Goal: Contribute content: Contribute content

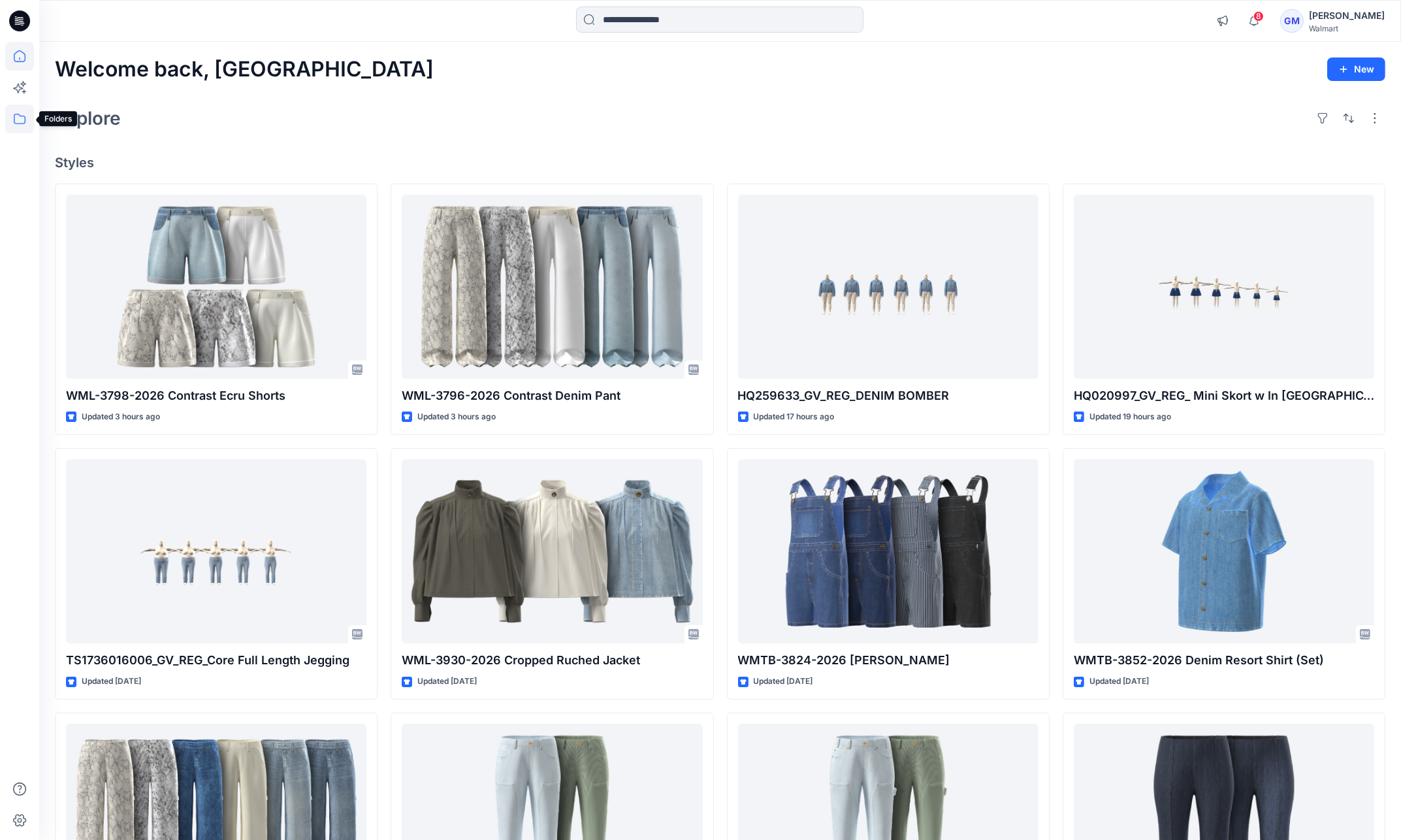
click at [13, 116] on icon at bounding box center [20, 119] width 29 height 29
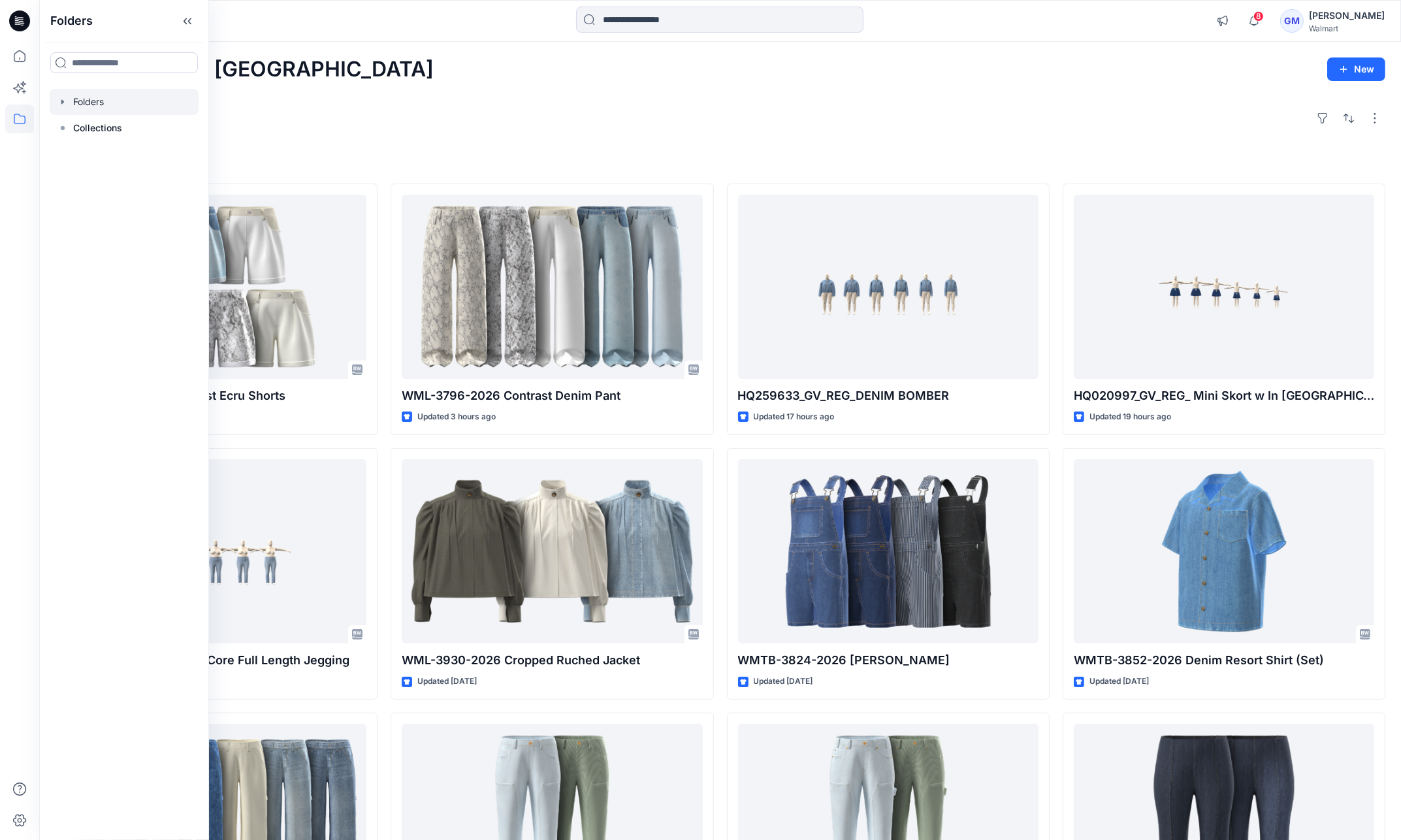
click at [142, 104] on div at bounding box center [124, 102] width 149 height 26
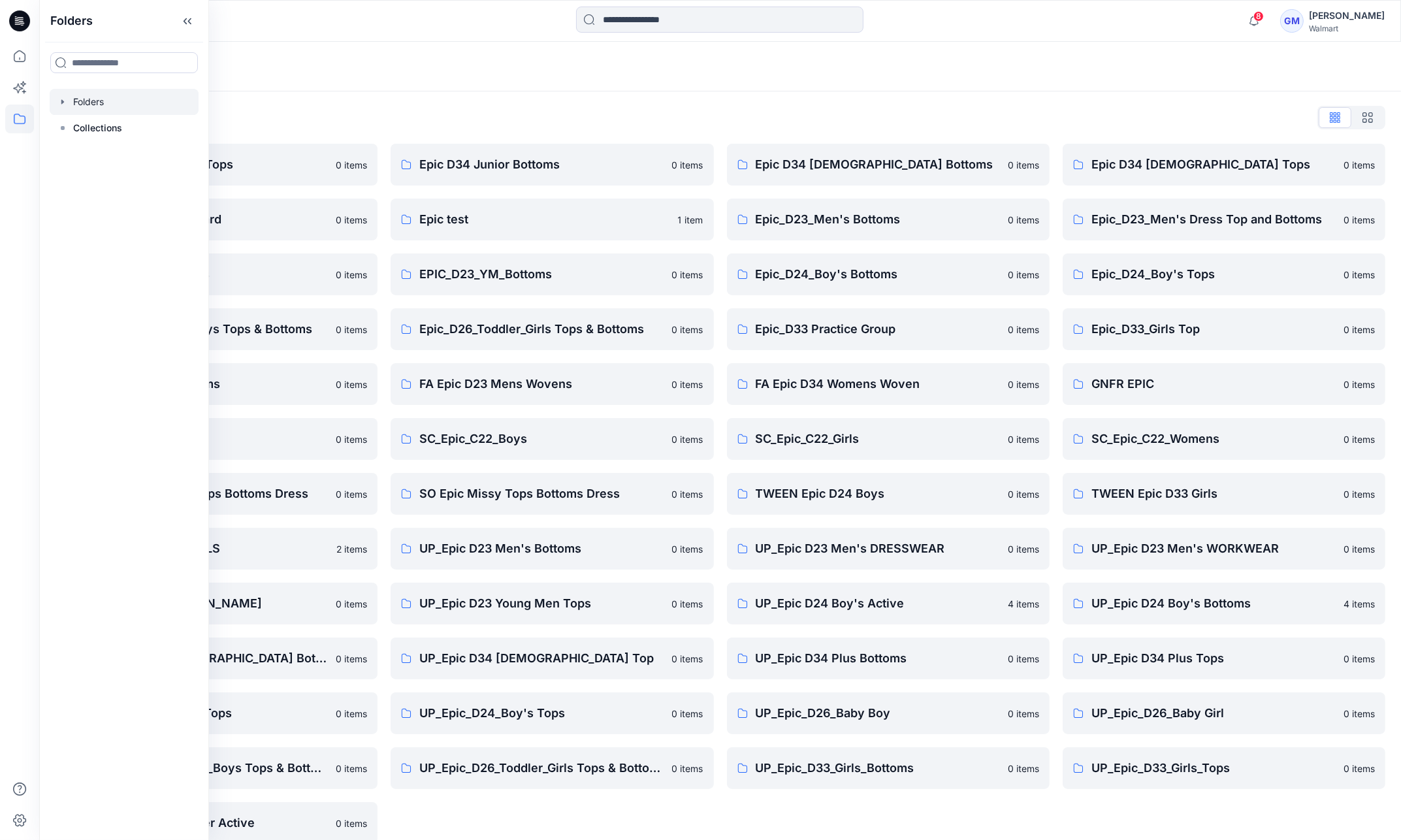
click at [466, 55] on div "Folders" at bounding box center [720, 66] width 1362 height 49
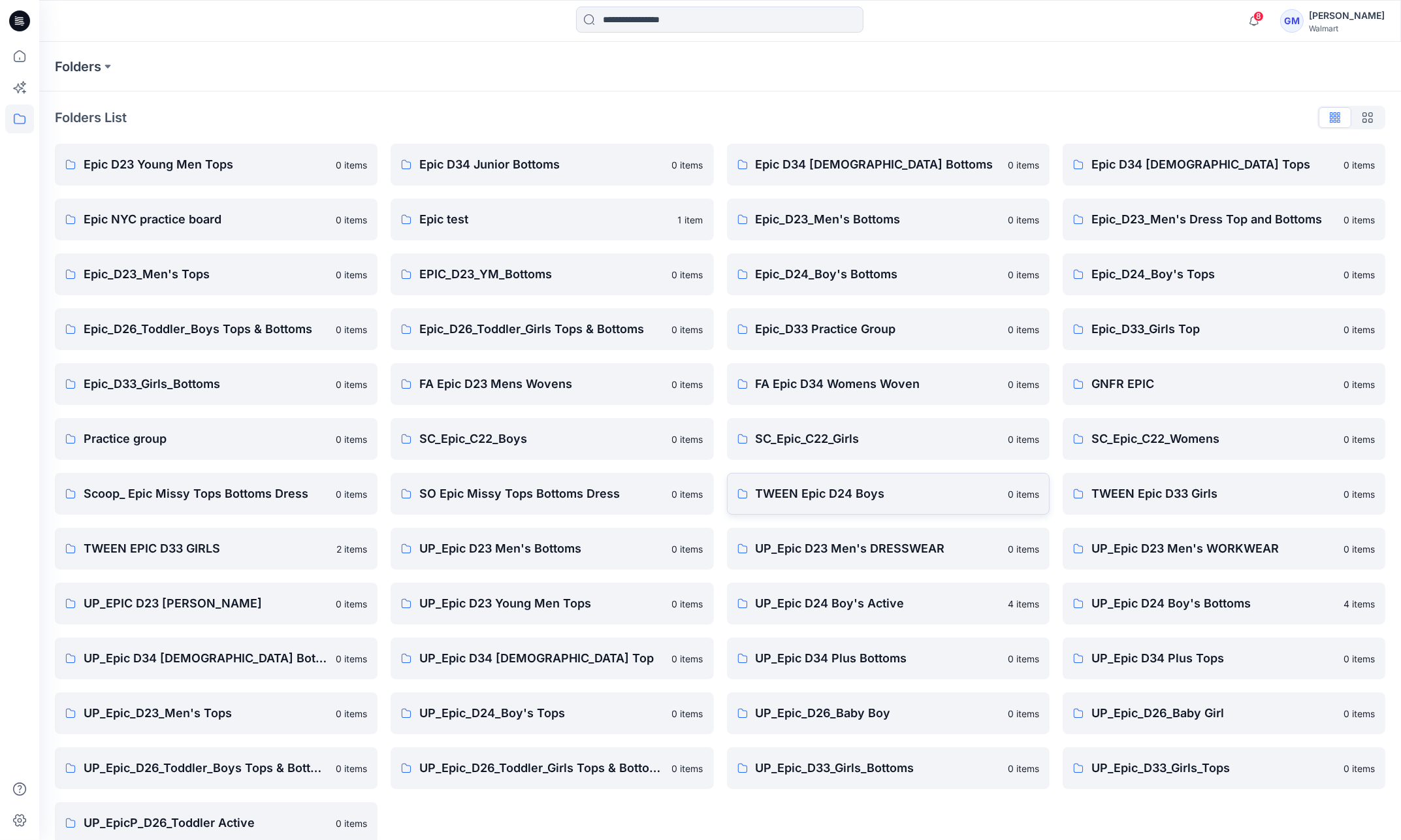
click at [866, 498] on p "TWEEN Epic D24 Boys" at bounding box center [878, 494] width 245 height 18
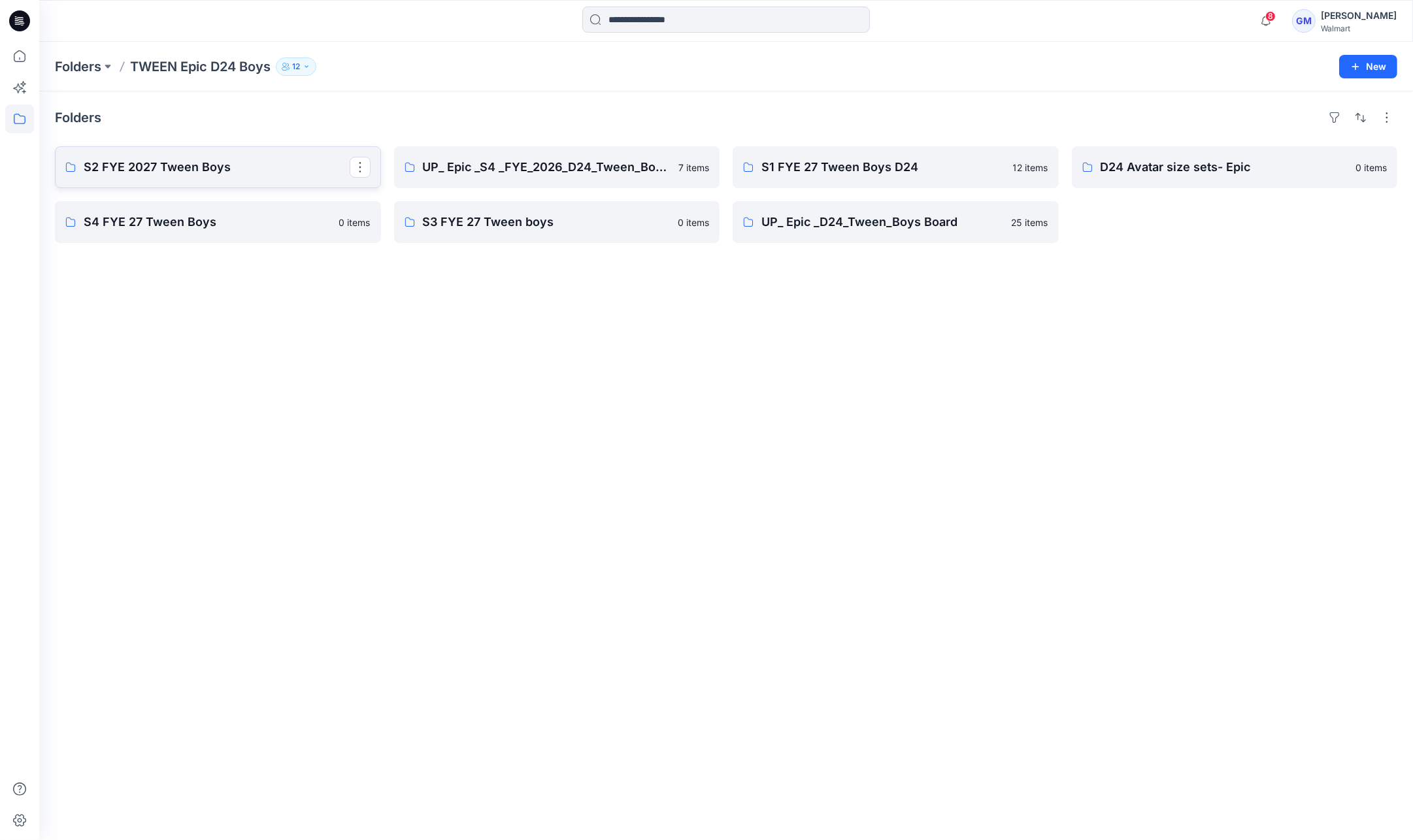
click at [140, 153] on link "S2 FYE 2027 Tween Boys" at bounding box center [218, 167] width 326 height 42
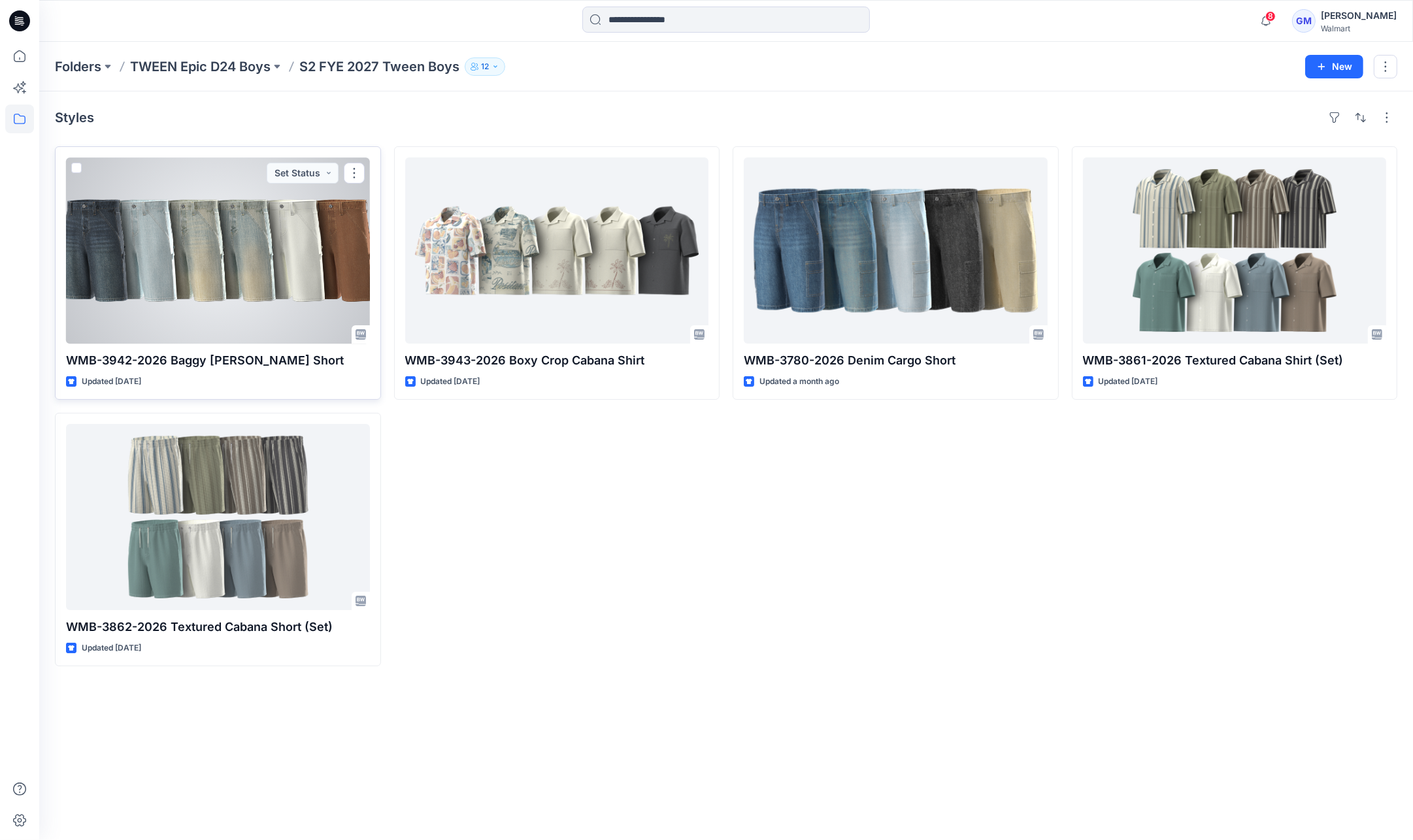
click at [167, 280] on div at bounding box center [218, 251] width 304 height 186
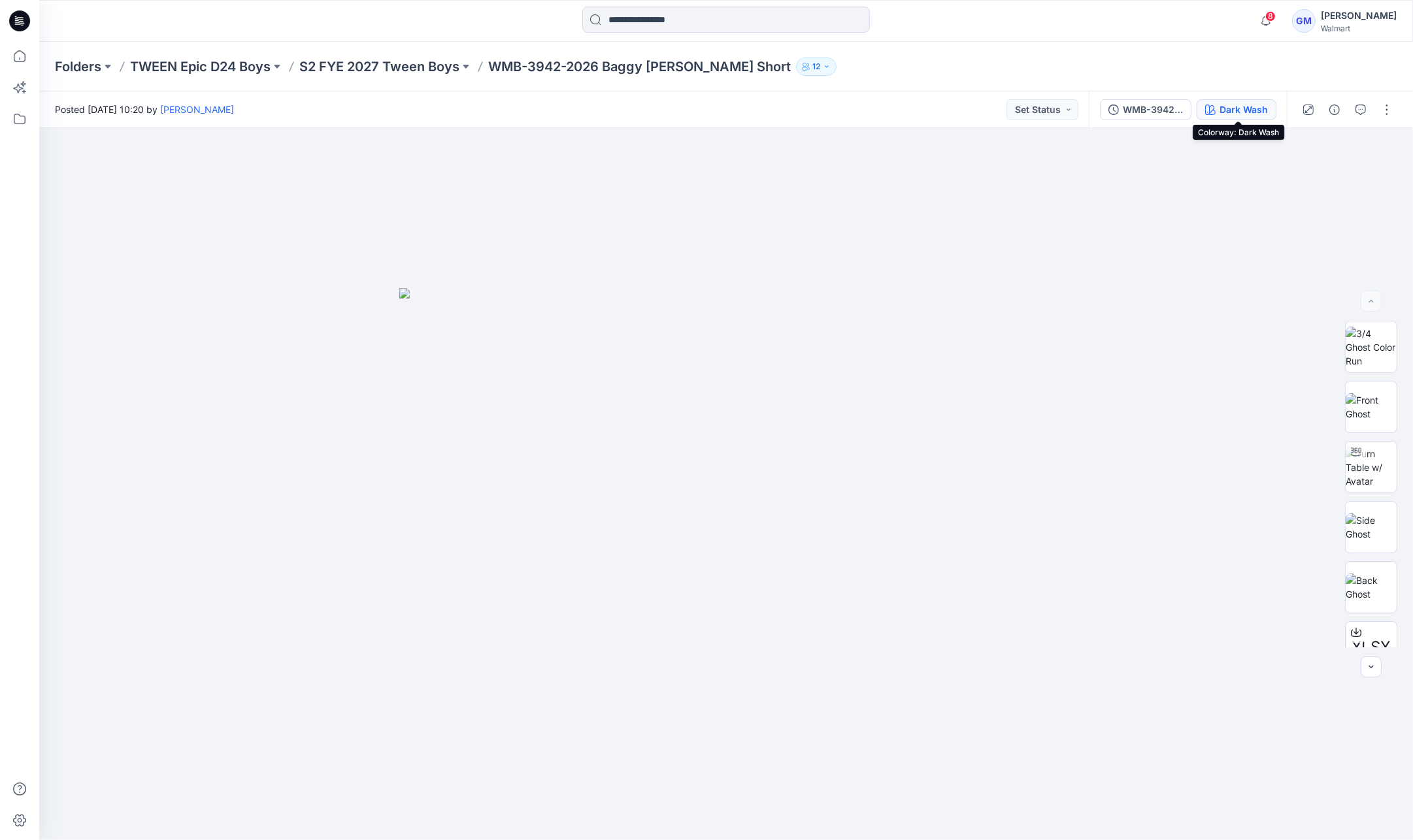
click at [1257, 114] on div "Dark Wash" at bounding box center [1243, 110] width 48 height 15
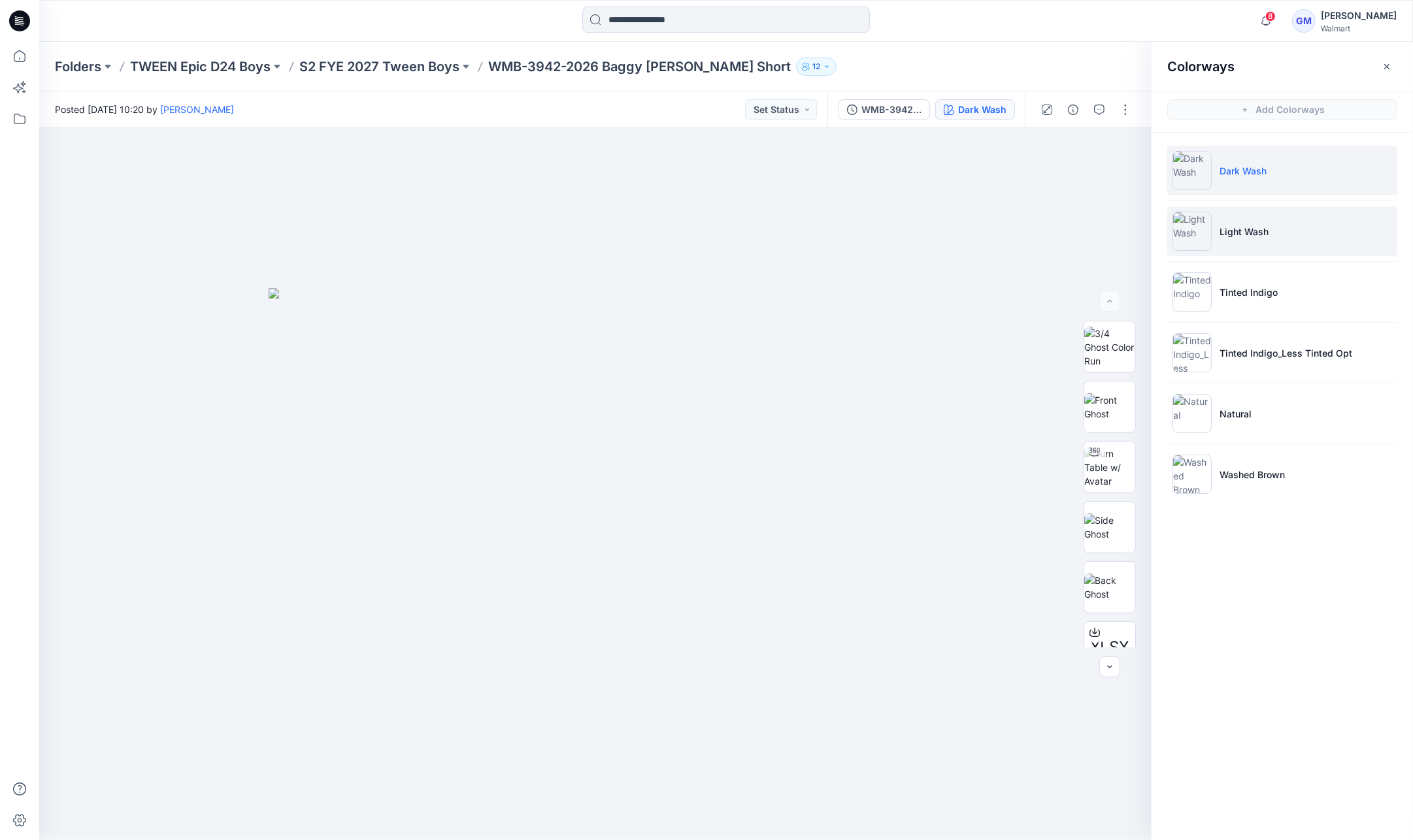
click at [1294, 230] on li "Light Wash" at bounding box center [1282, 231] width 230 height 49
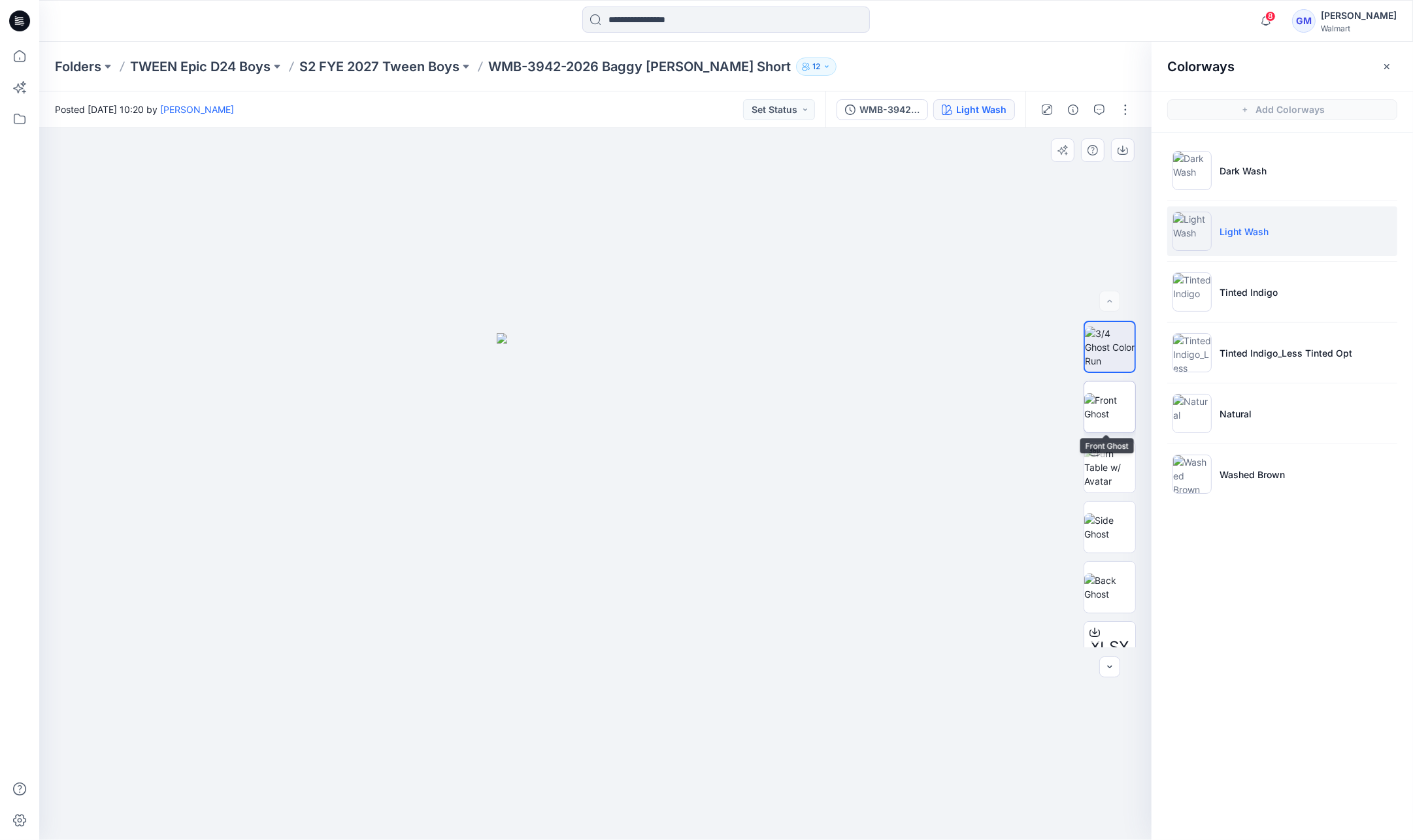
click at [1127, 403] on img at bounding box center [1110, 407] width 51 height 28
click at [723, 16] on input at bounding box center [726, 20] width 288 height 26
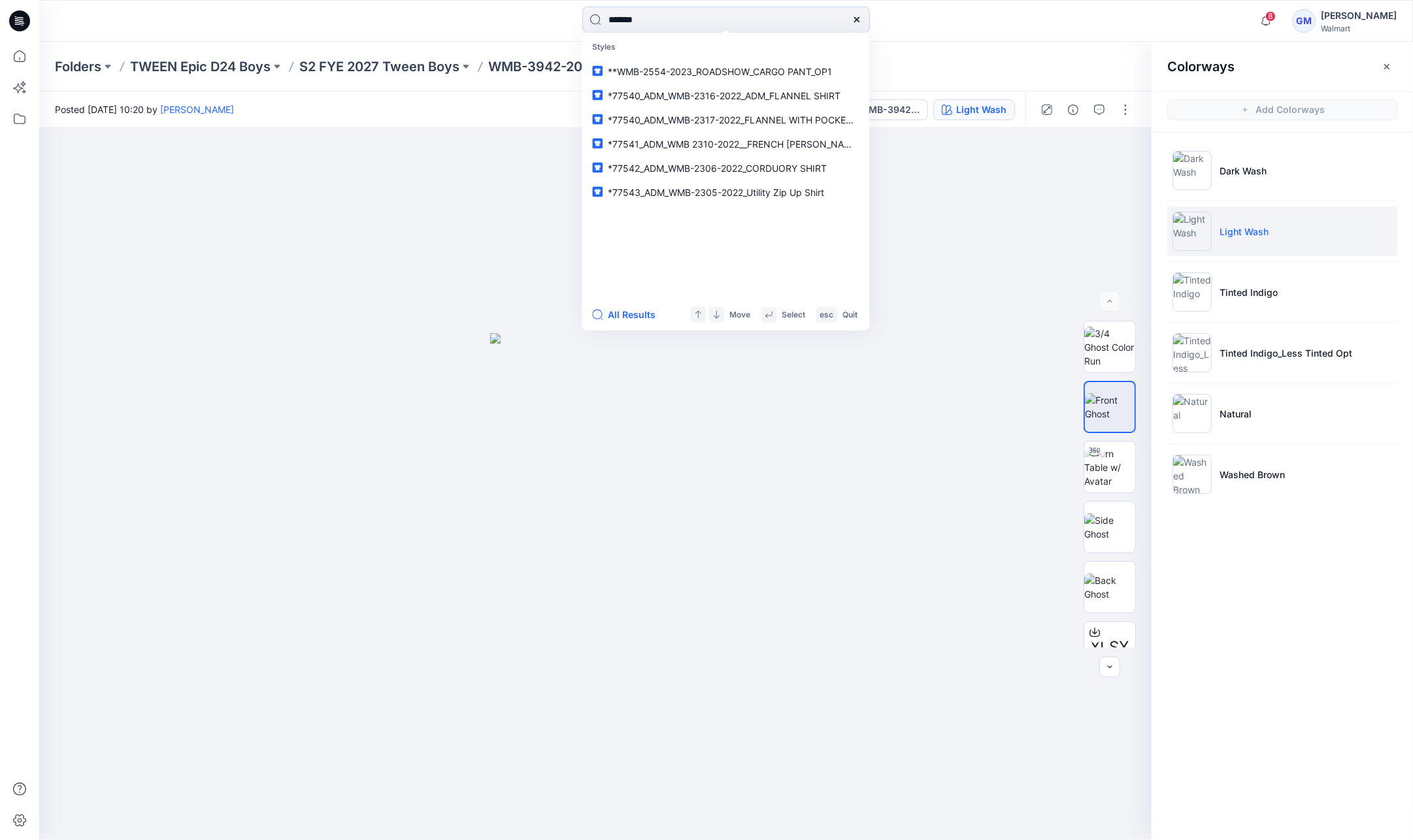
type input "********"
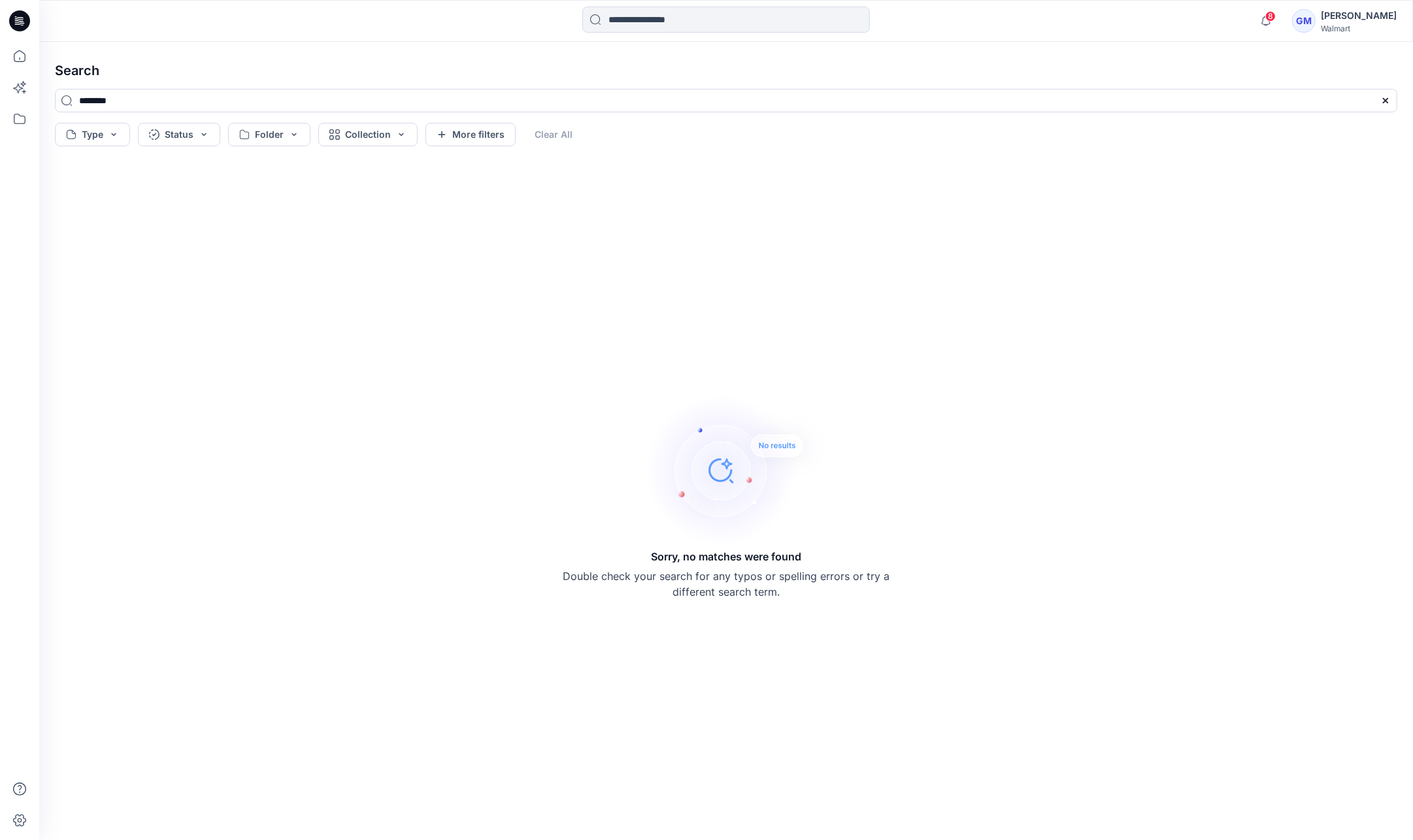
click at [1375, 98] on div at bounding box center [1385, 101] width 24 height 24
click at [1393, 100] on div at bounding box center [1385, 101] width 24 height 24
click at [1386, 100] on icon at bounding box center [1385, 101] width 5 height 5
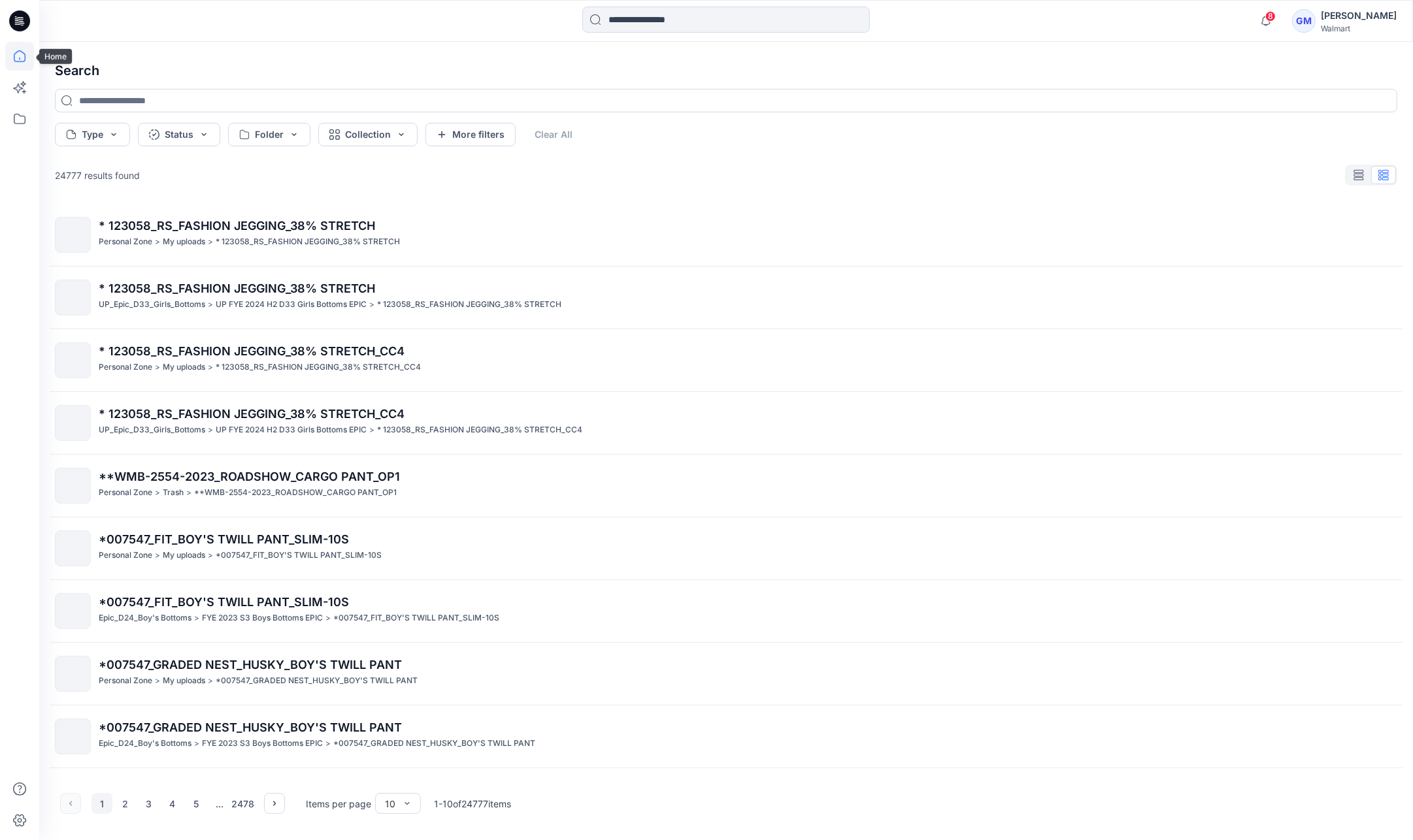
click at [11, 57] on icon at bounding box center [20, 56] width 29 height 29
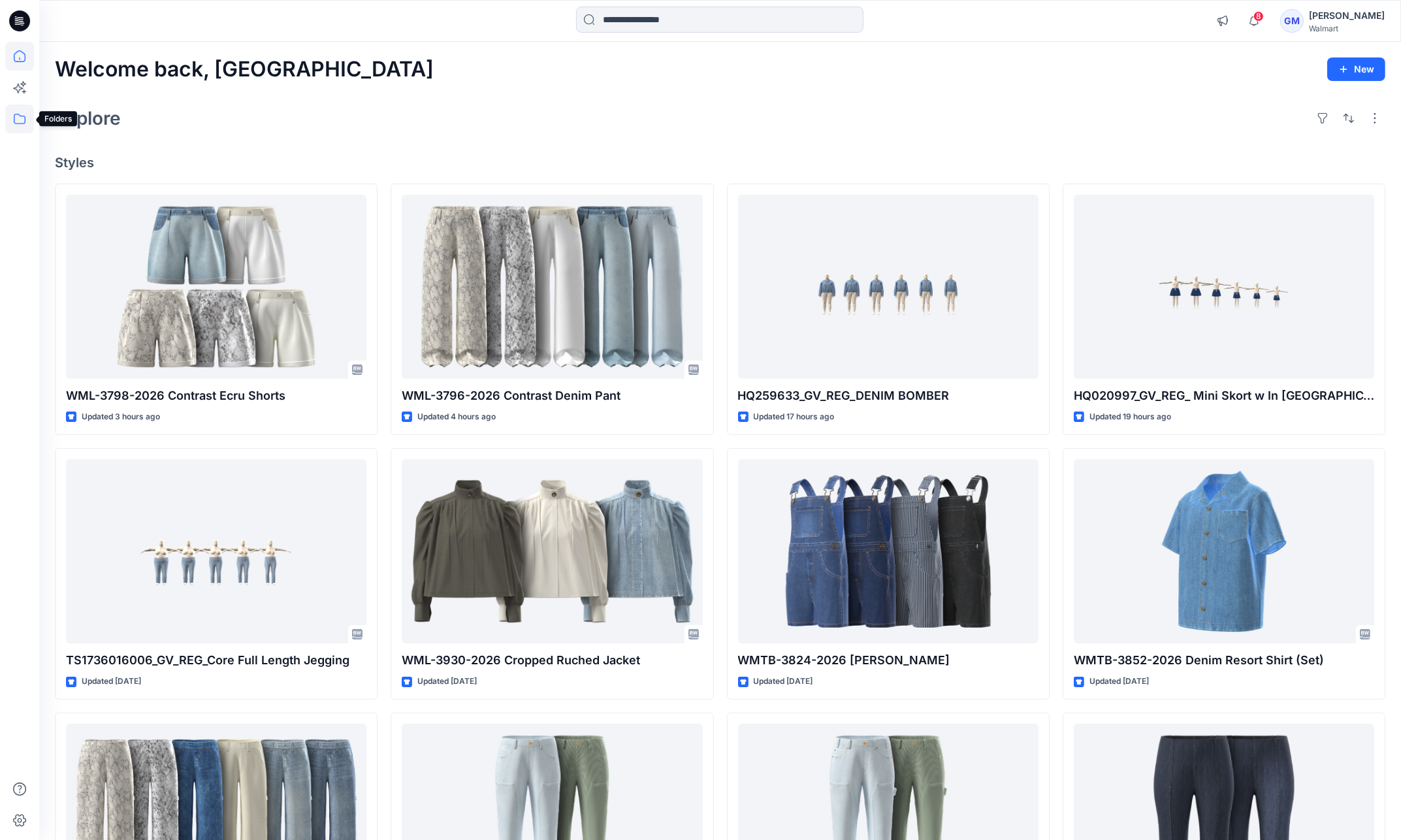
click at [15, 120] on icon at bounding box center [20, 119] width 29 height 29
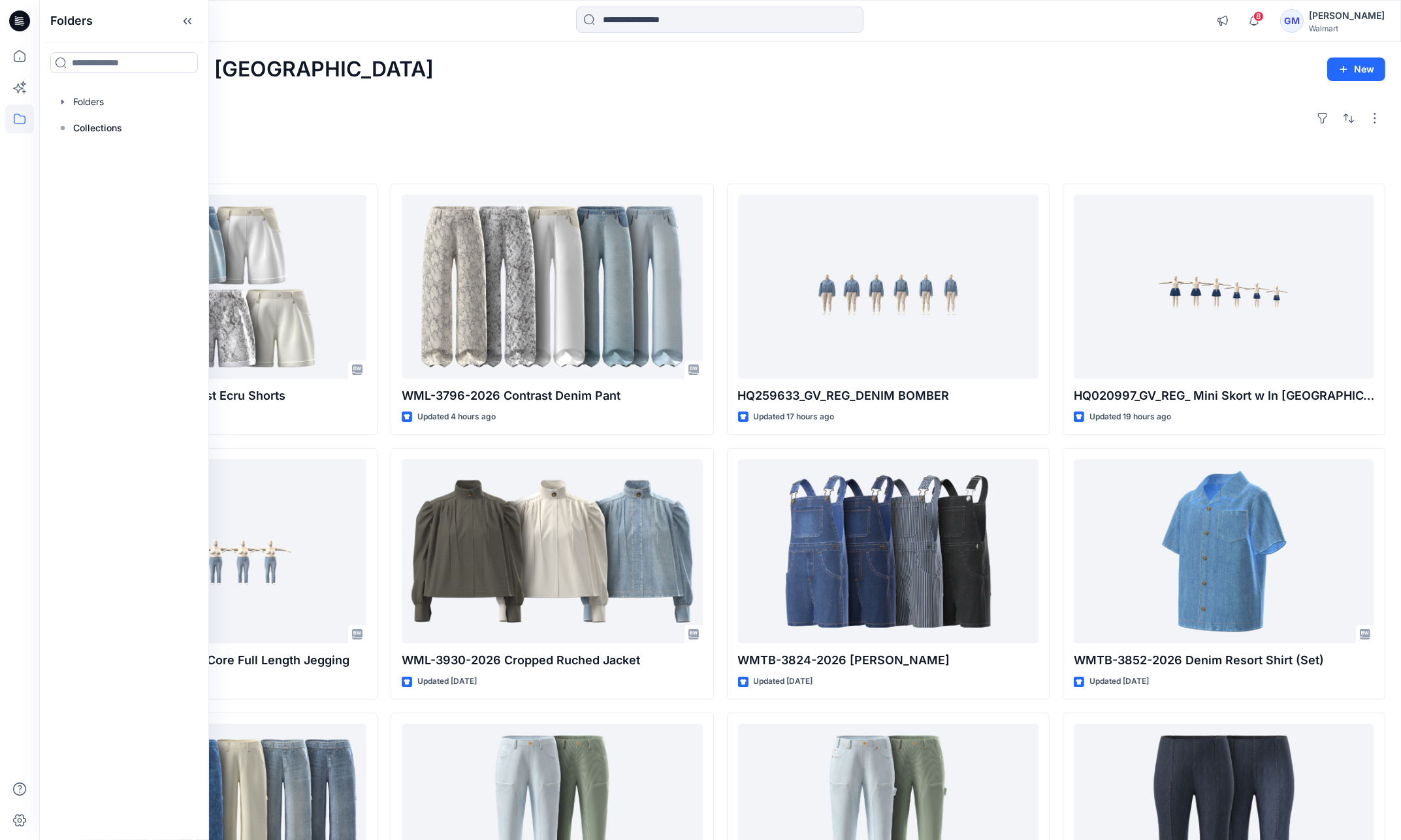
click at [457, 107] on div "Explore" at bounding box center [720, 119] width 1330 height 32
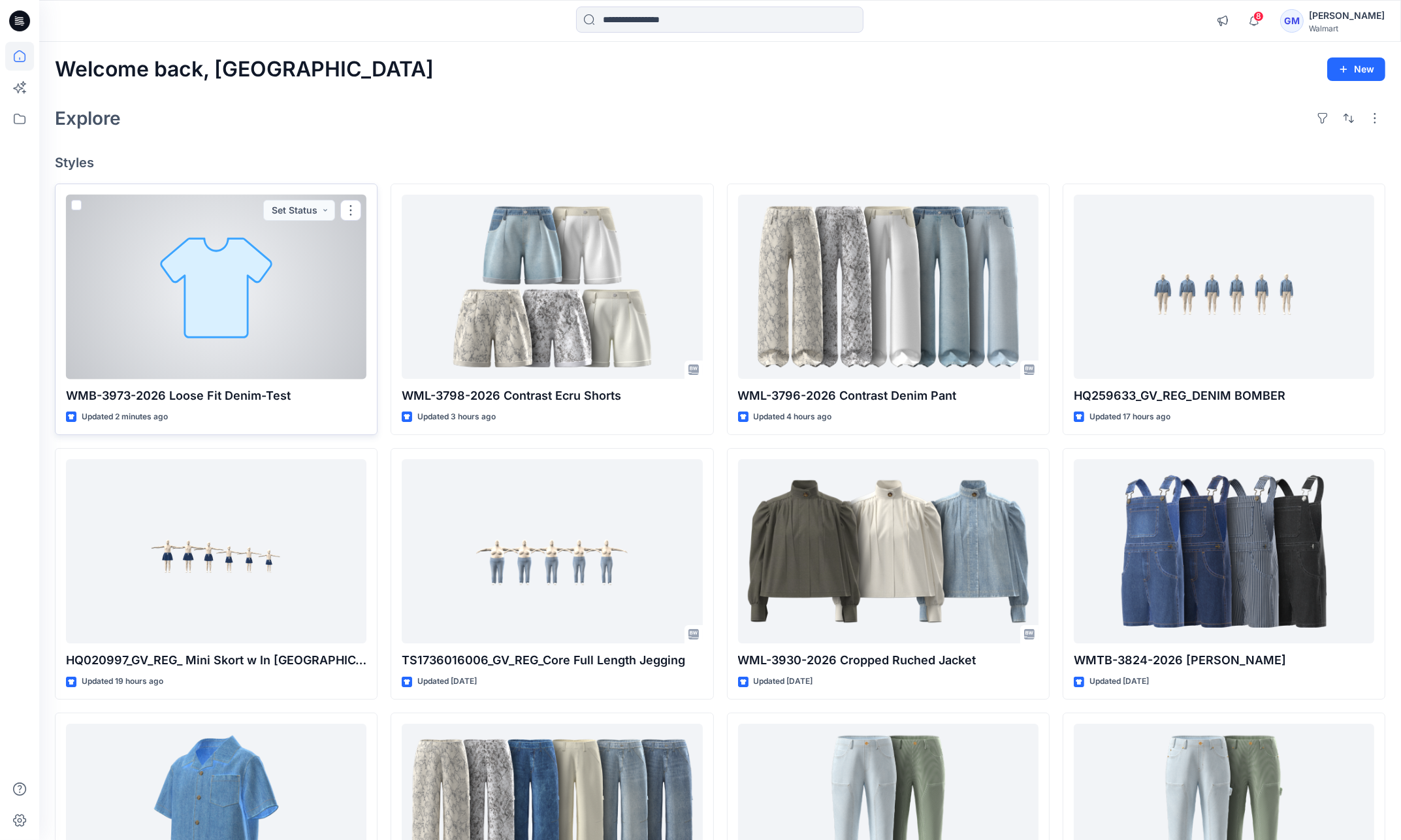
click at [272, 290] on div at bounding box center [216, 287] width 301 height 185
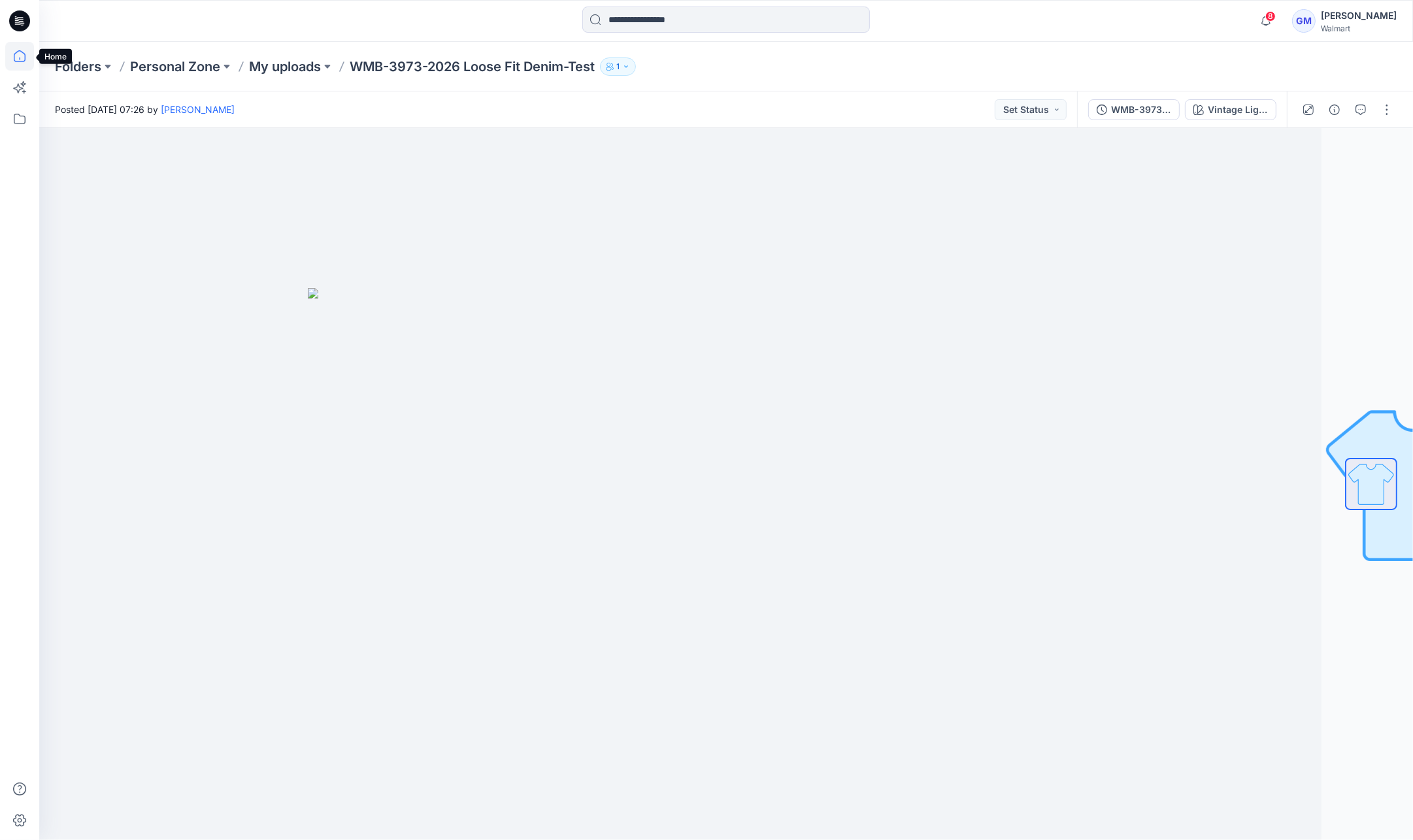
click at [32, 59] on icon at bounding box center [20, 56] width 29 height 29
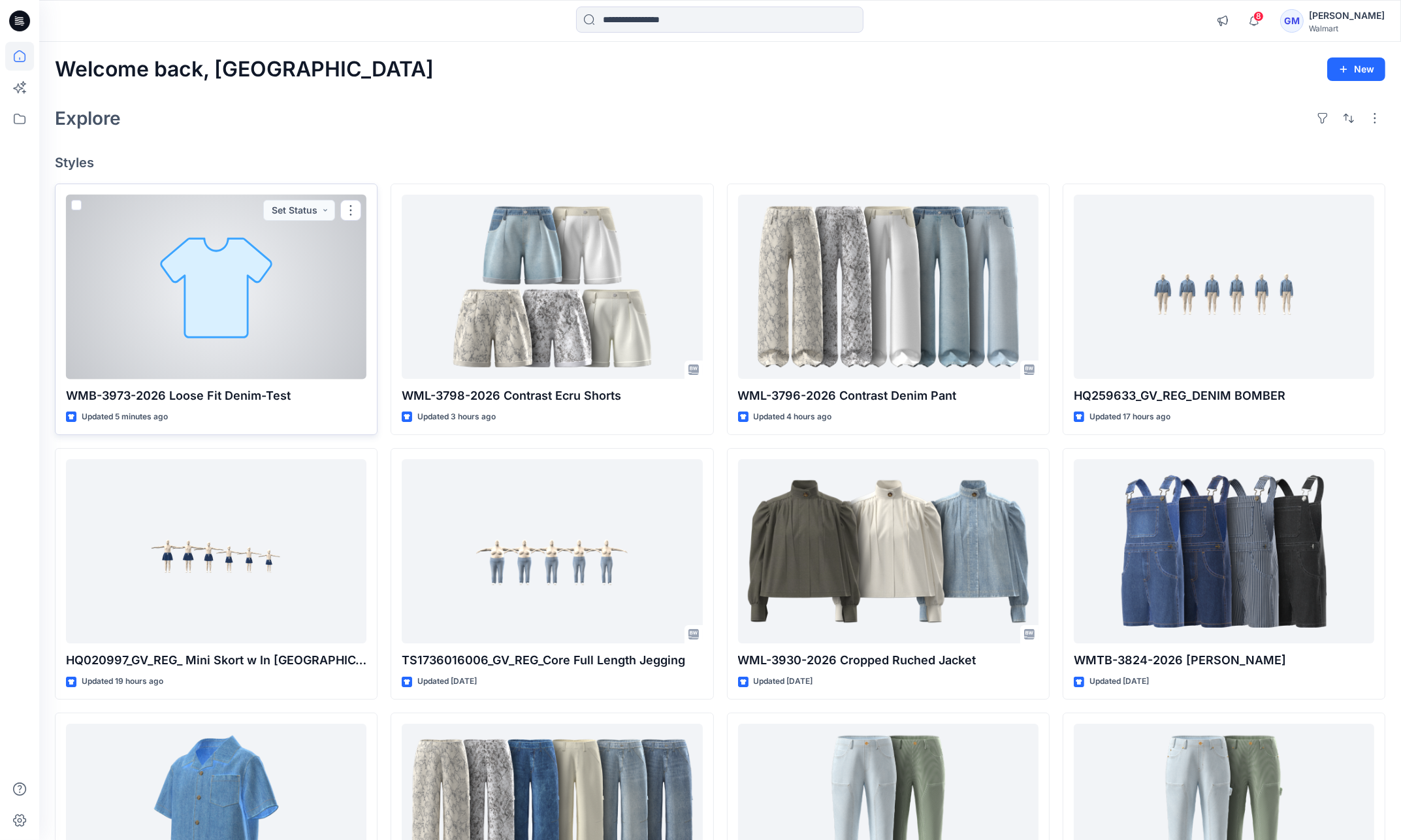
click at [214, 266] on div at bounding box center [216, 287] width 301 height 185
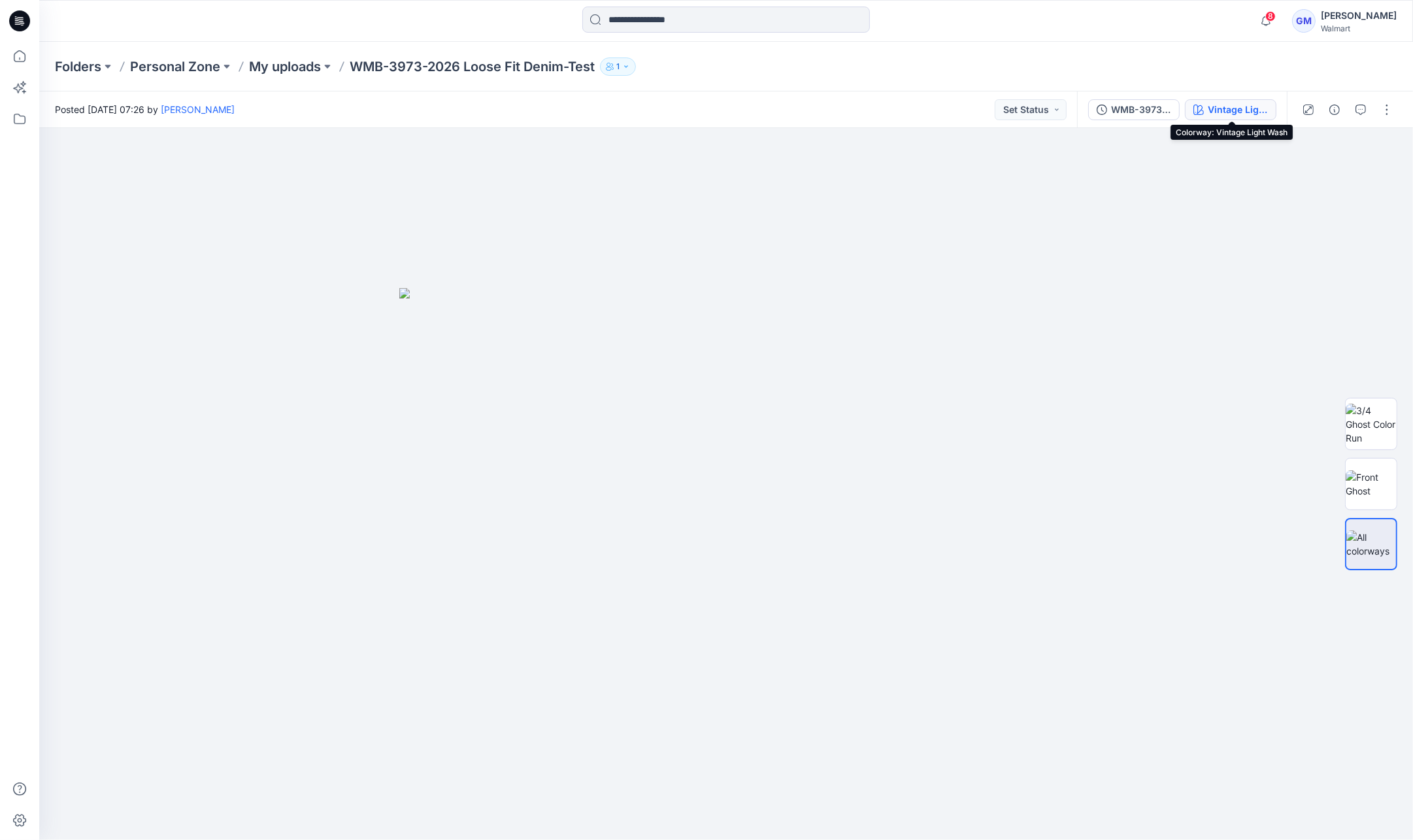
click at [1269, 102] on button "Vintage Light Wash" at bounding box center [1230, 110] width 92 height 21
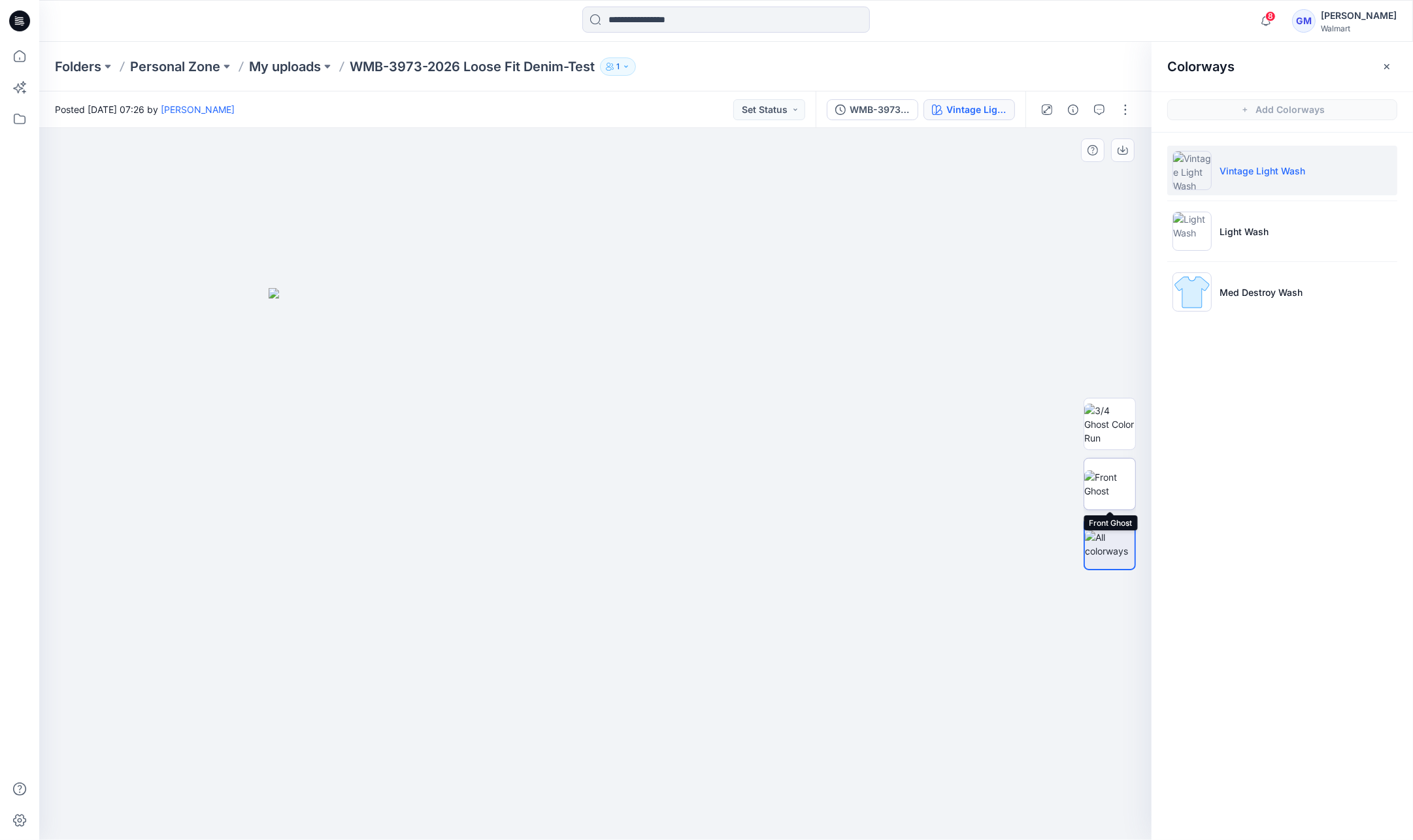
click at [1100, 479] on img at bounding box center [1110, 484] width 51 height 28
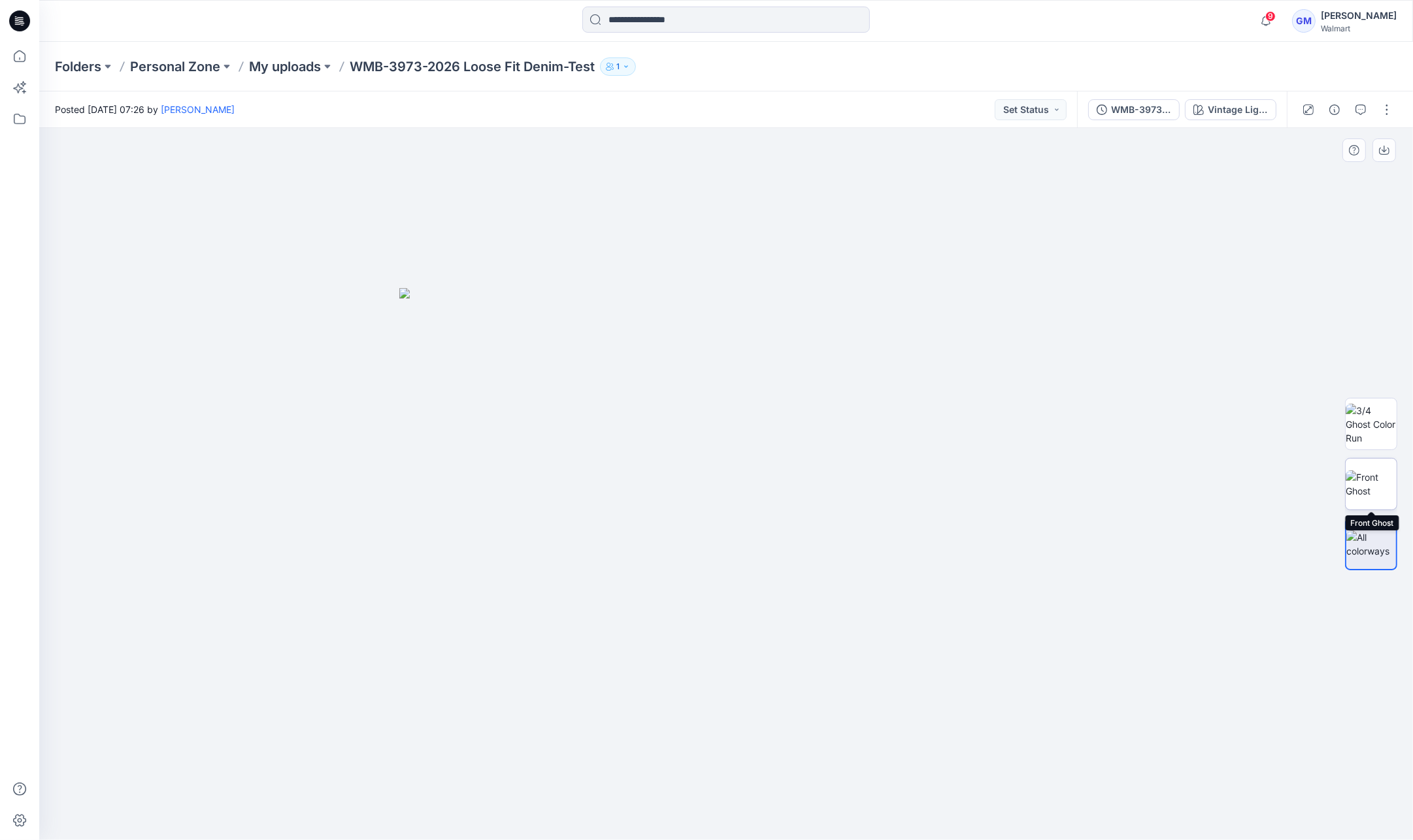
click at [1370, 484] on img at bounding box center [1371, 484] width 51 height 28
click at [1252, 107] on div "Vintage Light Wash" at bounding box center [1238, 110] width 60 height 15
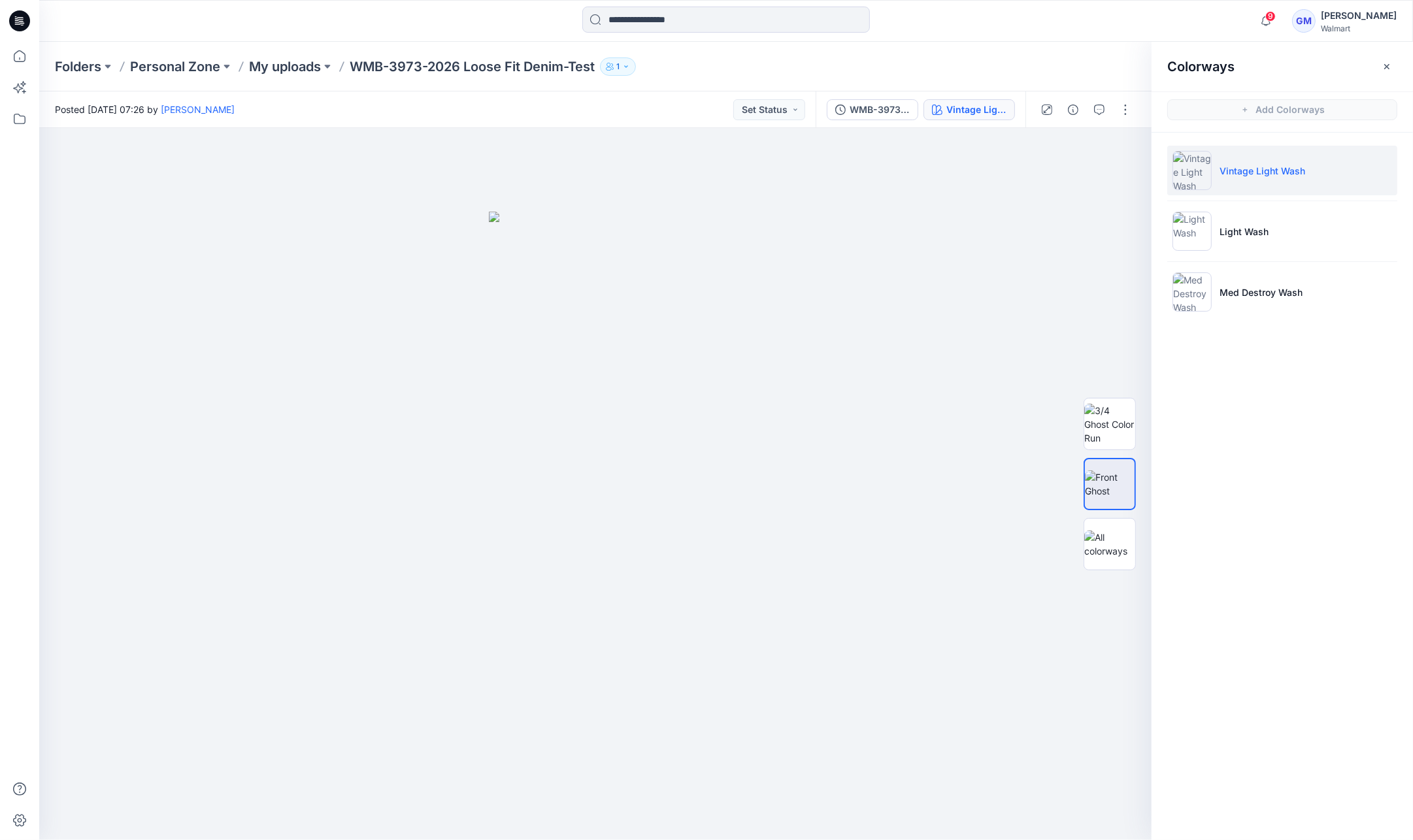
click at [1267, 208] on li "Light Wash" at bounding box center [1282, 231] width 230 height 49
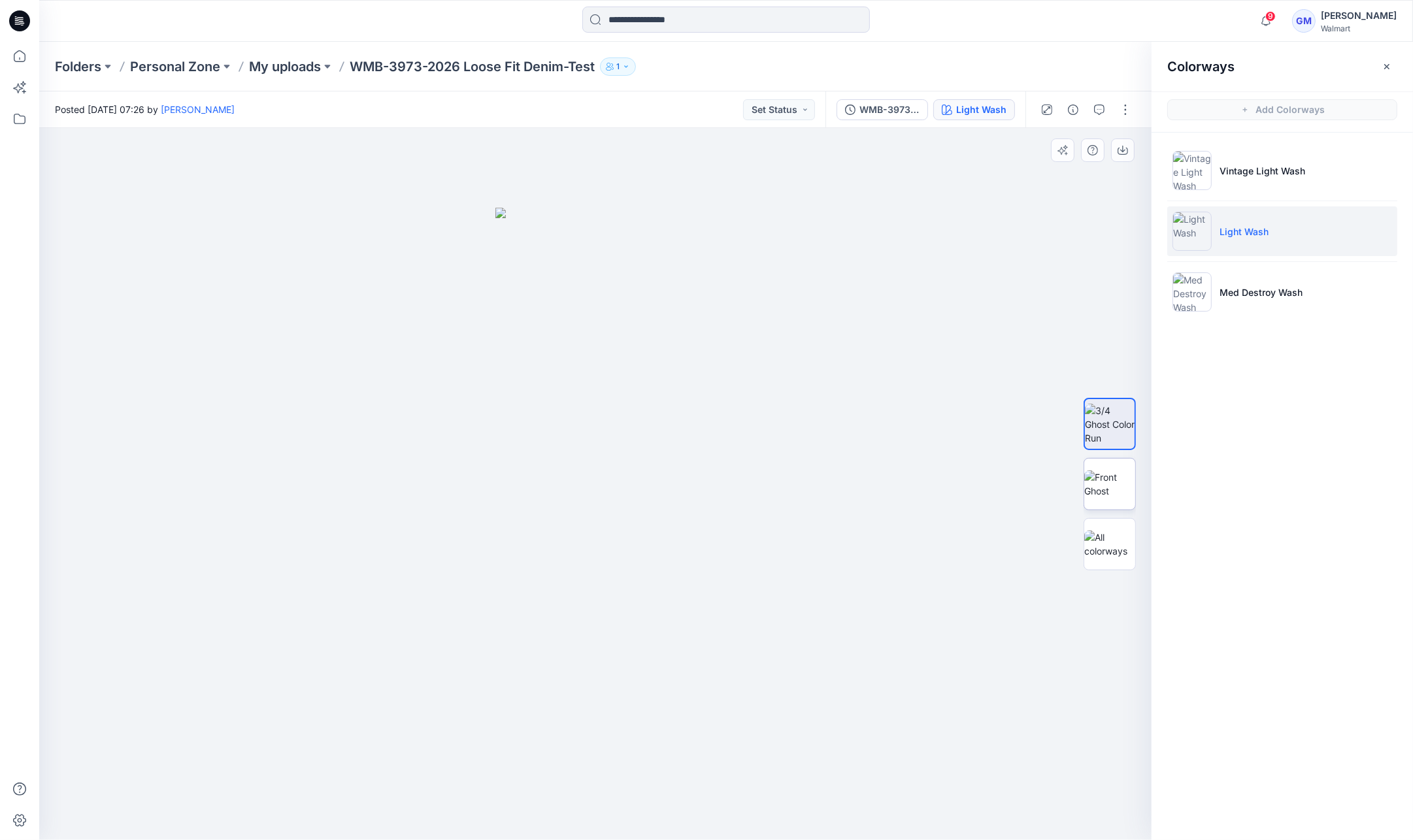
click at [1105, 479] on img at bounding box center [1110, 484] width 51 height 28
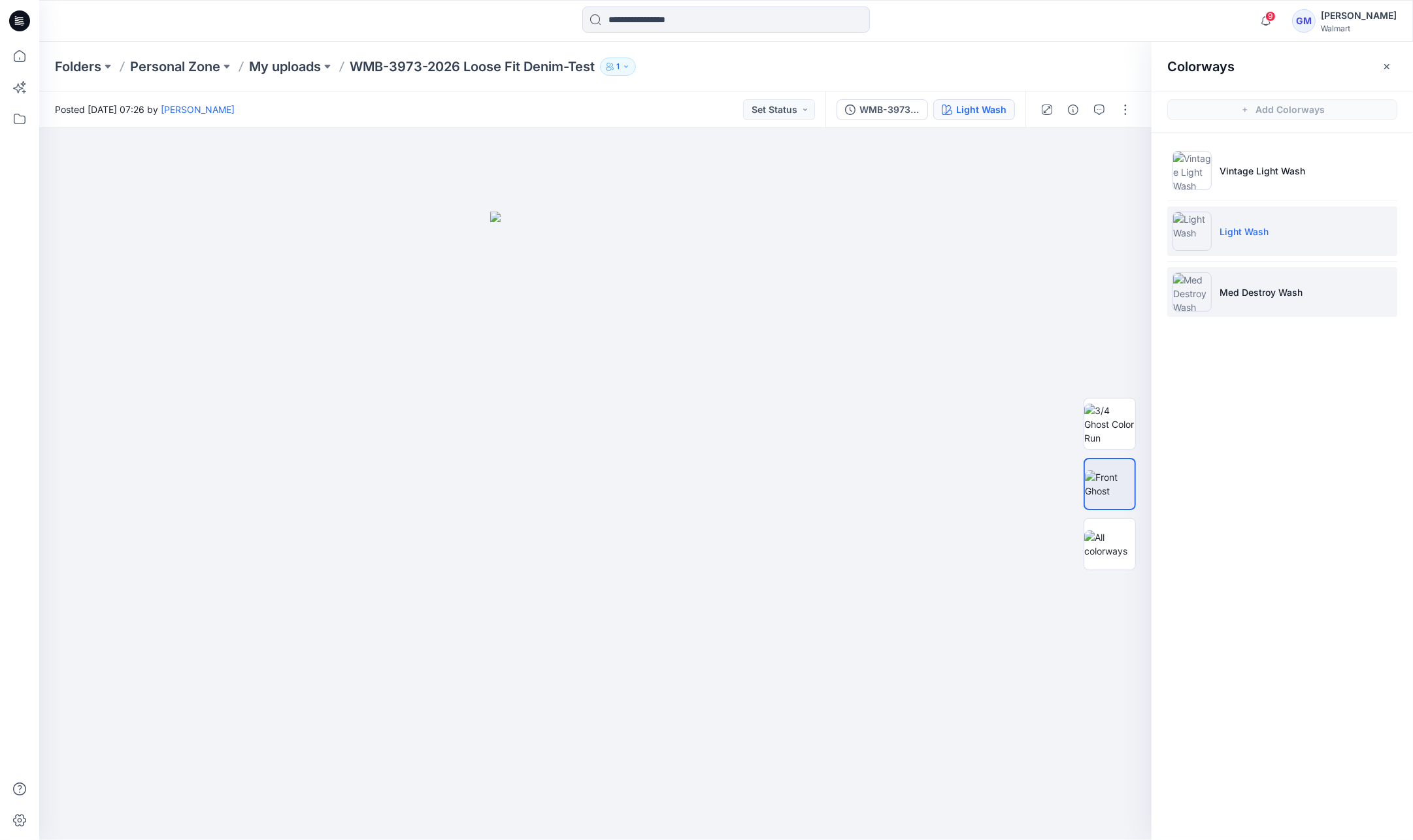
click at [1247, 267] on li "Med Destroy Wash" at bounding box center [1282, 291] width 230 height 49
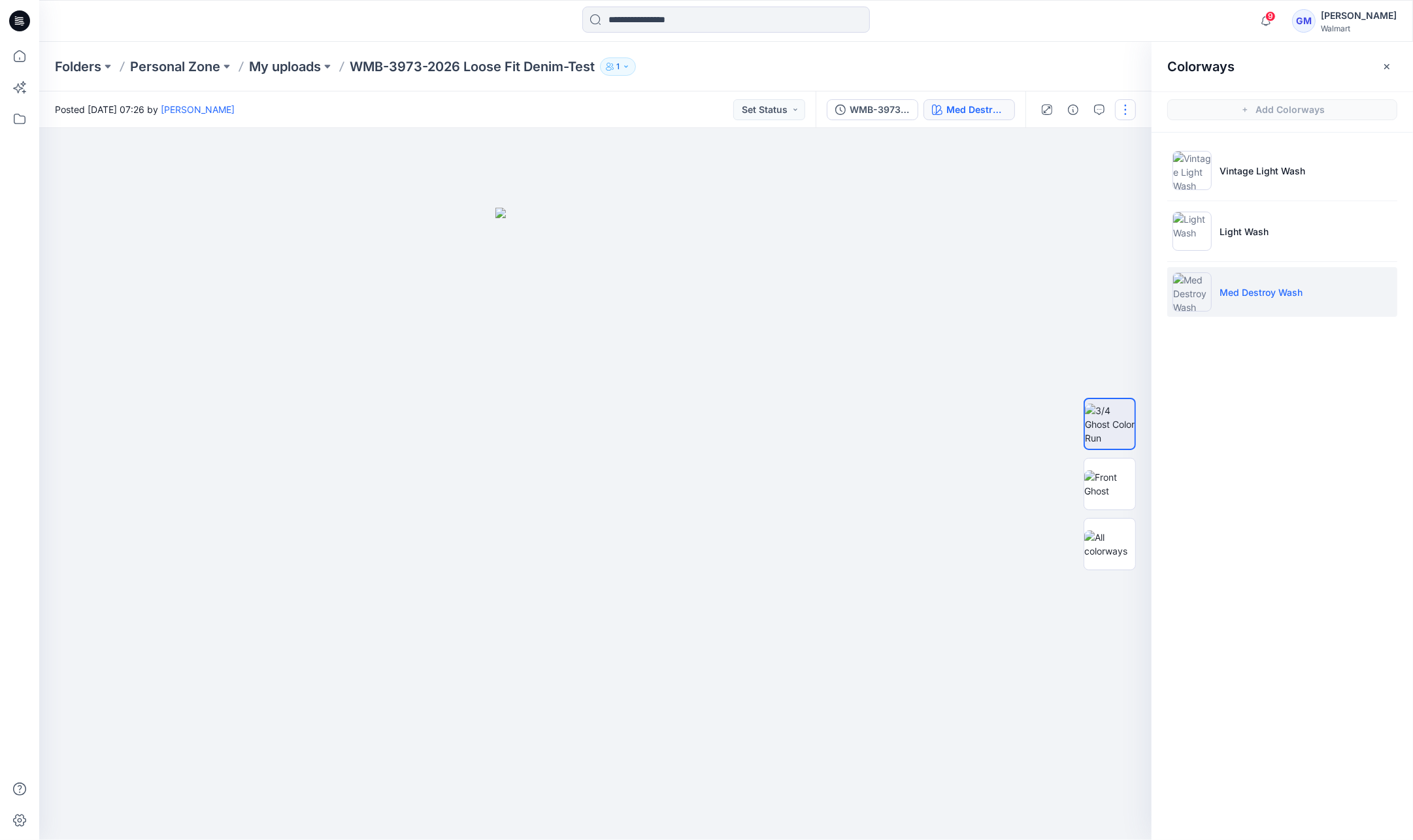
click at [1124, 109] on button "button" at bounding box center [1125, 110] width 21 height 21
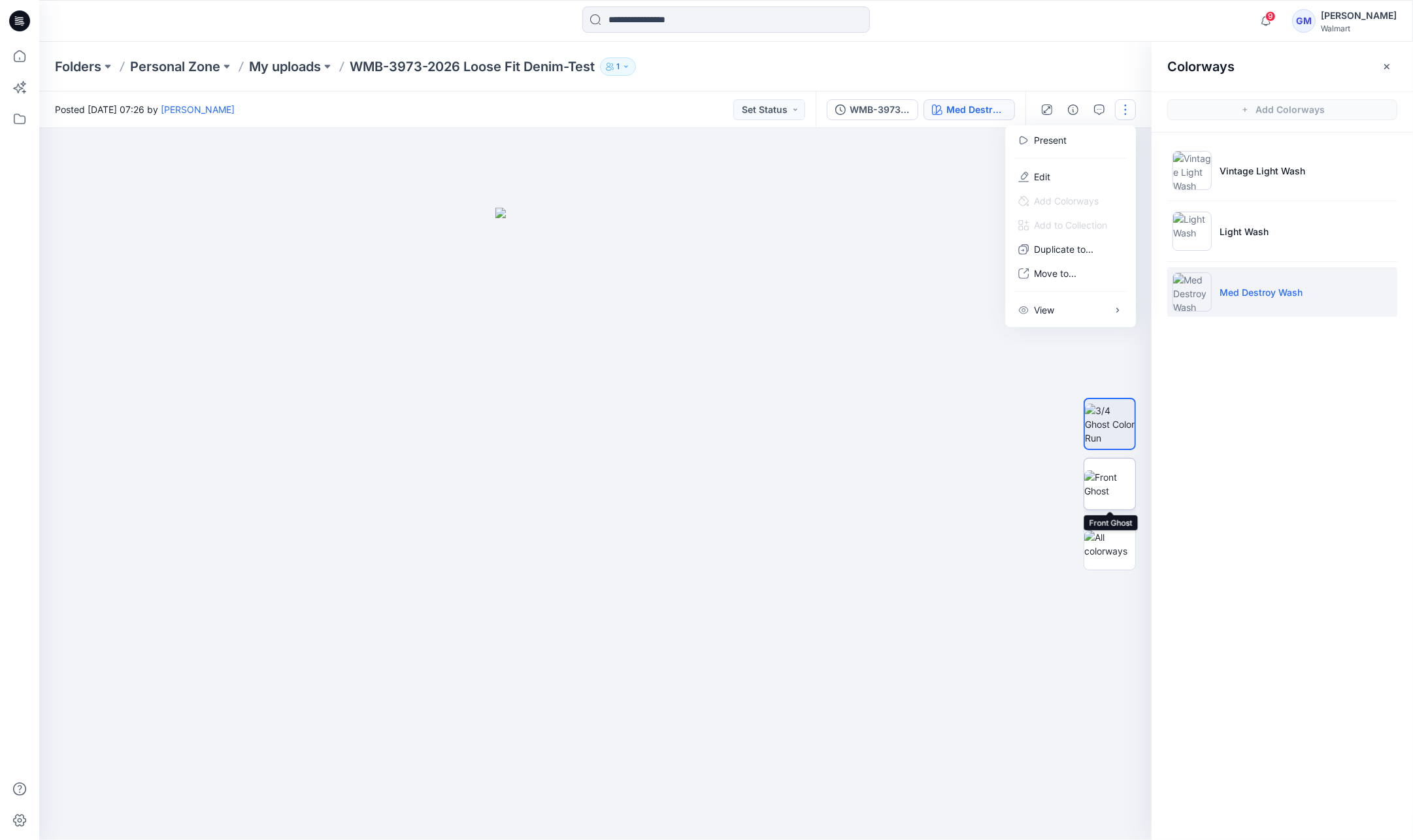
click at [1121, 491] on img at bounding box center [1110, 484] width 51 height 28
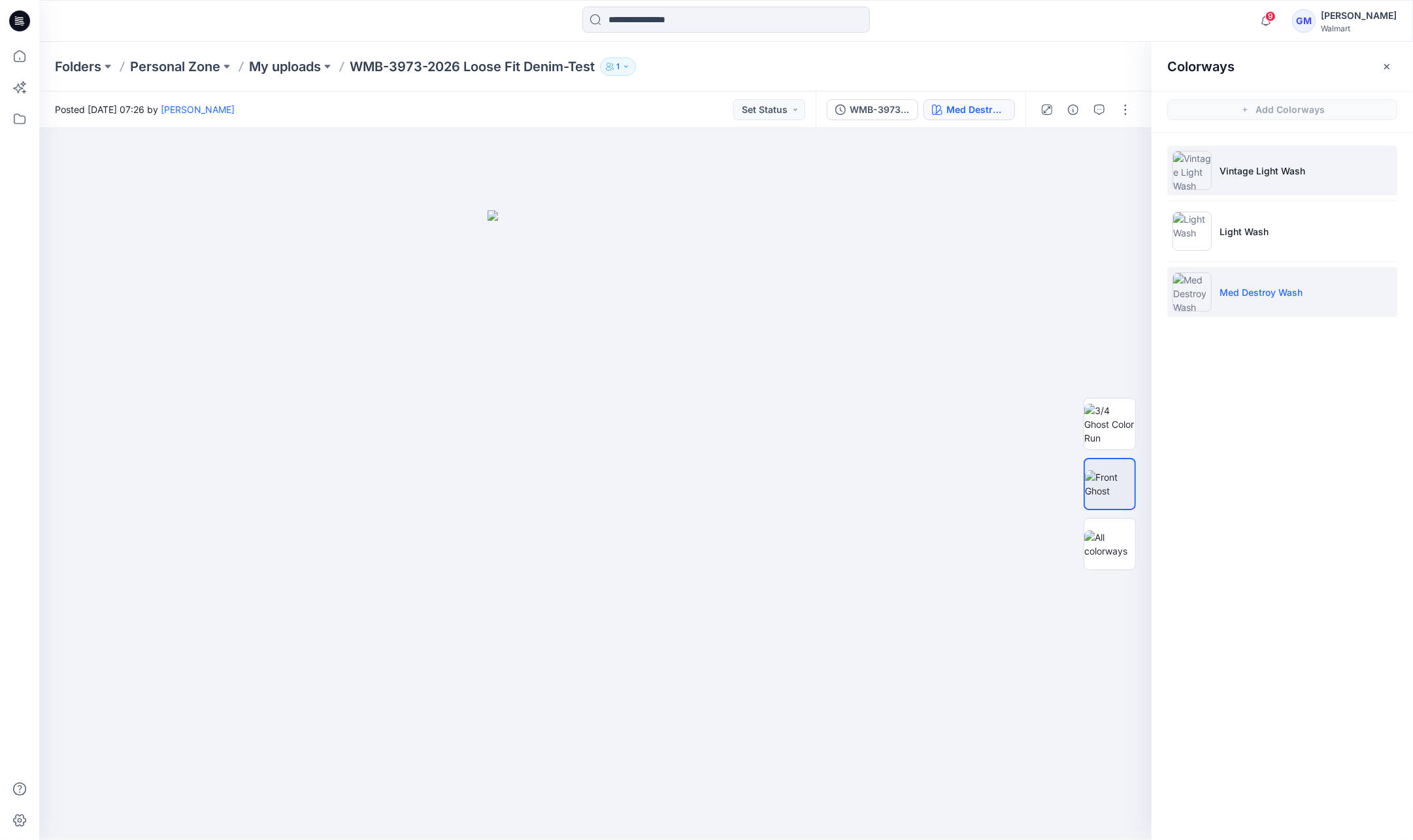
click at [1325, 167] on li "Vintage Light Wash" at bounding box center [1282, 170] width 230 height 49
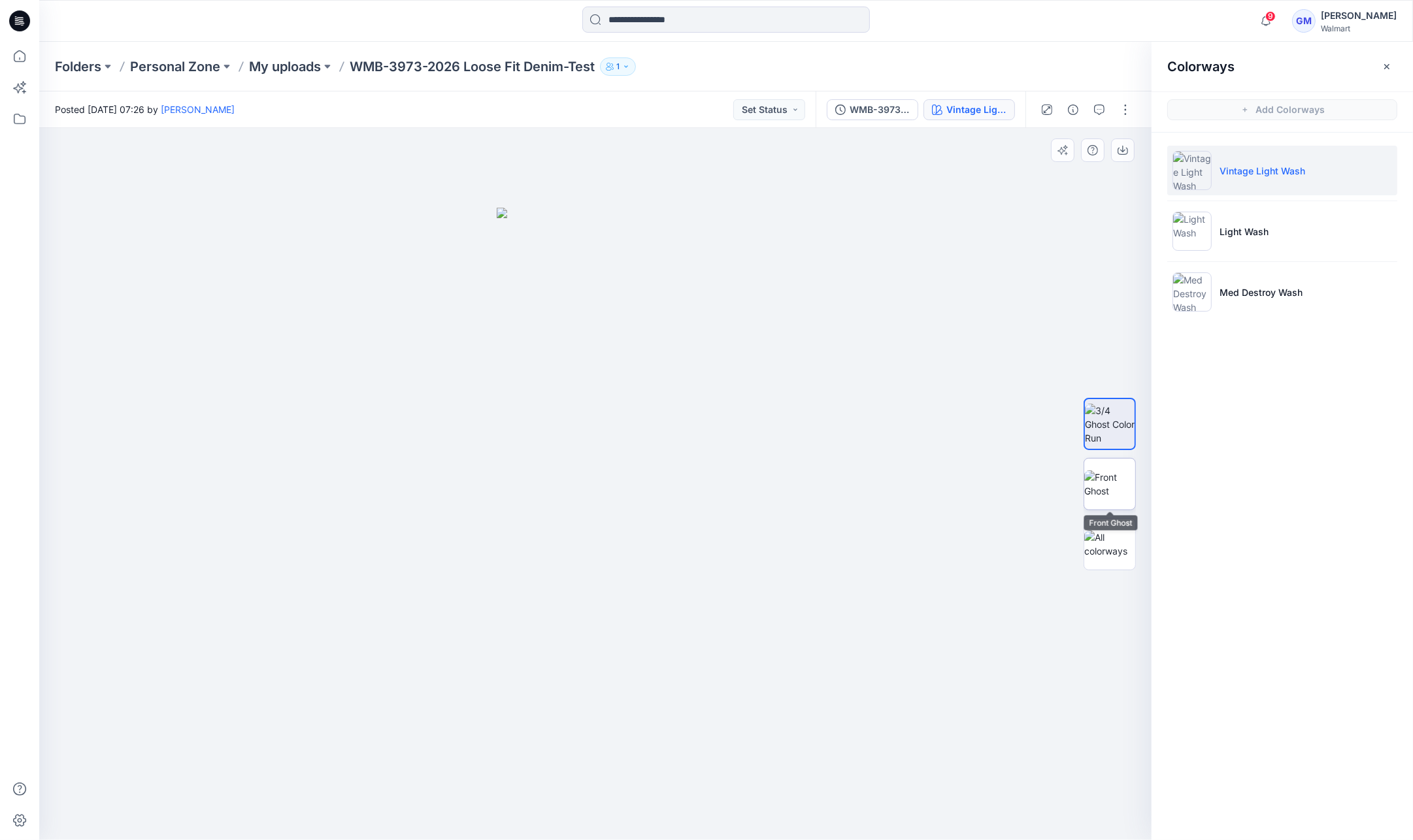
click at [1125, 480] on img at bounding box center [1110, 484] width 51 height 28
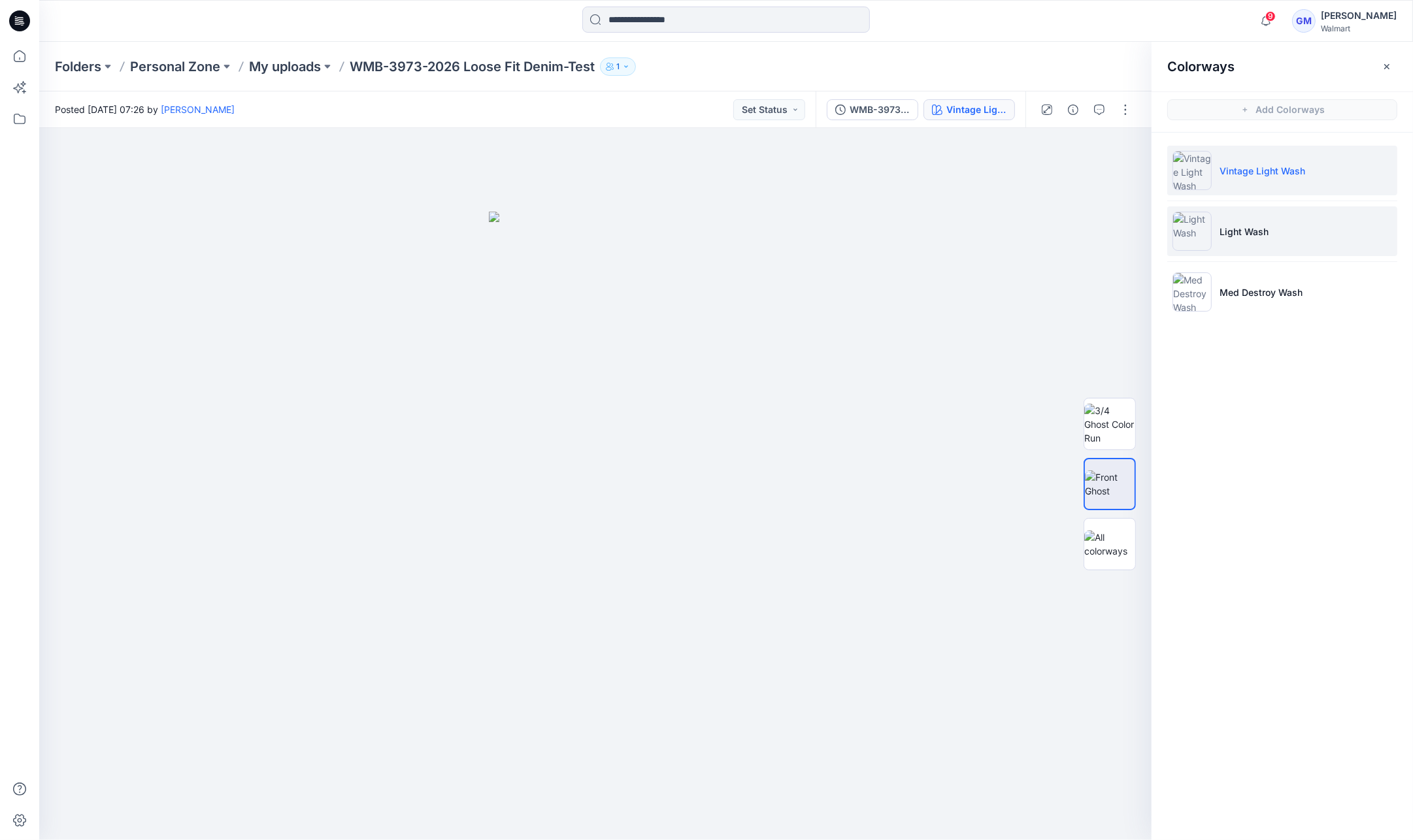
click at [1255, 217] on li "Light Wash" at bounding box center [1282, 231] width 230 height 49
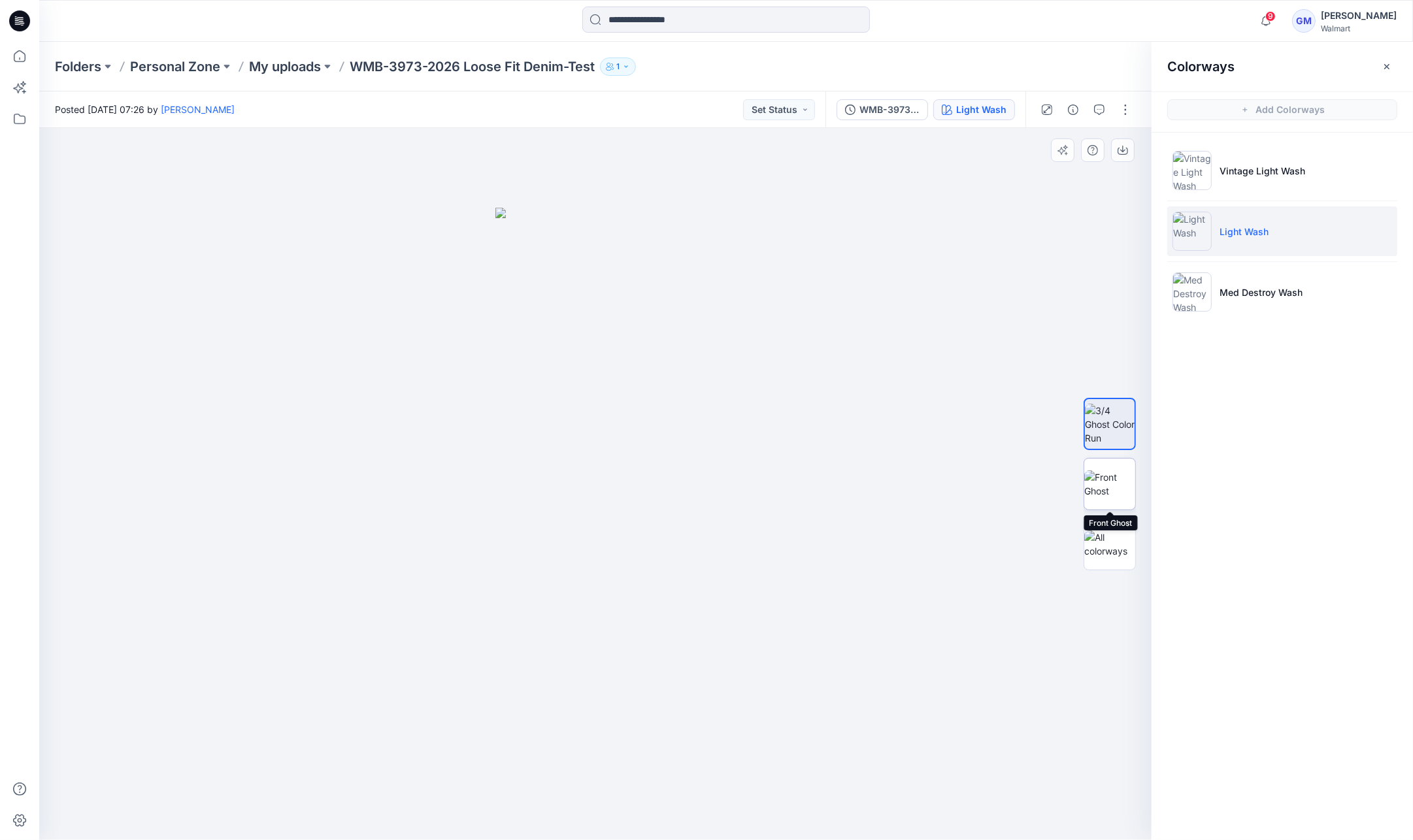
click at [1094, 497] on img at bounding box center [1110, 484] width 51 height 28
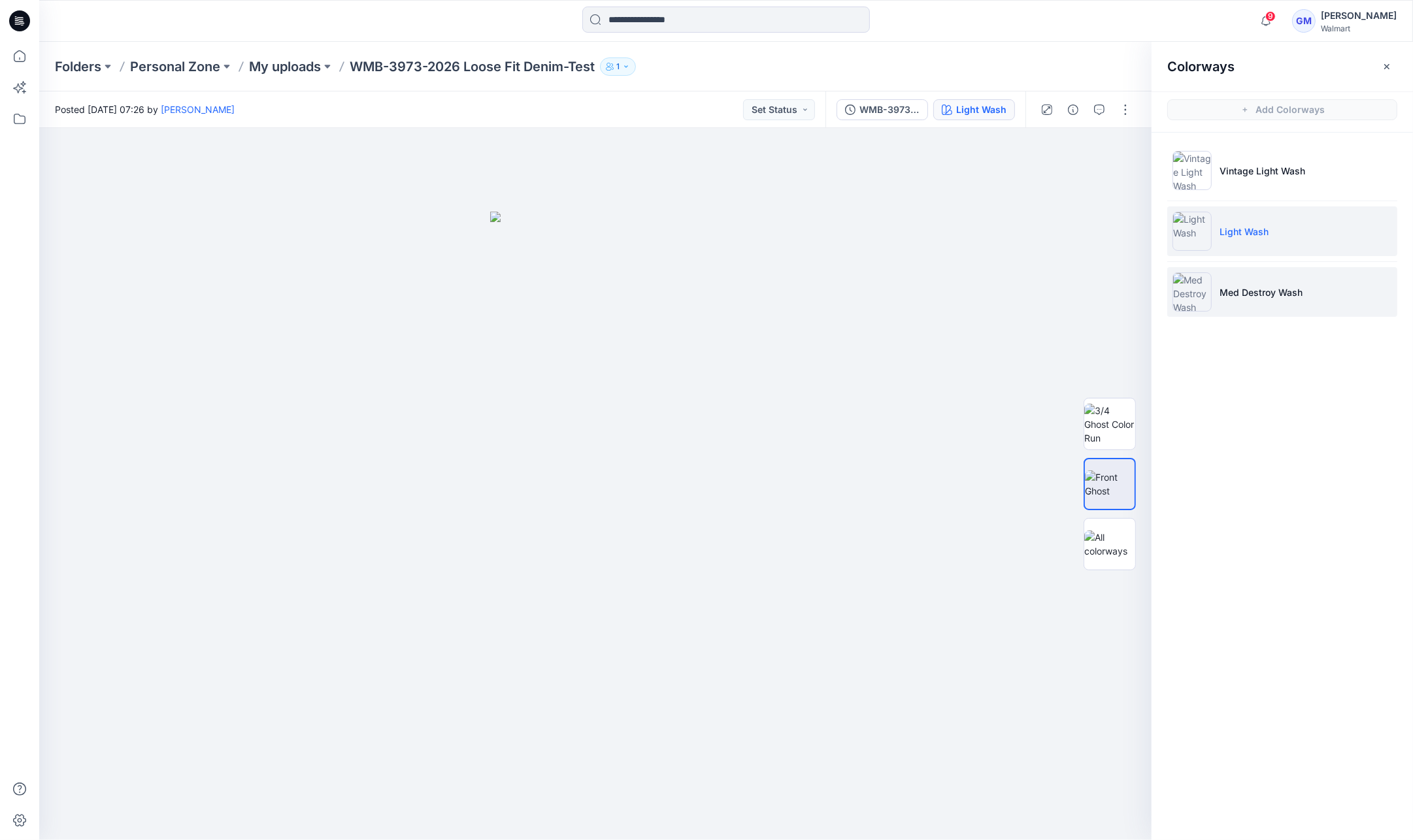
click at [1277, 288] on p "Med Destroy Wash" at bounding box center [1261, 292] width 83 height 14
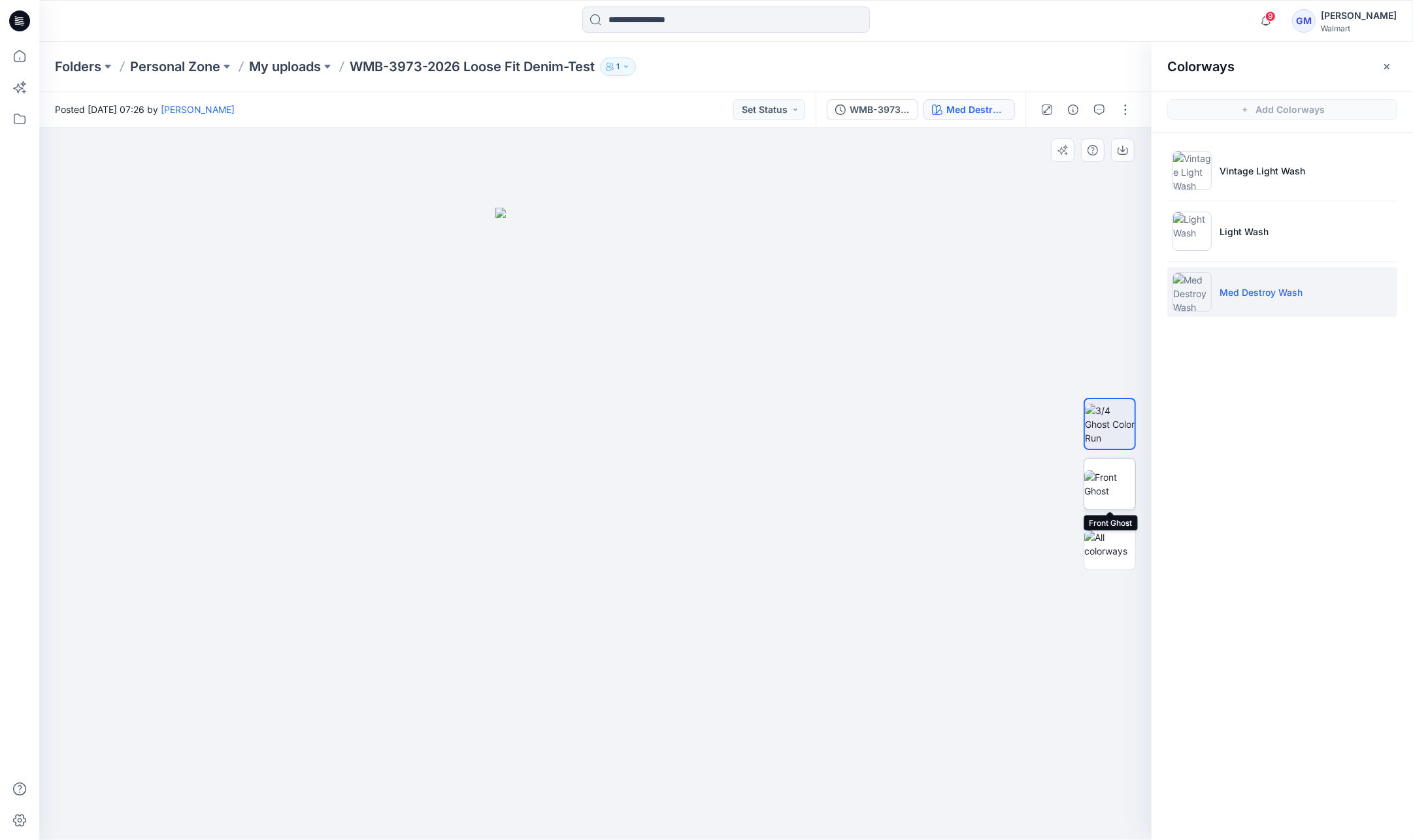
click at [1114, 484] on img at bounding box center [1110, 484] width 51 height 28
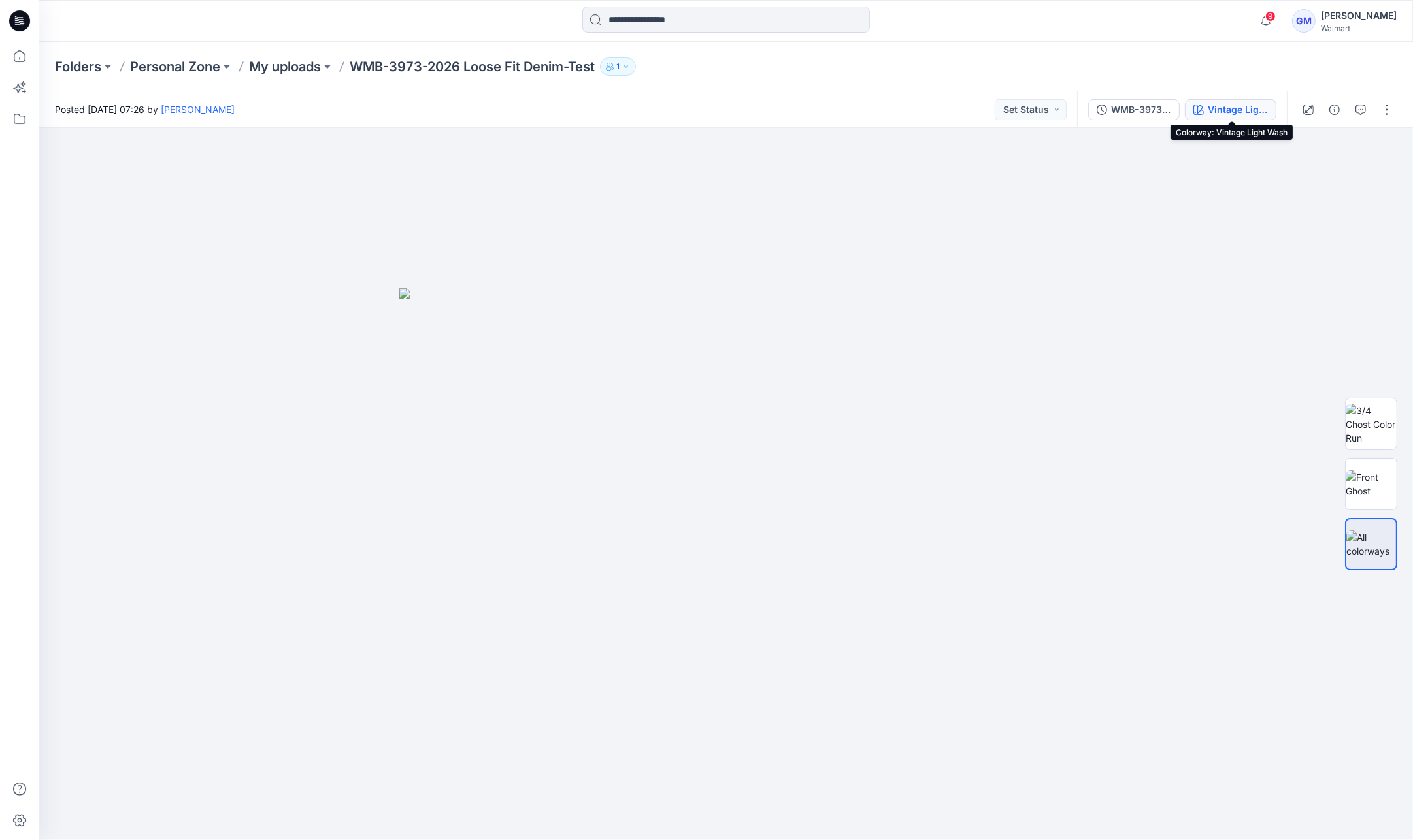
click at [1217, 108] on div "Vintage Light Wash" at bounding box center [1238, 110] width 60 height 15
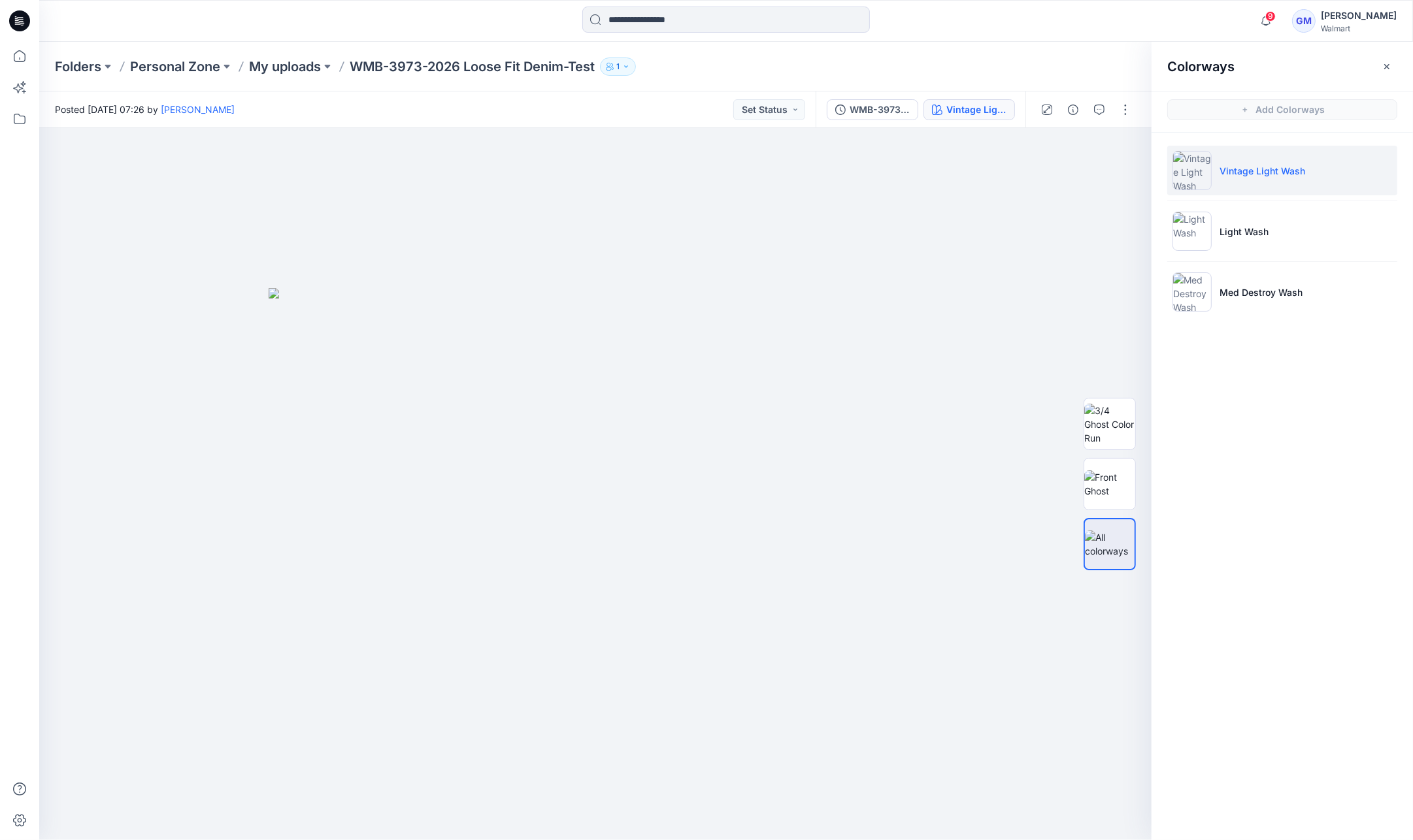
click at [1110, 100] on div at bounding box center [1085, 109] width 121 height 36
click at [1123, 100] on button "button" at bounding box center [1125, 110] width 21 height 21
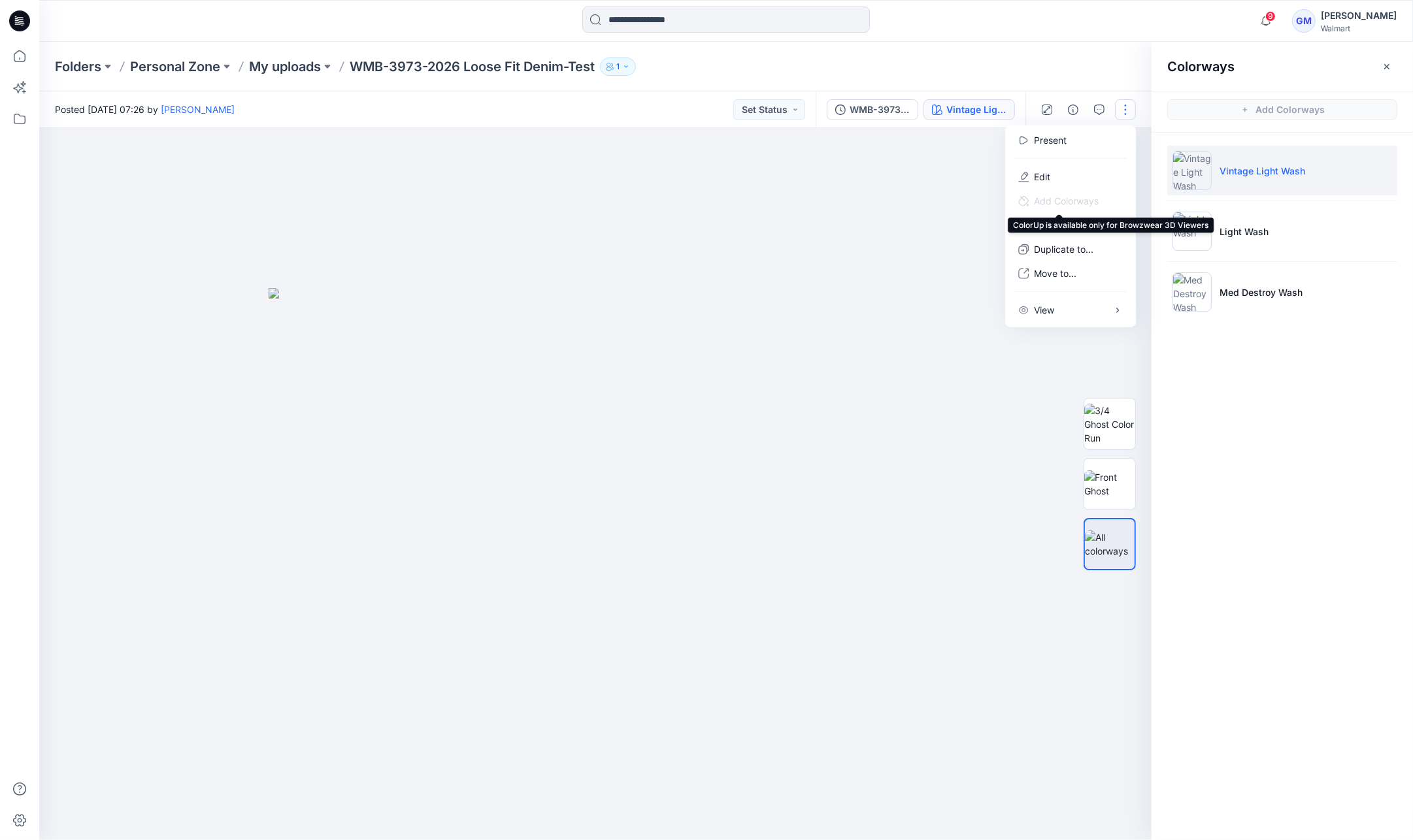
click at [1073, 189] on span "Add Colorways" at bounding box center [1059, 200] width 102 height 24
click at [1077, 173] on button "Edit" at bounding box center [1071, 177] width 120 height 24
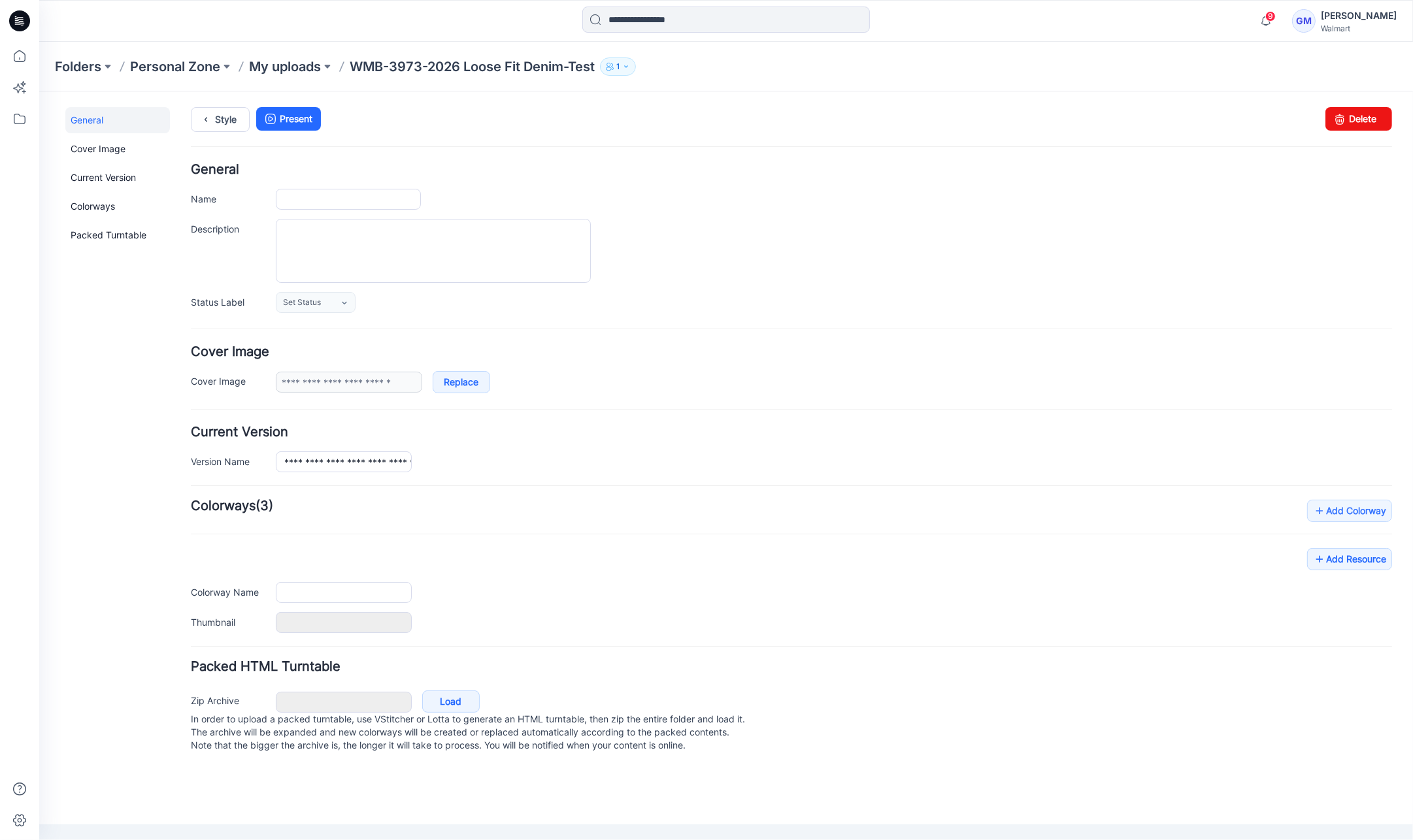
type input "**********"
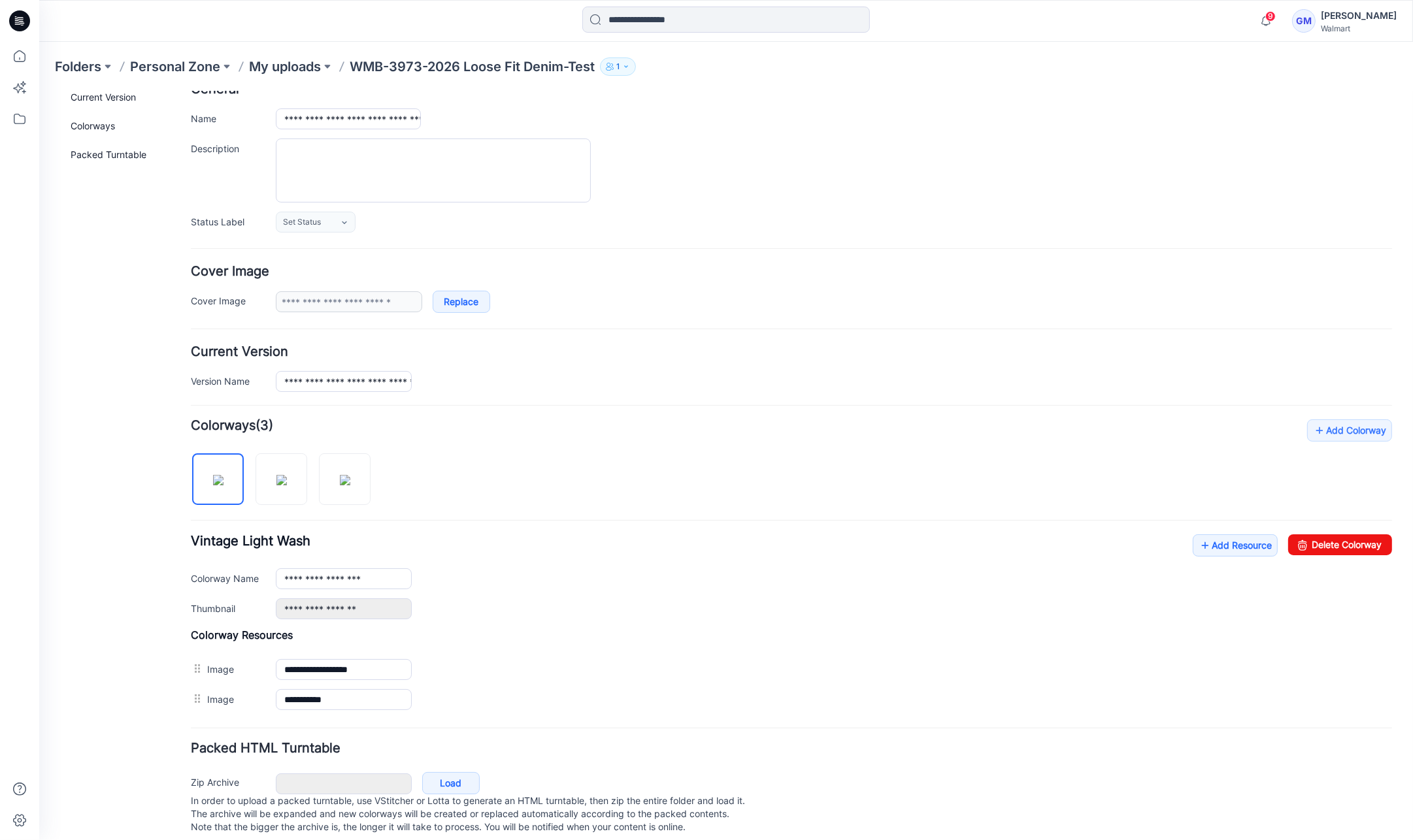
scroll to position [101, 0]
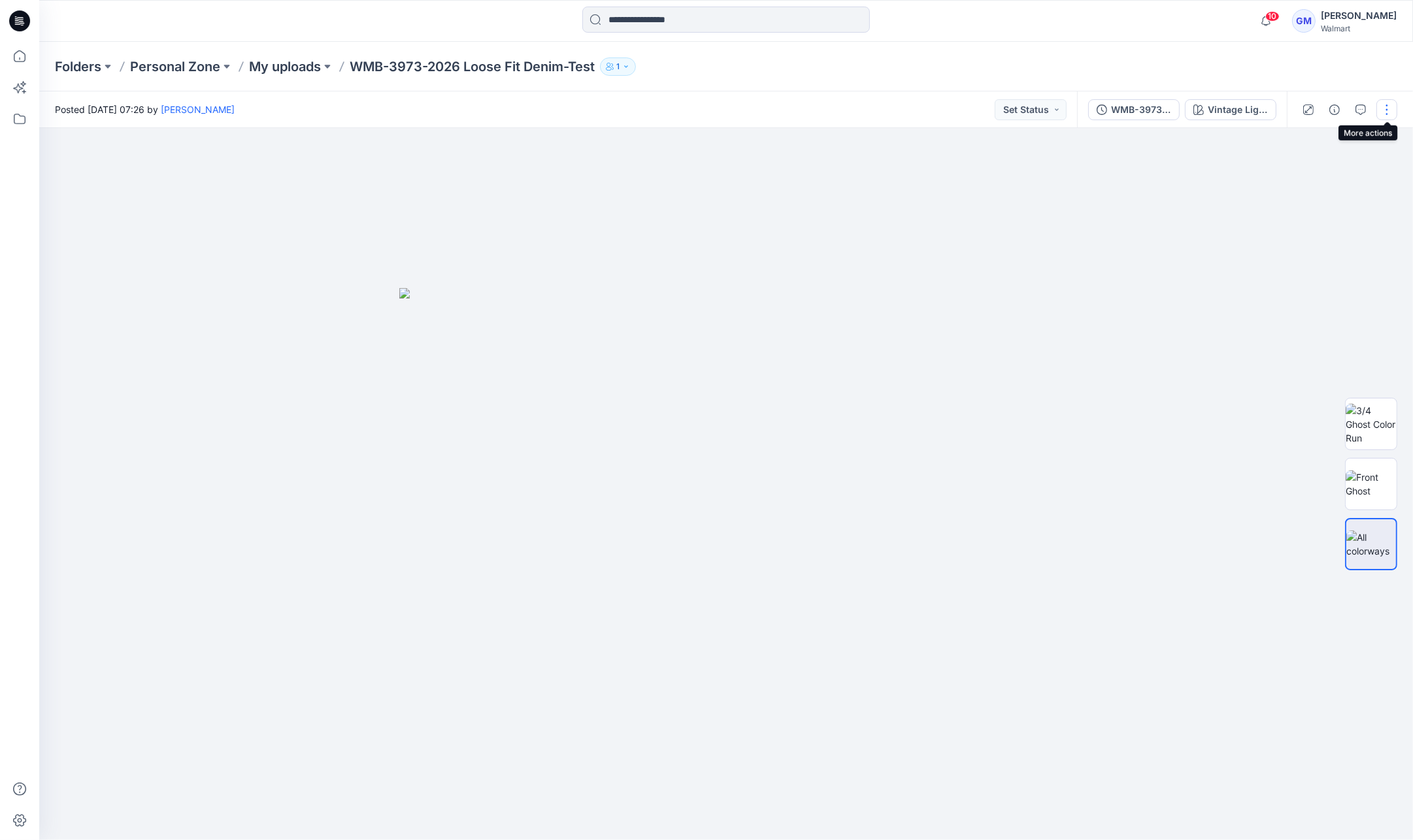
click at [1381, 112] on button "button" at bounding box center [1387, 110] width 21 height 21
click at [1297, 175] on p "Edit" at bounding box center [1303, 177] width 16 height 14
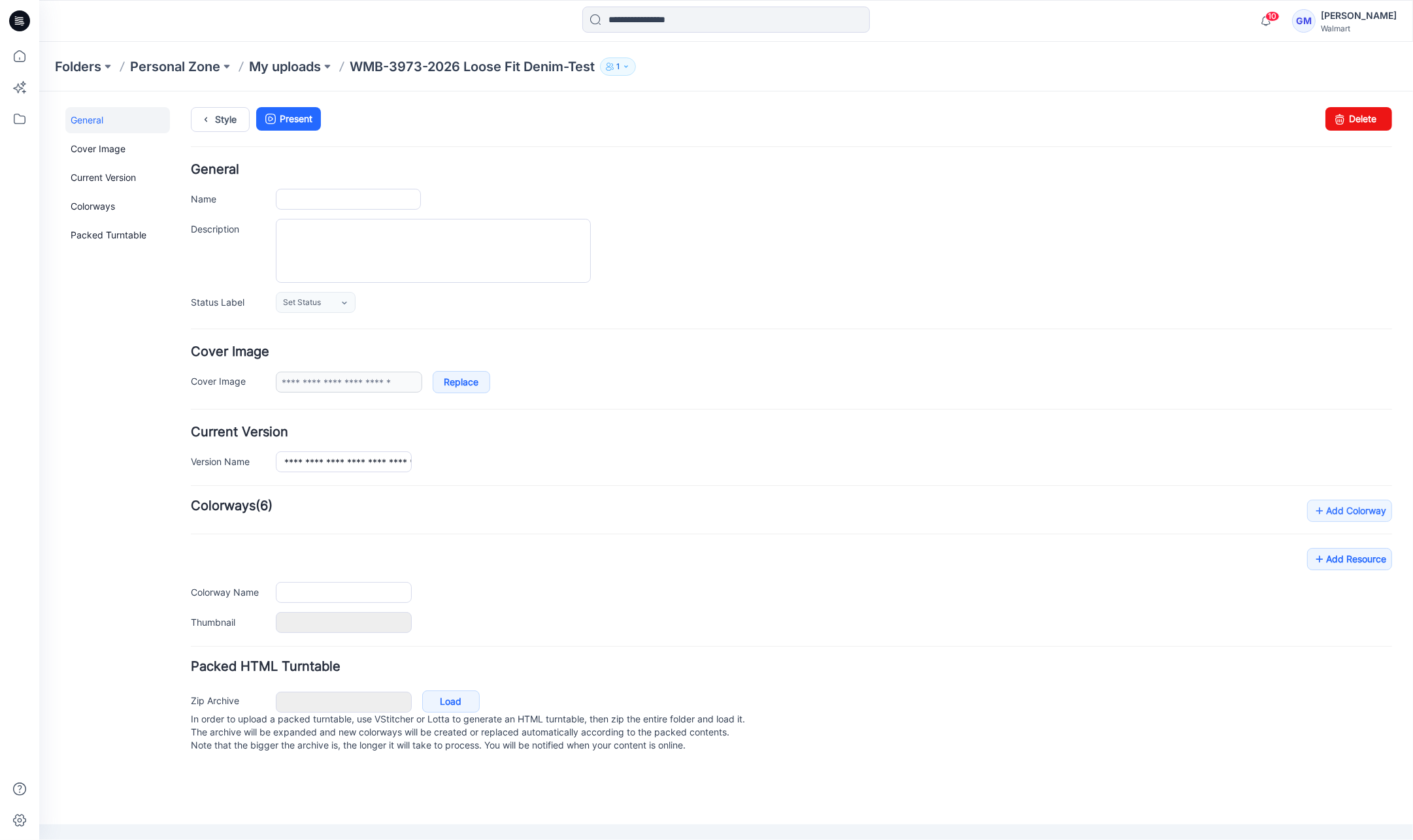
type input "**********"
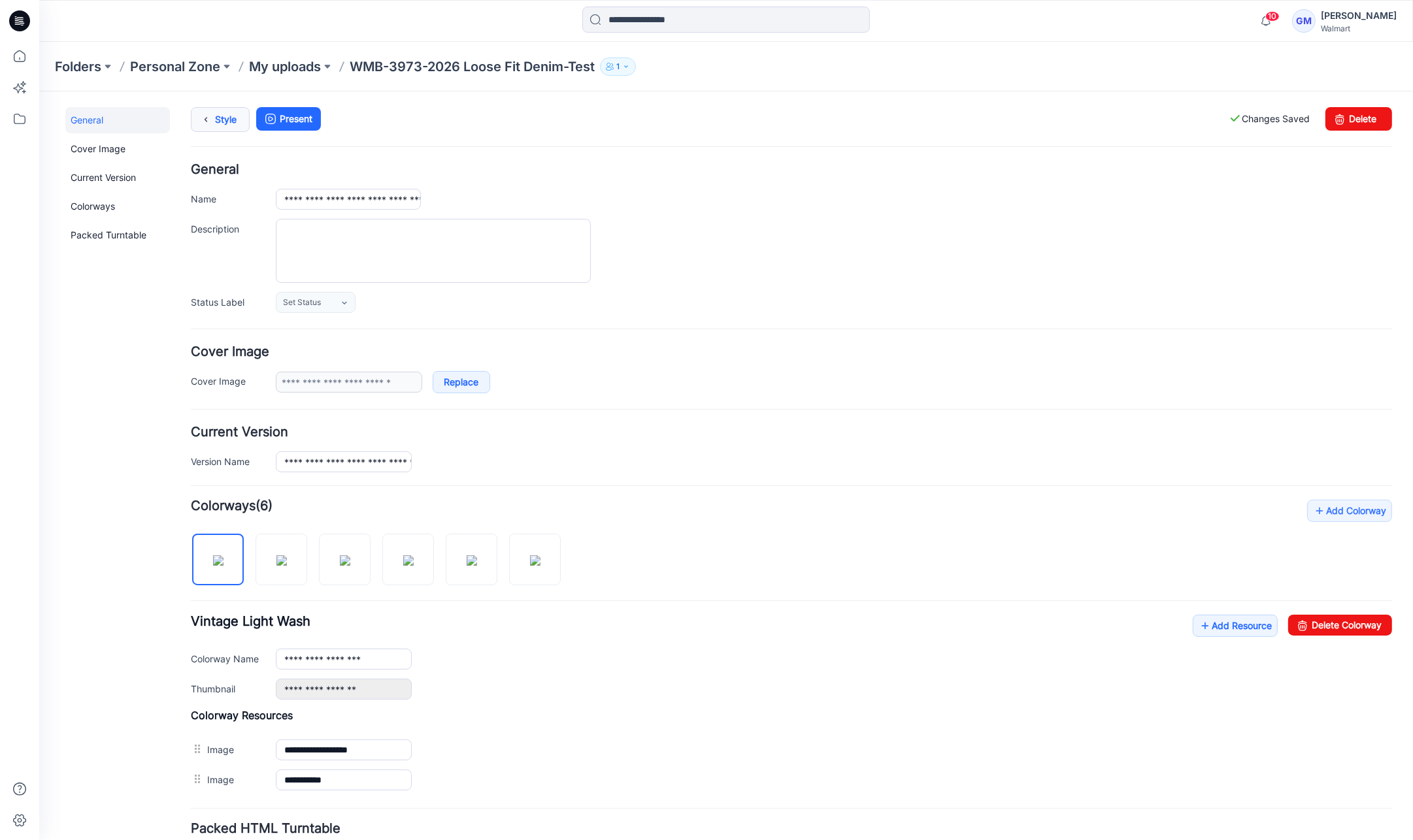
click at [197, 110] on icon at bounding box center [206, 119] width 18 height 24
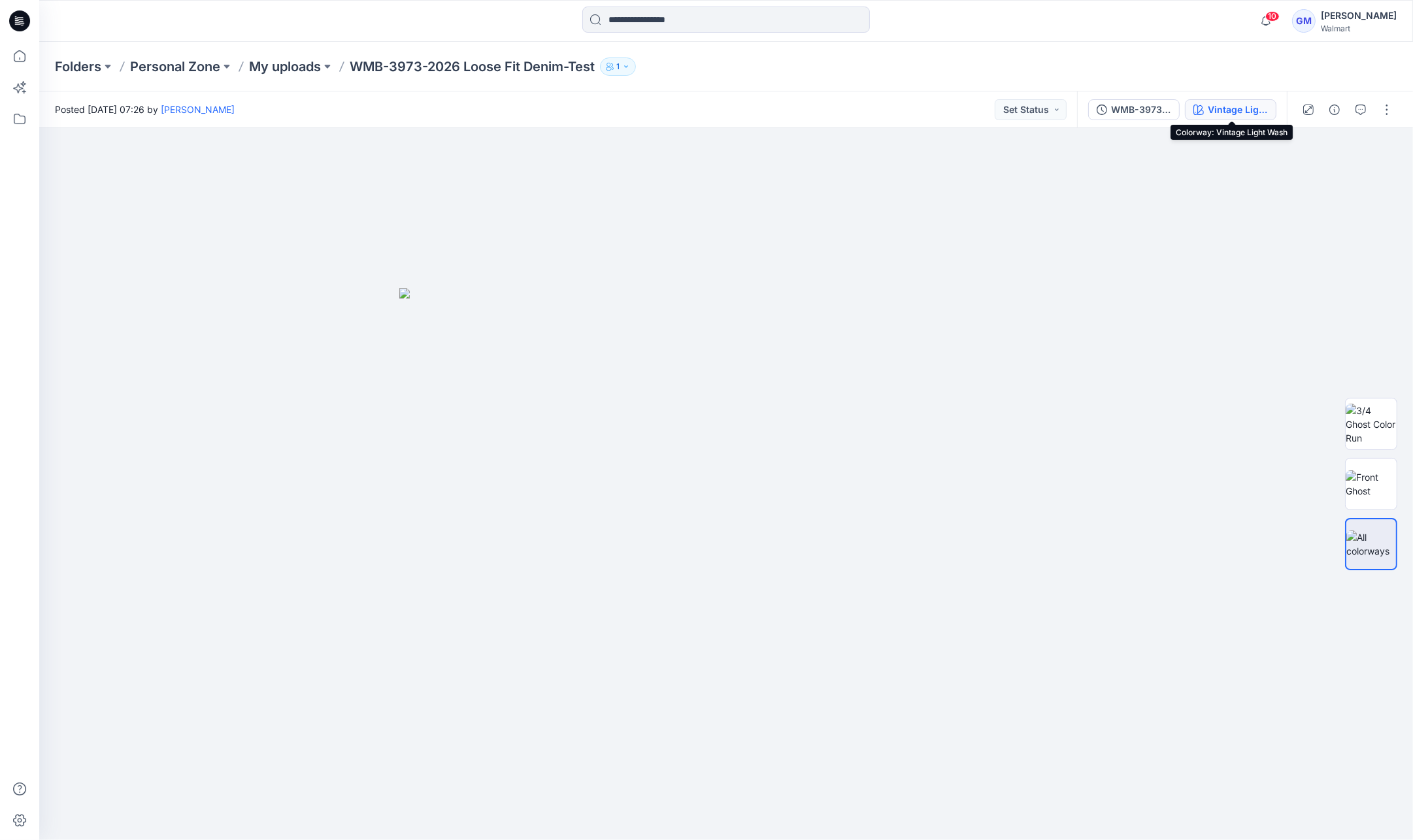
click at [1224, 105] on div "Vintage Light Wash" at bounding box center [1238, 110] width 60 height 15
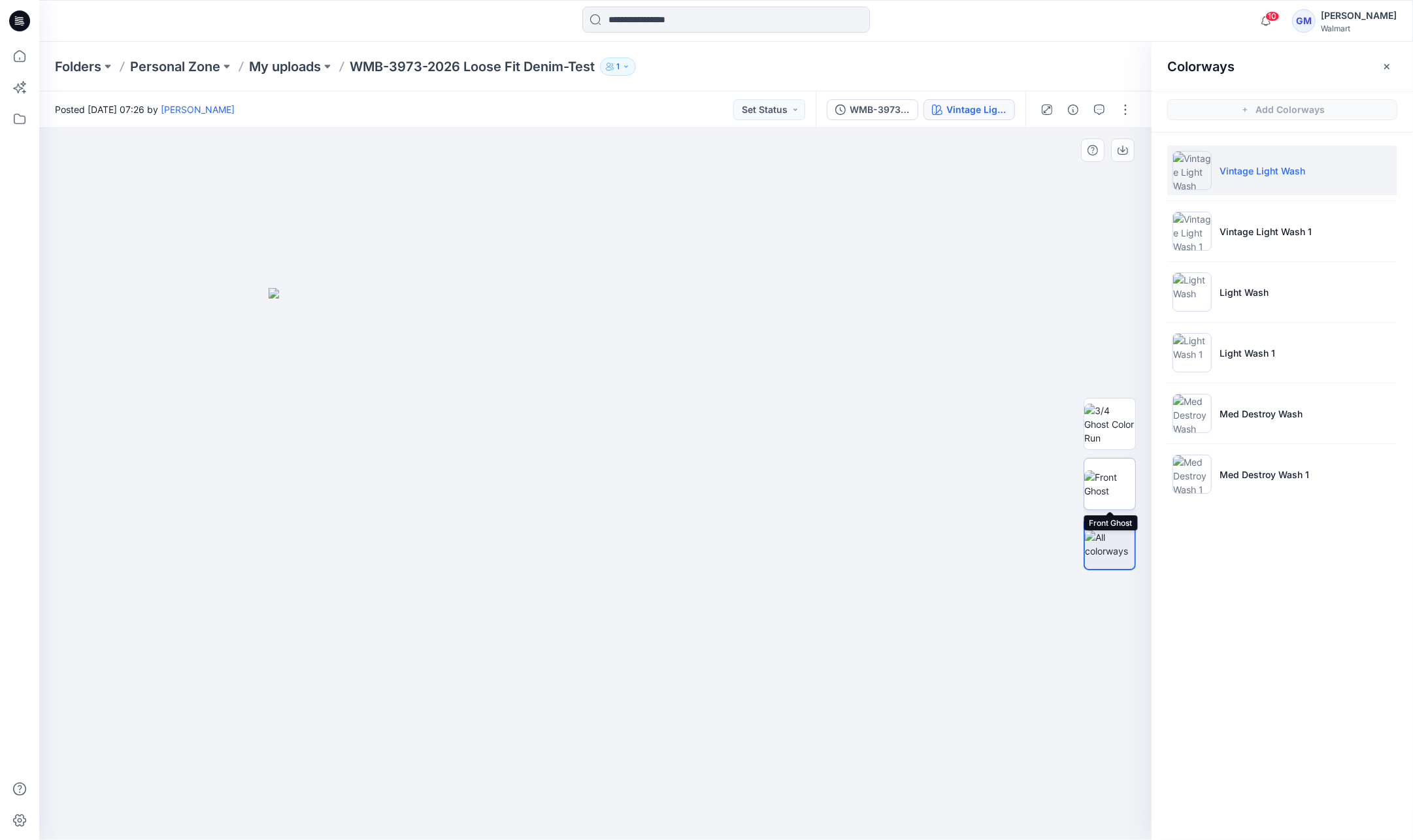
click at [1110, 498] on img at bounding box center [1110, 484] width 51 height 28
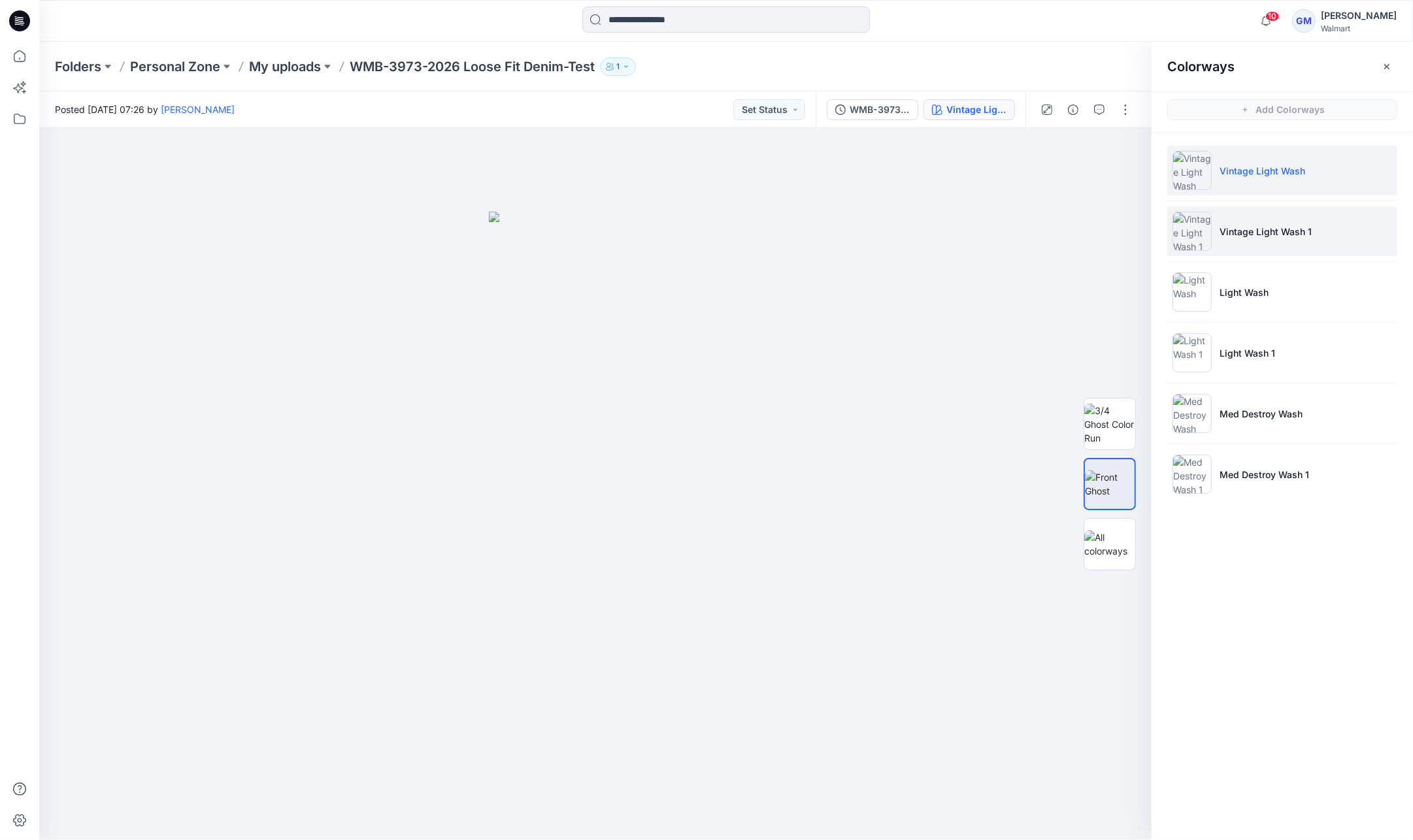
click at [1292, 227] on p "Vintage Light Wash 1" at bounding box center [1266, 231] width 92 height 14
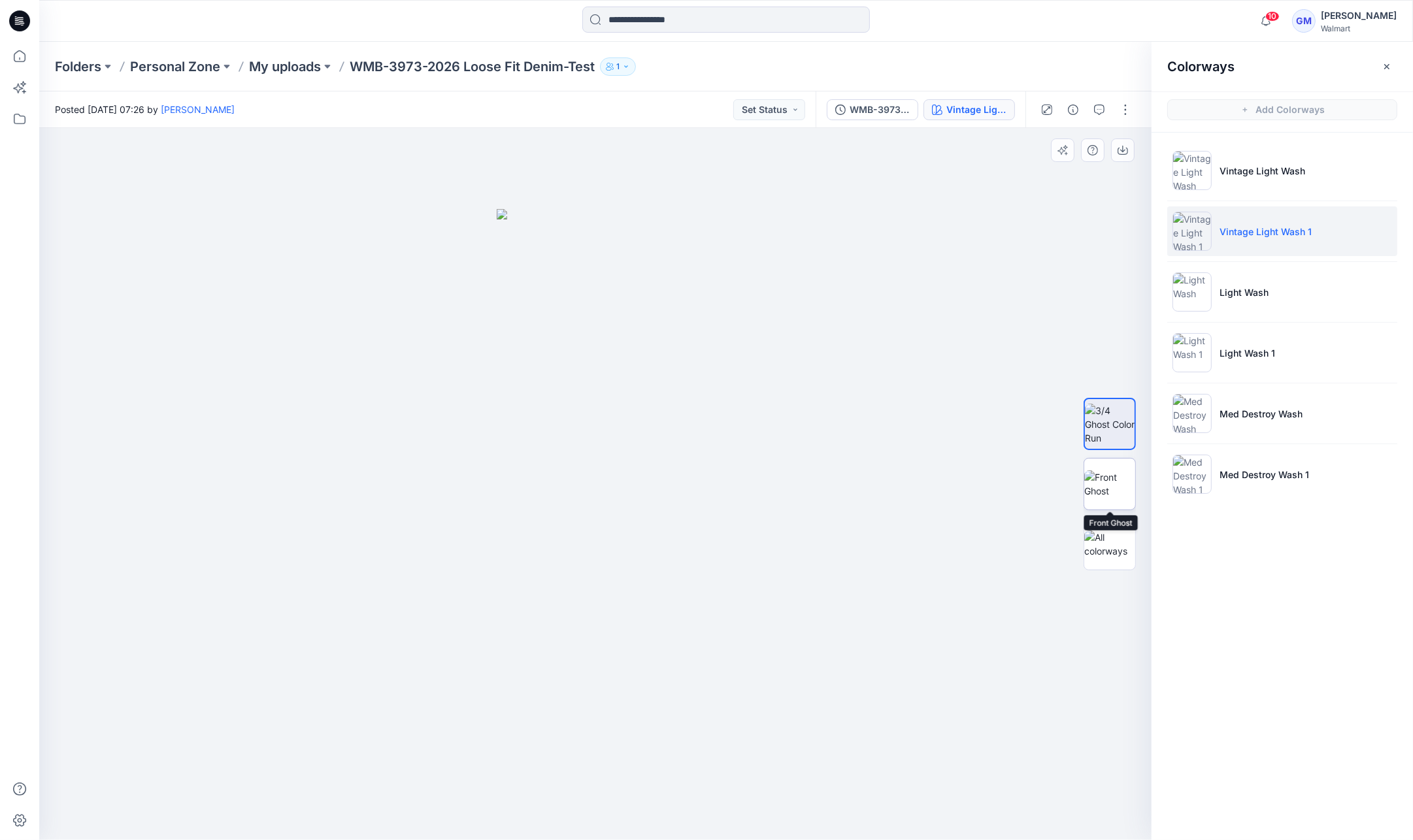
click at [1095, 495] on img at bounding box center [1110, 484] width 51 height 28
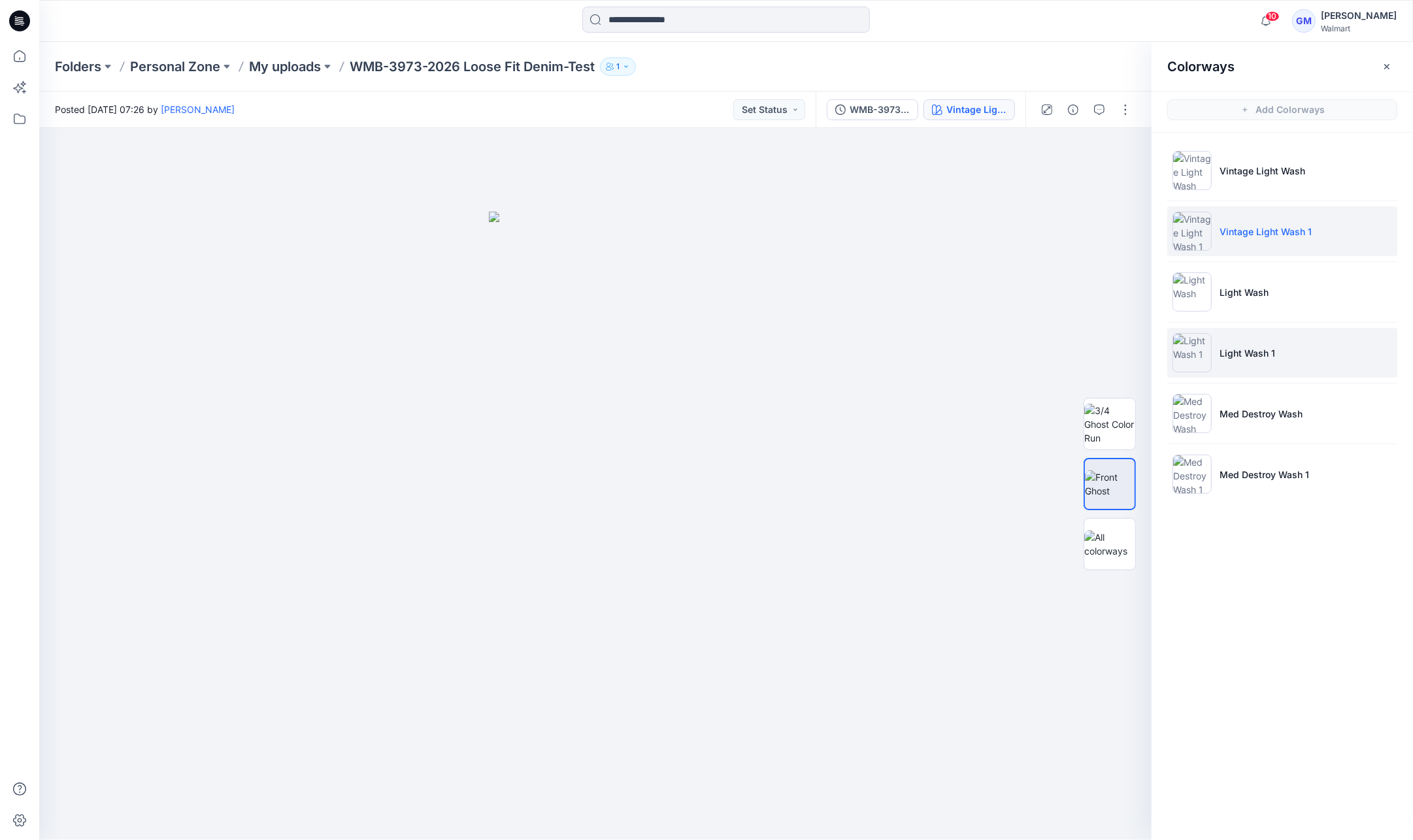
click at [1279, 332] on li "Light Wash 1" at bounding box center [1282, 352] width 230 height 49
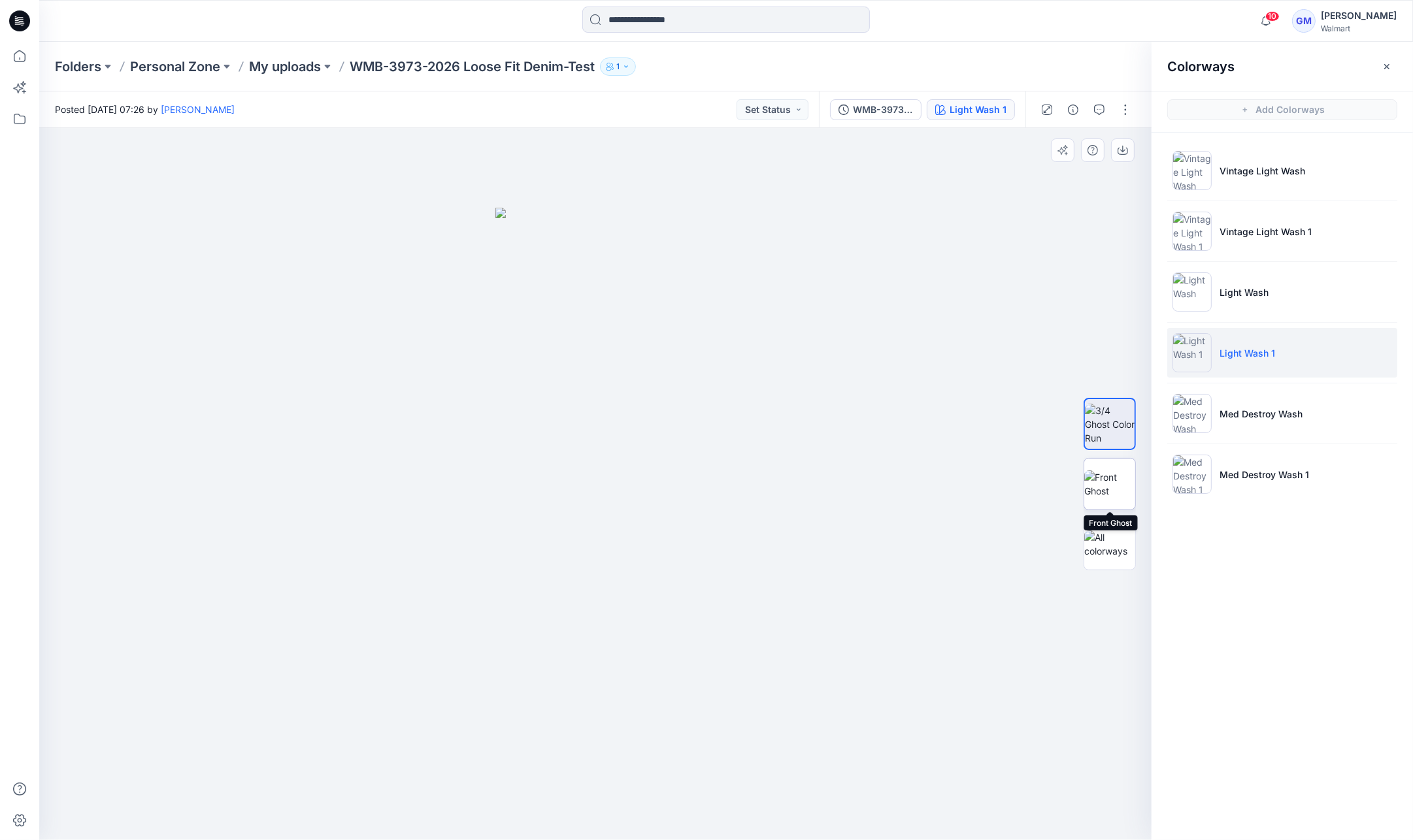
click at [1117, 470] on img at bounding box center [1110, 484] width 51 height 28
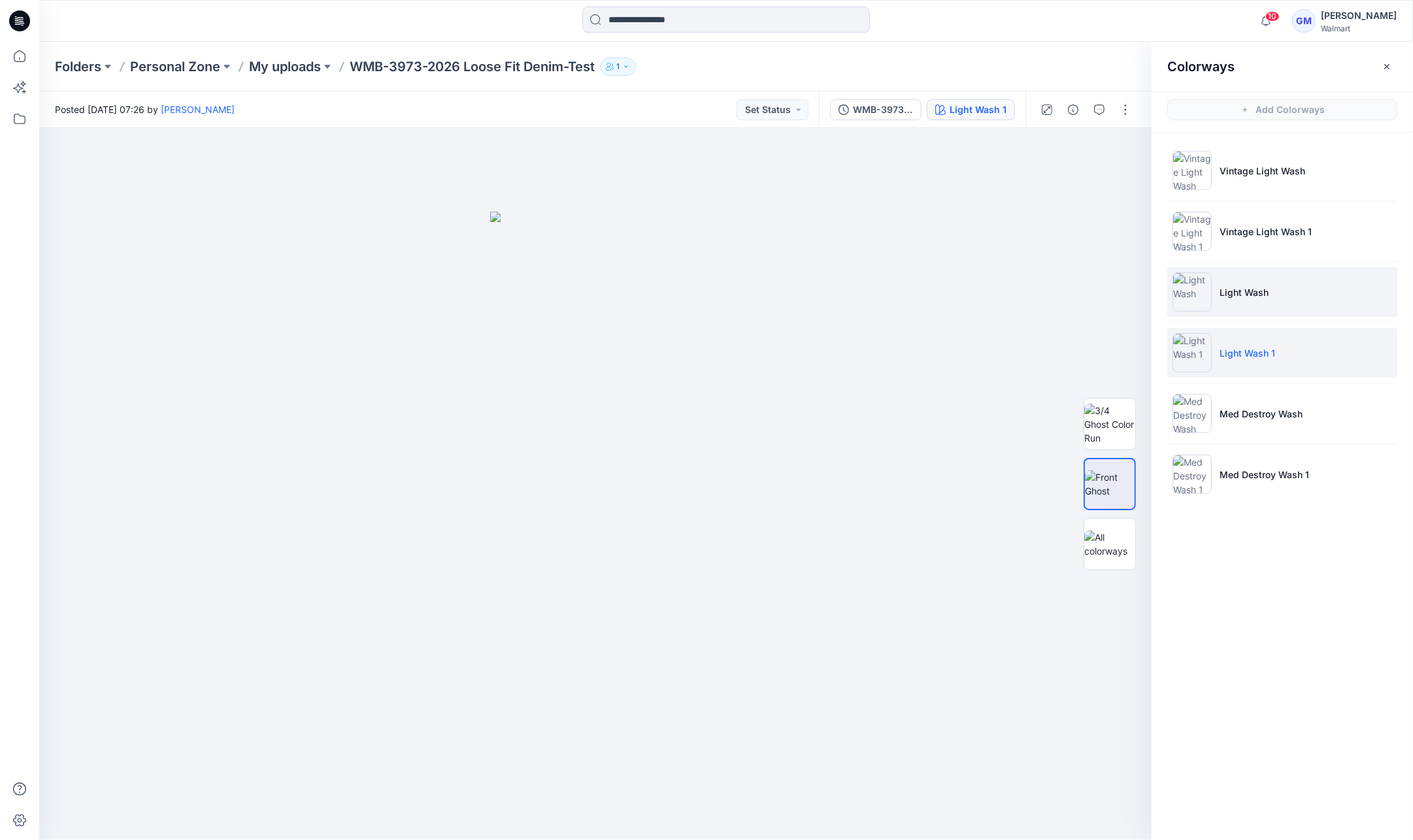
click at [1338, 302] on li "Light Wash" at bounding box center [1282, 291] width 230 height 49
click at [1281, 347] on li "Light Wash 1" at bounding box center [1282, 352] width 230 height 49
click at [1268, 269] on li "Light Wash" at bounding box center [1282, 291] width 230 height 49
click at [1245, 340] on li "Light Wash 1" at bounding box center [1282, 352] width 230 height 49
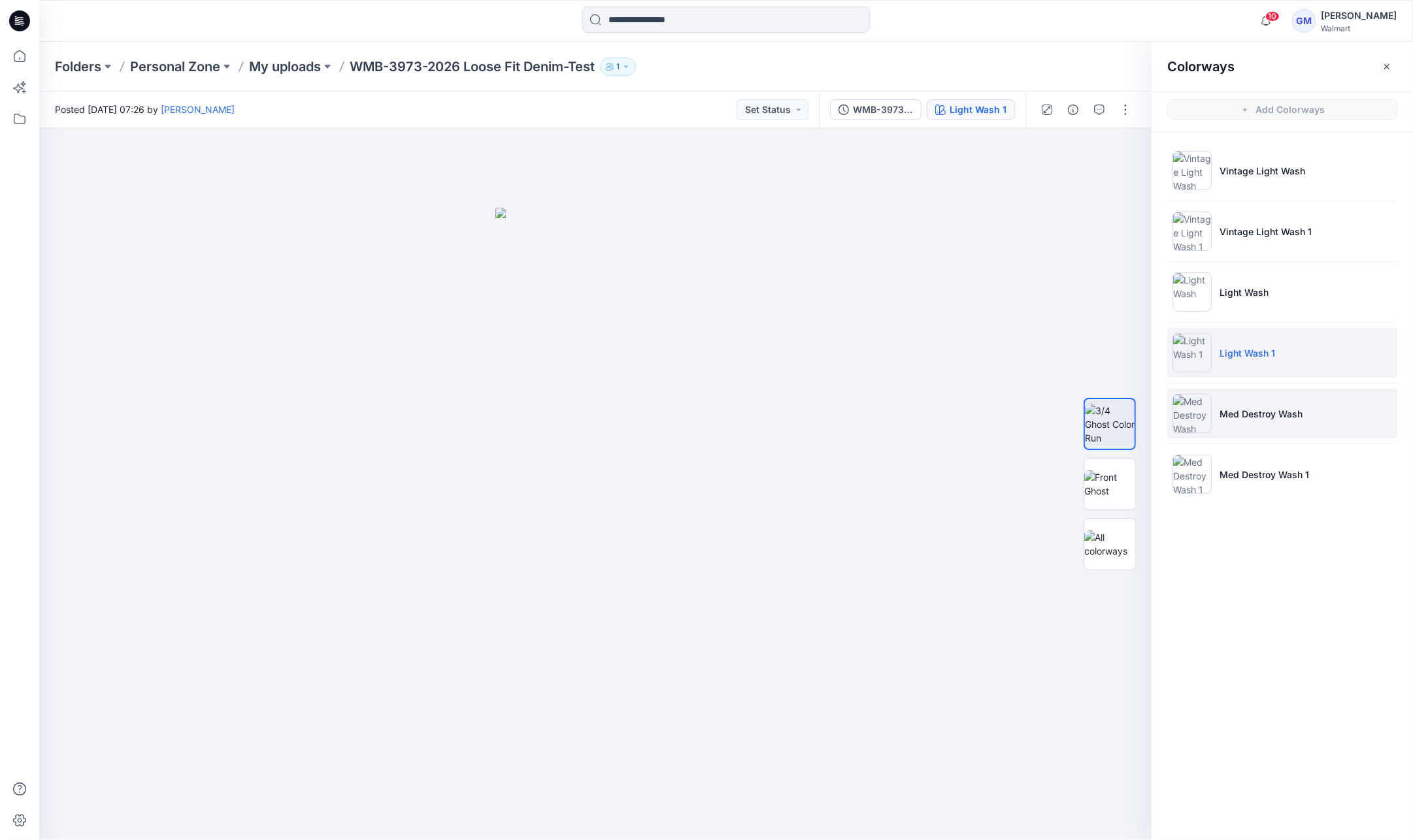
click at [1265, 424] on li "Med Destroy Wash" at bounding box center [1282, 413] width 230 height 49
click at [1095, 498] on img at bounding box center [1110, 484] width 51 height 28
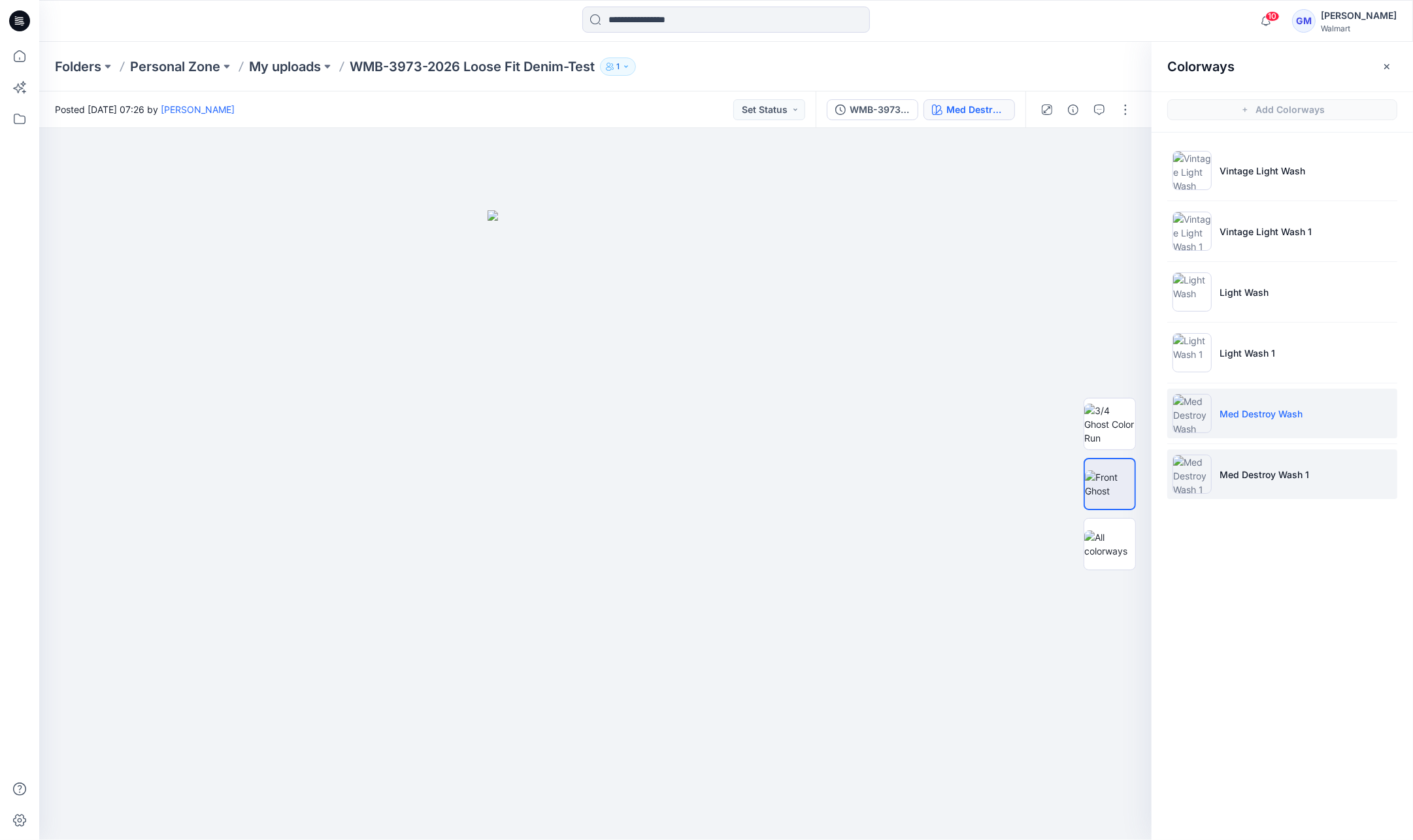
click at [1189, 491] on img at bounding box center [1191, 474] width 39 height 39
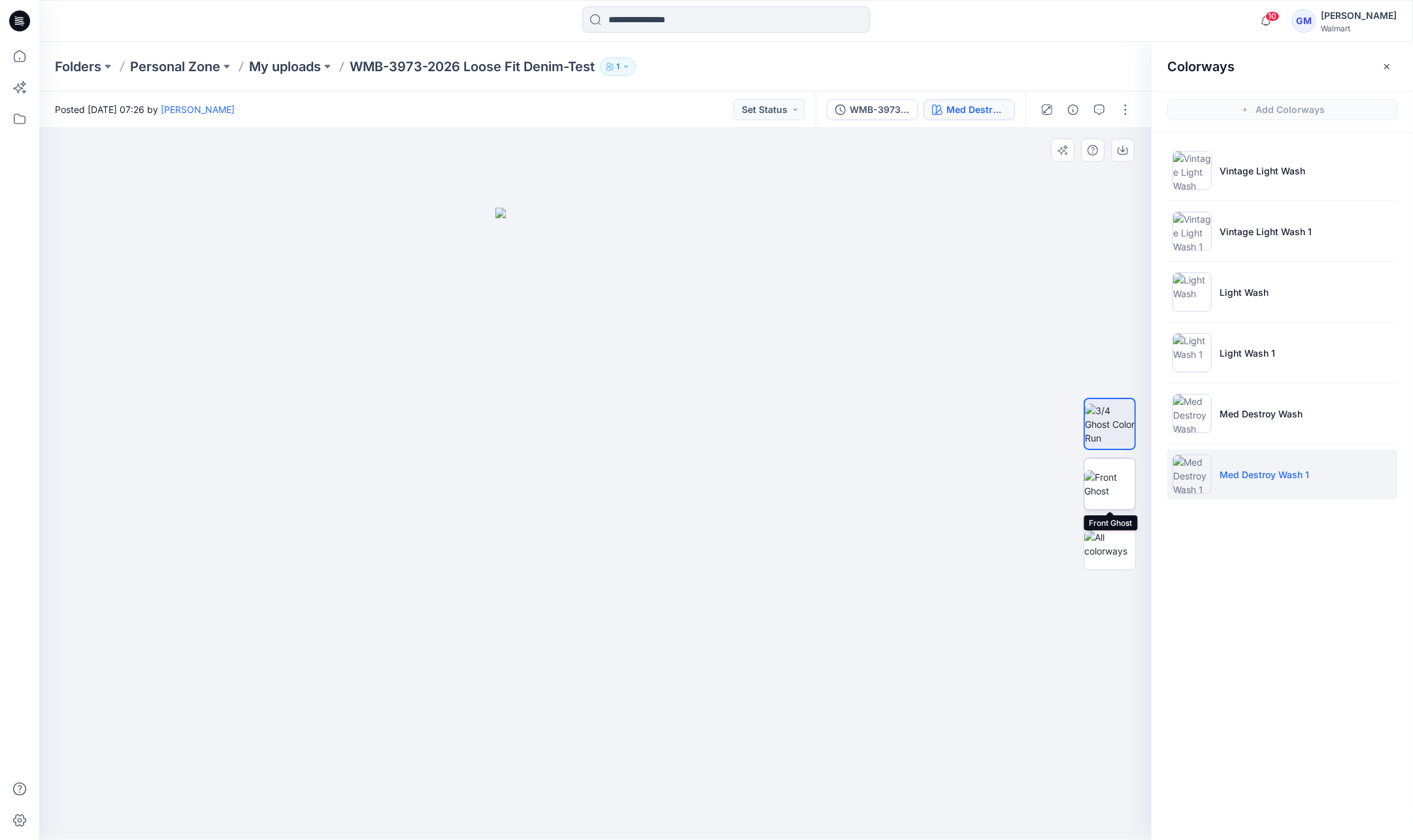
click at [1099, 489] on img at bounding box center [1110, 484] width 51 height 28
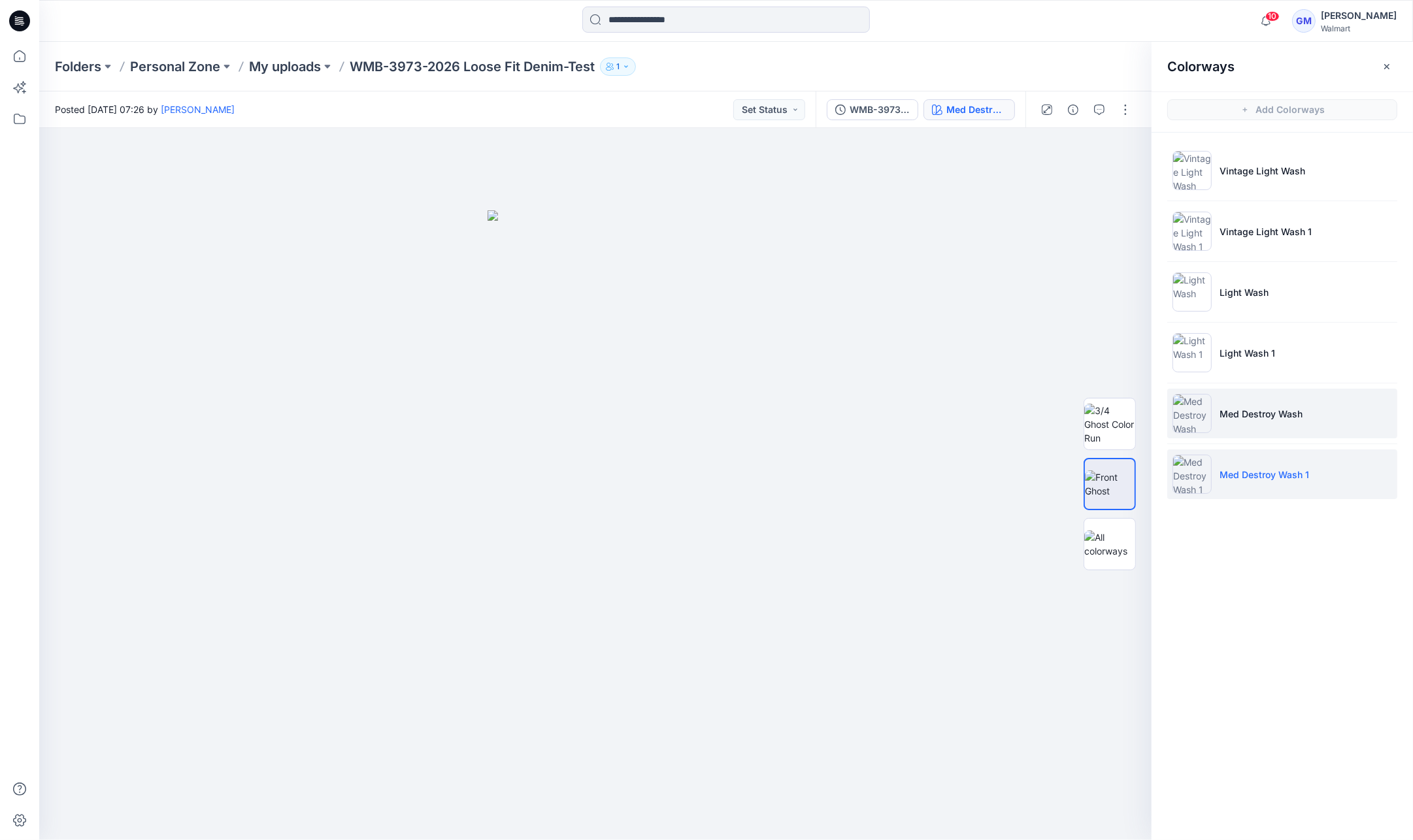
click at [1261, 389] on li "Med Destroy Wash" at bounding box center [1282, 413] width 230 height 49
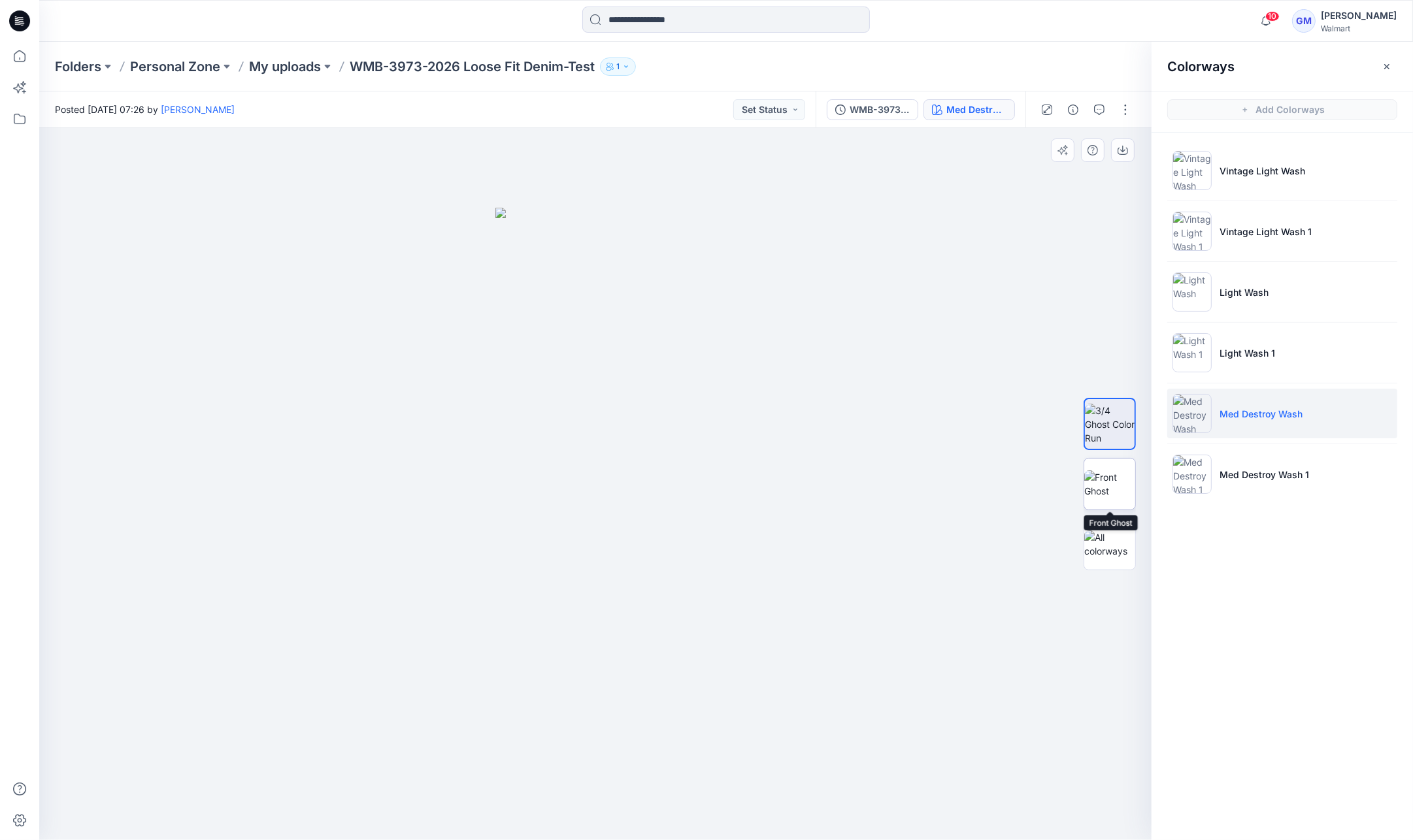
click at [1106, 494] on img at bounding box center [1110, 484] width 51 height 28
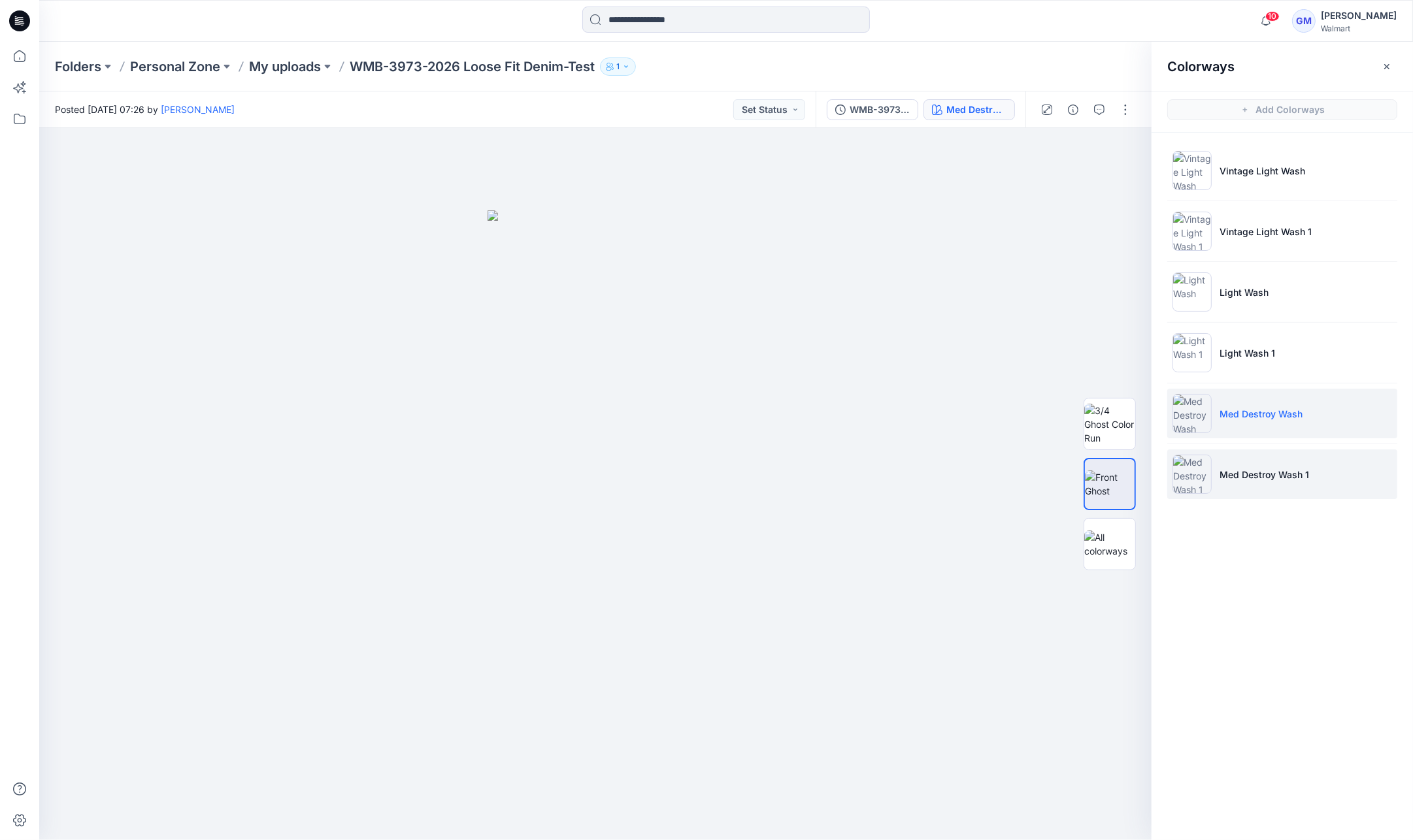
click at [1292, 456] on li "Med Destroy Wash 1" at bounding box center [1282, 474] width 230 height 49
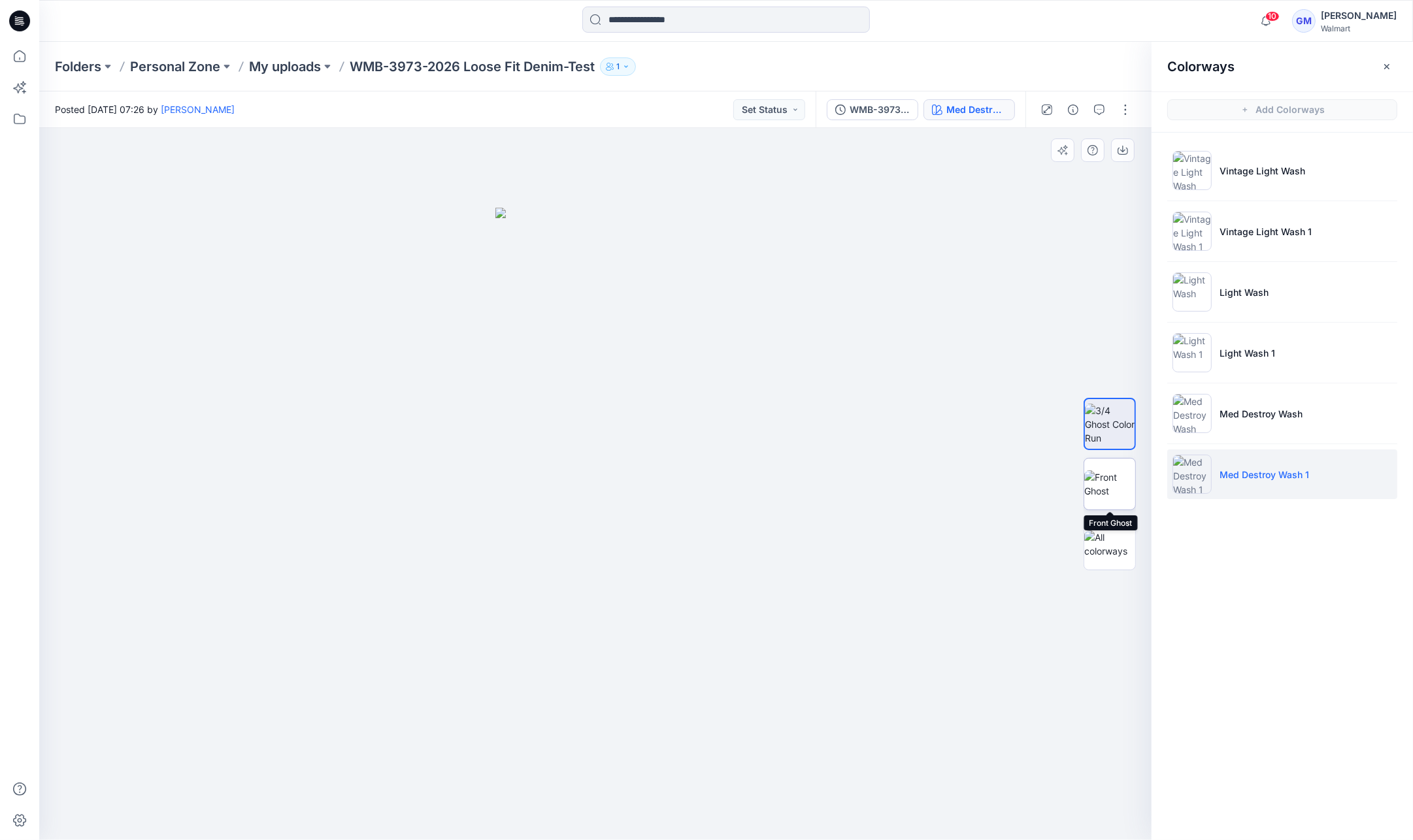
click at [1118, 486] on img at bounding box center [1110, 484] width 51 height 28
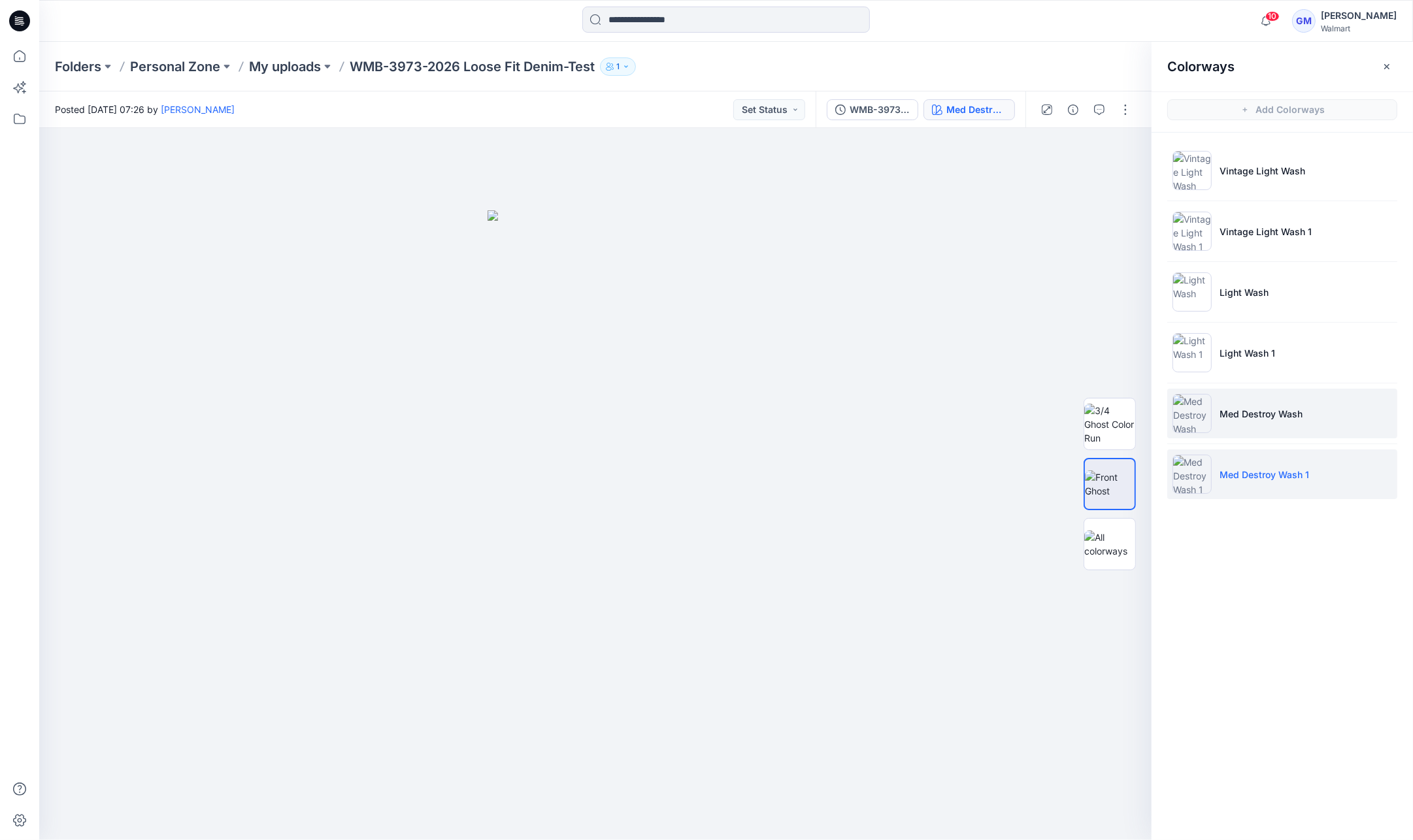
click at [1311, 417] on li "Med Destroy Wash" at bounding box center [1282, 413] width 230 height 49
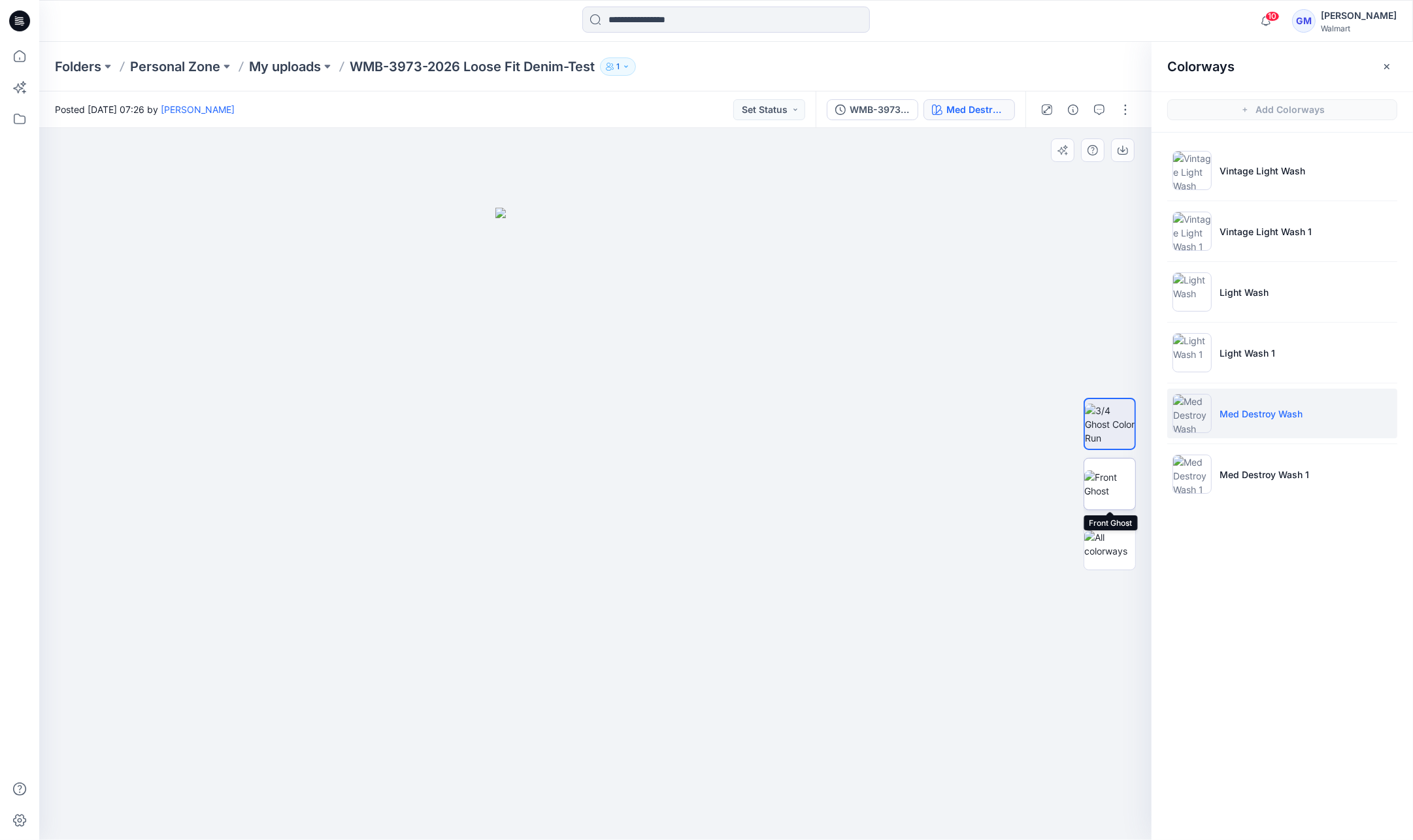
click at [1109, 477] on img at bounding box center [1110, 484] width 51 height 28
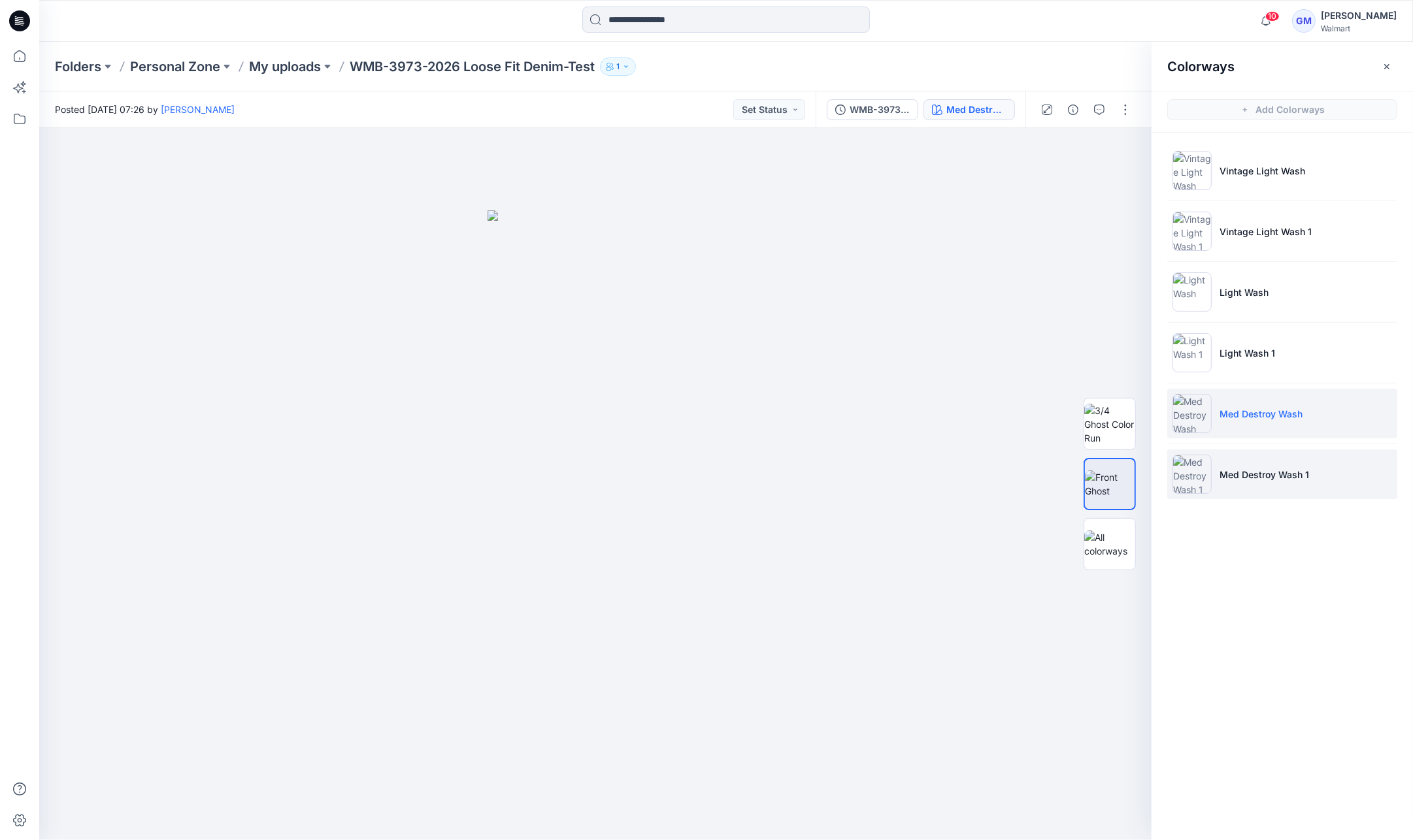
click at [1300, 467] on p "Med Destroy Wash 1" at bounding box center [1265, 474] width 90 height 14
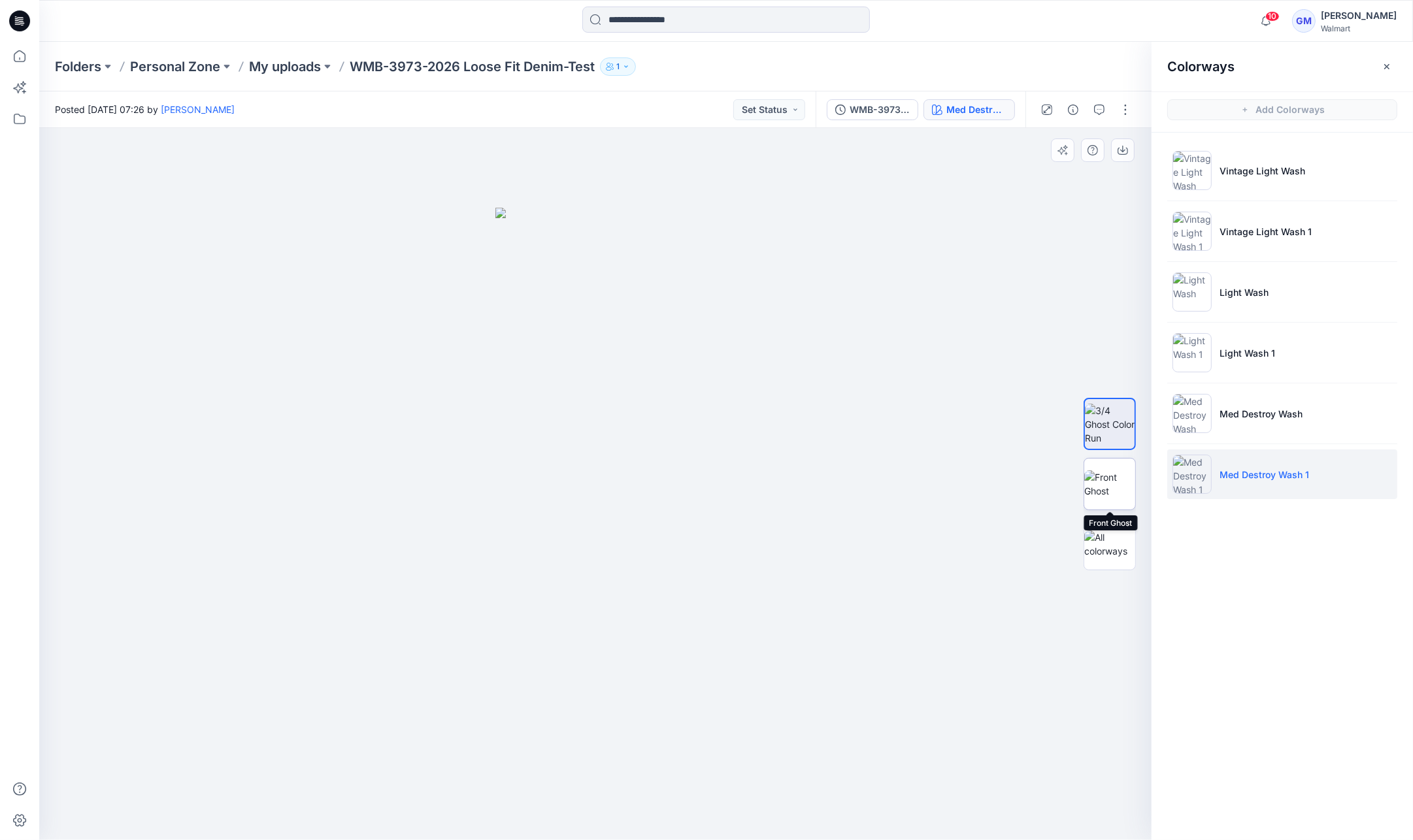
click at [1084, 470] on img at bounding box center [1110, 484] width 51 height 28
click at [1094, 470] on img at bounding box center [1110, 484] width 49 height 28
click at [1129, 104] on button "button" at bounding box center [1125, 110] width 21 height 21
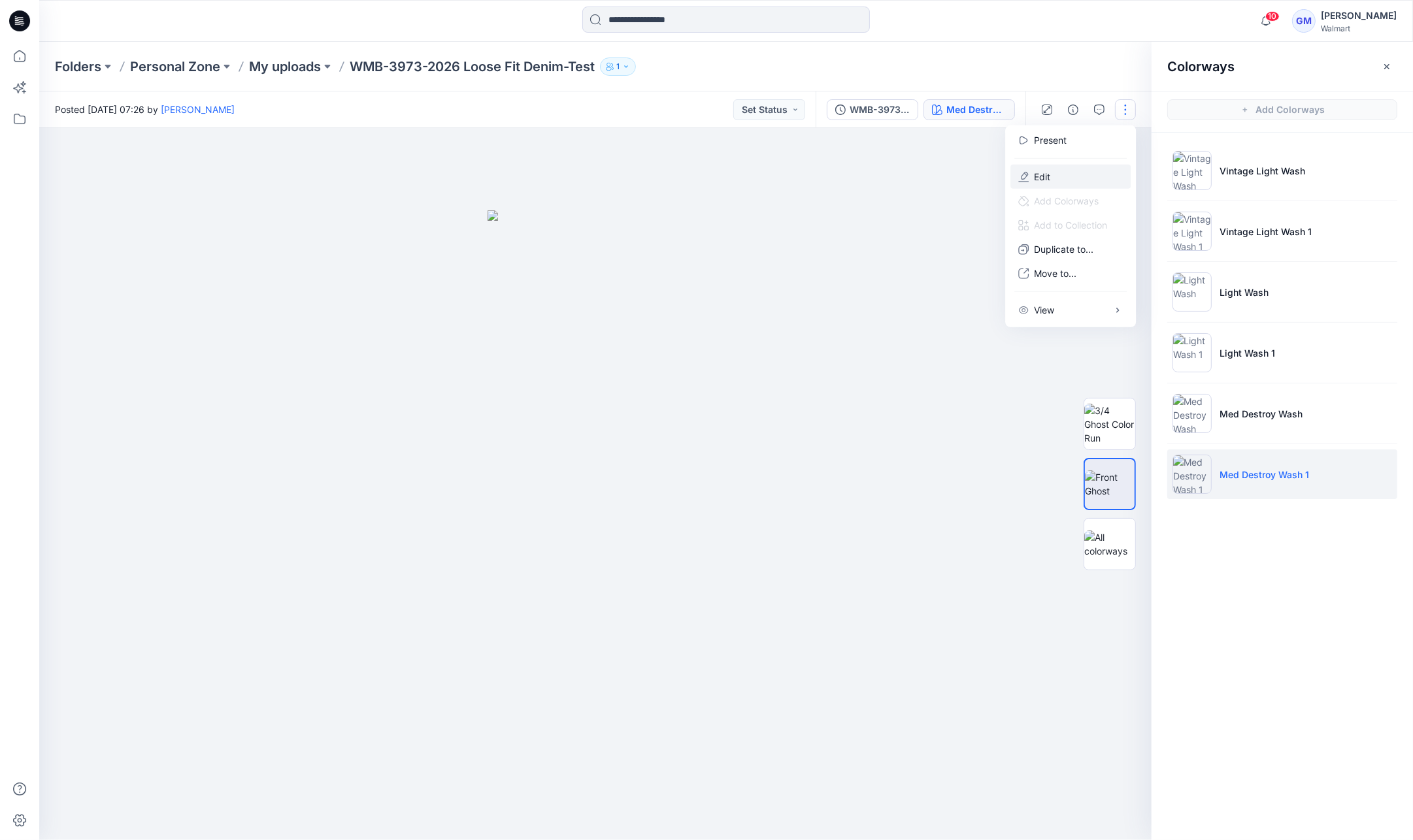
click at [1095, 177] on button "Edit" at bounding box center [1071, 177] width 120 height 24
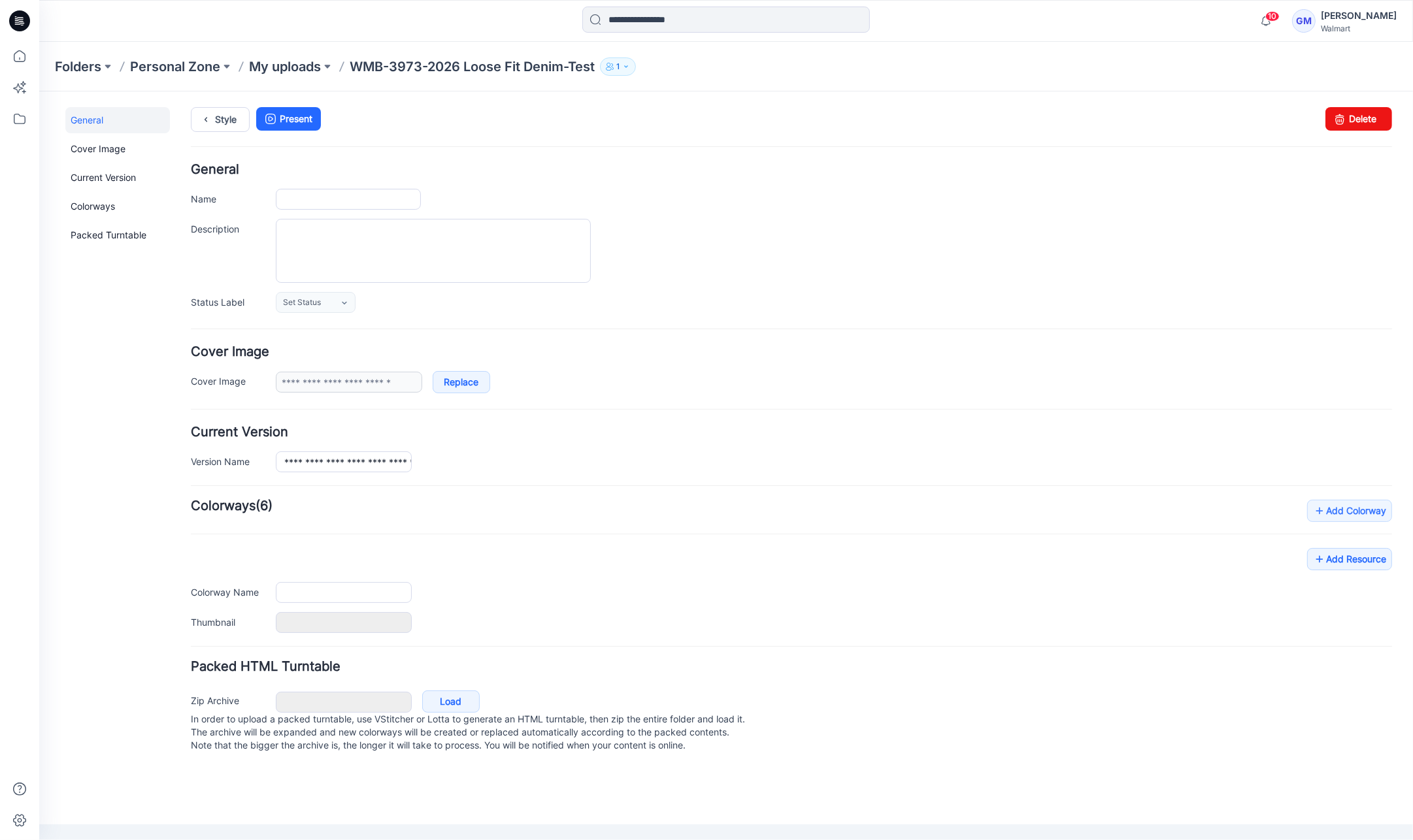
type input "**********"
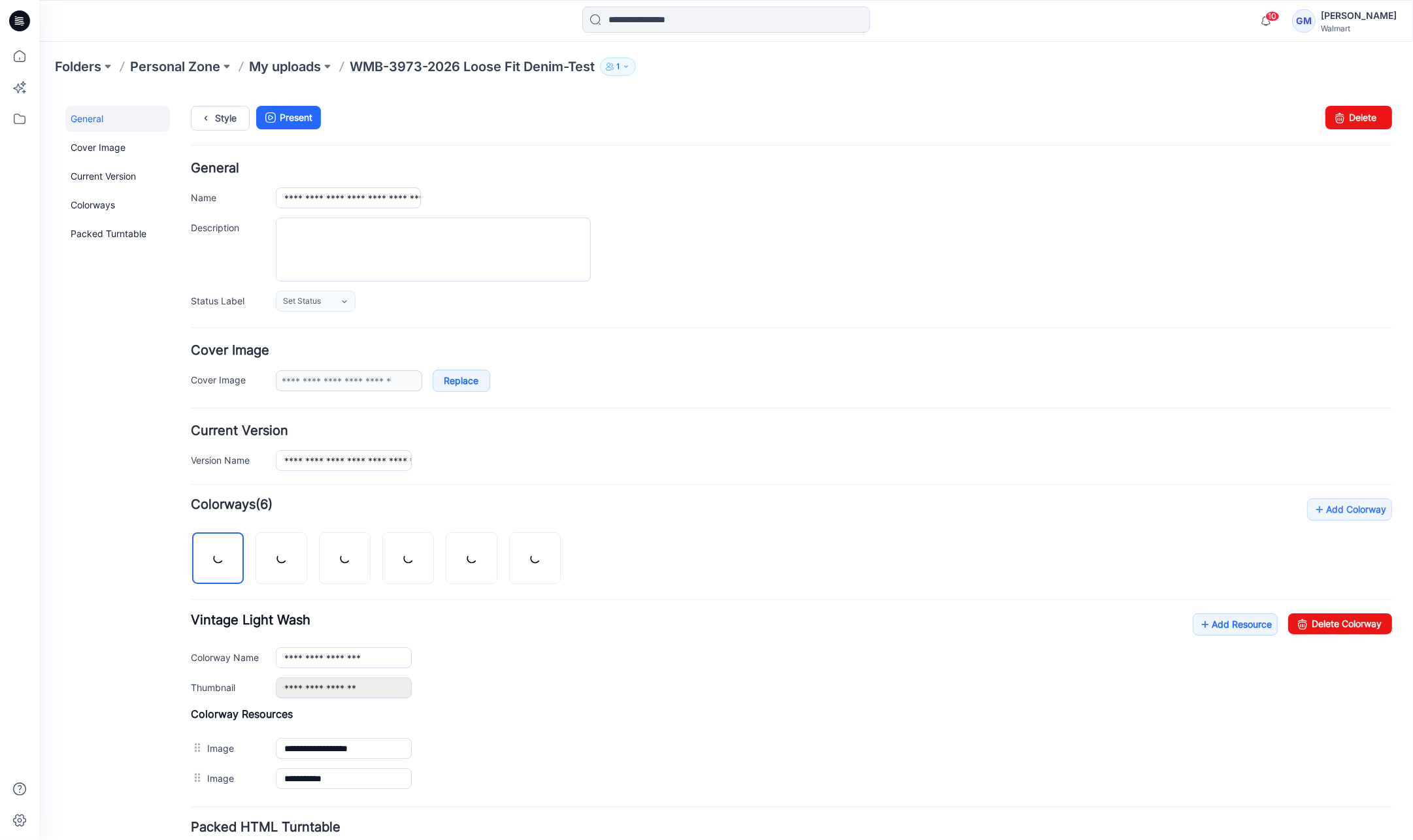
scroll to position [101, 0]
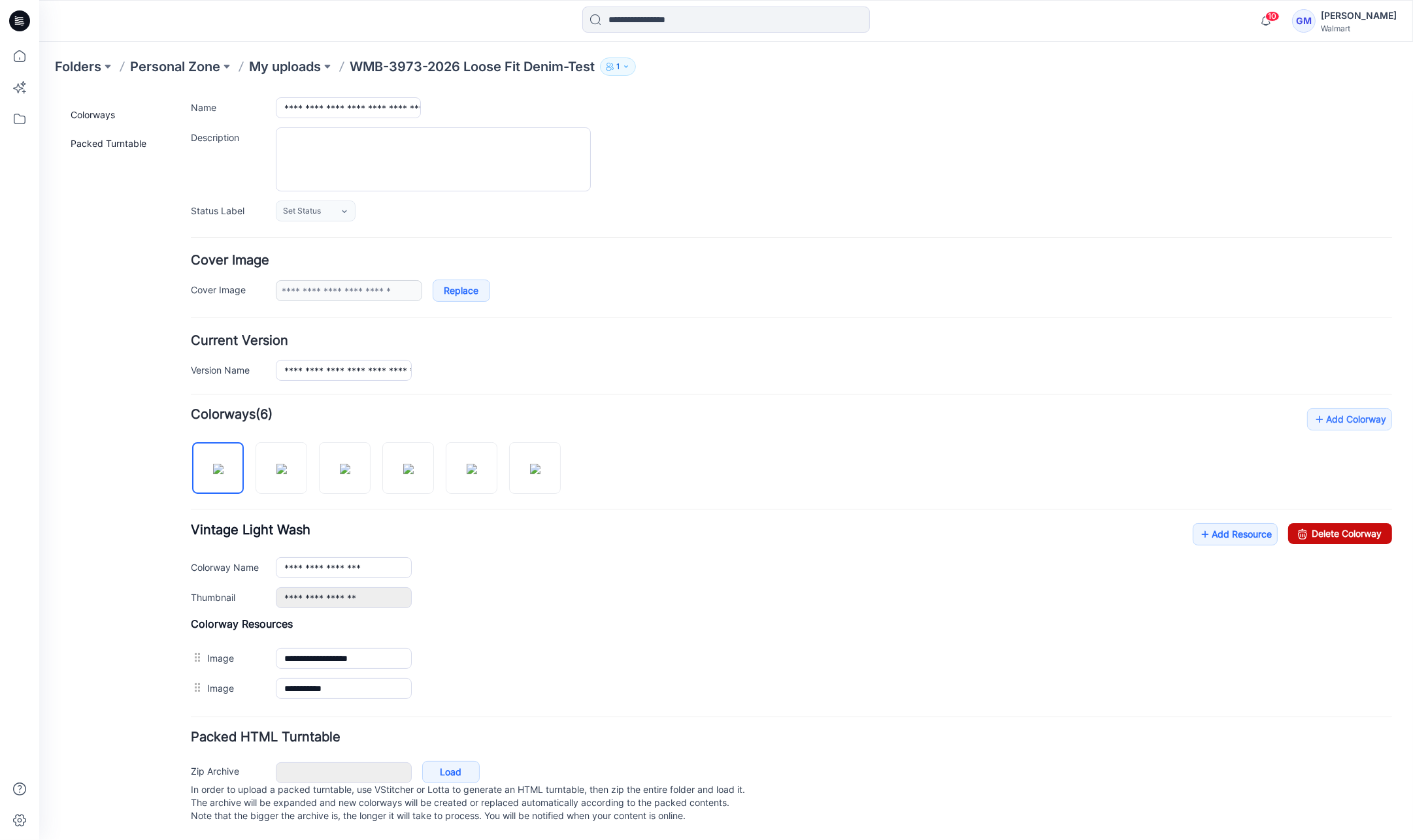
drag, startPoint x: 1362, startPoint y: 529, endPoint x: 815, endPoint y: 139, distance: 671.8
click at [1362, 529] on link "Delete Colorway" at bounding box center [1340, 533] width 104 height 21
click at [287, 463] on img at bounding box center [282, 468] width 11 height 11
click at [1339, 523] on link "Delete Colorway" at bounding box center [1340, 533] width 104 height 21
click at [414, 463] on img at bounding box center [408, 468] width 11 height 11
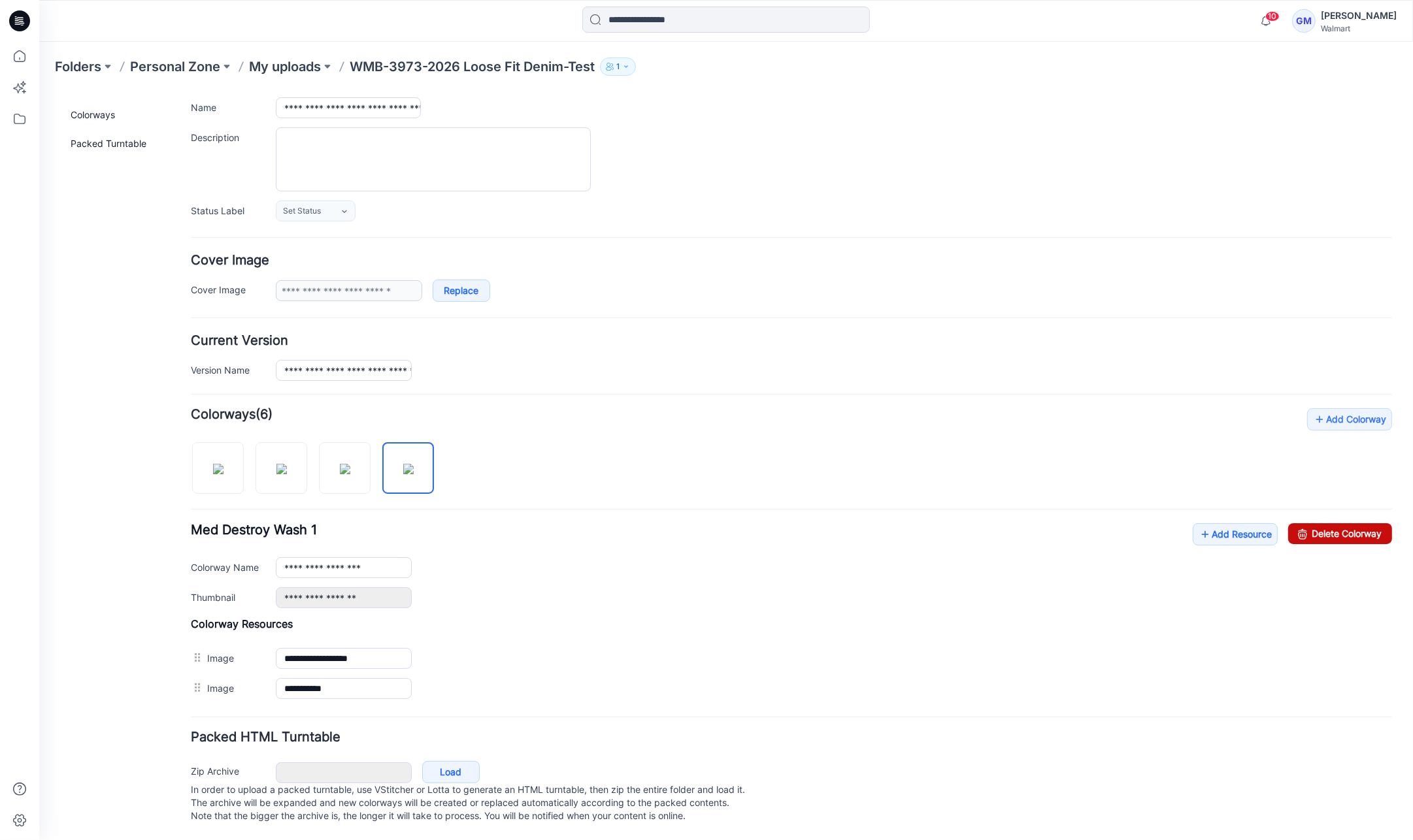
drag, startPoint x: 1350, startPoint y: 519, endPoint x: 801, endPoint y: 136, distance: 669.4
click at [1350, 523] on link "Delete Colorway" at bounding box center [1340, 533] width 104 height 21
type input "**********"
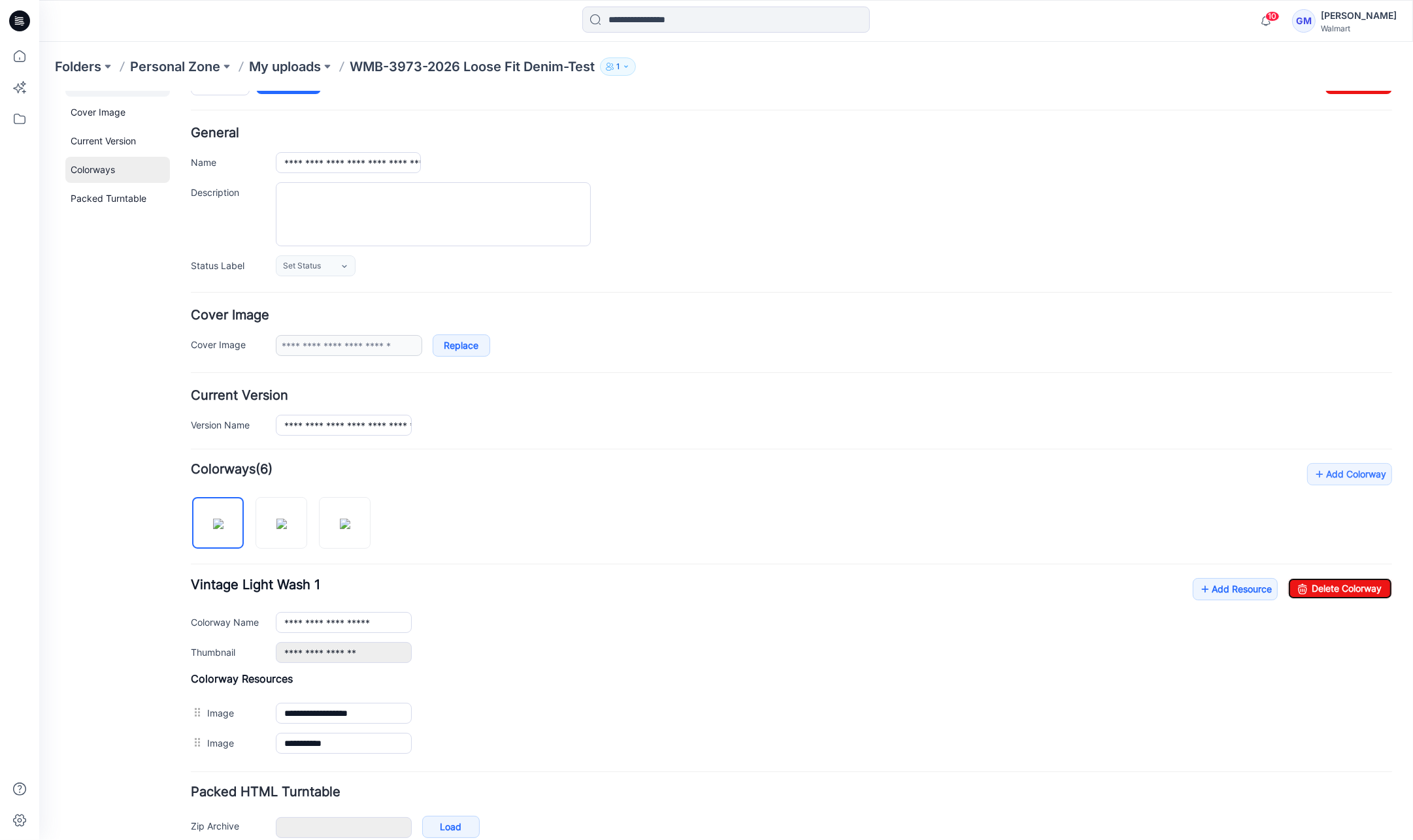
scroll to position [0, 0]
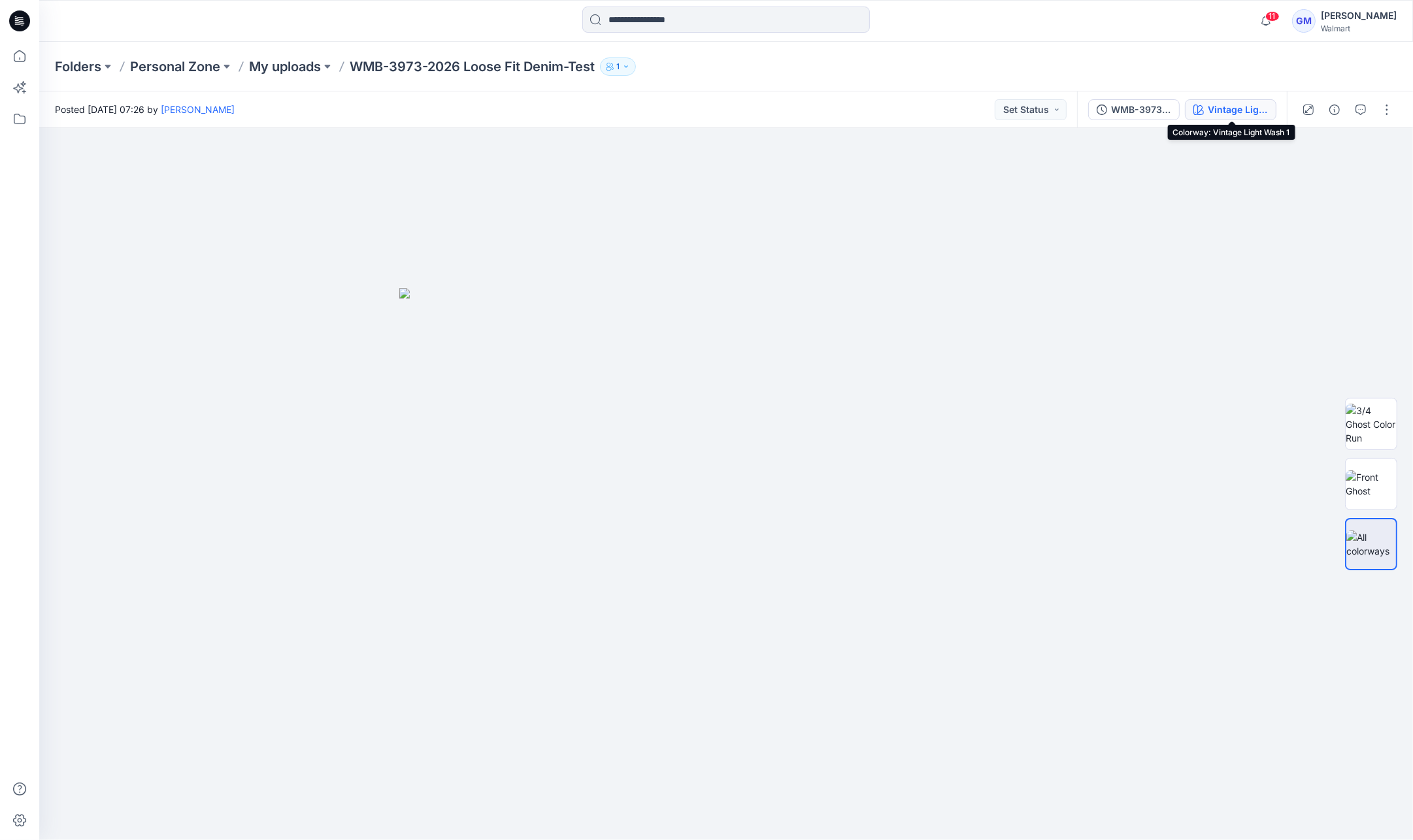
click at [1236, 104] on div "Vintage Light Wash 1" at bounding box center [1238, 110] width 60 height 15
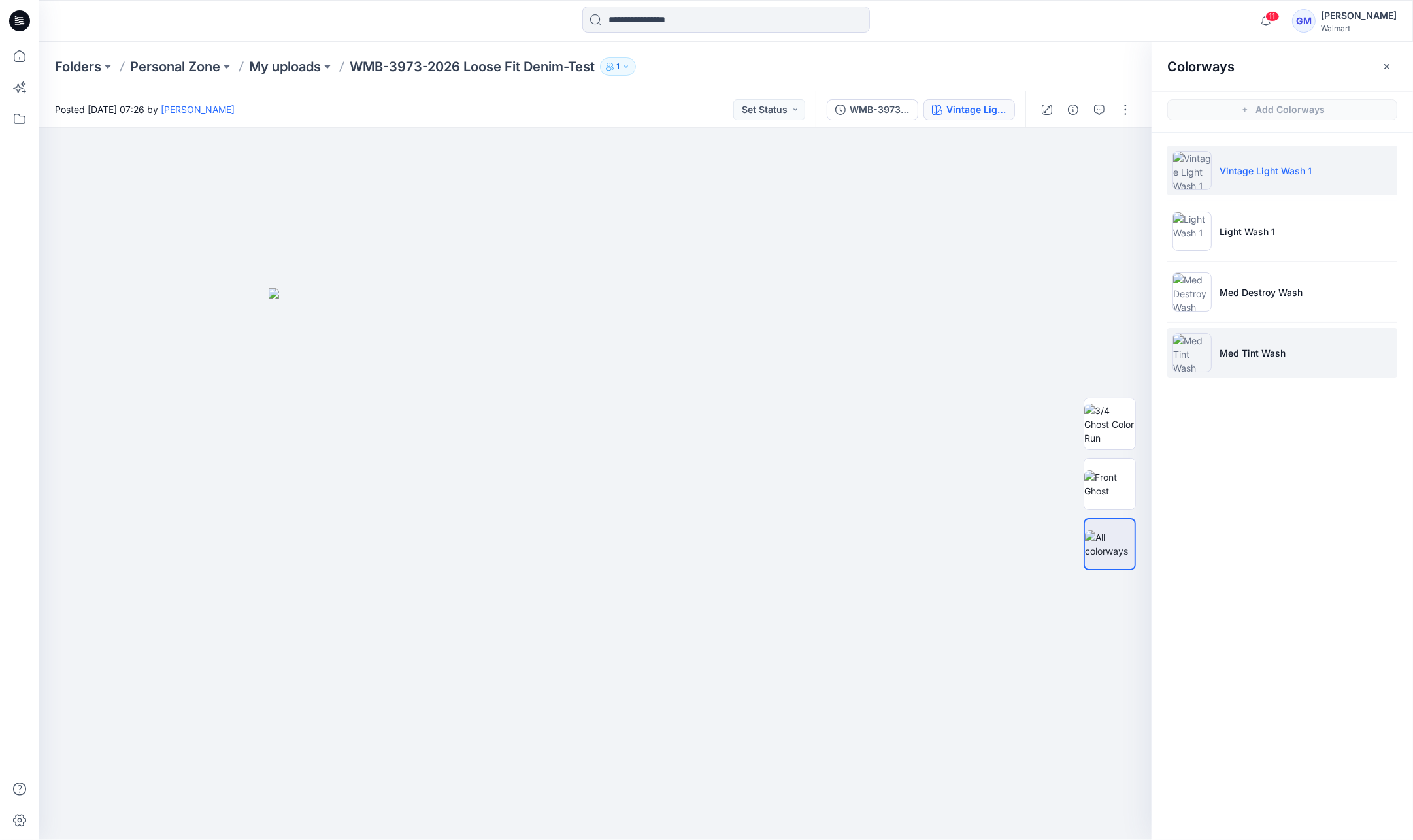
click at [1263, 367] on li "Med Tint Wash" at bounding box center [1282, 352] width 230 height 49
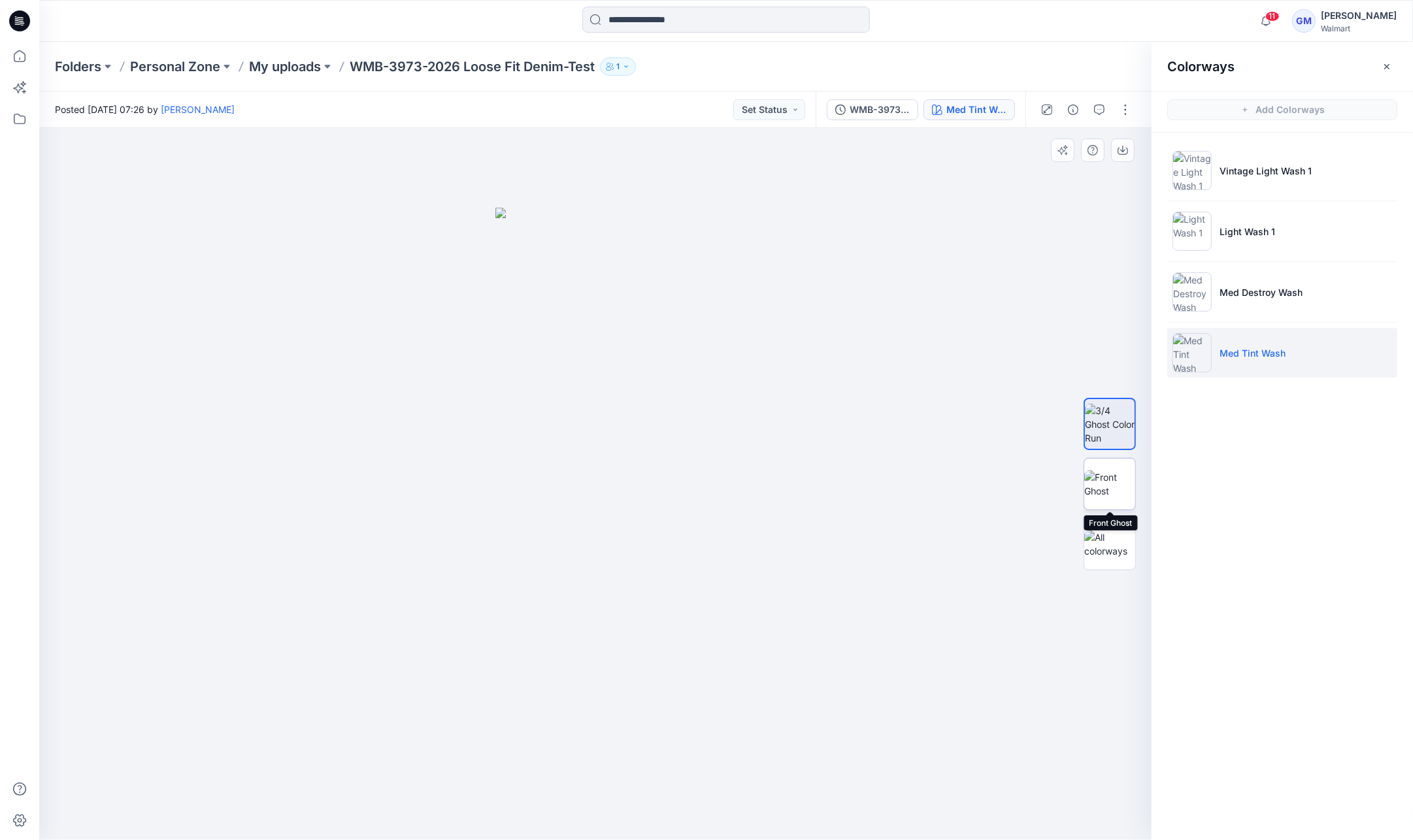
click at [1094, 480] on img at bounding box center [1110, 484] width 51 height 28
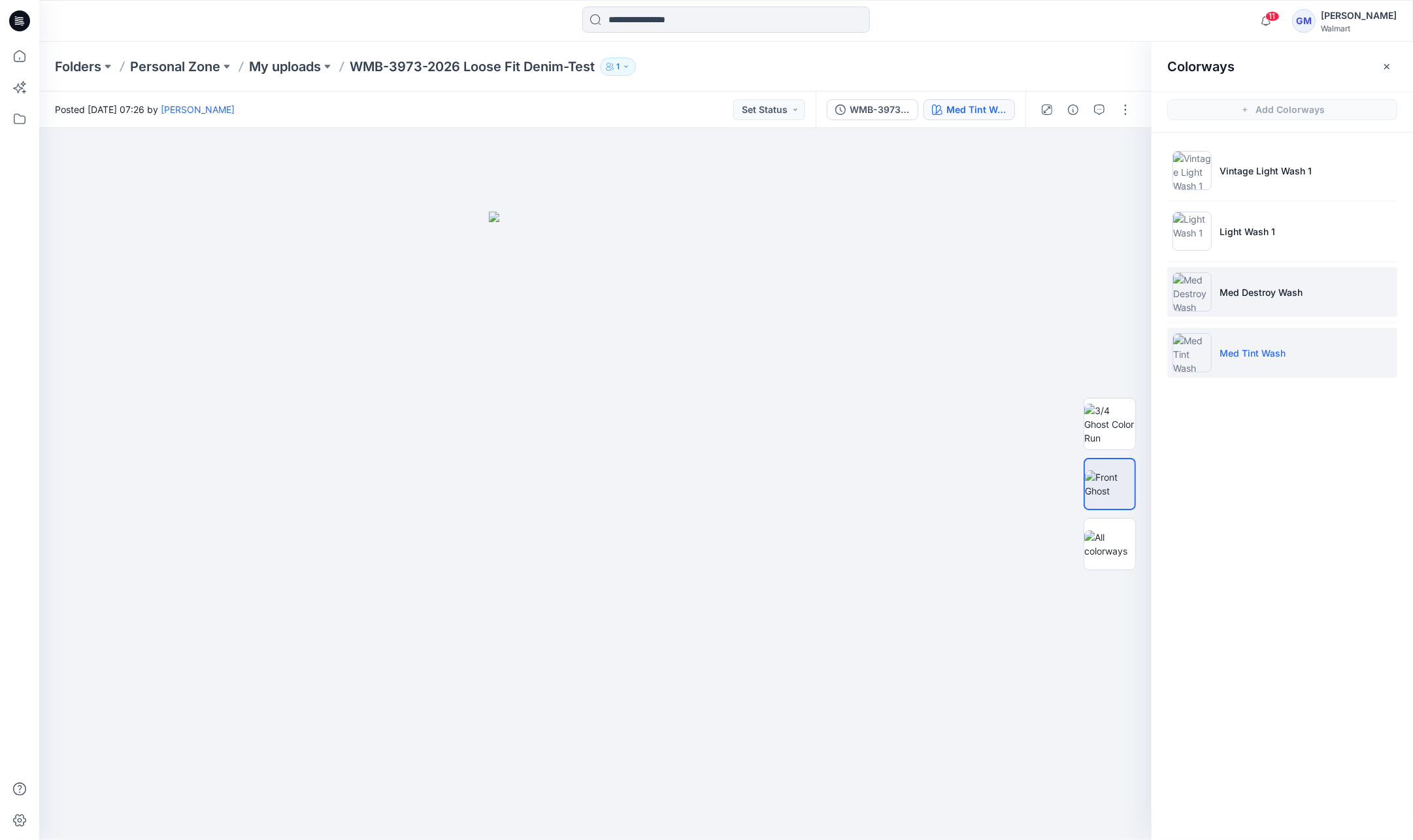
click at [1286, 276] on li "Med Destroy Wash" at bounding box center [1282, 291] width 230 height 49
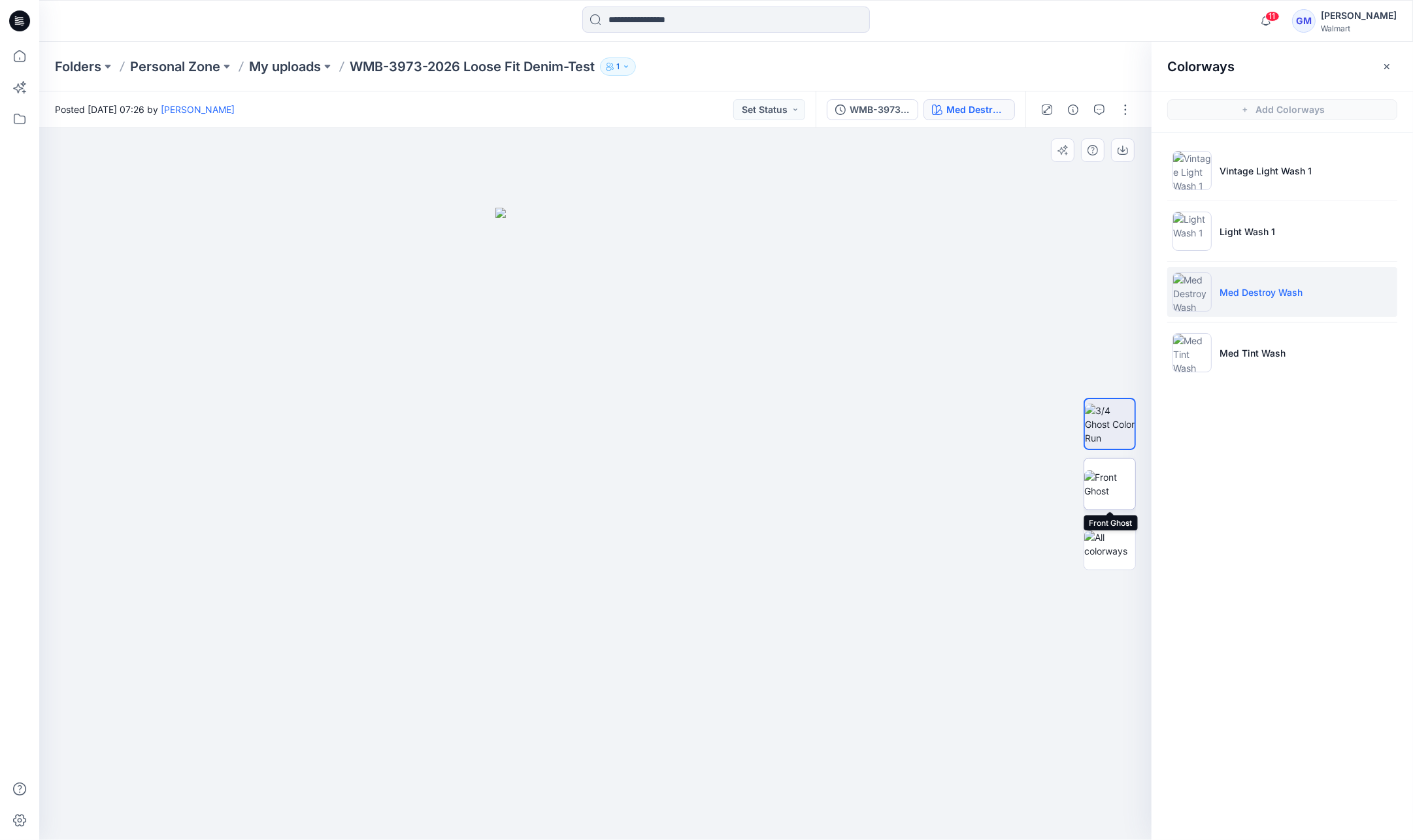
click at [1109, 470] on img at bounding box center [1110, 484] width 51 height 28
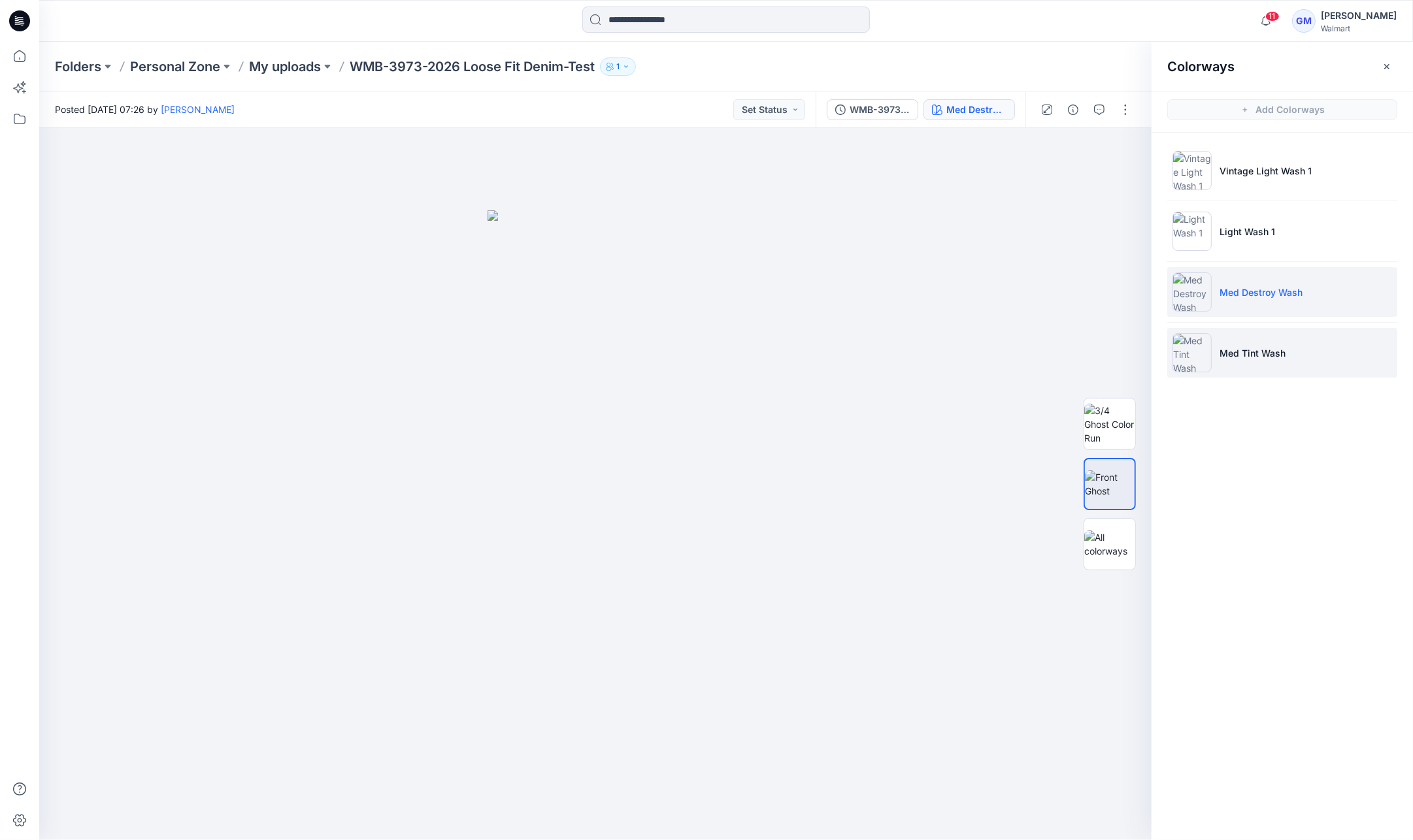
click at [1329, 334] on li "Med Tint Wash" at bounding box center [1282, 352] width 230 height 49
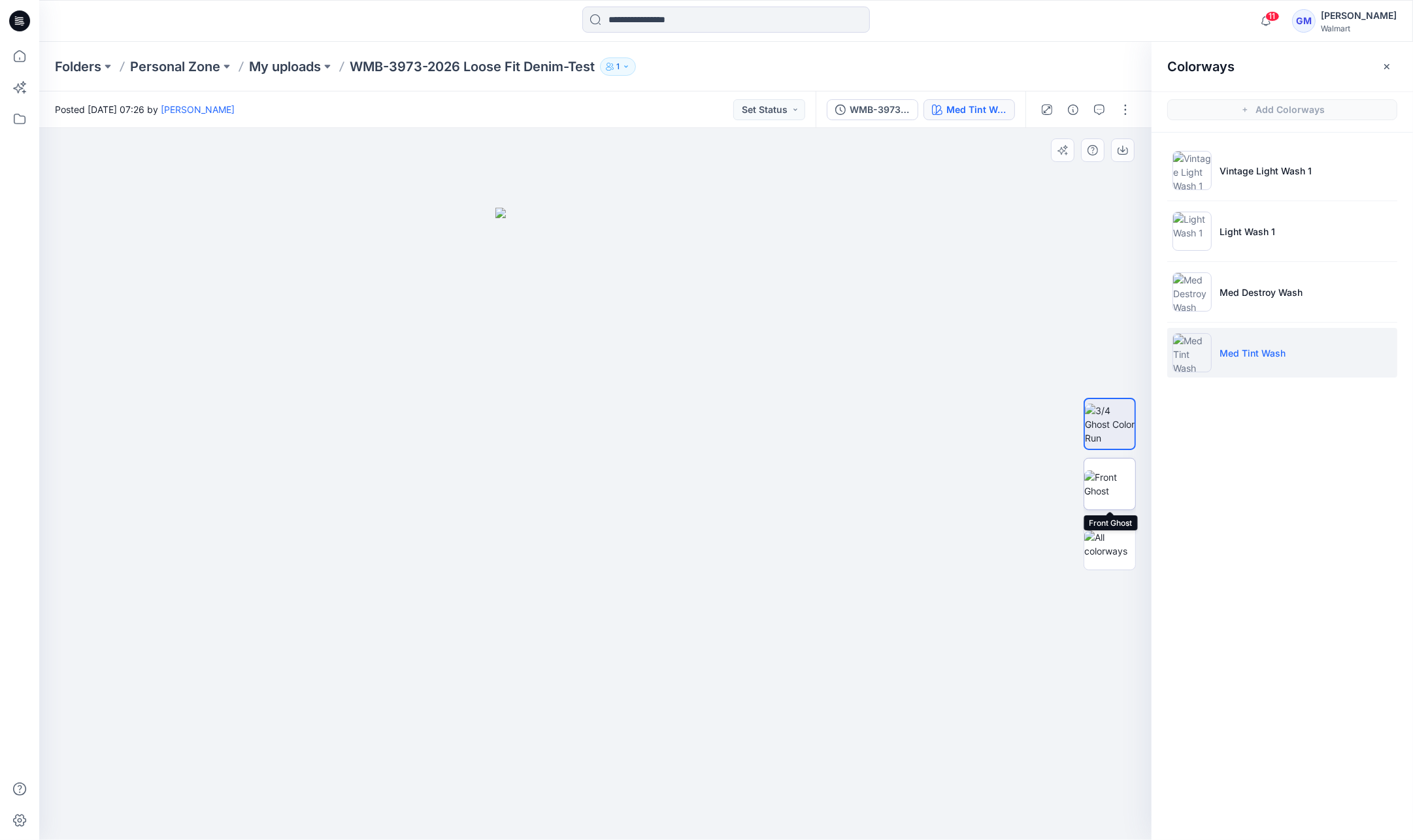
click at [1104, 478] on img at bounding box center [1110, 484] width 51 height 28
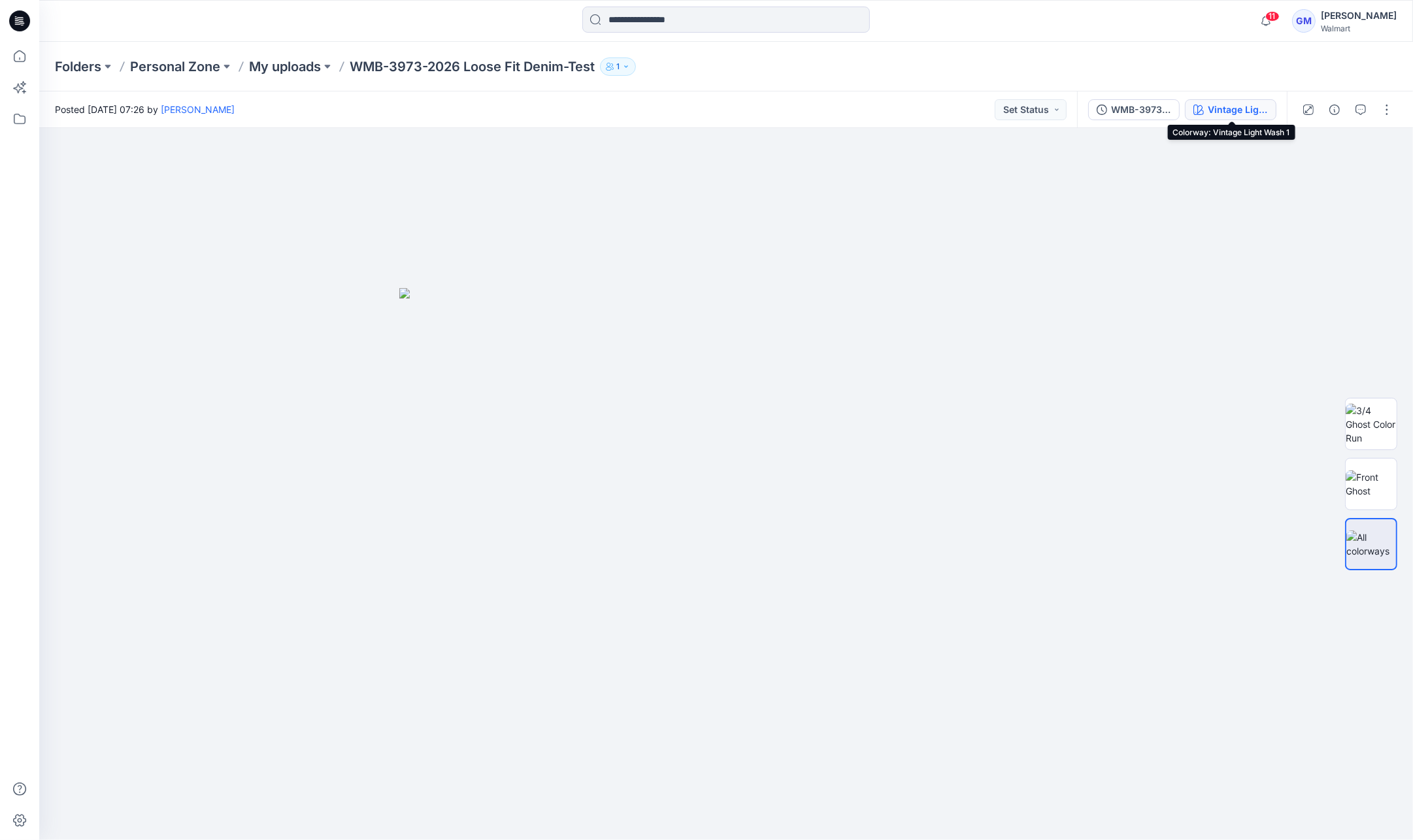
click at [1204, 106] on icon "button" at bounding box center [1199, 110] width 11 height 11
click at [1234, 98] on div "WMB-3973-2026 Loose Fit Denim_Styling_Wash Tested Vintage Light Wash 1" at bounding box center [1182, 109] width 210 height 36
click at [1226, 111] on div "Vintage Light Wash 1" at bounding box center [1238, 110] width 60 height 15
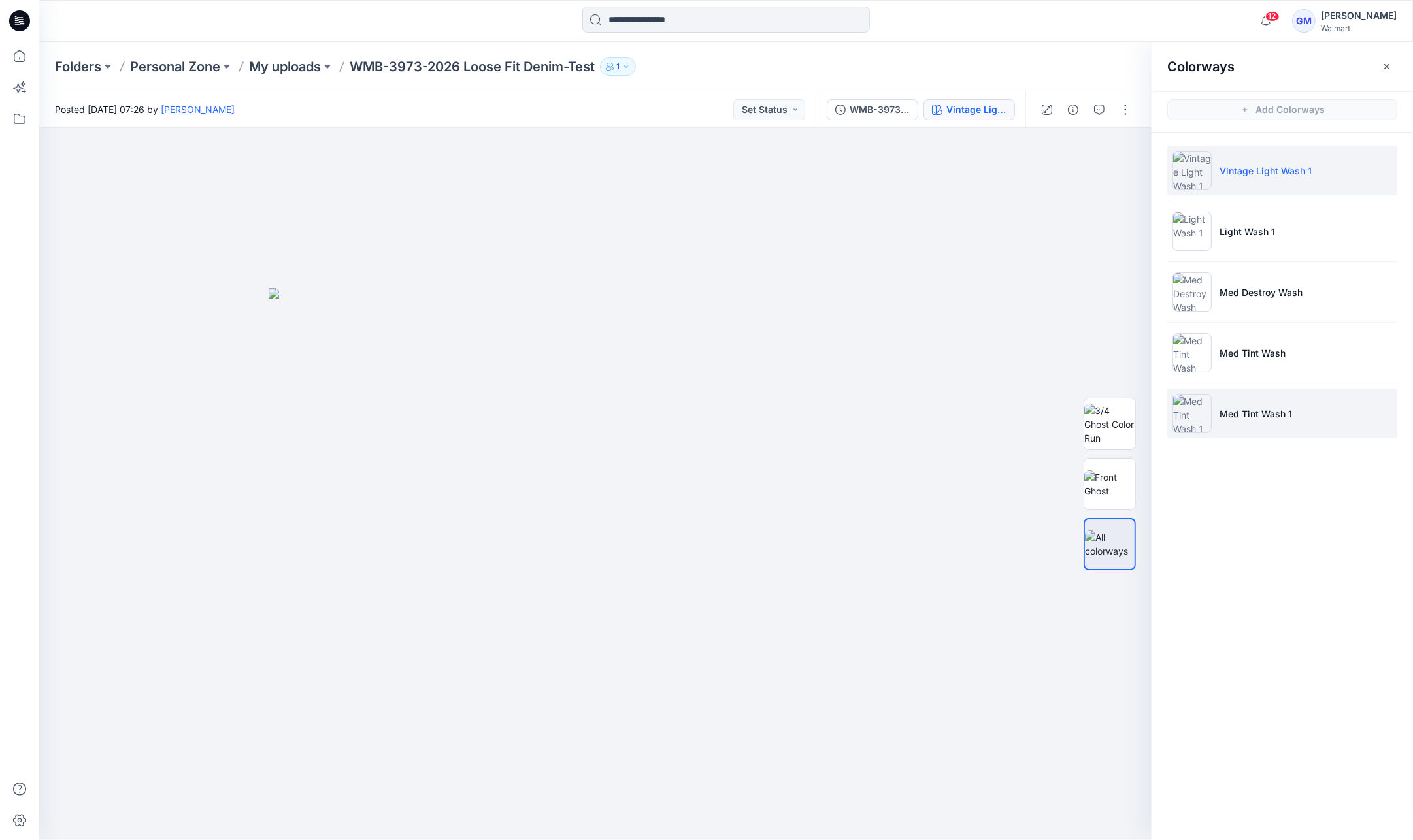
click at [1318, 400] on li "Med Tint Wash 1" at bounding box center [1282, 413] width 230 height 49
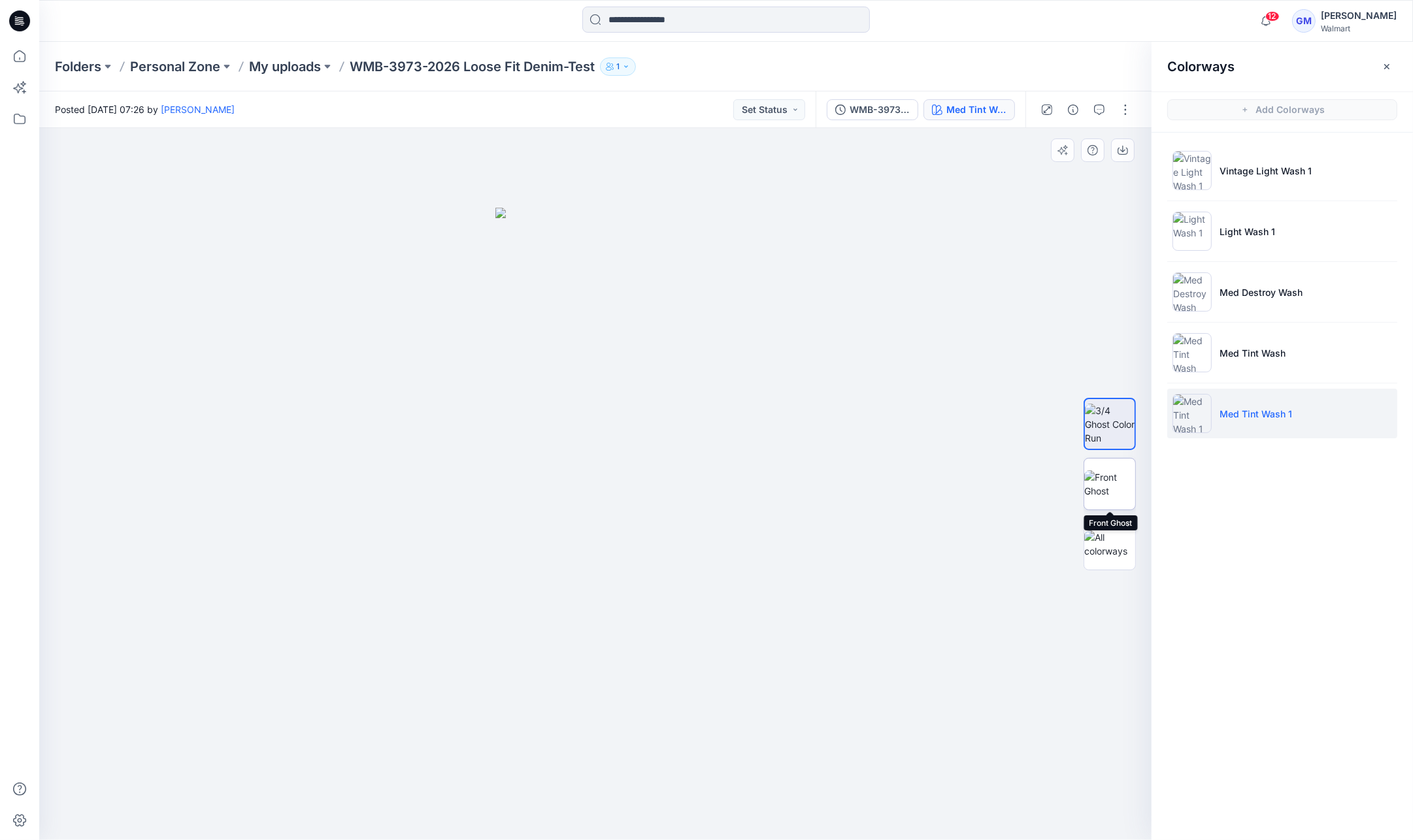
click at [1092, 476] on img at bounding box center [1110, 484] width 51 height 28
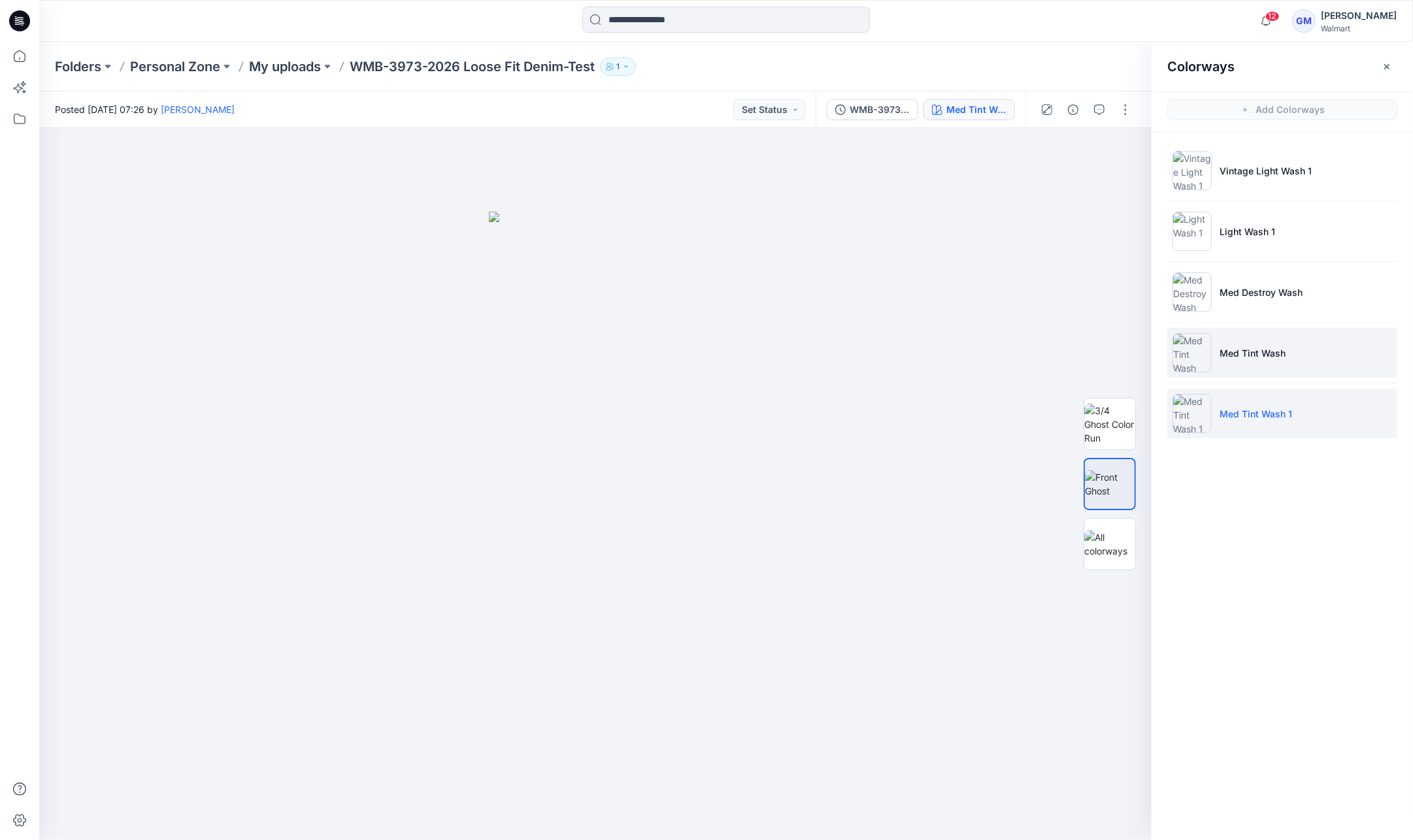
click at [1338, 330] on li "Med Tint Wash" at bounding box center [1282, 352] width 230 height 49
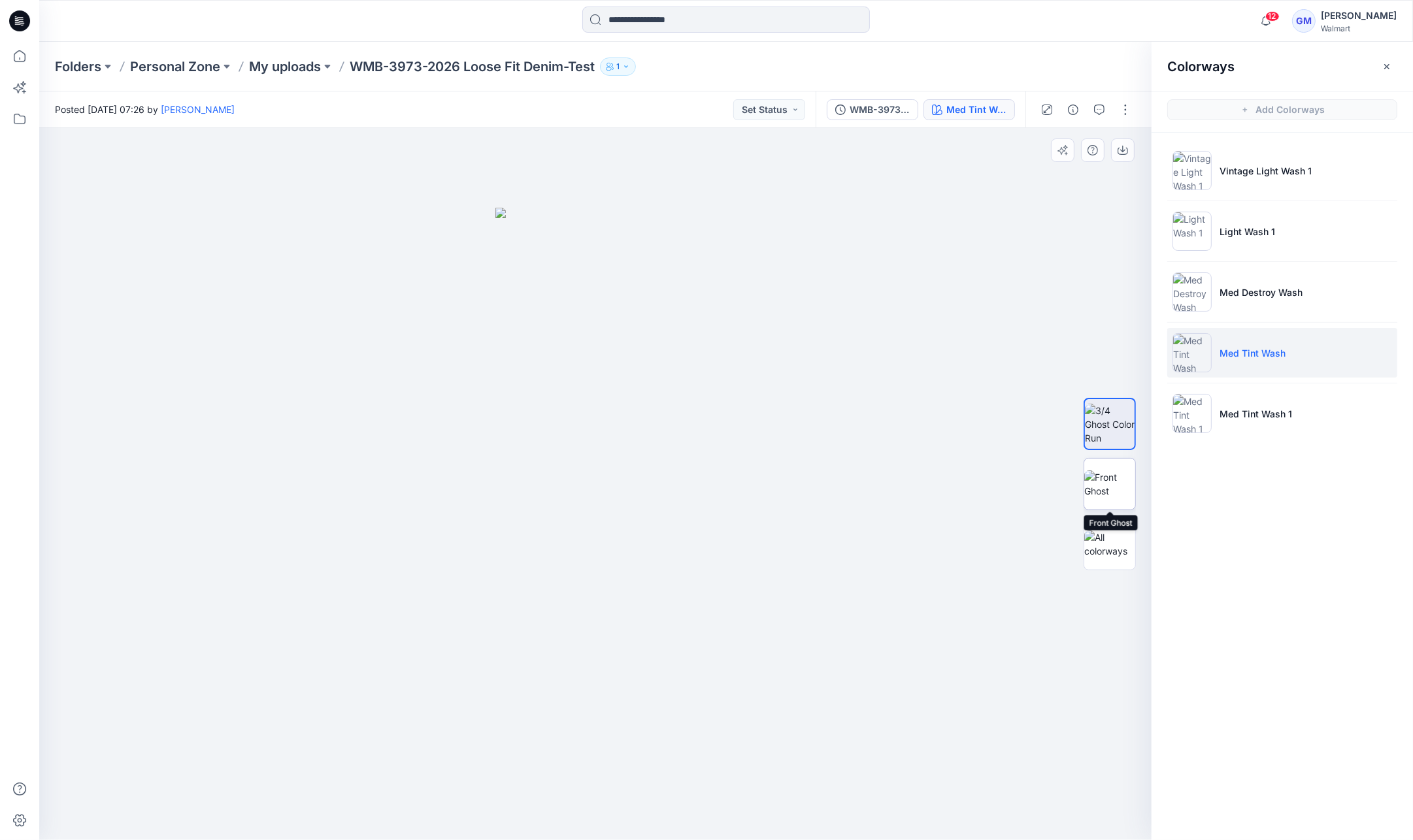
click at [1101, 481] on img at bounding box center [1110, 484] width 51 height 28
click at [1129, 102] on button "button" at bounding box center [1125, 110] width 21 height 21
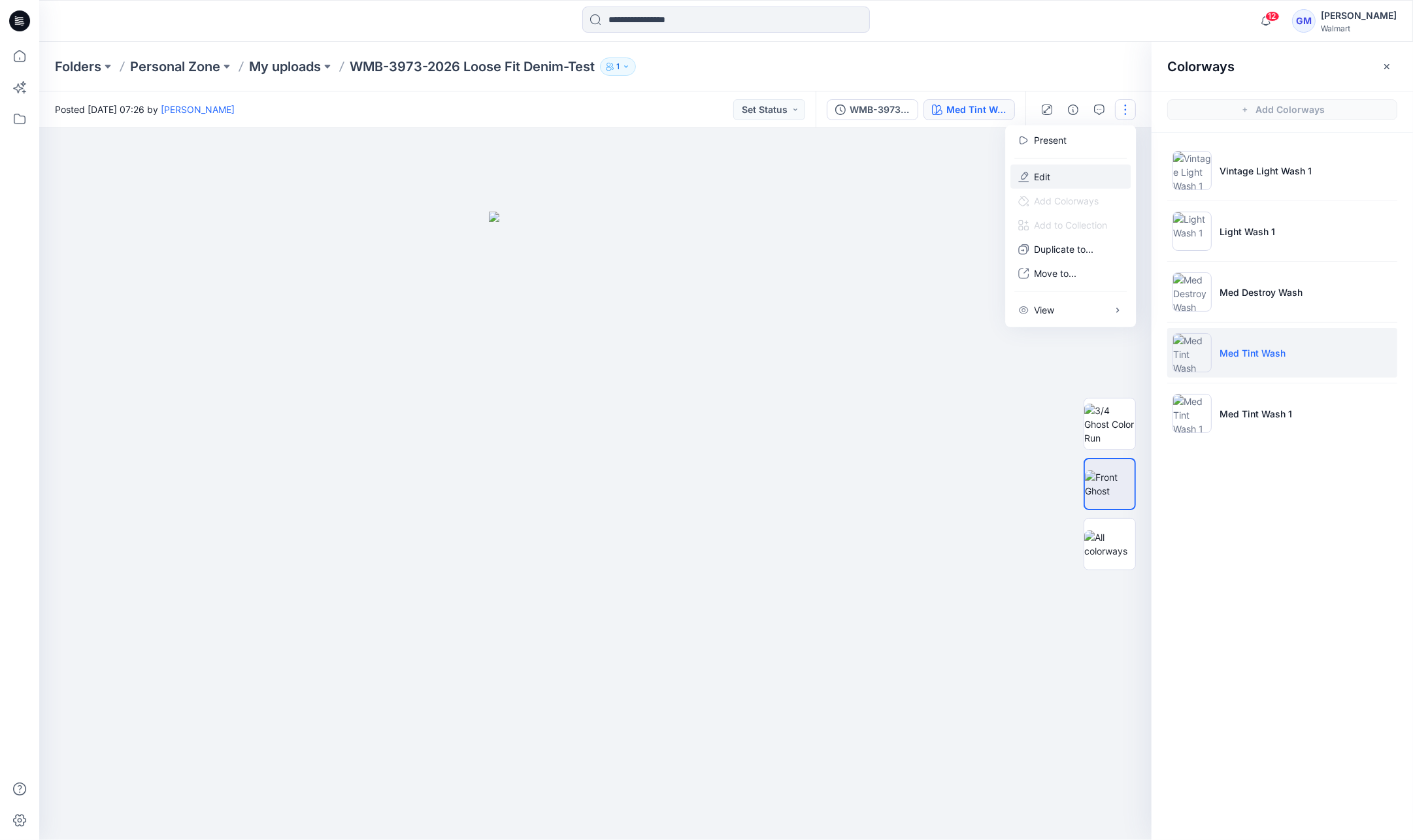
click at [1098, 170] on button "Edit" at bounding box center [1071, 177] width 120 height 24
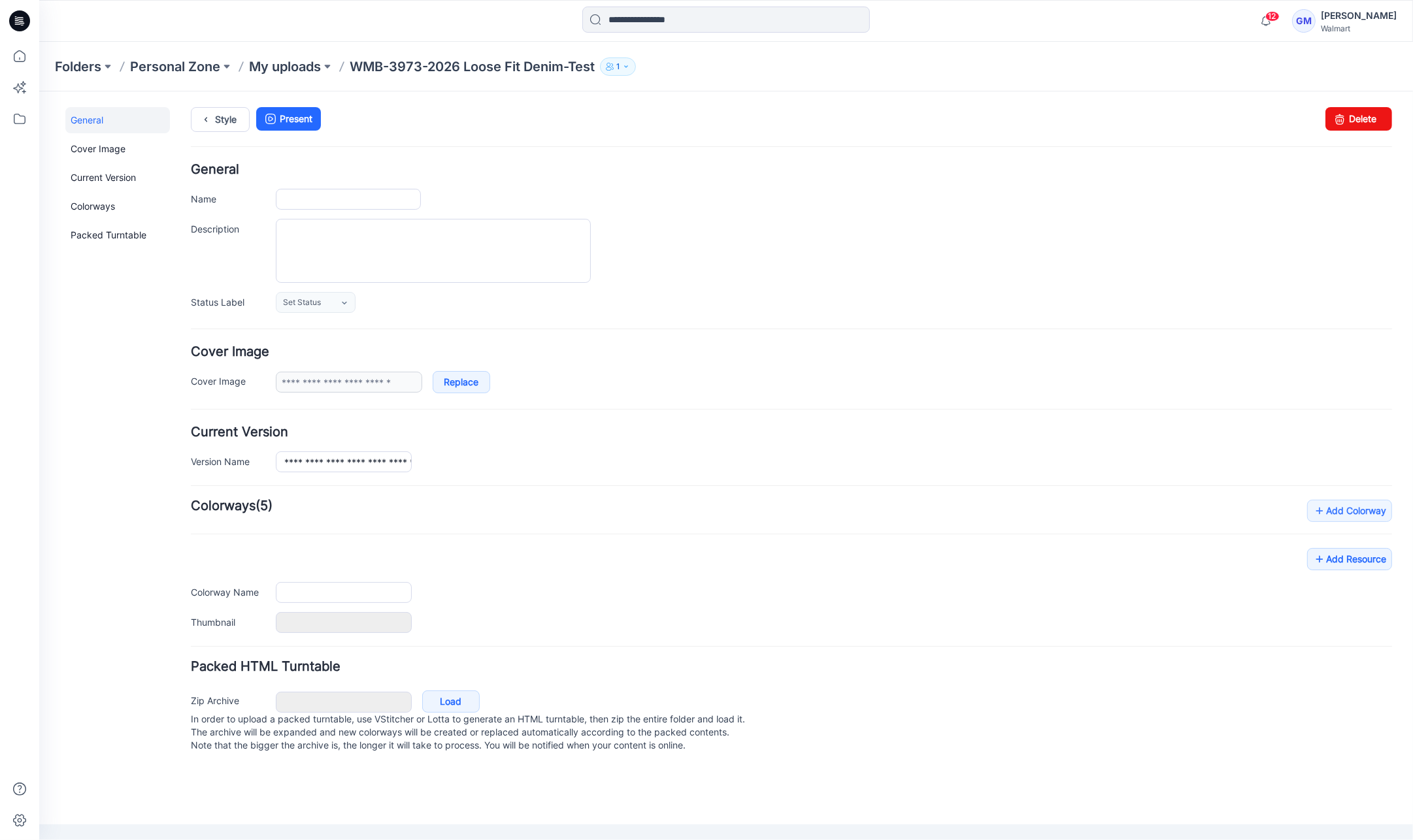
type input "**********"
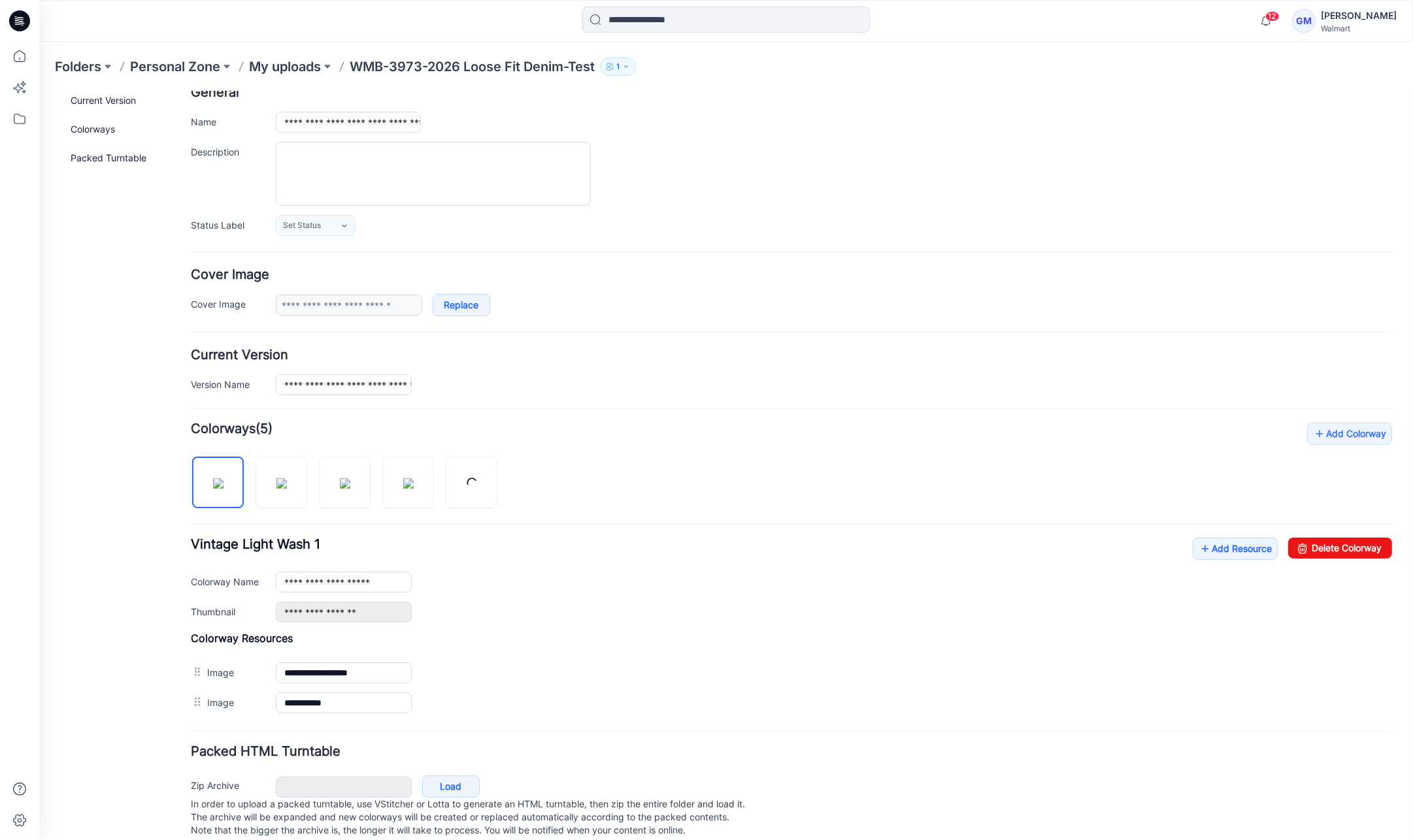
scroll to position [101, 0]
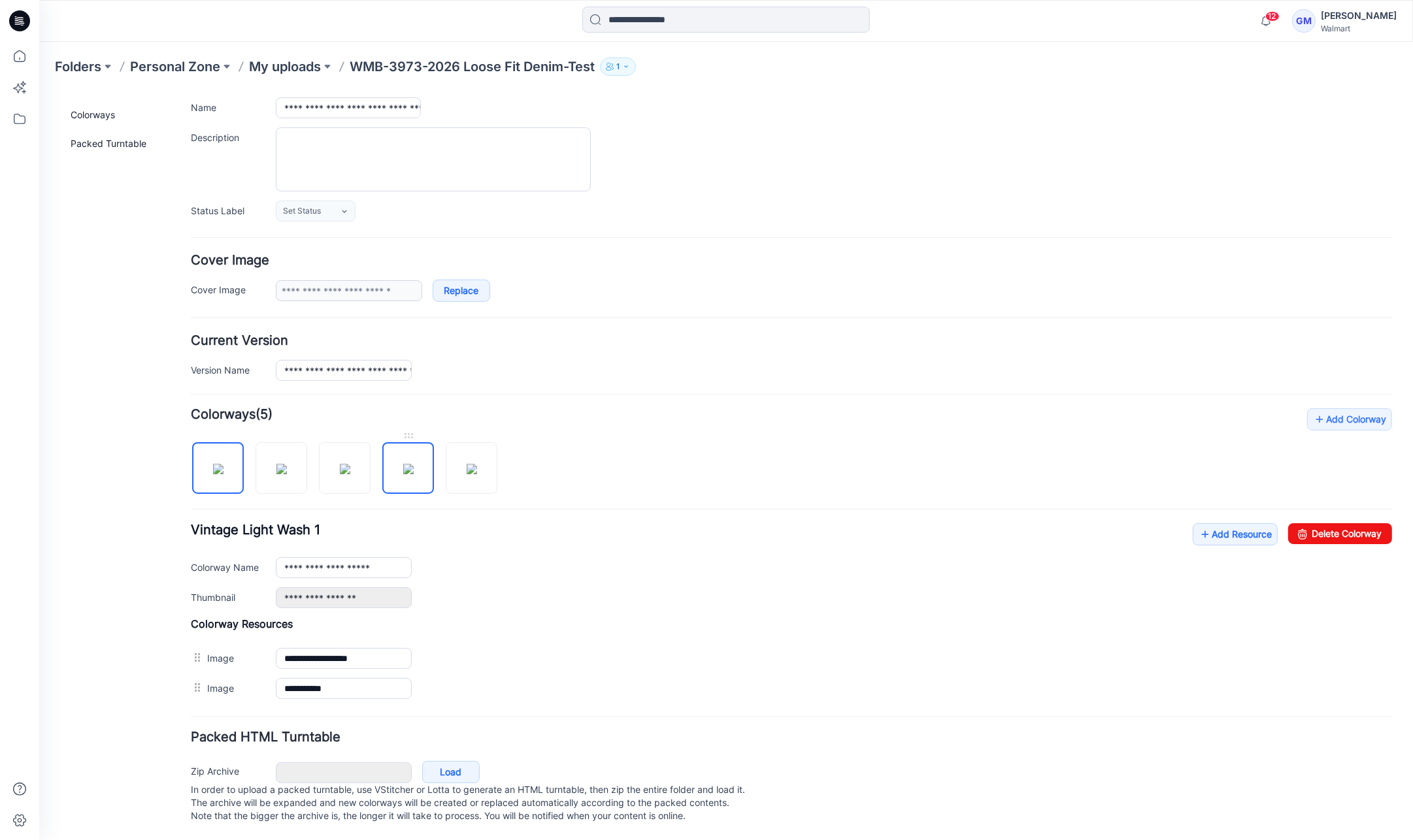
click at [403, 463] on img at bounding box center [408, 468] width 11 height 11
click at [1364, 523] on link "Delete Colorway" at bounding box center [1340, 533] width 104 height 21
click at [404, 463] on img at bounding box center [408, 468] width 11 height 11
type input "**********"
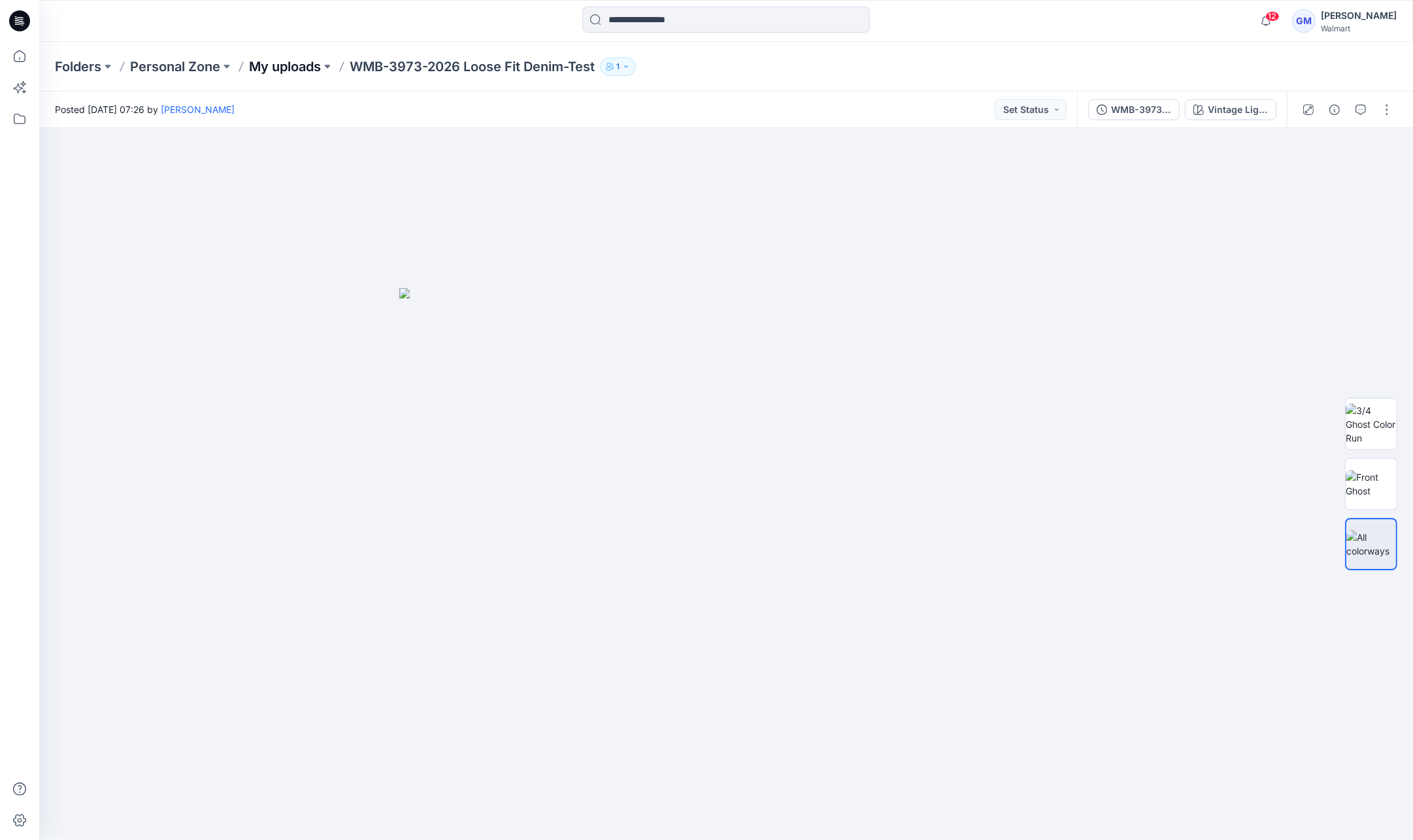
click at [292, 66] on p "My uploads" at bounding box center [284, 67] width 72 height 18
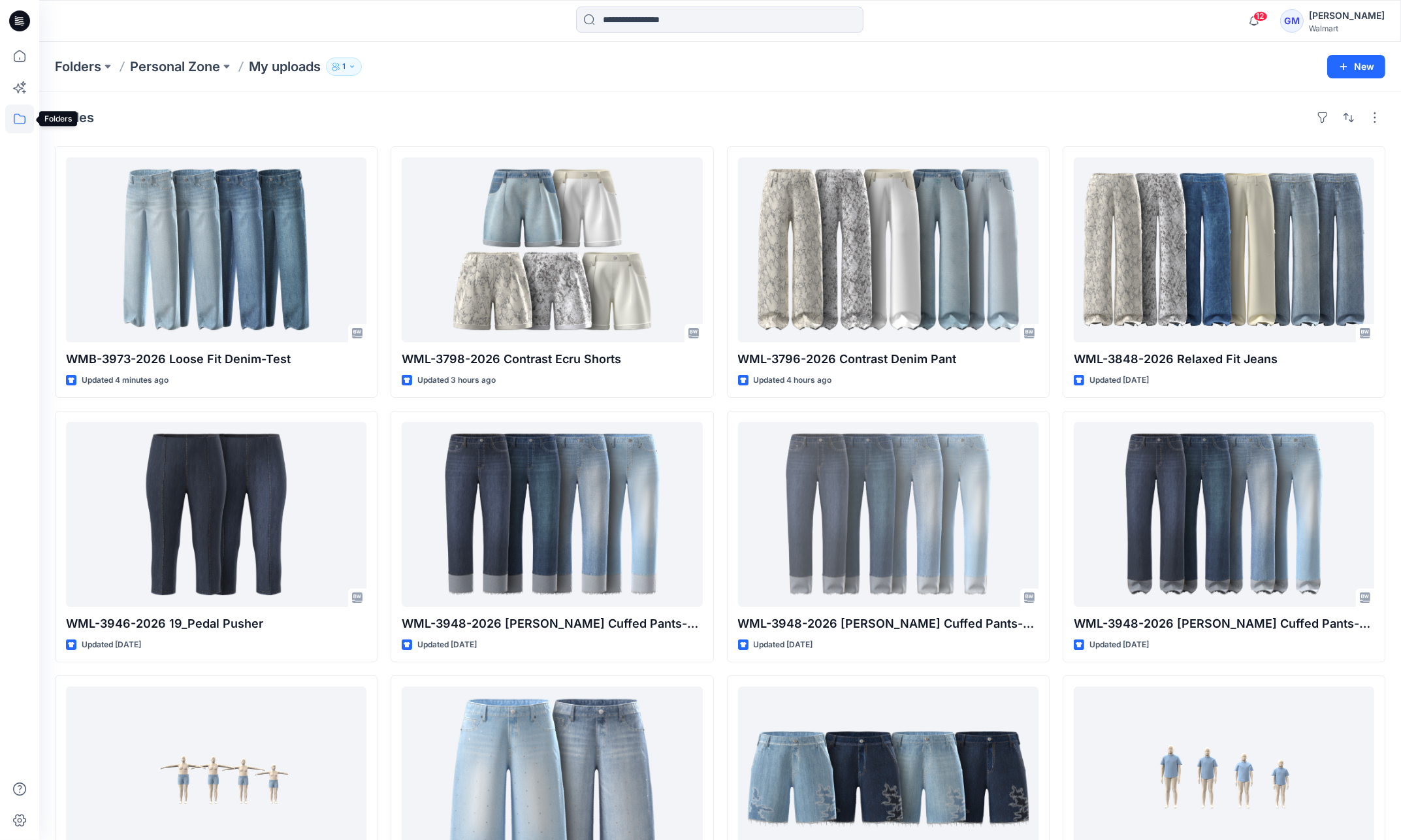
click at [20, 113] on icon at bounding box center [20, 119] width 29 height 29
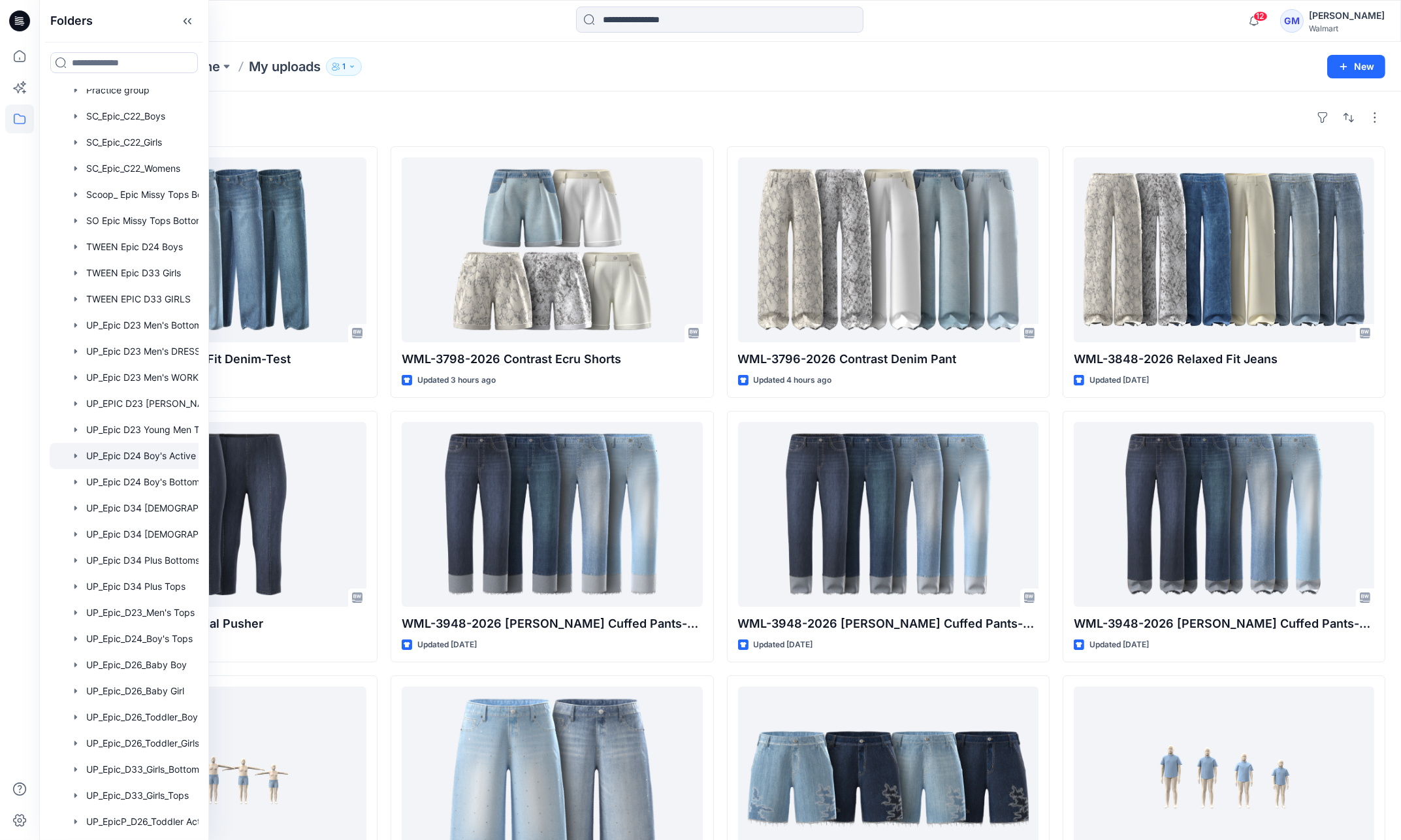
scroll to position [584, 0]
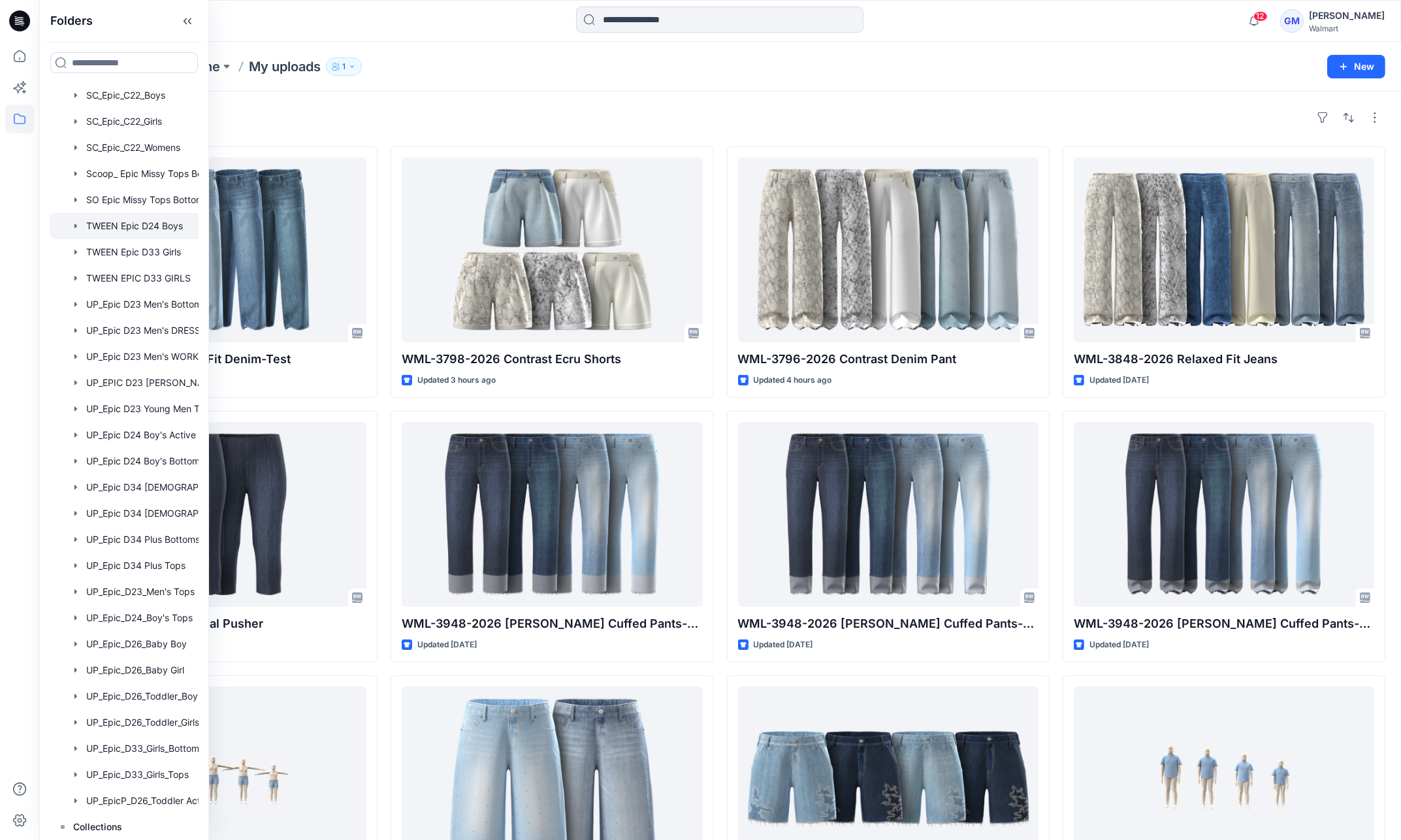
click at [162, 225] on div at bounding box center [140, 226] width 183 height 26
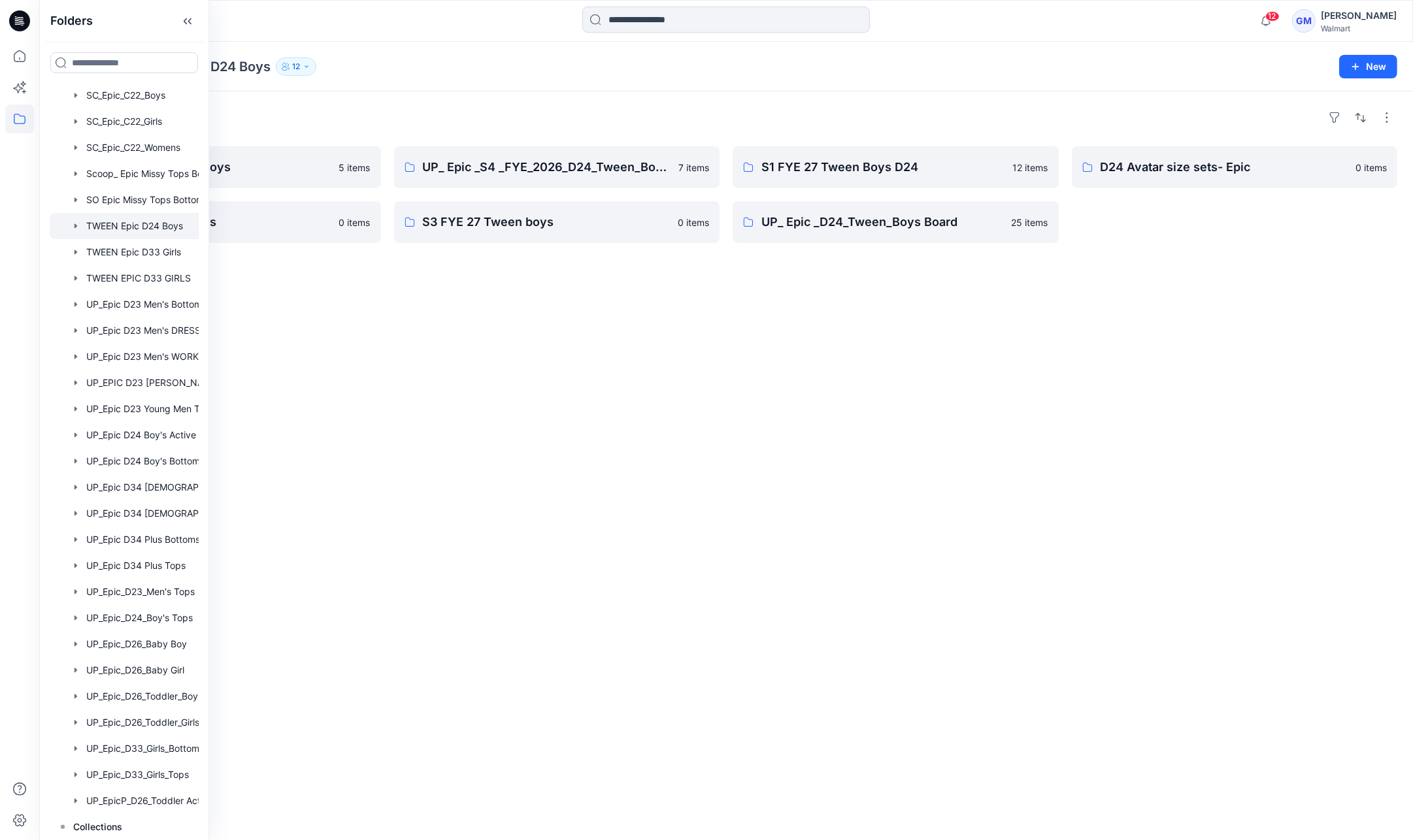
click at [748, 68] on div "Folders TWEEN Epic D24 Boys 12" at bounding box center [675, 67] width 1240 height 18
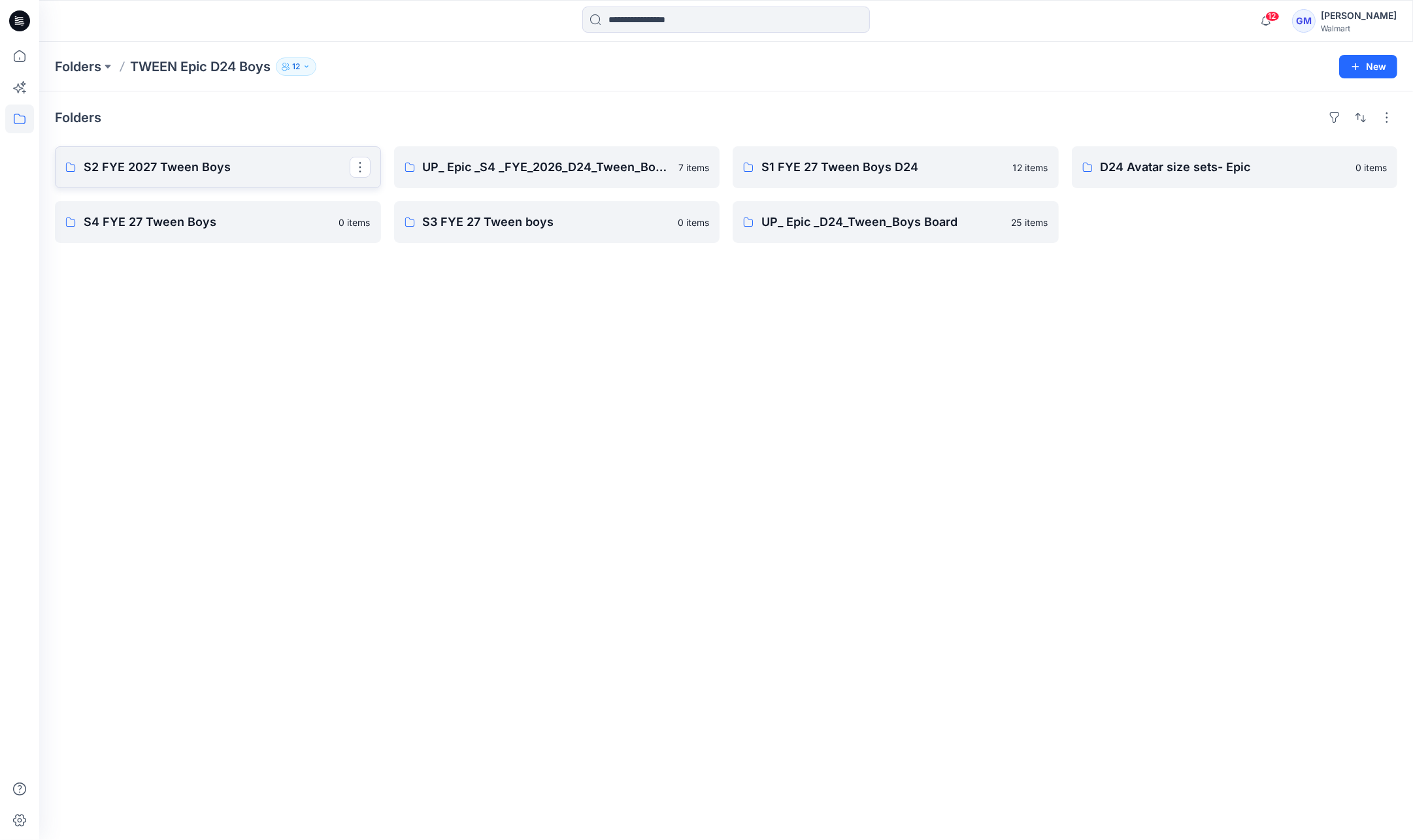
click at [210, 154] on link "S2 FYE 2027 Tween Boys" at bounding box center [218, 167] width 326 height 42
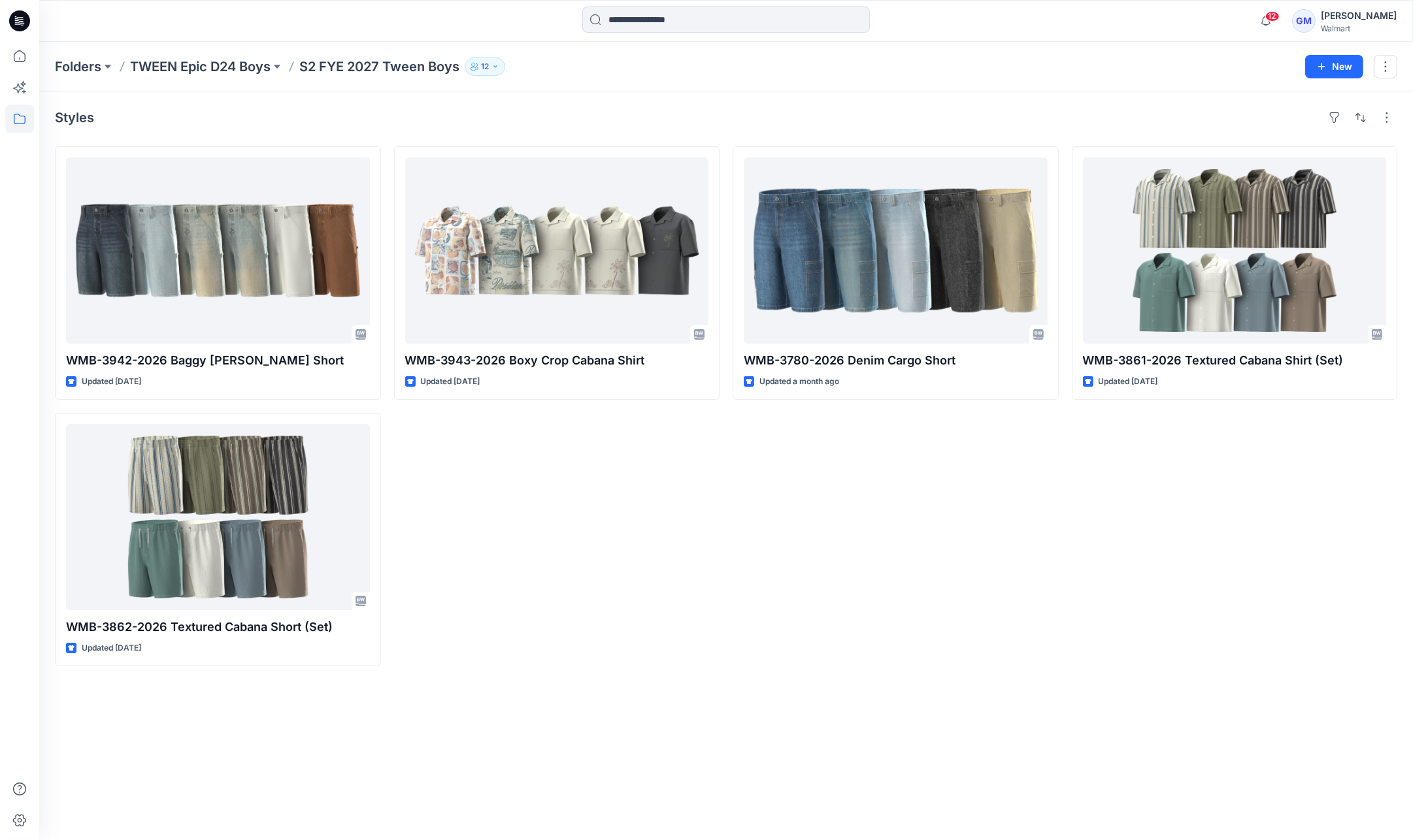
click at [396, 63] on p "S2 FYE 2027 Tween Boys" at bounding box center [379, 67] width 160 height 18
click at [226, 66] on p "TWEEN Epic D24 Boys" at bounding box center [200, 67] width 141 height 18
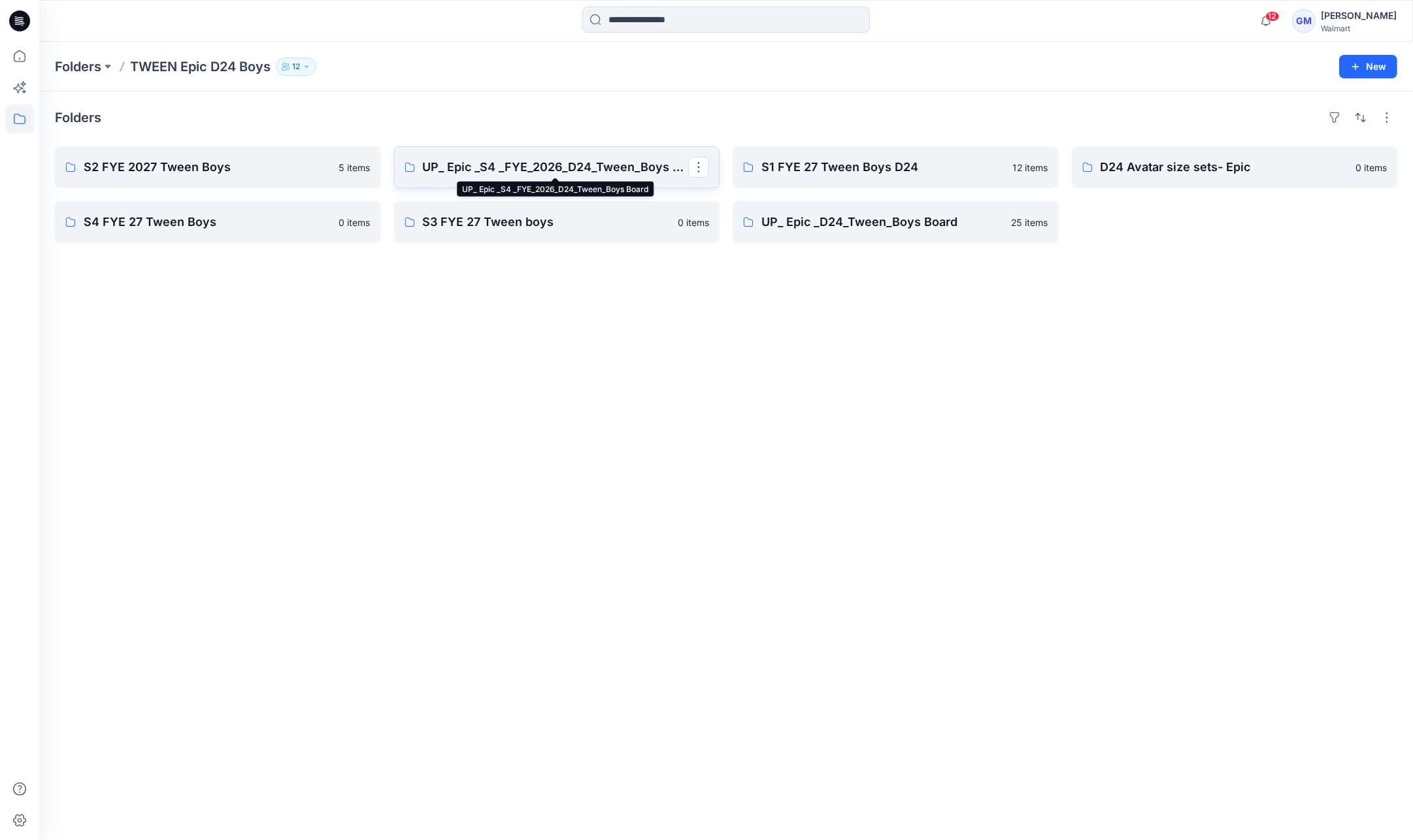
click at [551, 162] on p "UP_ Epic _S4 _FYE_2026_D24_Tween_Boys Board" at bounding box center [555, 167] width 266 height 18
click at [878, 154] on link "S1 FYE 27 Tween Boys D24" at bounding box center [896, 167] width 326 height 42
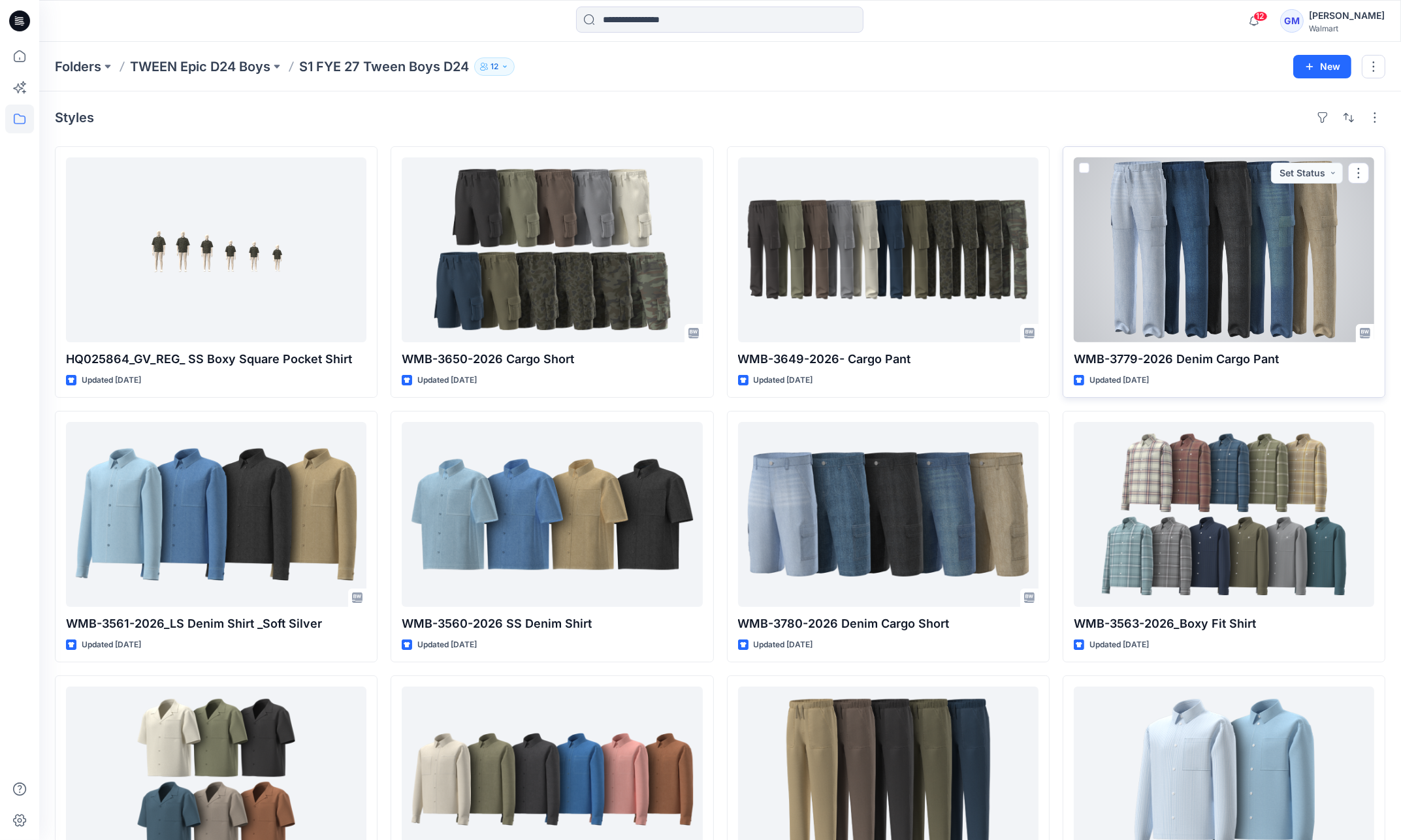
click at [1174, 260] on div at bounding box center [1224, 250] width 301 height 185
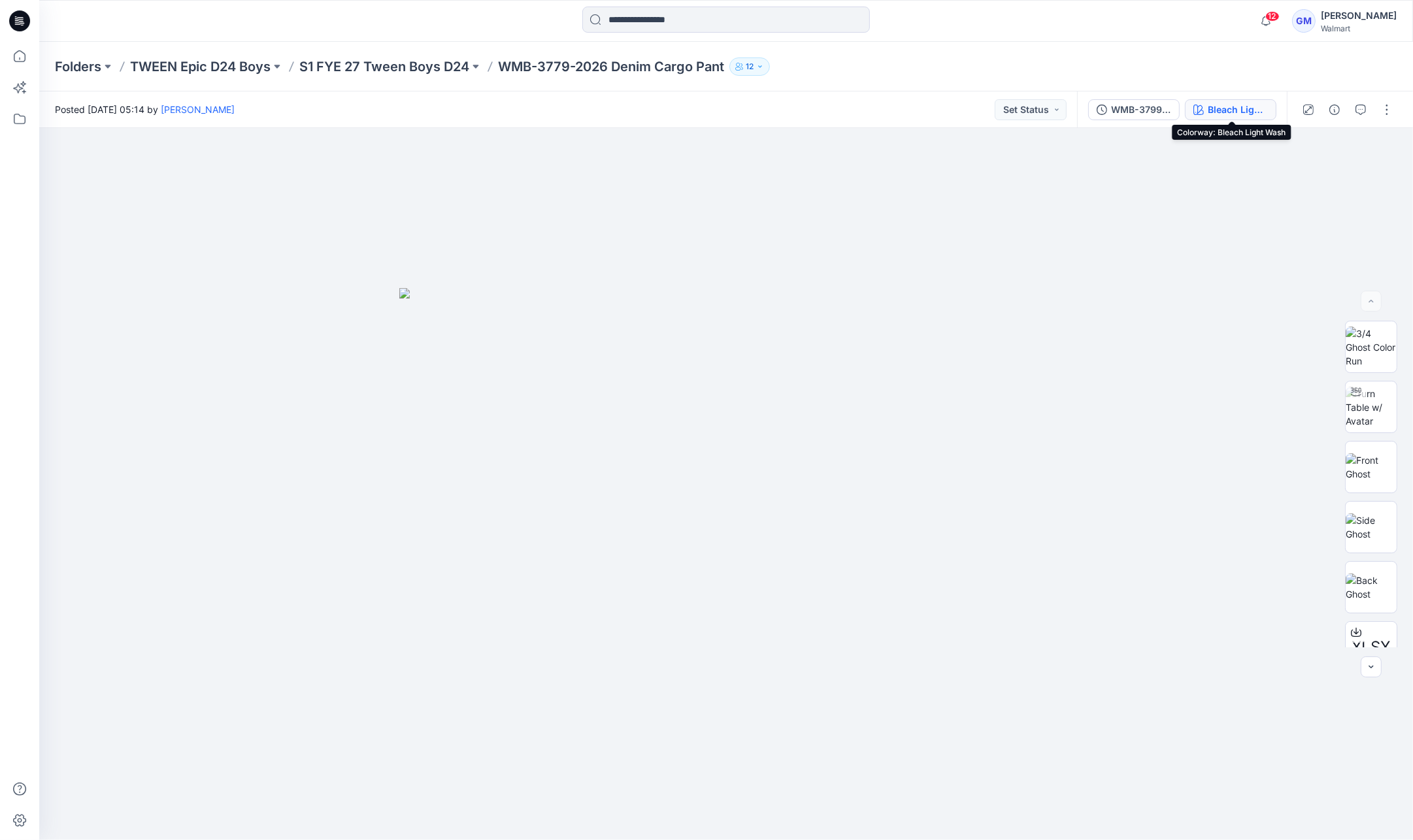
click at [1255, 113] on div "Bleach Light Wash" at bounding box center [1238, 110] width 60 height 15
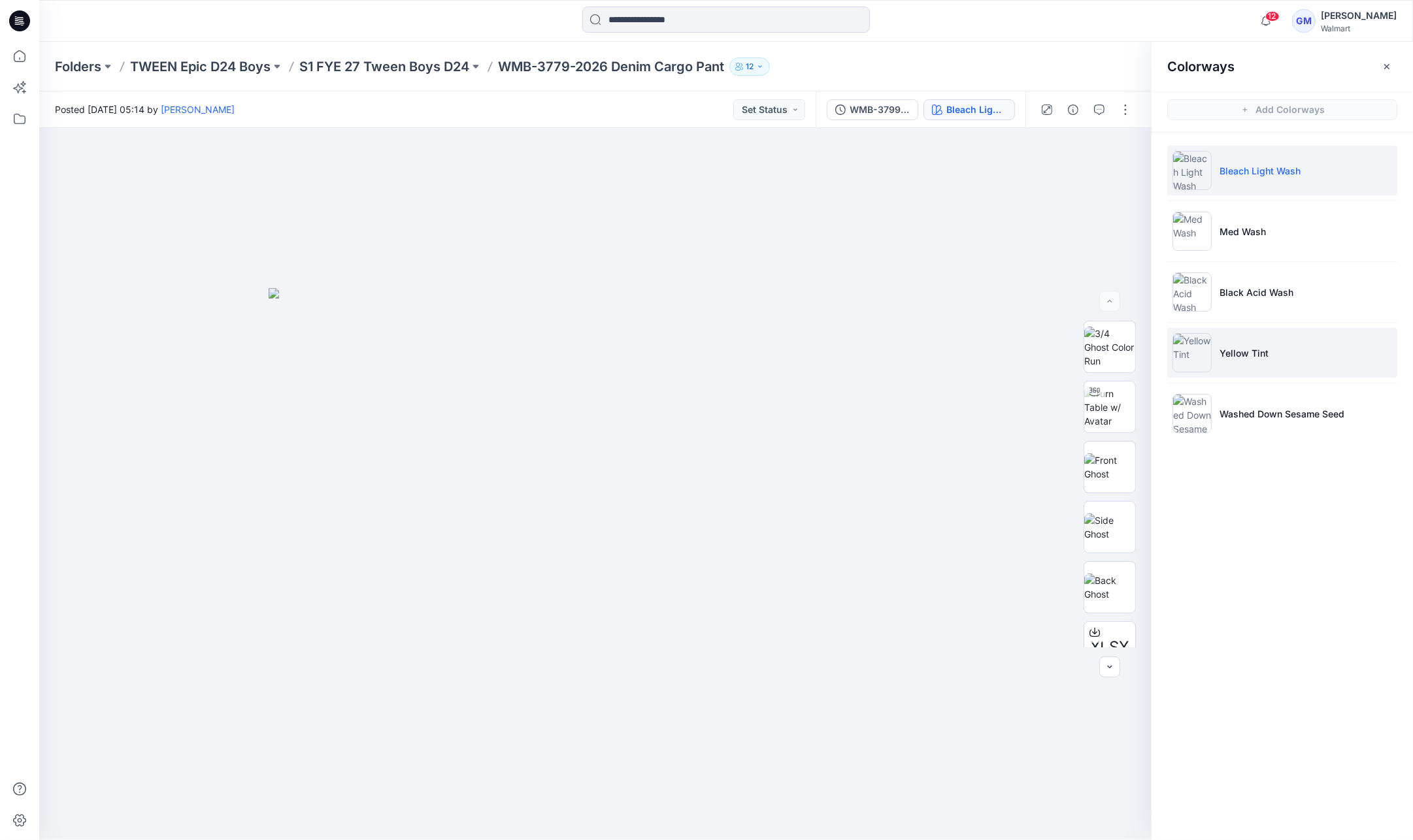
click at [1261, 331] on li "Yellow Tint" at bounding box center [1282, 352] width 230 height 49
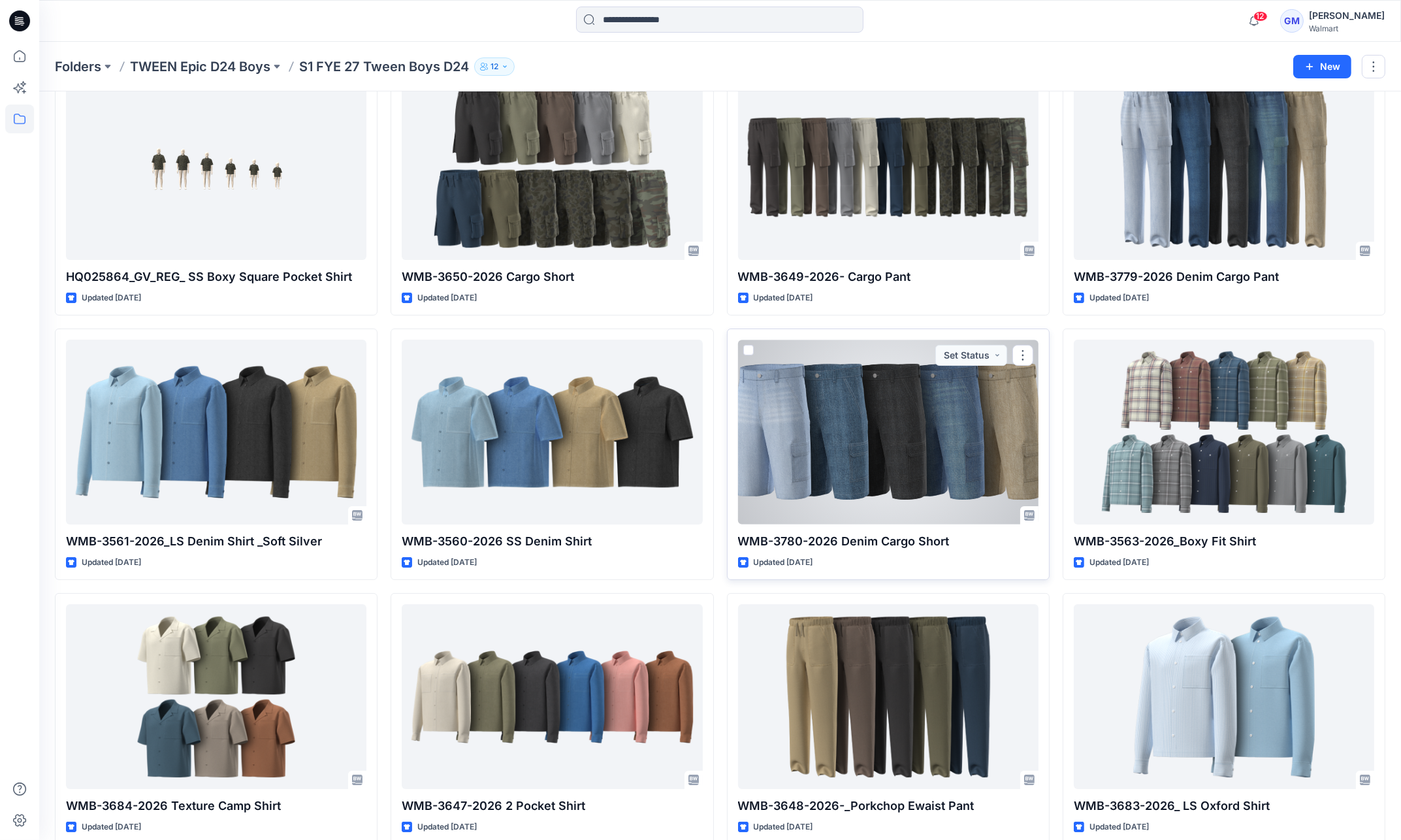
scroll to position [102, 0]
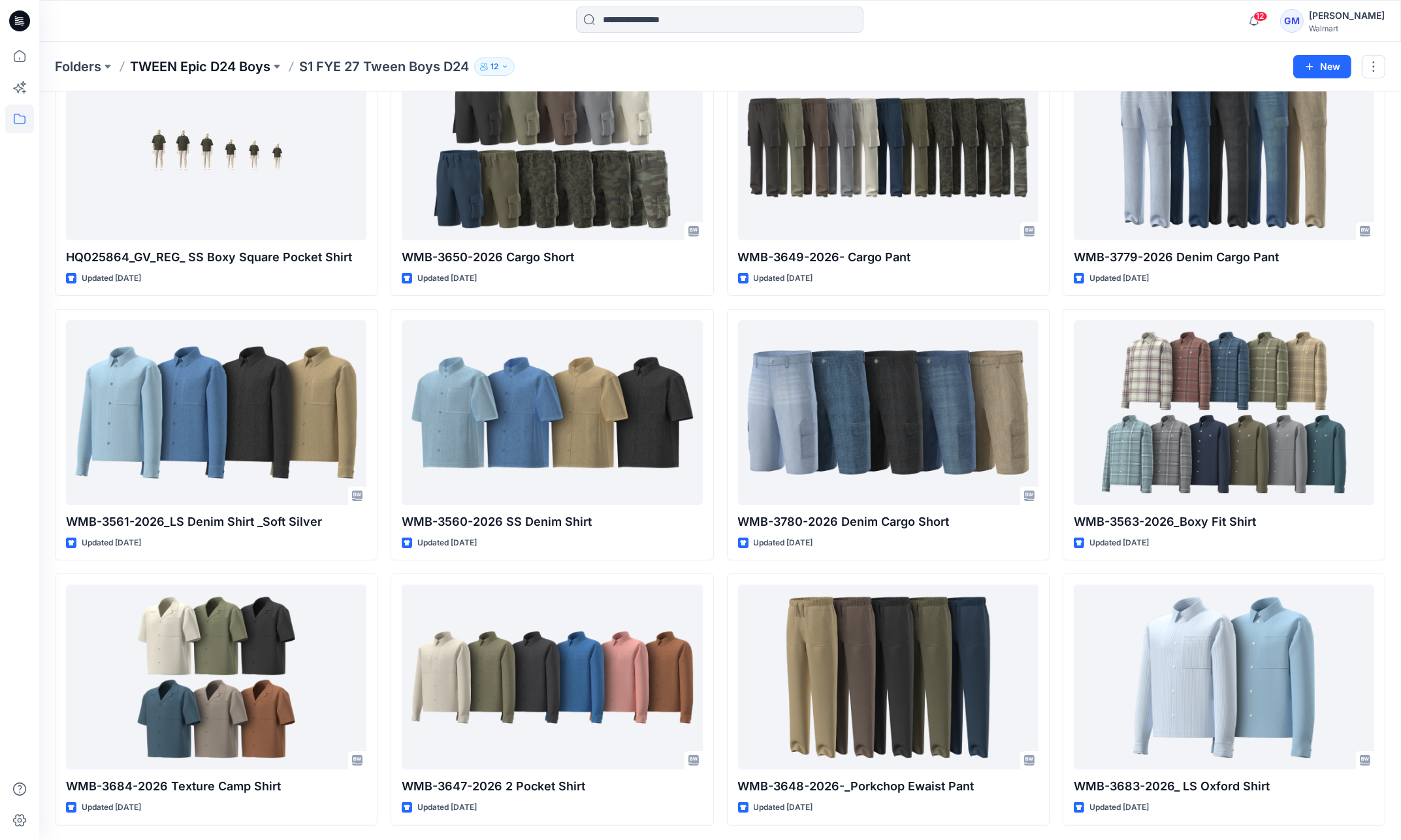
click at [204, 69] on p "TWEEN Epic D24 Boys" at bounding box center [200, 67] width 140 height 18
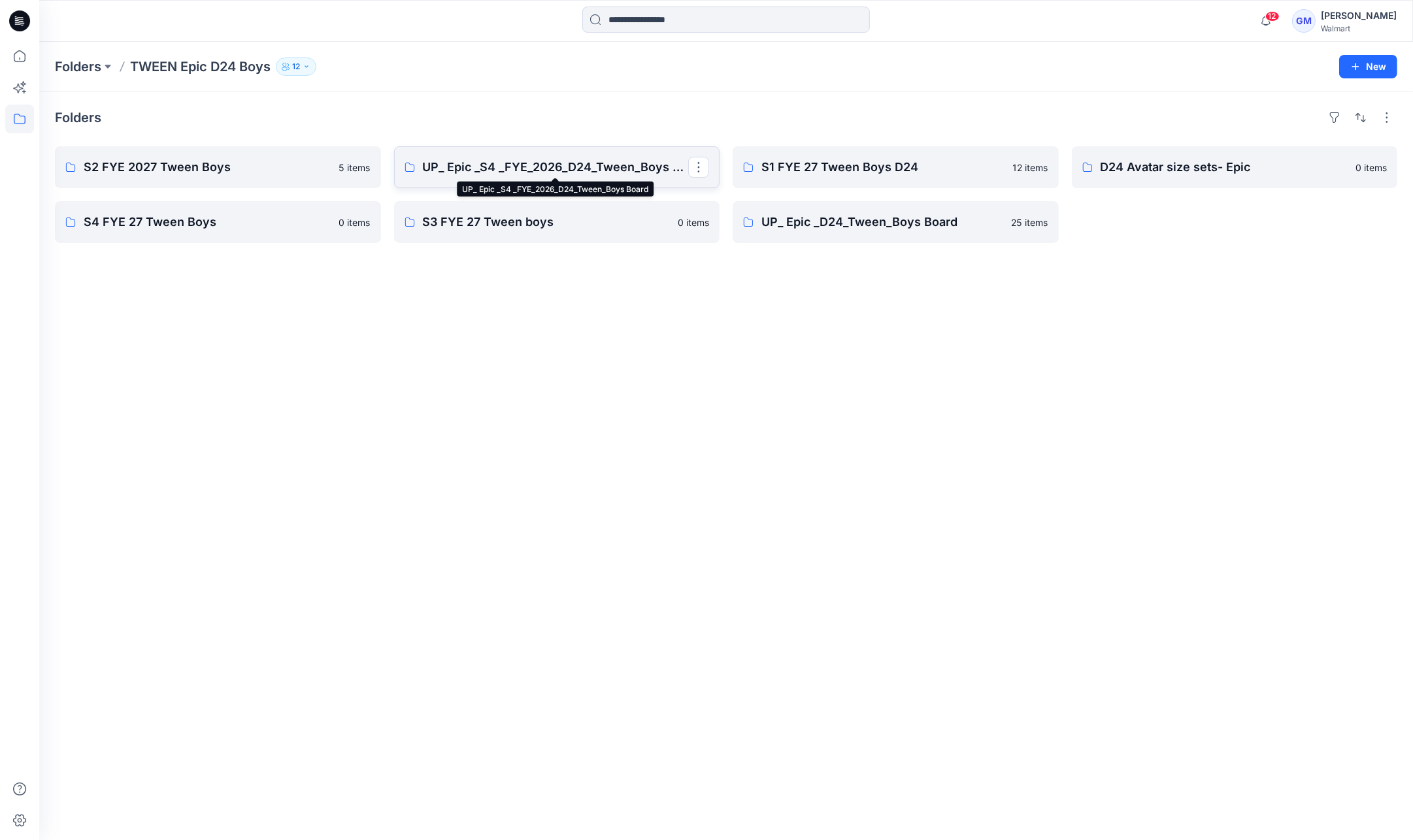
click at [564, 167] on p "UP_ Epic _S4 _FYE_2026_D24_Tween_Boys Board" at bounding box center [555, 167] width 266 height 18
click at [20, 115] on icon at bounding box center [20, 119] width 29 height 29
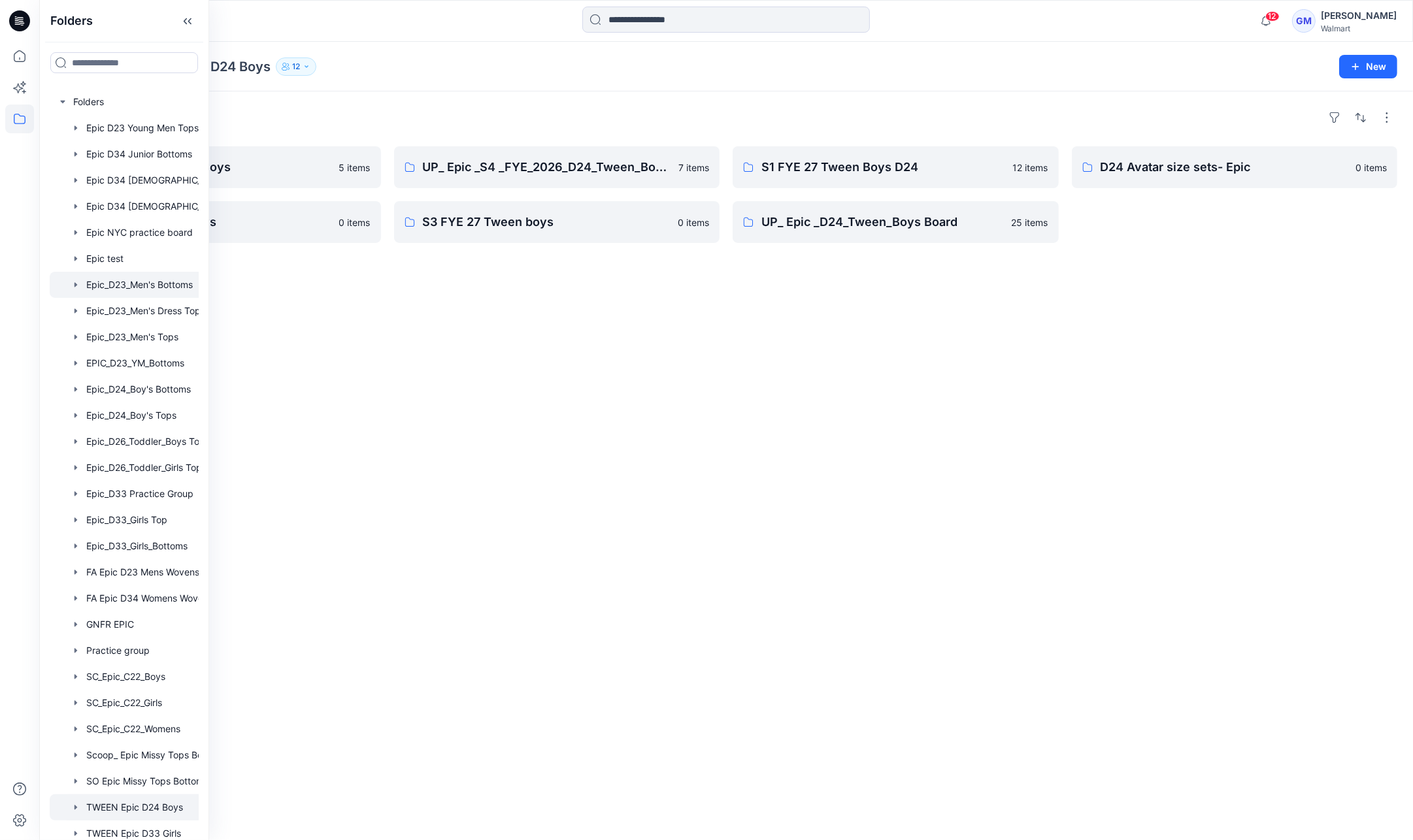
click at [160, 279] on div at bounding box center [141, 285] width 183 height 26
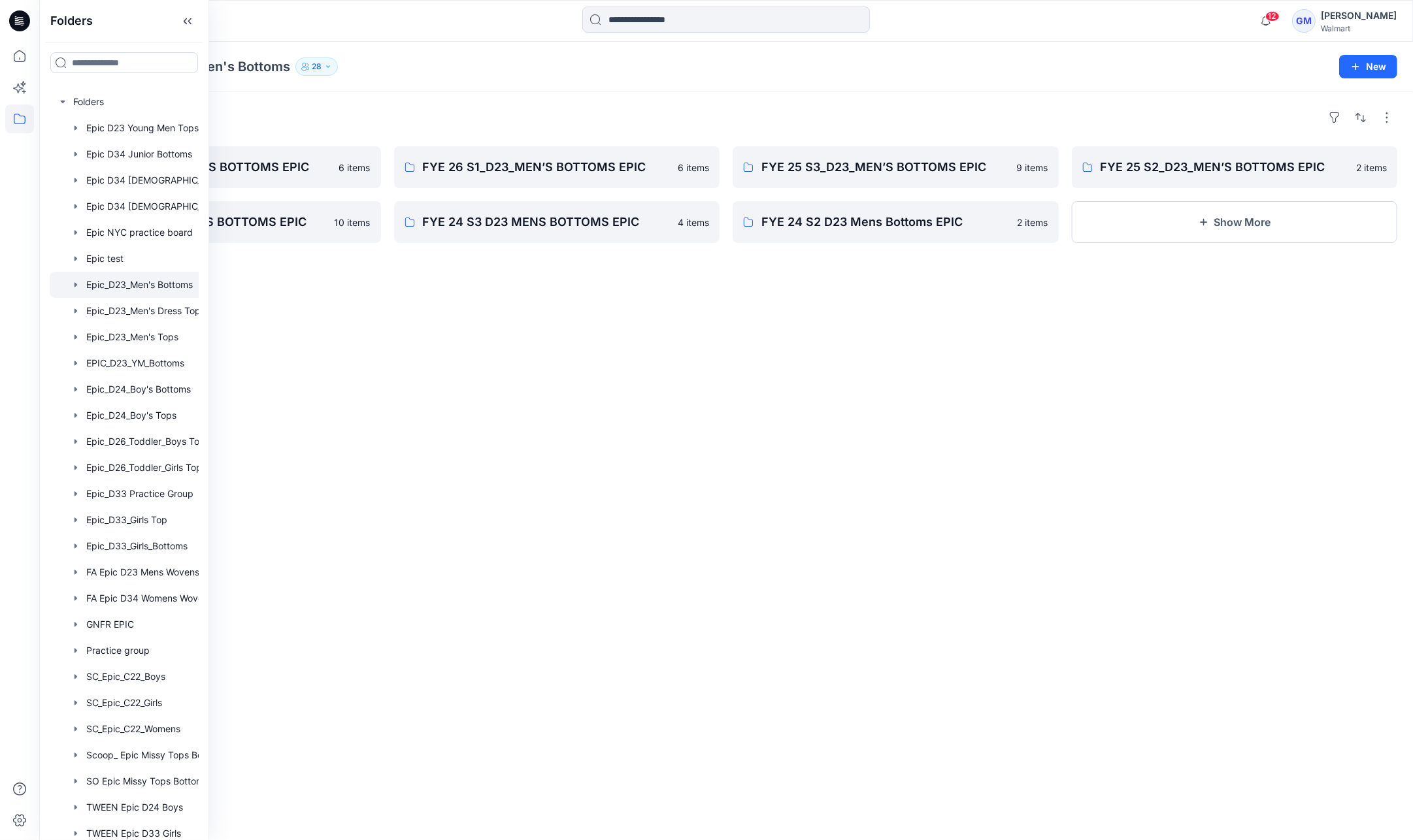
click at [410, 33] on div at bounding box center [726, 21] width 687 height 29
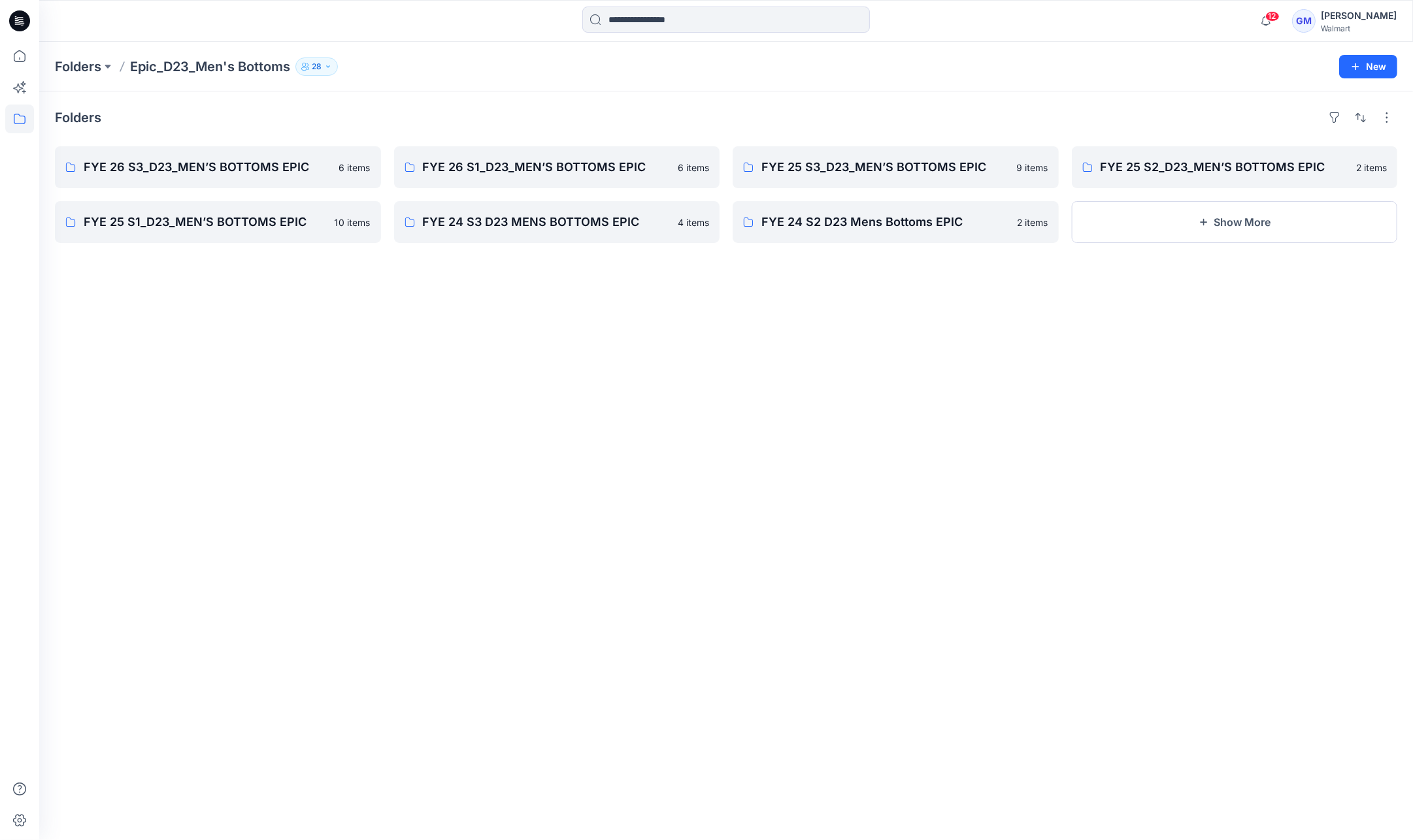
click at [301, 386] on div "Folders FYE 26 S3_D23_MEN’S BOTTOMS EPIC 6 items FYE 25 S1_D23_MEN’S BOTTOMS EP…" at bounding box center [726, 465] width 1373 height 748
click at [226, 160] on p "FYE 26 S3_D23_MEN’S BOTTOMS EPIC" at bounding box center [216, 167] width 266 height 18
click at [1262, 171] on p "FYE 25 S2_D23_MEN’S BOTTOMS EPIC" at bounding box center [1233, 167] width 266 height 18
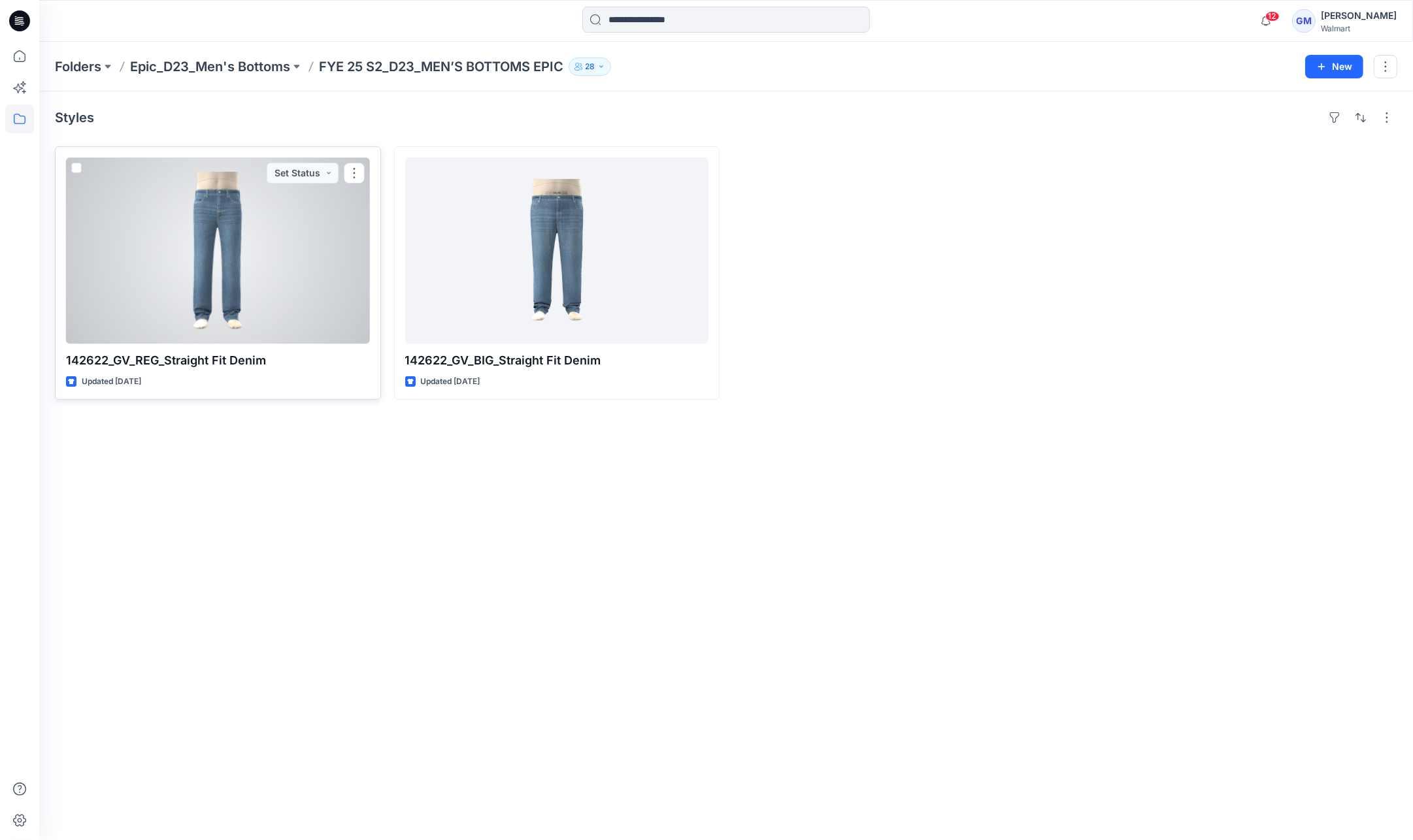
click at [188, 240] on div at bounding box center [218, 251] width 304 height 186
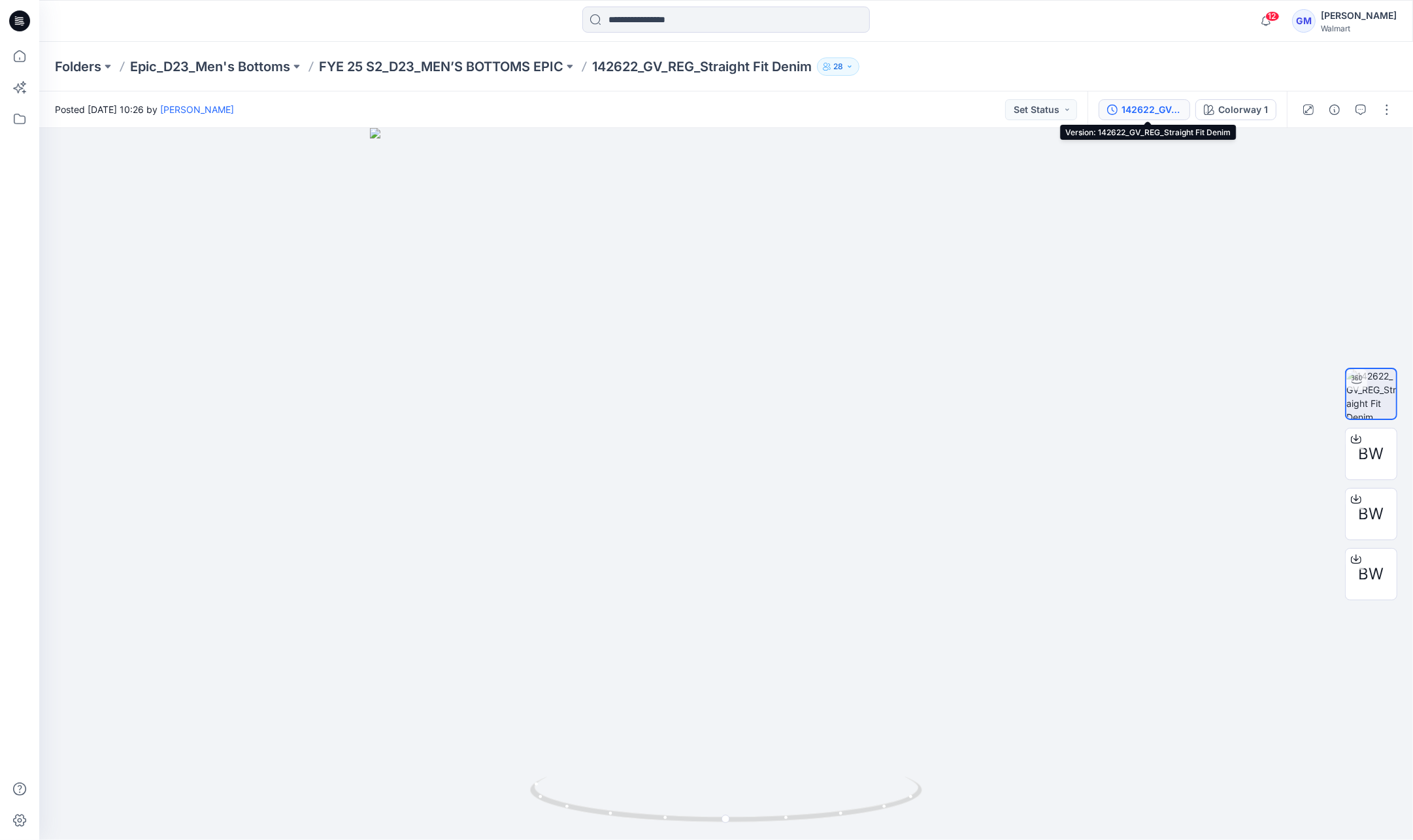
click at [1146, 109] on div "142622_GV_REG_Straight Fit Denim" at bounding box center [1151, 110] width 60 height 15
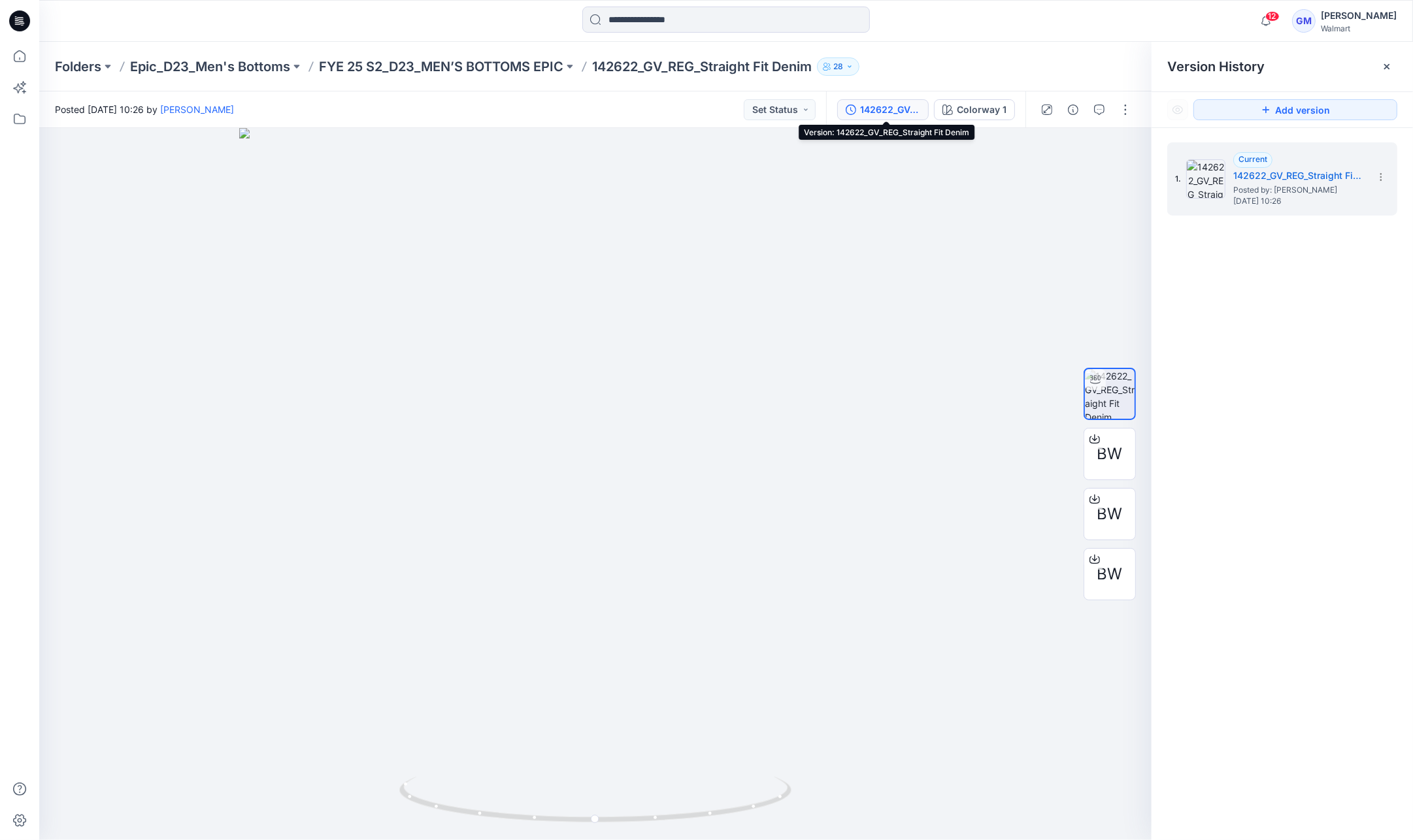
click at [891, 105] on div "142622_GV_REG_Straight Fit Denim" at bounding box center [890, 110] width 60 height 15
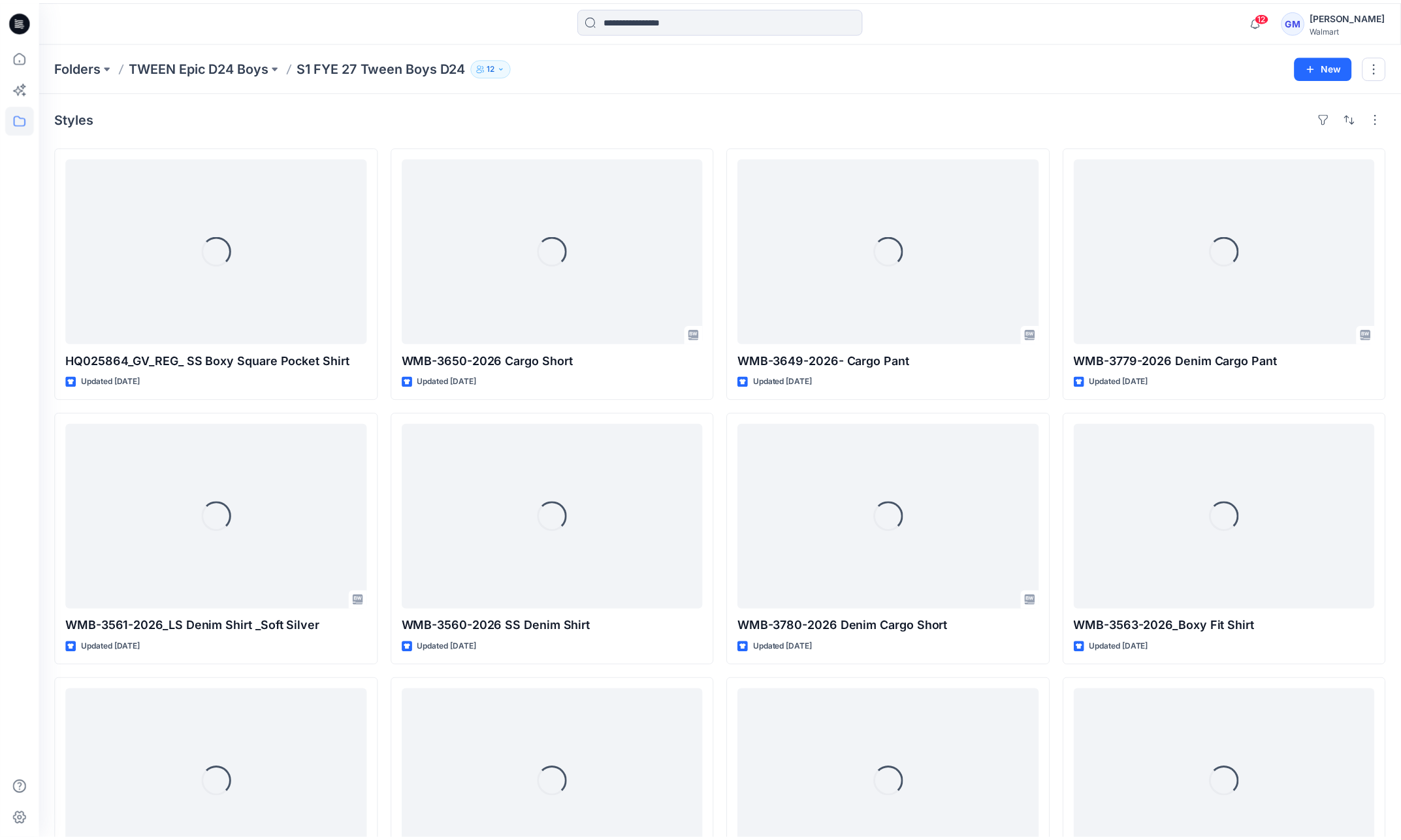
scroll to position [102, 0]
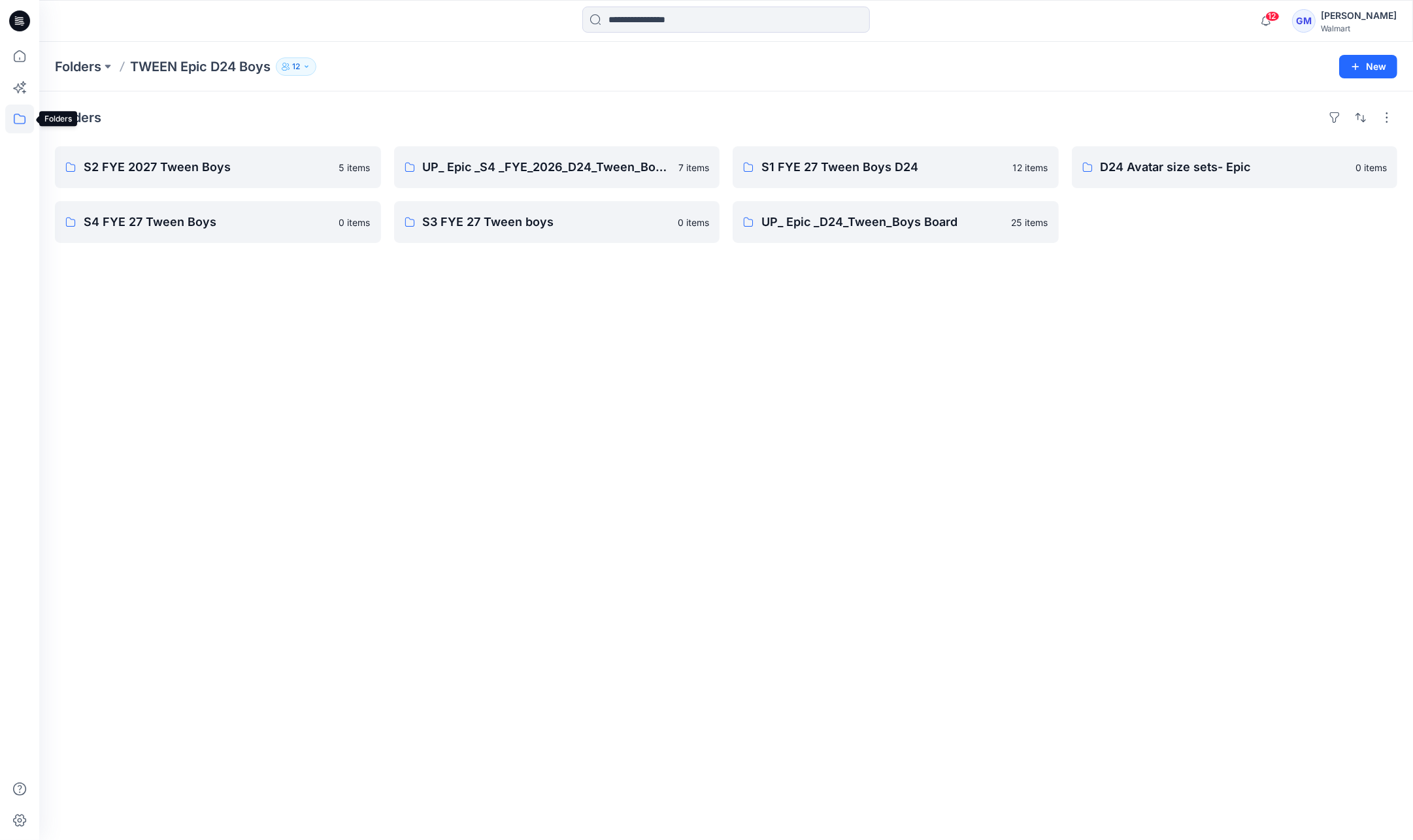
click at [16, 117] on icon at bounding box center [20, 119] width 29 height 29
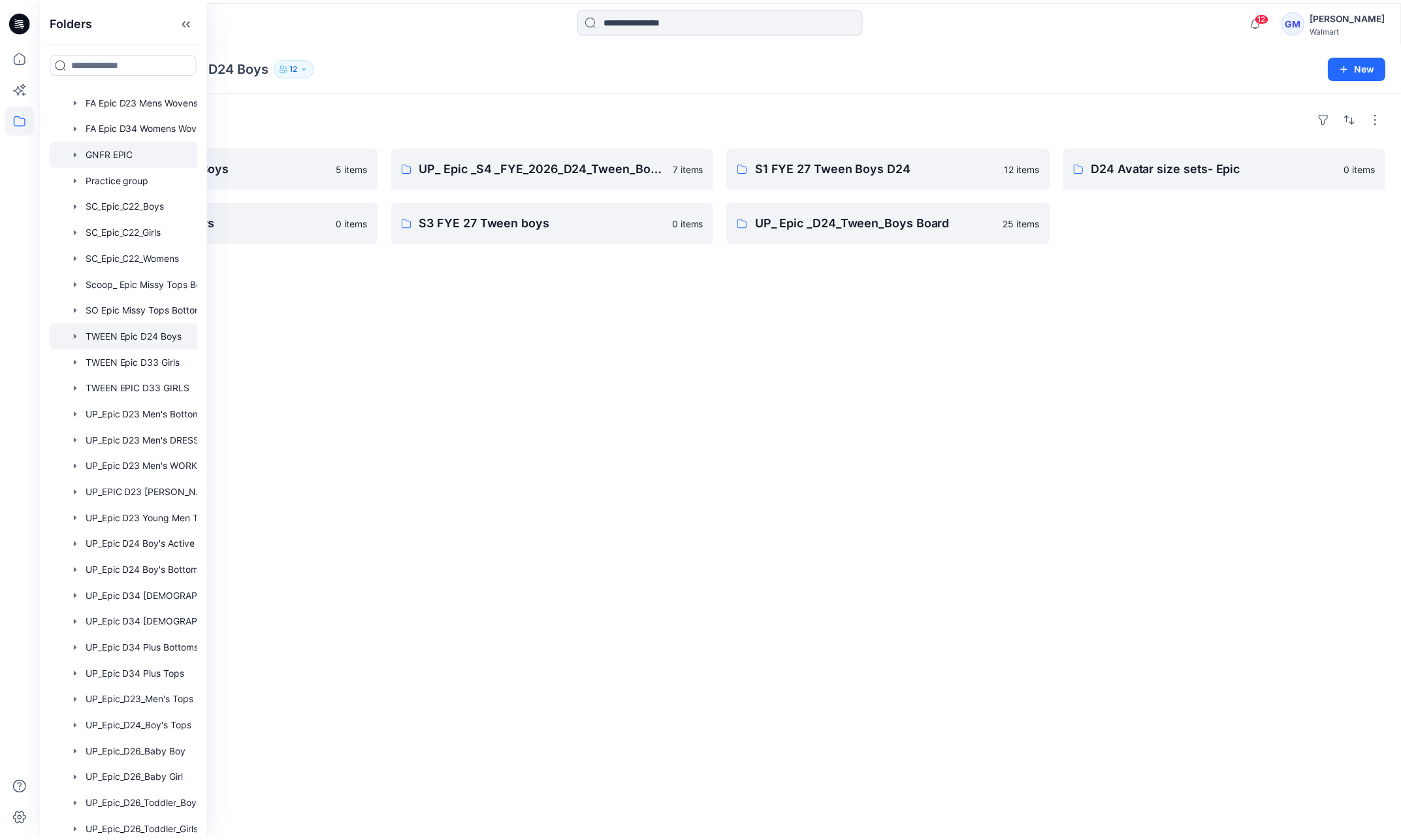
scroll to position [584, 0]
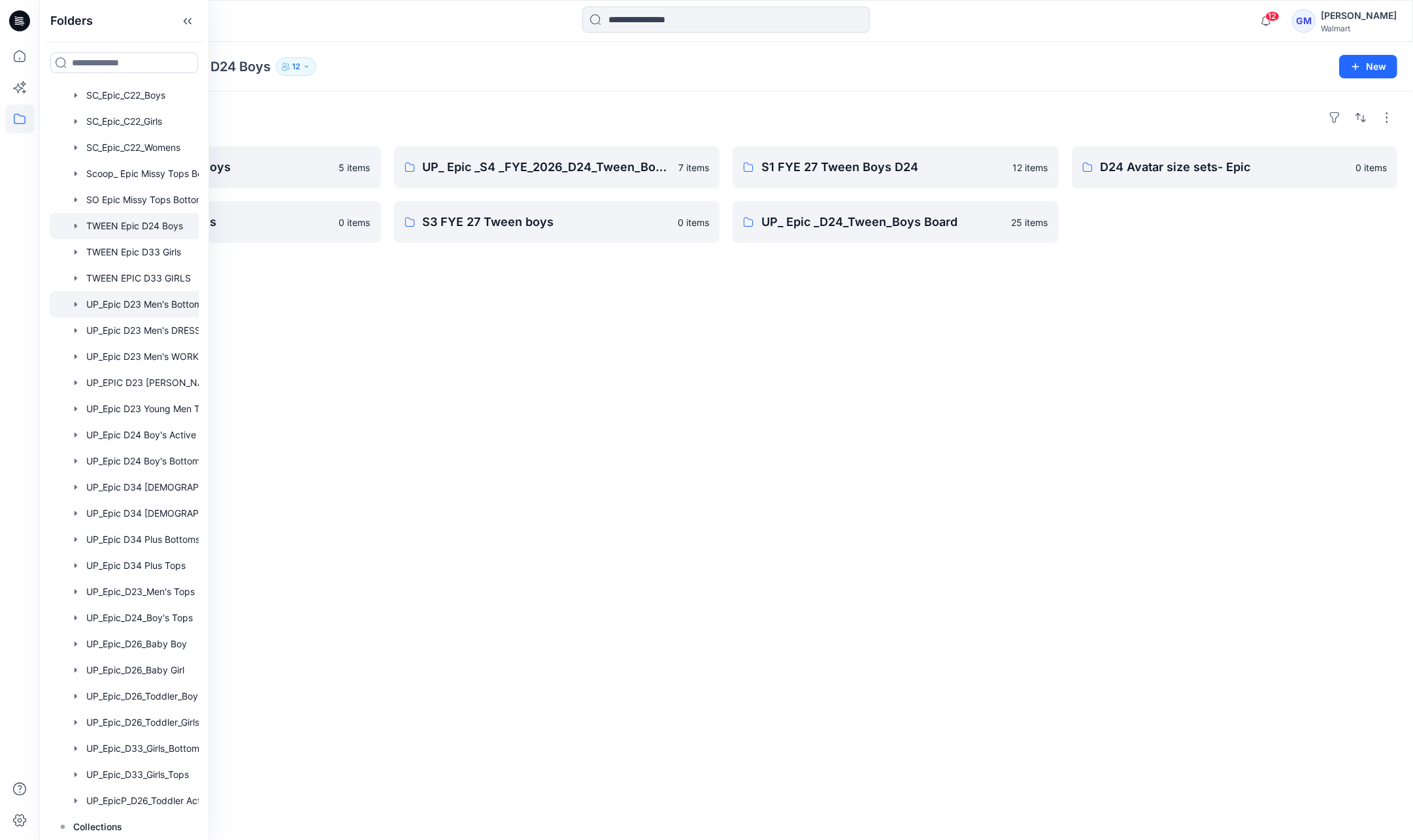
click at [167, 296] on div at bounding box center [141, 305] width 183 height 26
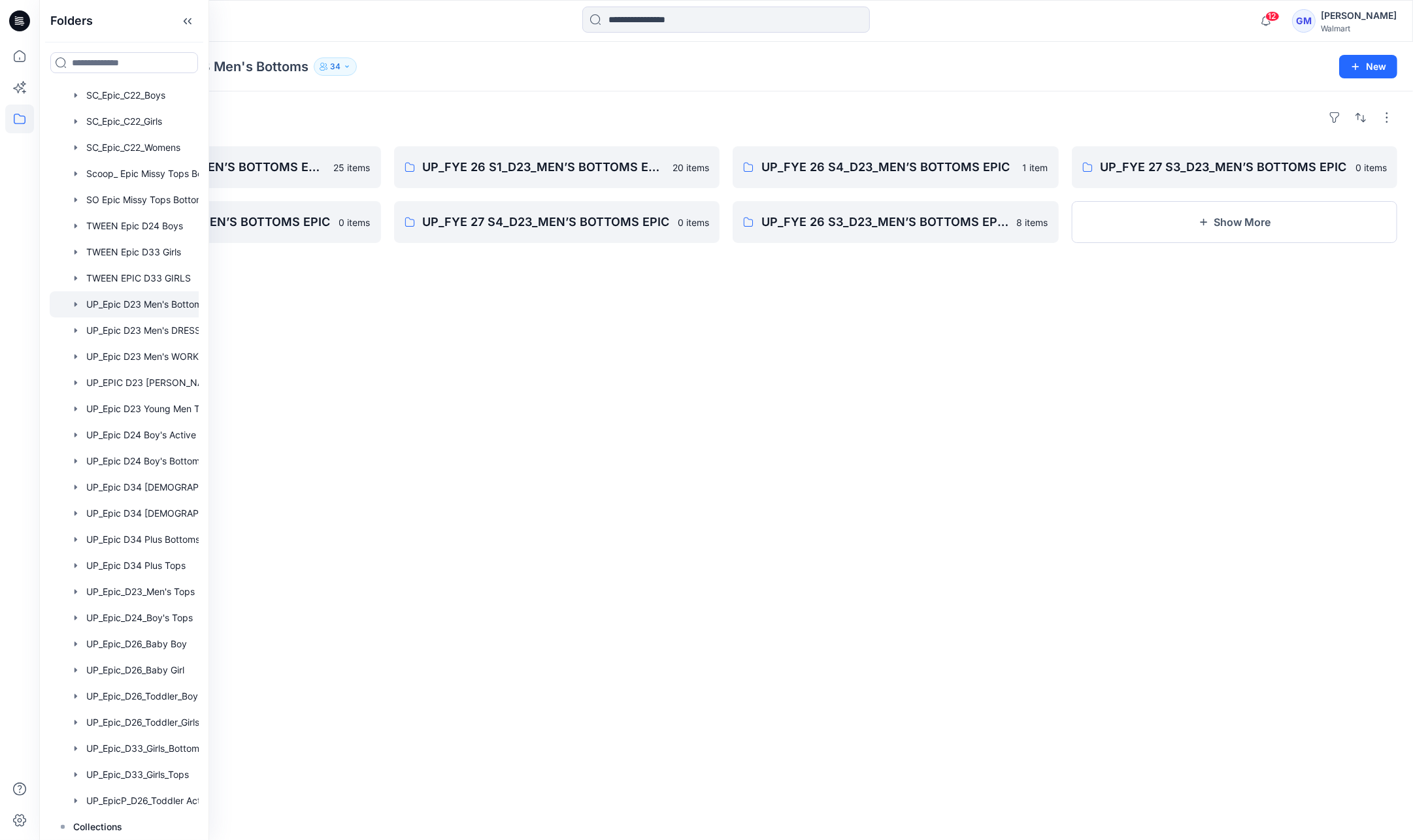
click at [591, 109] on div "Folders" at bounding box center [726, 117] width 1342 height 21
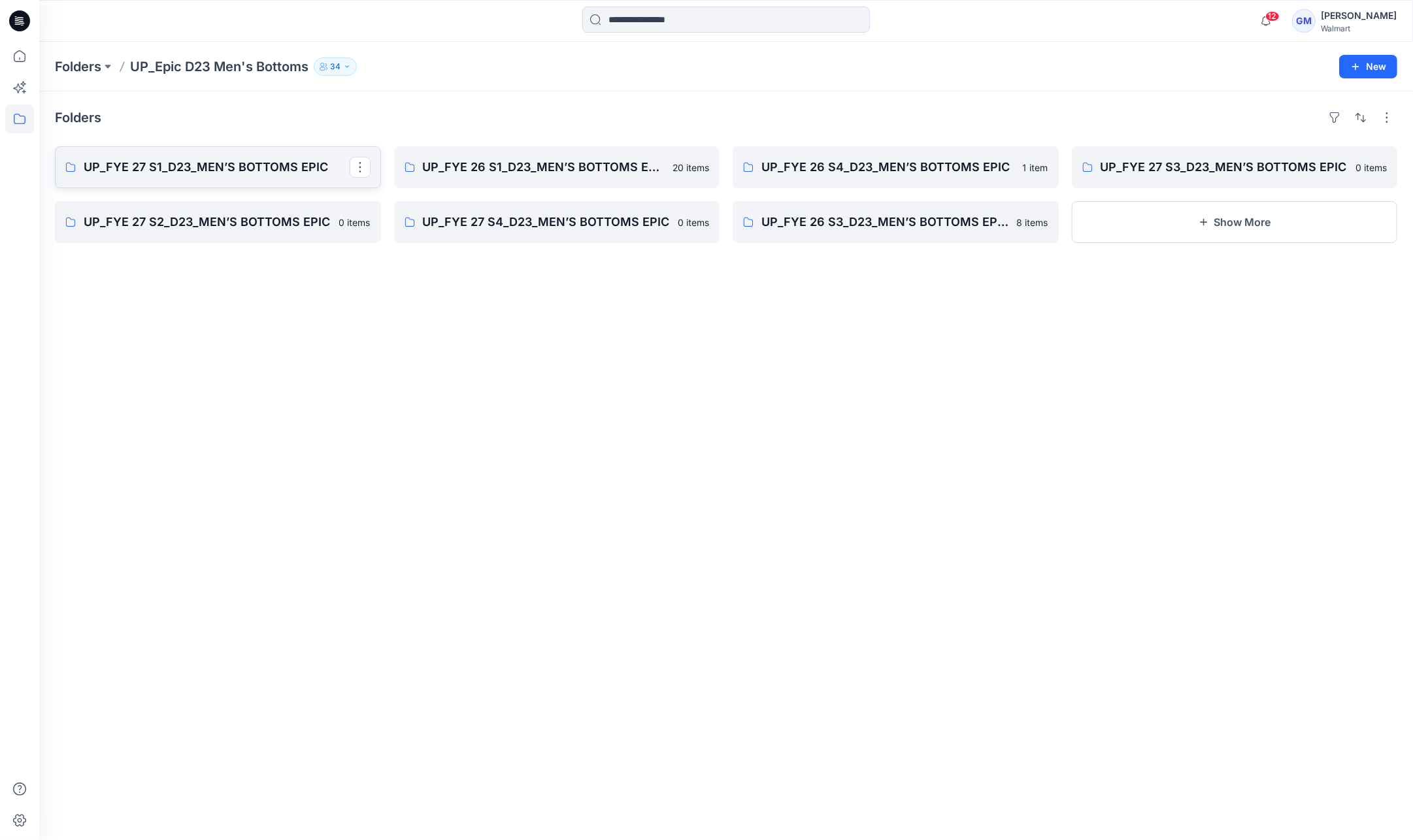
click at [259, 167] on p "UP_FYE 27 S1_D23_MEN’S BOTTOMS EPIC" at bounding box center [216, 167] width 266 height 18
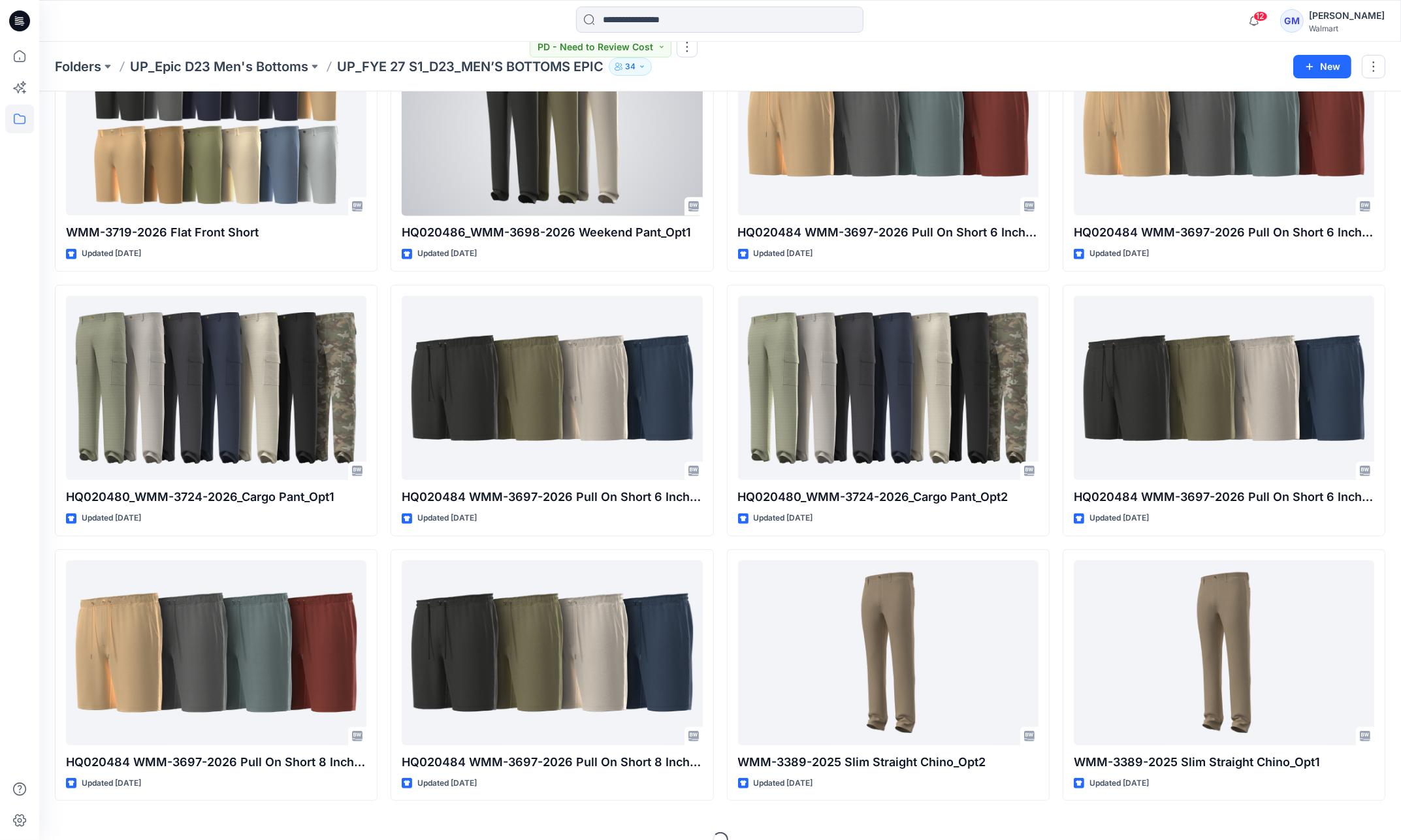
scroll to position [943, 0]
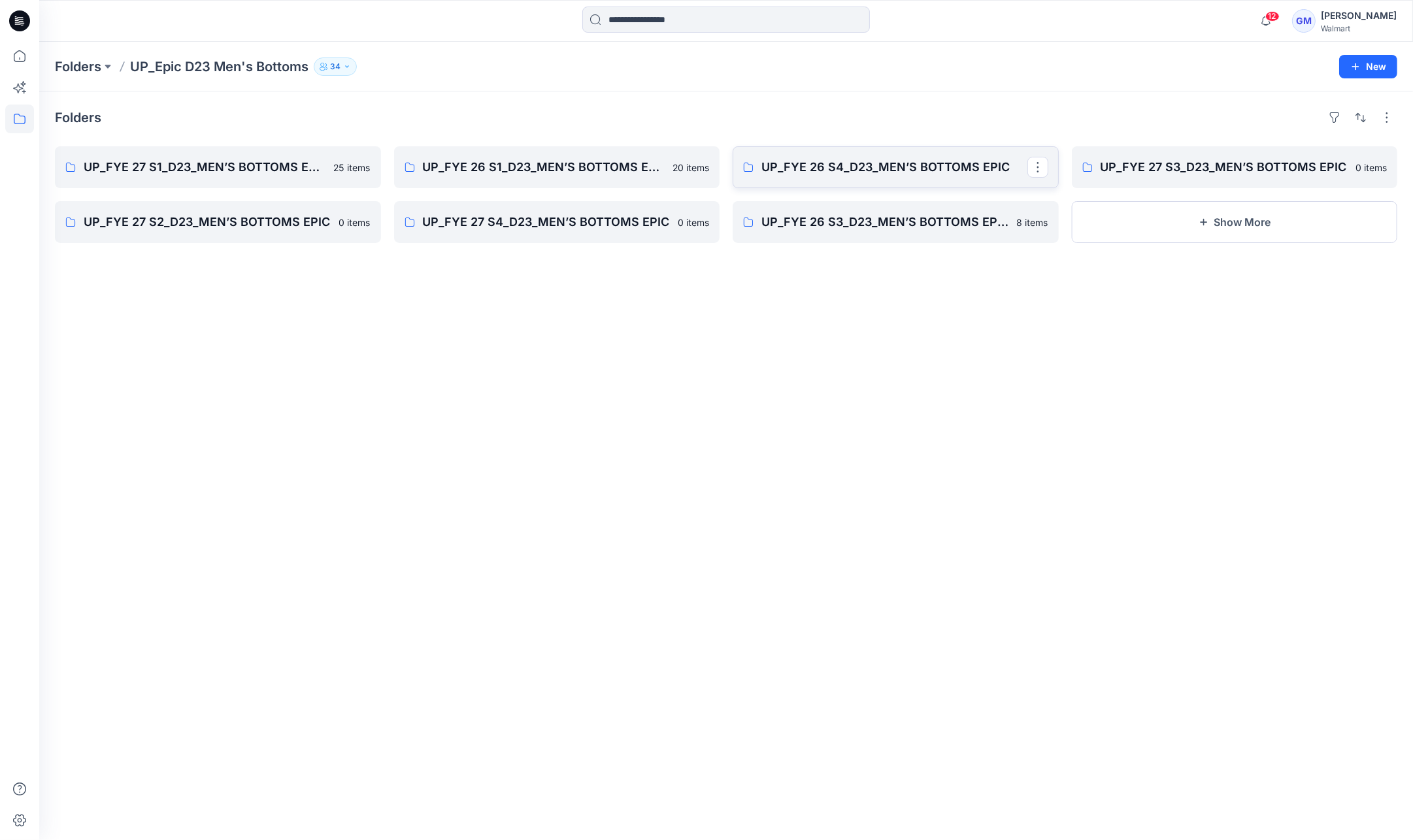
click at [871, 165] on p "UP_FYE 26 S4_D23_MEN’S BOTTOMS EPIC" at bounding box center [894, 167] width 266 height 18
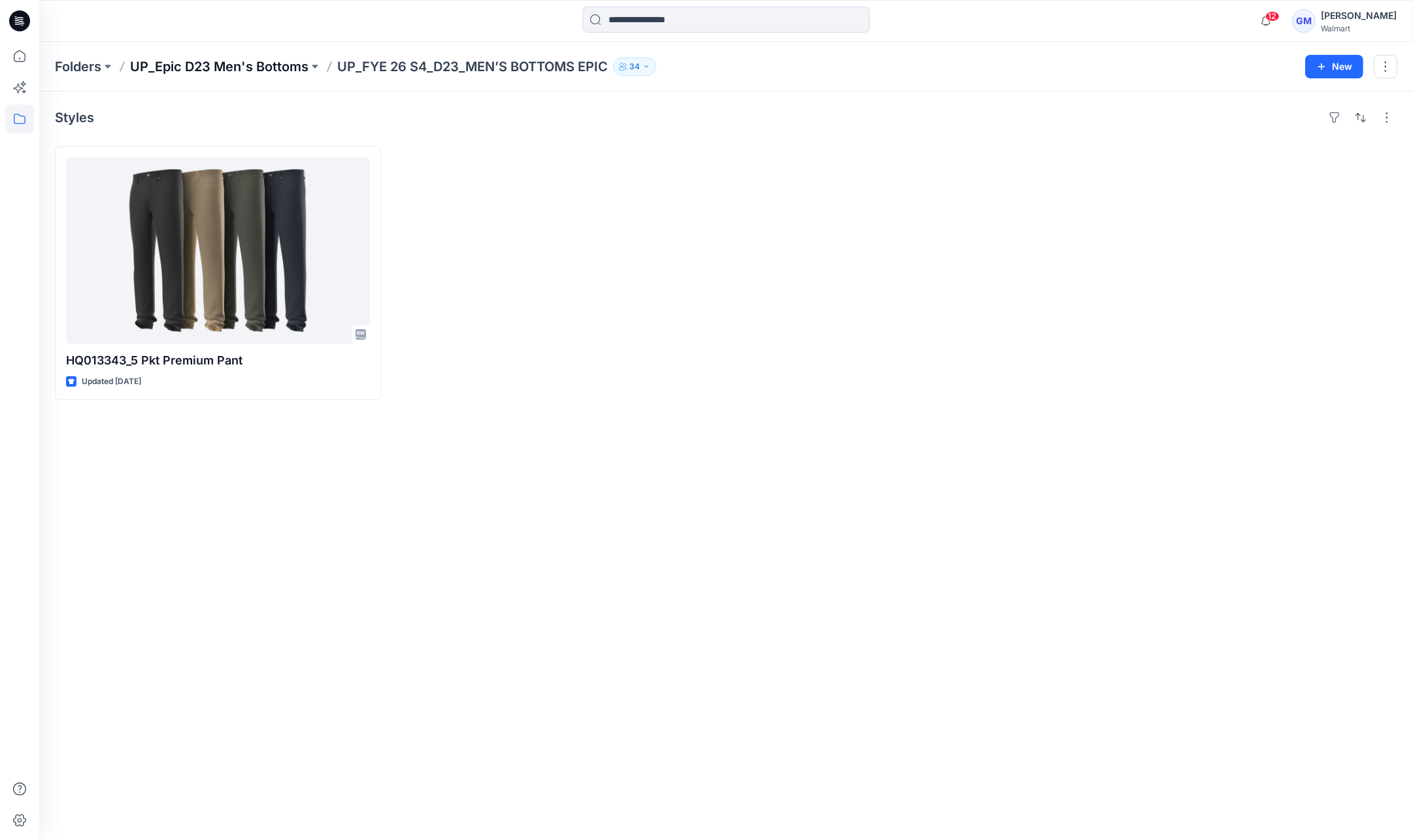
click at [205, 61] on p "UP_Epic D23 Men's Bottoms" at bounding box center [219, 67] width 178 height 18
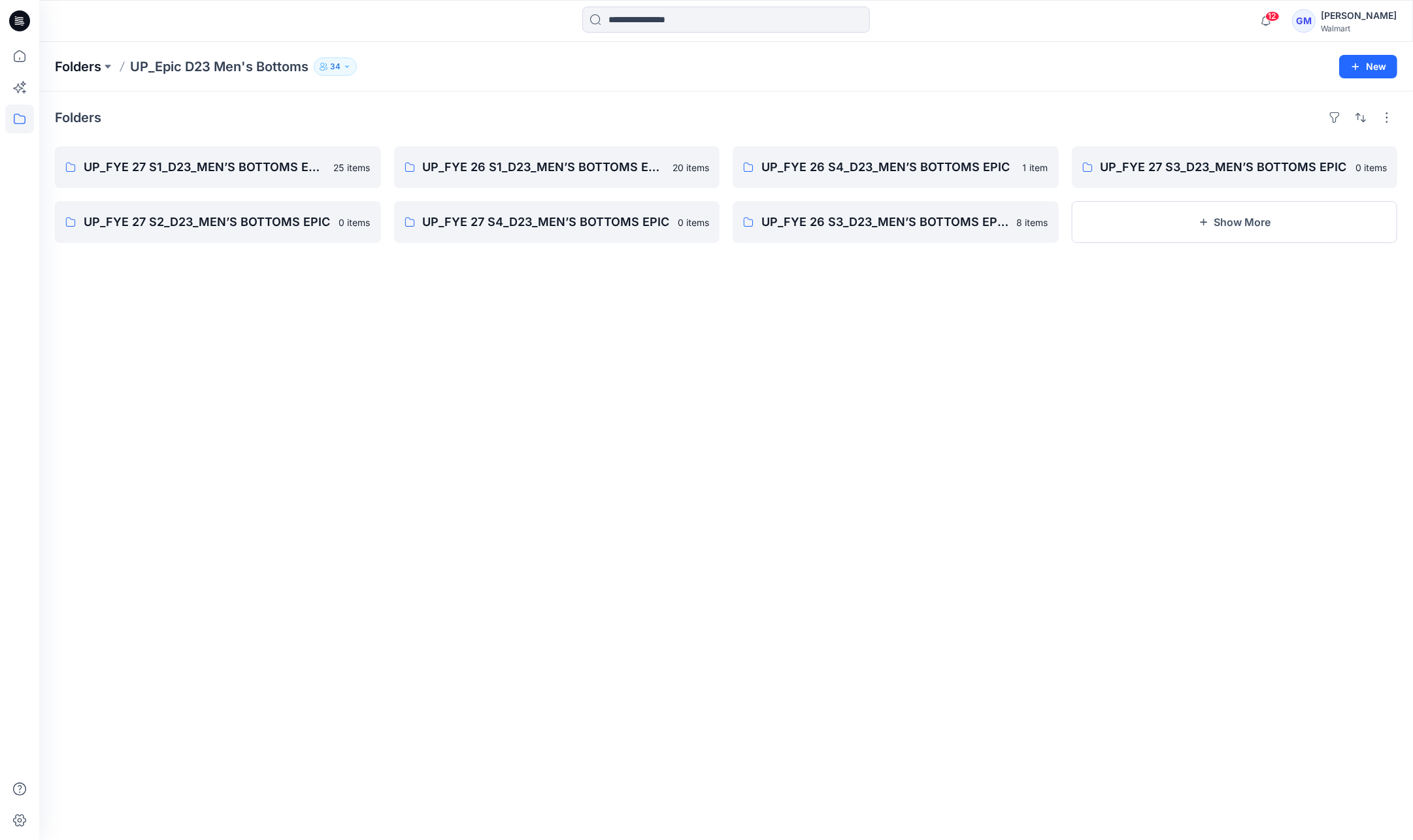
click at [88, 60] on p "Folders" at bounding box center [78, 67] width 46 height 18
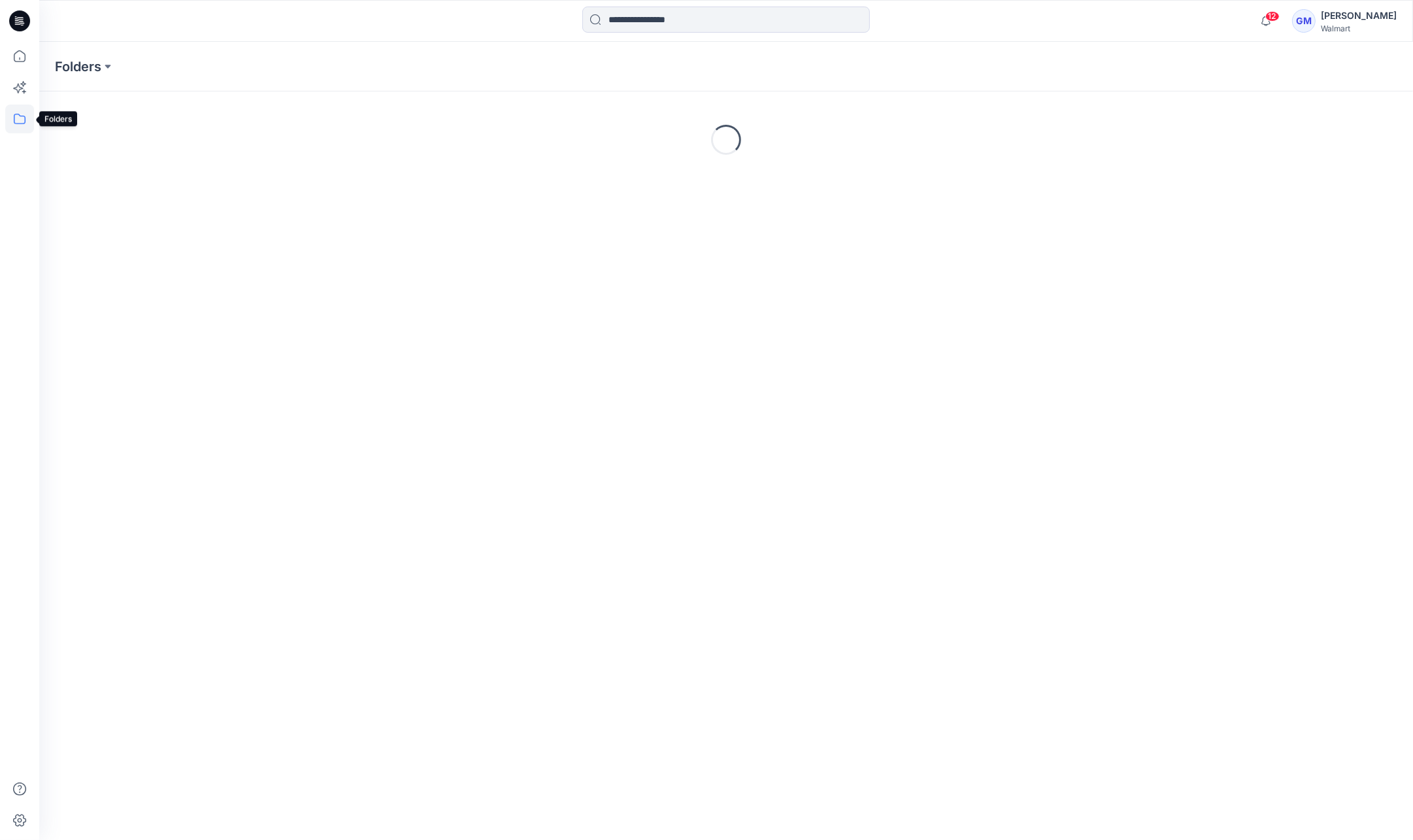
click at [15, 116] on icon at bounding box center [20, 119] width 29 height 29
click at [105, 96] on div at bounding box center [124, 102] width 149 height 26
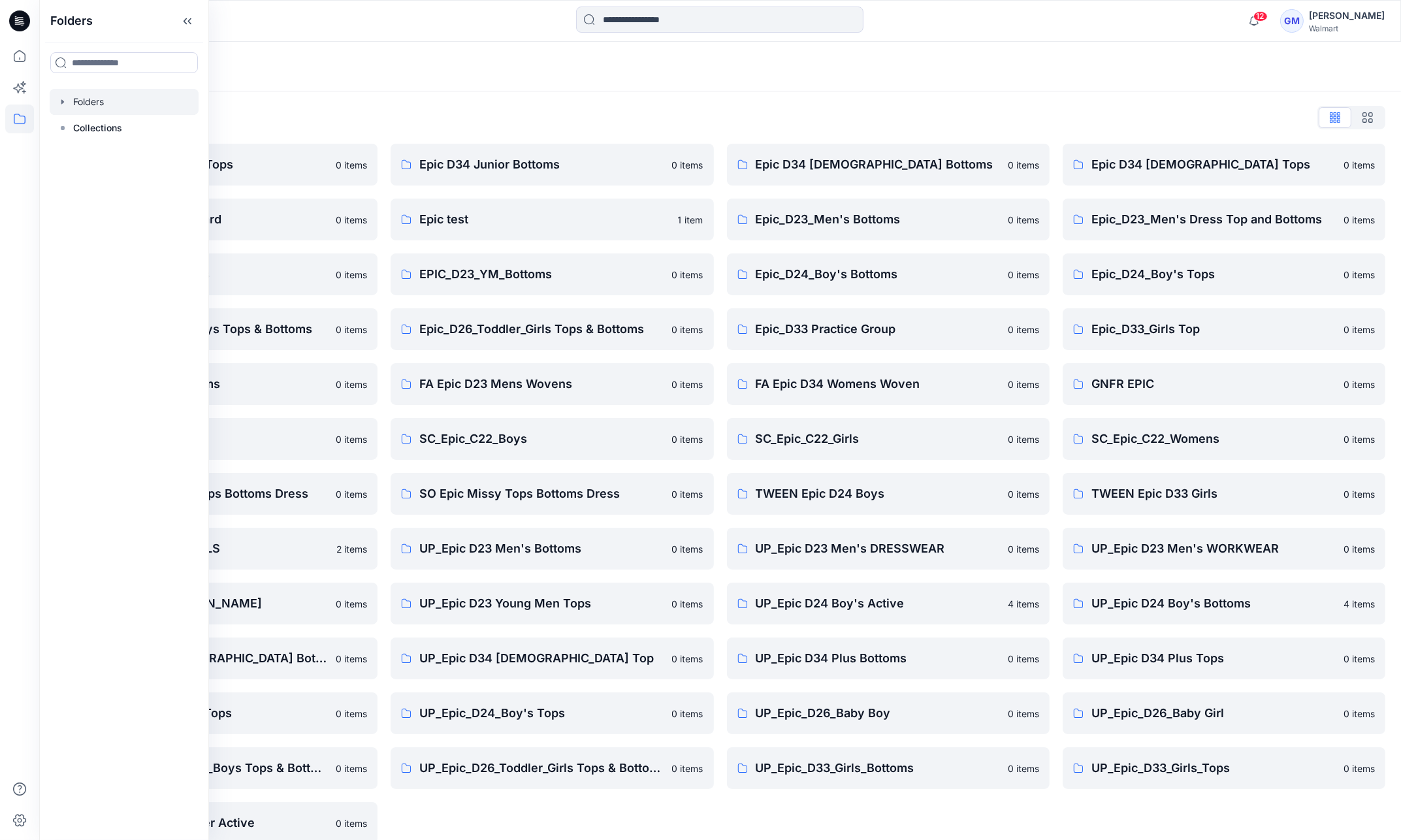
click at [636, 112] on div "Folders List" at bounding box center [720, 117] width 1330 height 21
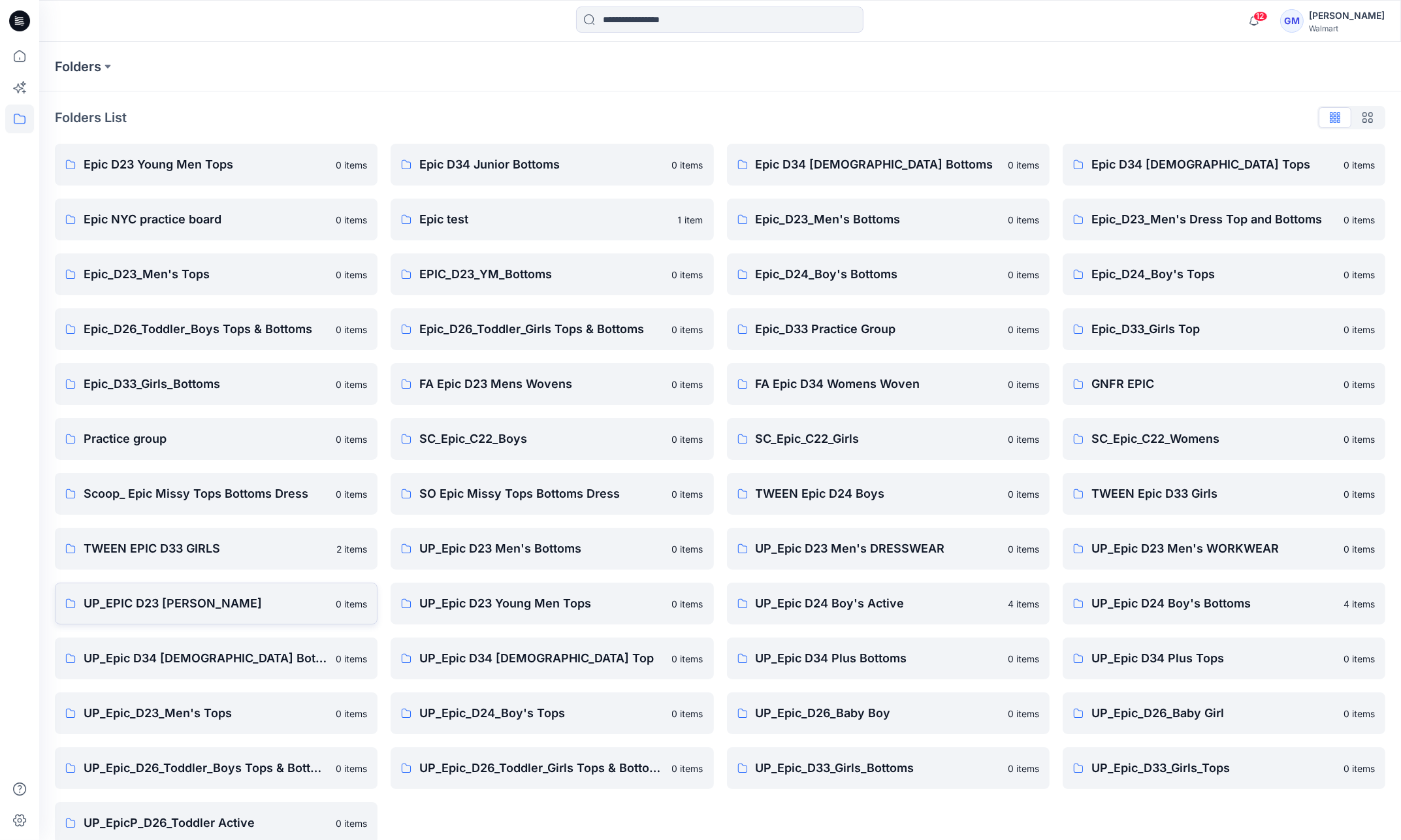
click at [234, 617] on link "UP_EPIC D23 YM Bottoms 0 items" at bounding box center [216, 603] width 322 height 42
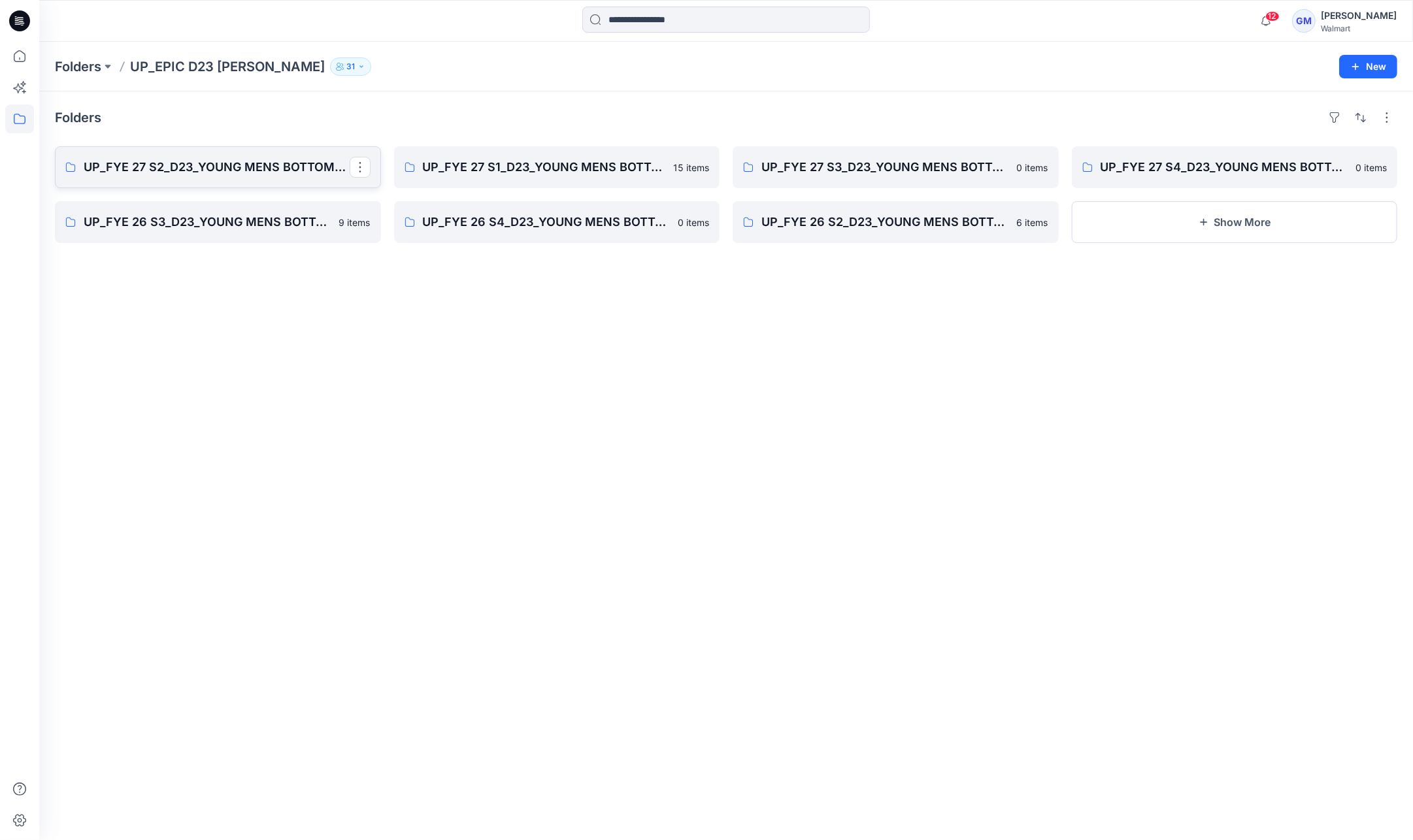
click at [255, 165] on p "UP_FYE 27 S2_D23_YOUNG MENS BOTTOMS EPIC" at bounding box center [216, 167] width 266 height 18
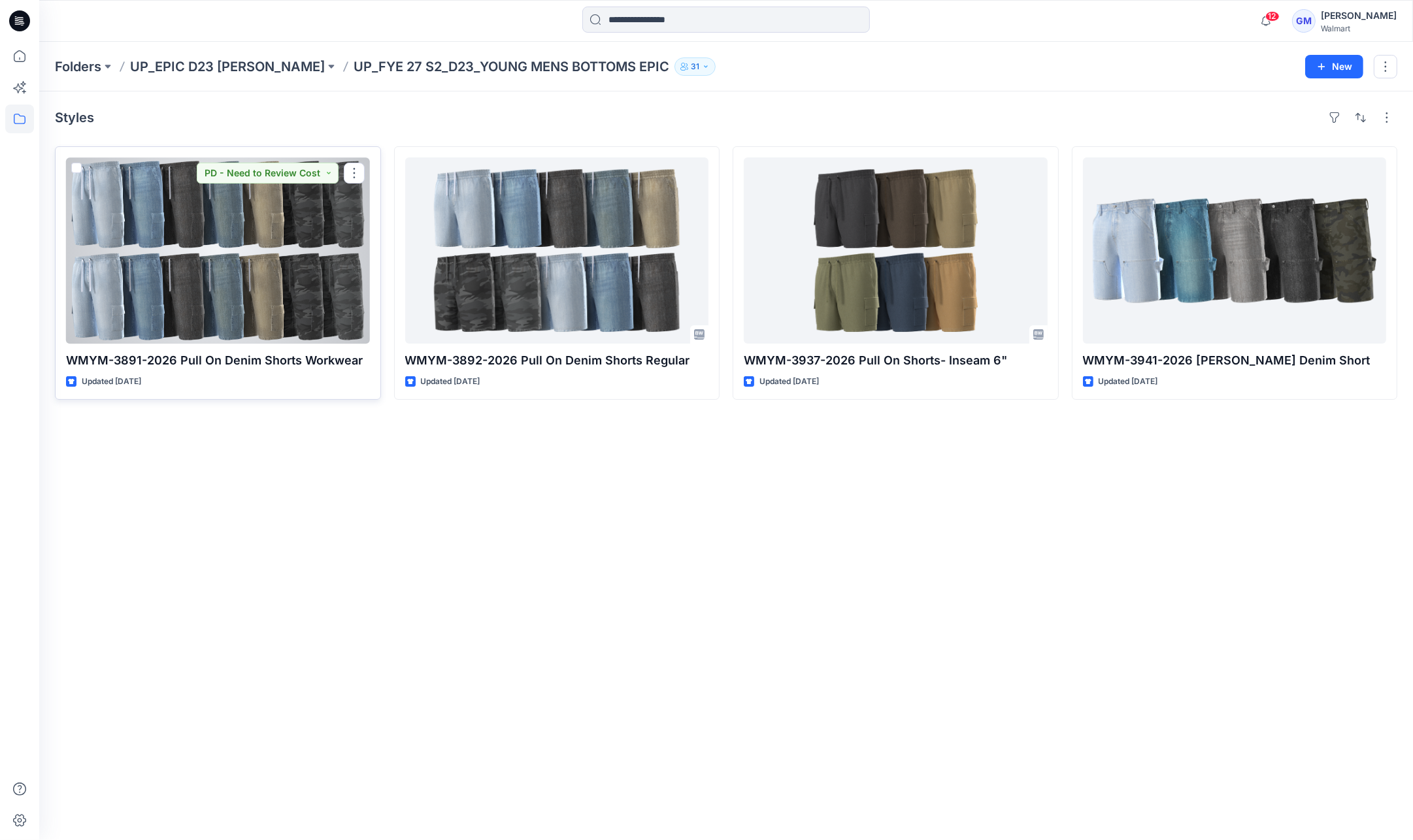
click at [261, 299] on div at bounding box center [218, 251] width 304 height 186
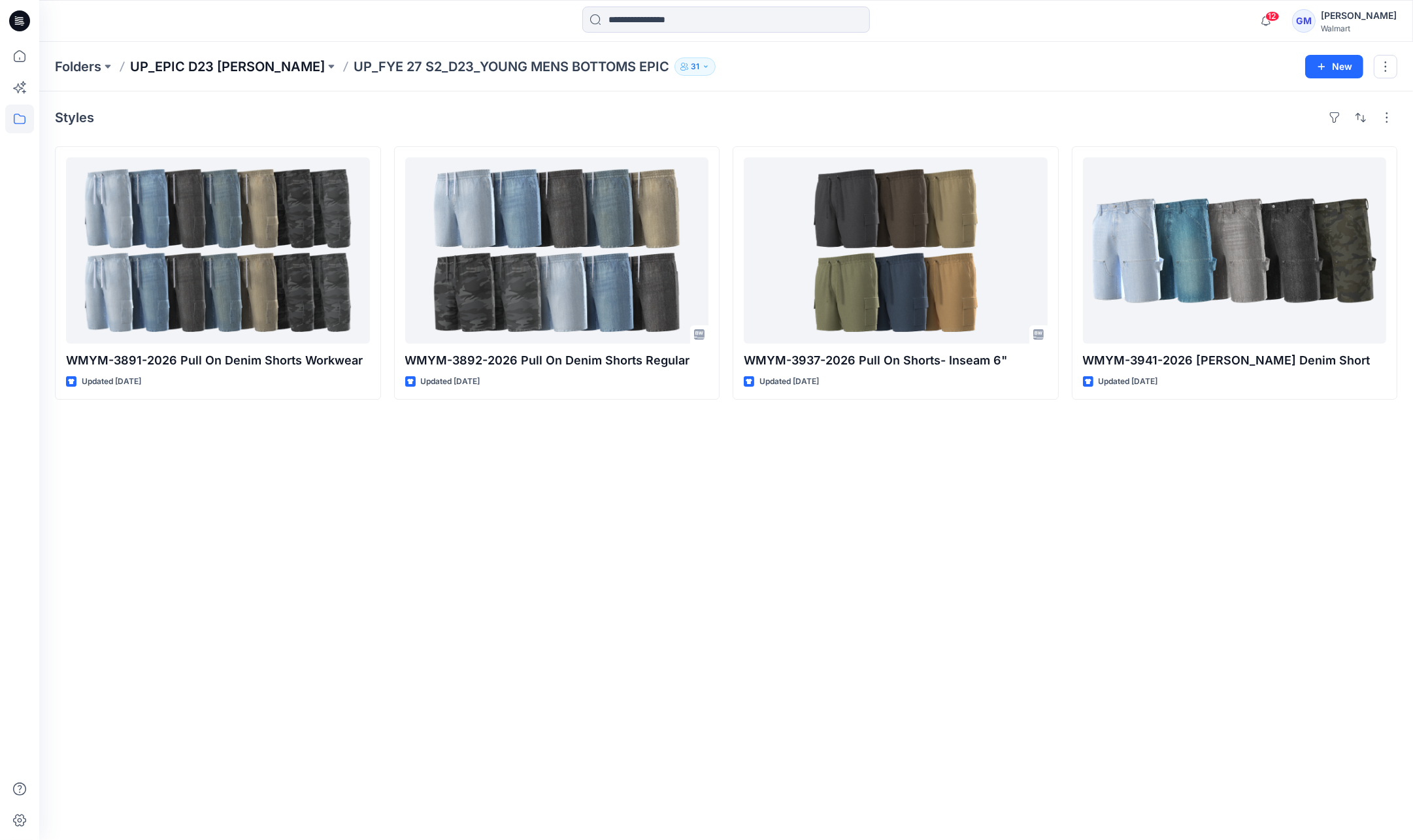
click at [229, 60] on p "UP_EPIC D23 YM Bottoms" at bounding box center [227, 67] width 195 height 18
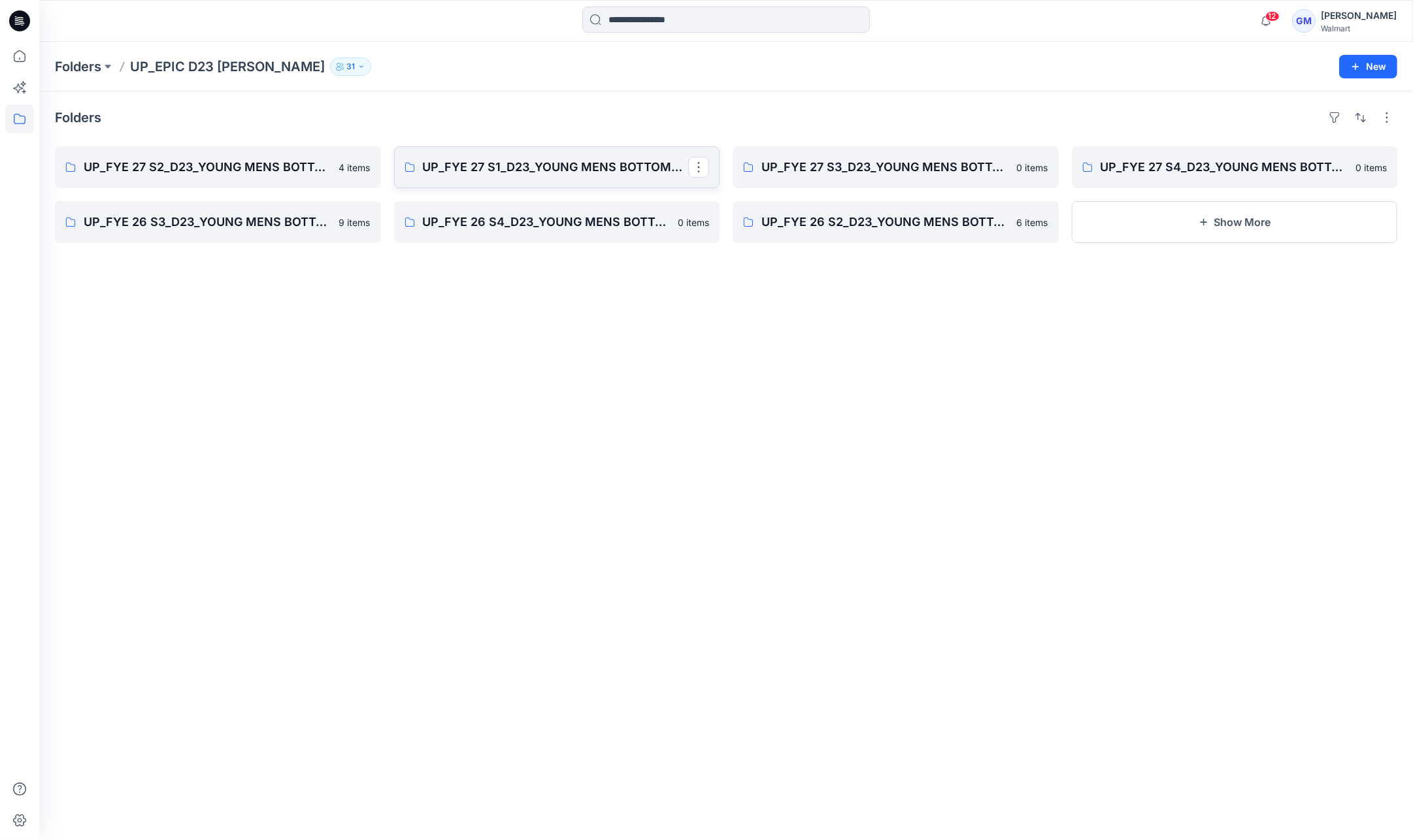
click at [462, 180] on link "UP_FYE 27 S1_D23_YOUNG MENS BOTTOMS EPIC" at bounding box center [557, 167] width 326 height 42
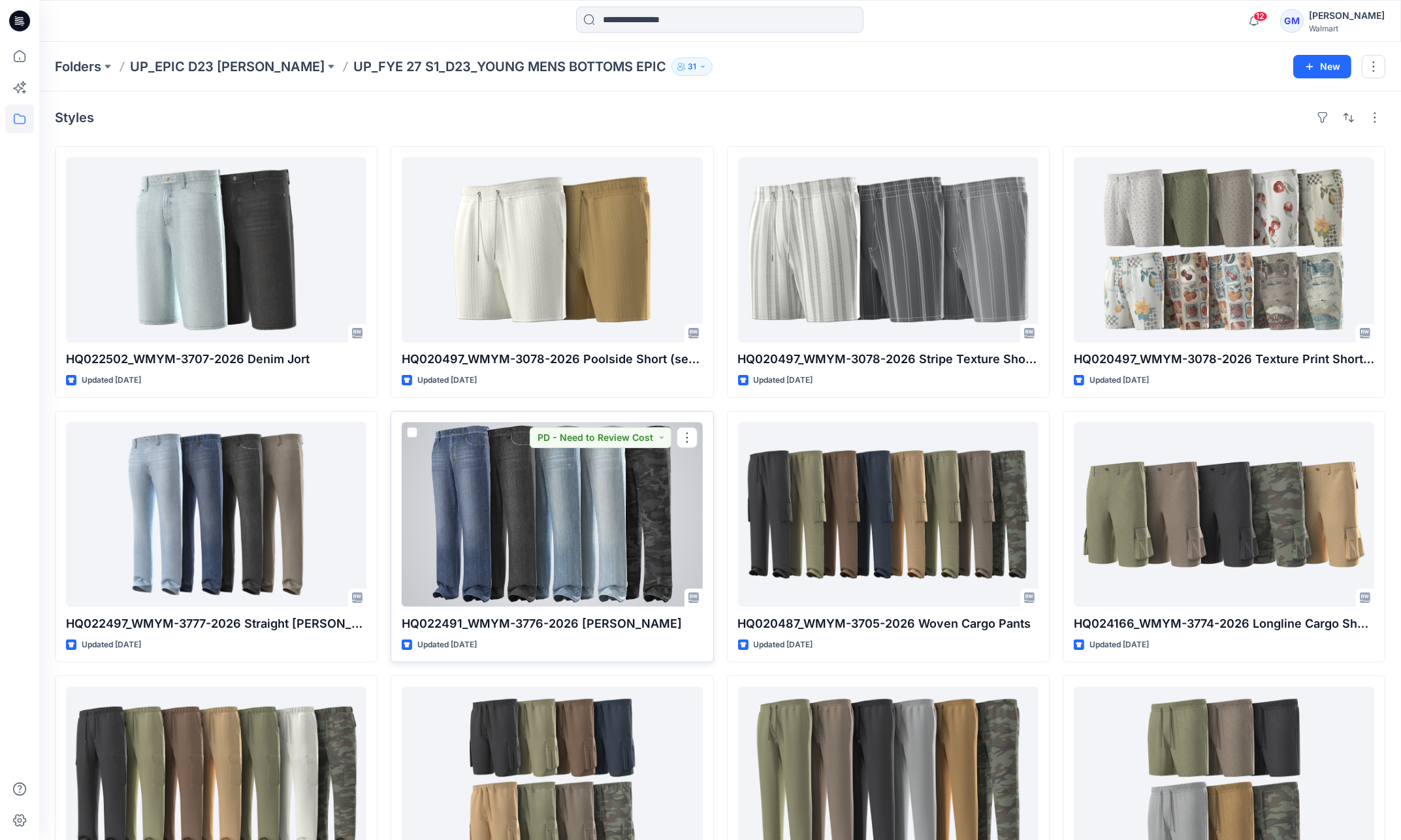
click at [506, 531] on div at bounding box center [552, 514] width 301 height 185
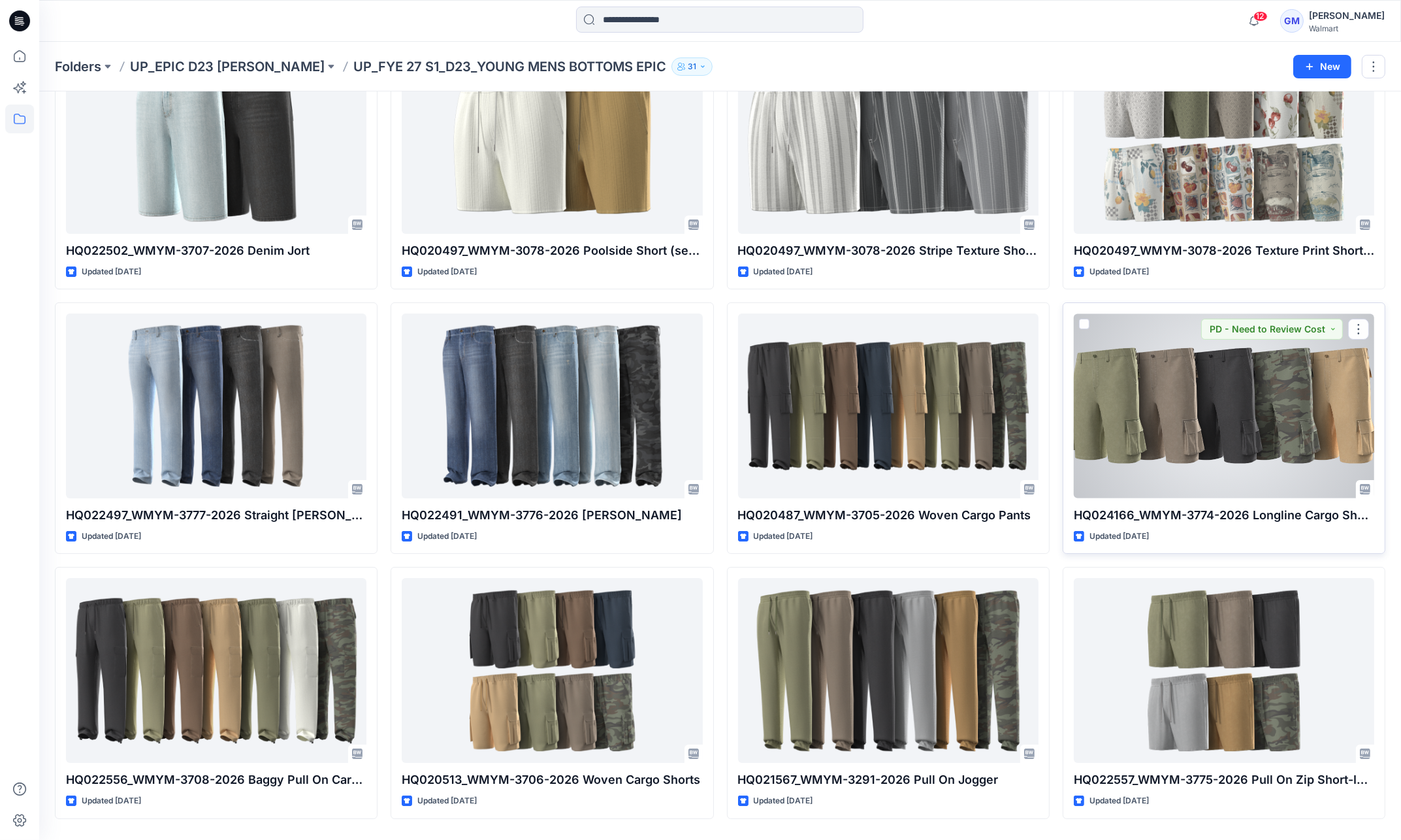
scroll to position [149, 0]
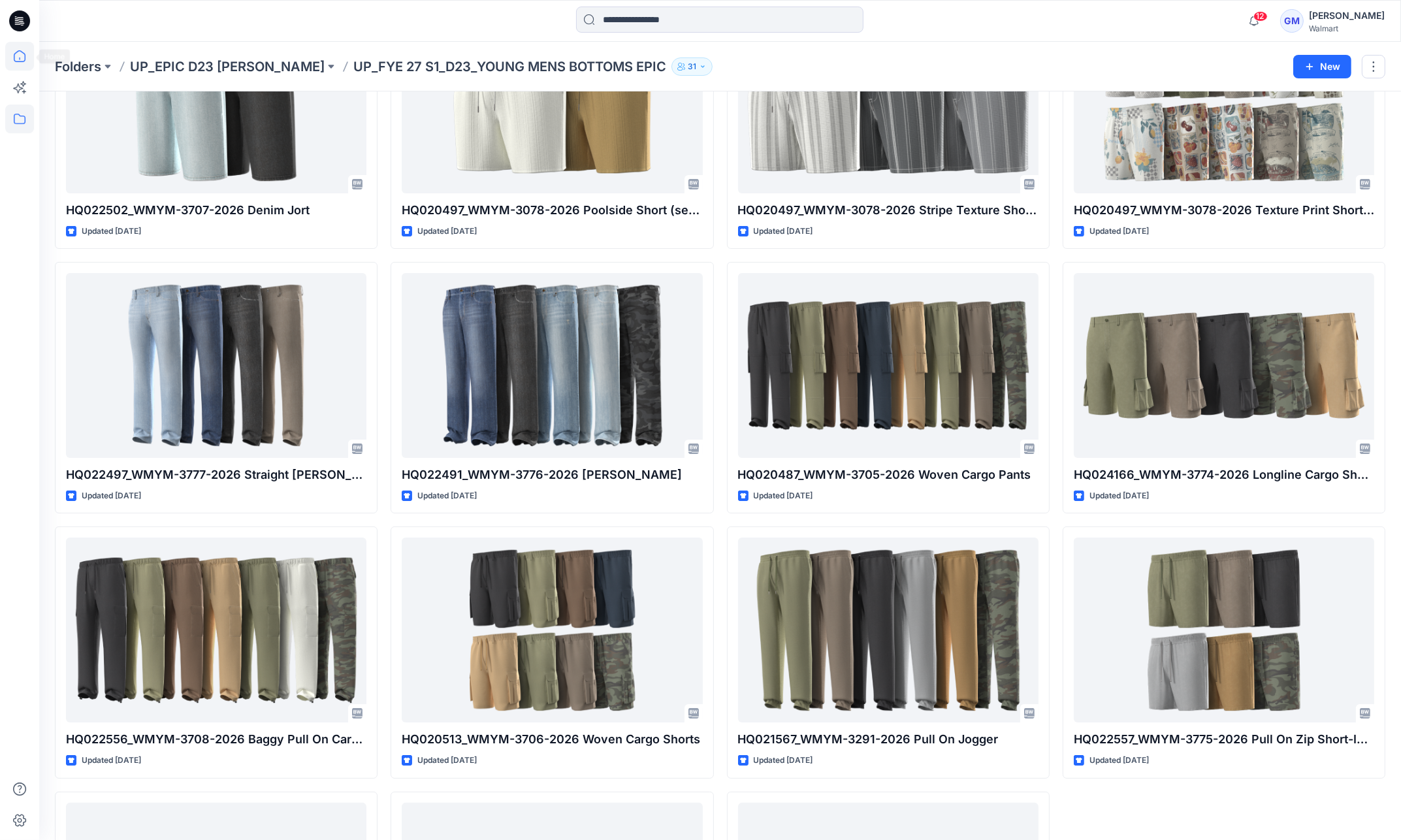
click at [26, 47] on icon at bounding box center [20, 56] width 29 height 29
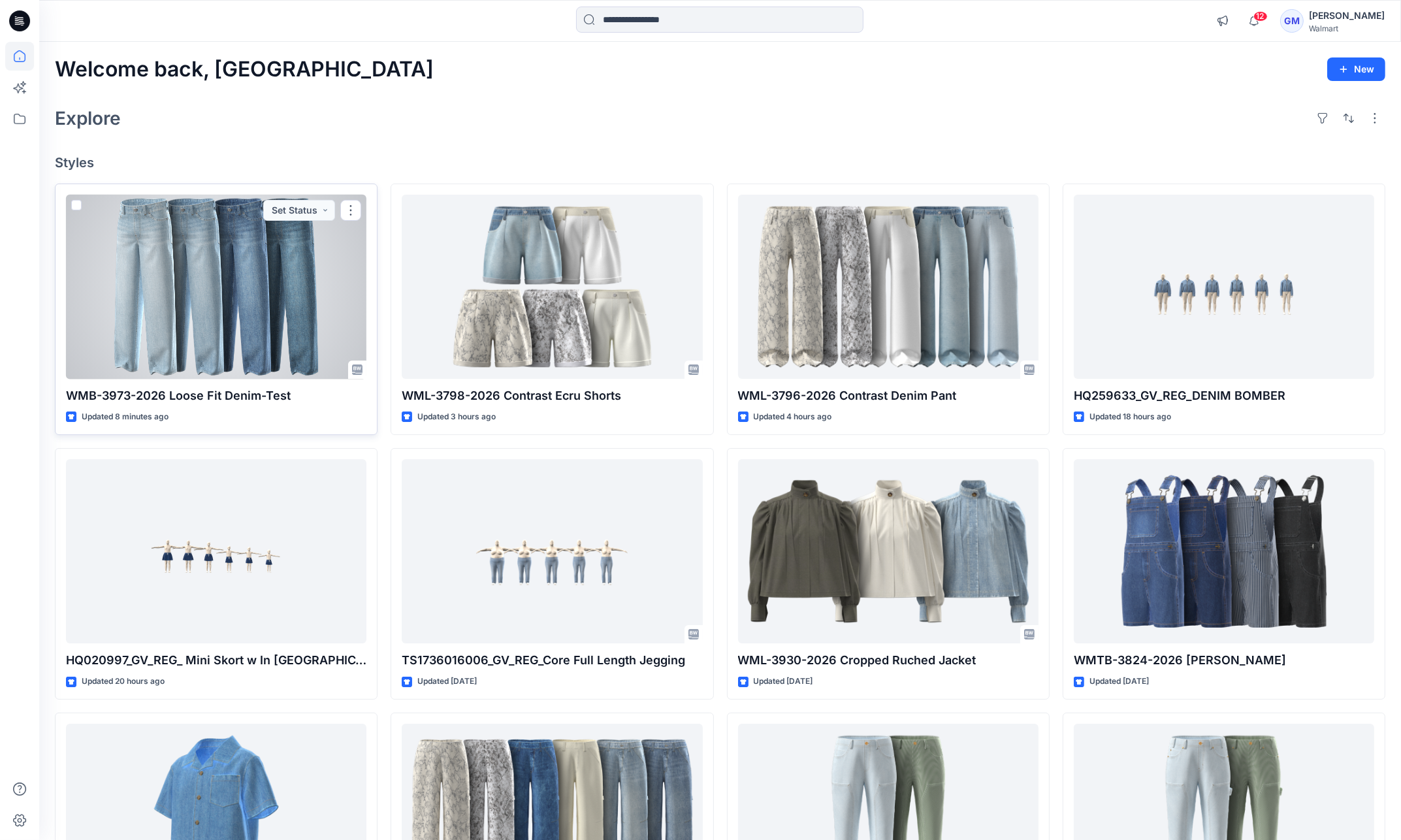
click at [273, 285] on div at bounding box center [216, 287] width 301 height 185
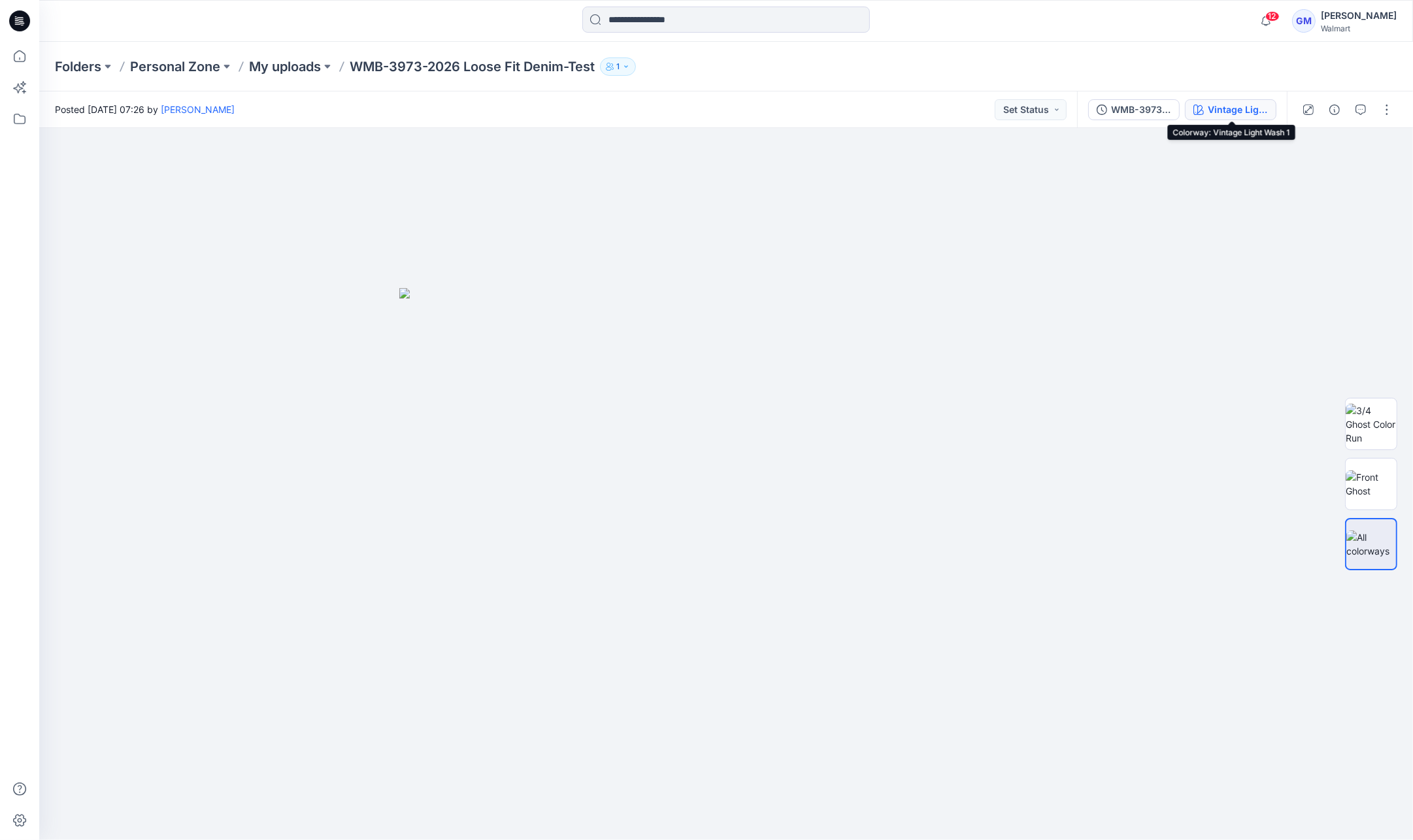
click at [1232, 105] on div "Vintage Light Wash 1" at bounding box center [1238, 110] width 60 height 15
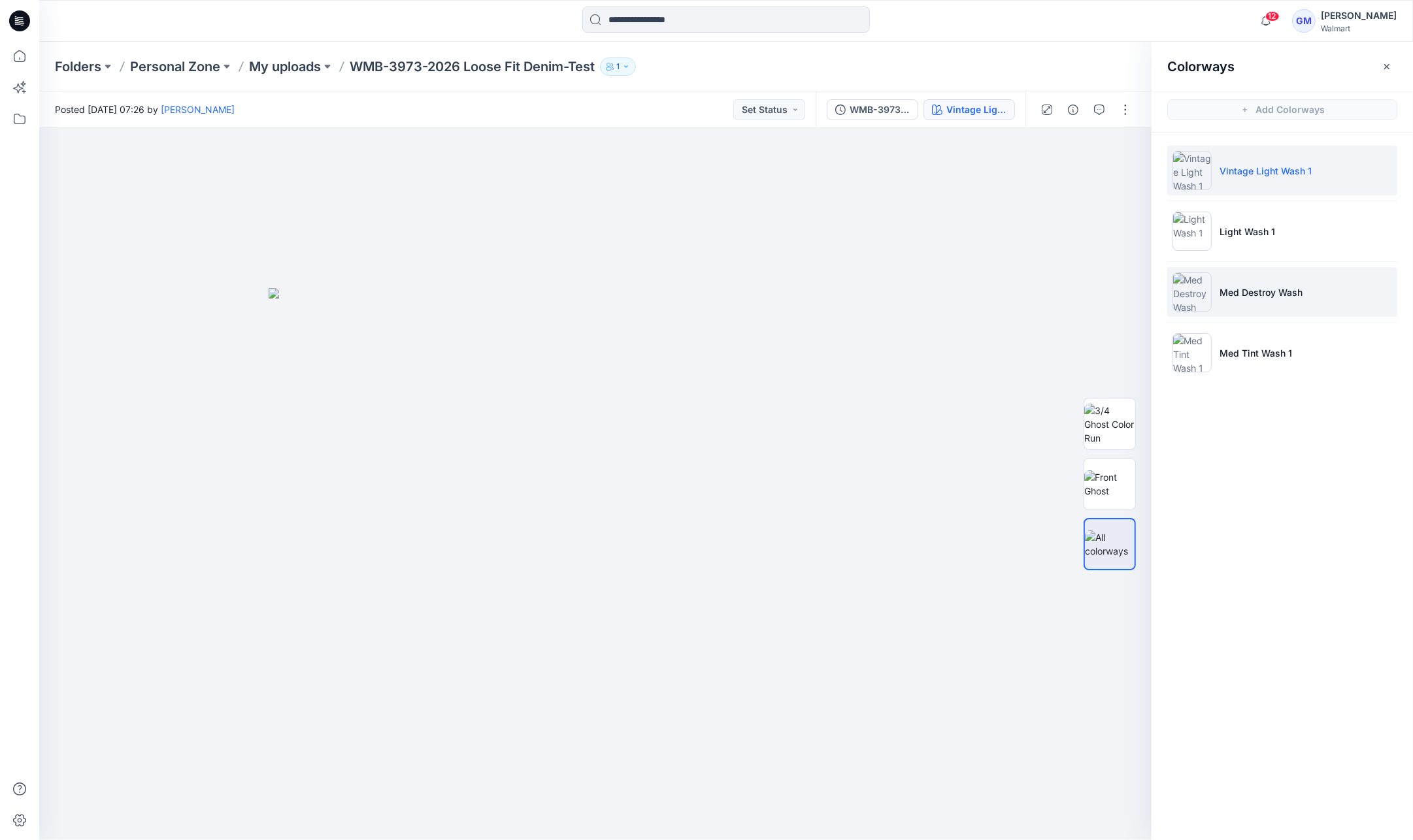
click at [1268, 286] on p "Med Destroy Wash" at bounding box center [1261, 292] width 83 height 14
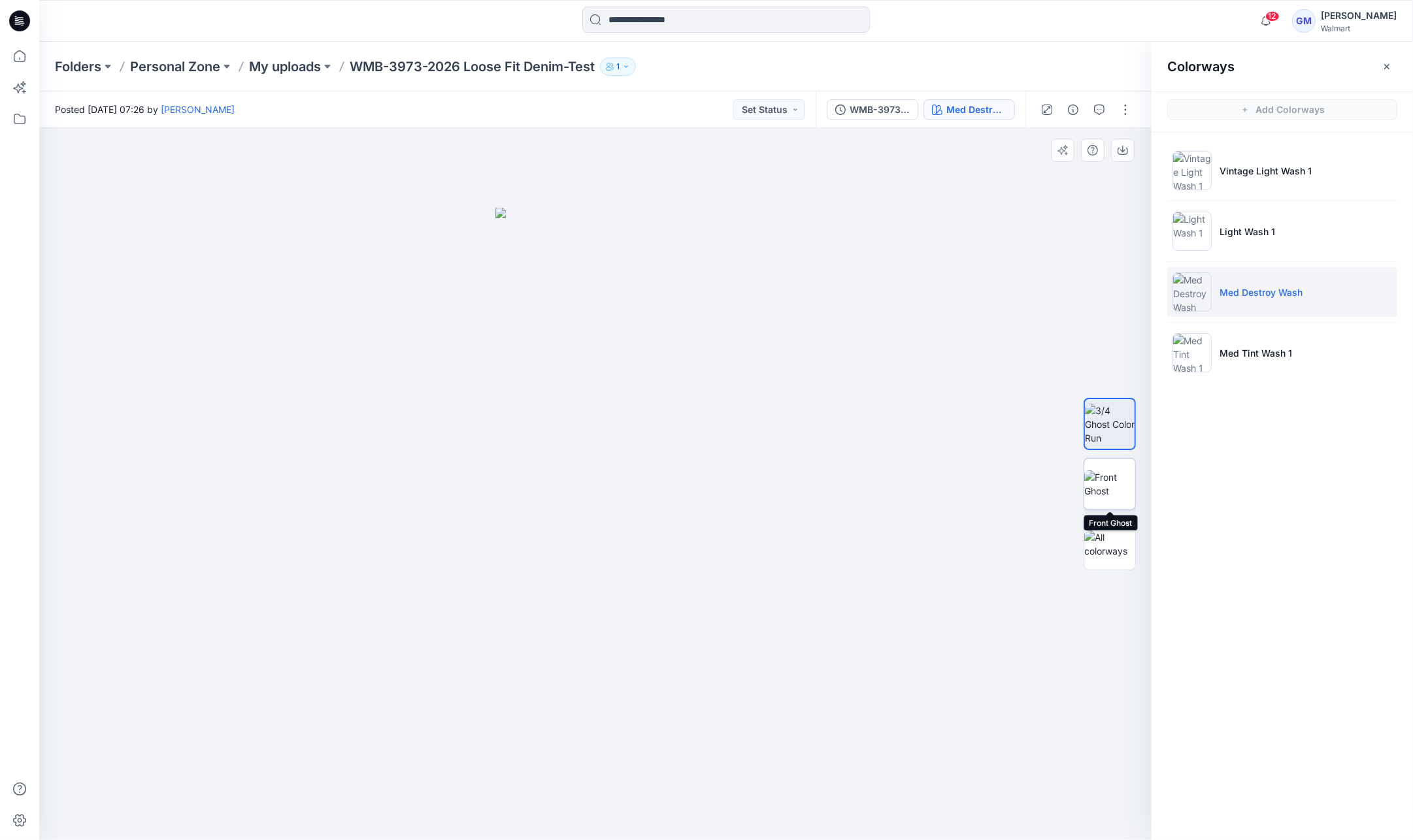
click at [1109, 484] on img at bounding box center [1110, 484] width 51 height 28
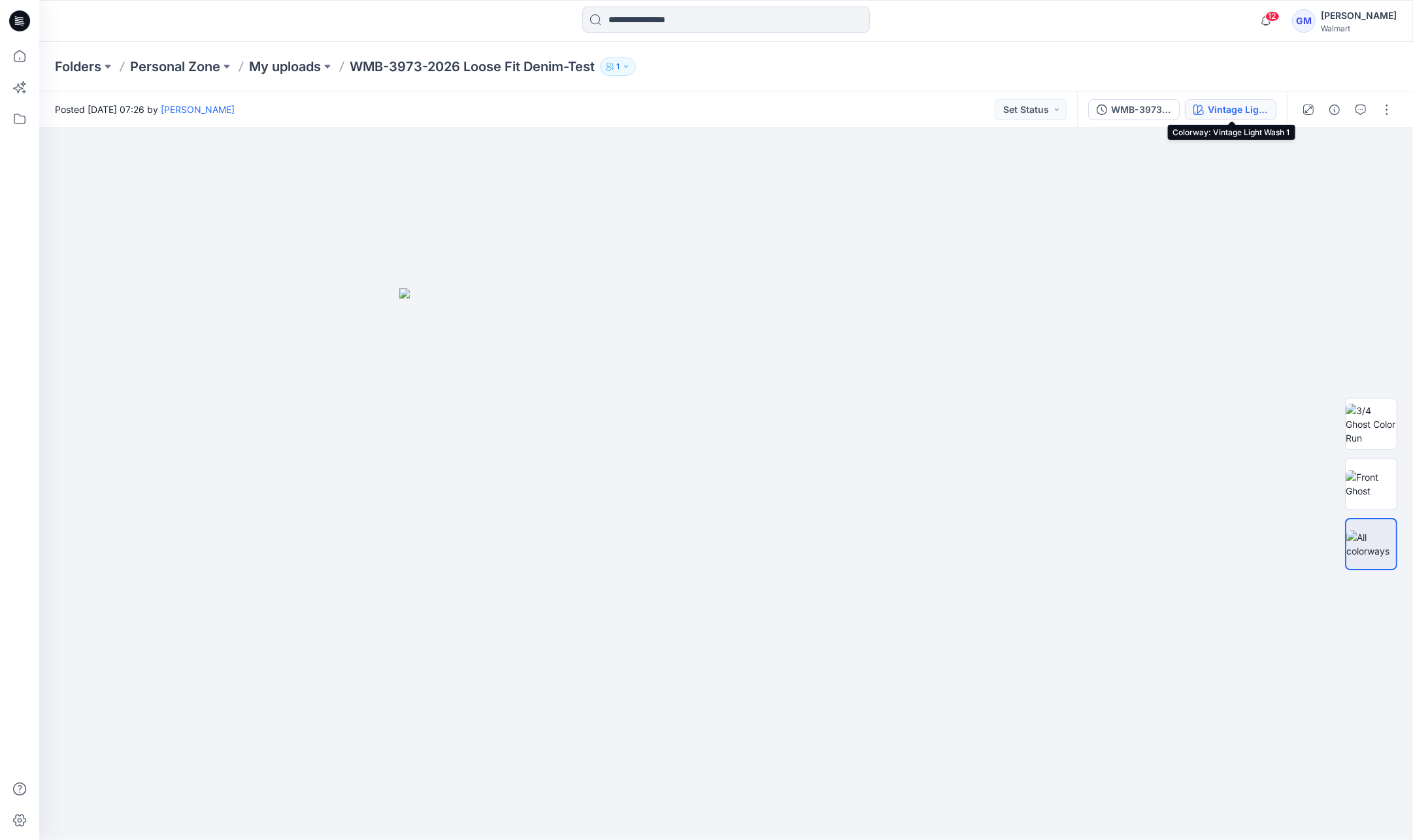
click at [1249, 107] on div "Vintage Light Wash 1" at bounding box center [1238, 110] width 60 height 15
click at [1238, 100] on button "Vintage Light Wash 1" at bounding box center [1230, 110] width 92 height 21
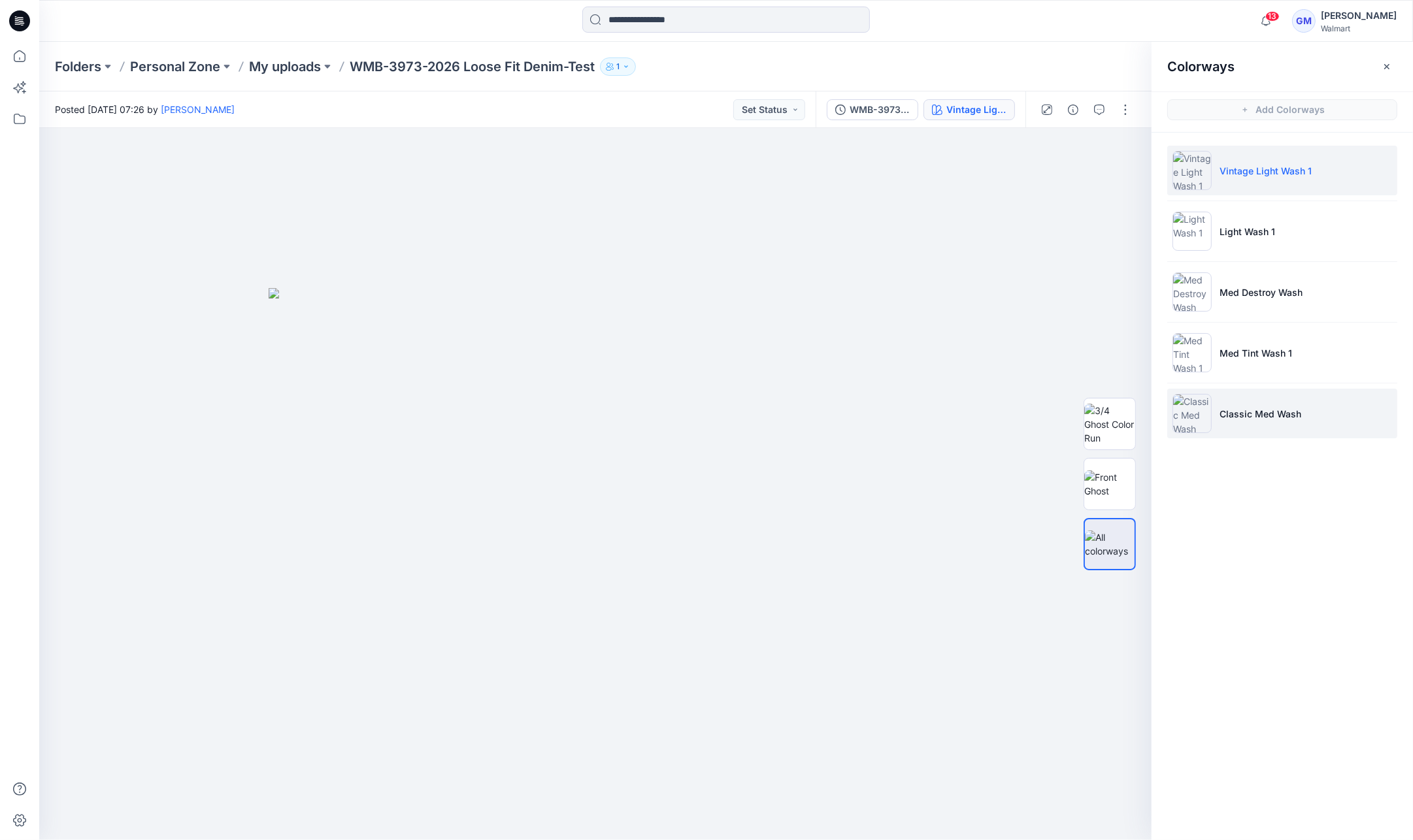
click at [1275, 400] on li "Classic Med Wash" at bounding box center [1282, 413] width 230 height 49
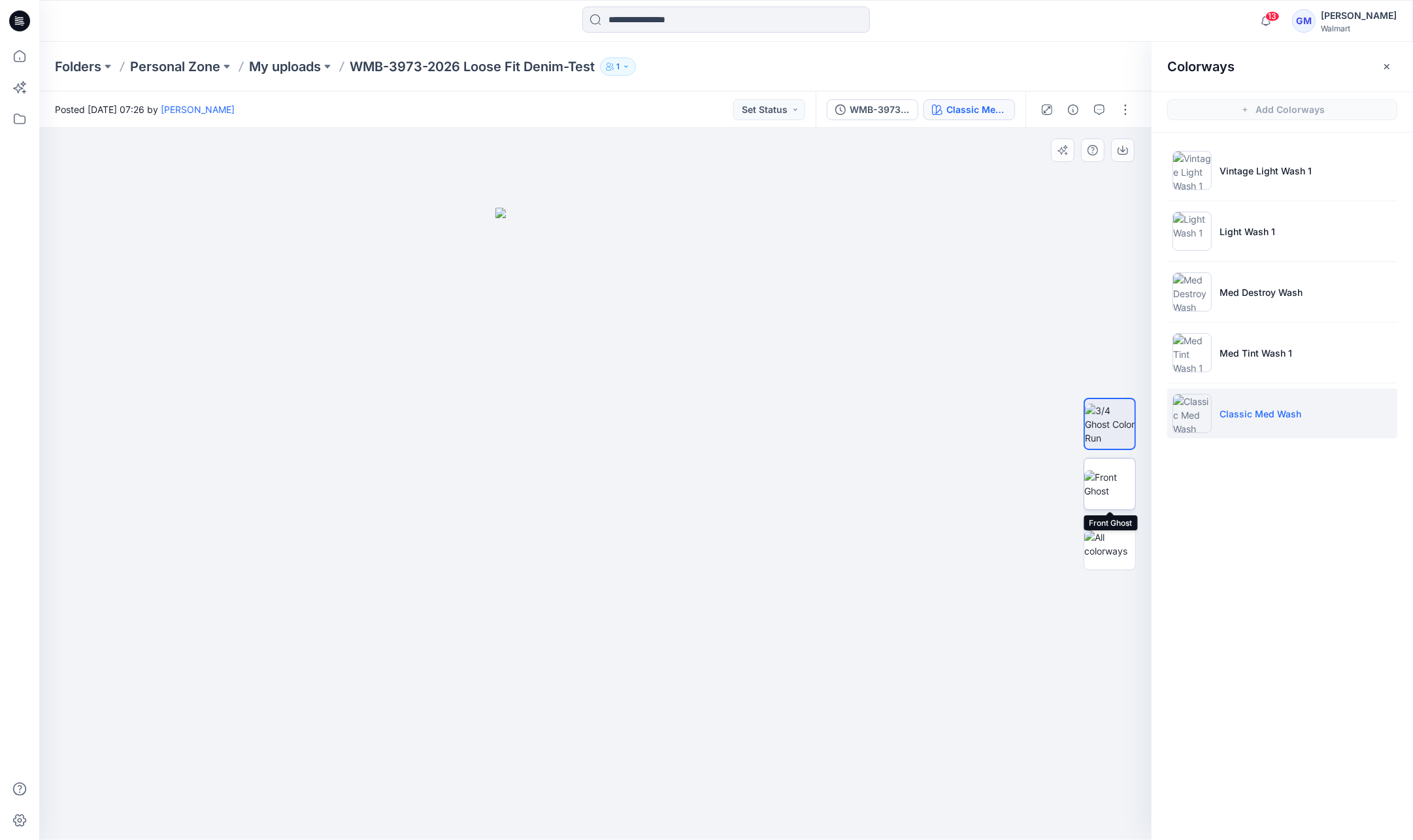
click at [1125, 477] on img at bounding box center [1110, 484] width 51 height 28
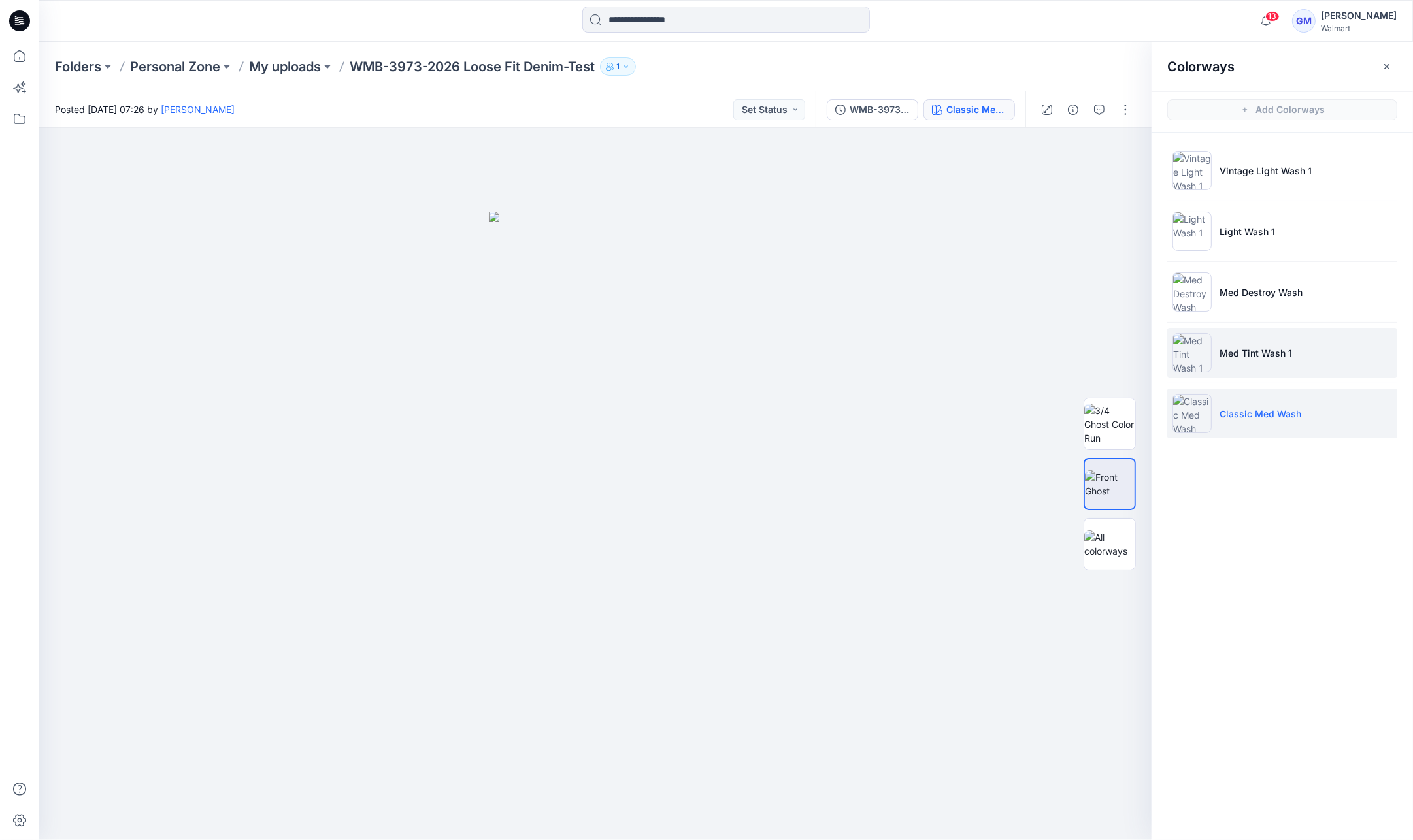
click at [1266, 328] on li "Med Tint Wash 1" at bounding box center [1282, 352] width 230 height 49
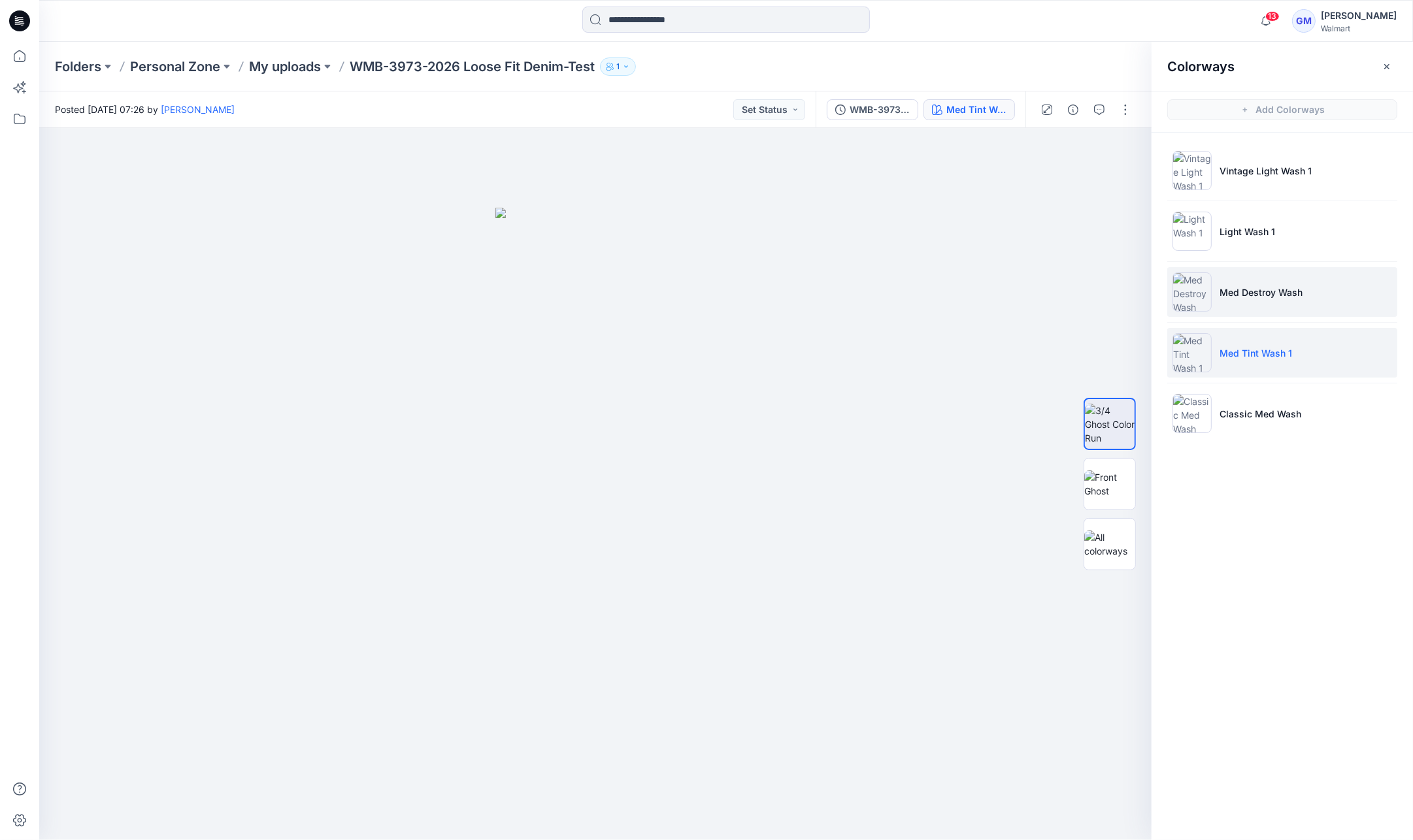
click at [1282, 285] on p "Med Destroy Wash" at bounding box center [1261, 292] width 83 height 14
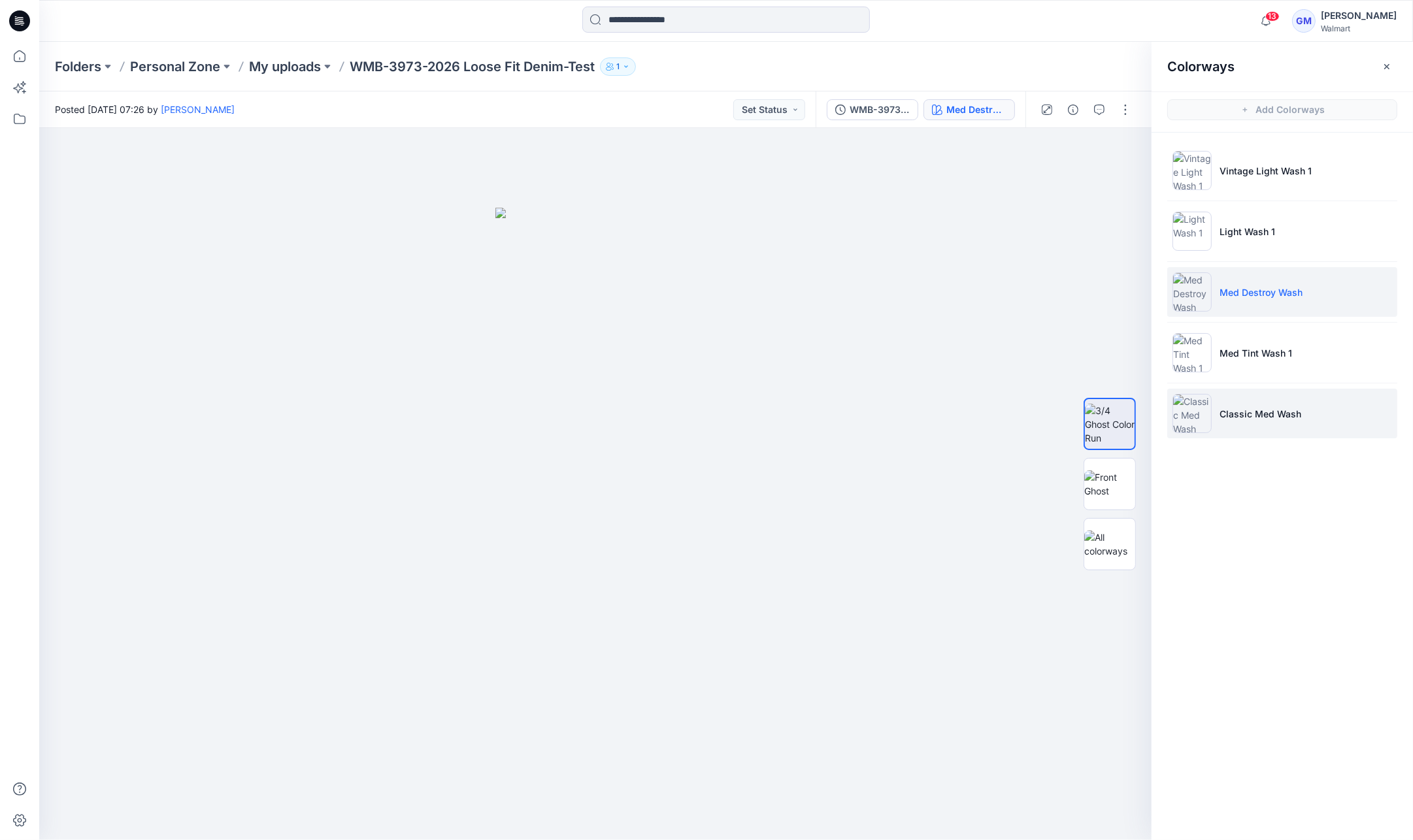
click at [1279, 396] on li "Classic Med Wash" at bounding box center [1282, 413] width 230 height 49
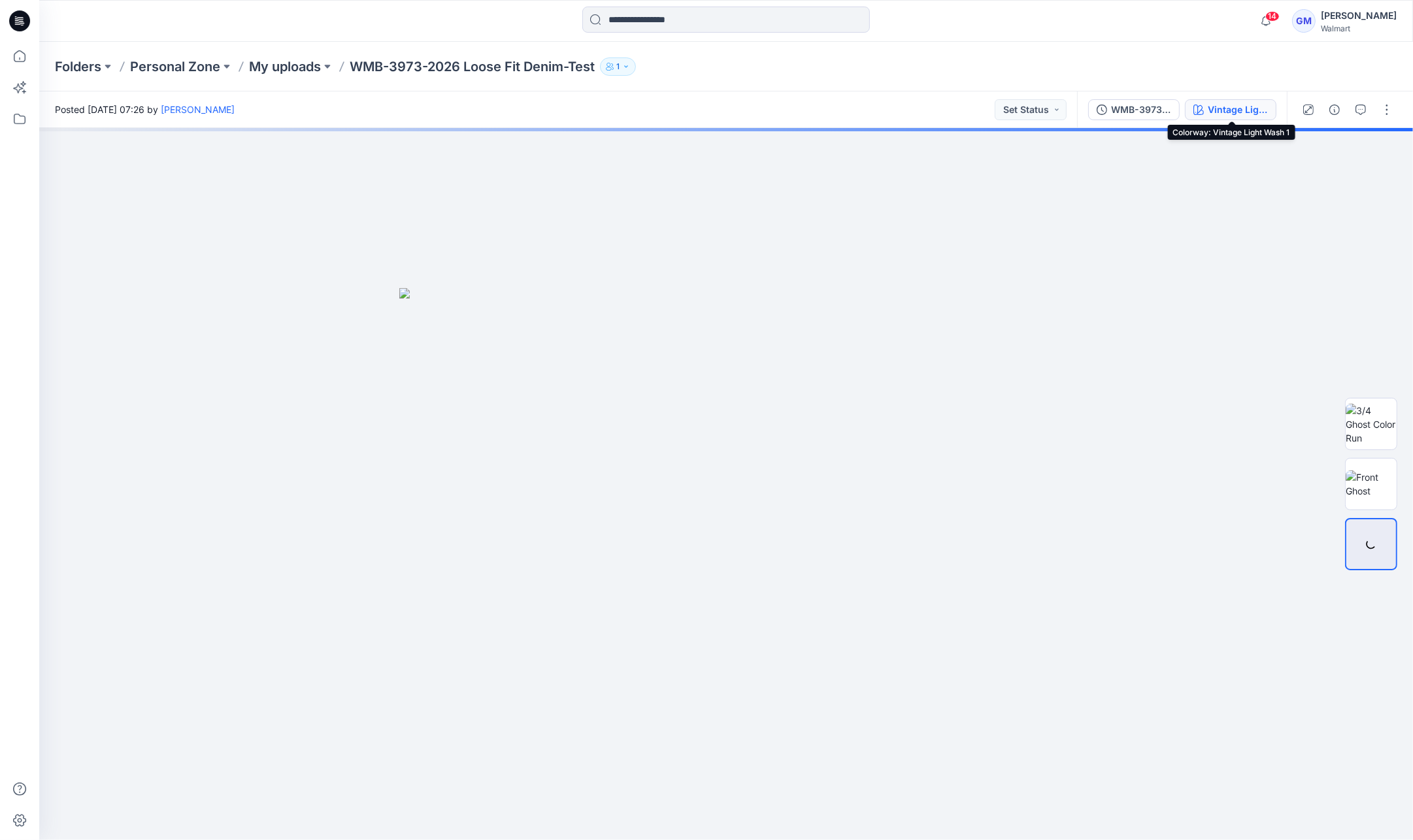
click at [1247, 108] on div "Vintage Light Wash 1" at bounding box center [1238, 110] width 60 height 15
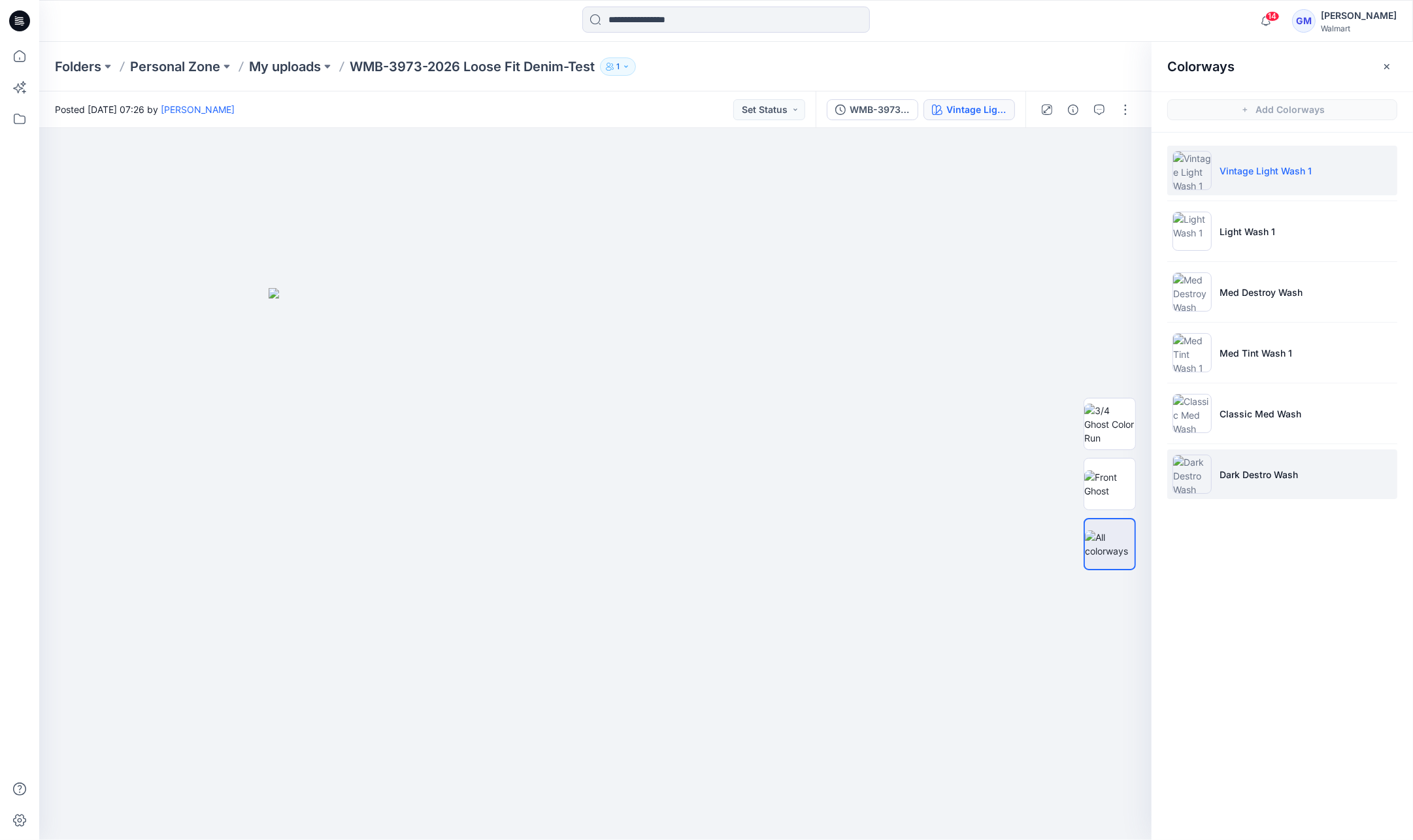
click at [1249, 477] on p "Dark Destro Wash" at bounding box center [1259, 474] width 78 height 14
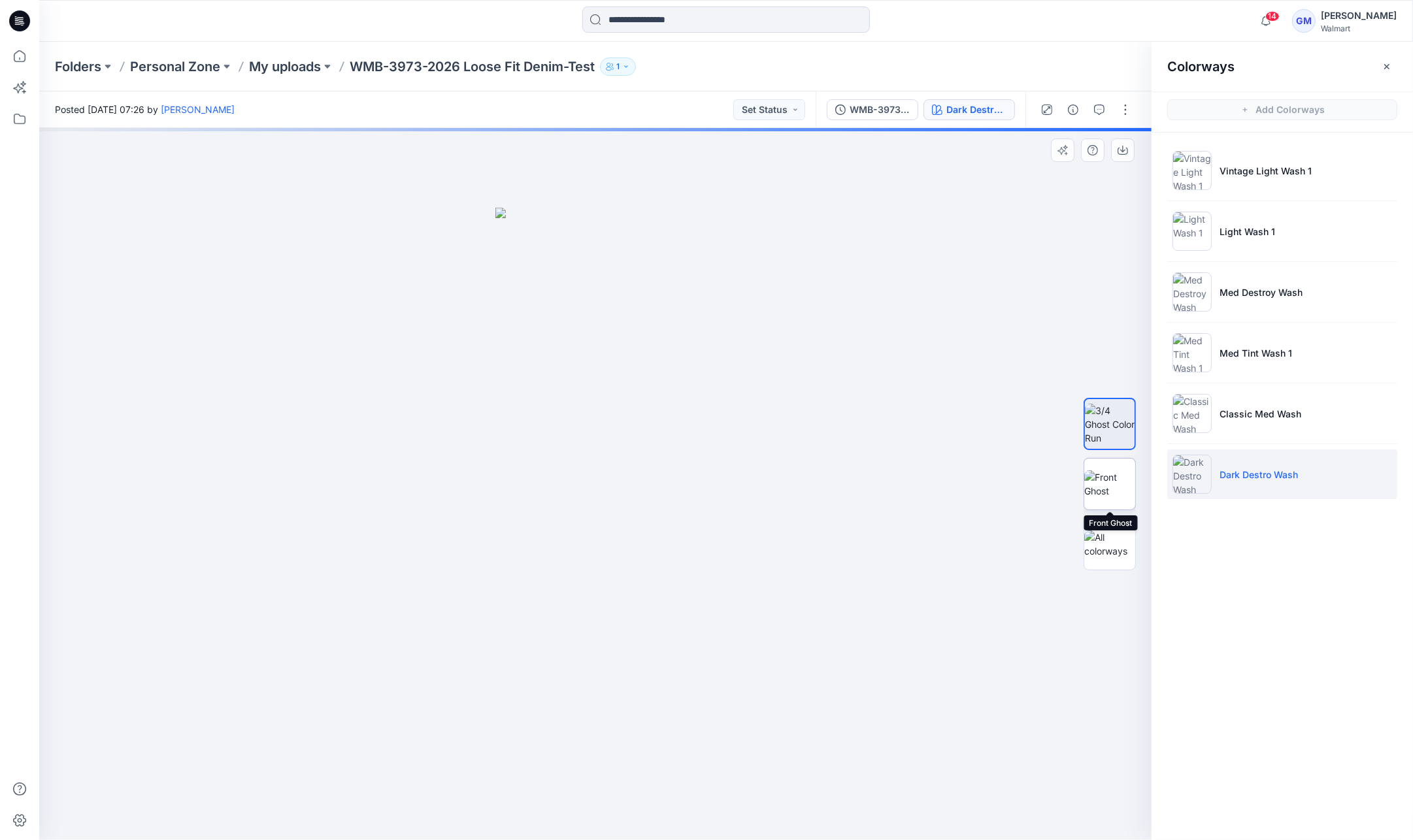
click at [1091, 470] on img at bounding box center [1110, 484] width 51 height 28
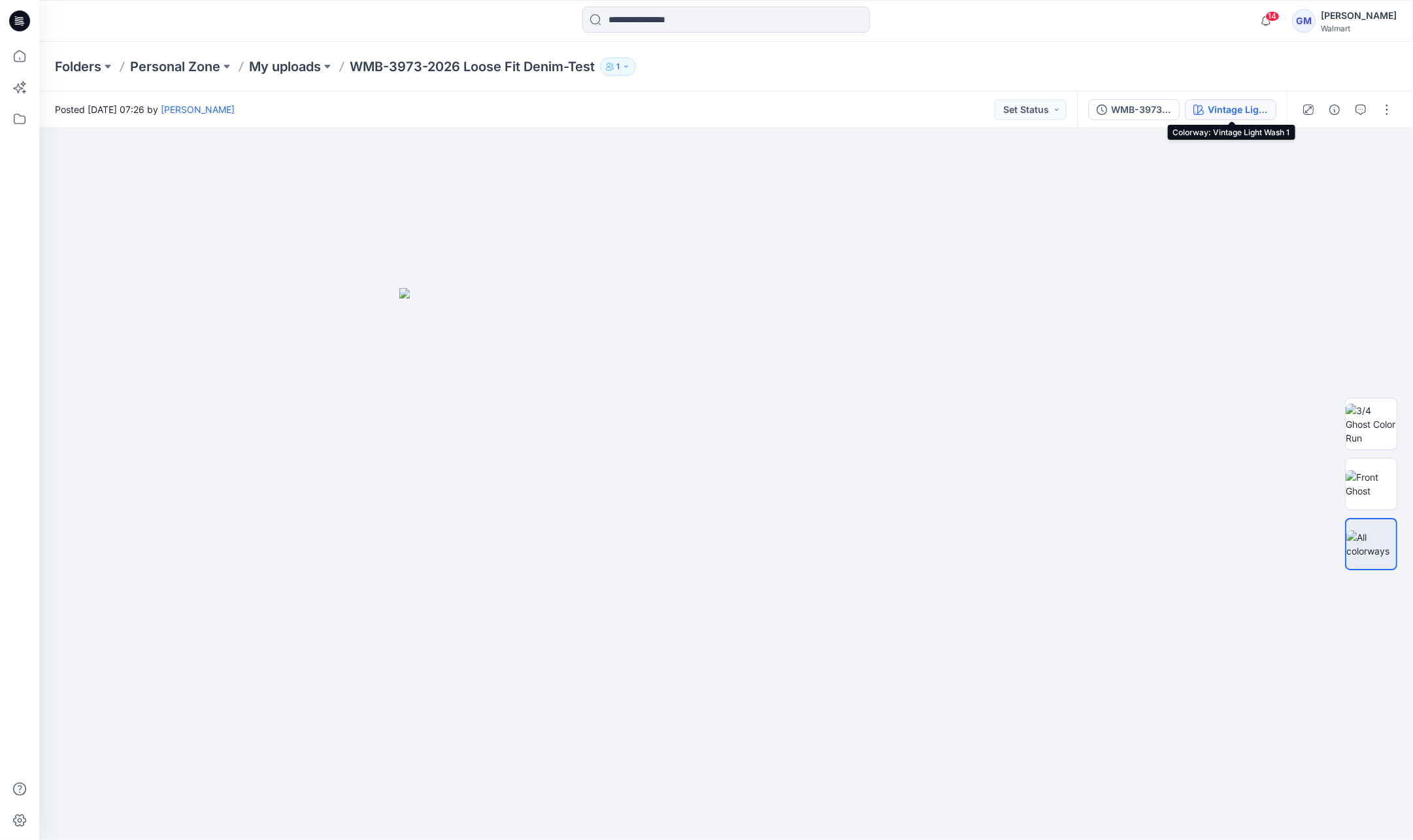
click at [1247, 103] on div "Vintage Light Wash 1" at bounding box center [1238, 110] width 60 height 15
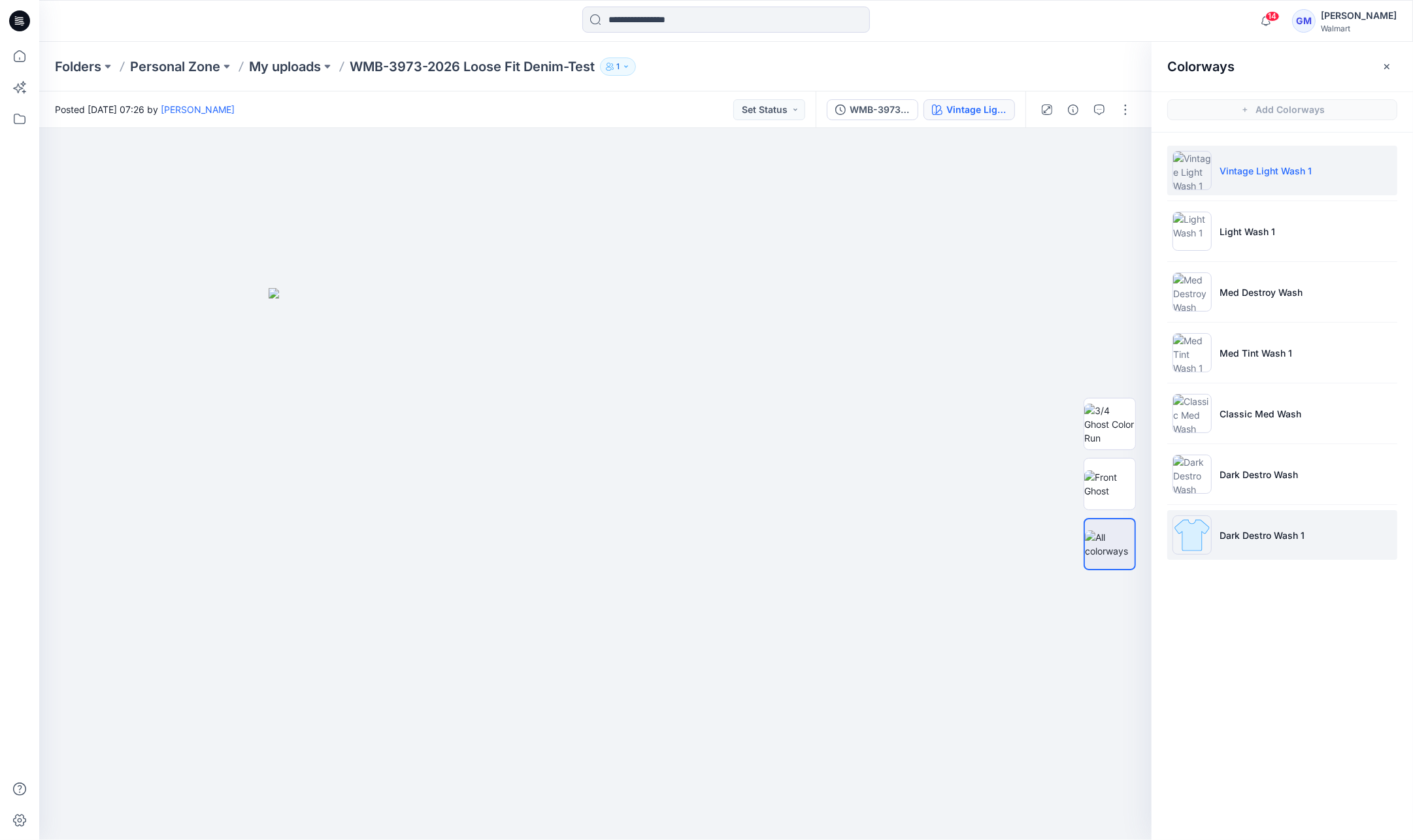
click at [1269, 543] on li "Dark Destro Wash 1" at bounding box center [1282, 535] width 230 height 49
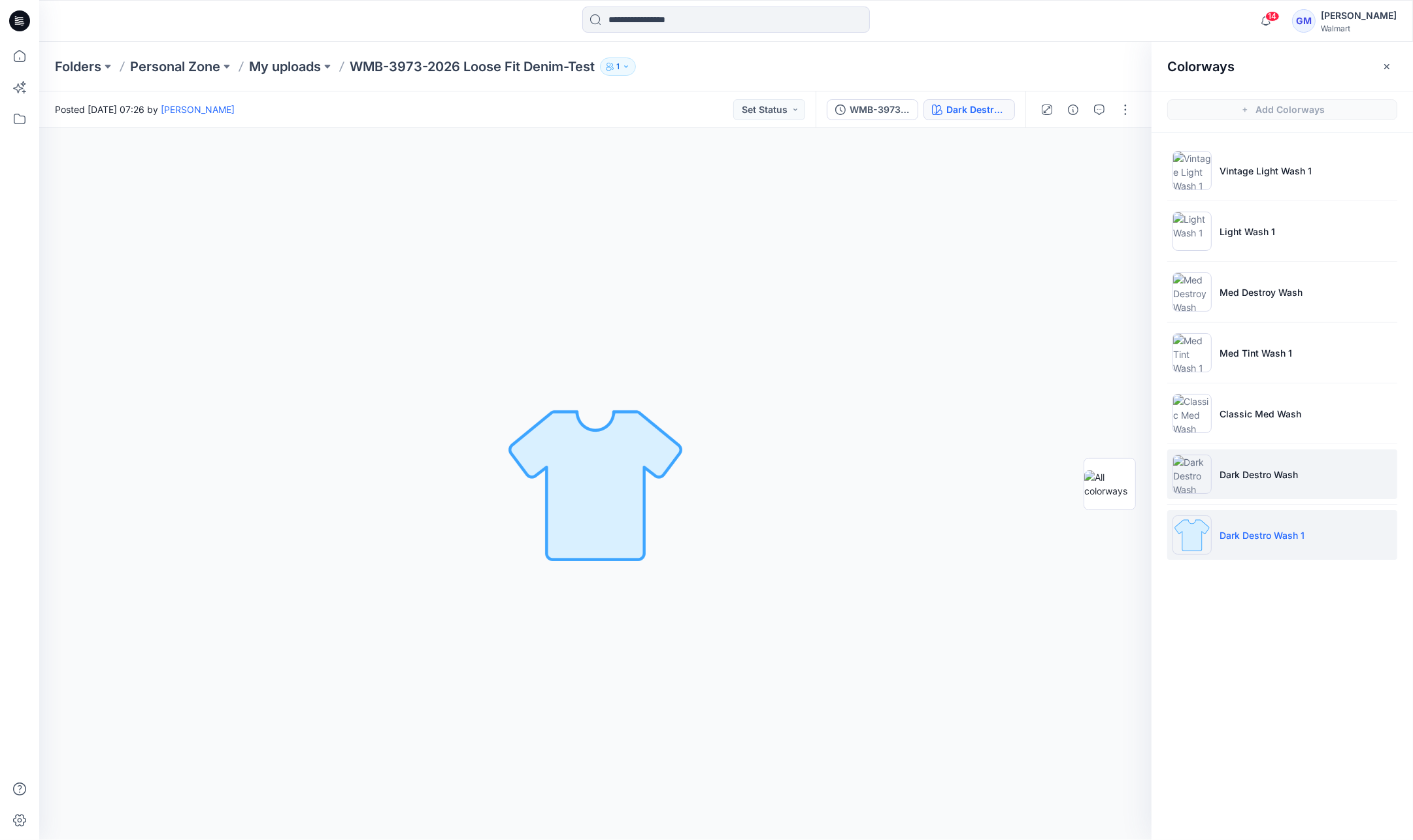
click at [1271, 490] on li "Dark Destro Wash" at bounding box center [1282, 474] width 230 height 49
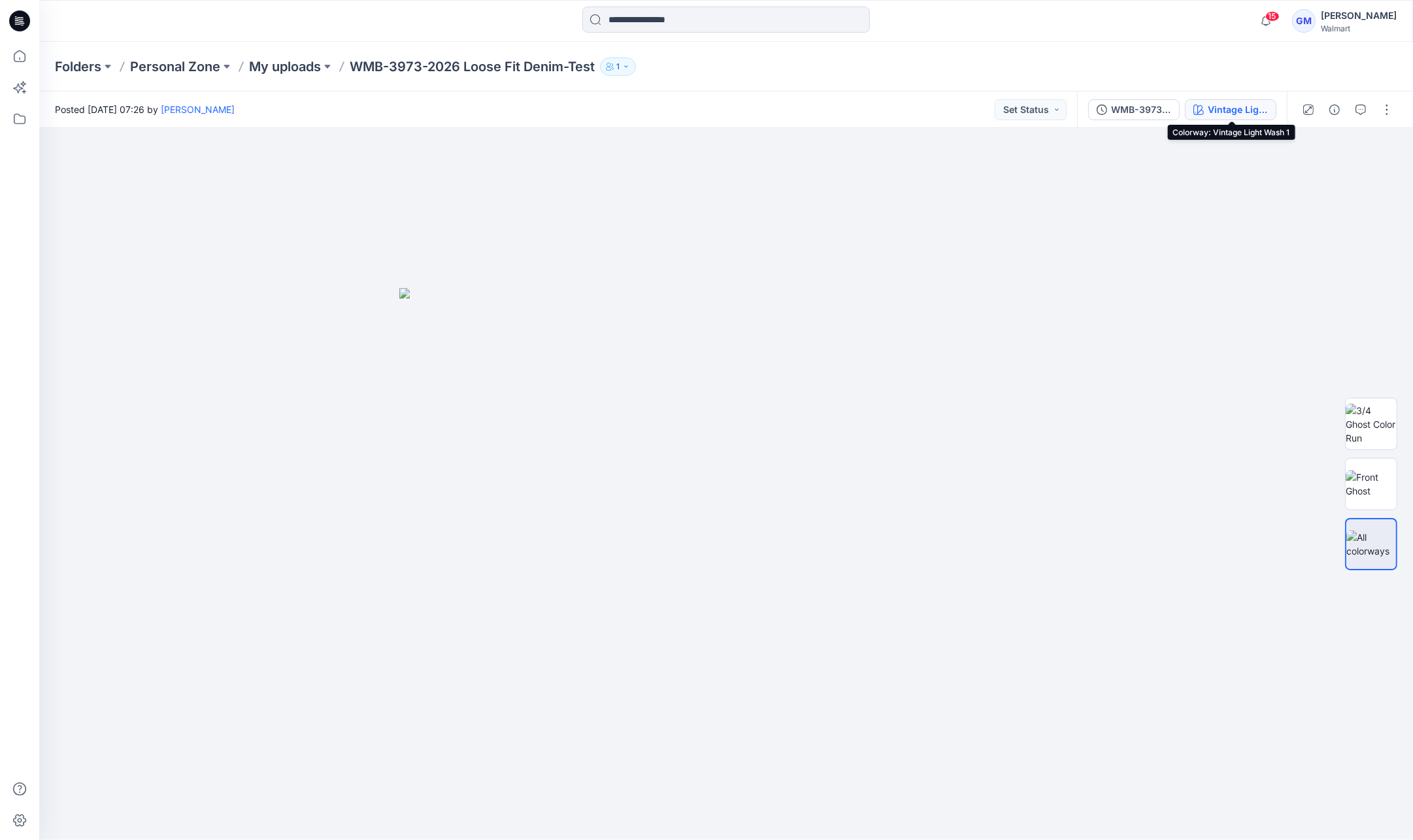
click at [1239, 109] on div "Vintage Light Wash 1" at bounding box center [1238, 110] width 60 height 15
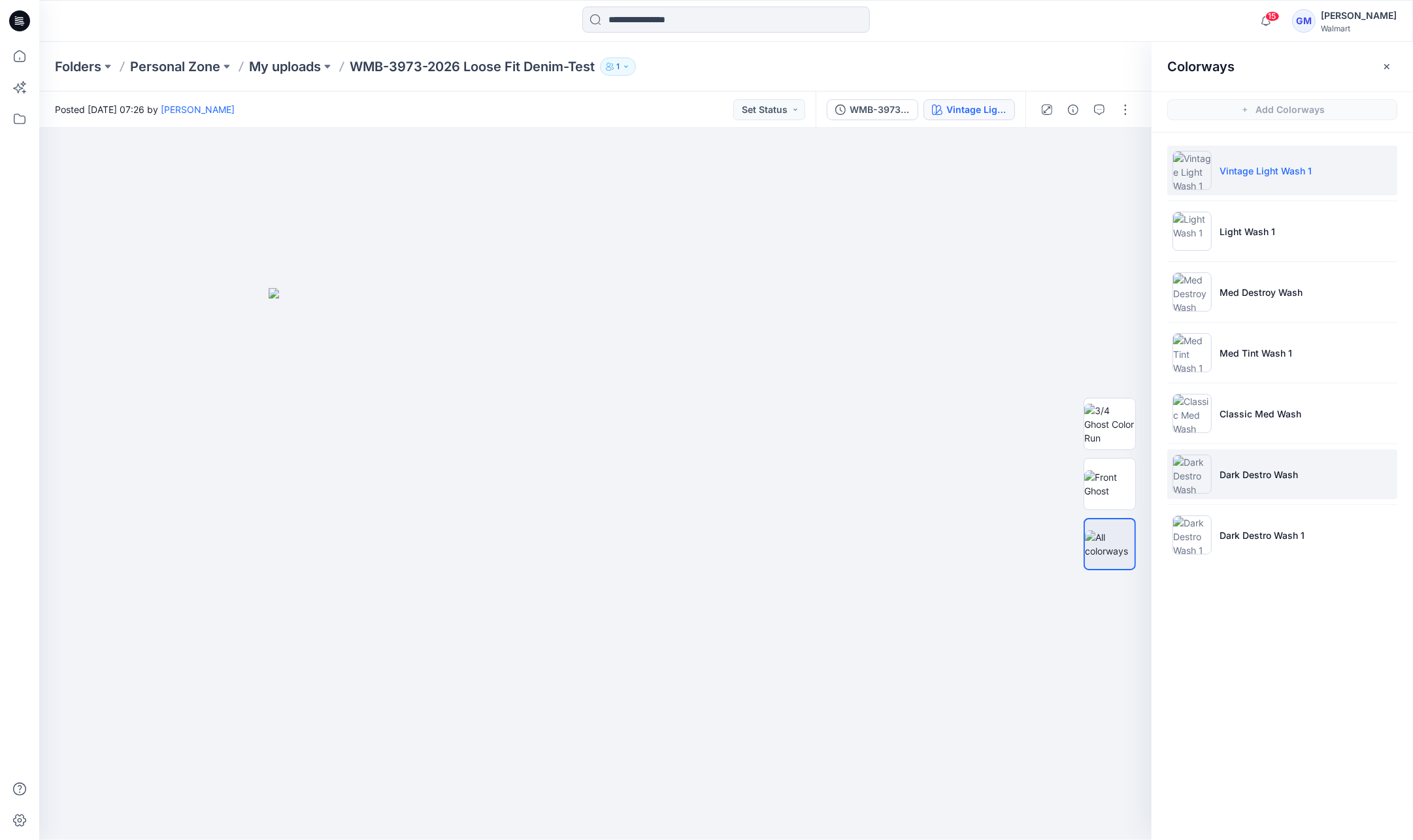
click at [1278, 454] on li "Dark Destro Wash" at bounding box center [1282, 474] width 230 height 49
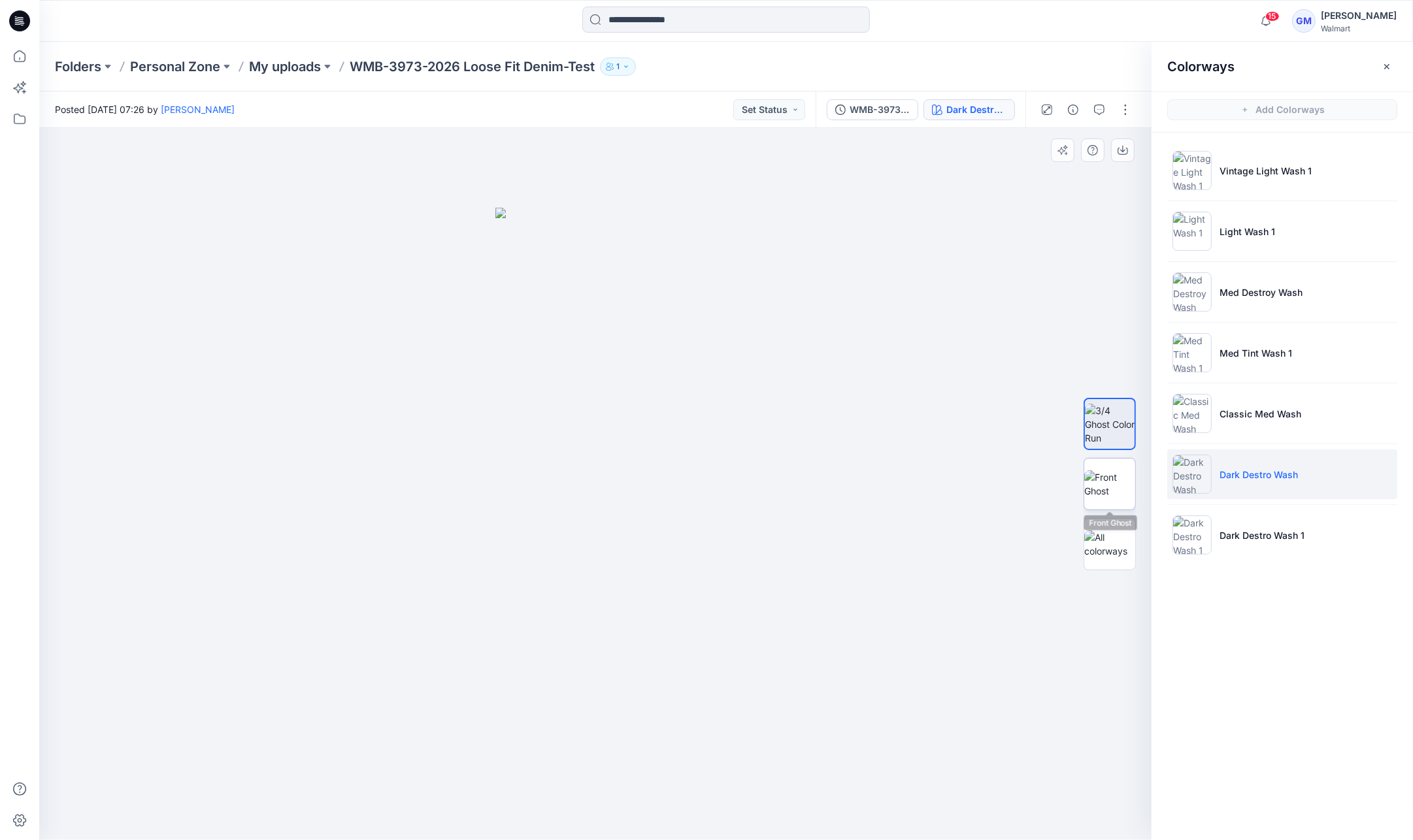
click at [1129, 480] on img at bounding box center [1110, 484] width 51 height 28
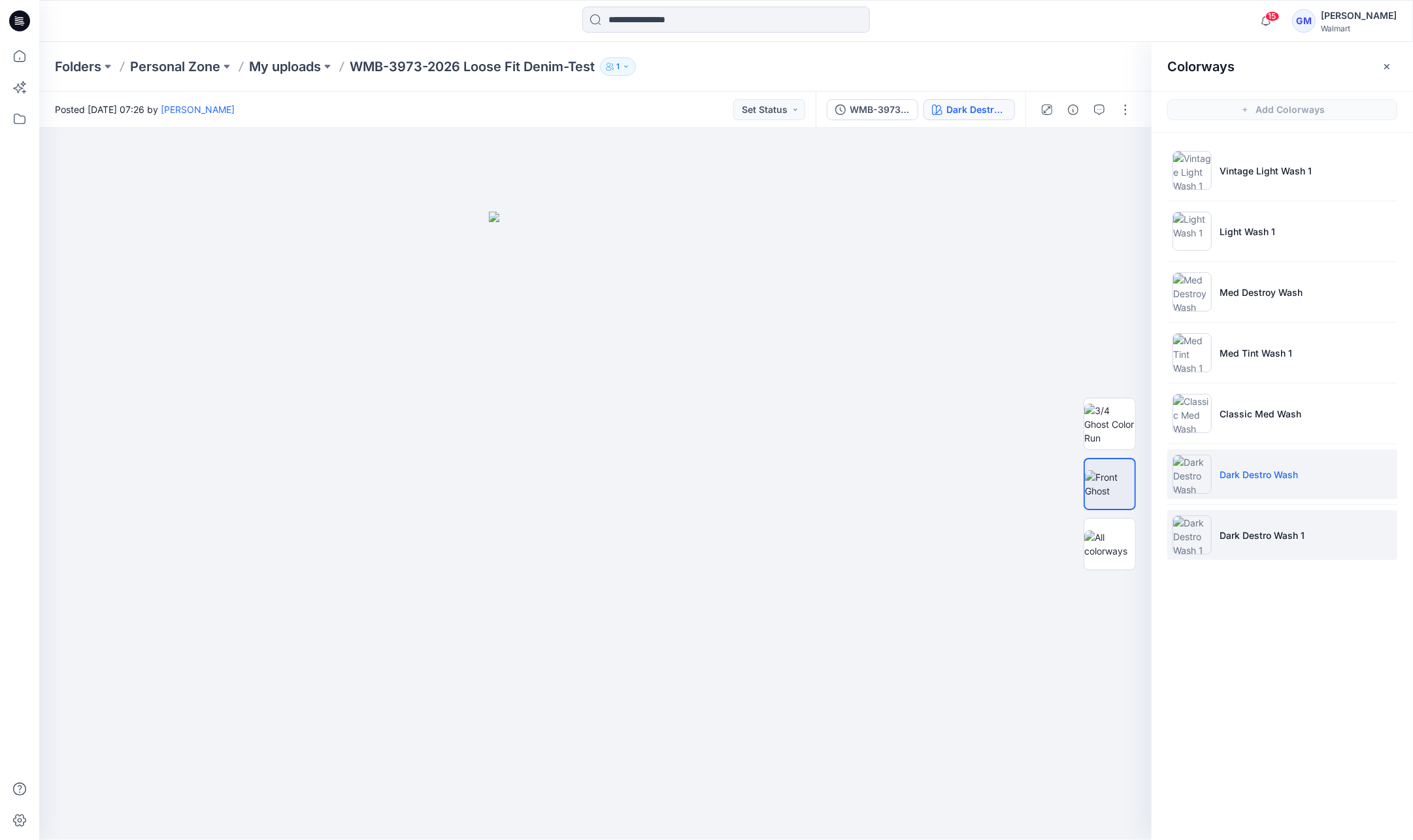
click at [1259, 524] on li "Dark Destro Wash 1" at bounding box center [1282, 535] width 230 height 49
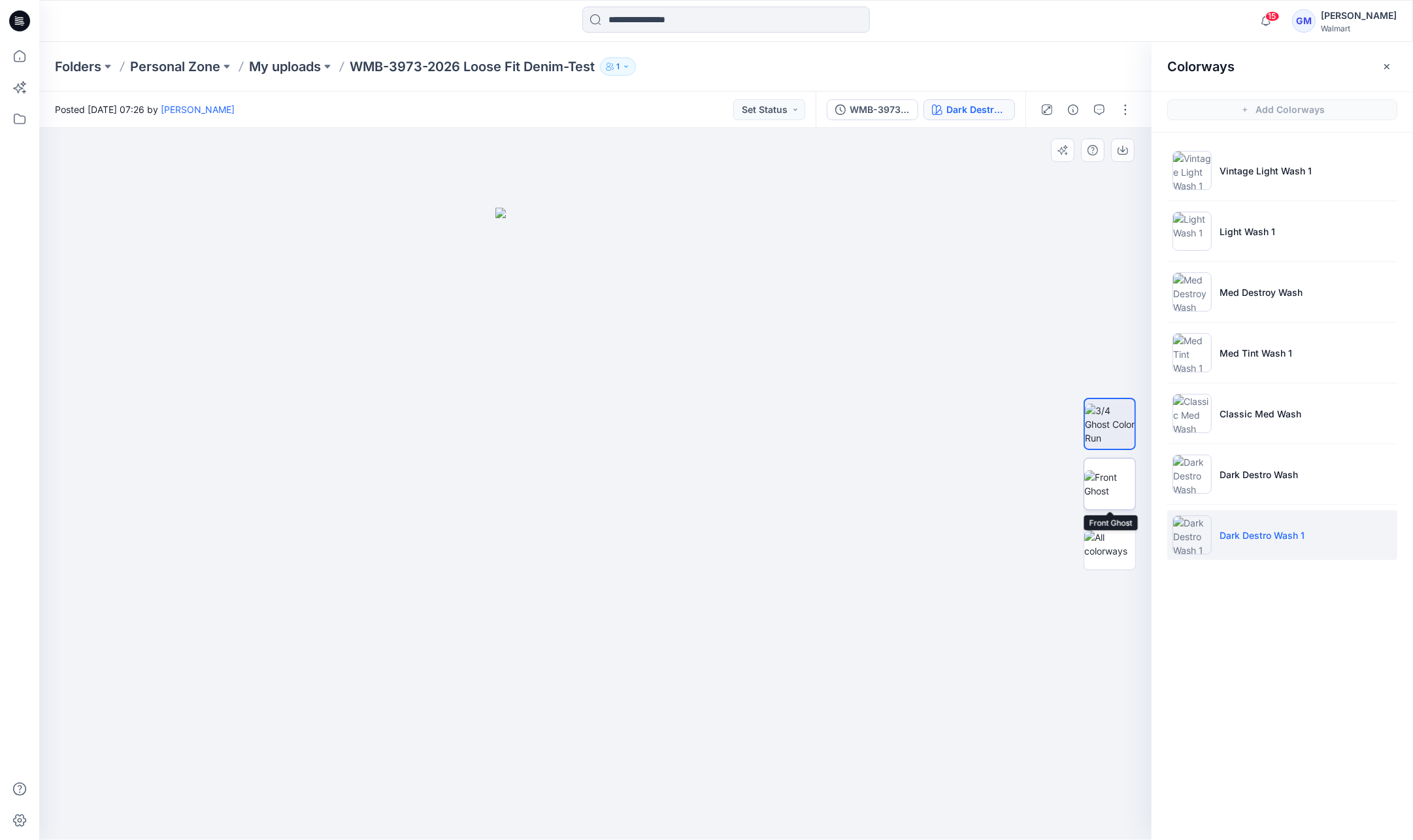
click at [1107, 470] on img at bounding box center [1110, 484] width 51 height 28
click at [1129, 112] on button "button" at bounding box center [1125, 110] width 21 height 21
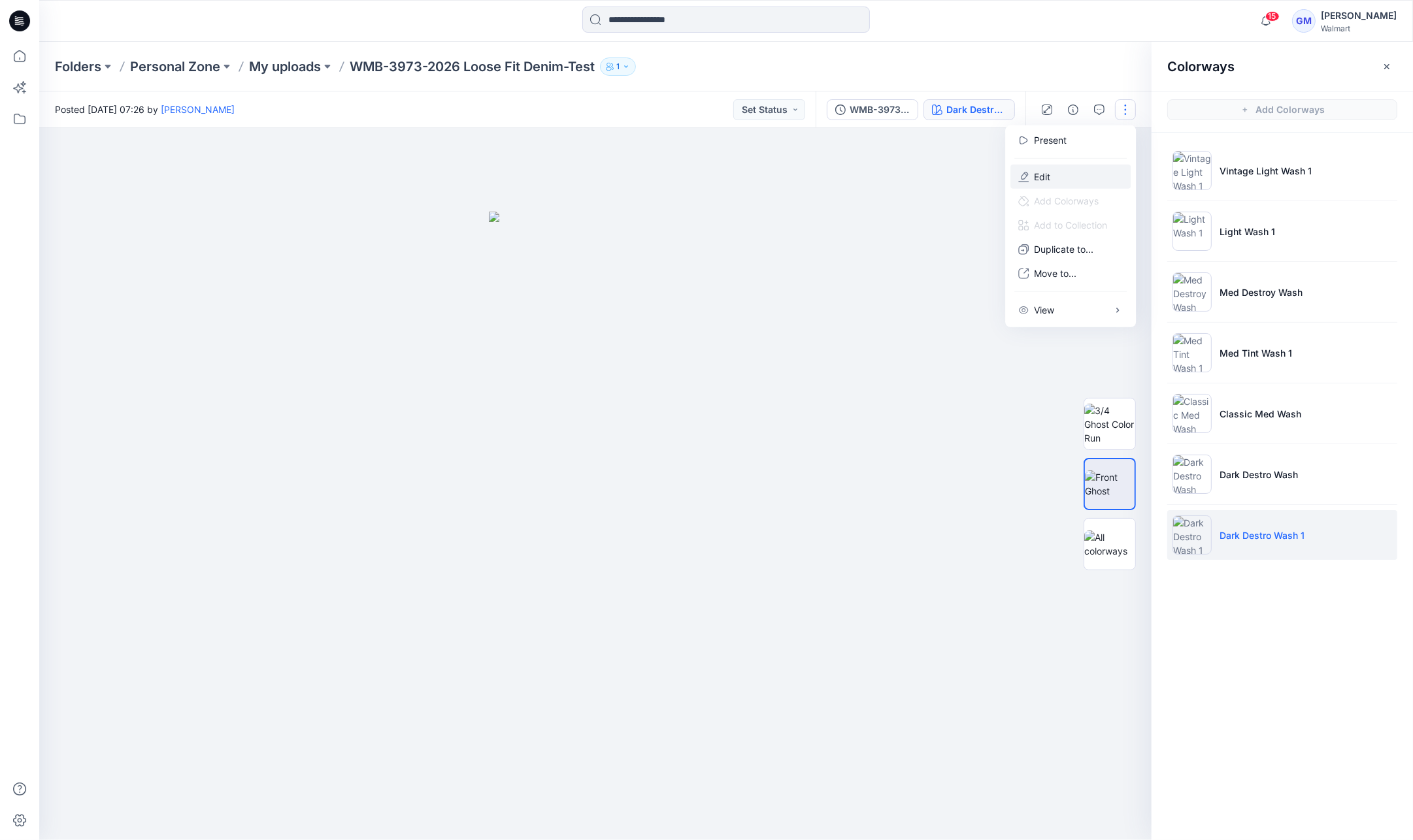
click at [1050, 177] on p "Edit" at bounding box center [1042, 177] width 16 height 14
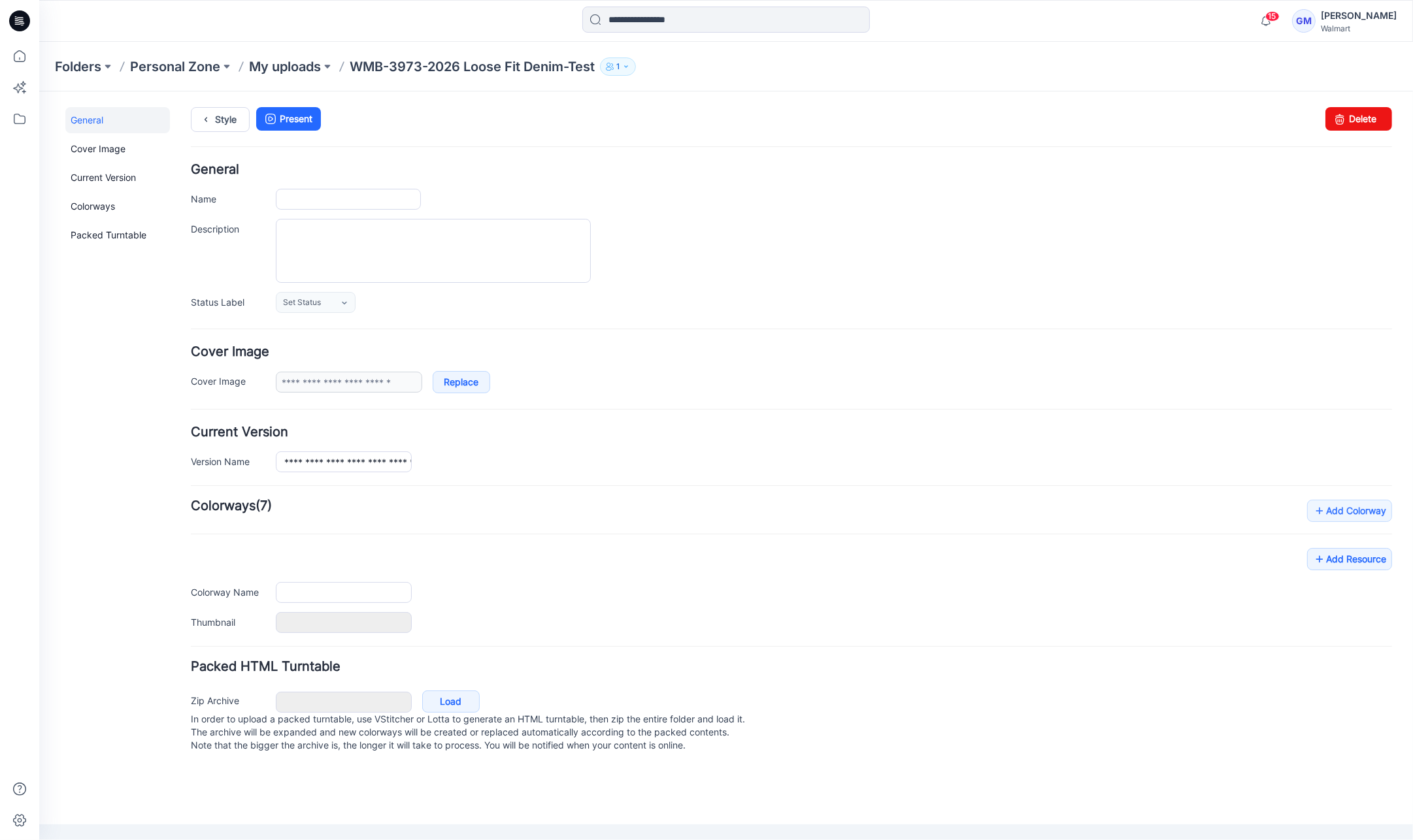
type input "**********"
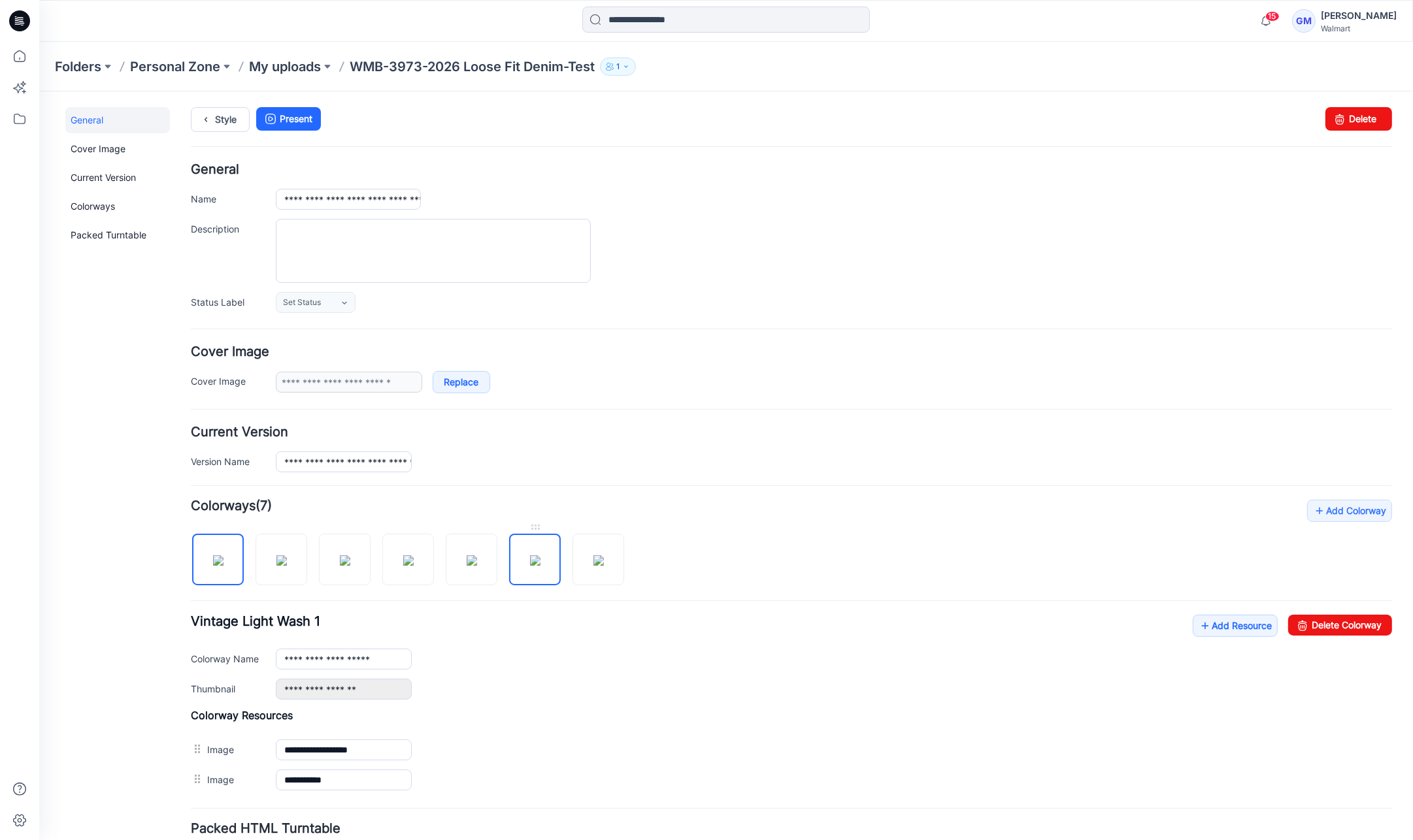
click at [540, 565] on img at bounding box center [535, 560] width 11 height 11
click at [594, 565] on img at bounding box center [599, 560] width 11 height 11
click at [1352, 625] on link "Delete Colorway" at bounding box center [1340, 624] width 104 height 21
type input "**********"
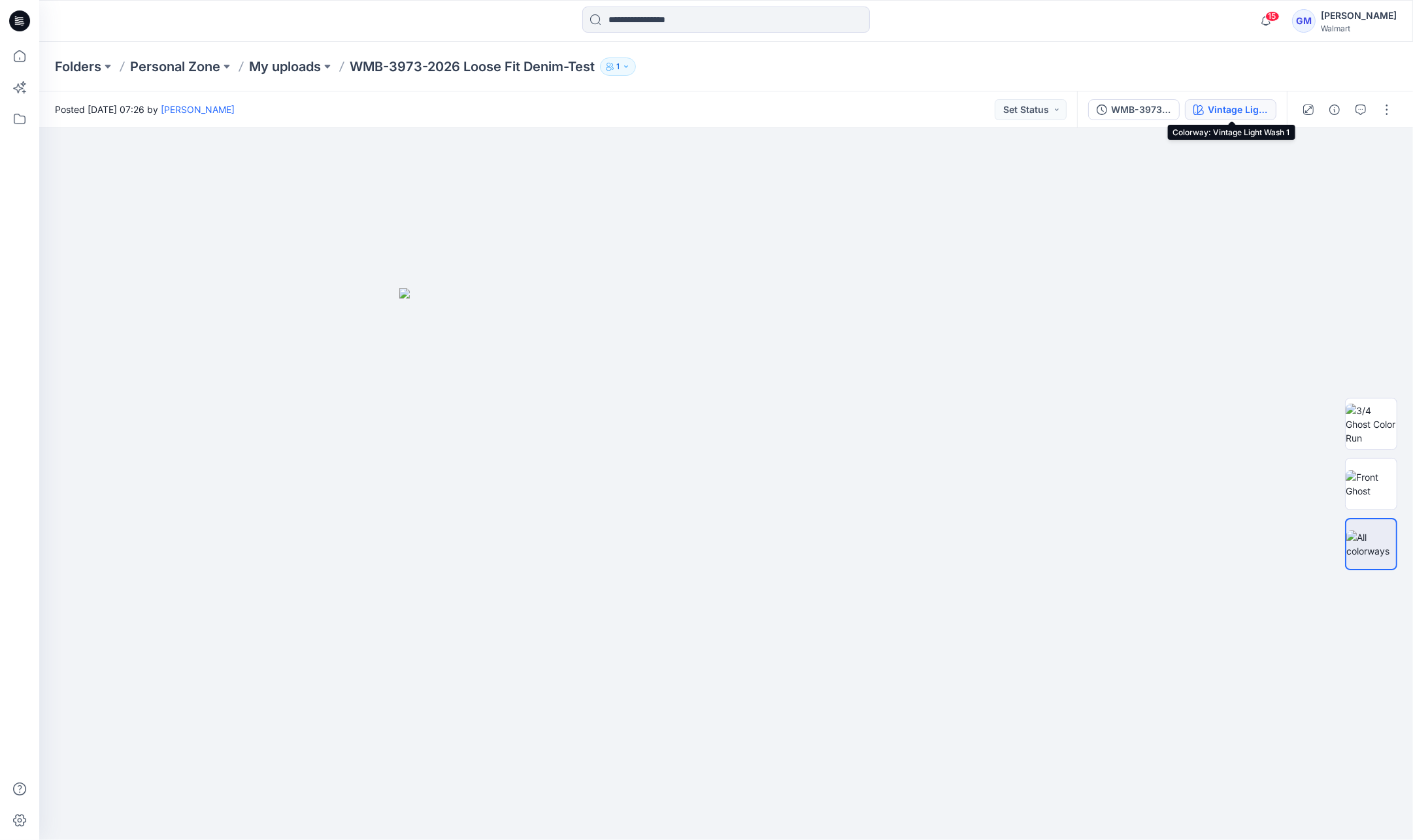
click at [1213, 108] on div "Vintage Light Wash 1" at bounding box center [1238, 110] width 60 height 15
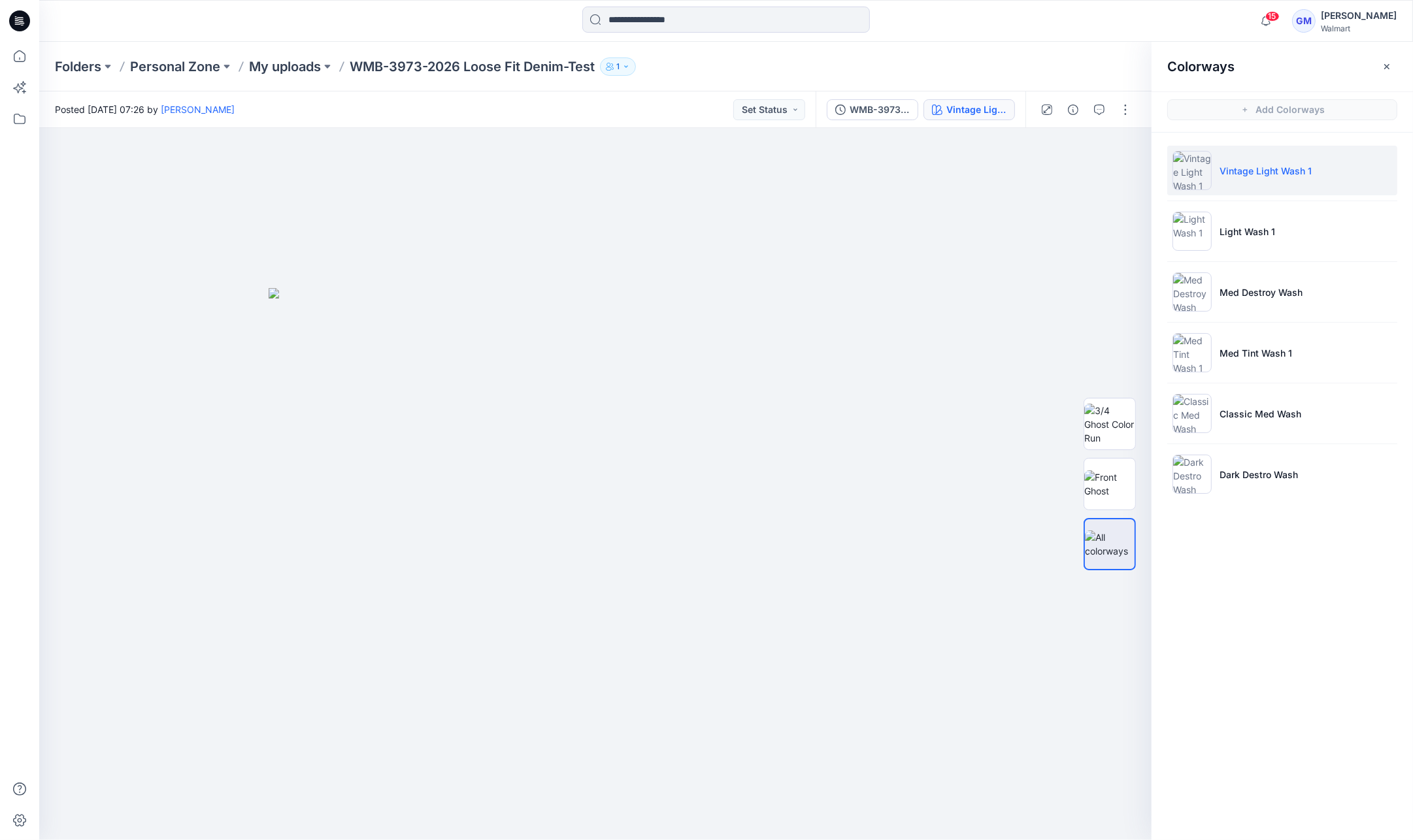
click at [571, 119] on div "Posted Monday, August 25, 2025 07:26 by Gayan Mahawithanalage Set Status" at bounding box center [427, 109] width 776 height 36
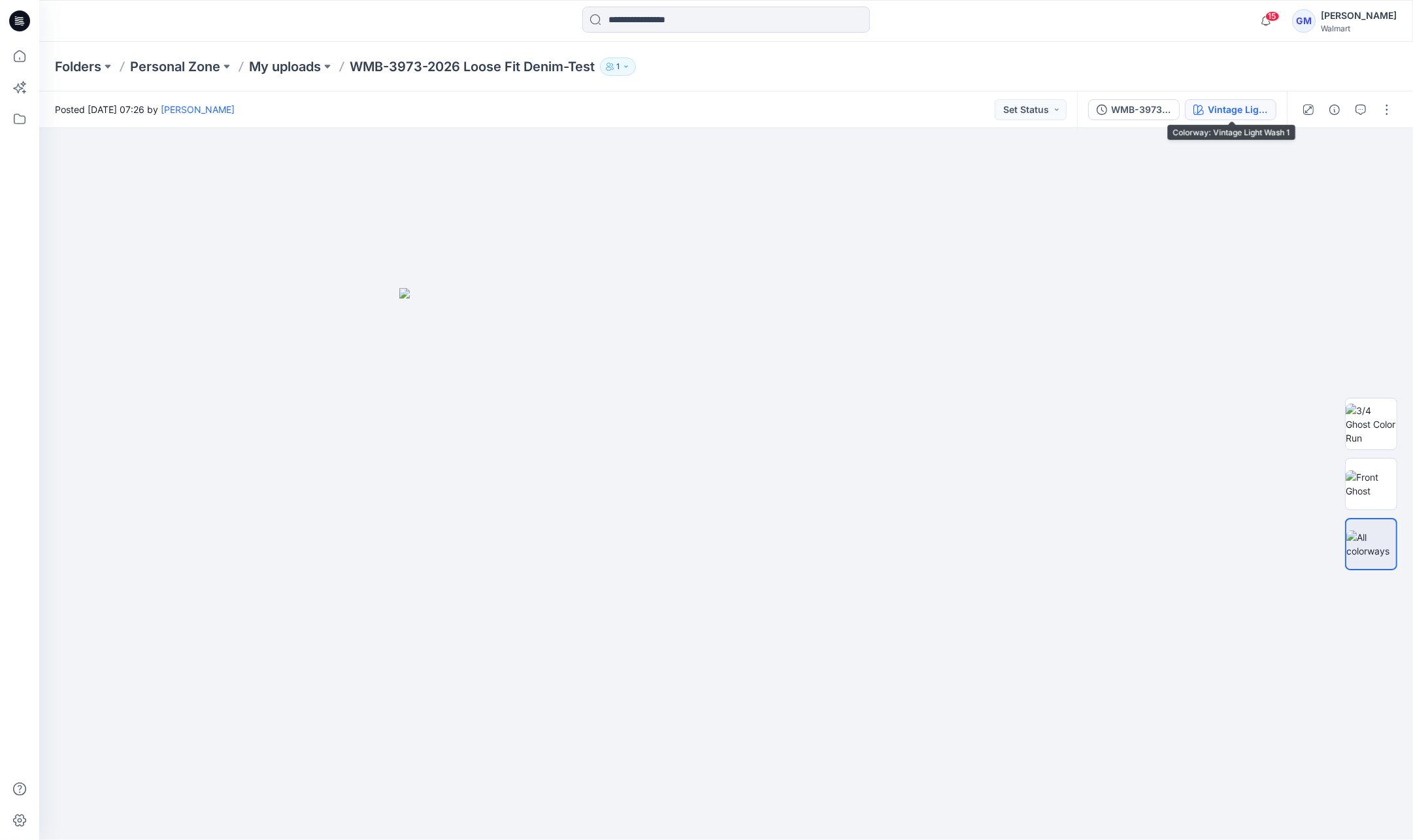
click at [1247, 117] on button "Vintage Light Wash 1" at bounding box center [1230, 110] width 92 height 21
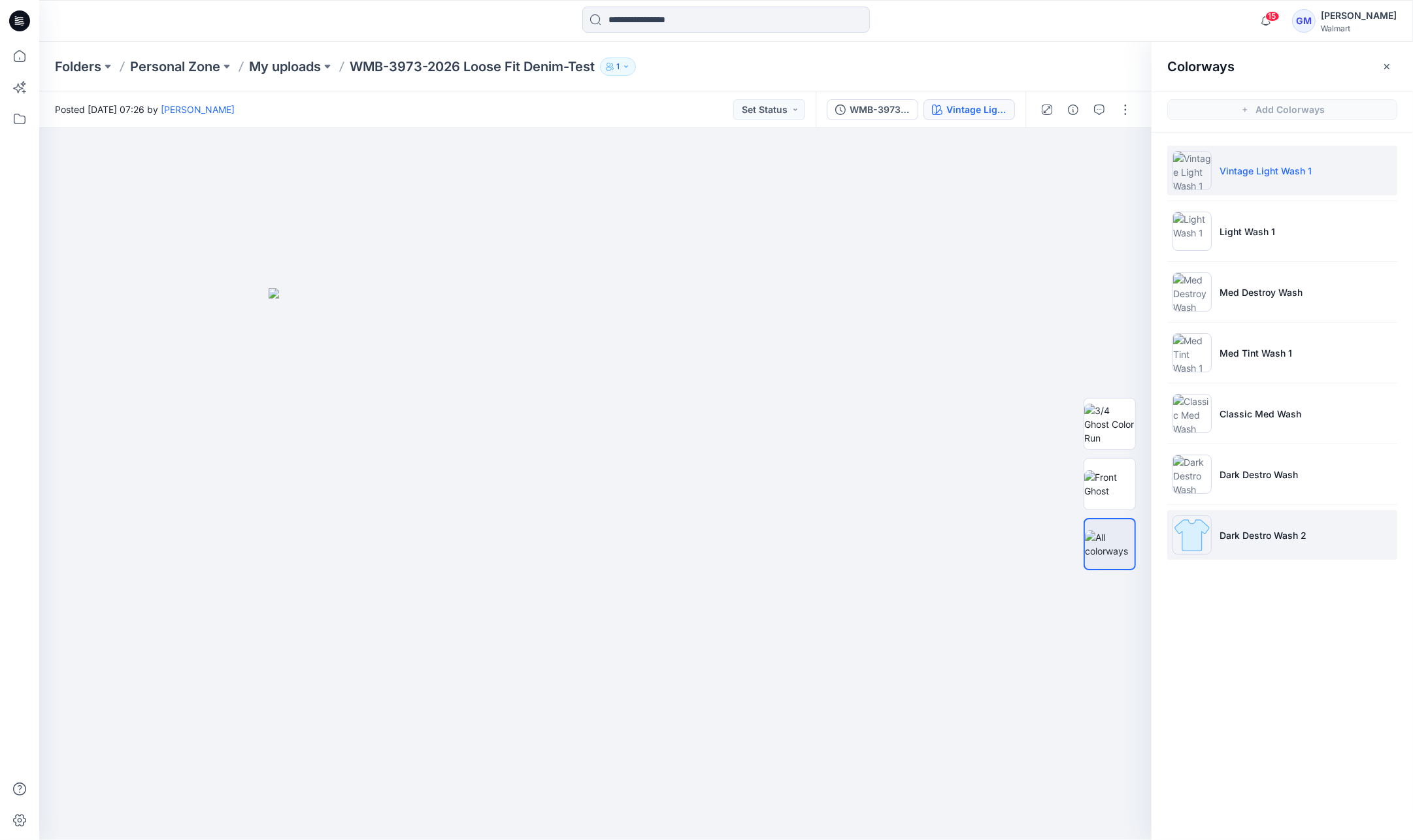
click at [1275, 525] on li "Dark Destro Wash 2" at bounding box center [1282, 535] width 230 height 49
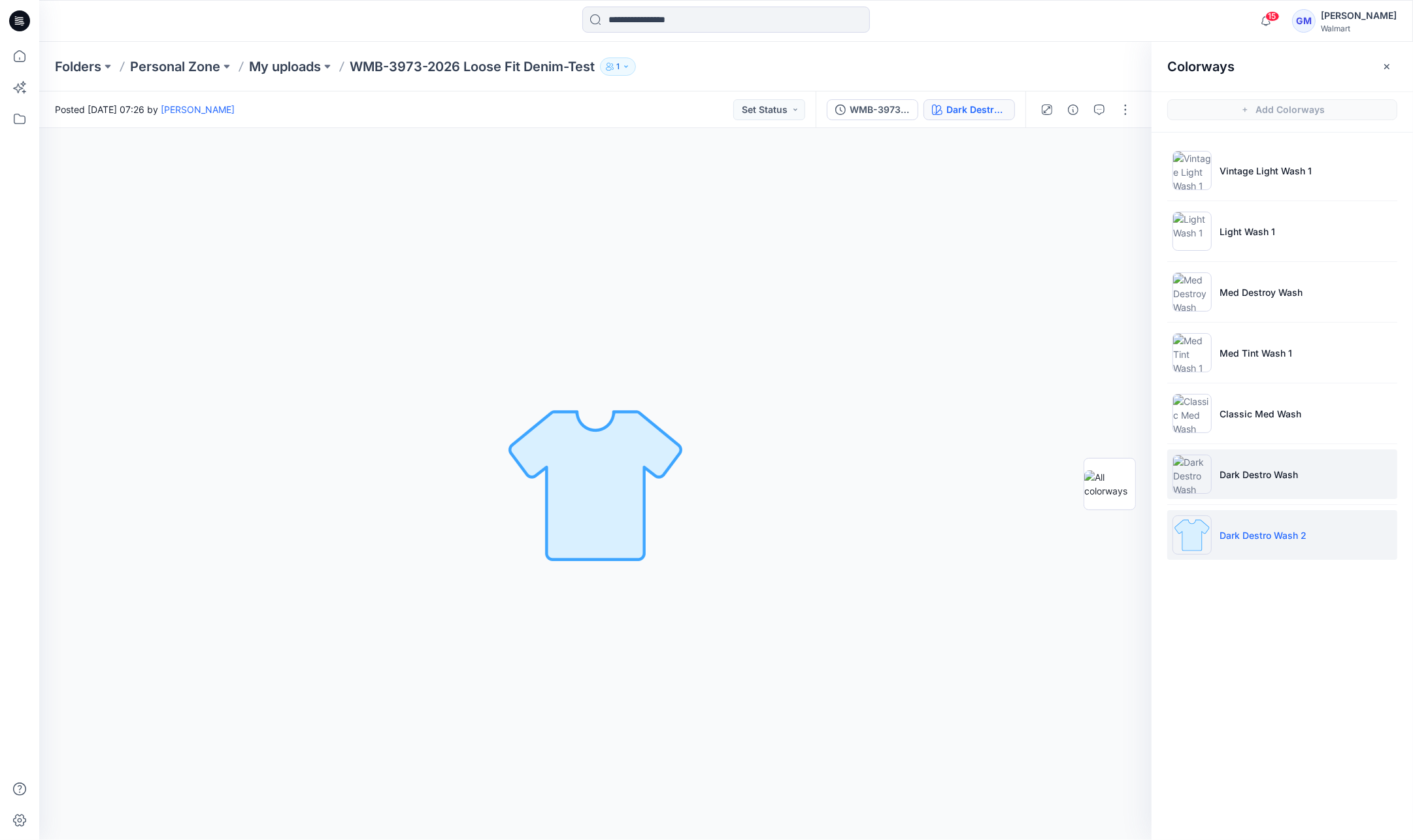
click at [1290, 481] on li "Dark Destro Wash" at bounding box center [1282, 474] width 230 height 49
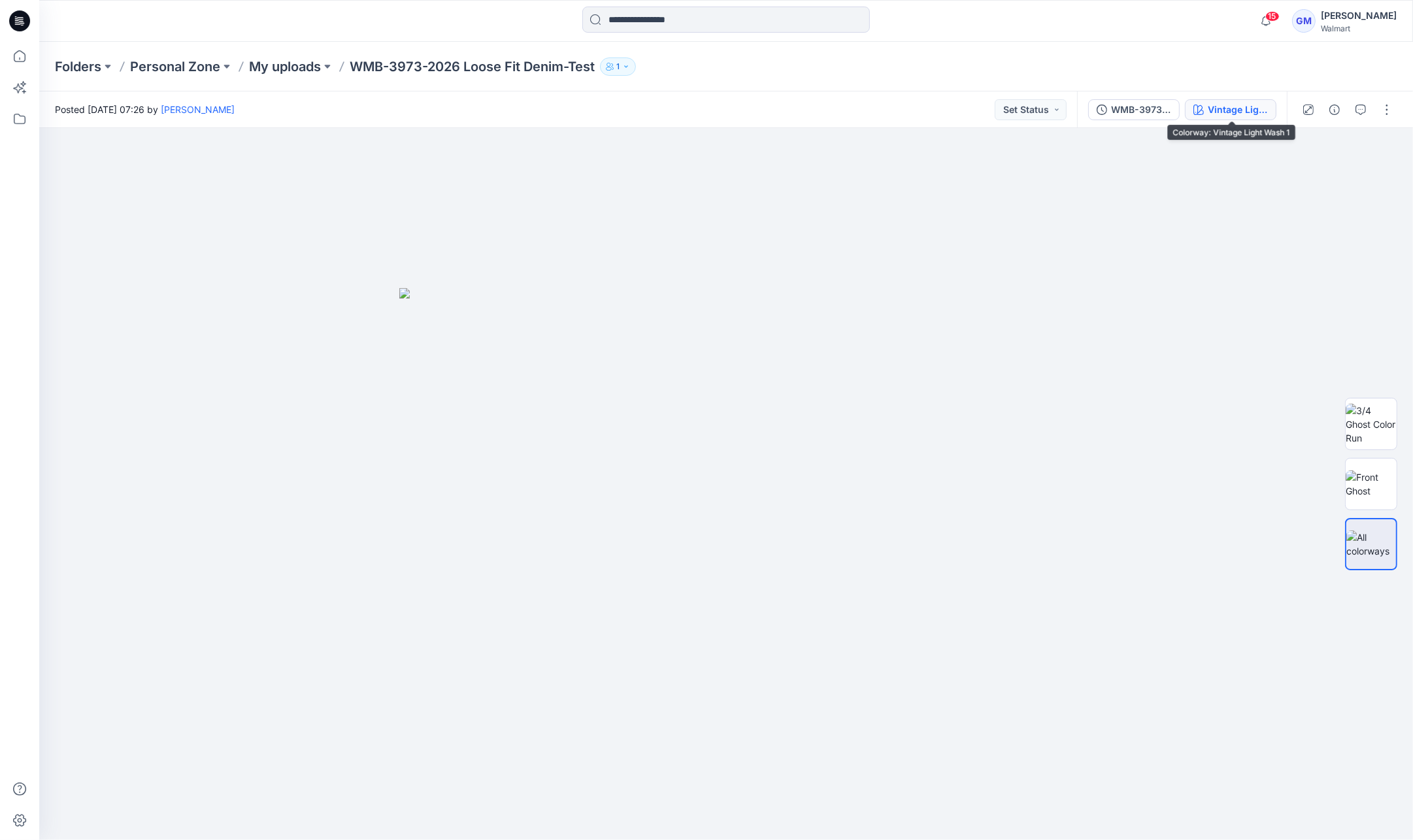
click at [1225, 108] on div "Vintage Light Wash 1" at bounding box center [1238, 110] width 60 height 15
click at [1241, 108] on div "Vintage Light Wash 1" at bounding box center [1238, 110] width 60 height 15
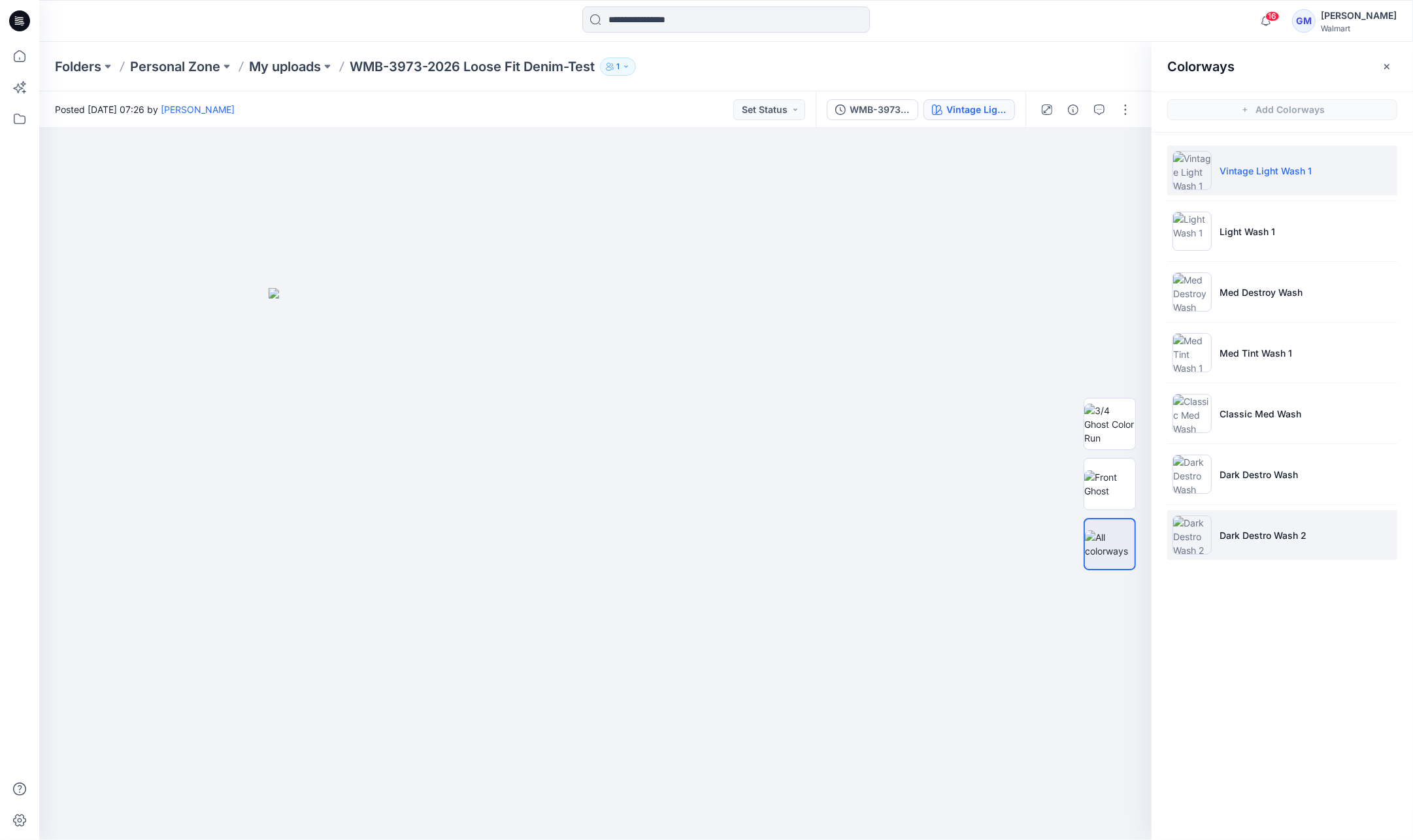
click at [1307, 530] on li "Dark Destro Wash 2" at bounding box center [1282, 535] width 230 height 49
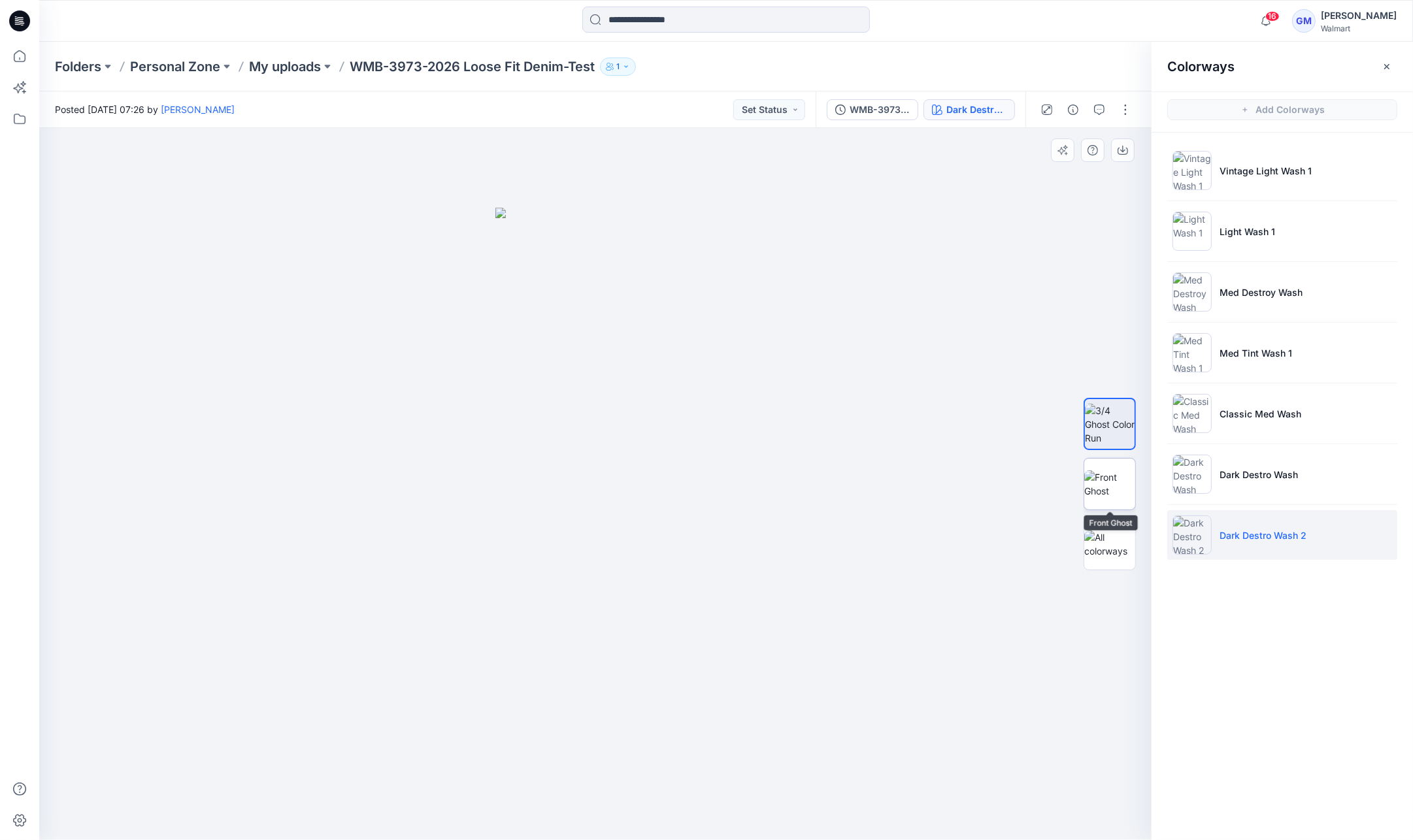
click at [1114, 493] on img at bounding box center [1110, 484] width 51 height 28
click at [1286, 543] on li "Dark Destro Wash 2" at bounding box center [1282, 535] width 230 height 49
click at [1115, 481] on img at bounding box center [1110, 484] width 51 height 28
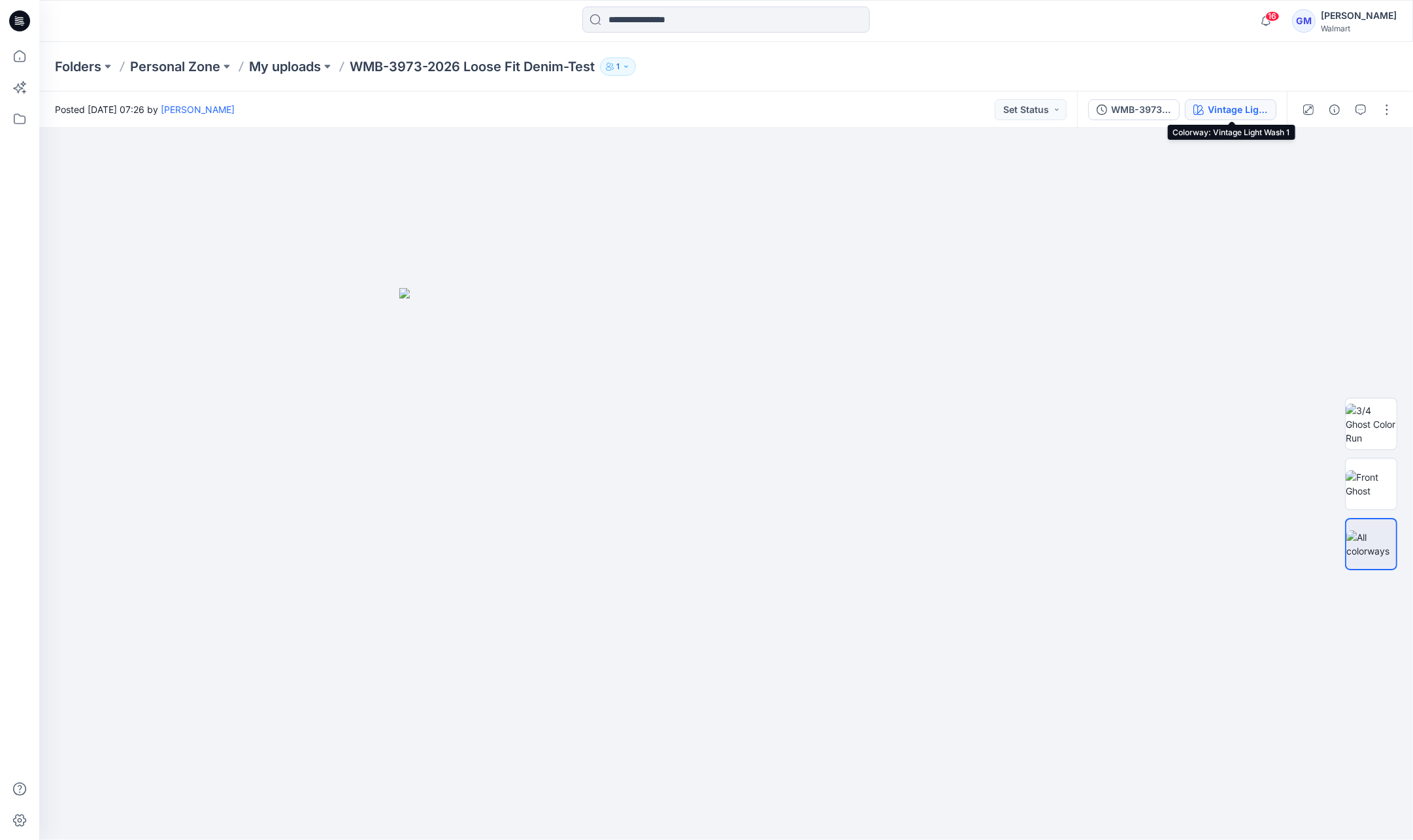
click at [1222, 115] on div "Vintage Light Wash 1" at bounding box center [1238, 110] width 60 height 15
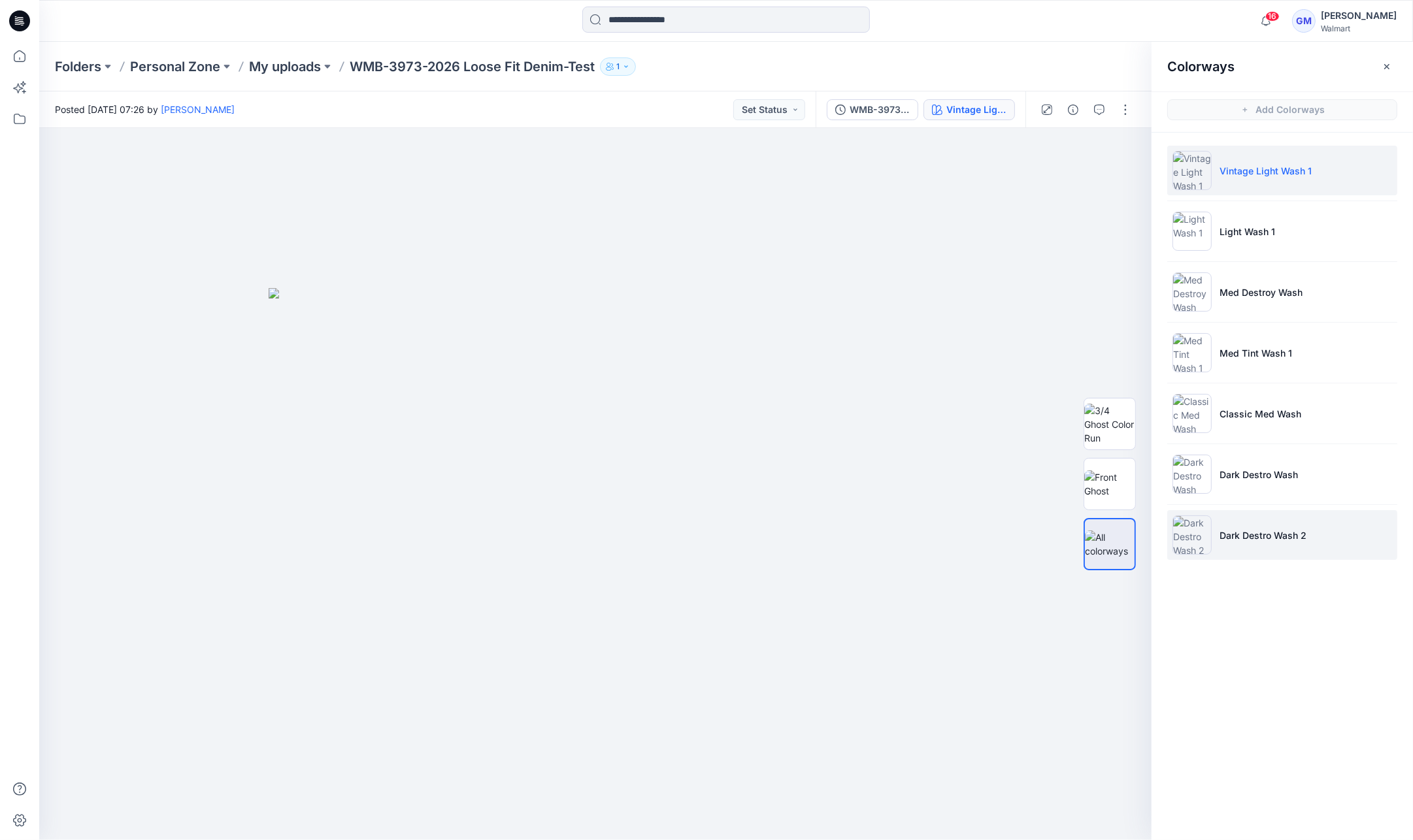
click at [1276, 531] on p "Dark Destro Wash 2" at bounding box center [1263, 535] width 87 height 14
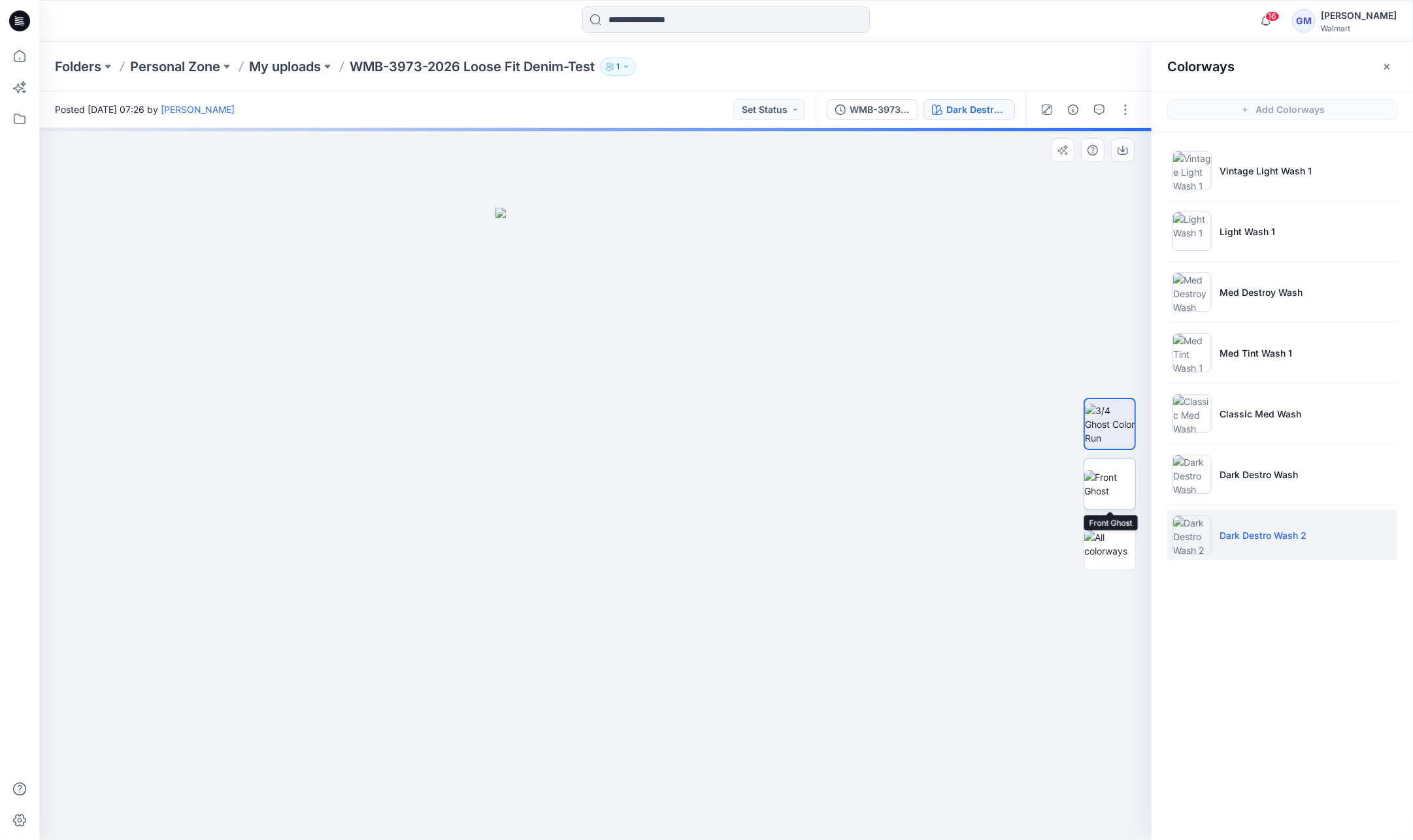
click at [1119, 475] on img at bounding box center [1110, 484] width 51 height 28
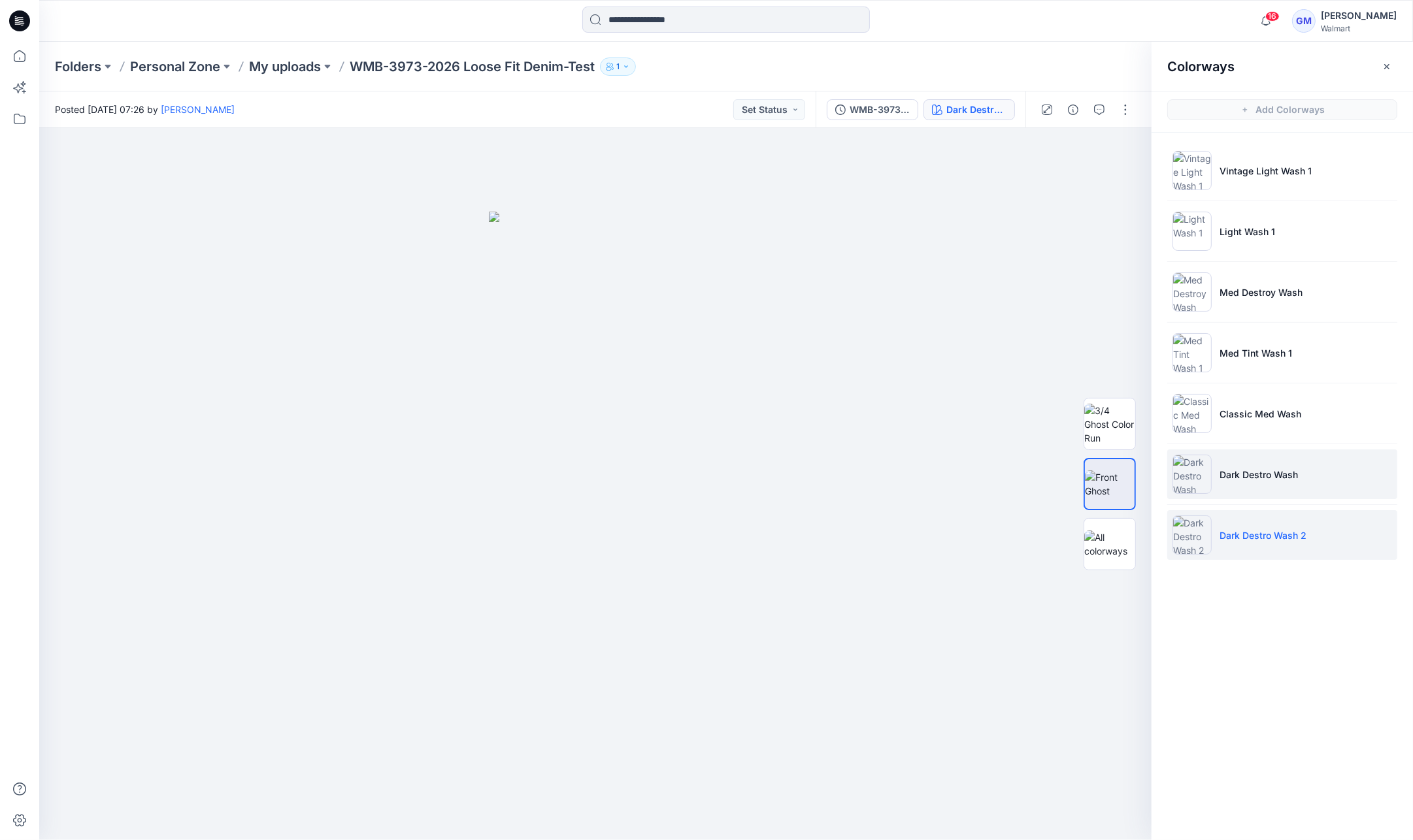
click at [1295, 459] on li "Dark Destro Wash" at bounding box center [1282, 474] width 230 height 49
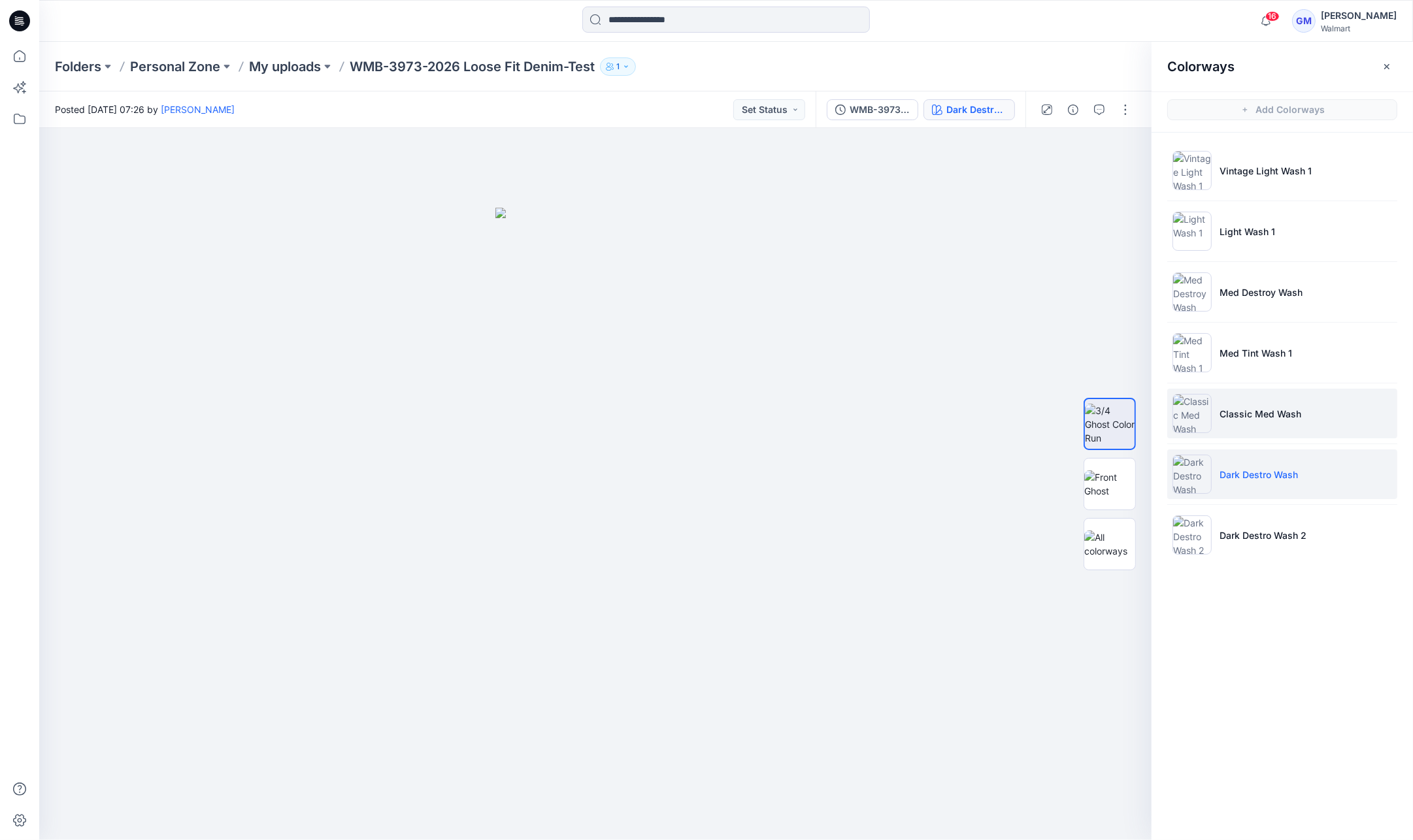
click at [1289, 411] on p "Classic Med Wash" at bounding box center [1261, 413] width 82 height 14
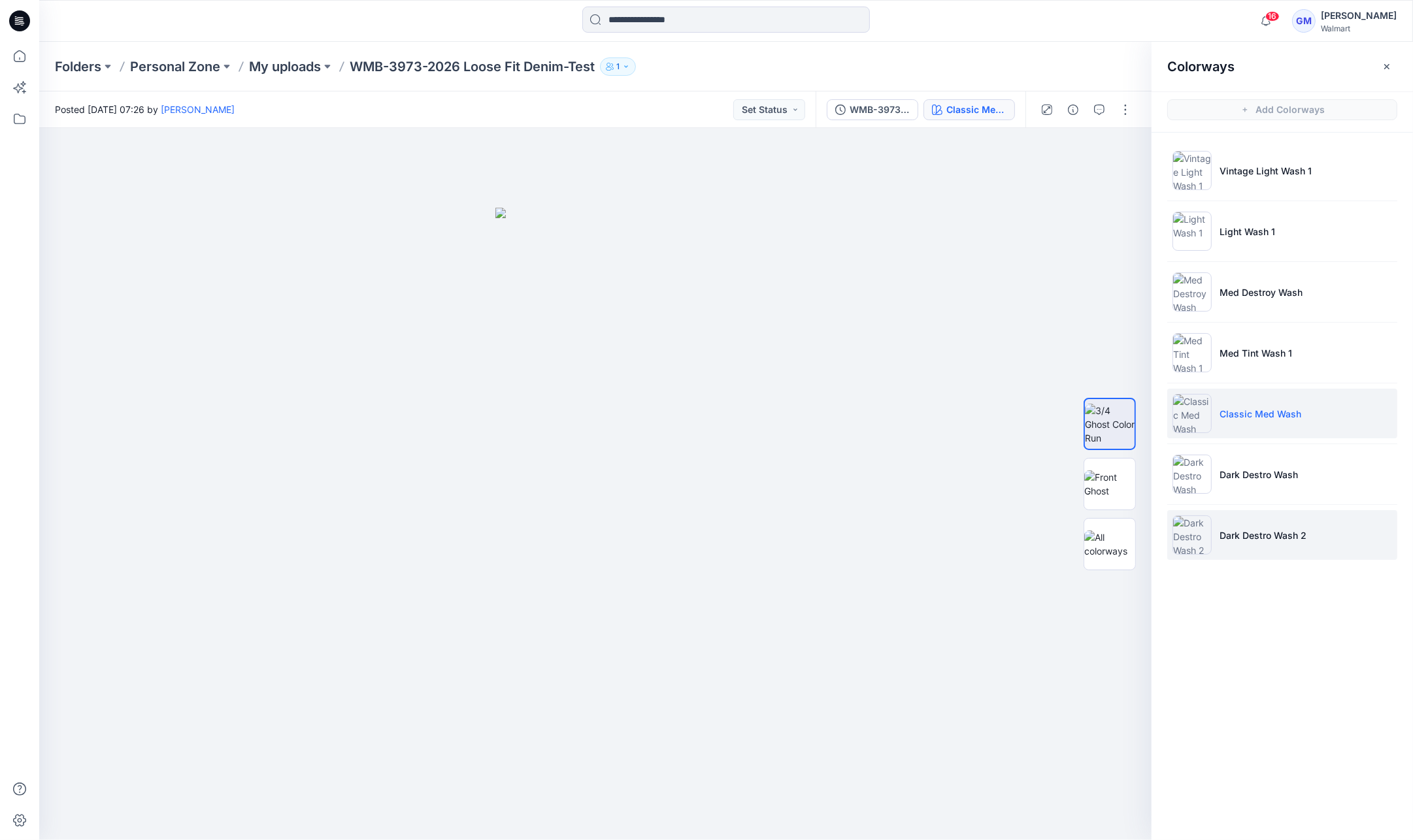
click at [1267, 553] on li "Dark Destro Wash 2" at bounding box center [1282, 535] width 230 height 49
click at [1121, 488] on img at bounding box center [1110, 484] width 51 height 28
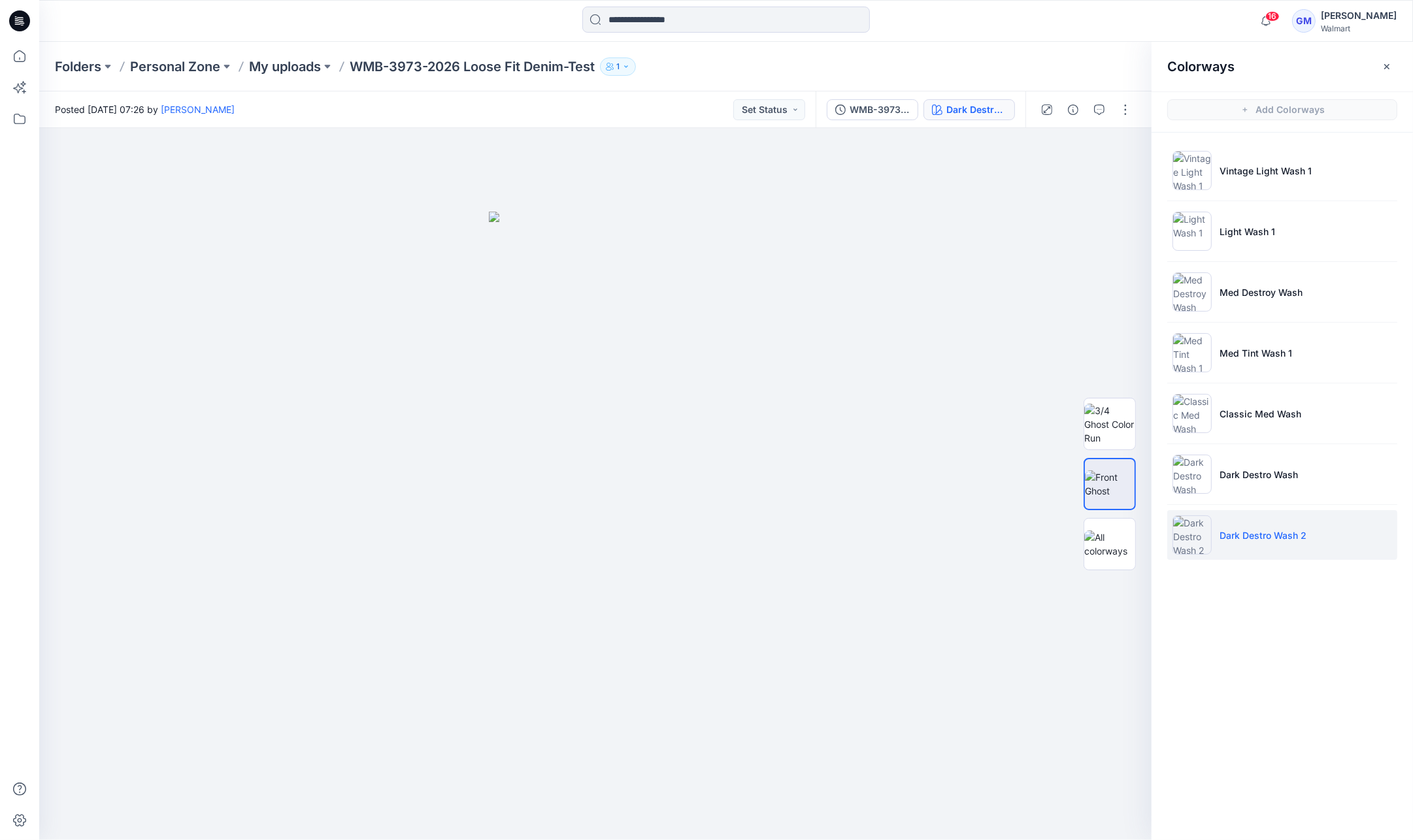
click at [927, 73] on div "Folders Personal Zone My uploads WMB-3973-2026 Loose Fit Denim-Test 1" at bounding box center [675, 67] width 1240 height 18
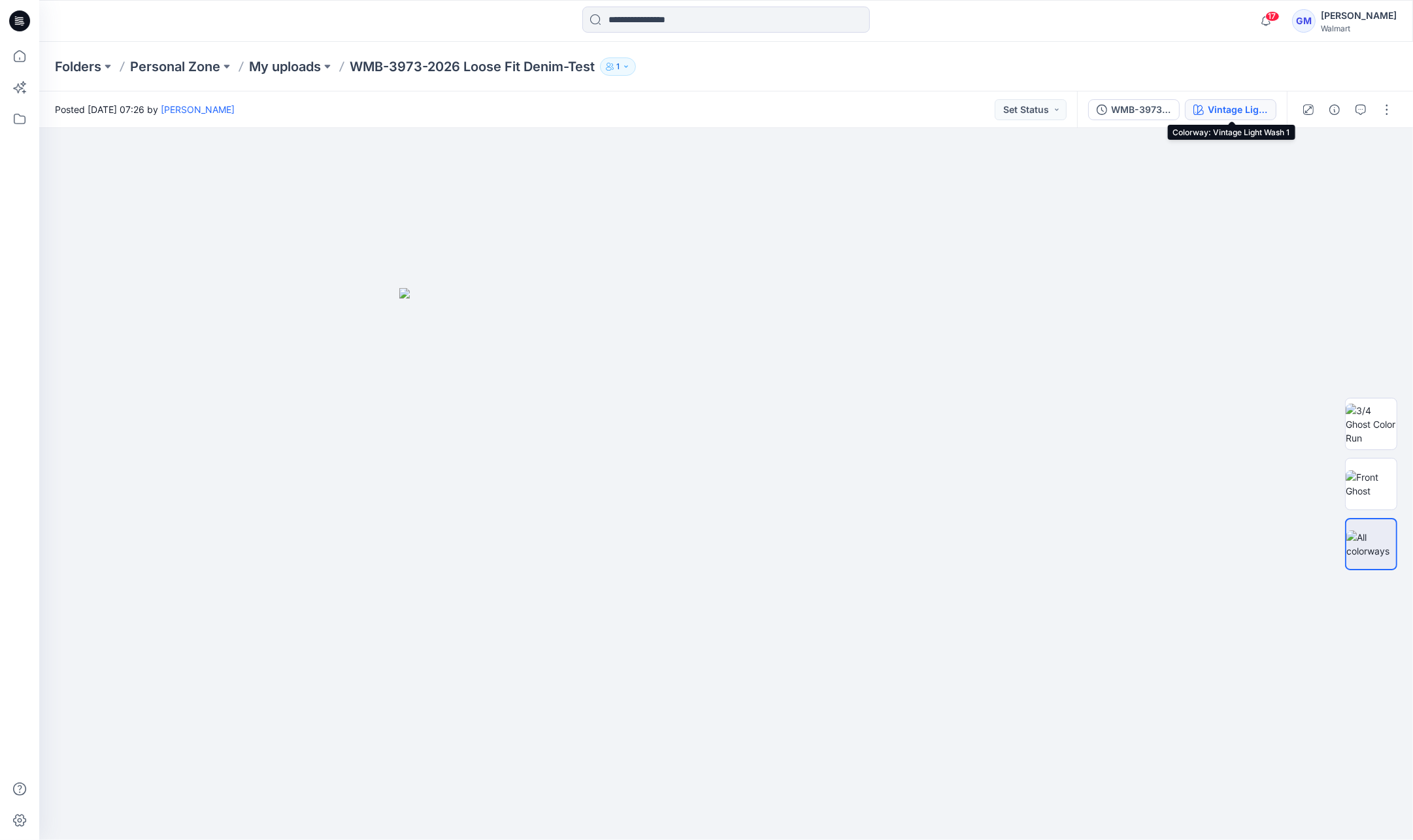
click at [1249, 115] on div "Vintage Light Wash 1" at bounding box center [1238, 110] width 60 height 15
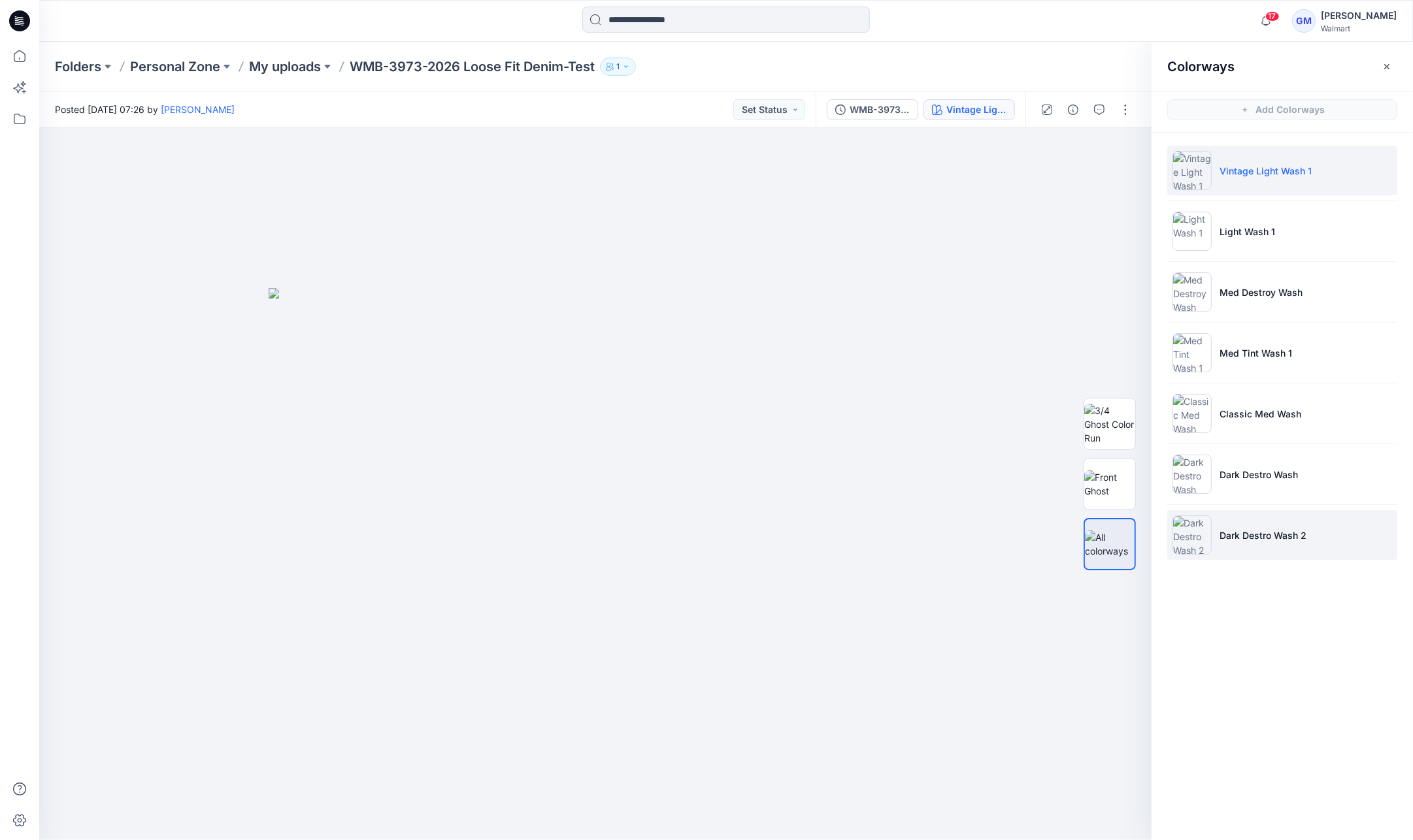
click at [1279, 528] on p "Dark Destro Wash 2" at bounding box center [1263, 535] width 87 height 14
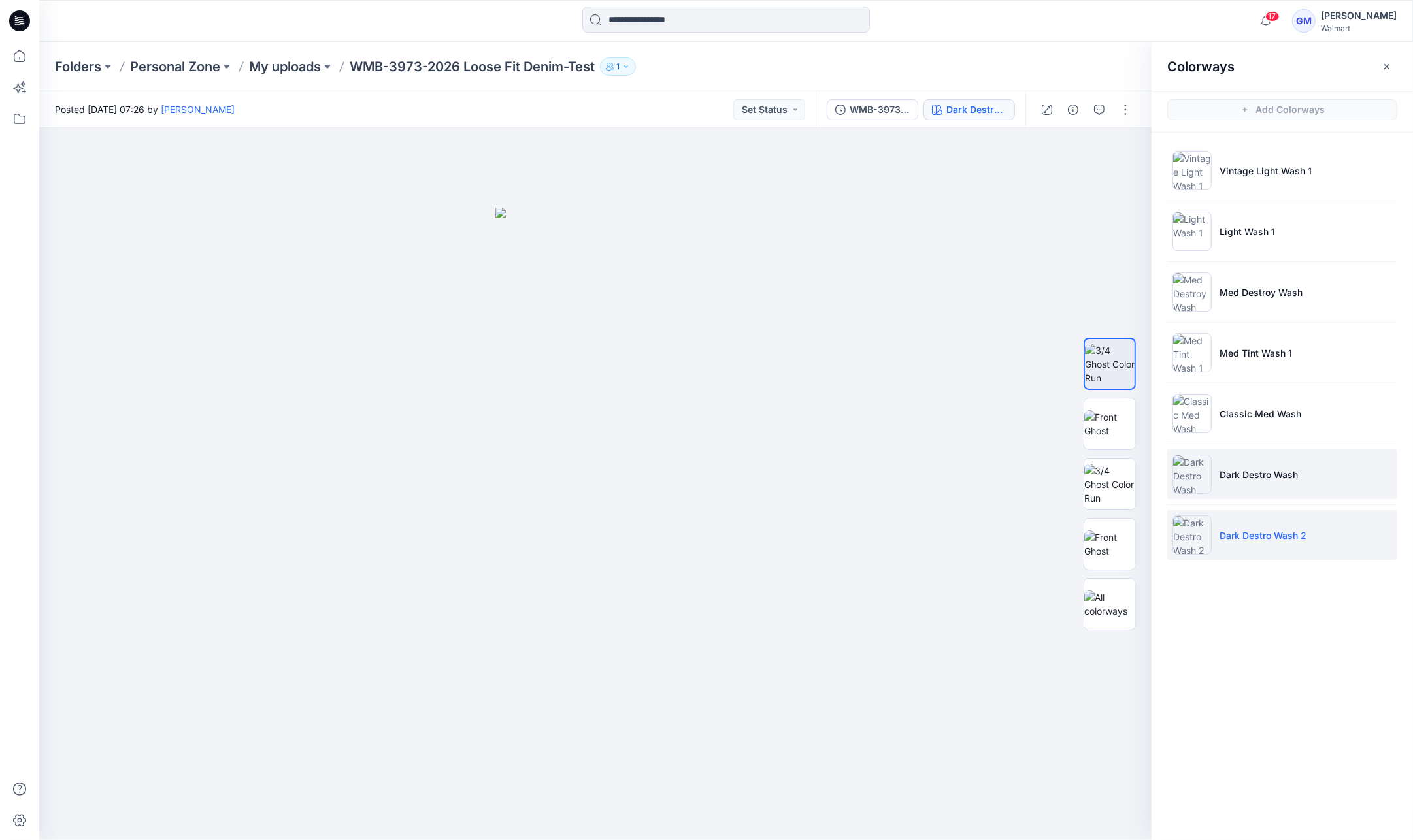
click at [1290, 467] on p "Dark Destro Wash" at bounding box center [1259, 474] width 78 height 14
click at [1283, 530] on p "Dark Destro Wash 2" at bounding box center [1263, 535] width 87 height 14
click at [1112, 420] on img at bounding box center [1110, 424] width 51 height 28
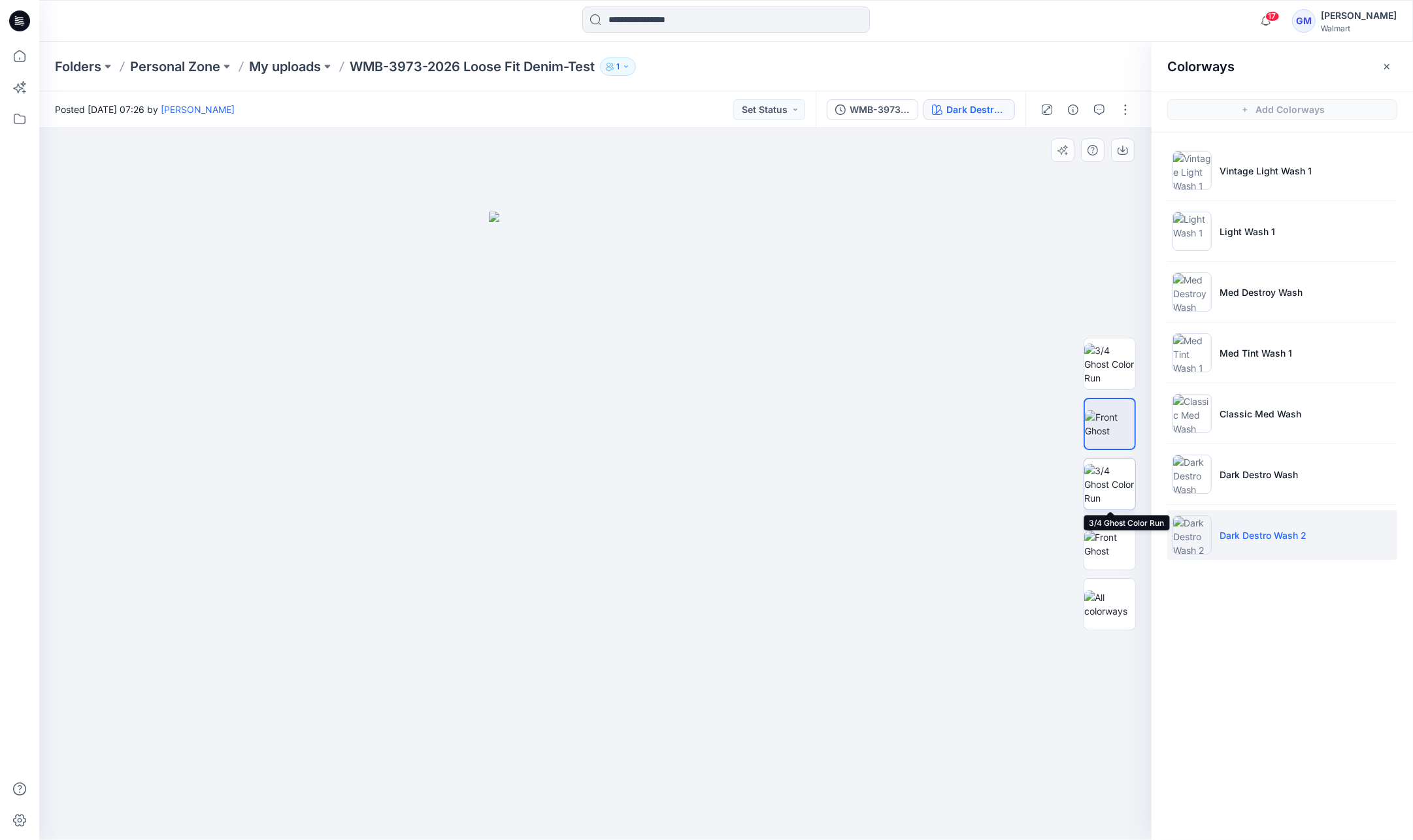
click at [1112, 475] on img at bounding box center [1110, 484] width 51 height 41
click at [1106, 540] on img at bounding box center [1110, 544] width 51 height 28
click at [1114, 425] on img at bounding box center [1110, 424] width 51 height 28
click at [1125, 105] on button "button" at bounding box center [1125, 110] width 21 height 21
click at [1098, 179] on button "Edit" at bounding box center [1071, 177] width 120 height 24
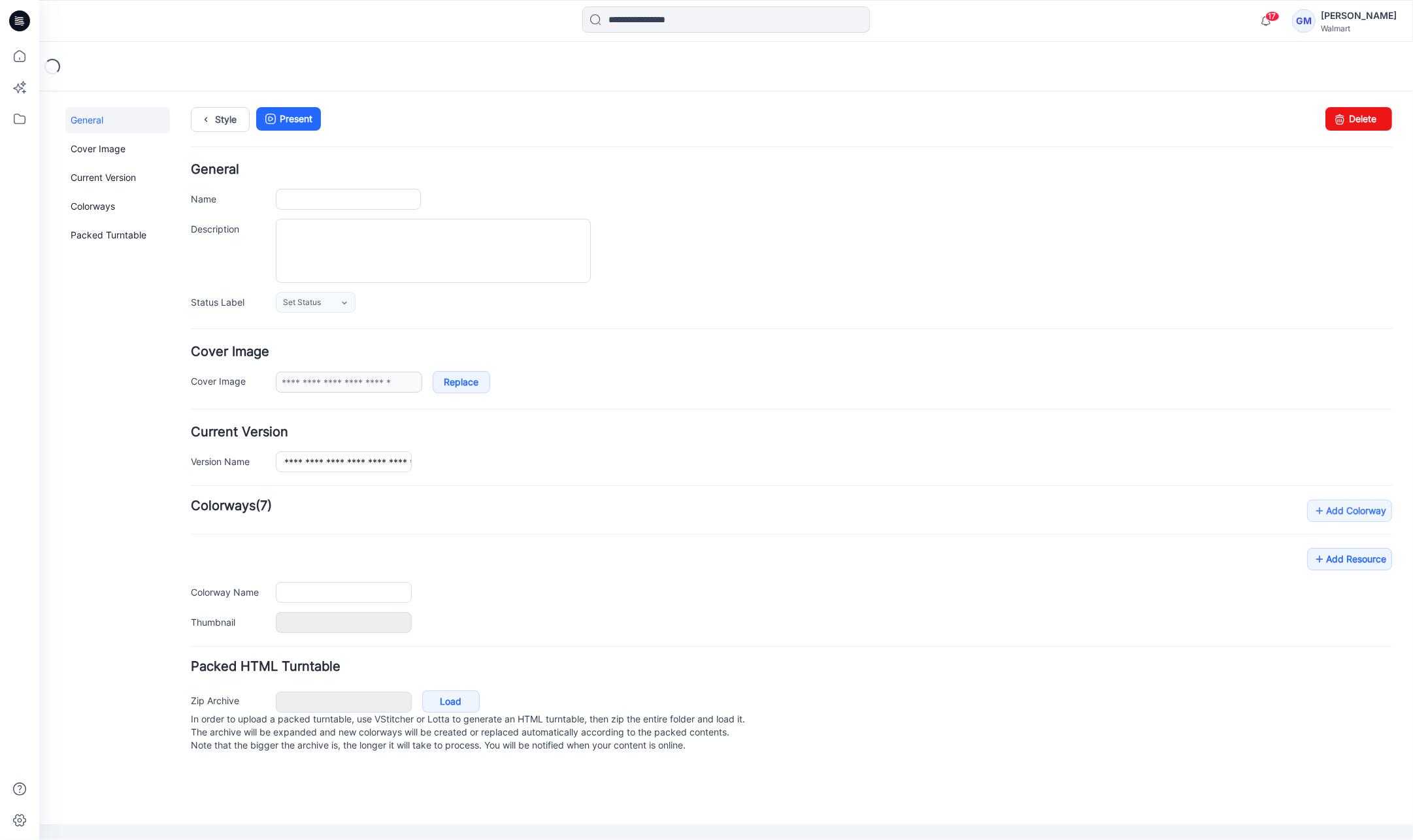
type input "**********"
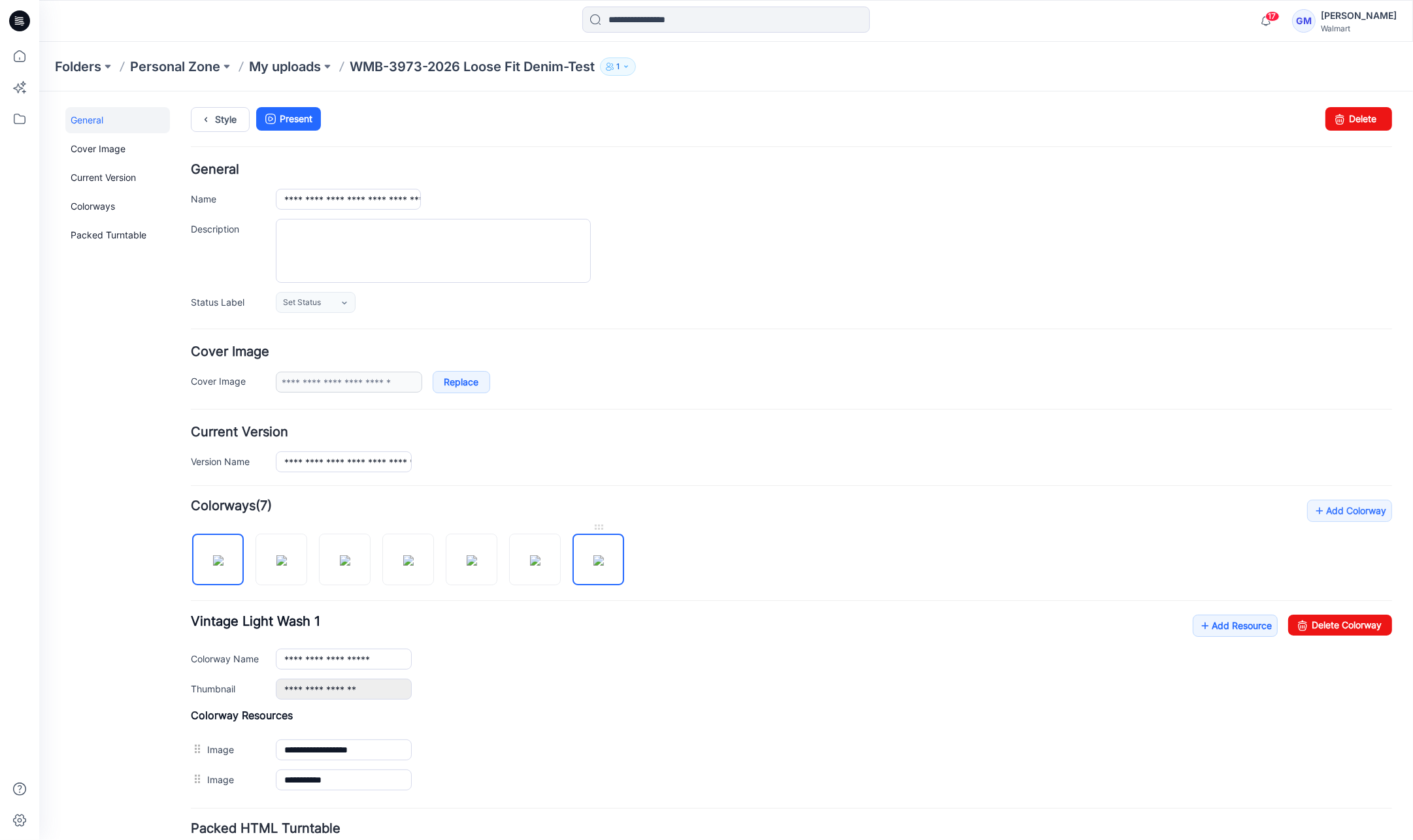
click at [594, 555] on img at bounding box center [599, 560] width 11 height 11
type input "**********"
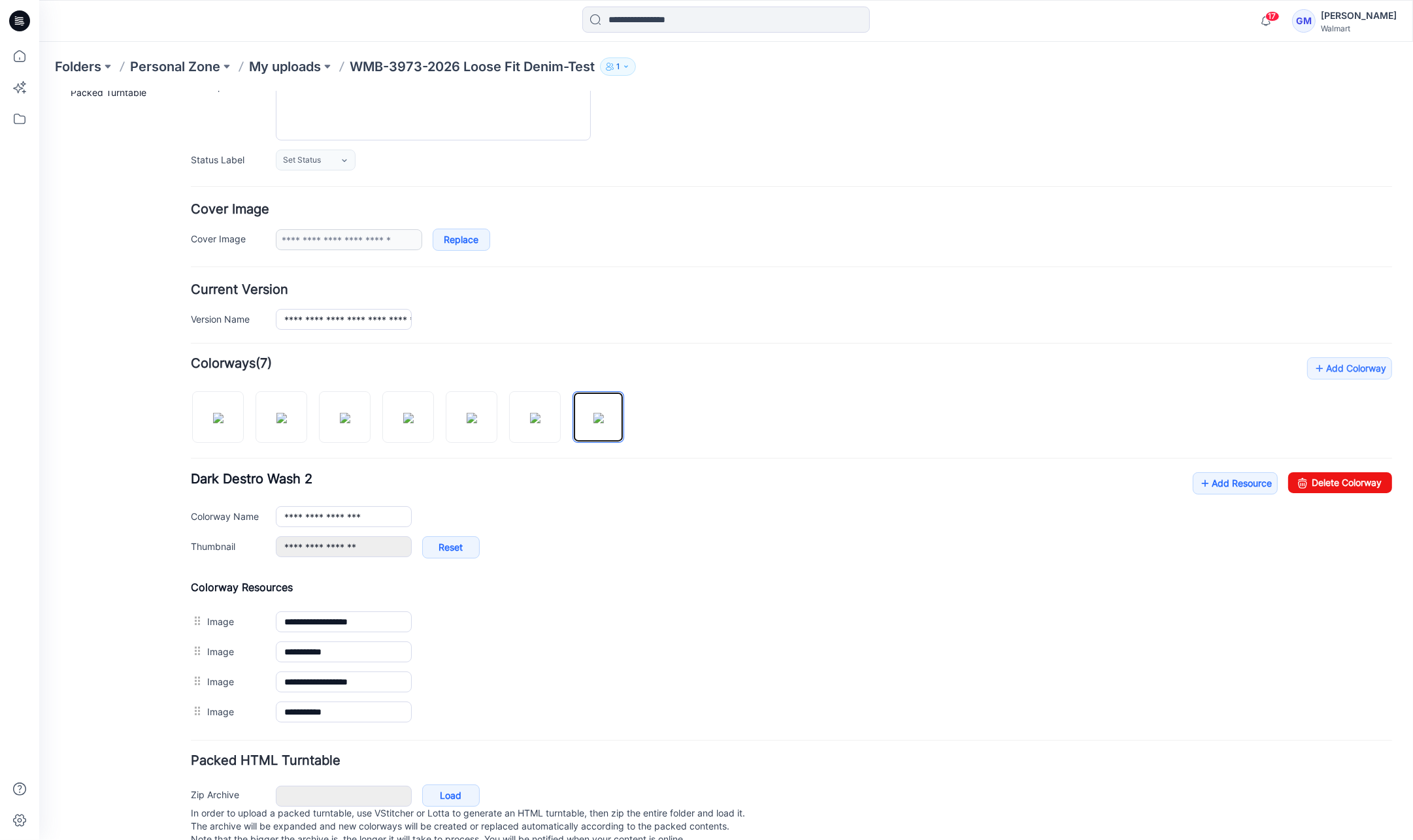
scroll to position [175, 0]
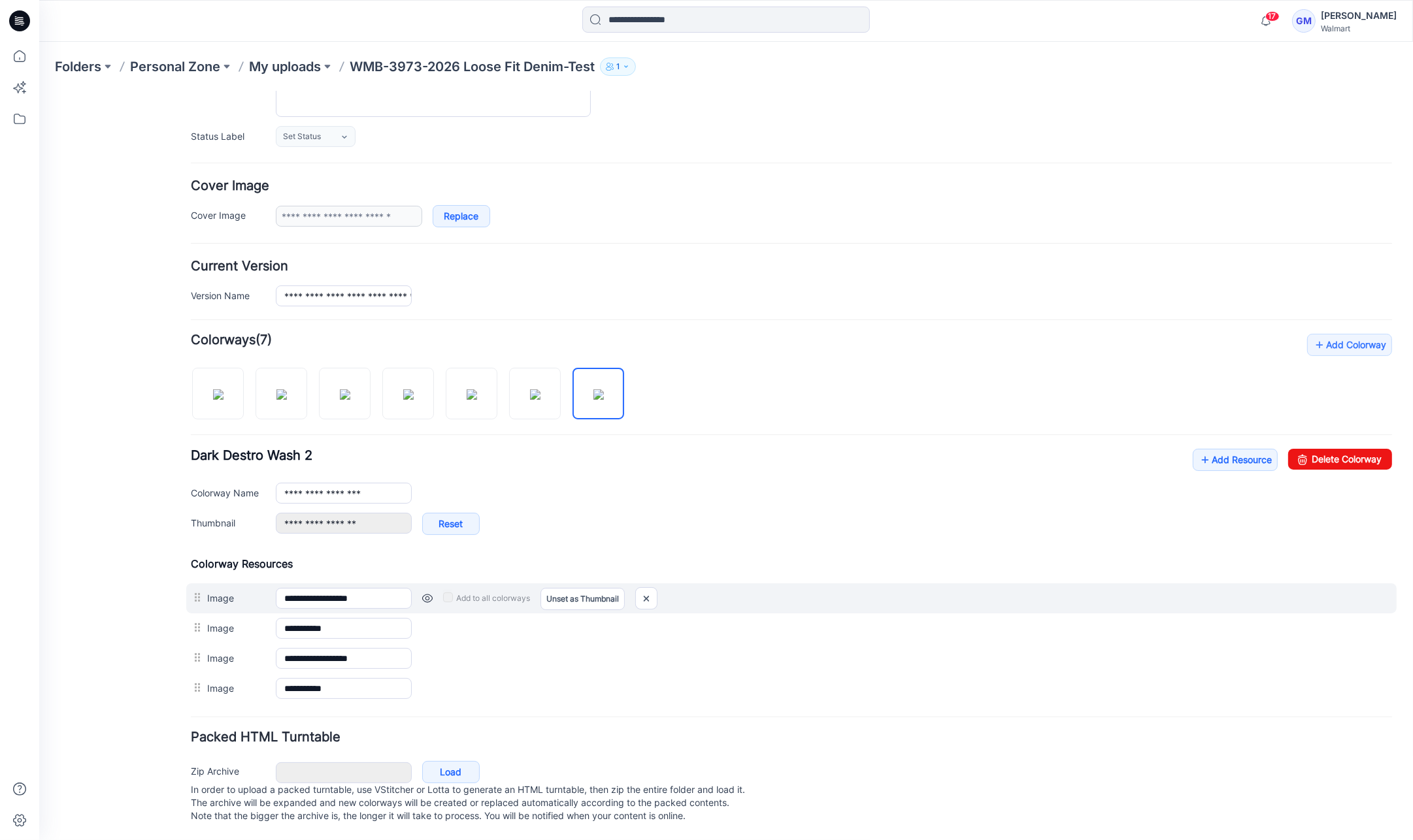
click at [635, 589] on div "Add to all colorways Set as Thumbnail Unset as Thumbnail" at bounding box center [902, 598] width 980 height 21
click at [651, 587] on img at bounding box center [646, 598] width 21 height 22
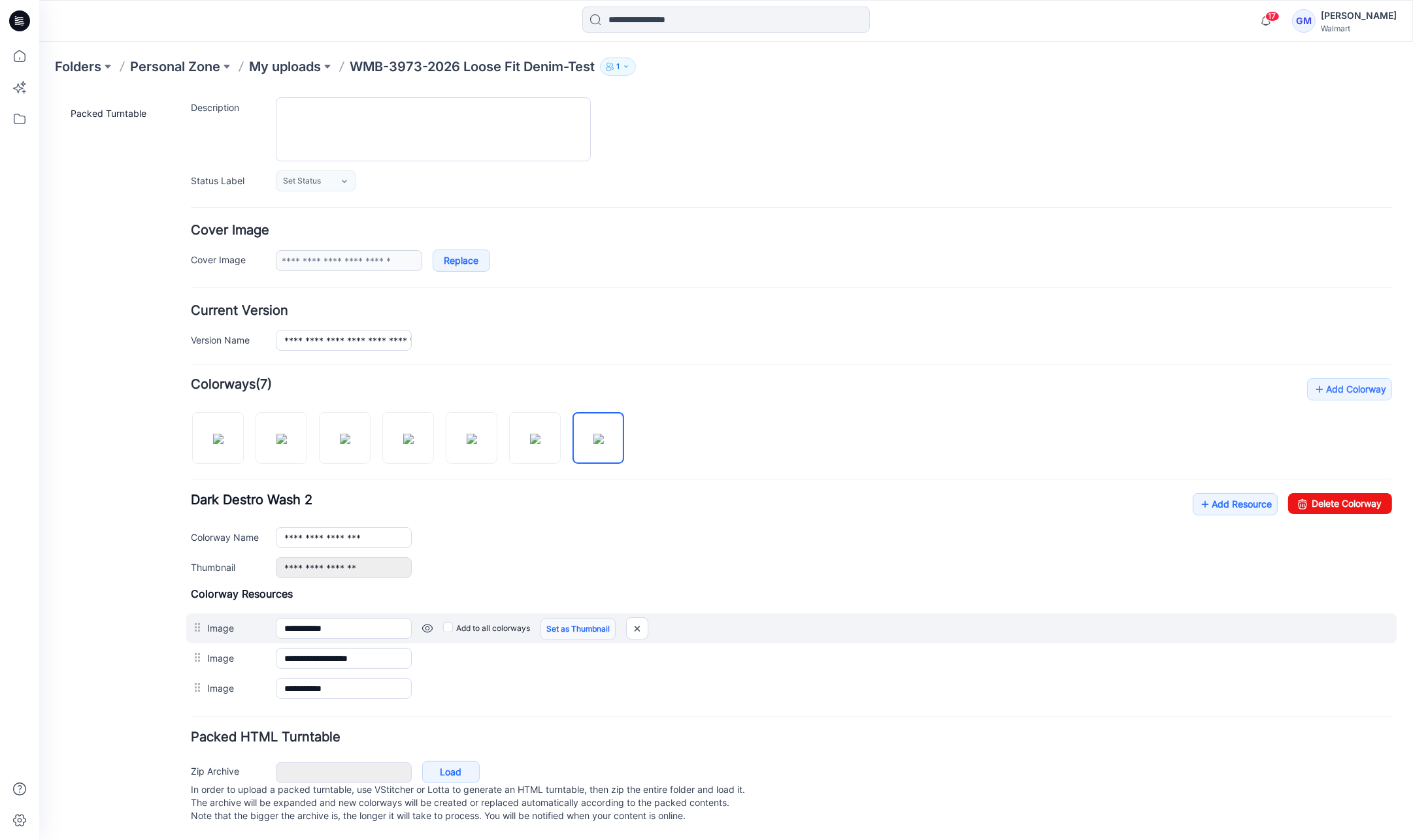
scroll to position [131, 0]
click at [39, 91] on img at bounding box center [39, 91] width 0 height 0
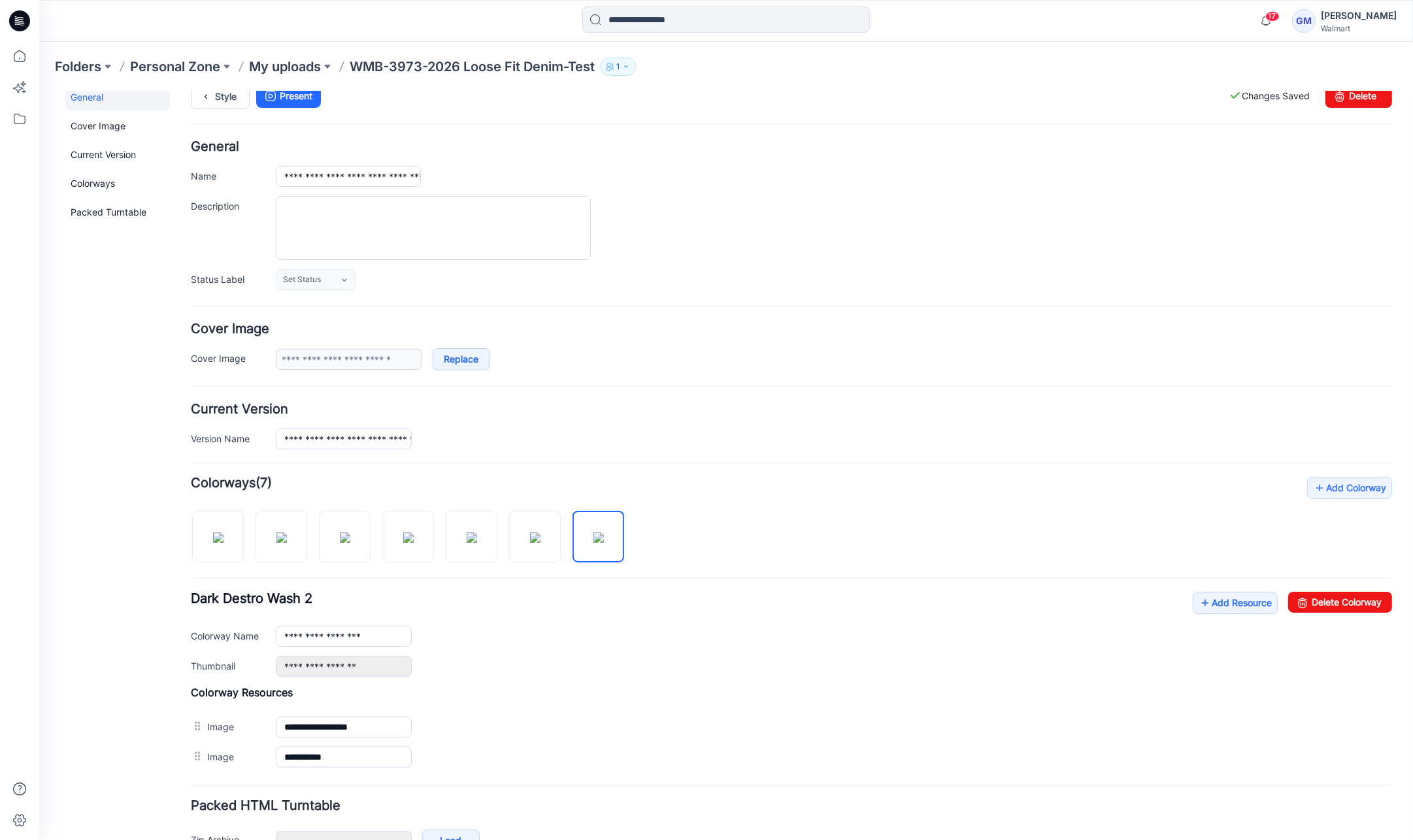
scroll to position [0, 0]
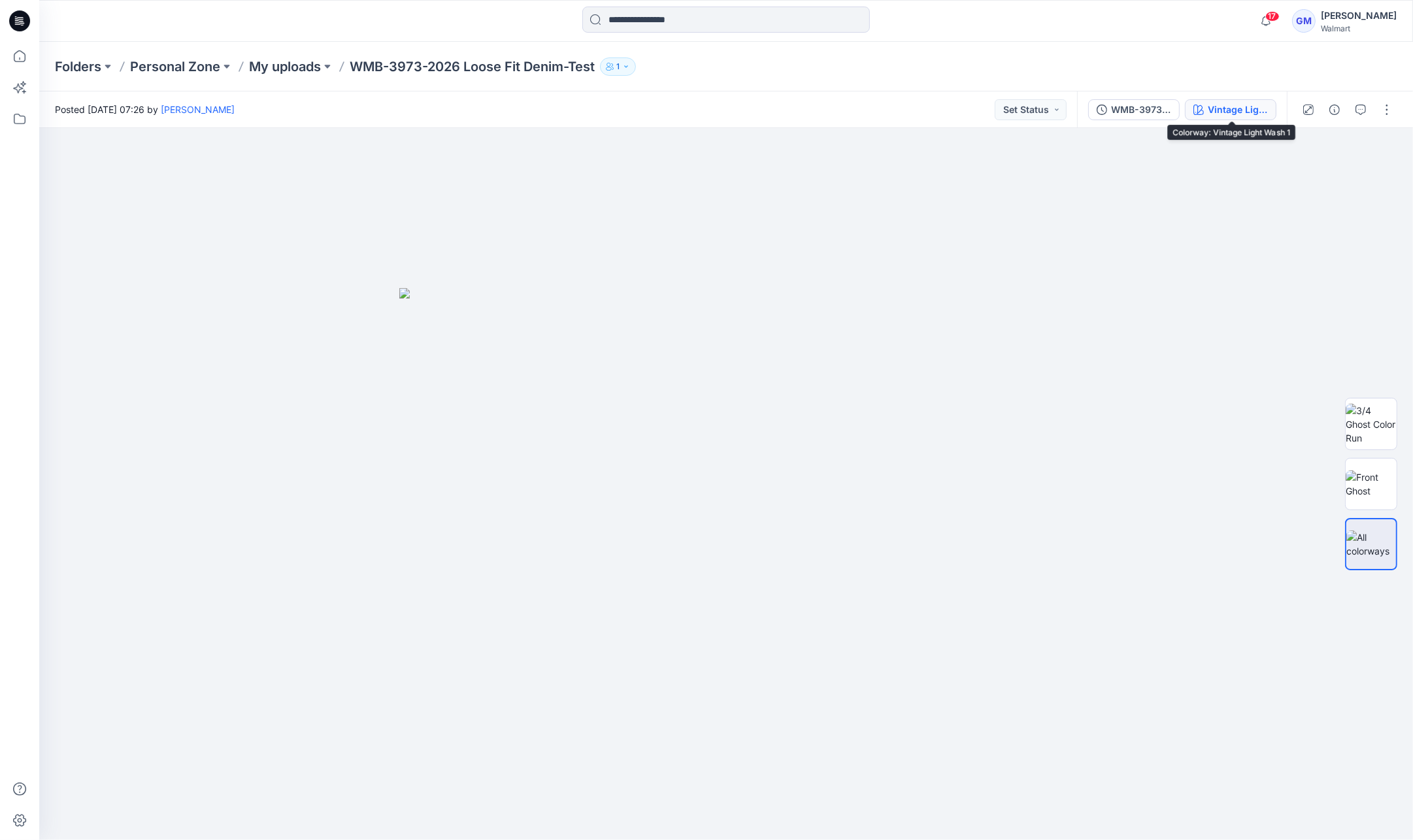
click at [1245, 104] on div "Vintage Light Wash 1" at bounding box center [1238, 110] width 60 height 15
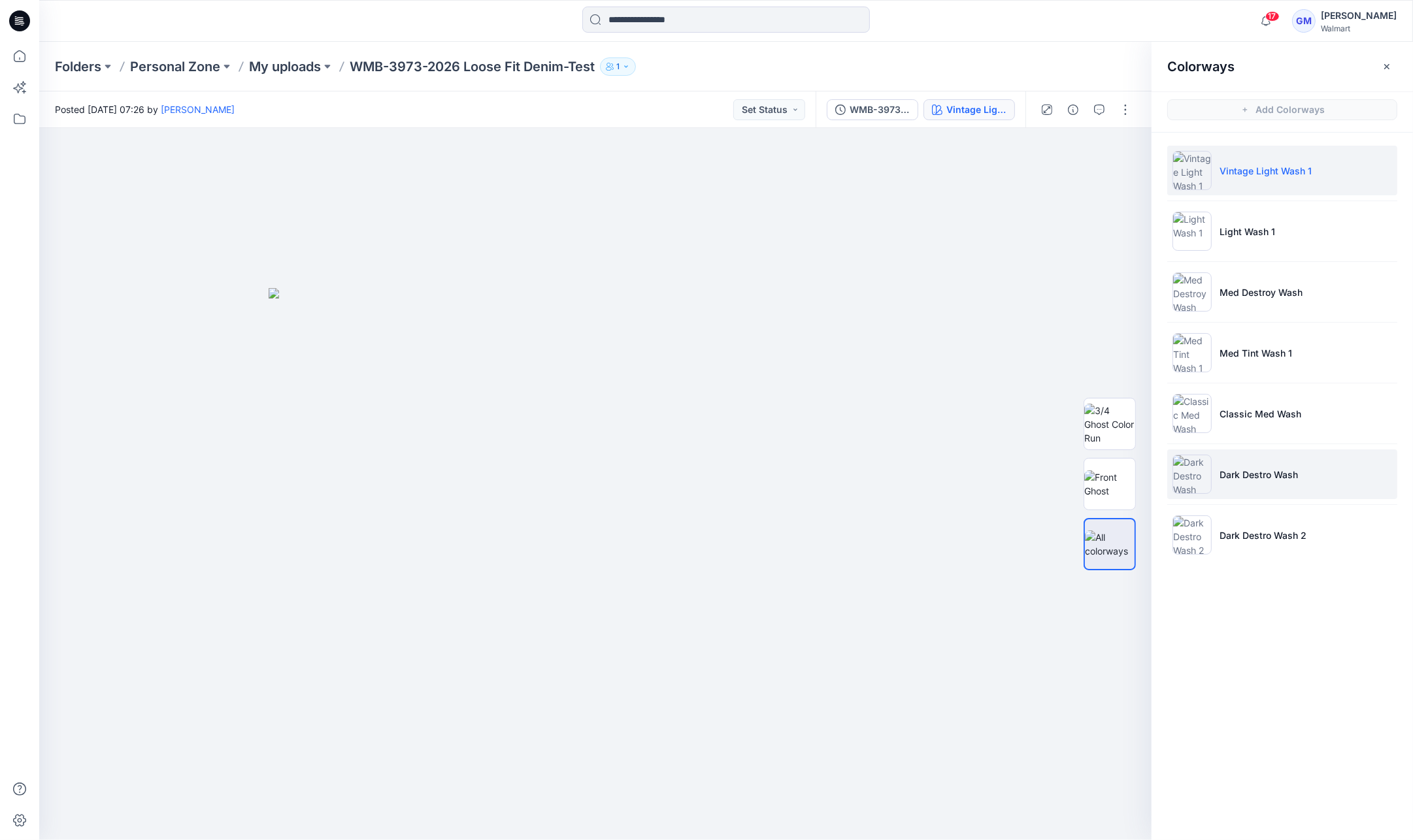
click at [1316, 480] on li "Dark Destro Wash" at bounding box center [1282, 474] width 230 height 49
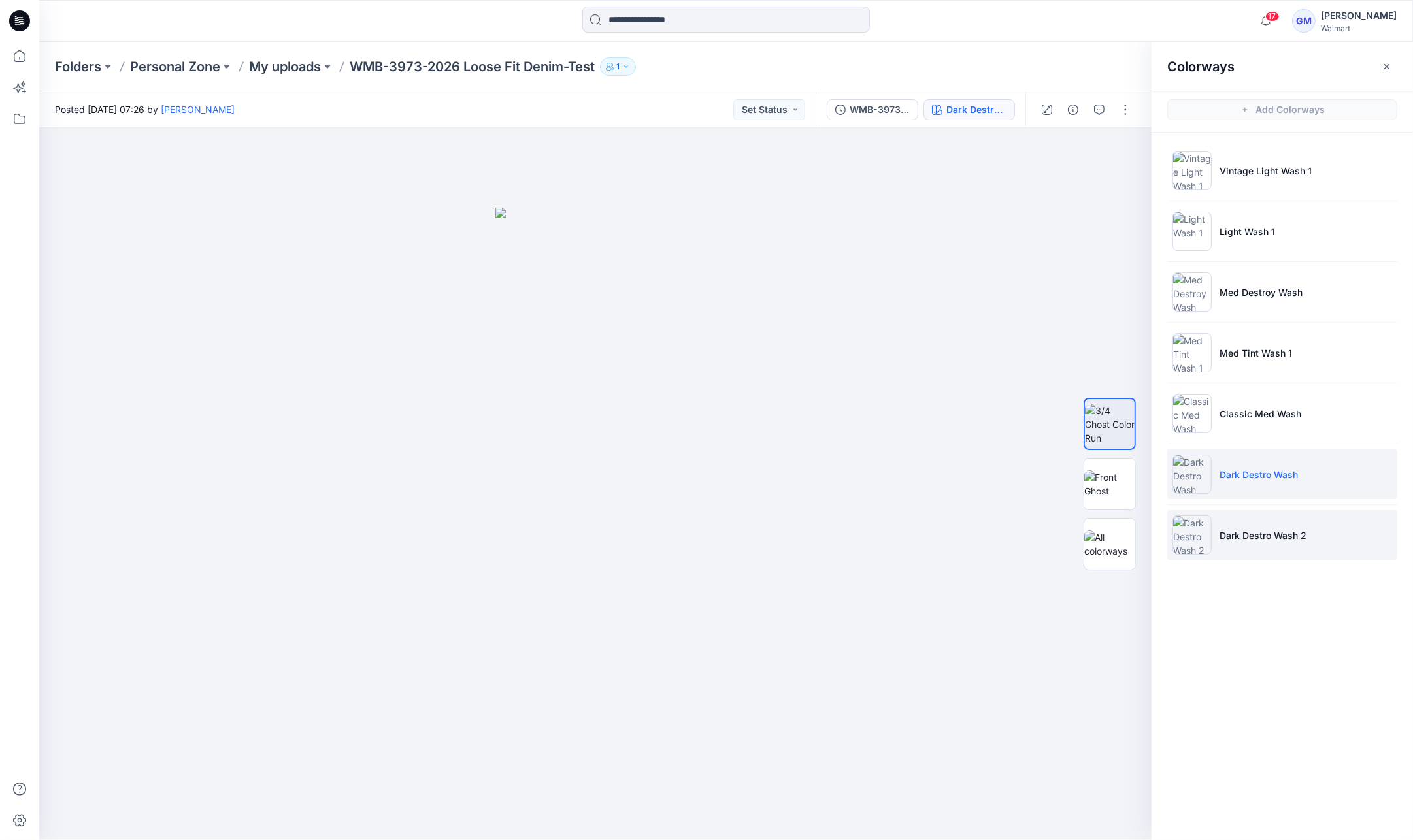
click at [1272, 532] on p "Dark Destro Wash 2" at bounding box center [1263, 535] width 87 height 14
click at [1101, 470] on img at bounding box center [1110, 484] width 51 height 28
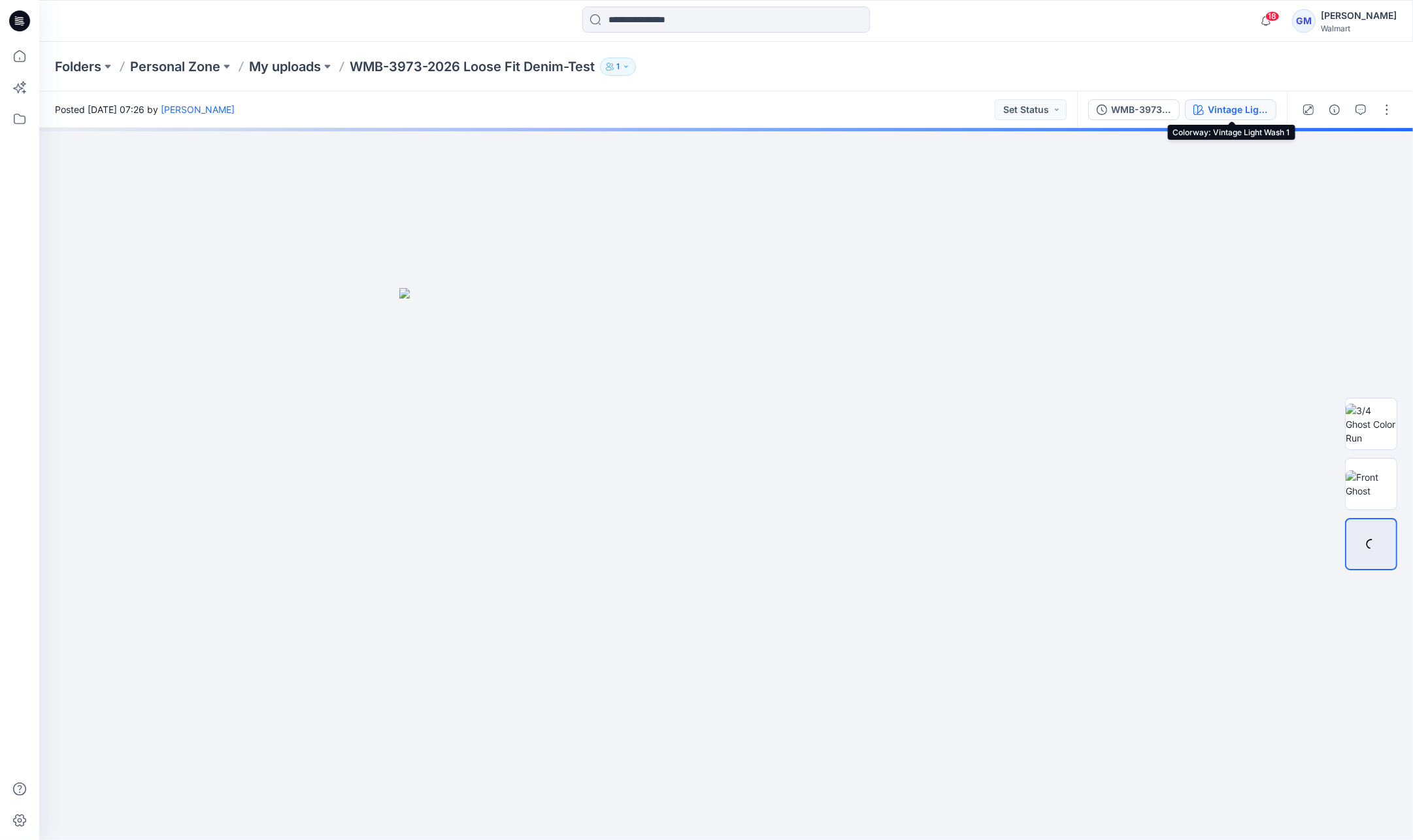
click at [1258, 109] on div "Vintage Light Wash 1" at bounding box center [1238, 110] width 60 height 15
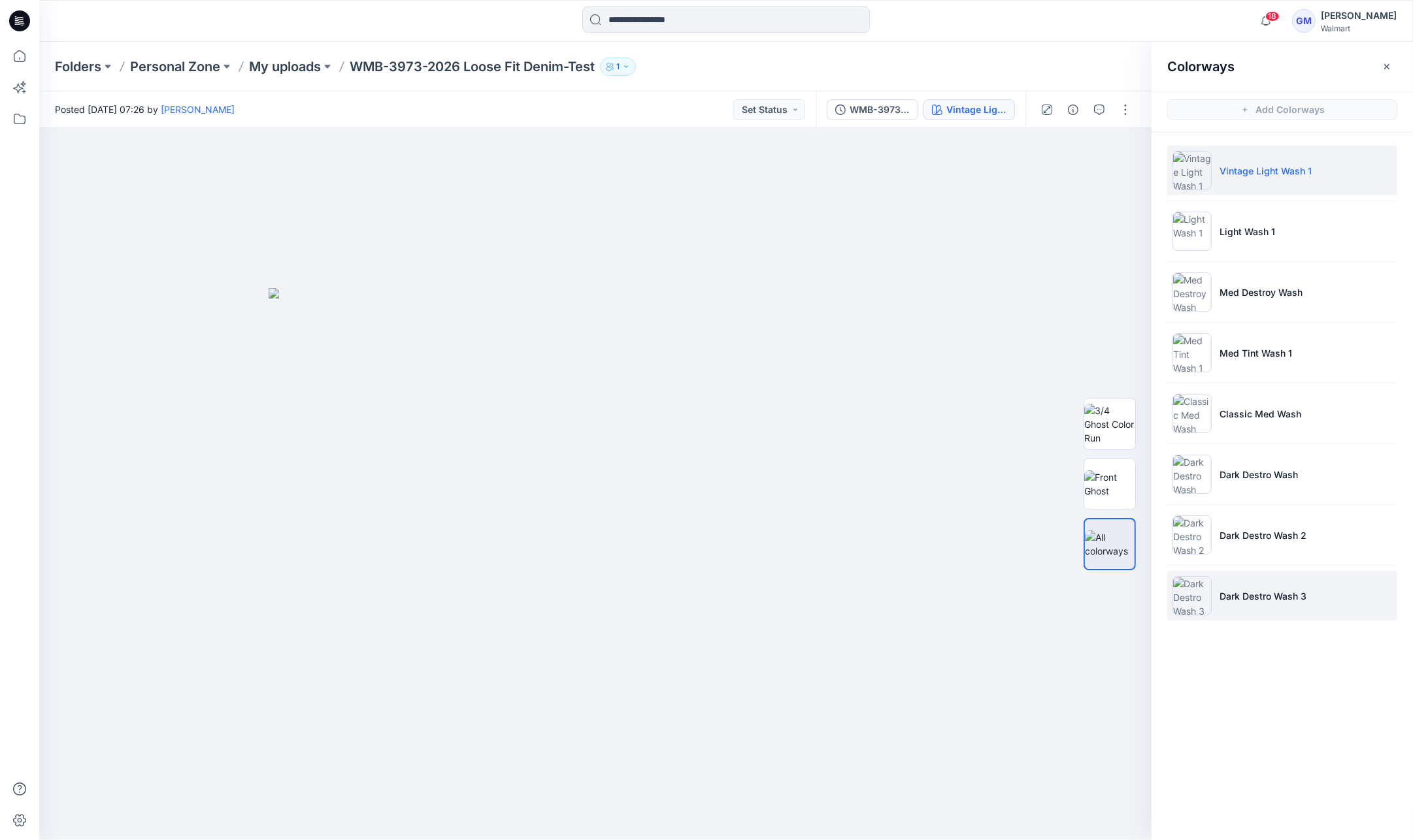
click at [1254, 596] on p "Dark Destro Wash 3" at bounding box center [1263, 596] width 87 height 14
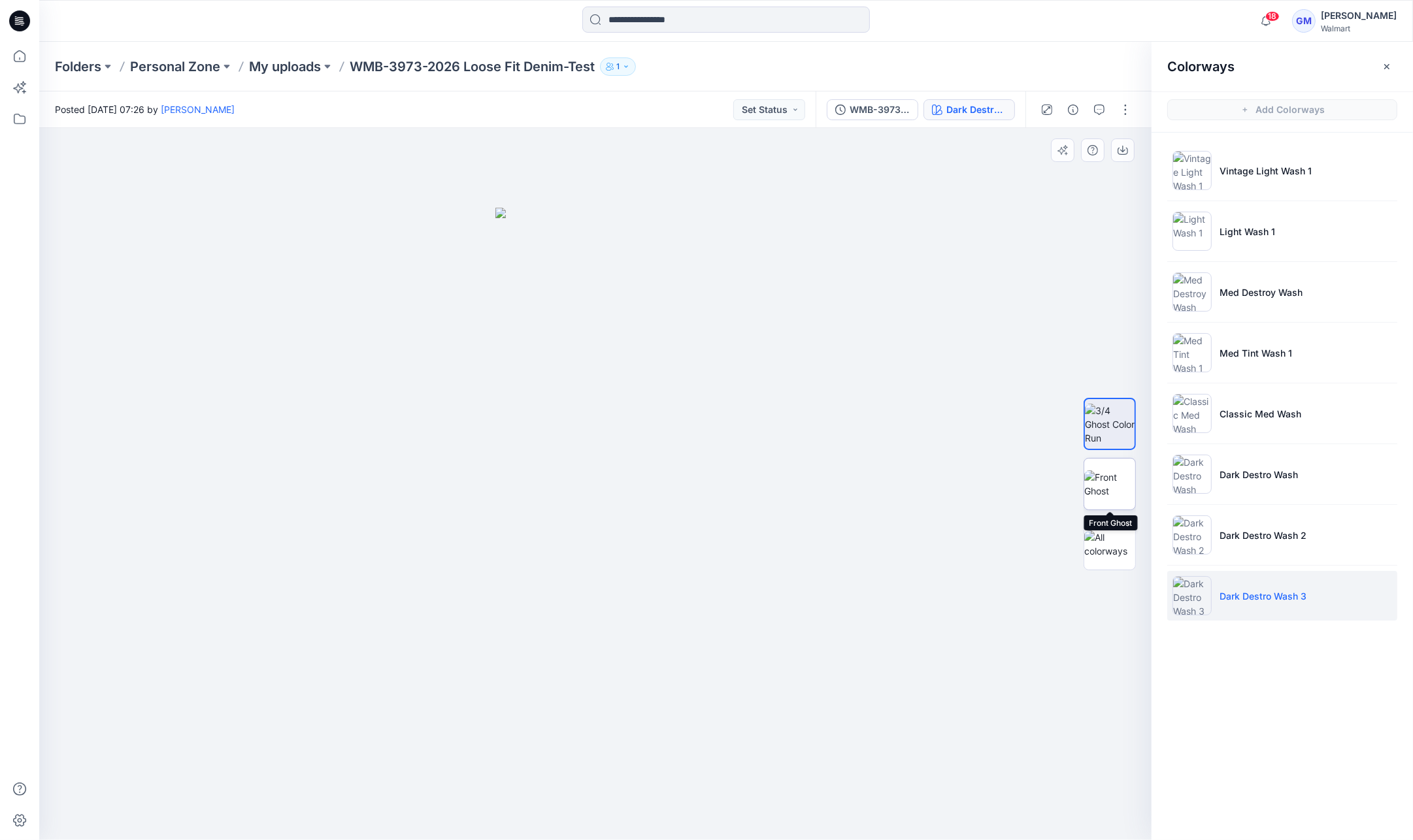
click at [1128, 497] on img at bounding box center [1110, 484] width 51 height 28
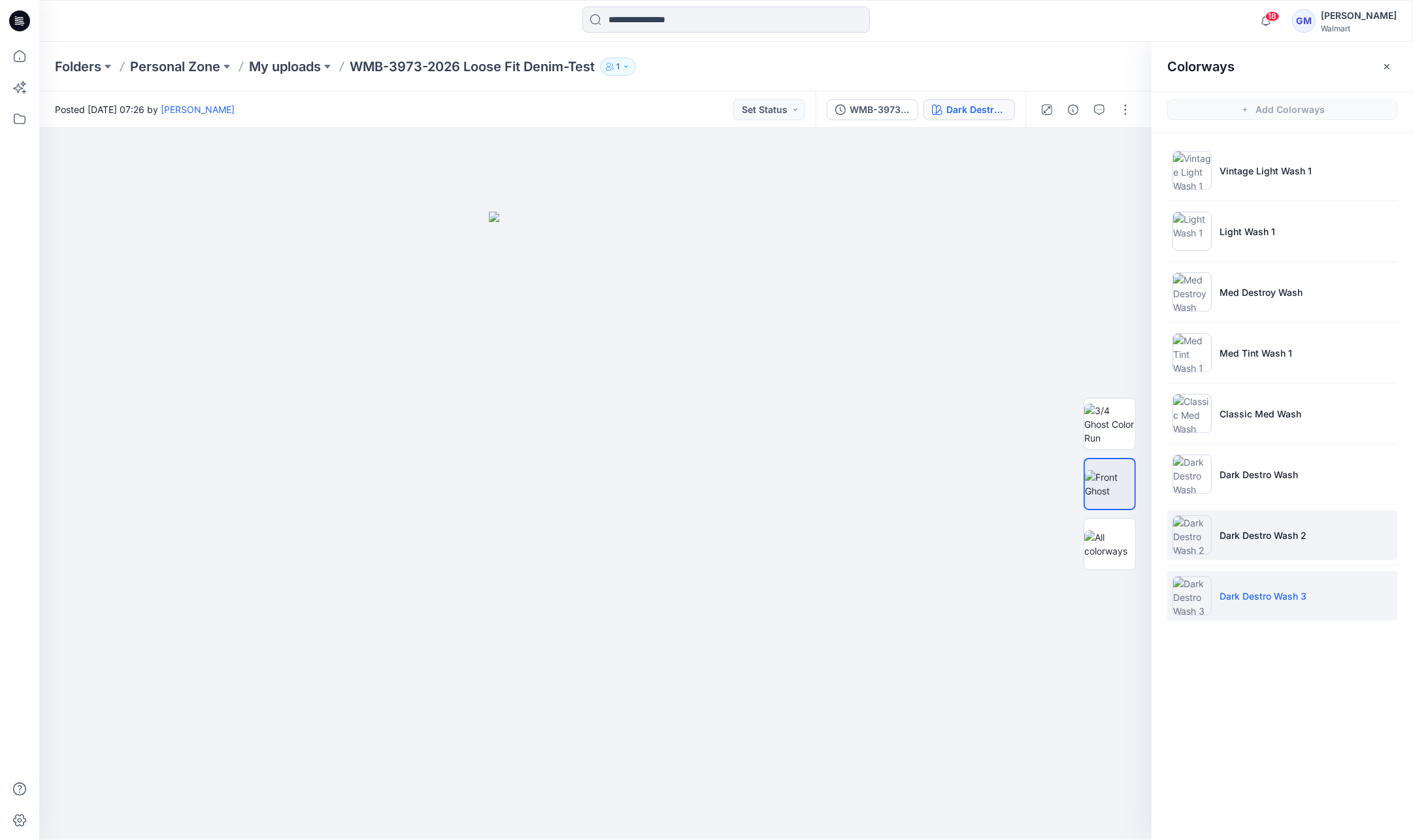
click at [1232, 529] on p "Dark Destro Wash 2" at bounding box center [1263, 535] width 87 height 14
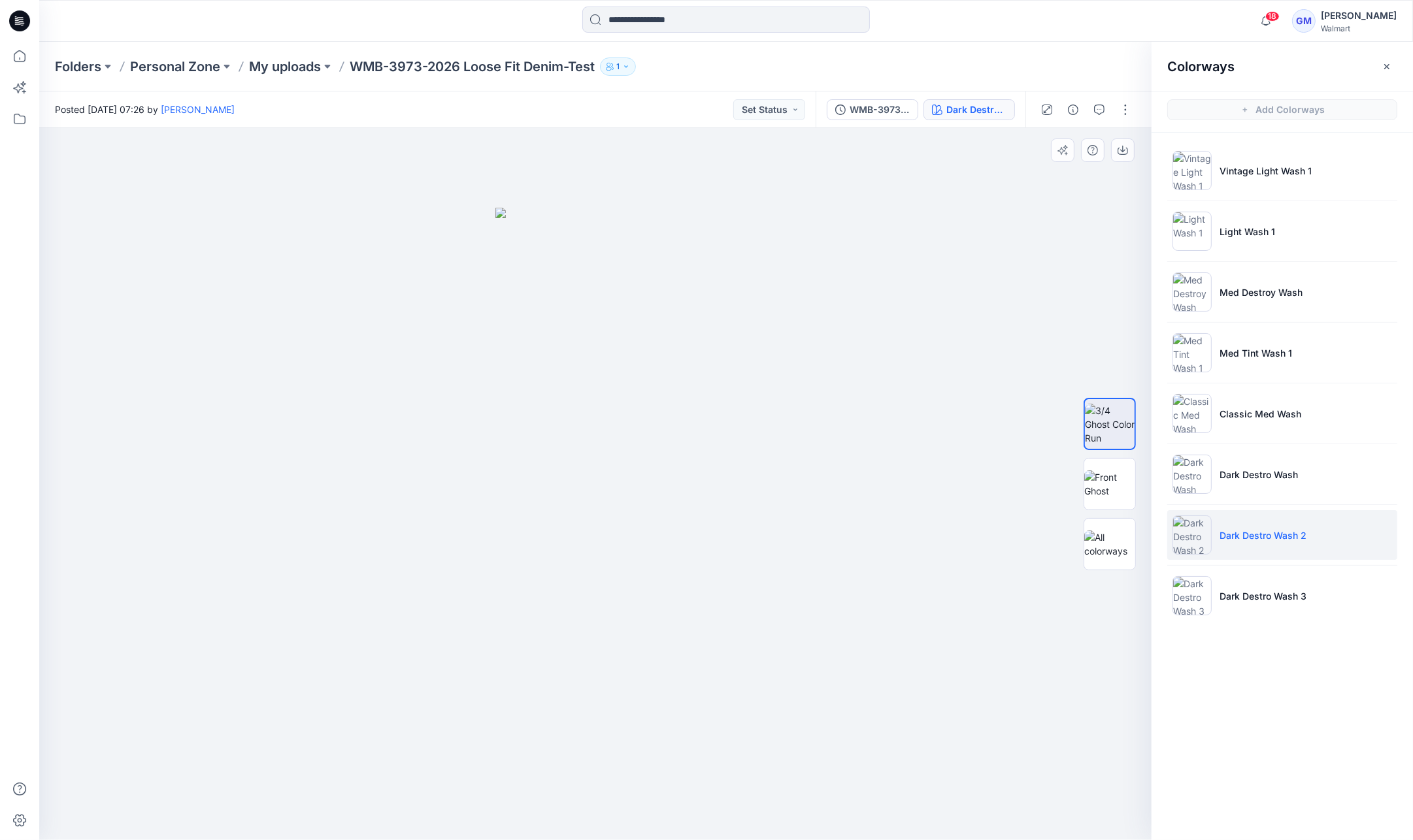
click at [1070, 492] on div at bounding box center [1110, 483] width 84 height 326
click at [1099, 479] on img at bounding box center [1110, 484] width 51 height 28
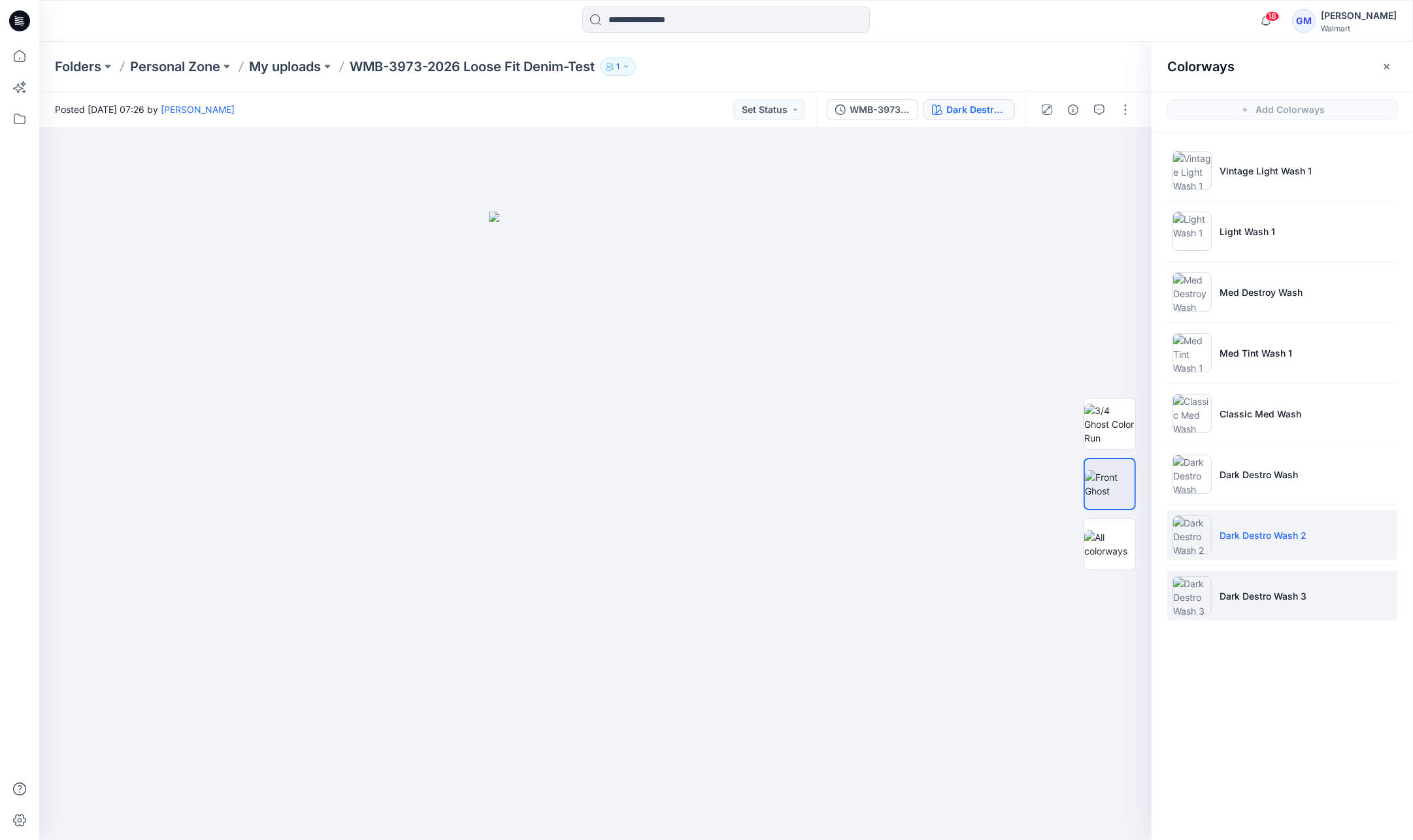
click at [1255, 592] on p "Dark Destro Wash 3" at bounding box center [1263, 596] width 87 height 14
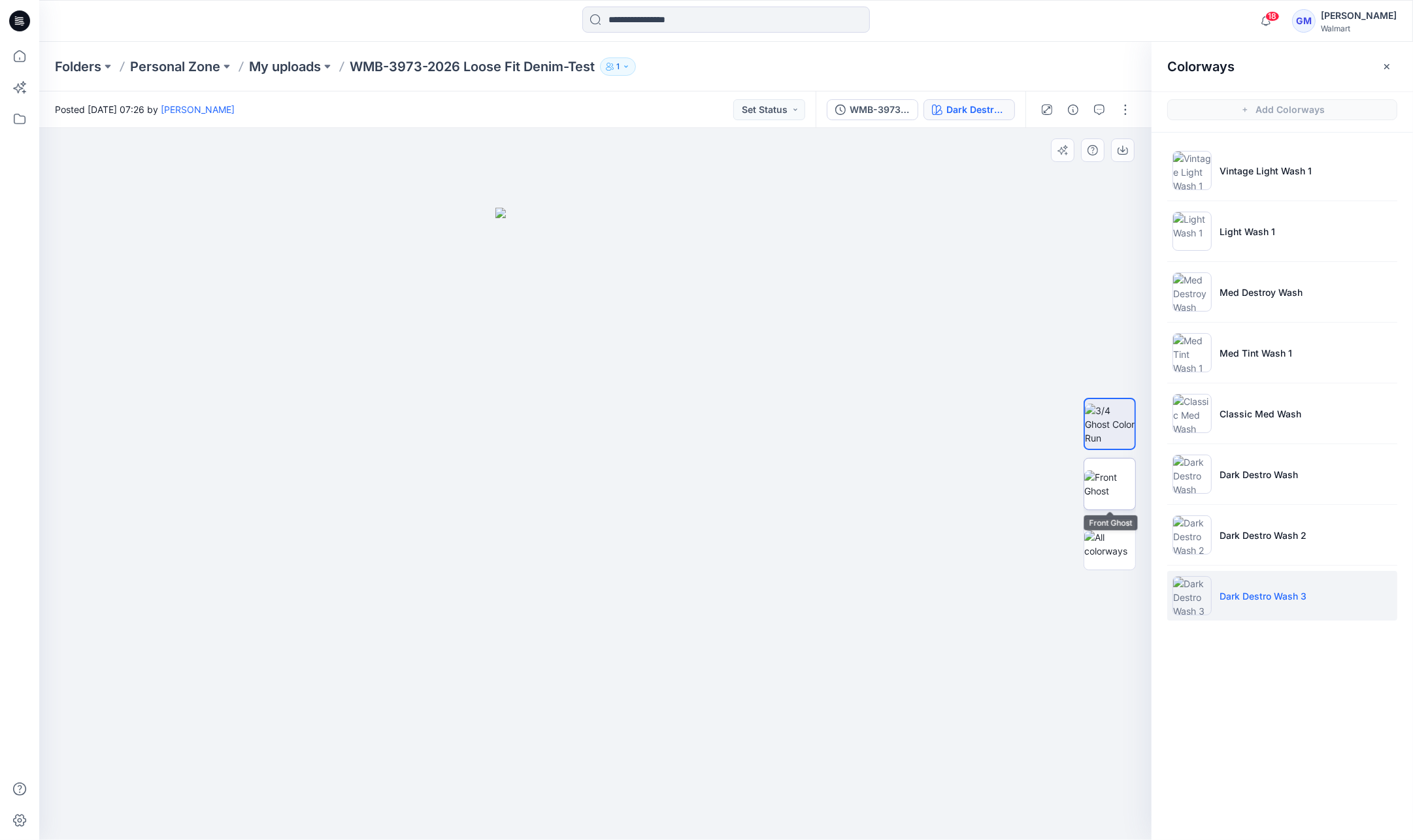
click at [1121, 483] on img at bounding box center [1110, 484] width 51 height 28
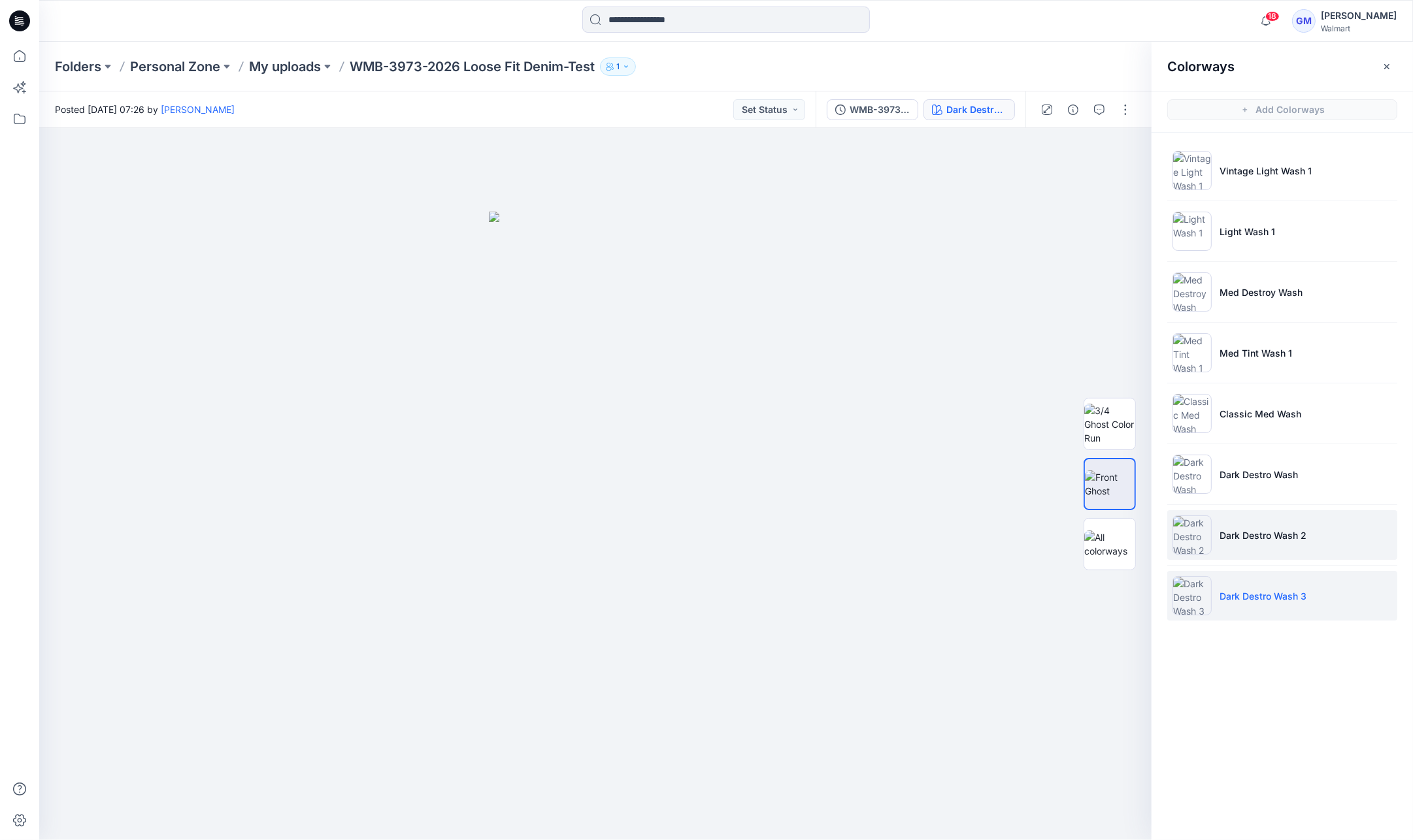
click at [1258, 524] on li "Dark Destro Wash 2" at bounding box center [1282, 535] width 230 height 49
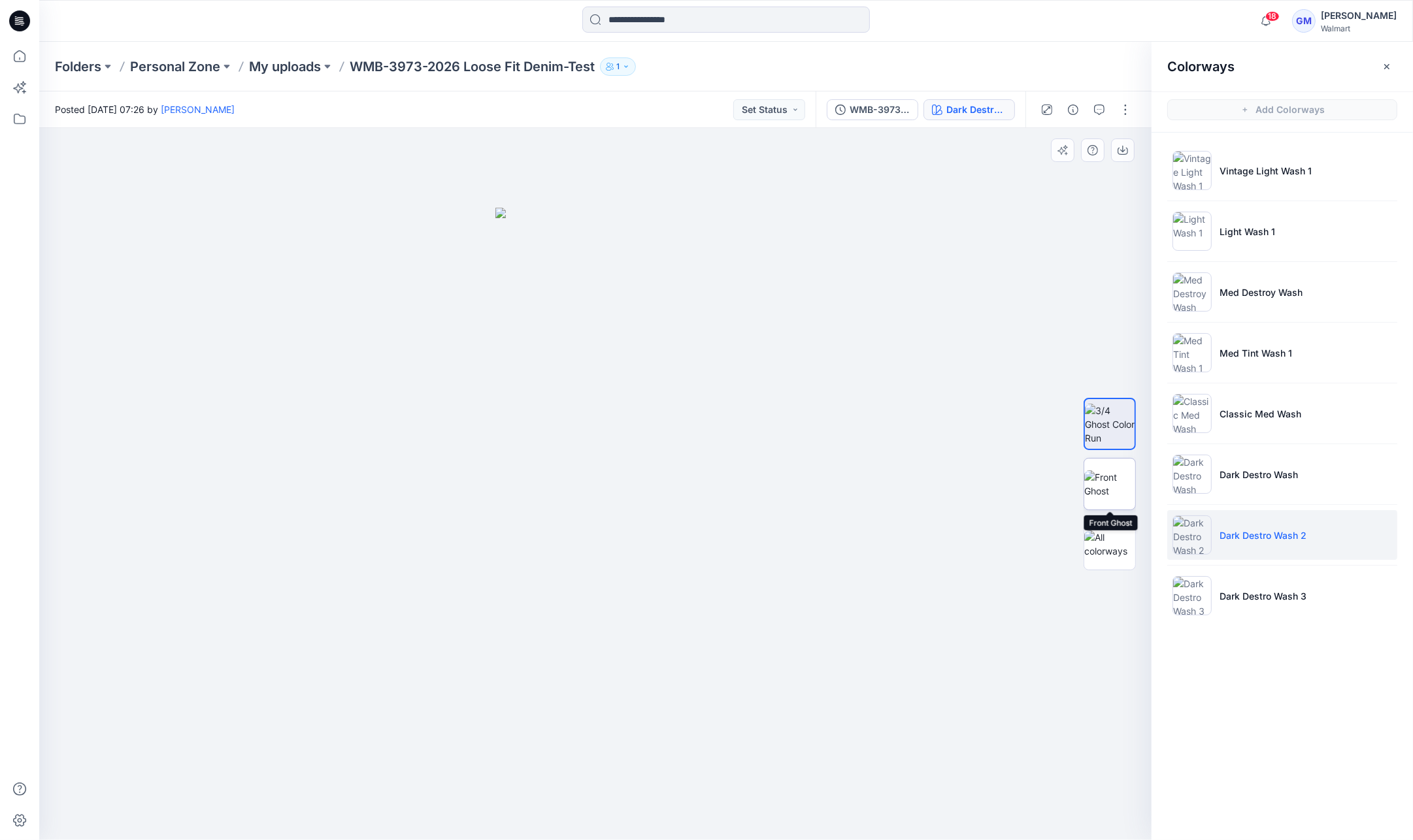
click at [1103, 496] on img at bounding box center [1110, 484] width 51 height 28
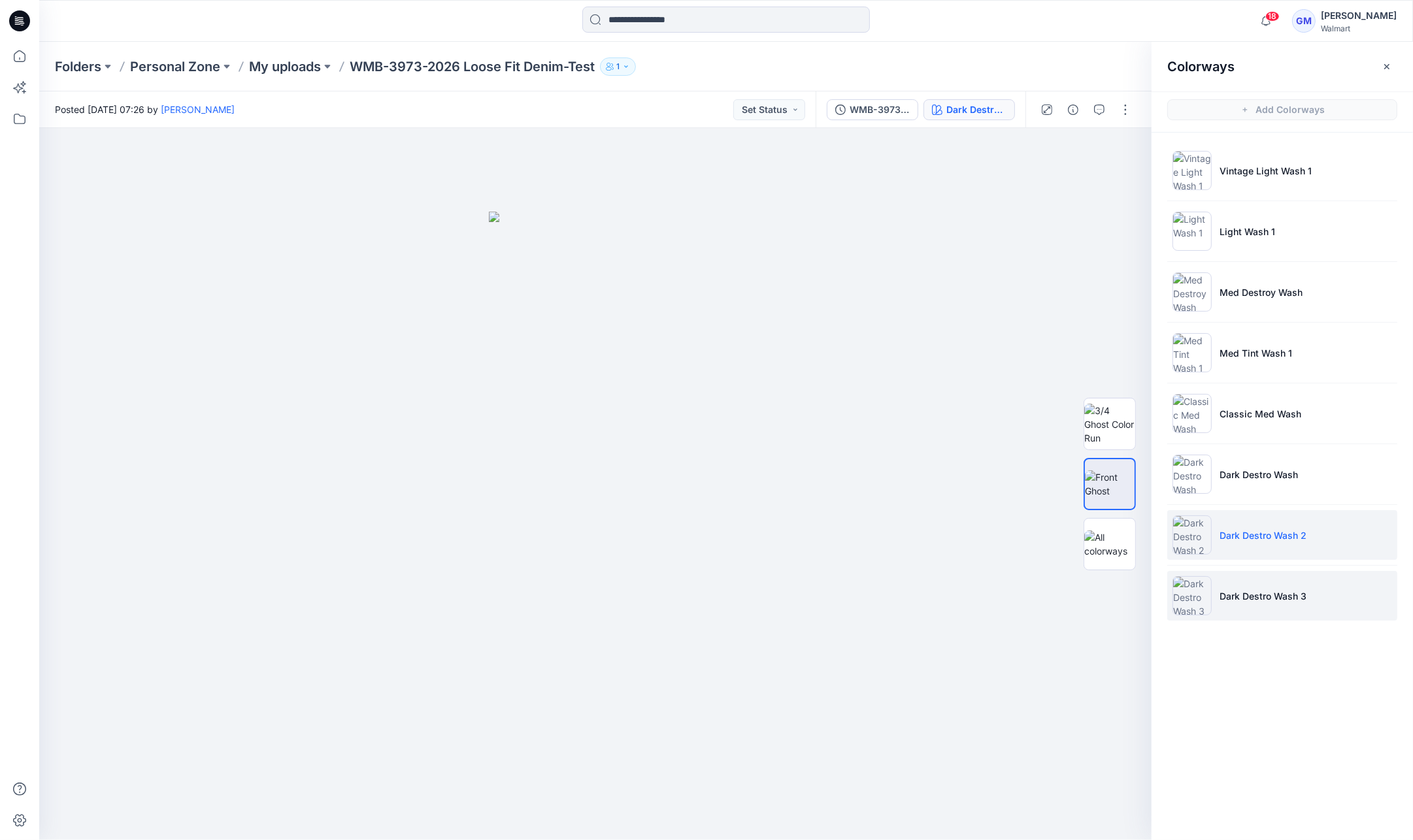
click at [1268, 591] on p "Dark Destro Wash 3" at bounding box center [1263, 596] width 87 height 14
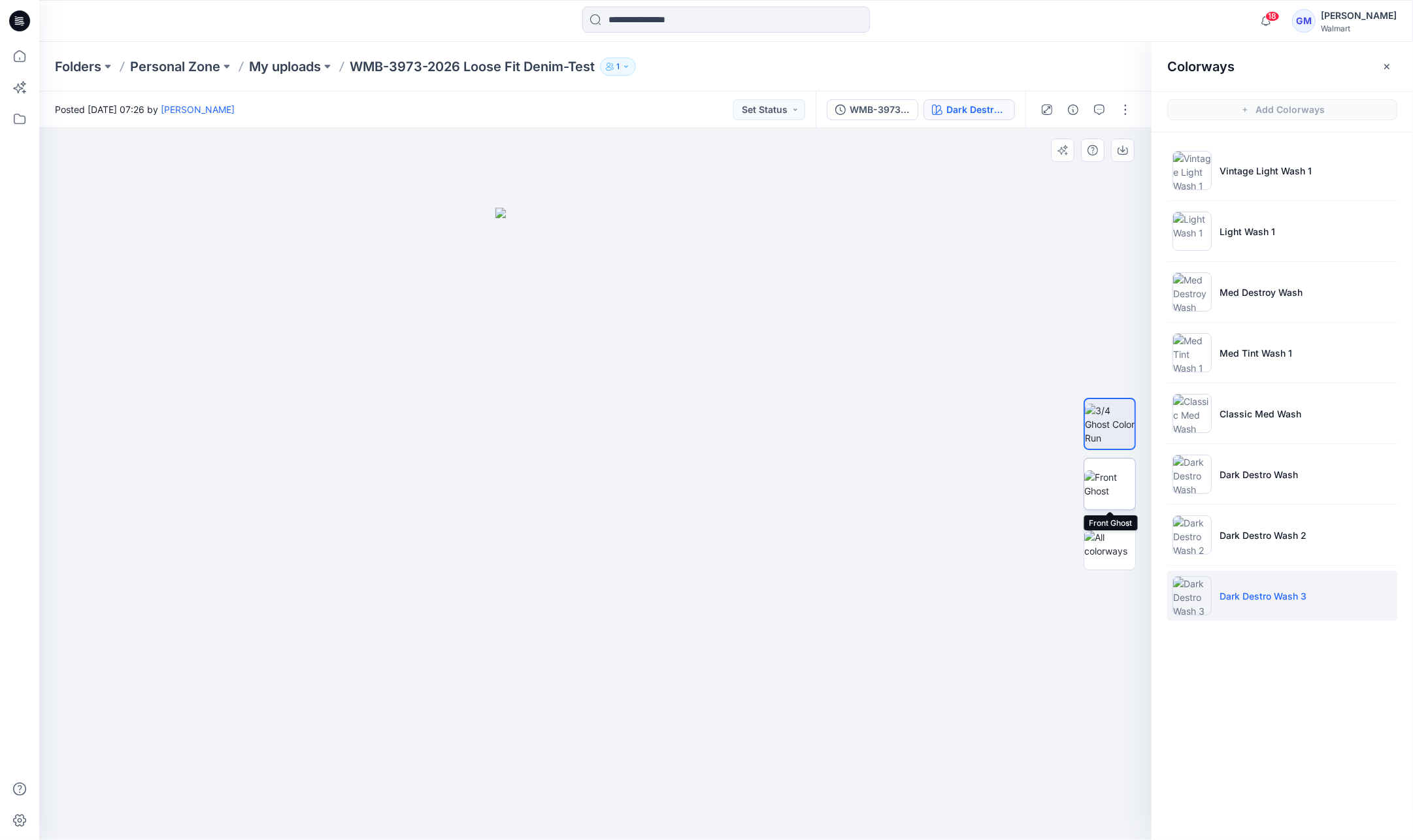
click at [1094, 496] on img at bounding box center [1110, 484] width 51 height 28
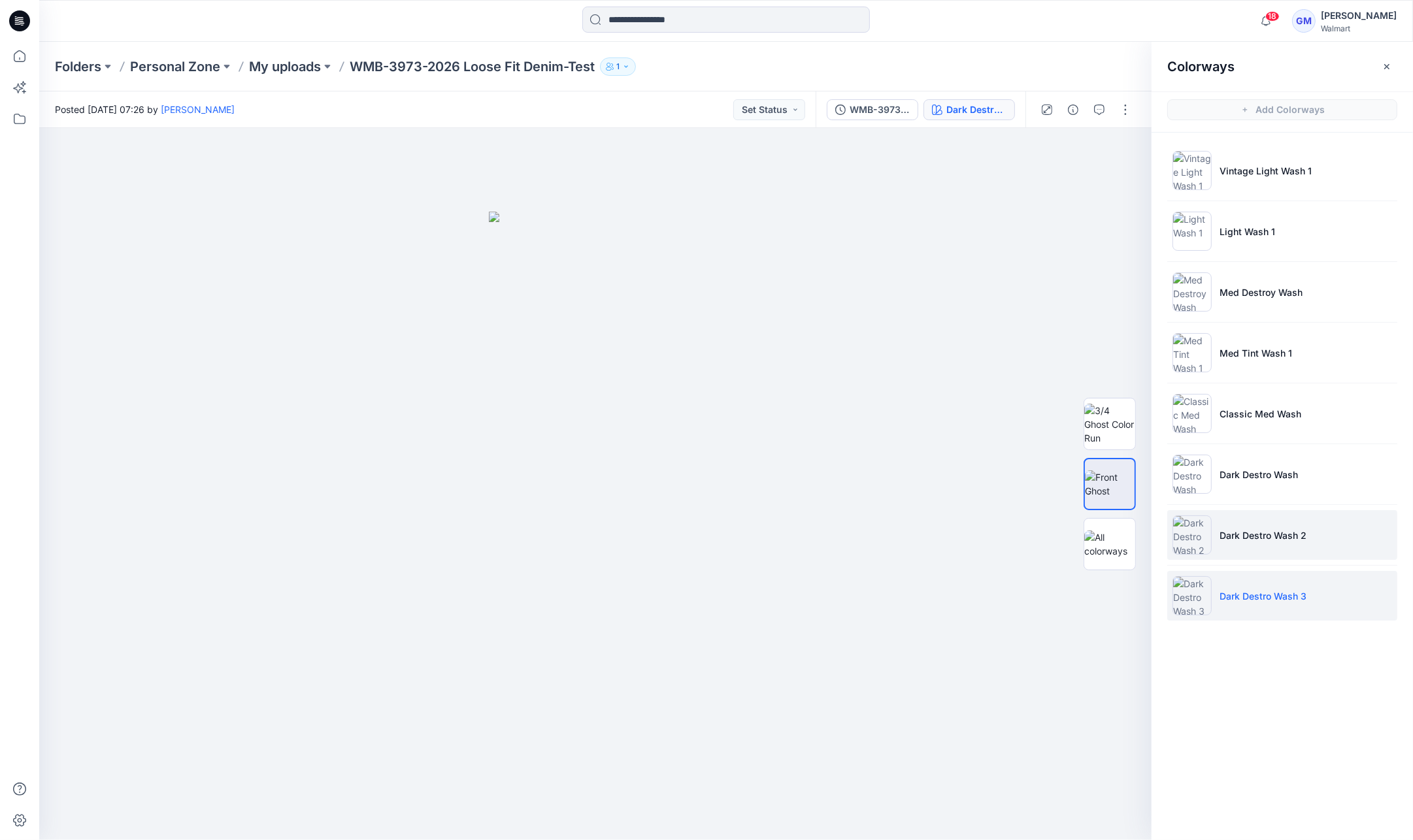
click at [1269, 528] on p "Dark Destro Wash 2" at bounding box center [1263, 535] width 87 height 14
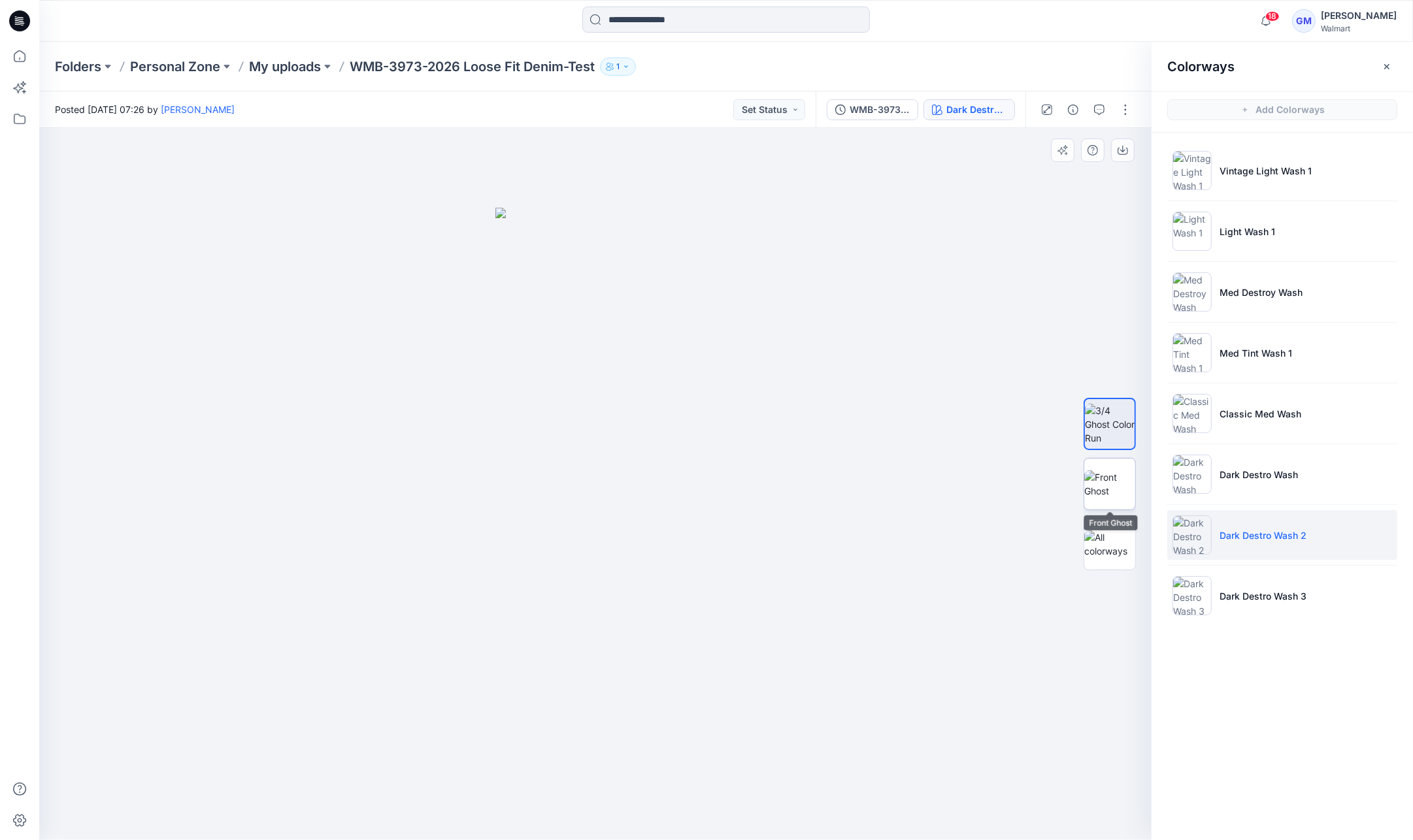
click at [1114, 498] on img at bounding box center [1110, 484] width 51 height 28
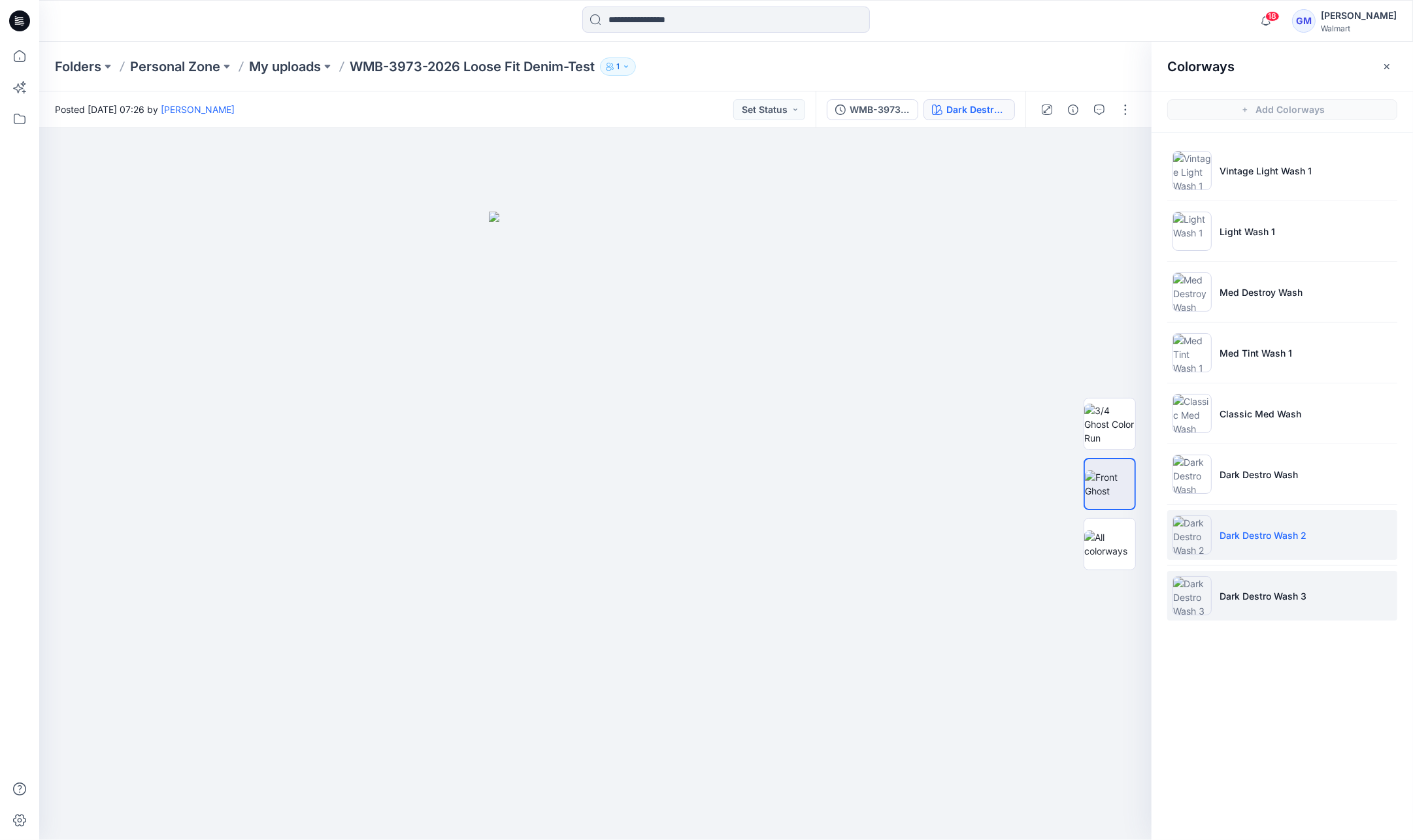
click at [1305, 606] on li "Dark Destro Wash 3" at bounding box center [1282, 595] width 230 height 49
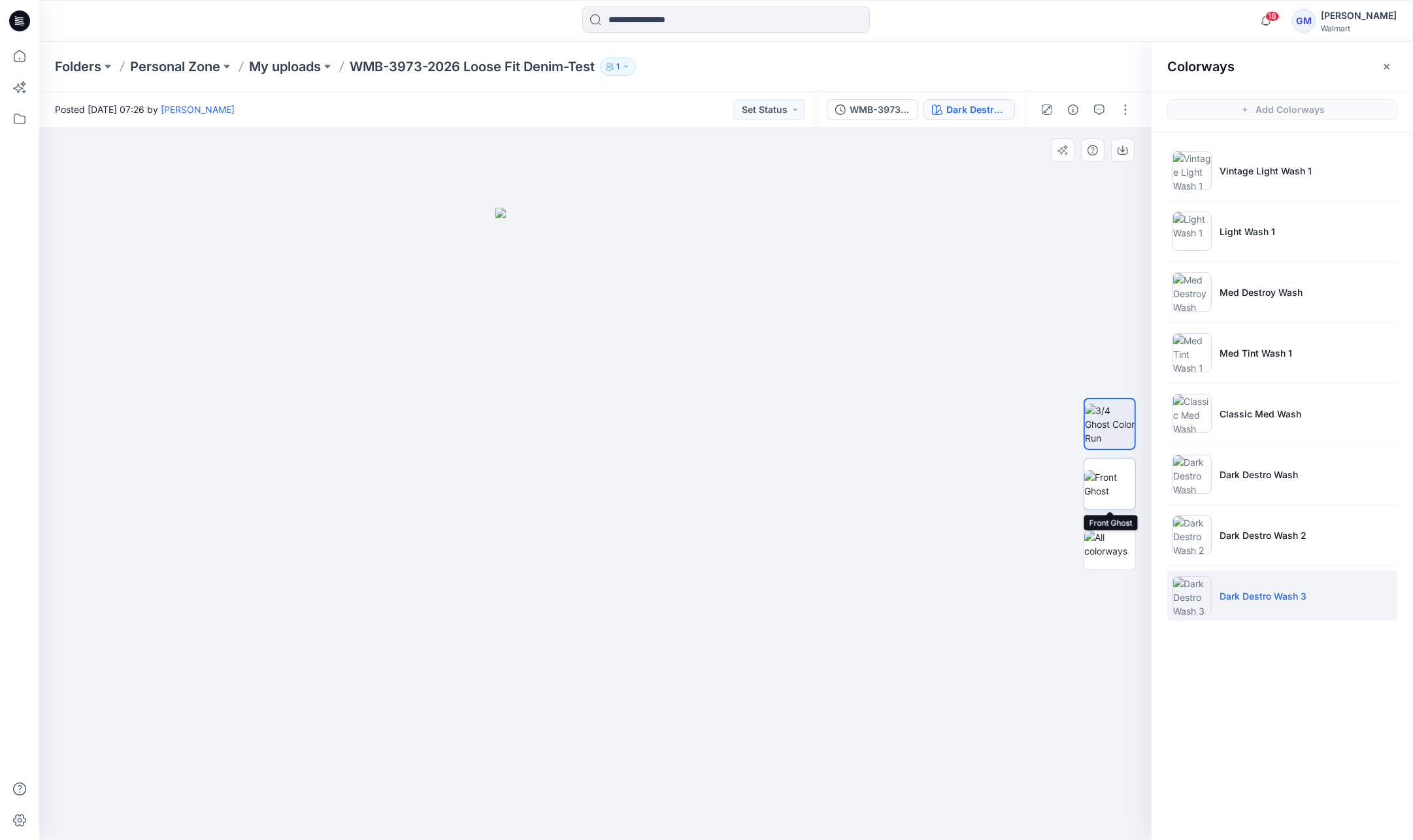
click at [1107, 479] on img at bounding box center [1110, 484] width 51 height 28
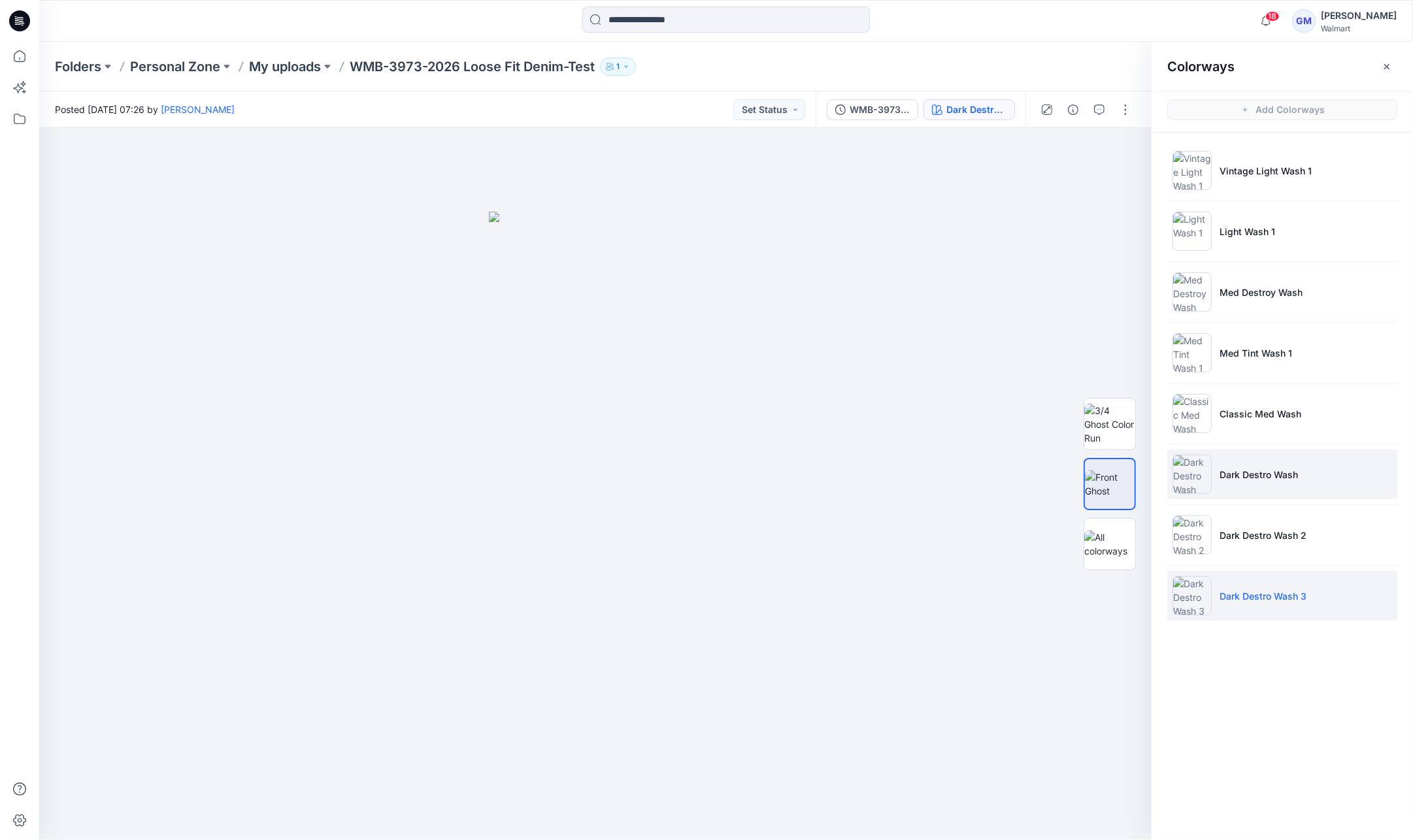
click at [1280, 472] on p "Dark Destro Wash" at bounding box center [1259, 474] width 78 height 14
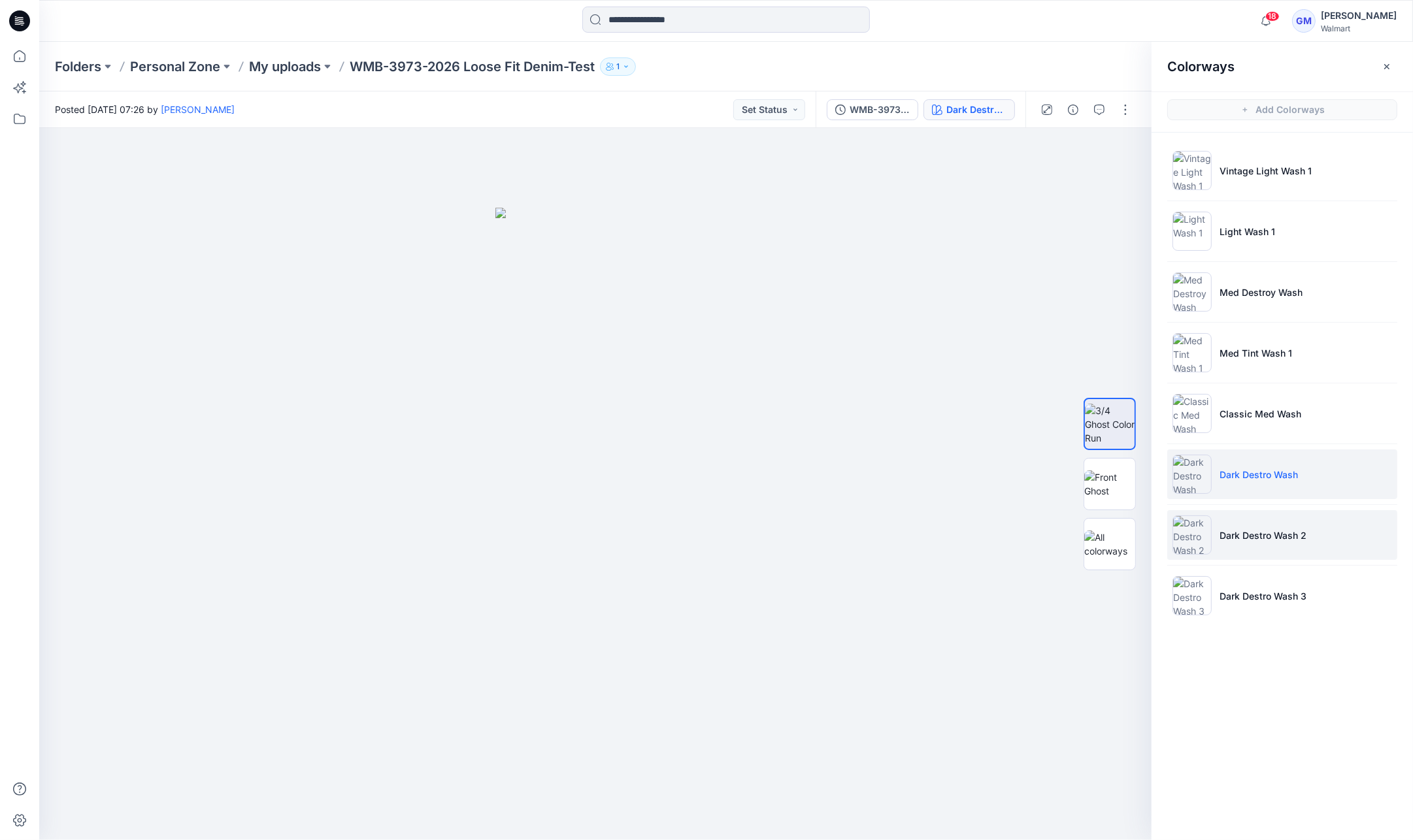
click at [1333, 531] on li "Dark Destro Wash 2" at bounding box center [1282, 535] width 230 height 49
click at [1111, 490] on img at bounding box center [1110, 484] width 51 height 28
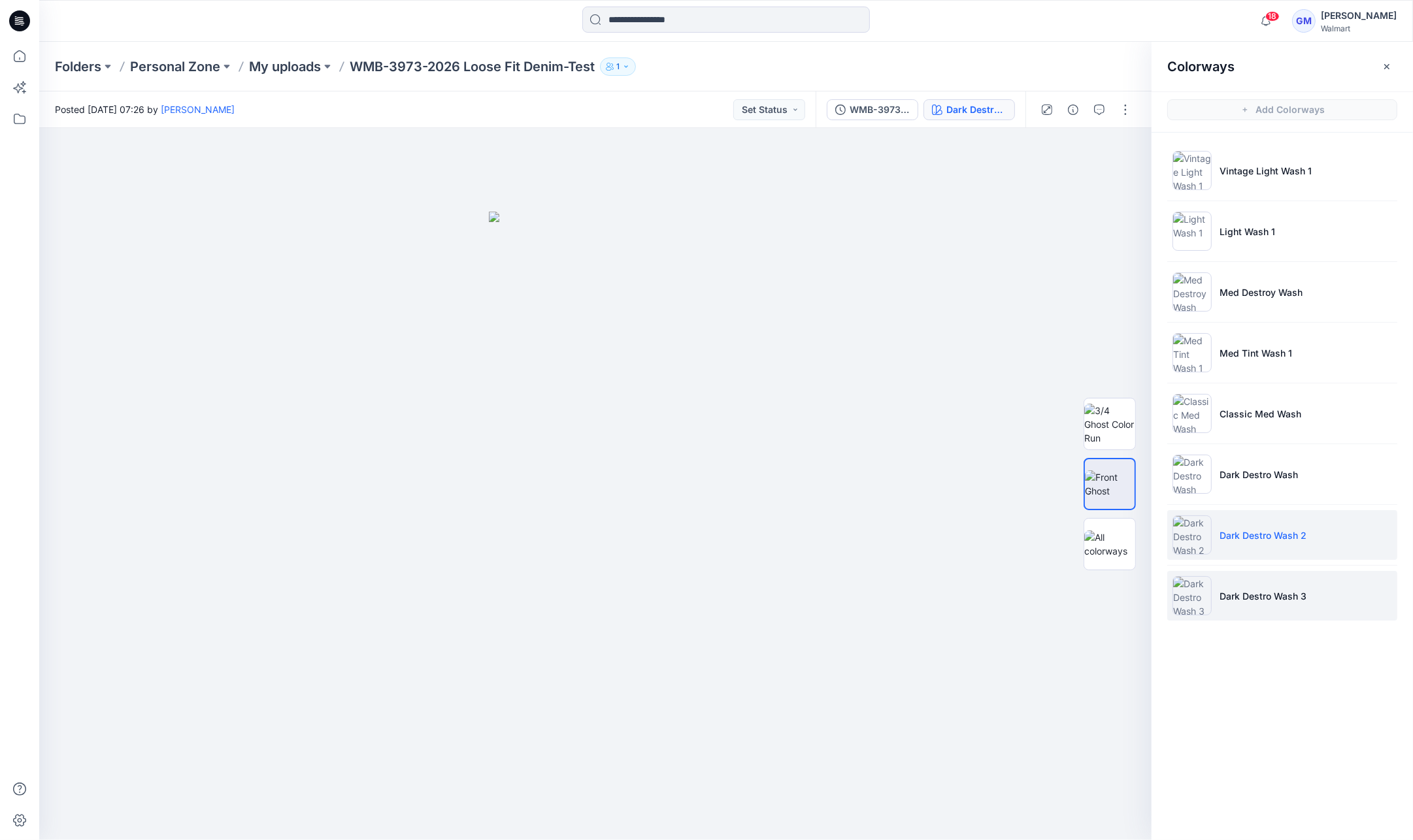
click at [1208, 573] on li "Dark Destro Wash 3" at bounding box center [1282, 595] width 230 height 49
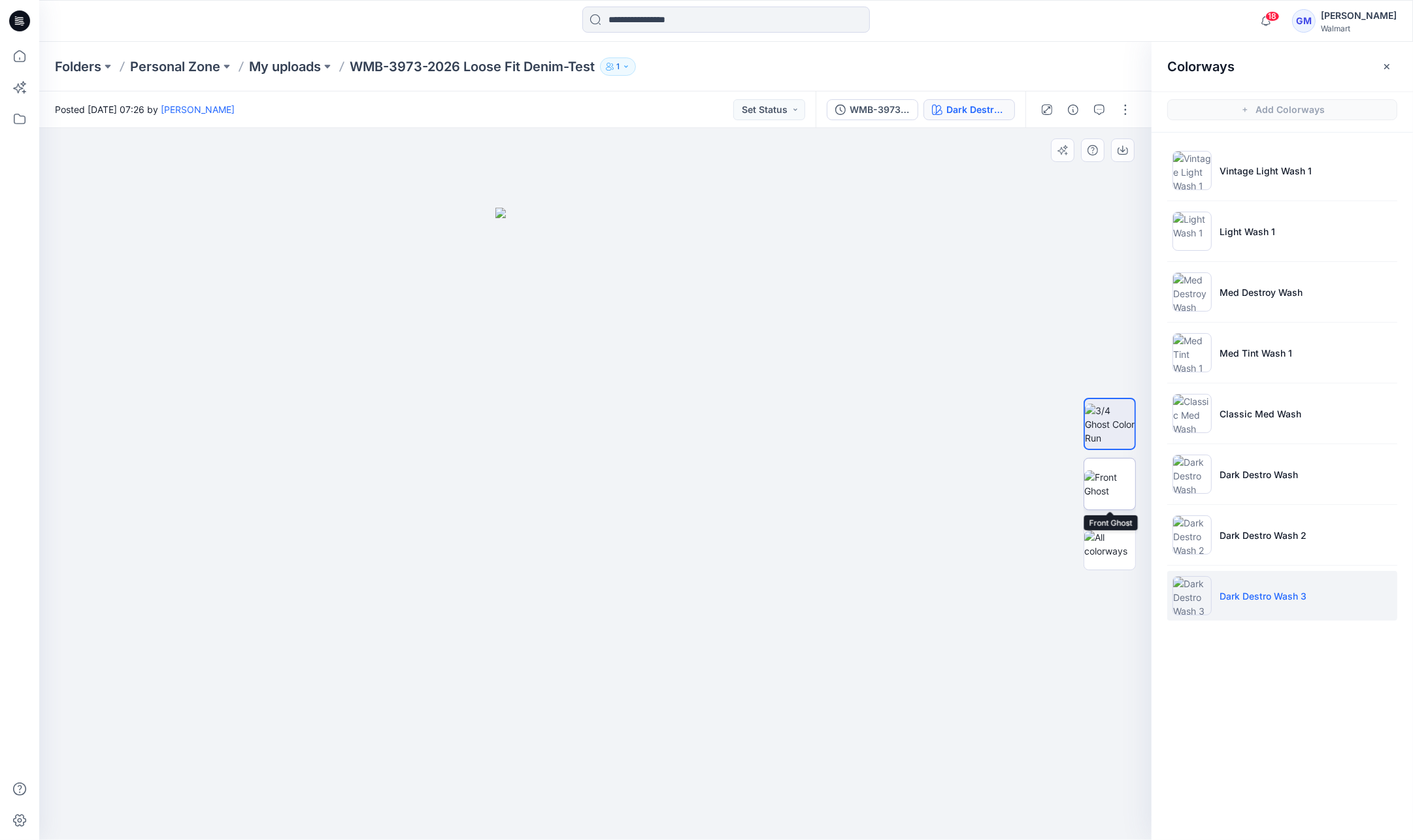
click at [1130, 493] on img at bounding box center [1110, 484] width 51 height 28
click at [1123, 100] on button "button" at bounding box center [1125, 110] width 21 height 21
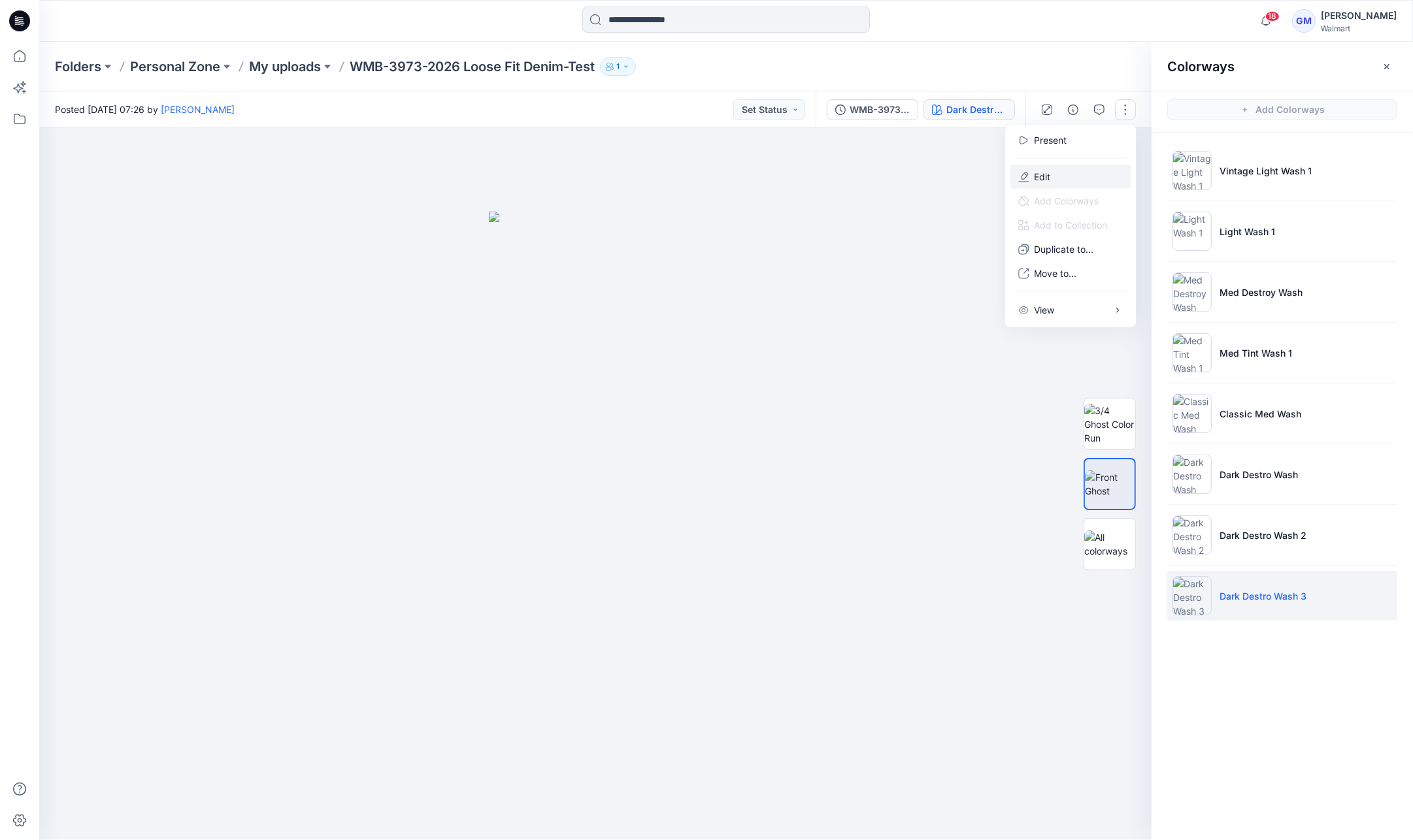
click at [1040, 165] on button "Edit" at bounding box center [1071, 177] width 120 height 24
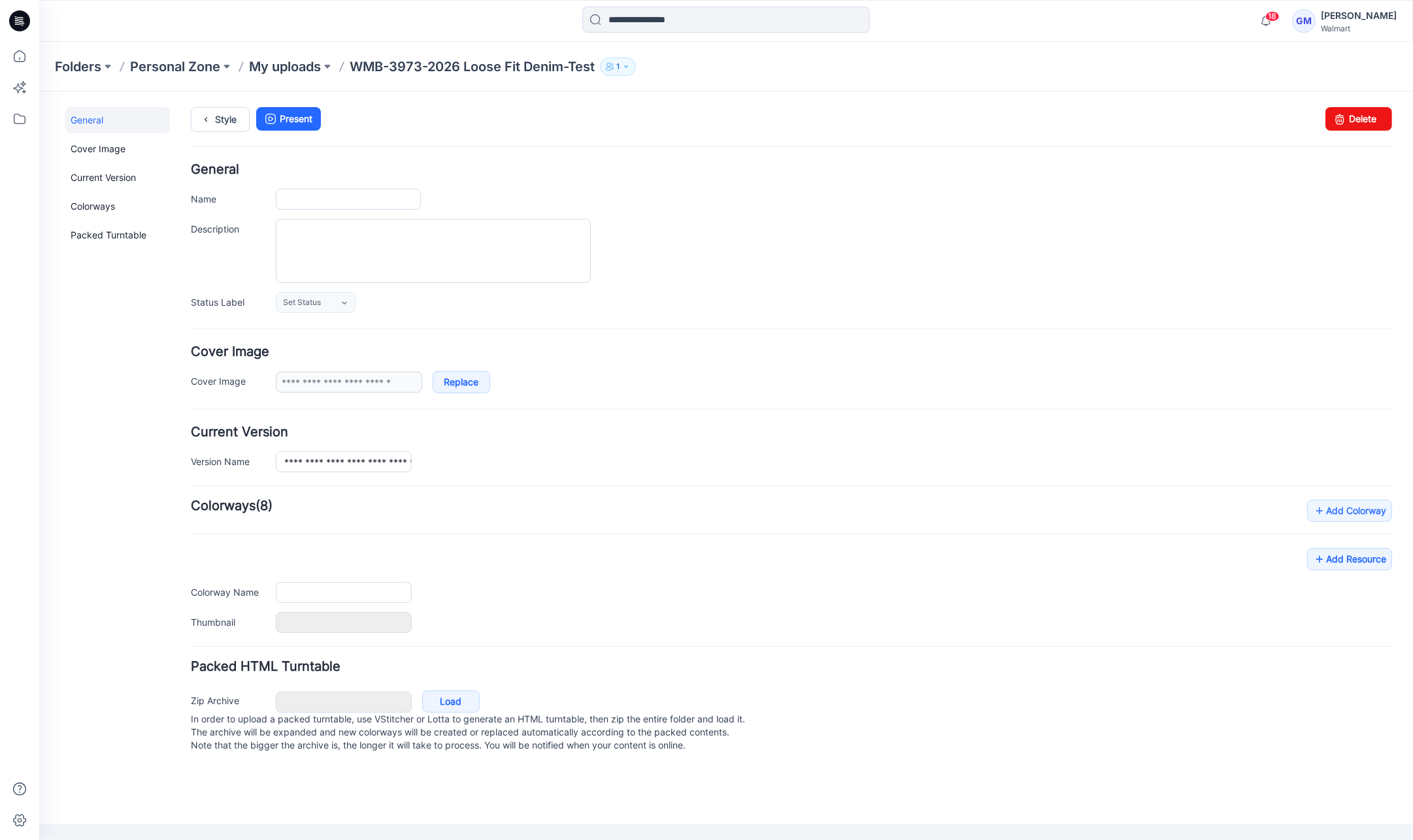
type input "**********"
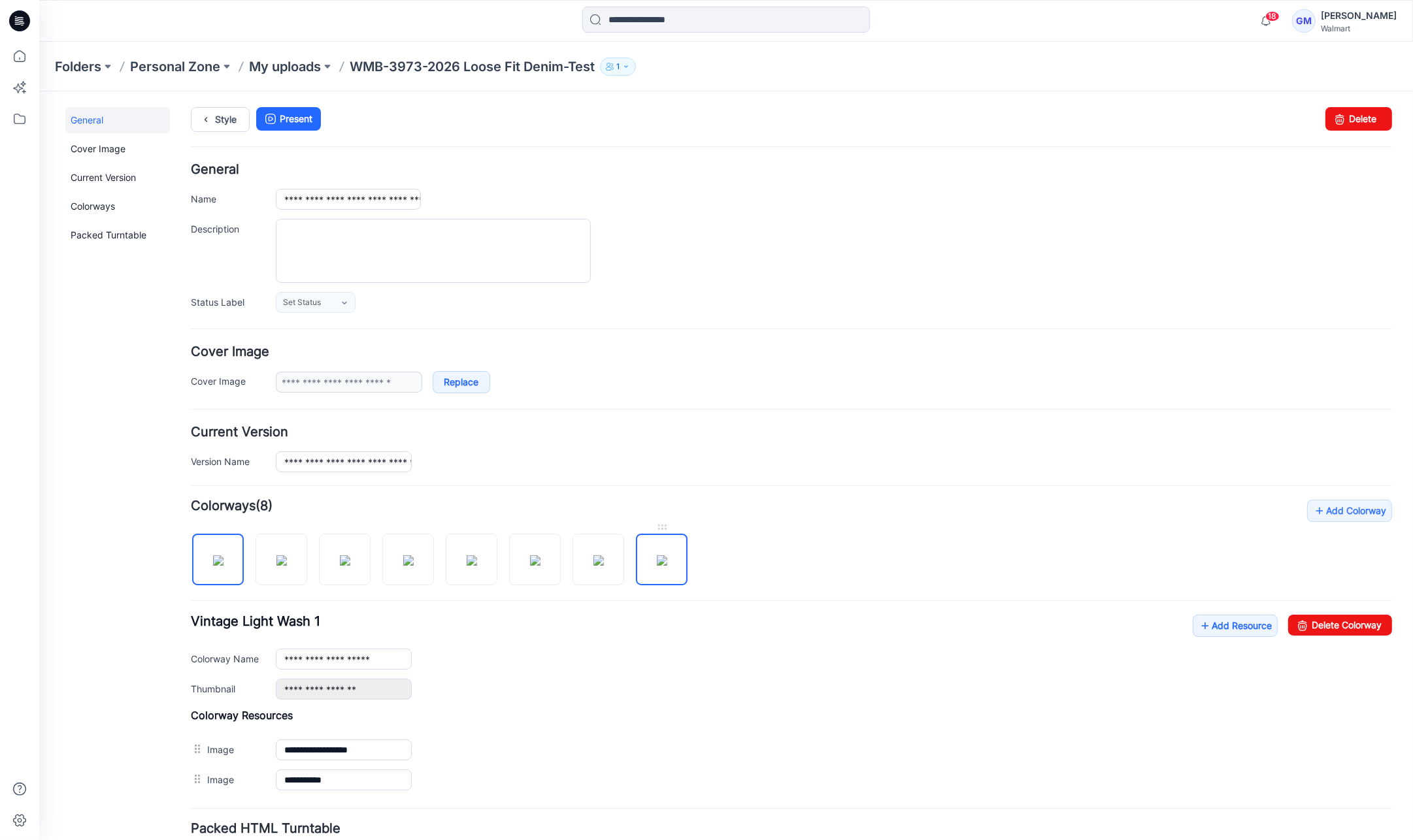
click at [657, 555] on img at bounding box center [662, 560] width 11 height 11
click at [1314, 615] on link "Delete Colorway" at bounding box center [1340, 624] width 104 height 21
click at [532, 555] on img at bounding box center [535, 560] width 11 height 11
click at [1294, 614] on icon at bounding box center [1303, 624] width 18 height 21
type input "**********"
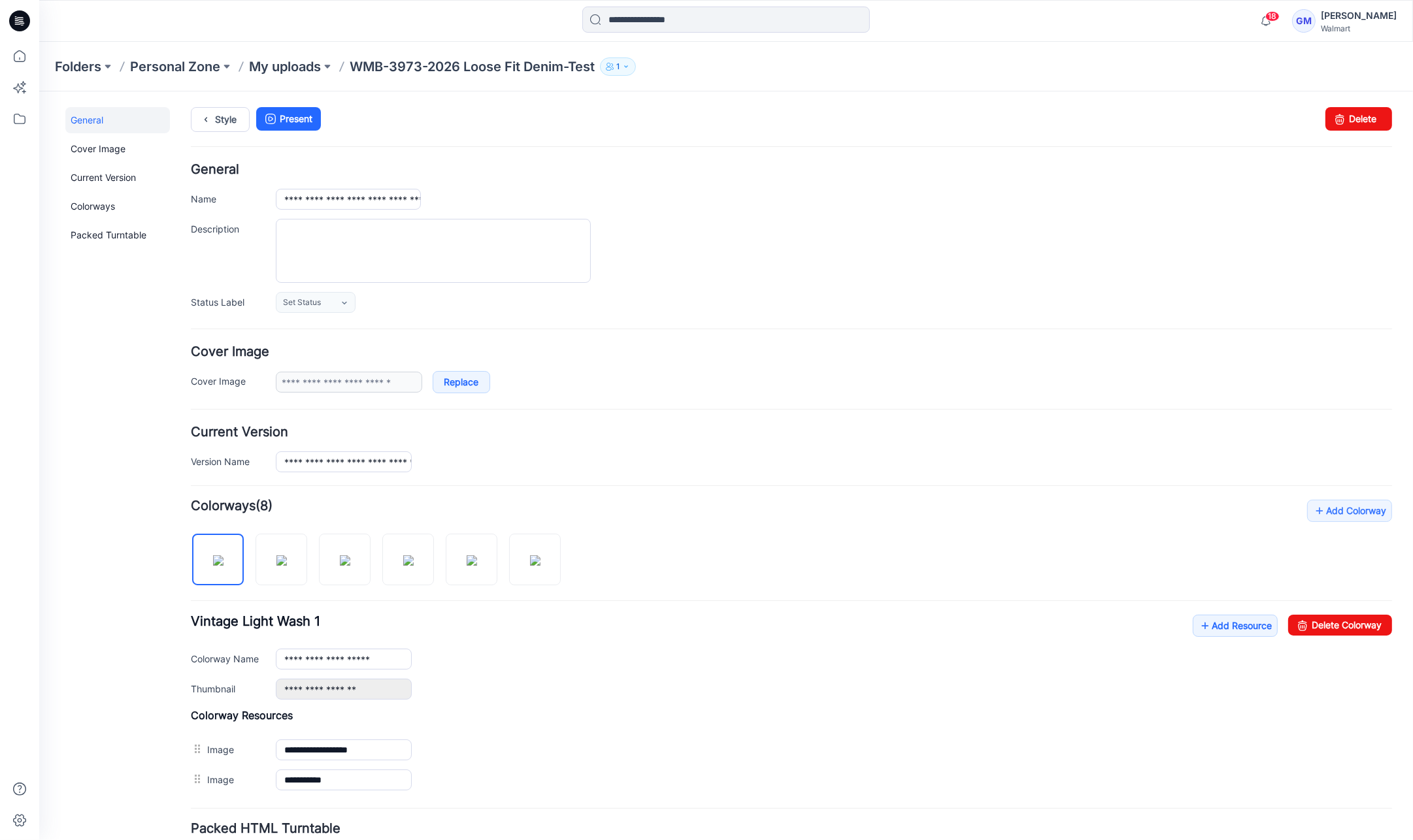
click at [236, 133] on div "Style Present Changes Saved Delete" at bounding box center [791, 134] width 1201 height 56
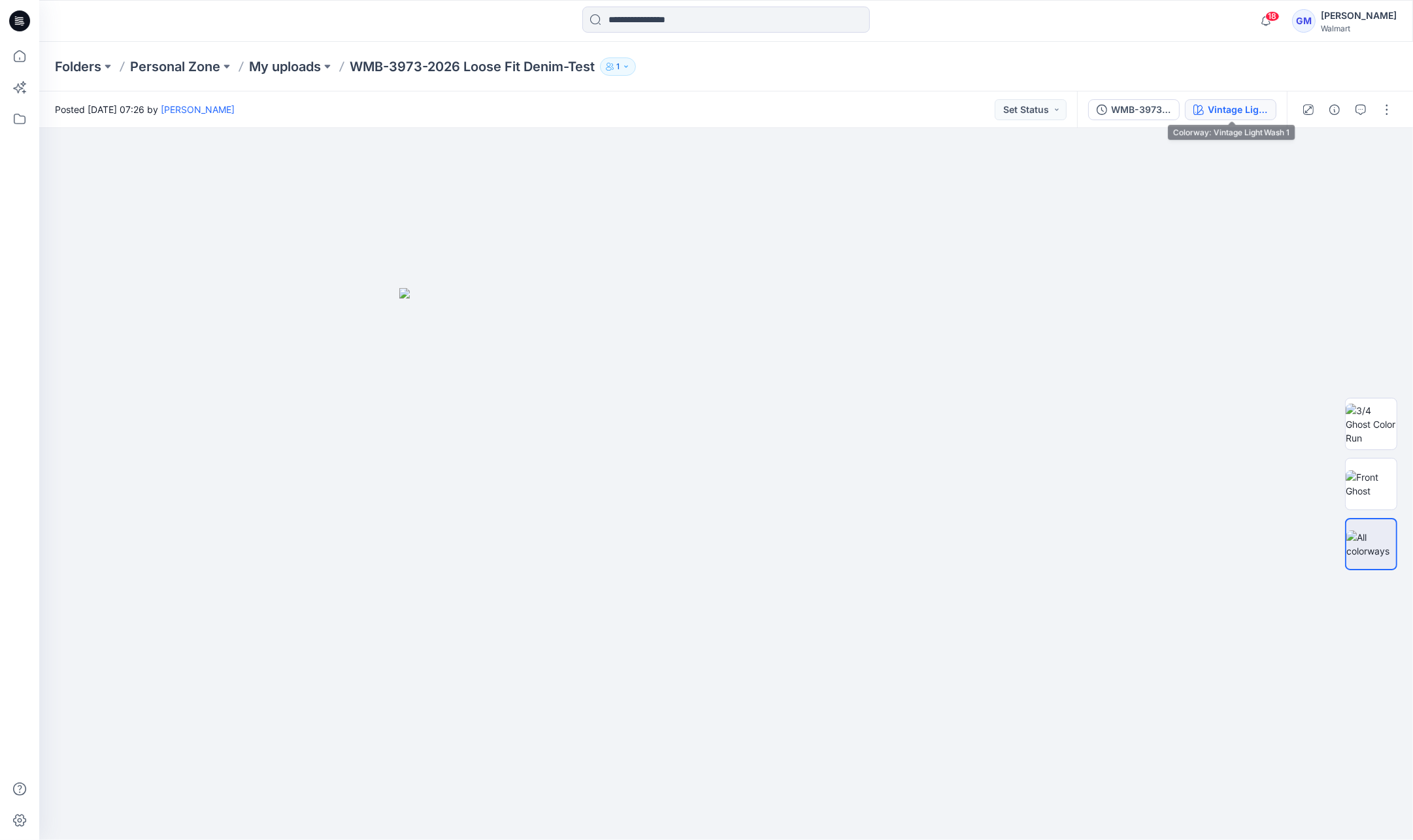
click at [1216, 103] on div "Vintage Light Wash 1" at bounding box center [1238, 110] width 60 height 15
click at [1231, 122] on div "WMB-3973-2026 Loose Fit Denim_Styling_Wash Tested Vintage Light Wash 1" at bounding box center [1182, 109] width 210 height 36
click at [1236, 109] on div "Vintage Light Wash 1" at bounding box center [1238, 110] width 60 height 15
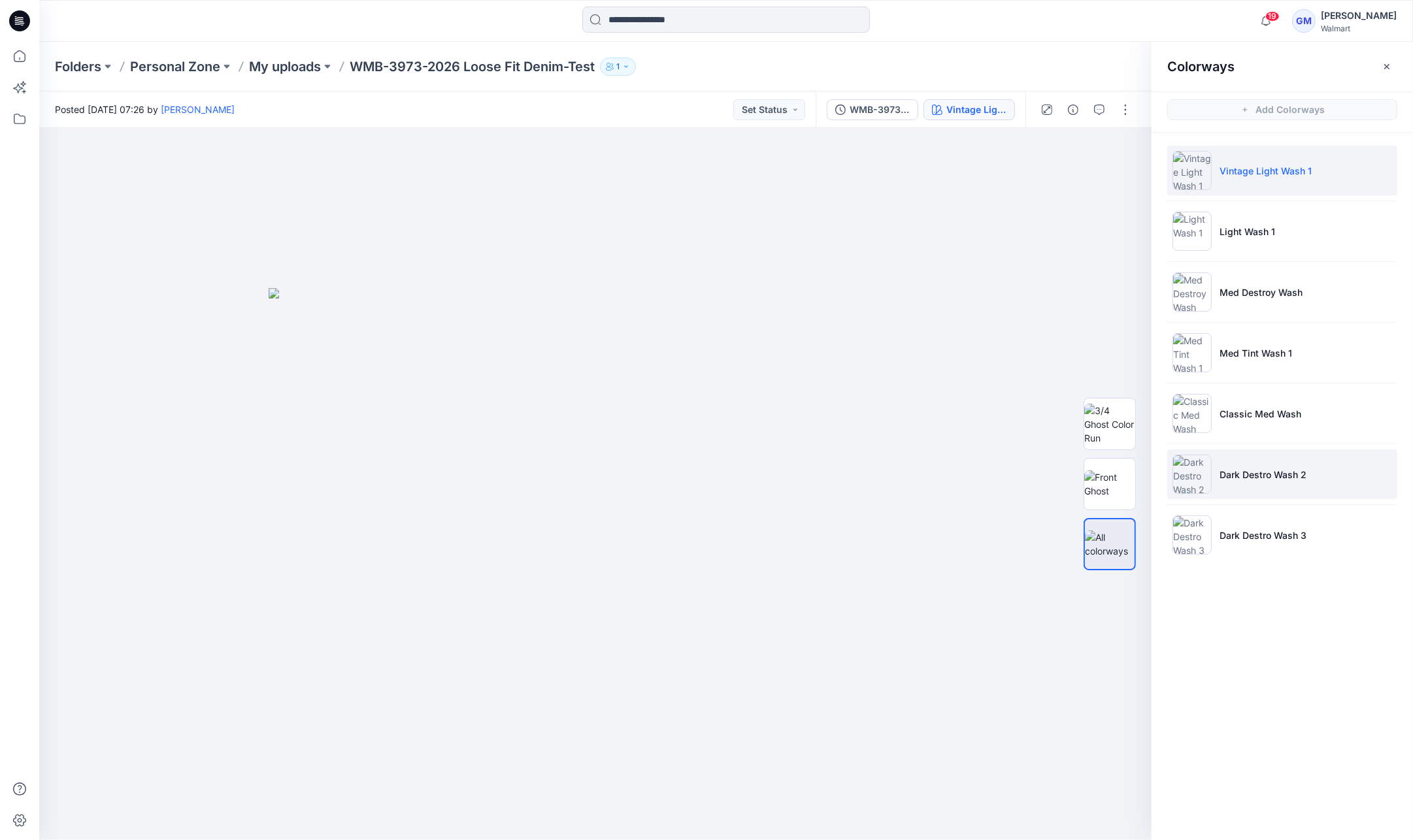
click at [1312, 477] on li "Dark Destro Wash 2" at bounding box center [1282, 474] width 230 height 49
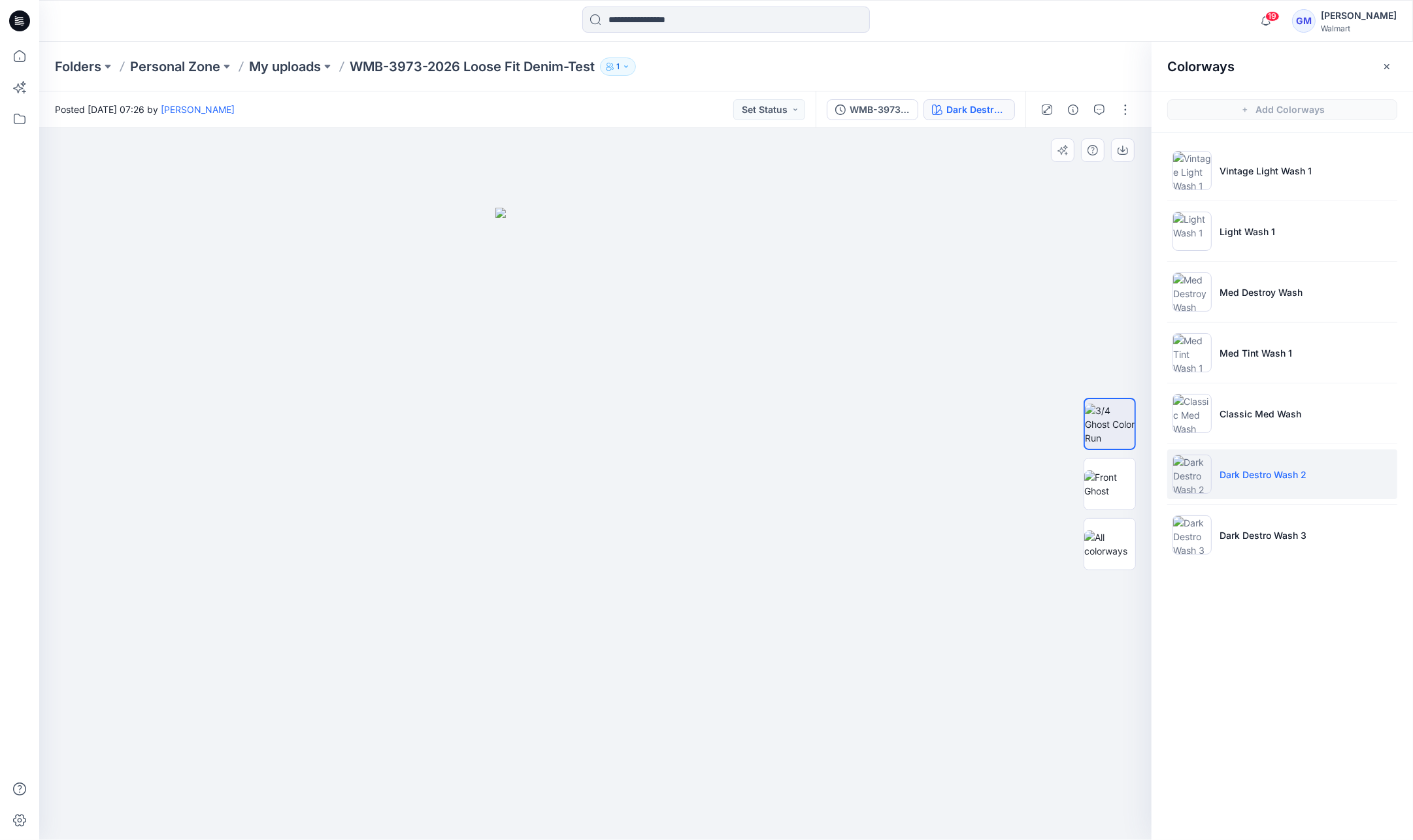
click at [1098, 456] on div at bounding box center [1110, 483] width 52 height 326
click at [1103, 470] on img at bounding box center [1110, 484] width 51 height 28
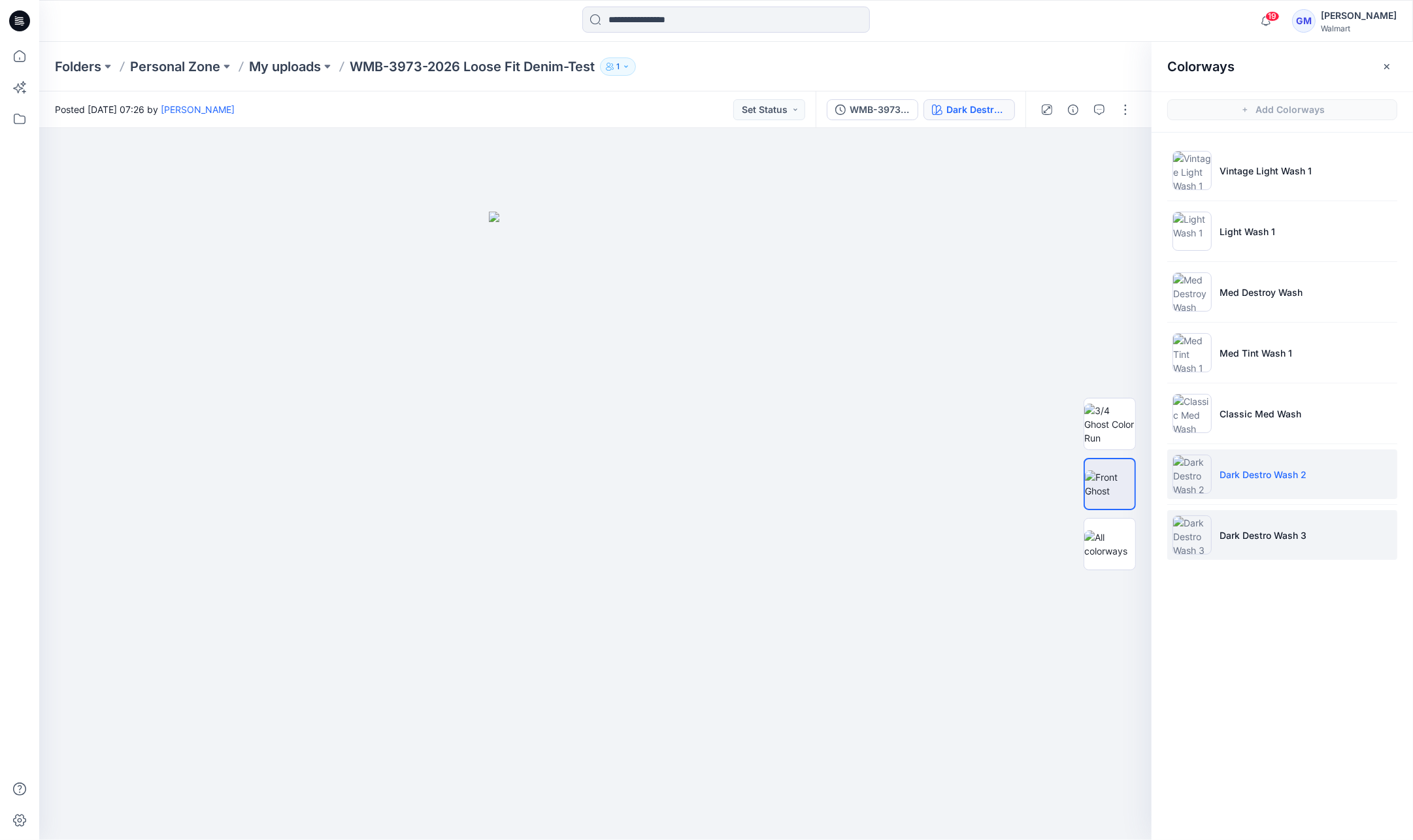
click at [1244, 528] on p "Dark Destro Wash 3" at bounding box center [1263, 535] width 87 height 14
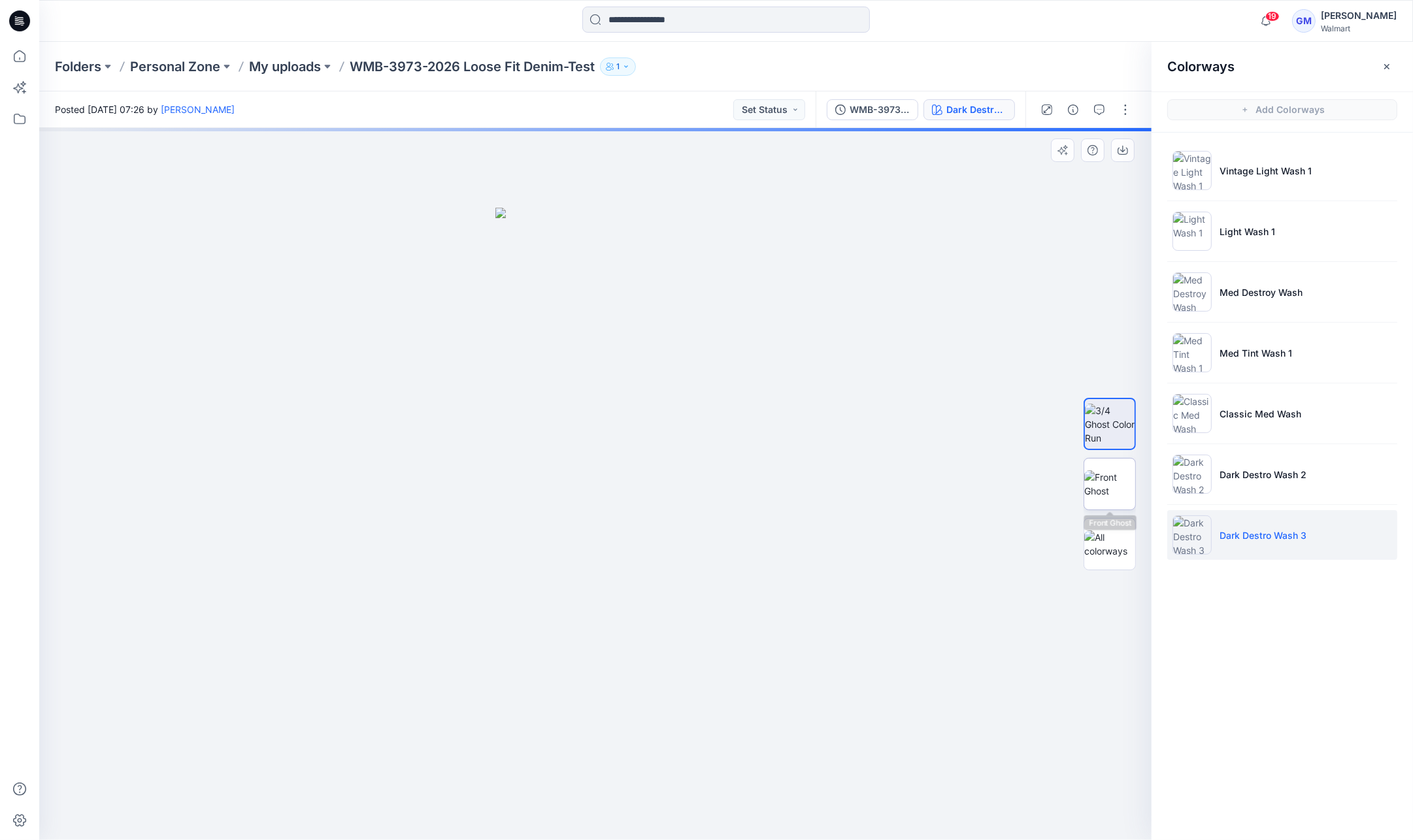
click at [1128, 471] on img at bounding box center [1110, 484] width 51 height 28
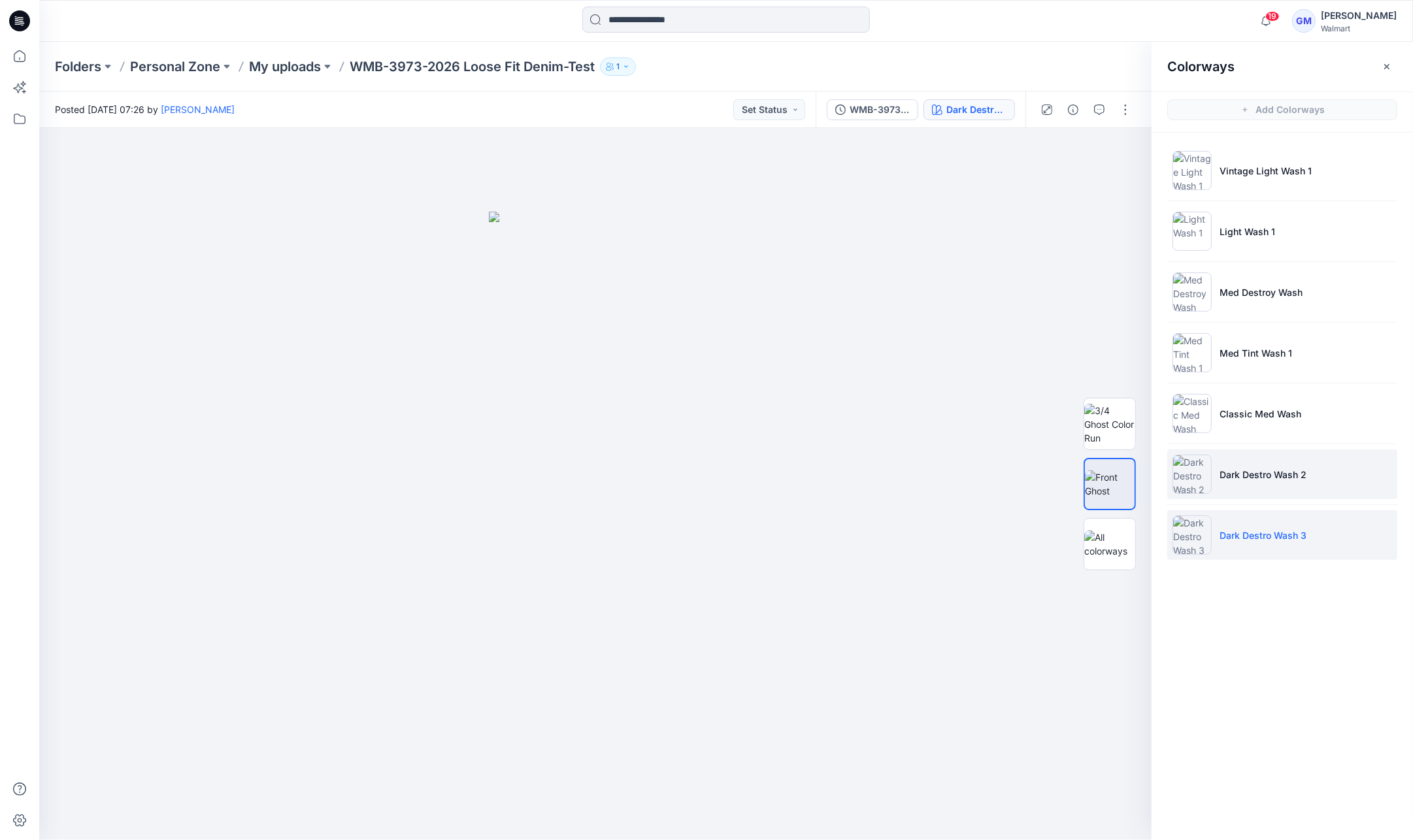
click at [1225, 467] on p "Dark Destro Wash 2" at bounding box center [1263, 474] width 87 height 14
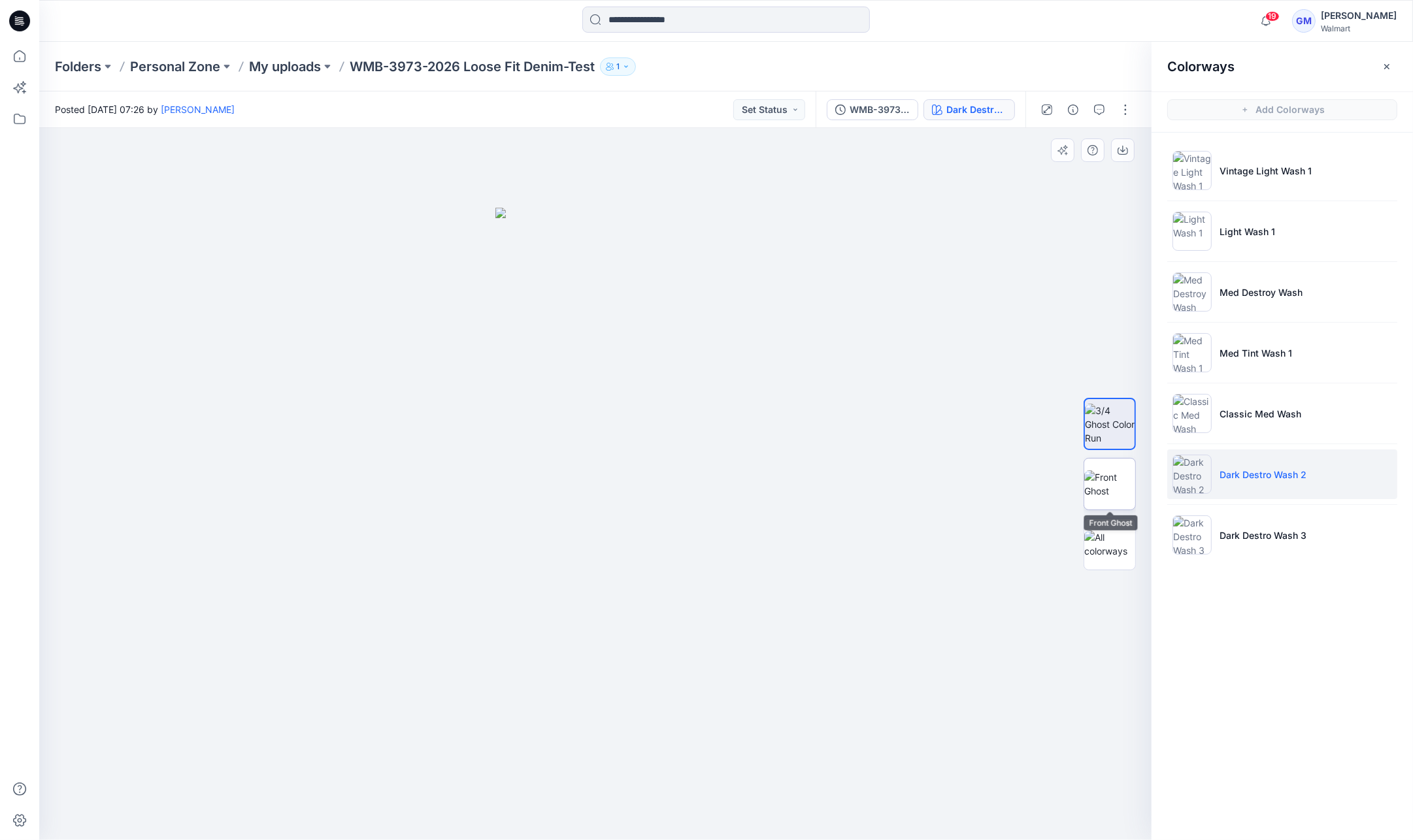
click at [1114, 490] on img at bounding box center [1110, 484] width 51 height 28
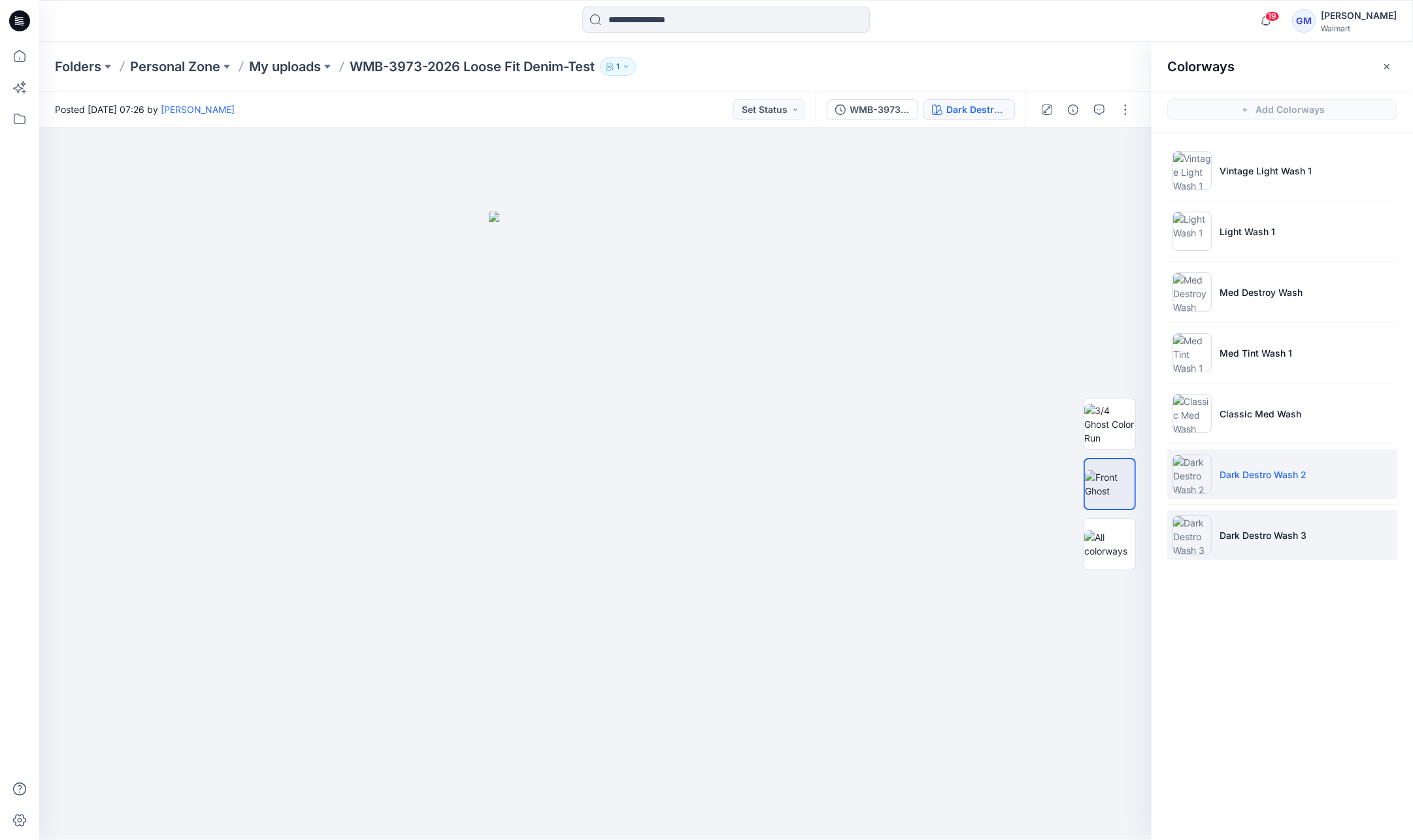
click at [1240, 528] on p "Dark Destro Wash 3" at bounding box center [1263, 535] width 87 height 14
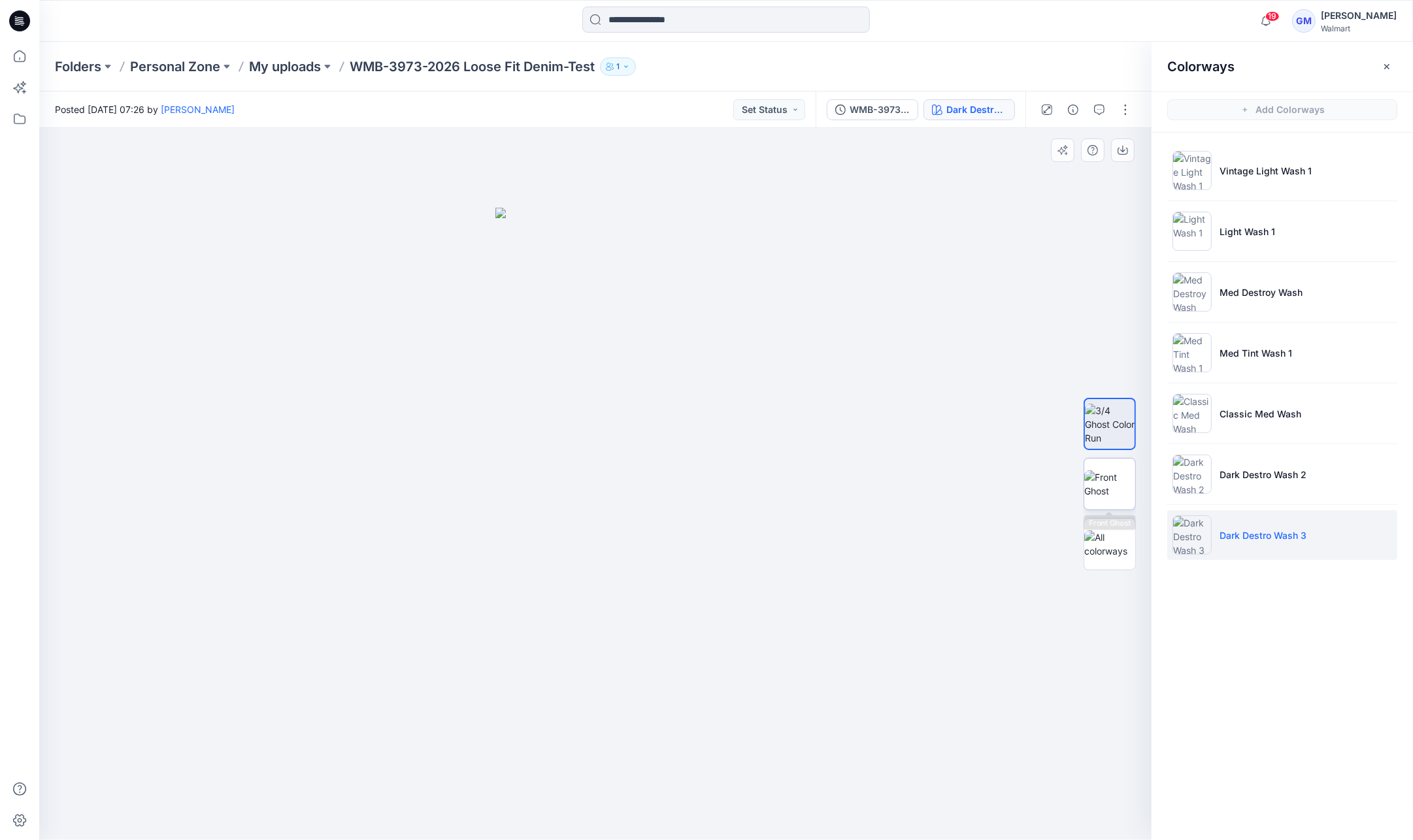
click at [1109, 485] on img at bounding box center [1110, 484] width 51 height 28
click at [1117, 98] on div at bounding box center [1085, 109] width 121 height 36
click at [1117, 112] on button "button" at bounding box center [1125, 110] width 21 height 21
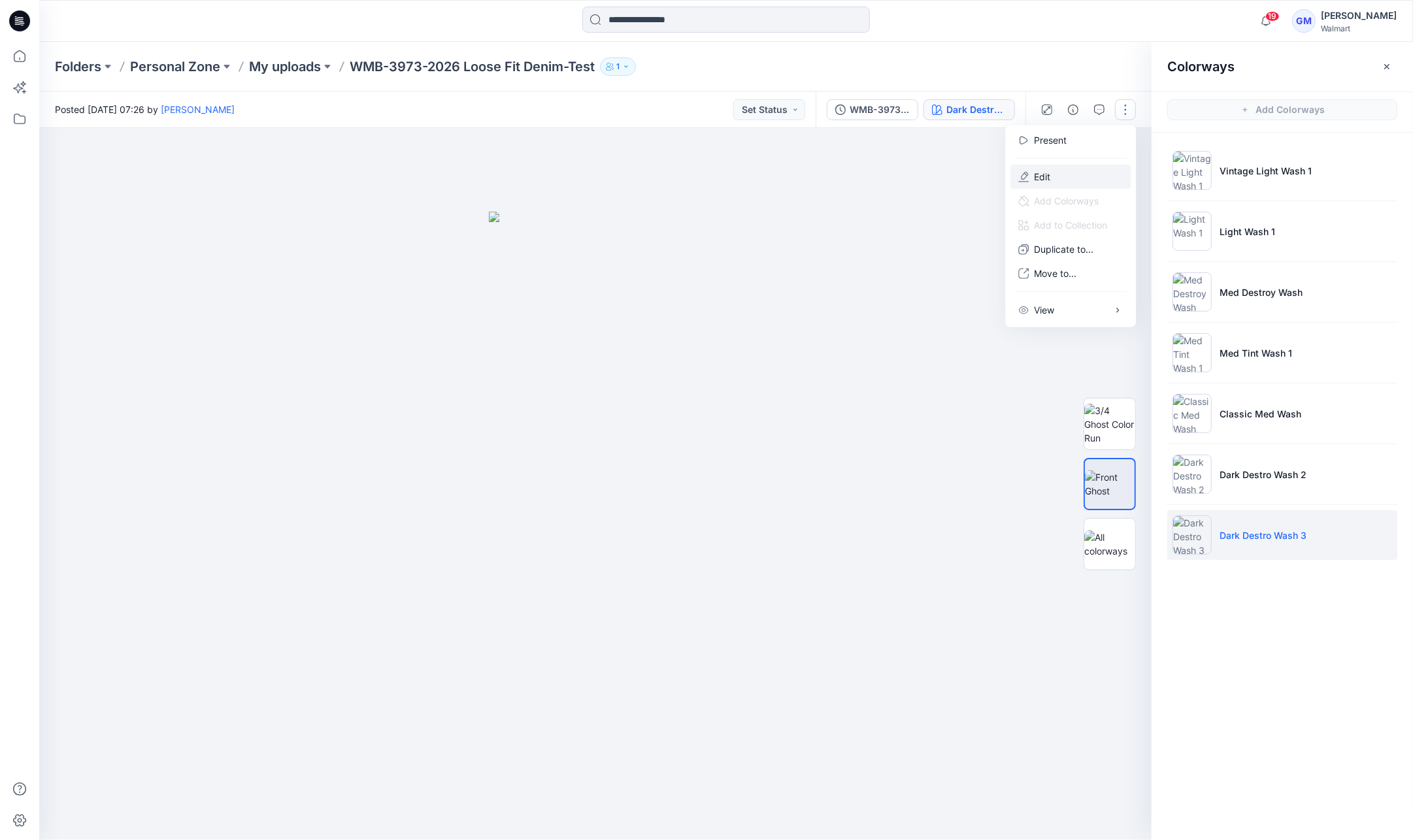
click at [1058, 183] on button "Edit" at bounding box center [1071, 177] width 120 height 24
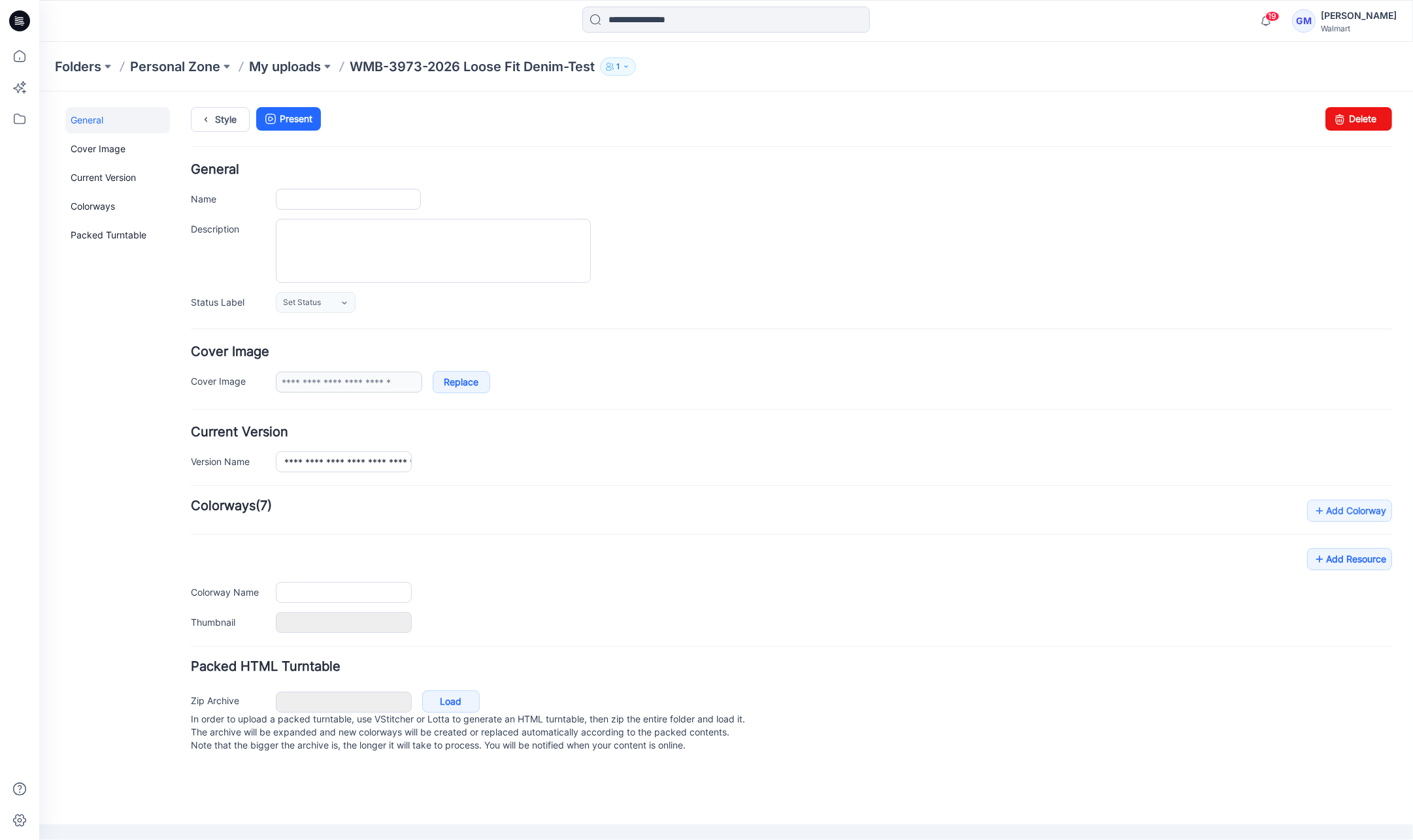
type input "**********"
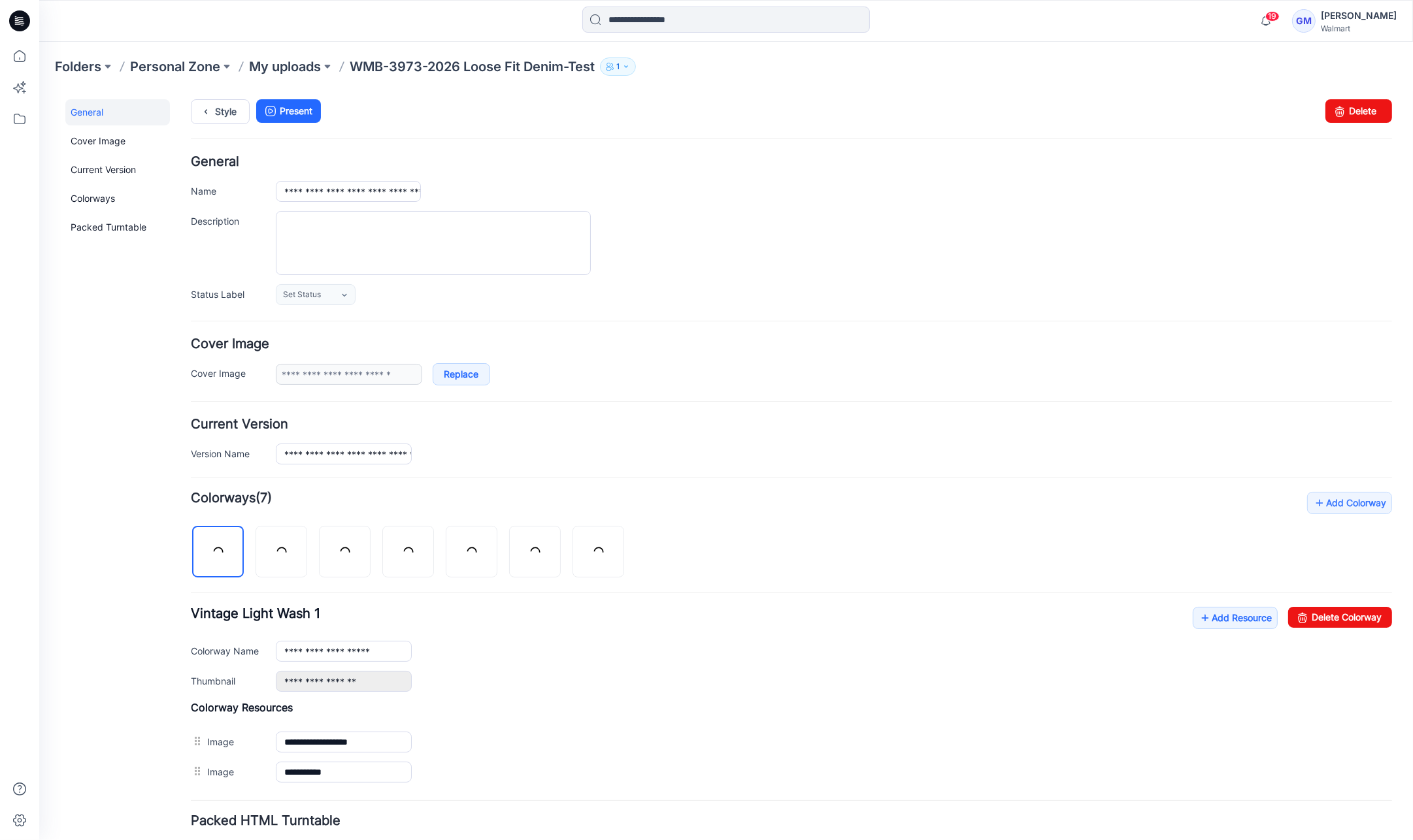
scroll to position [101, 0]
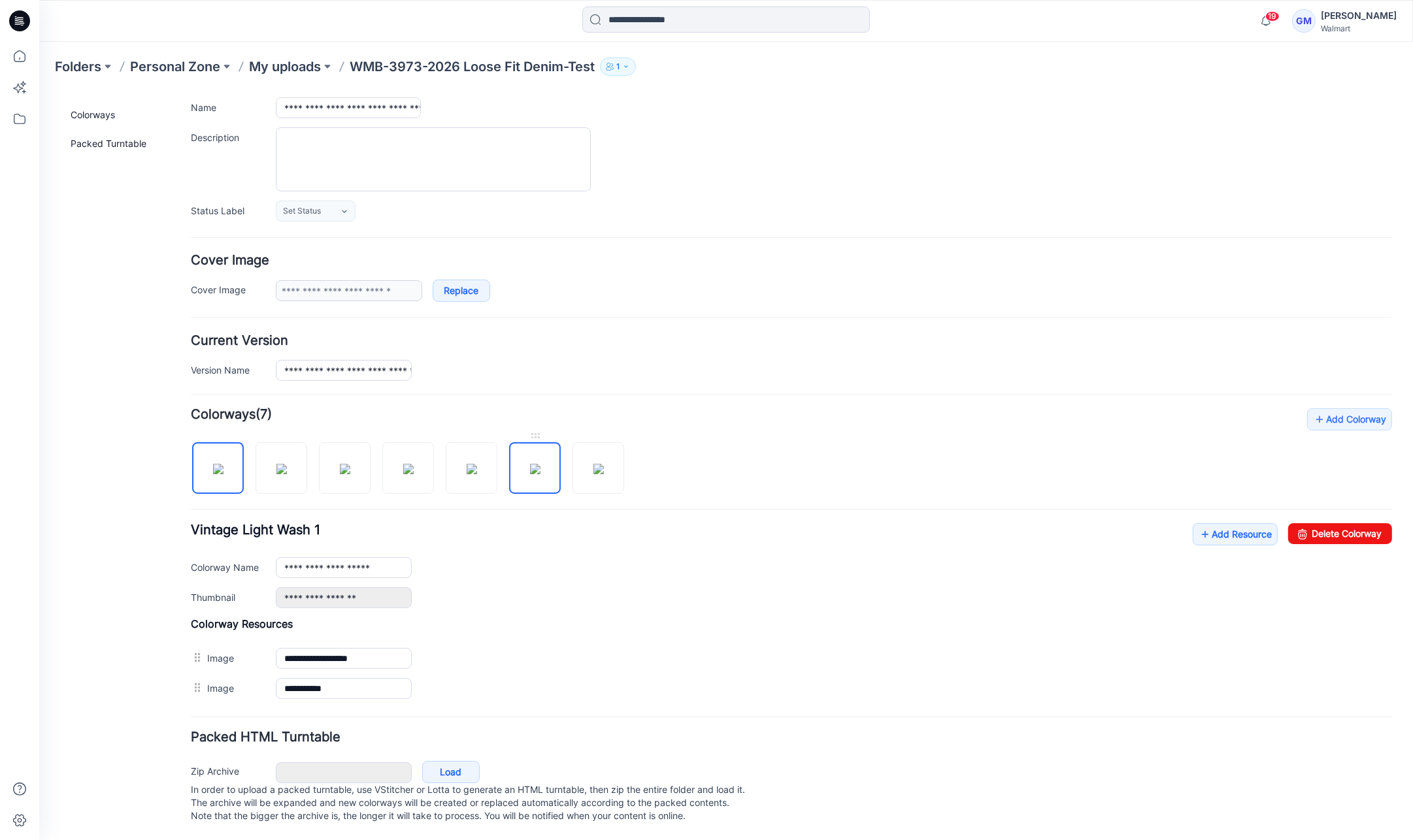
click at [540, 463] on img at bounding box center [535, 468] width 11 height 11
click at [476, 463] on img at bounding box center [472, 468] width 11 height 11
click at [530, 464] on img at bounding box center [535, 468] width 11 height 11
drag, startPoint x: 1361, startPoint y: 518, endPoint x: 829, endPoint y: 148, distance: 648.0
click at [1361, 523] on link "Delete Colorway" at bounding box center [1340, 533] width 104 height 21
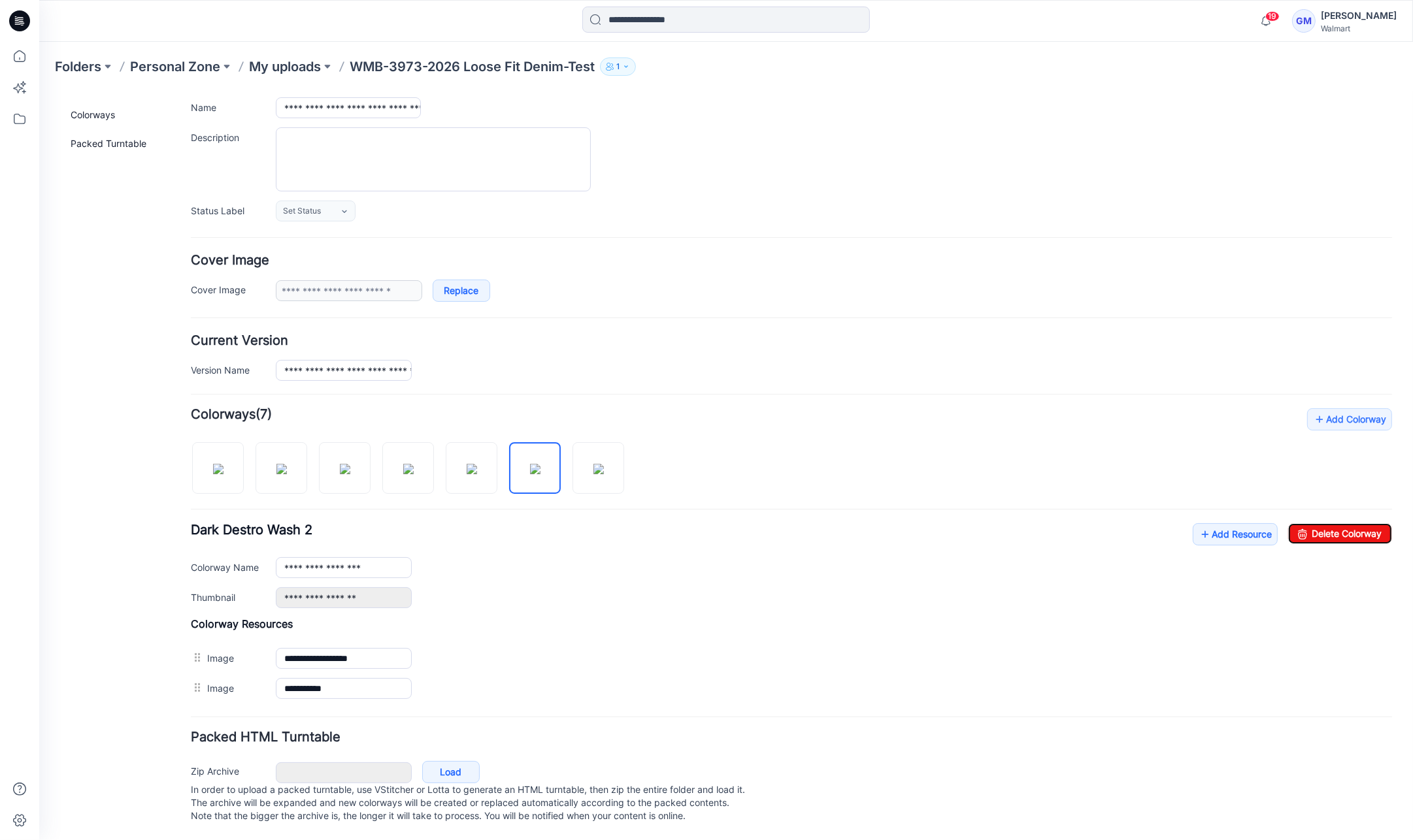
type input "**********"
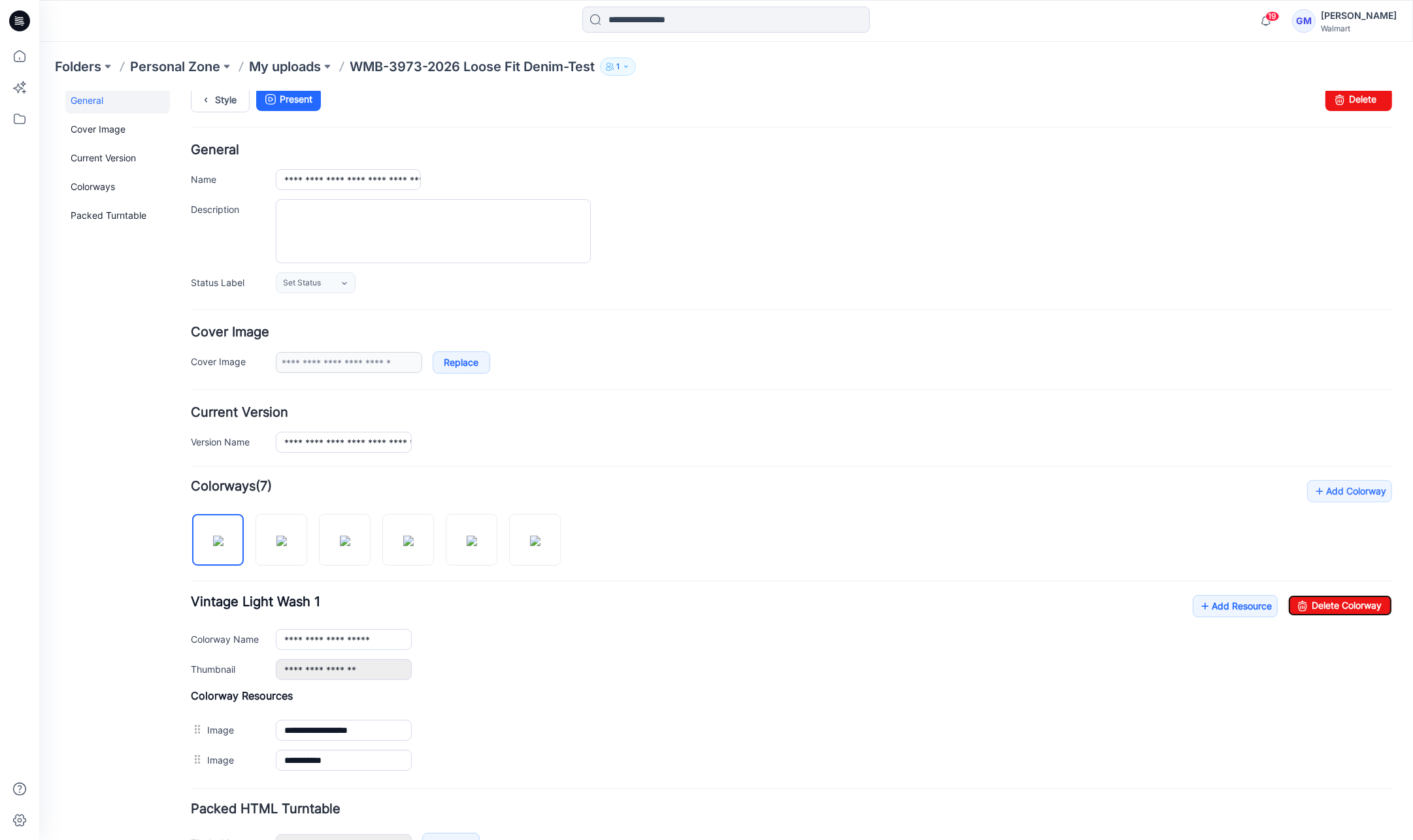
scroll to position [0, 0]
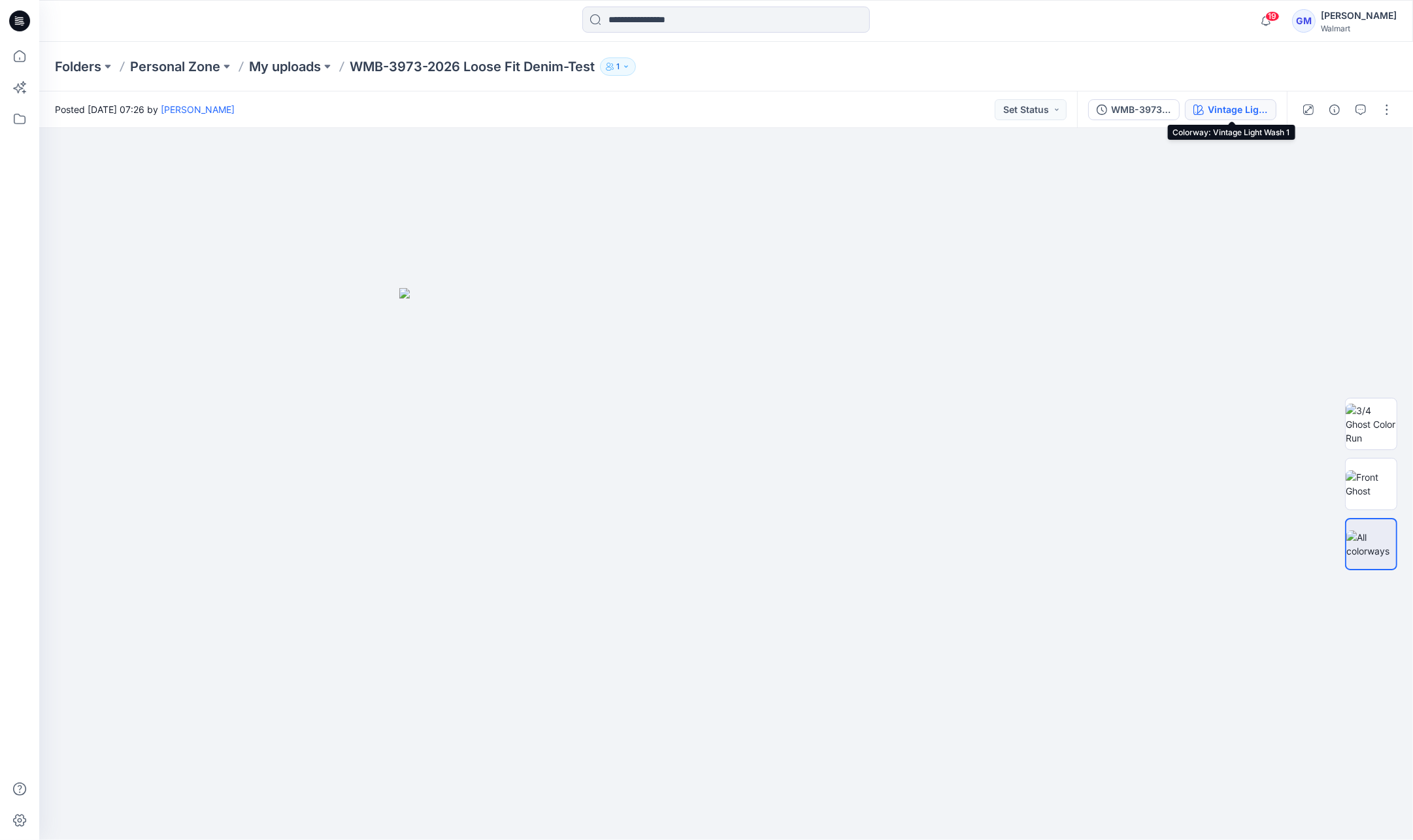
click at [1230, 113] on div "Vintage Light Wash 1" at bounding box center [1238, 110] width 60 height 15
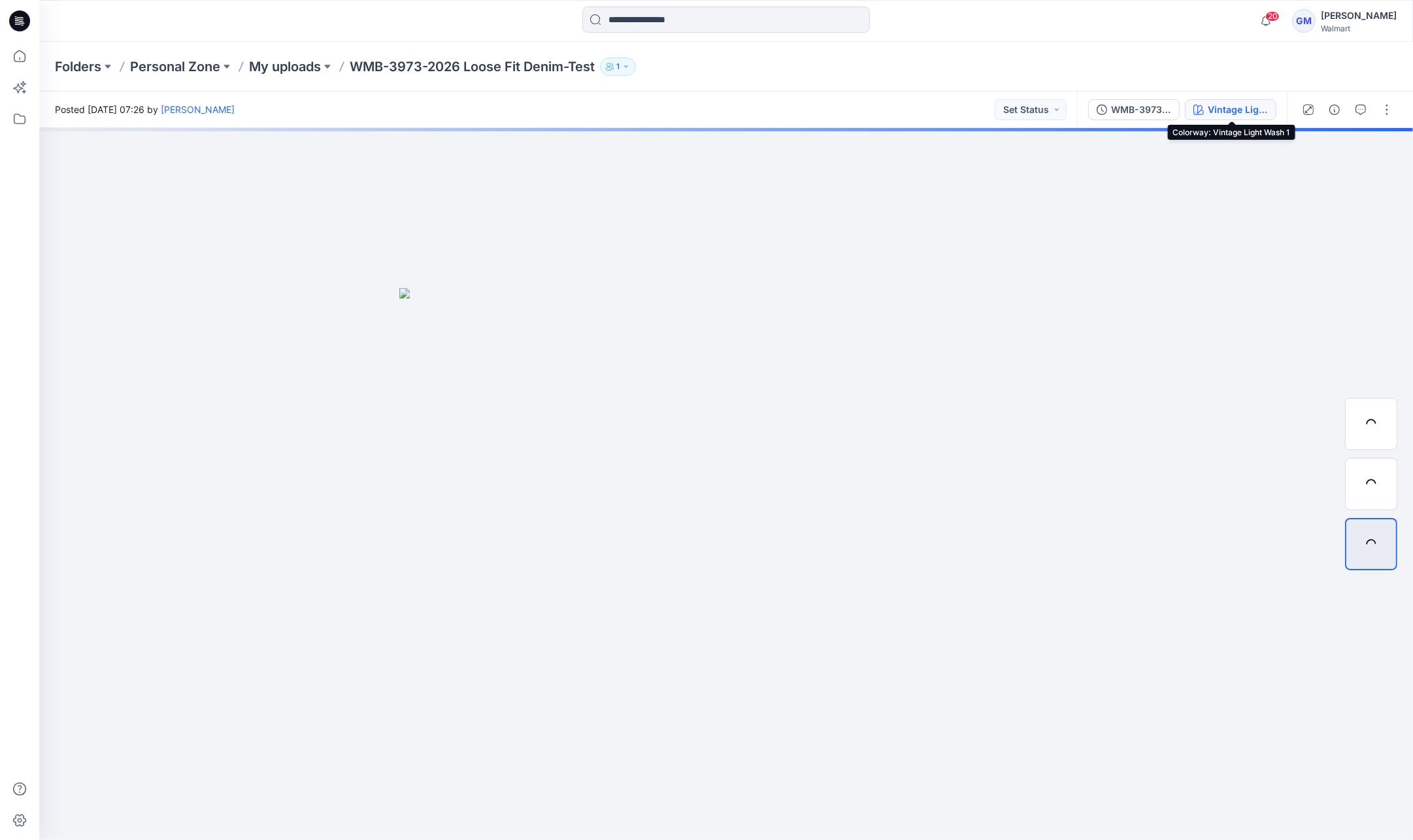
click at [1238, 103] on div "Vintage Light Wash 1" at bounding box center [1238, 110] width 60 height 15
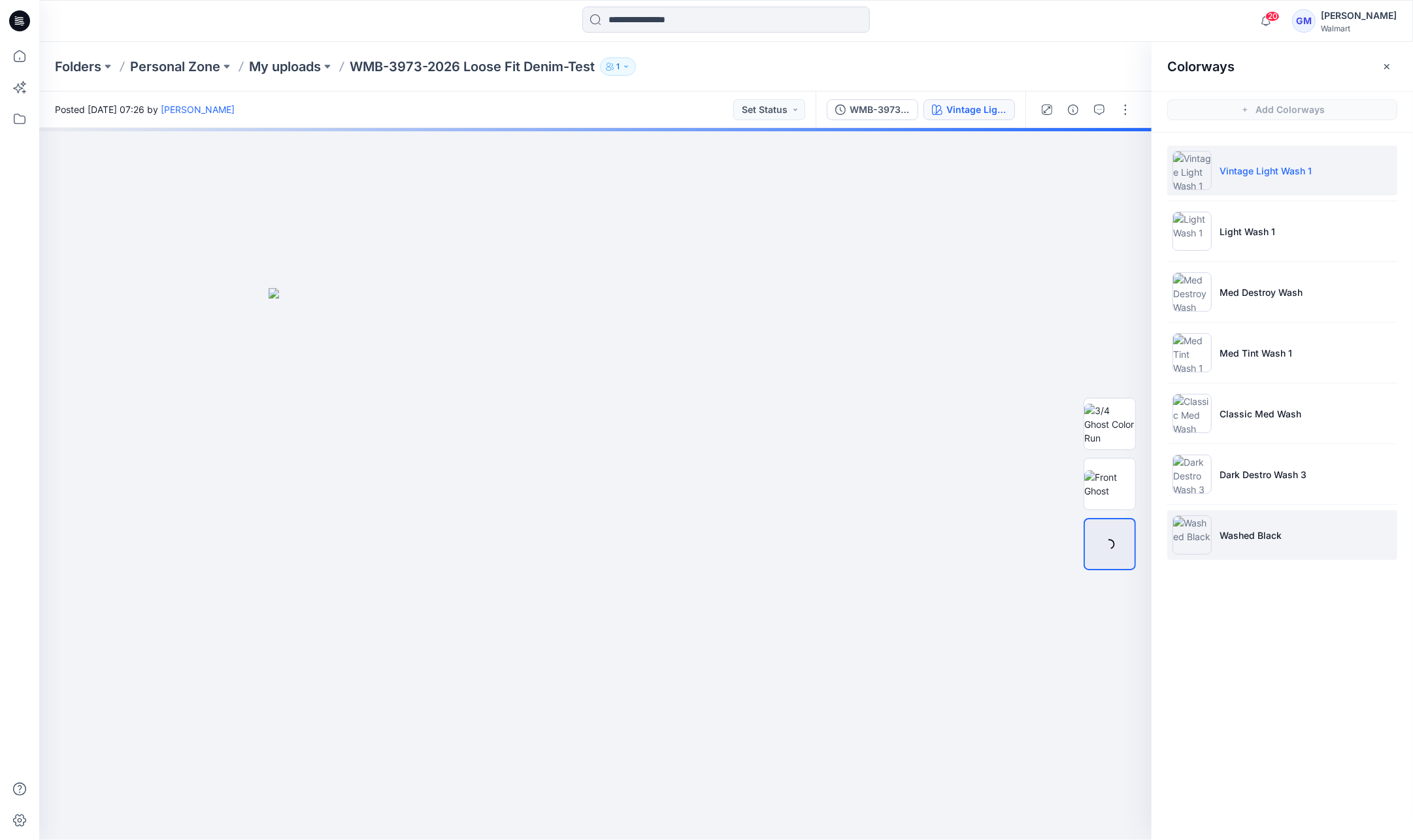
click at [1271, 520] on li "Washed Black" at bounding box center [1282, 535] width 230 height 49
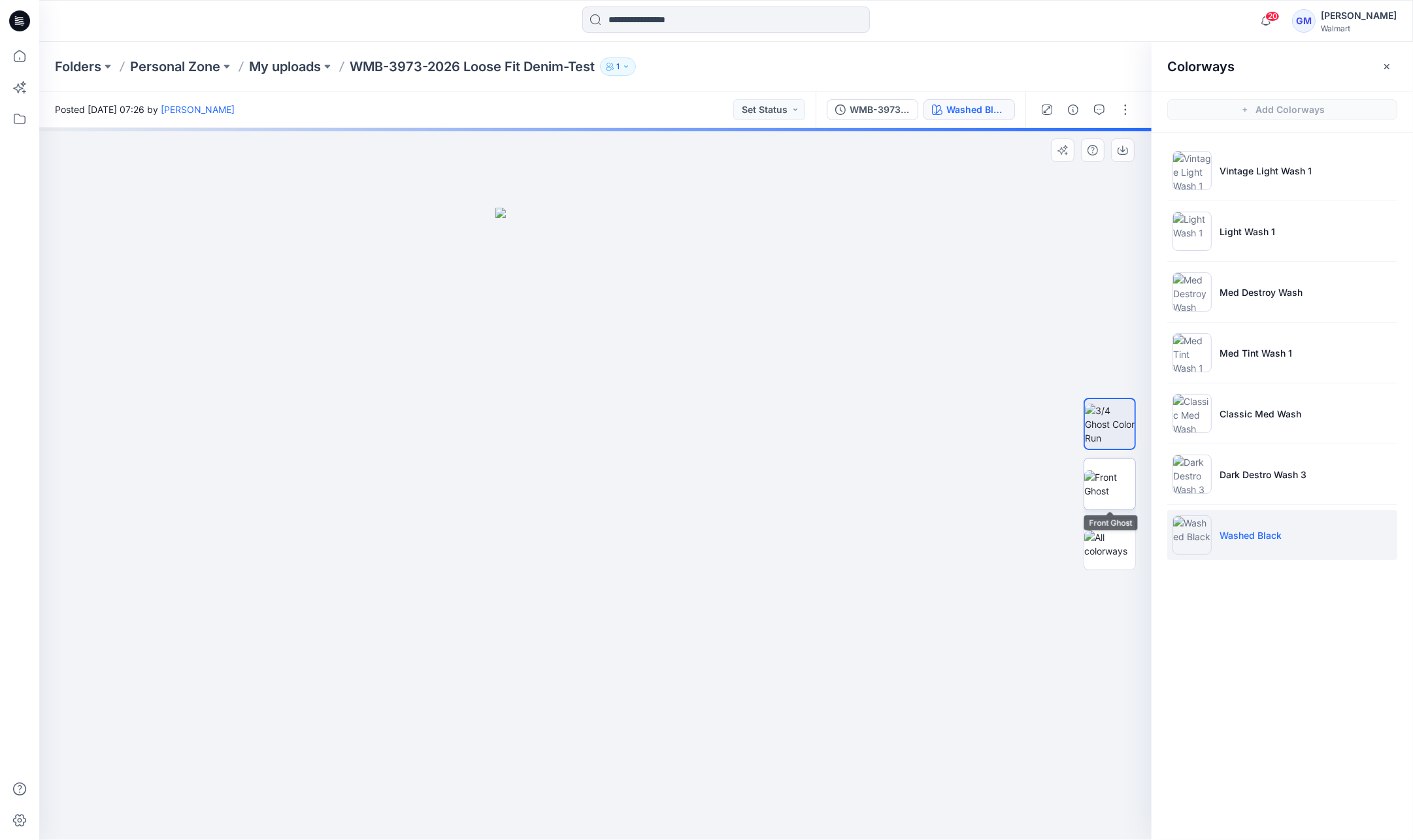
click at [1112, 484] on img at bounding box center [1110, 484] width 51 height 28
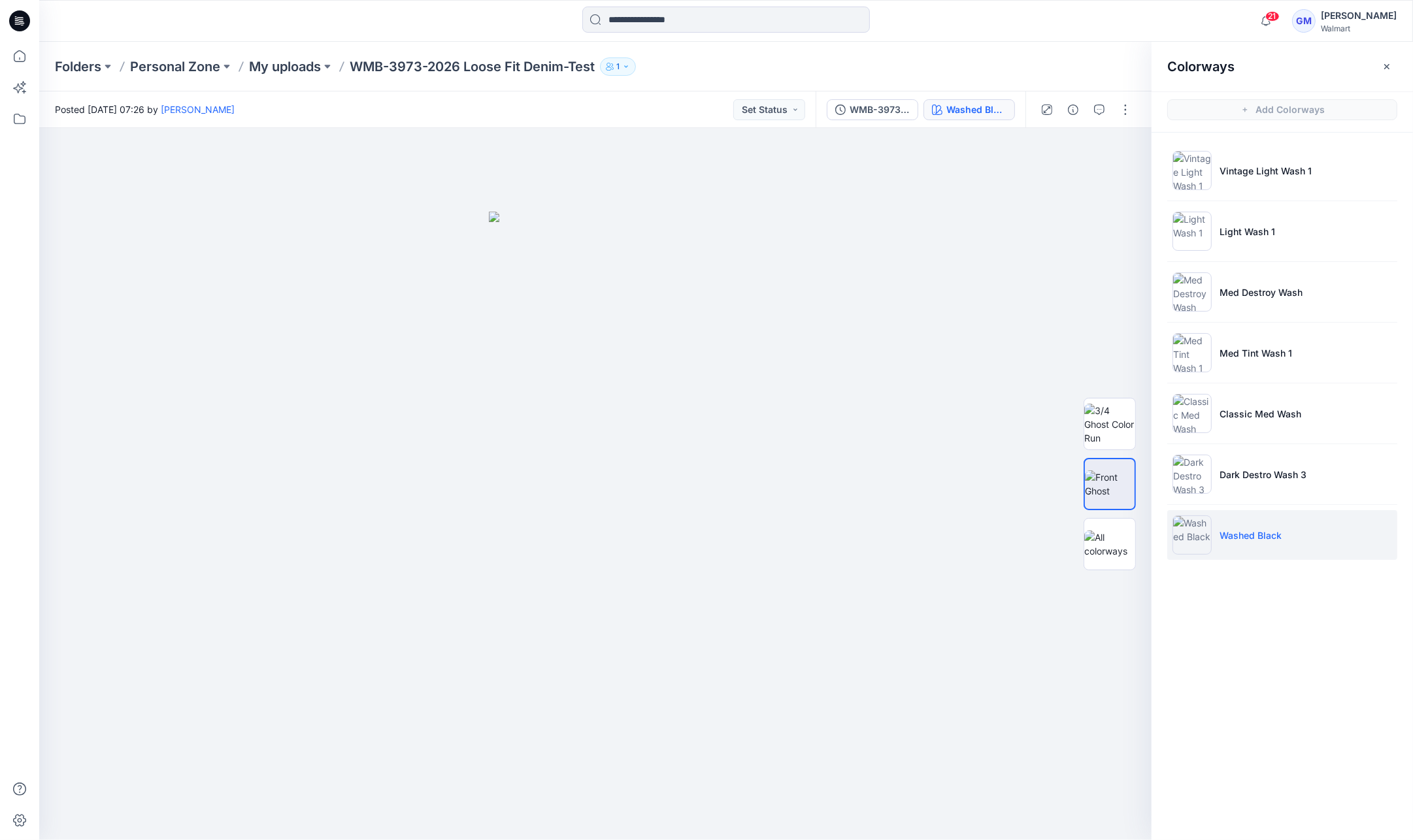
drag, startPoint x: 572, startPoint y: 127, endPoint x: 582, endPoint y: 96, distance: 32.6
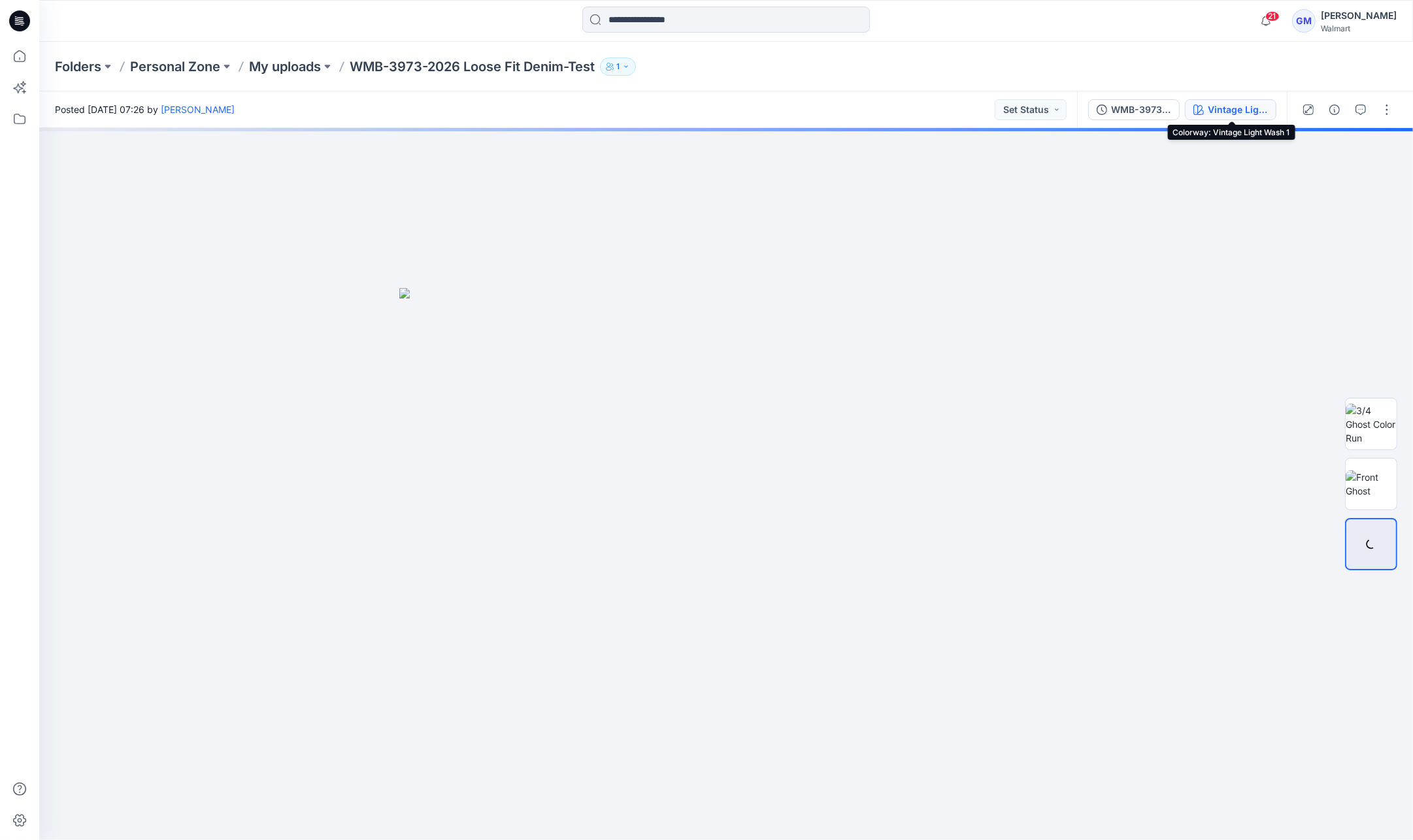
click at [1234, 104] on div "Vintage Light Wash 1" at bounding box center [1238, 110] width 60 height 15
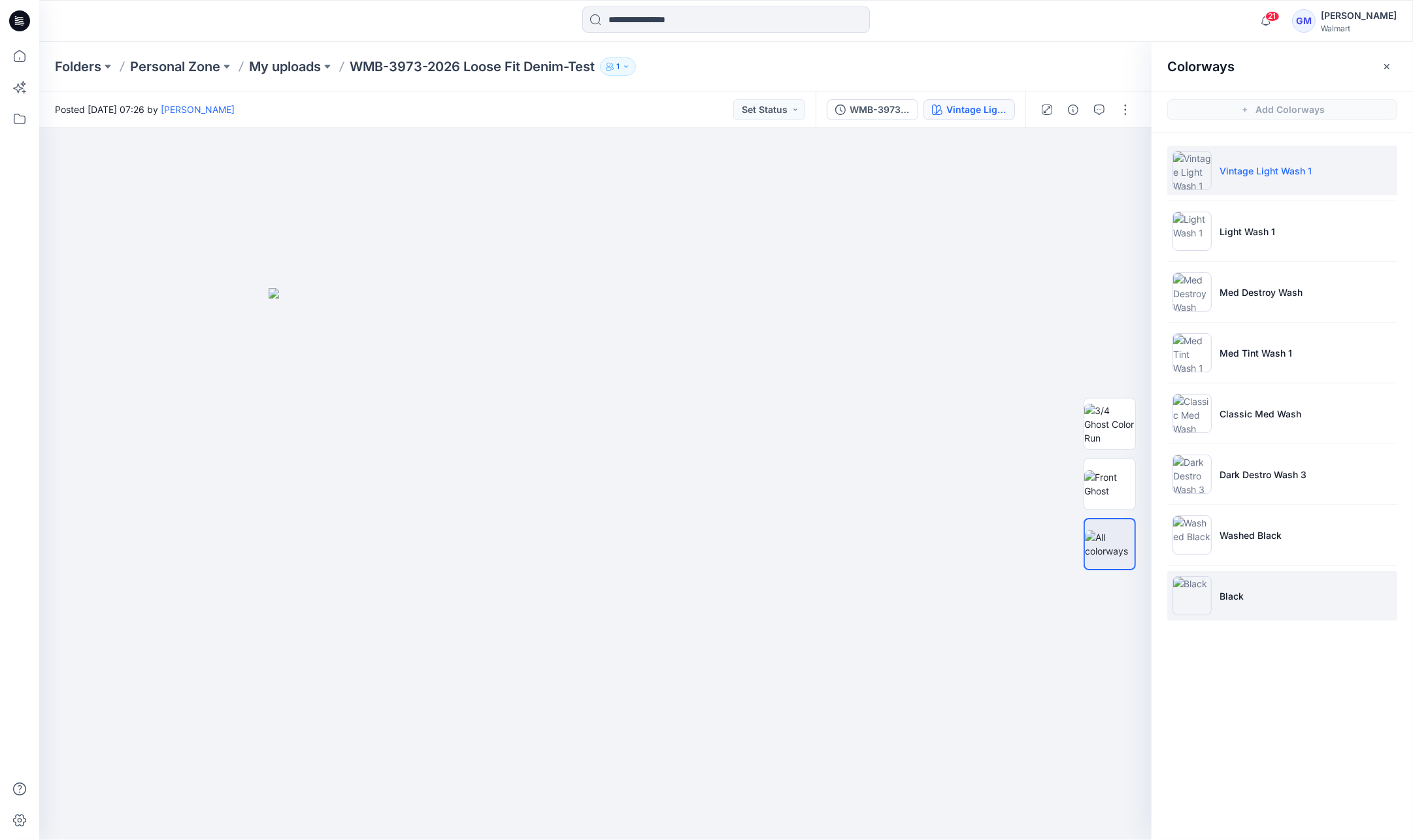
click at [1259, 593] on li "Black" at bounding box center [1282, 595] width 230 height 49
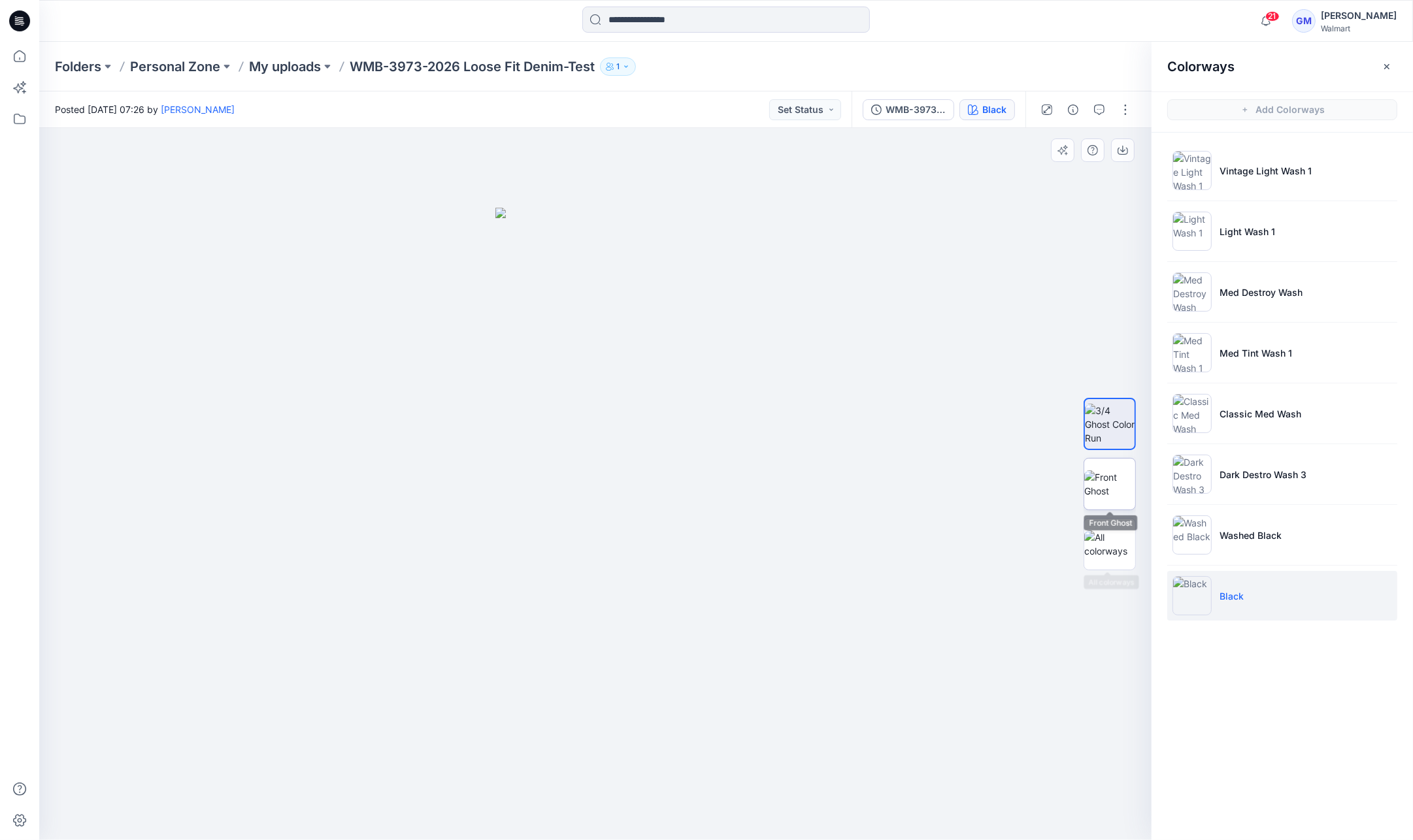
click at [1098, 471] on img at bounding box center [1110, 484] width 51 height 28
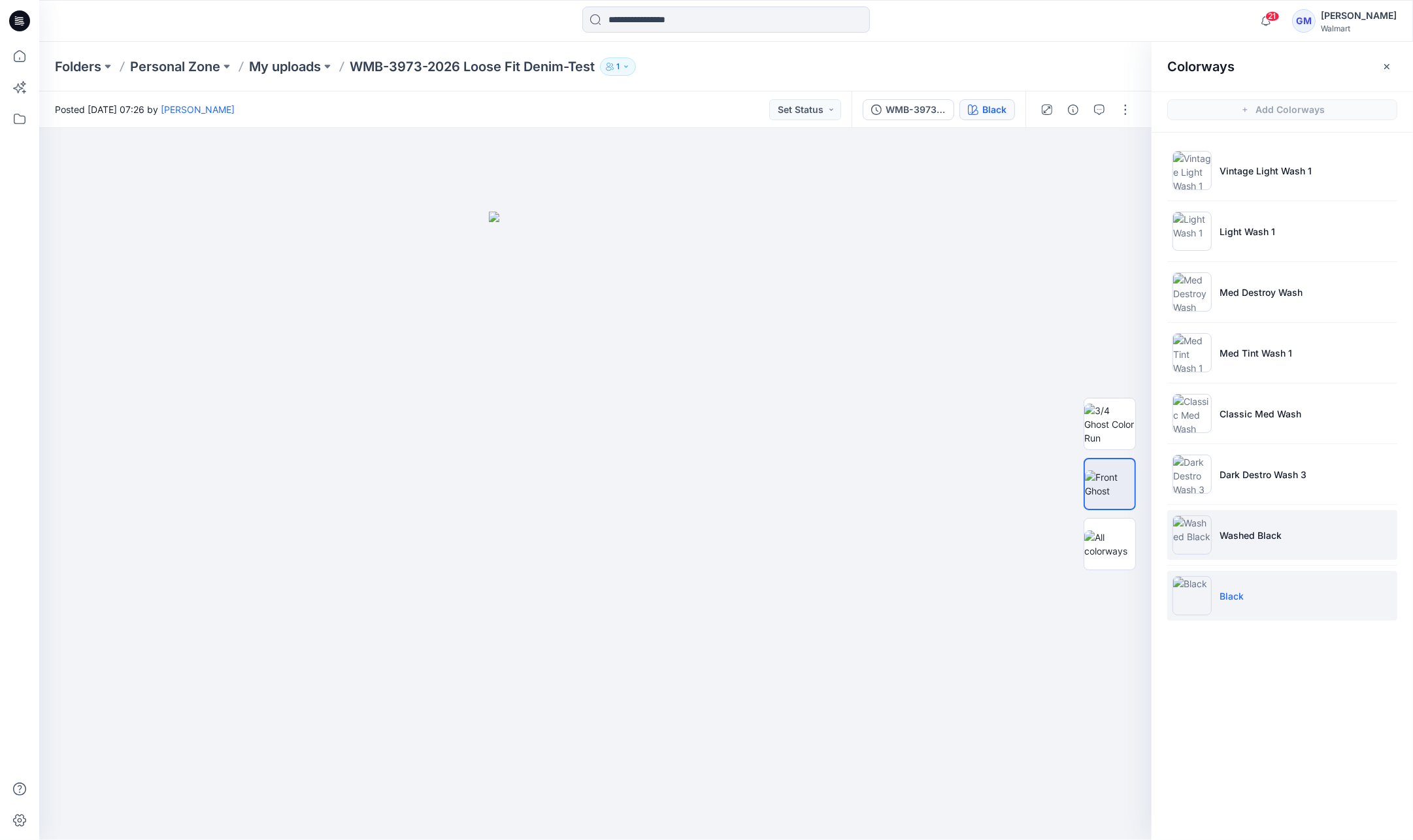
click at [1215, 510] on li "Washed Black" at bounding box center [1282, 535] width 230 height 49
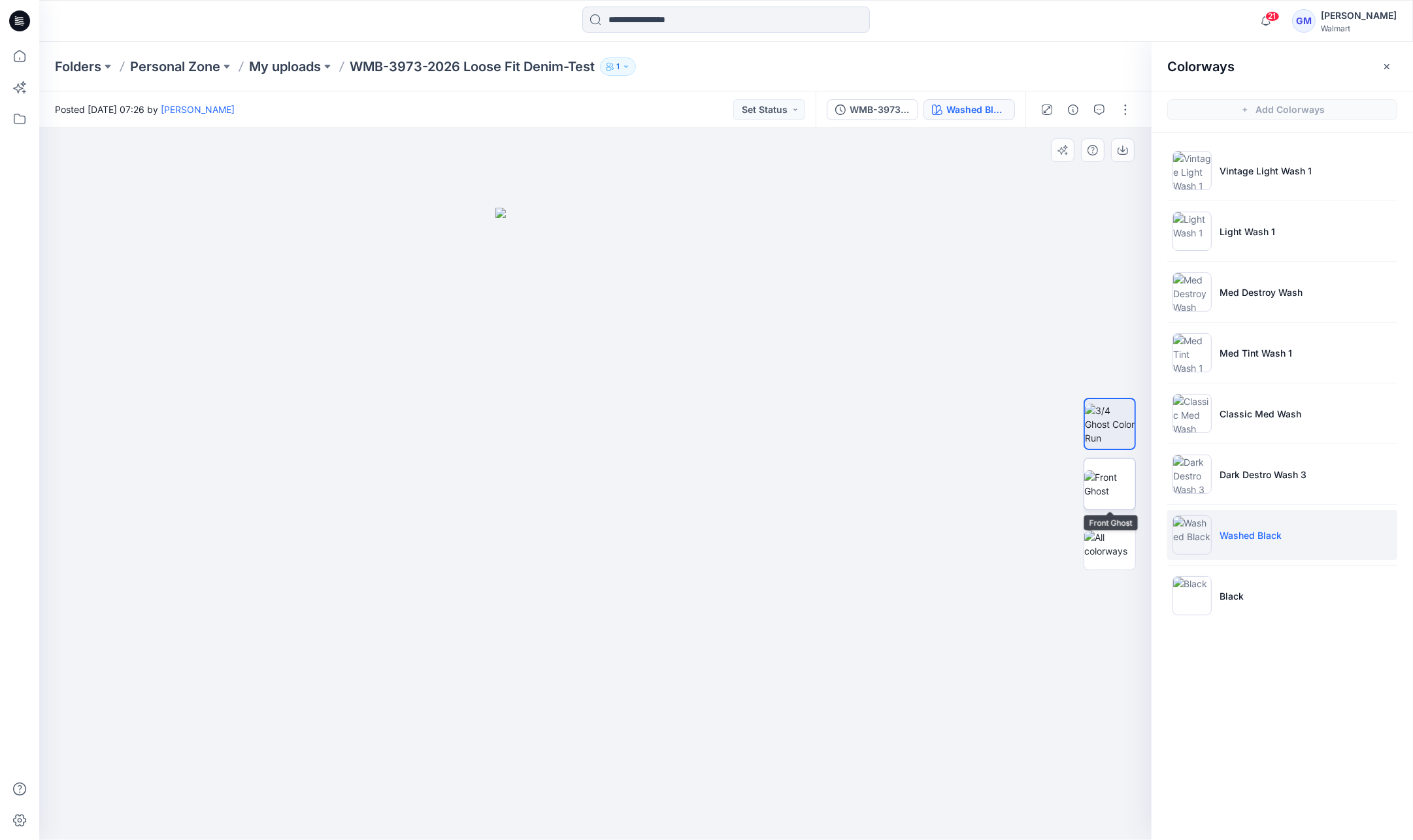
click at [1123, 485] on img at bounding box center [1110, 484] width 51 height 28
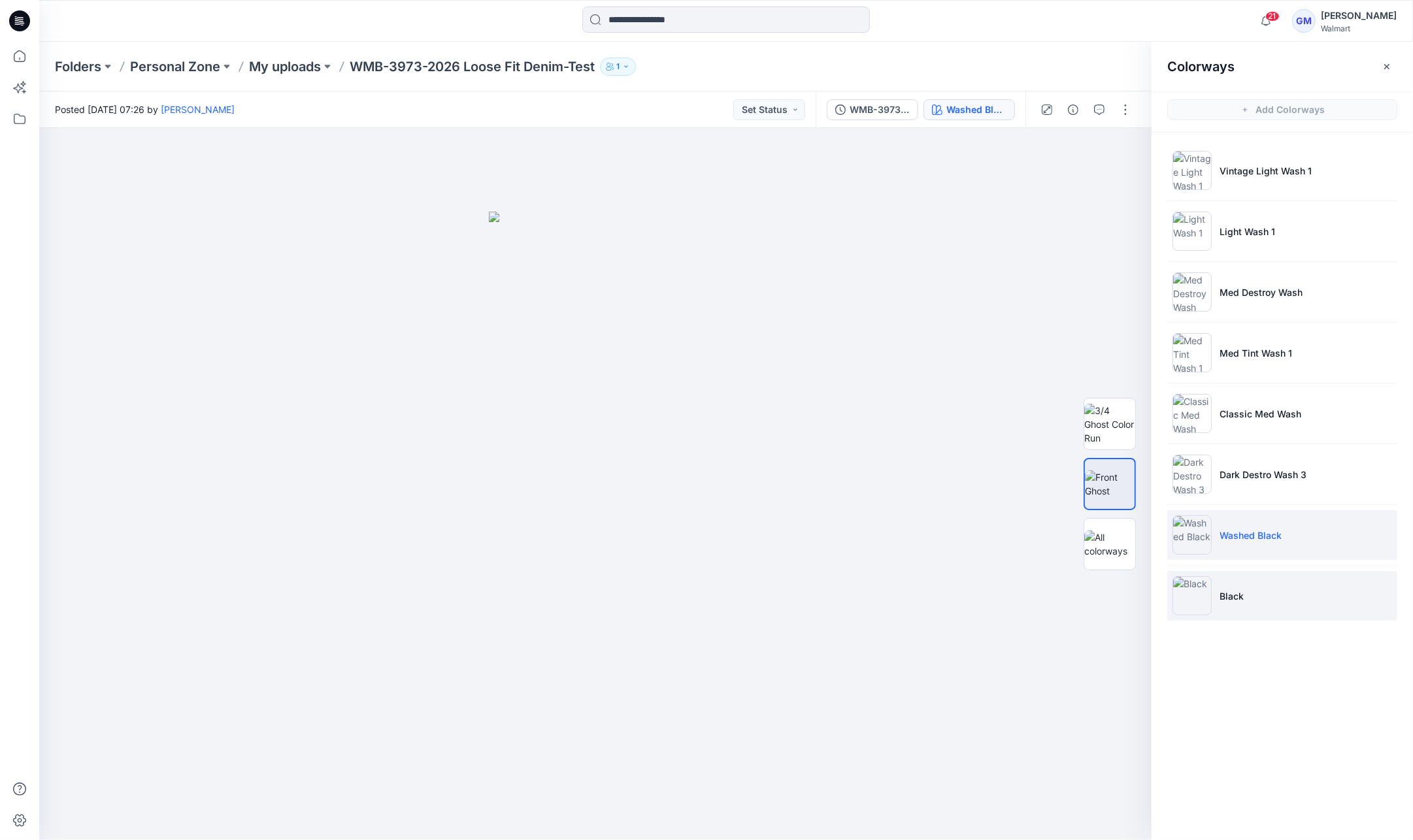
click at [1244, 576] on li "Black" at bounding box center [1282, 595] width 230 height 49
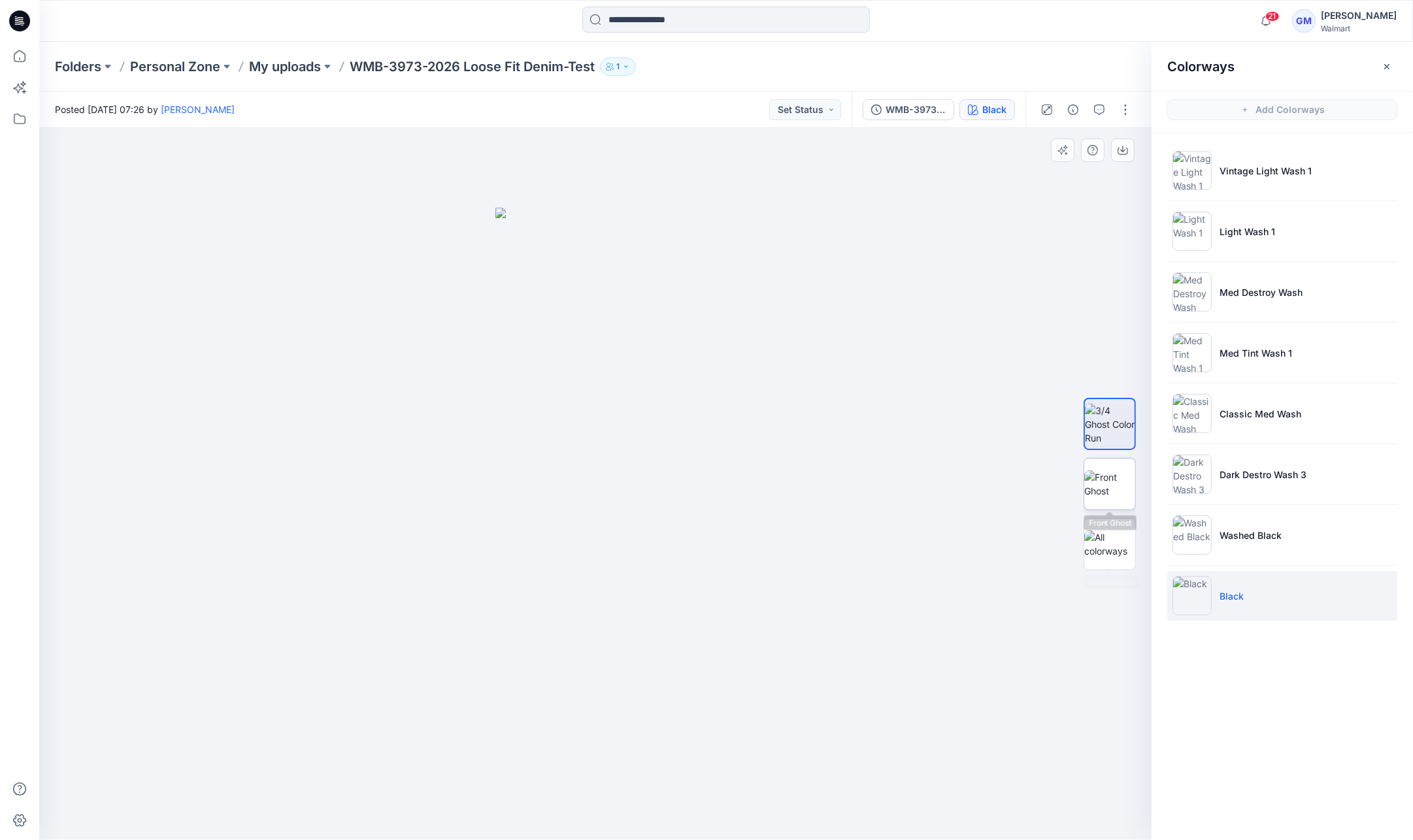
click at [1108, 470] on img at bounding box center [1110, 484] width 51 height 28
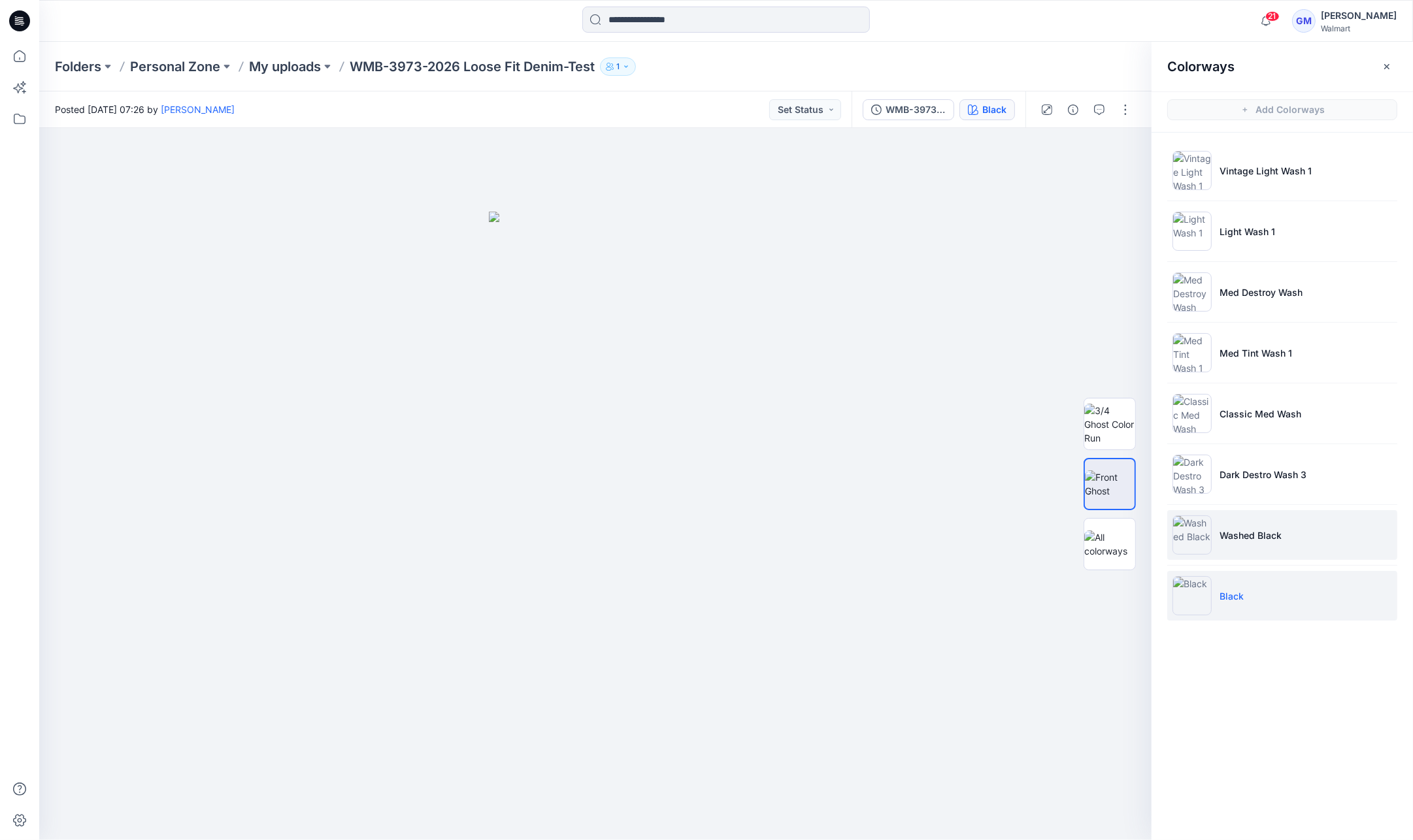
click at [1296, 516] on li "Washed Black" at bounding box center [1282, 535] width 230 height 49
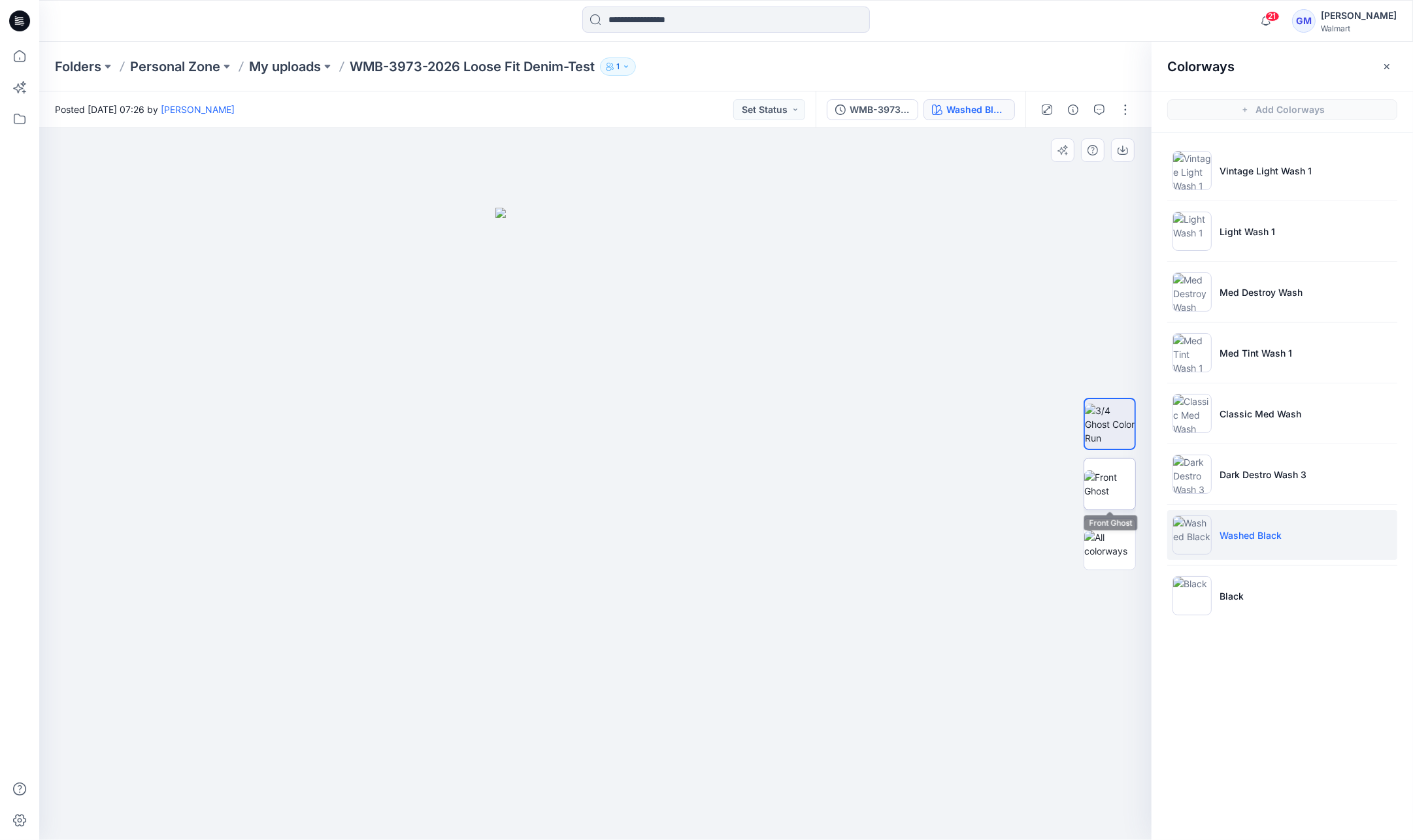
click at [1115, 485] on img at bounding box center [1110, 484] width 51 height 28
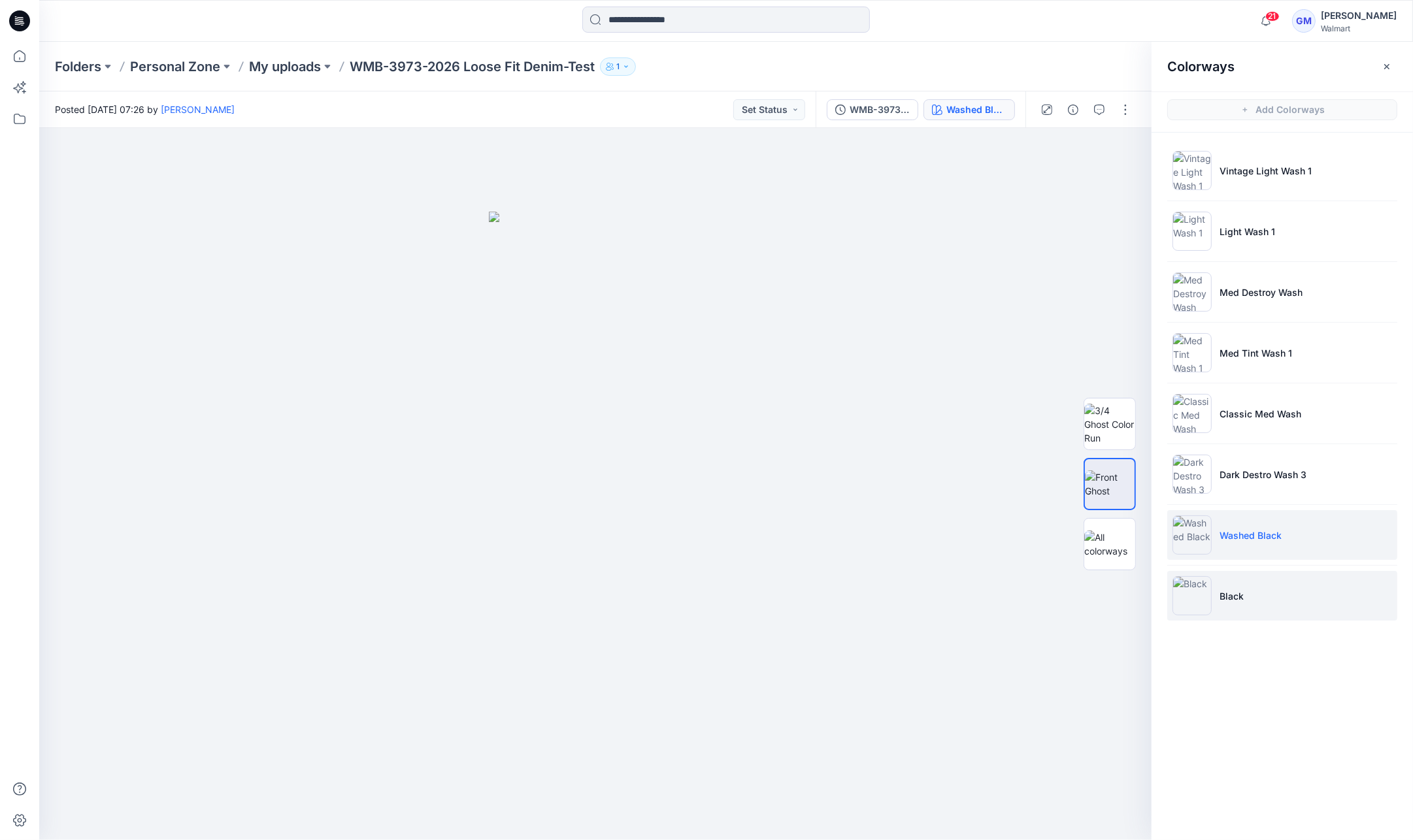
click at [1202, 588] on img at bounding box center [1191, 595] width 39 height 39
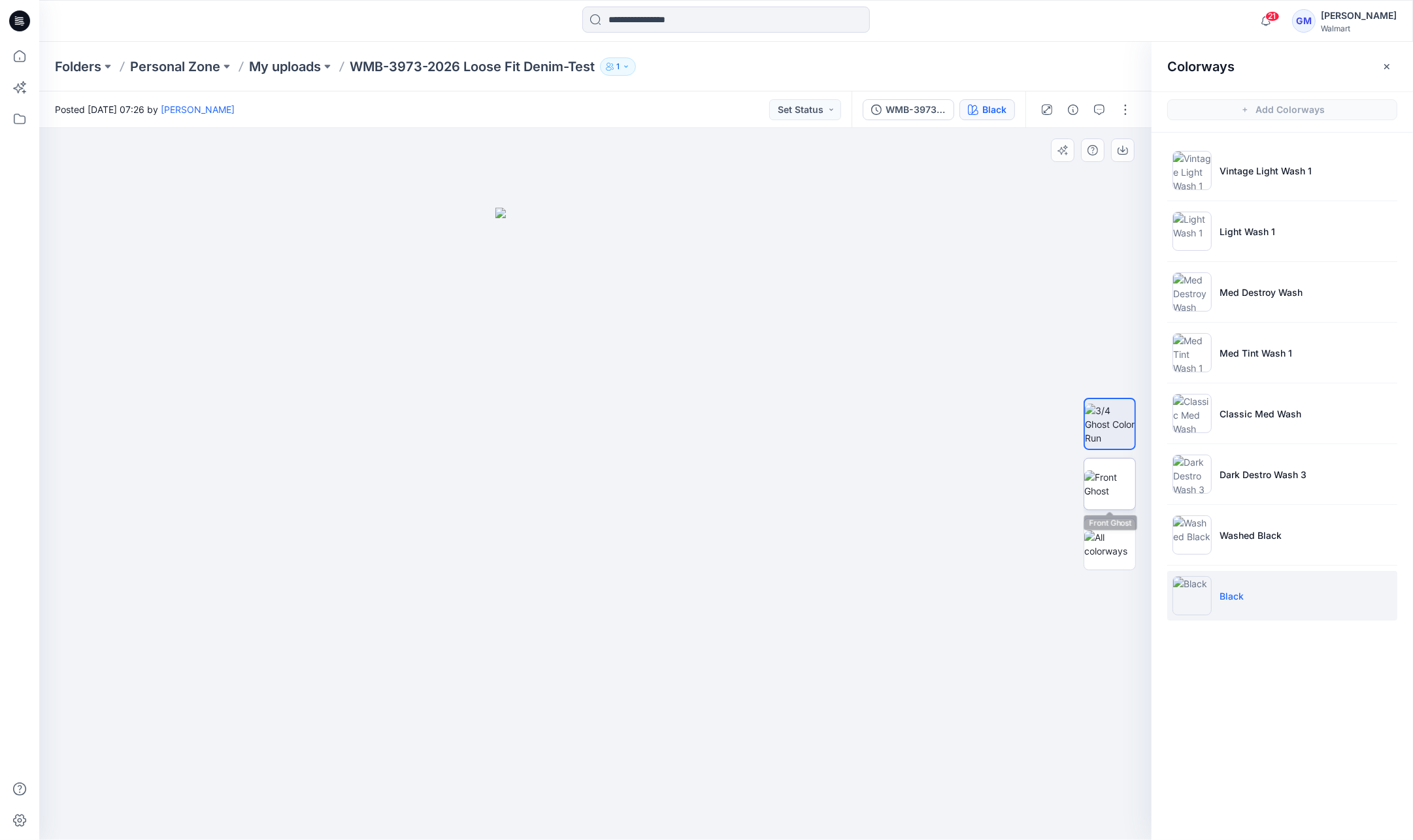
click at [1107, 470] on img at bounding box center [1110, 484] width 51 height 28
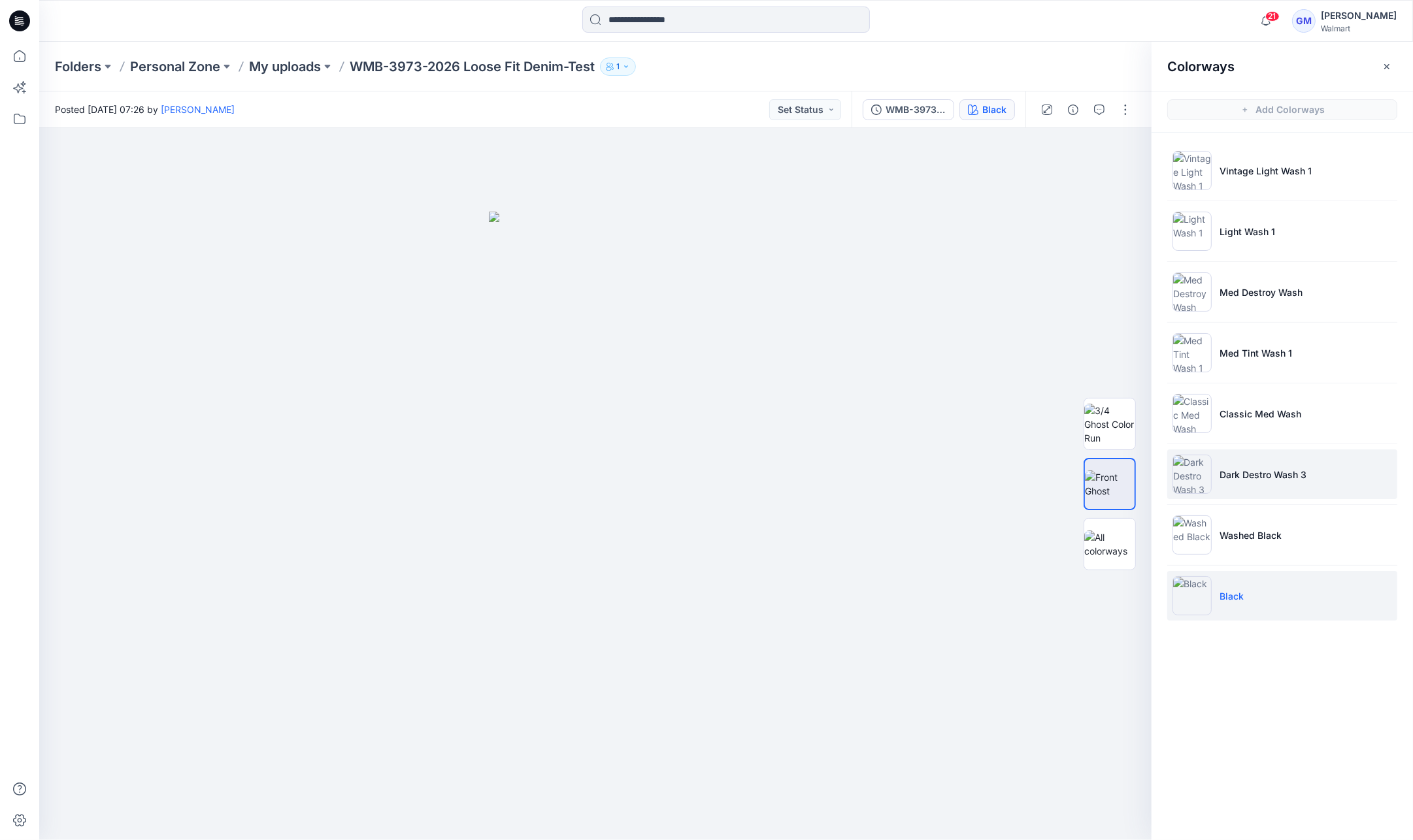
click at [1257, 471] on p "Dark Destro Wash 3" at bounding box center [1263, 474] width 87 height 14
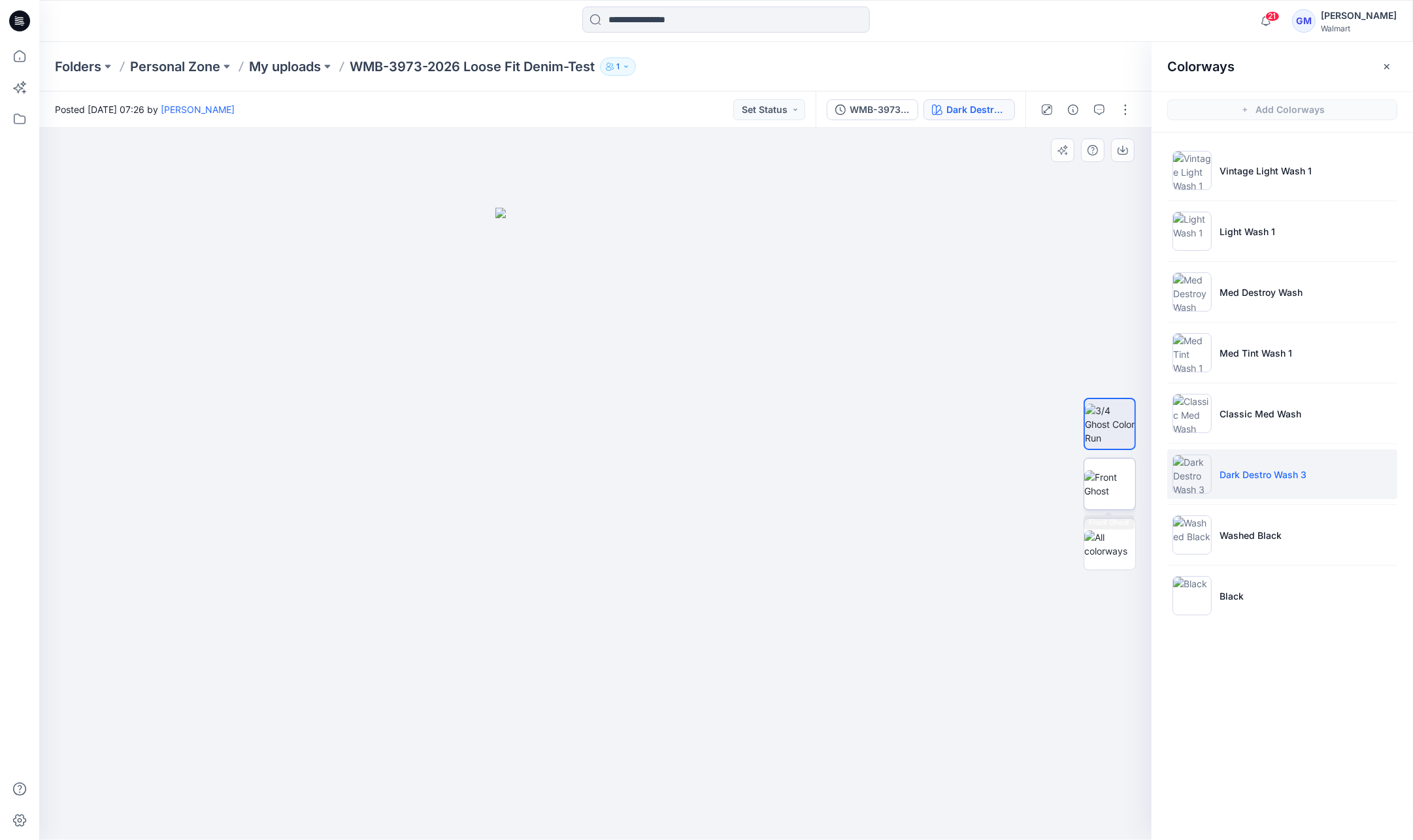
click at [1132, 489] on img at bounding box center [1110, 484] width 51 height 28
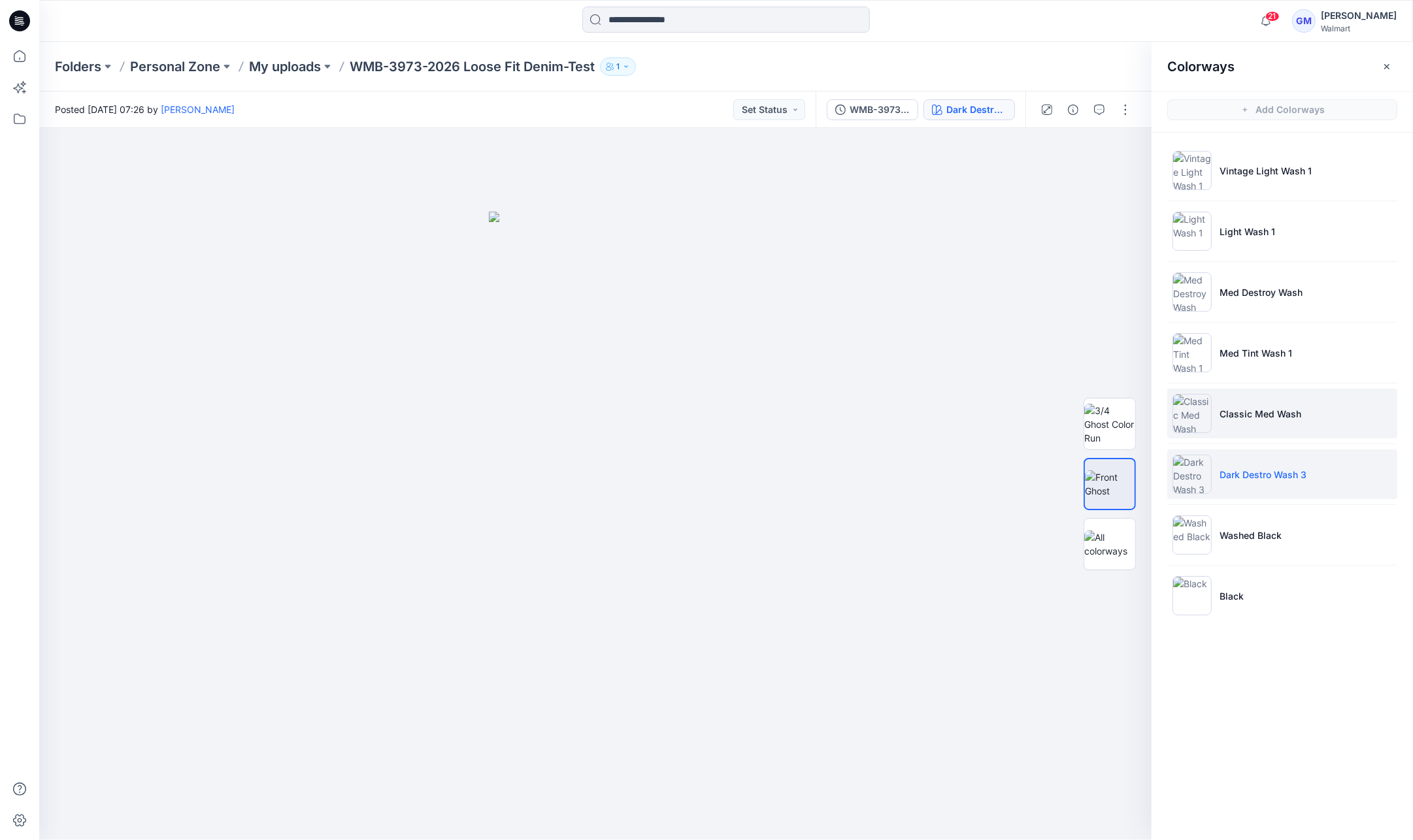
click at [1248, 413] on p "Classic Med Wash" at bounding box center [1261, 413] width 82 height 14
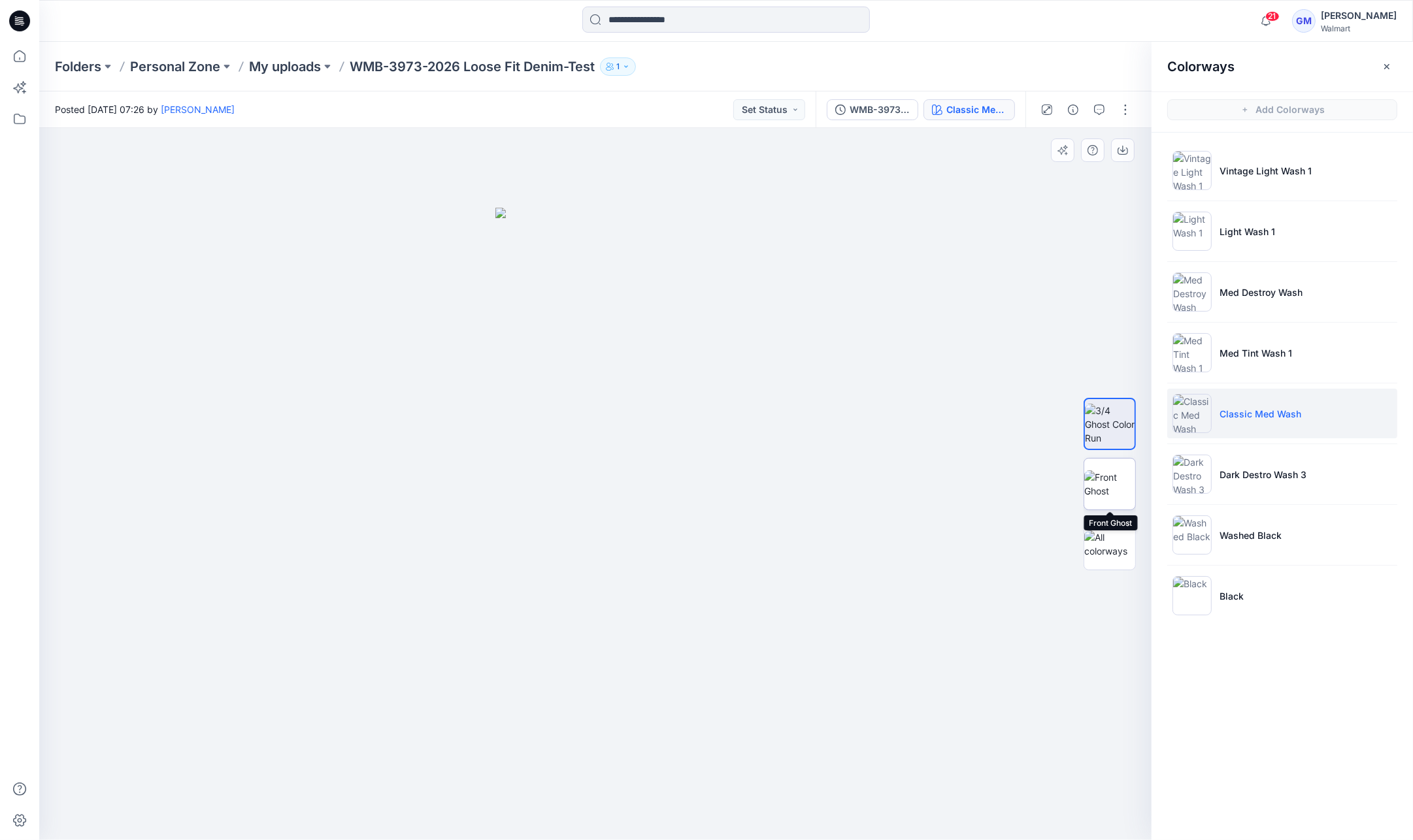
click at [1112, 474] on img at bounding box center [1110, 484] width 51 height 28
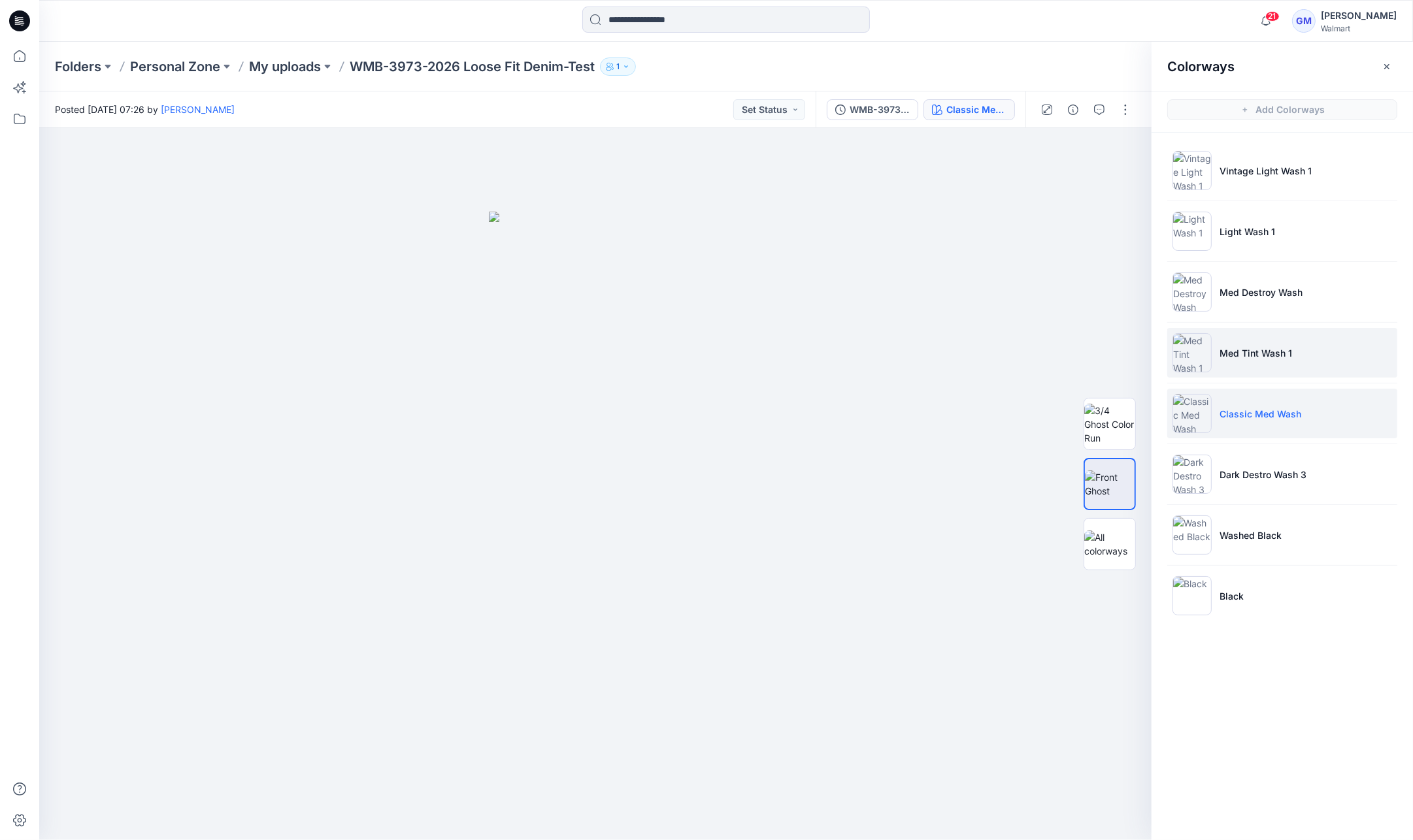
click at [1304, 332] on li "Med Tint Wash 1" at bounding box center [1282, 352] width 230 height 49
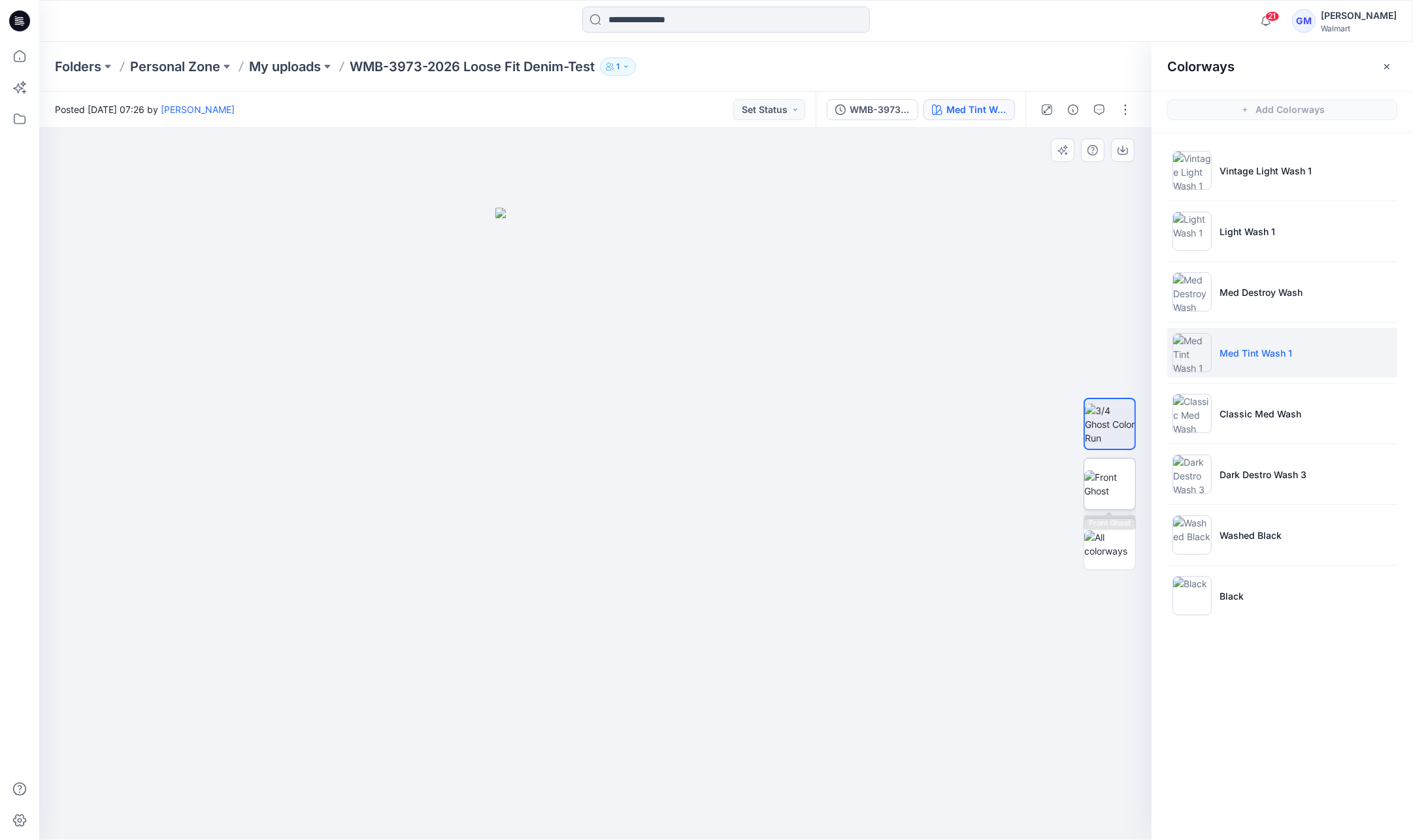
click at [1107, 488] on img at bounding box center [1110, 484] width 51 height 28
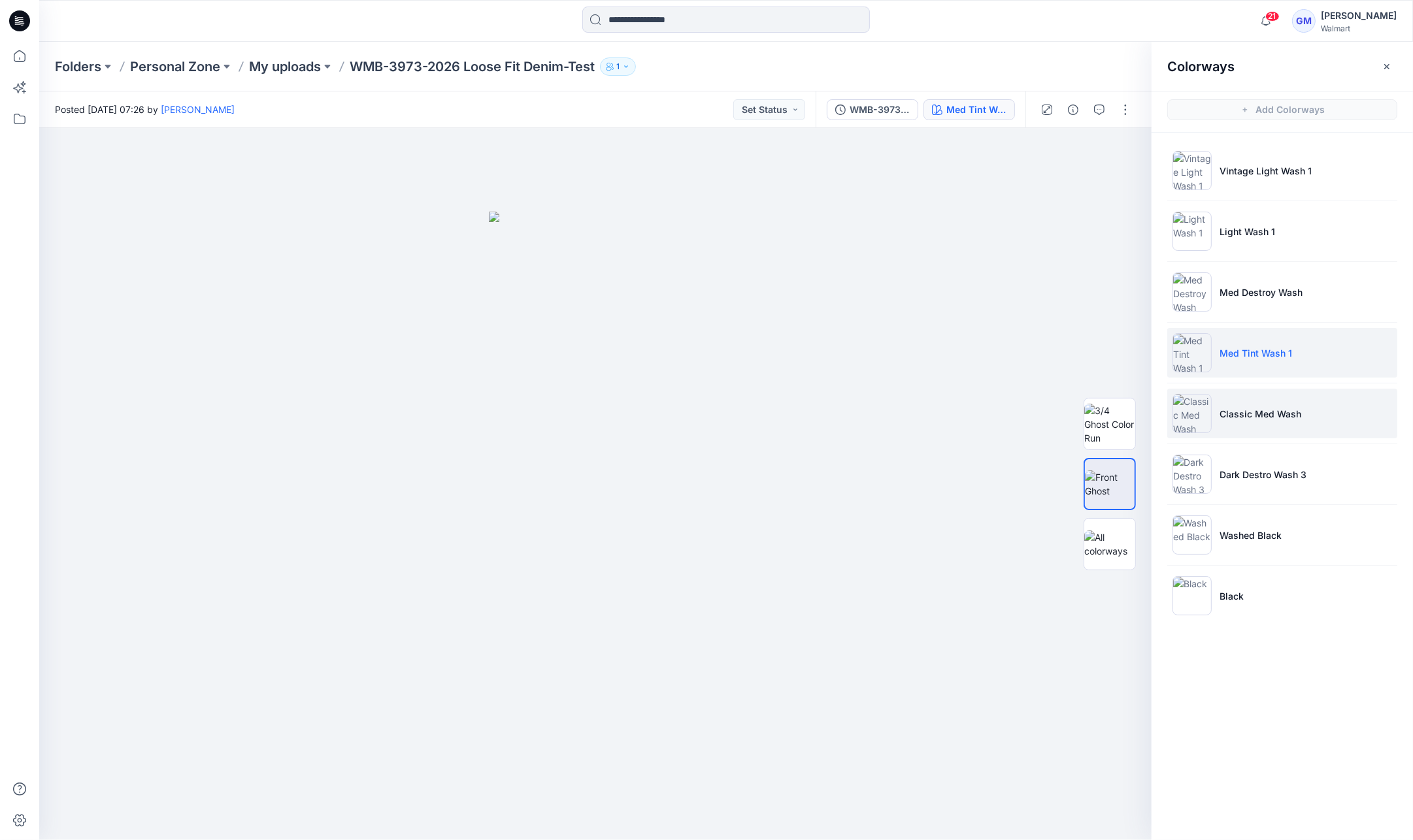
click at [1274, 414] on p "Classic Med Wash" at bounding box center [1261, 413] width 82 height 14
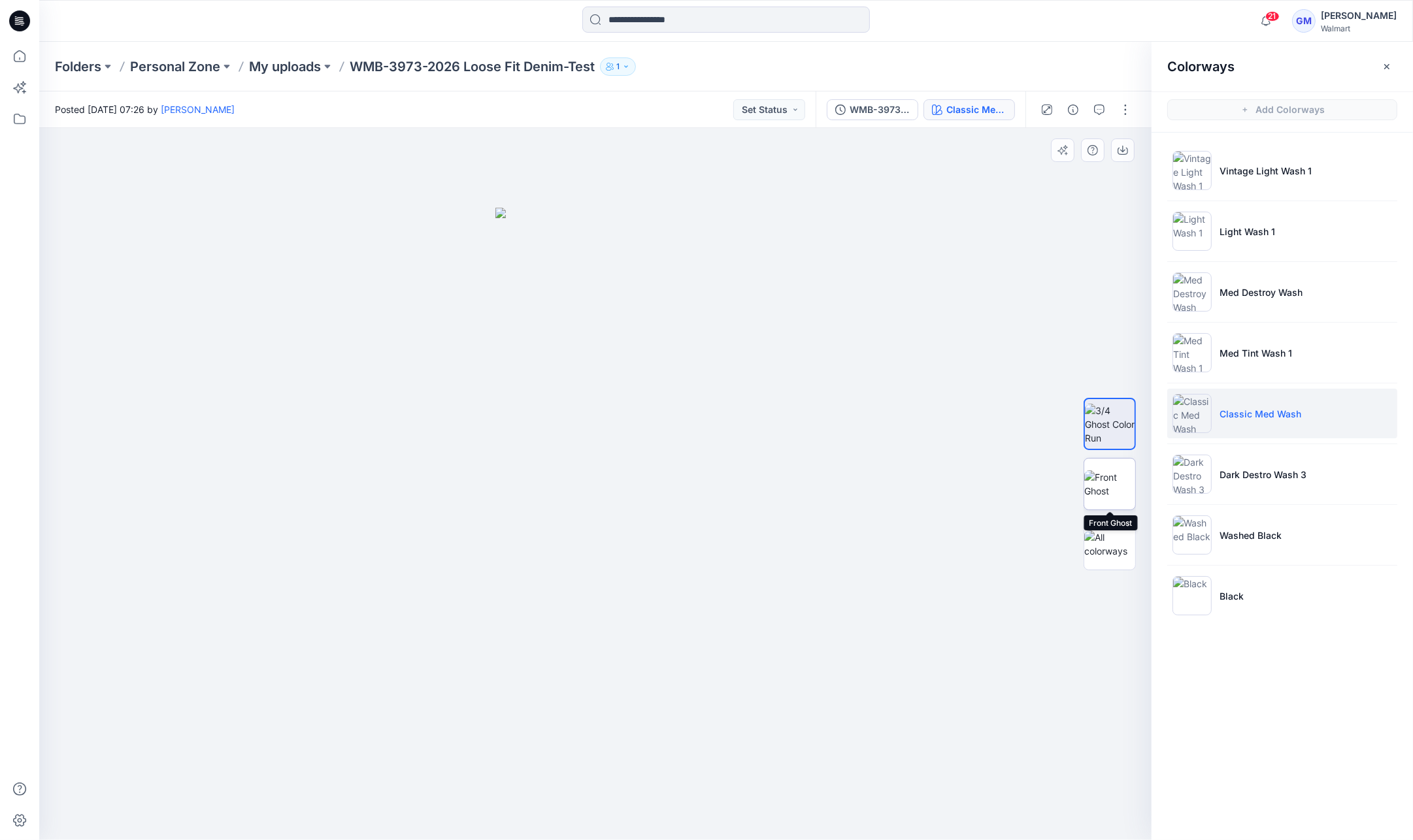
click at [1094, 475] on img at bounding box center [1110, 484] width 51 height 28
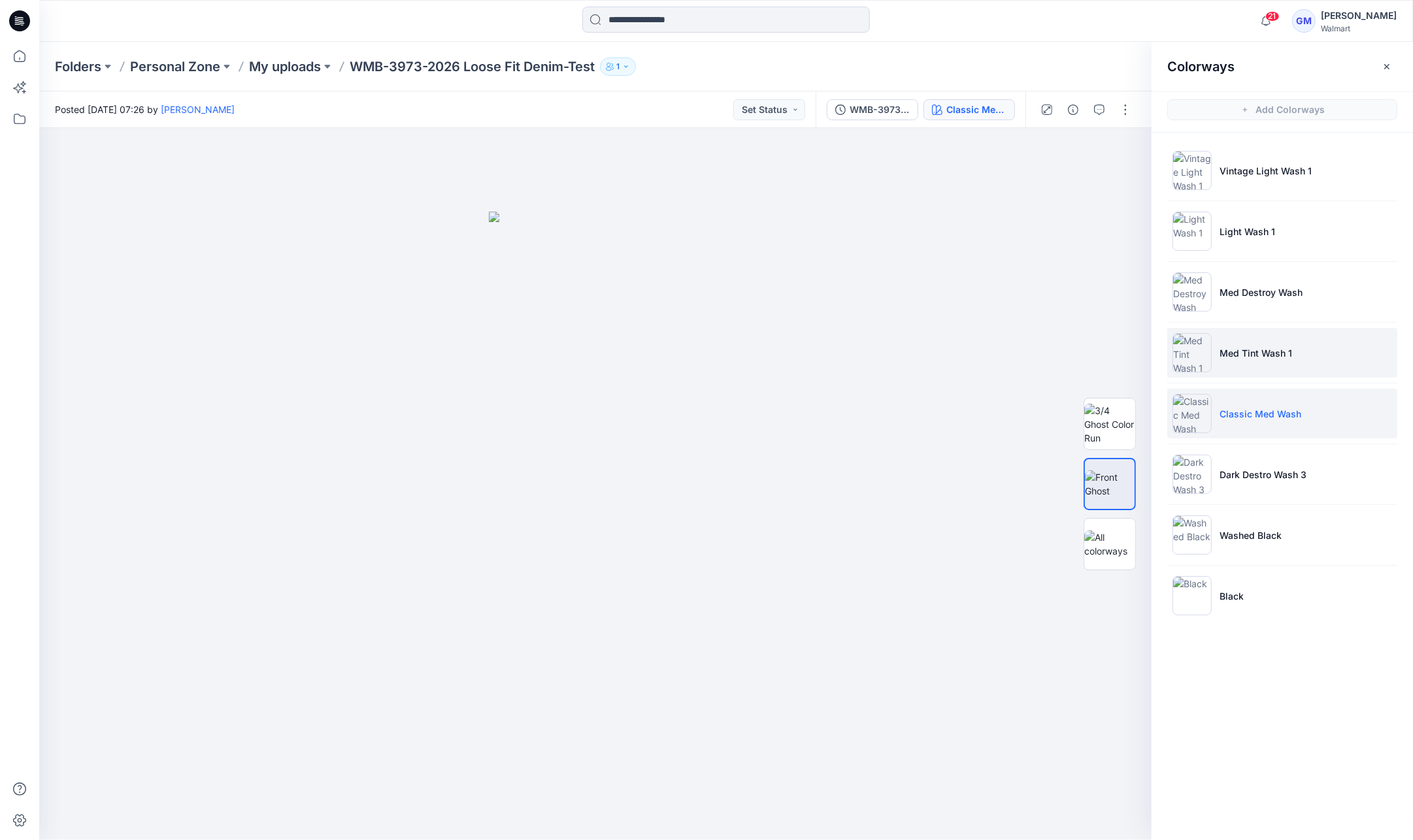
click at [1278, 358] on p "Med Tint Wash 1" at bounding box center [1256, 353] width 73 height 14
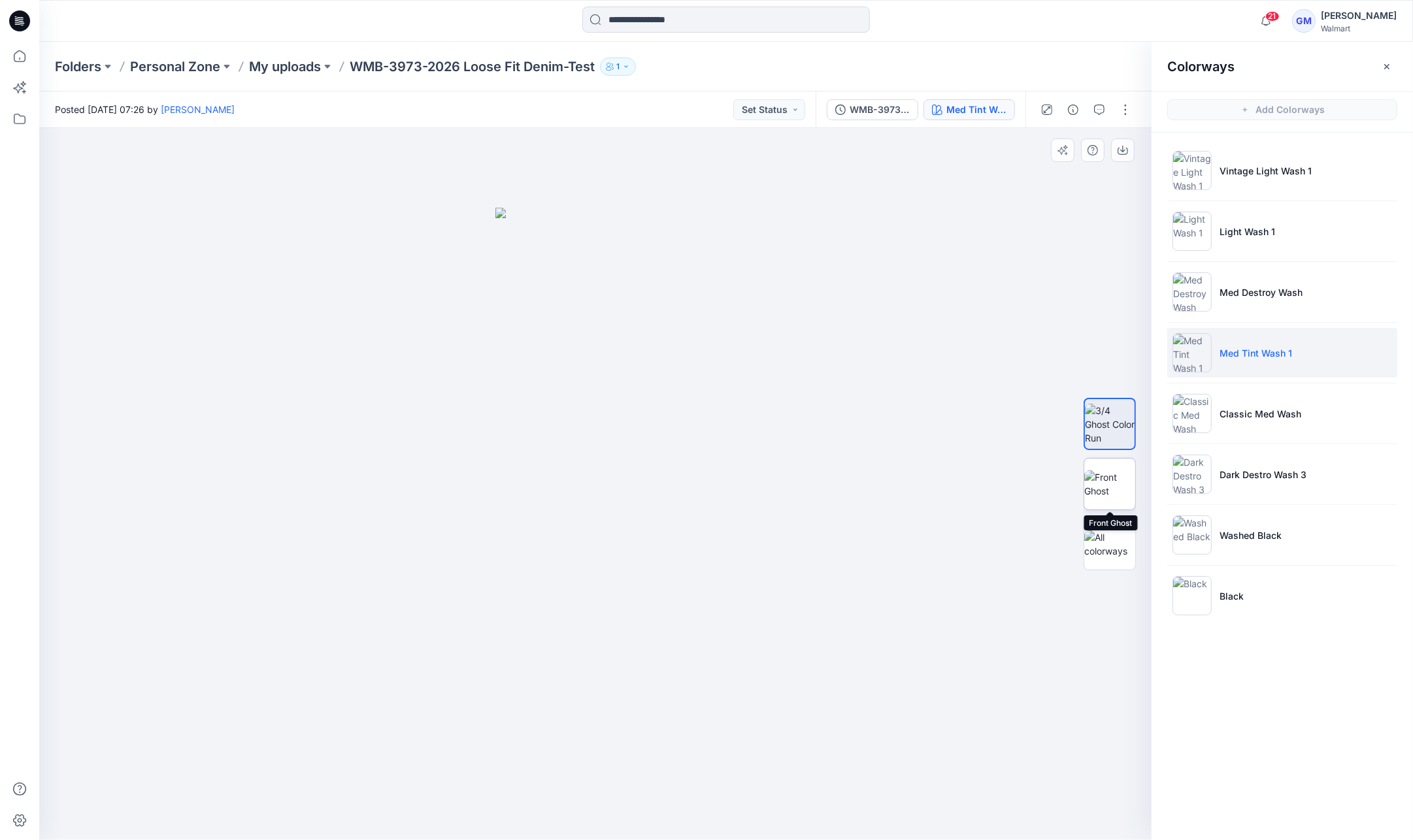
click at [1110, 478] on img at bounding box center [1110, 484] width 51 height 28
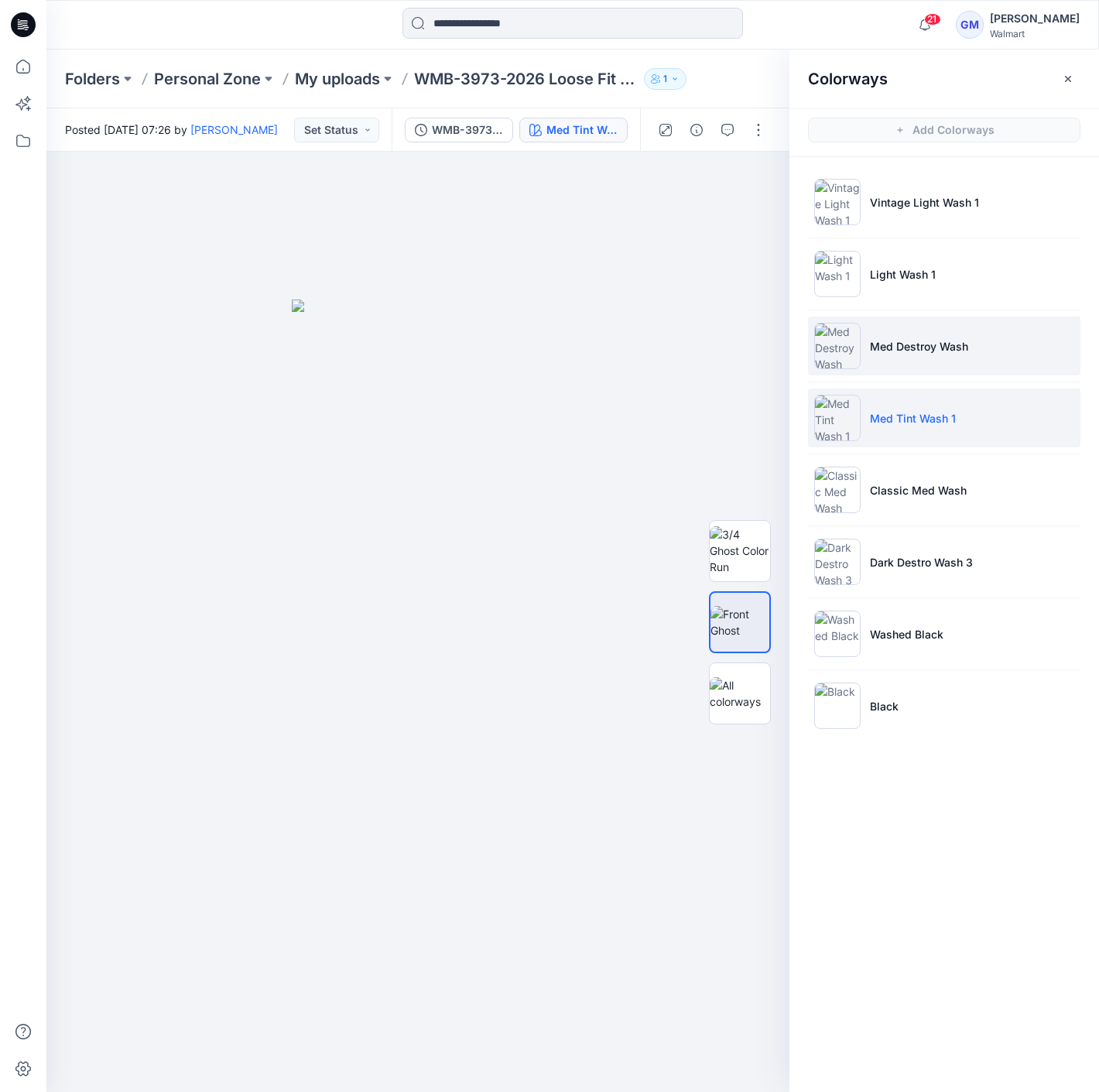
click at [930, 344] on p "Med Destroy Wash" at bounding box center [919, 346] width 98 height 16
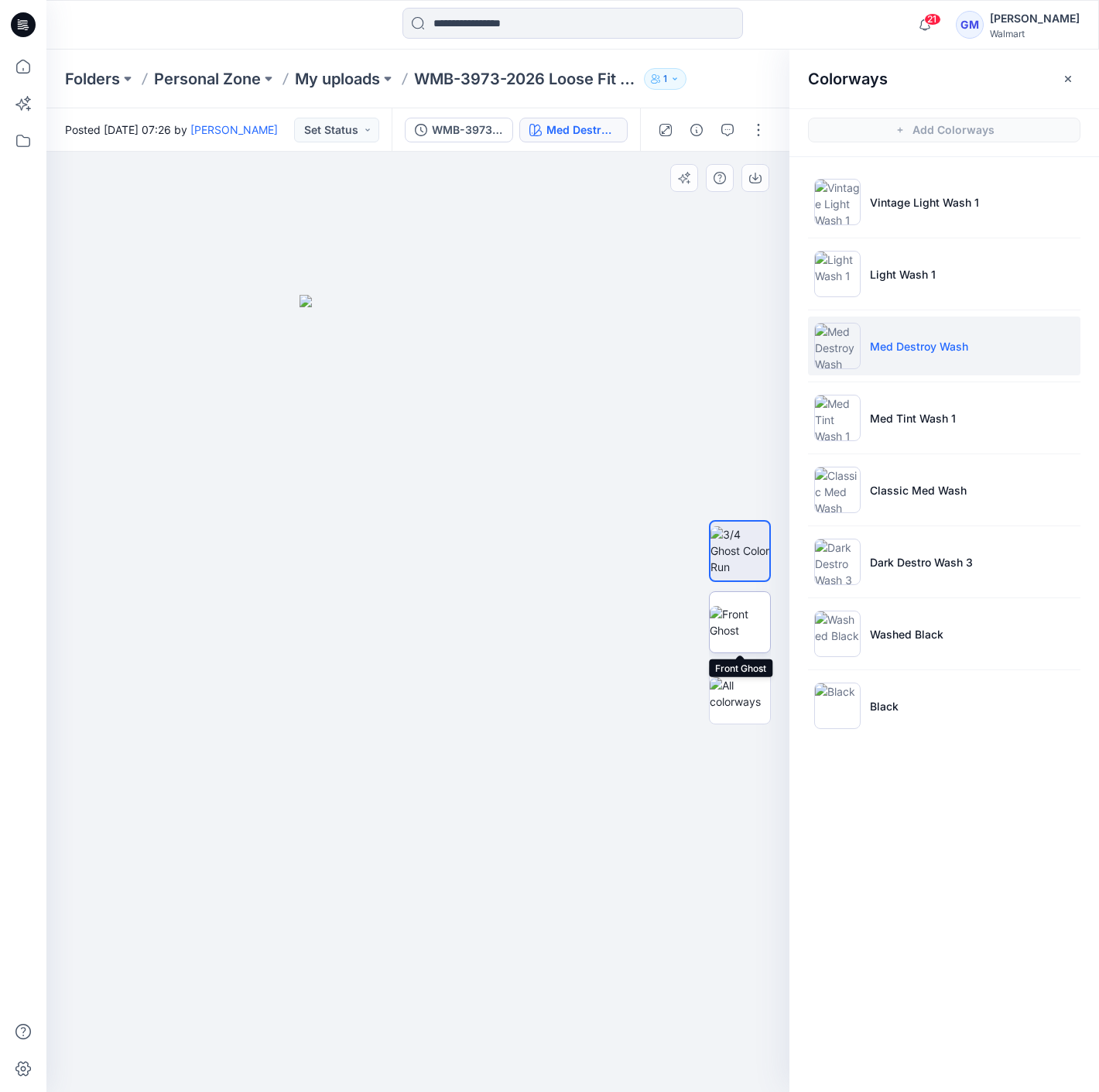
click at [755, 606] on img at bounding box center [739, 623] width 60 height 33
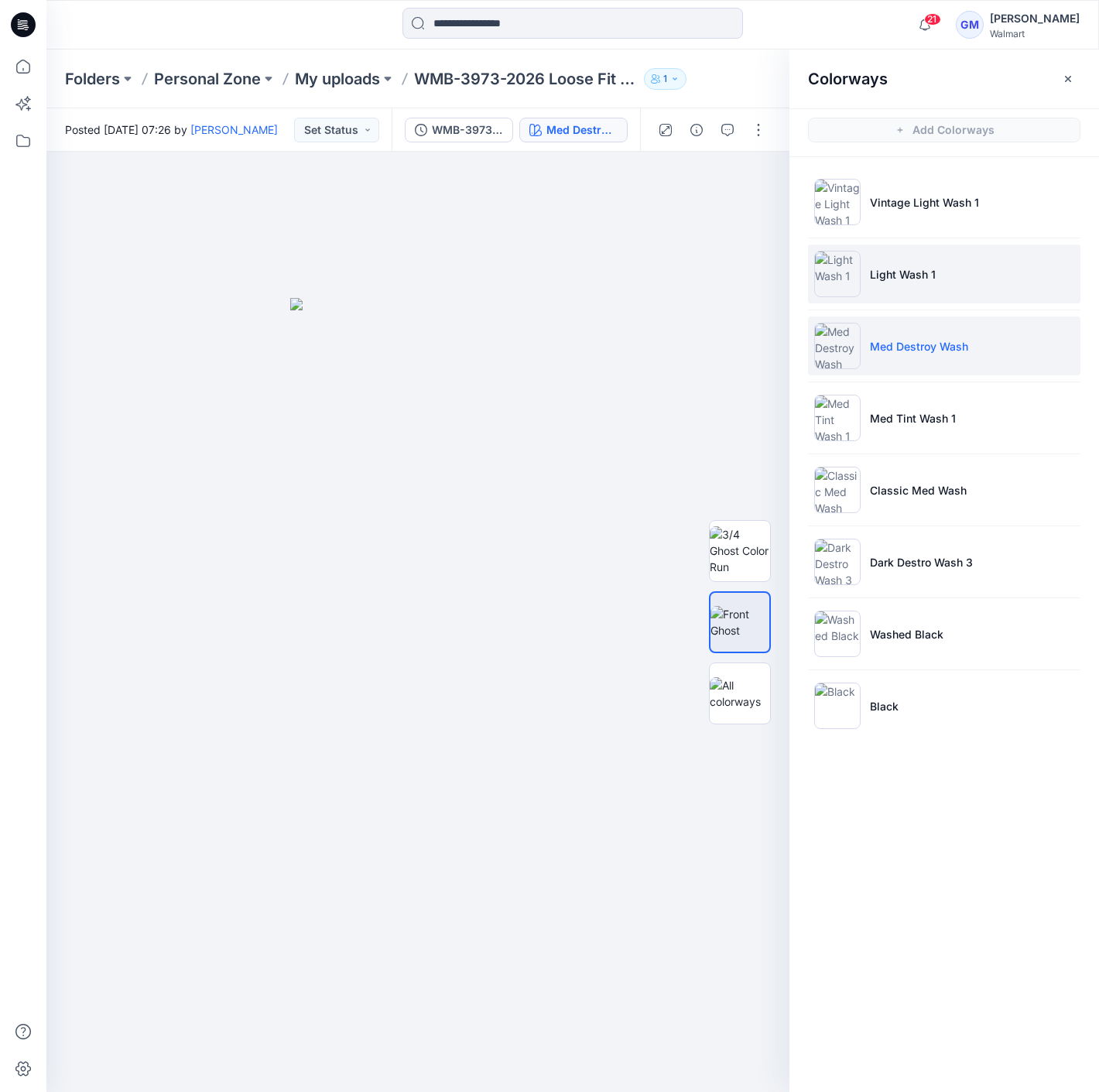
click at [967, 287] on li "Light Wash 1" at bounding box center [944, 273] width 273 height 59
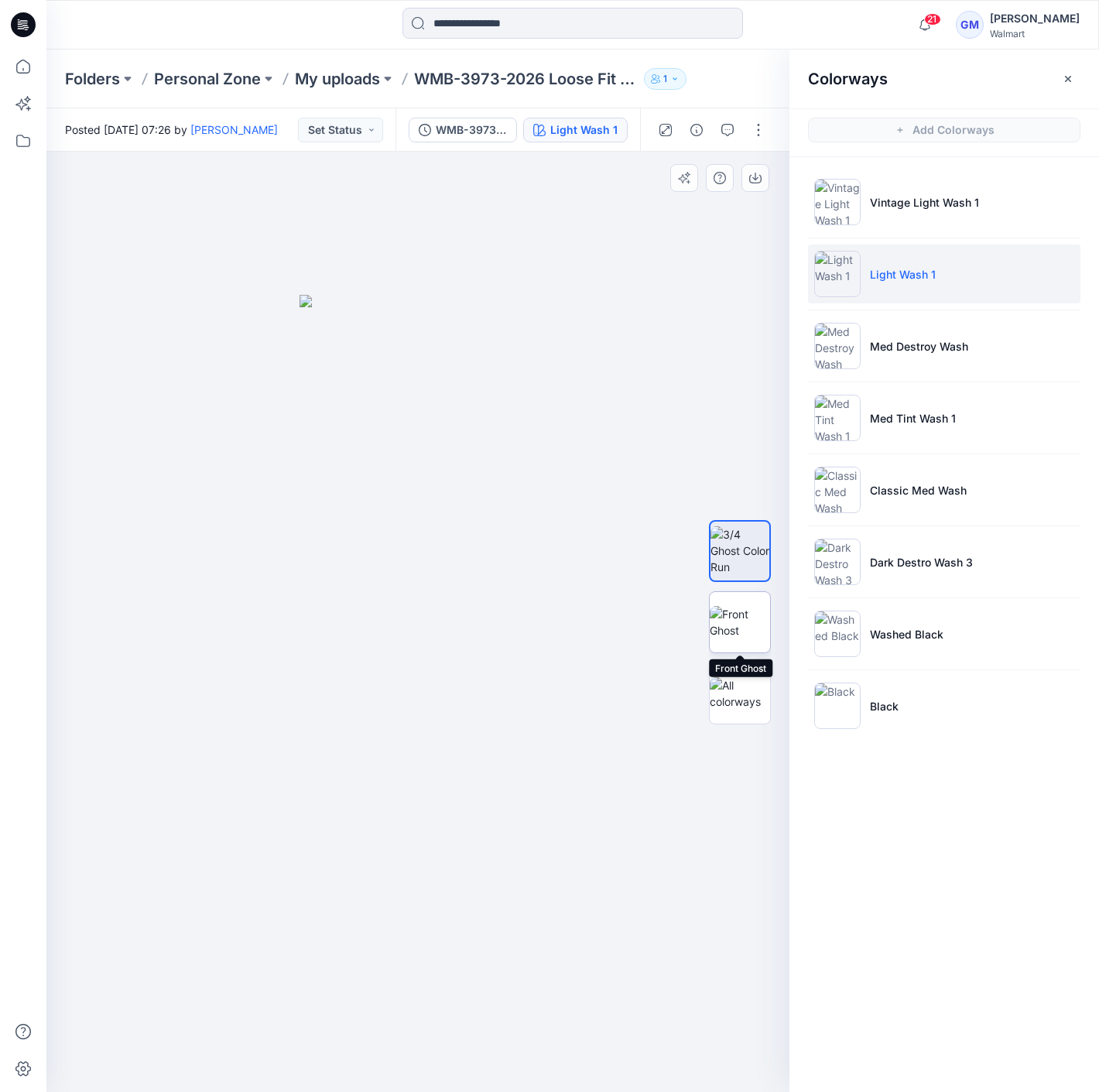
click at [737, 623] on img at bounding box center [739, 623] width 60 height 33
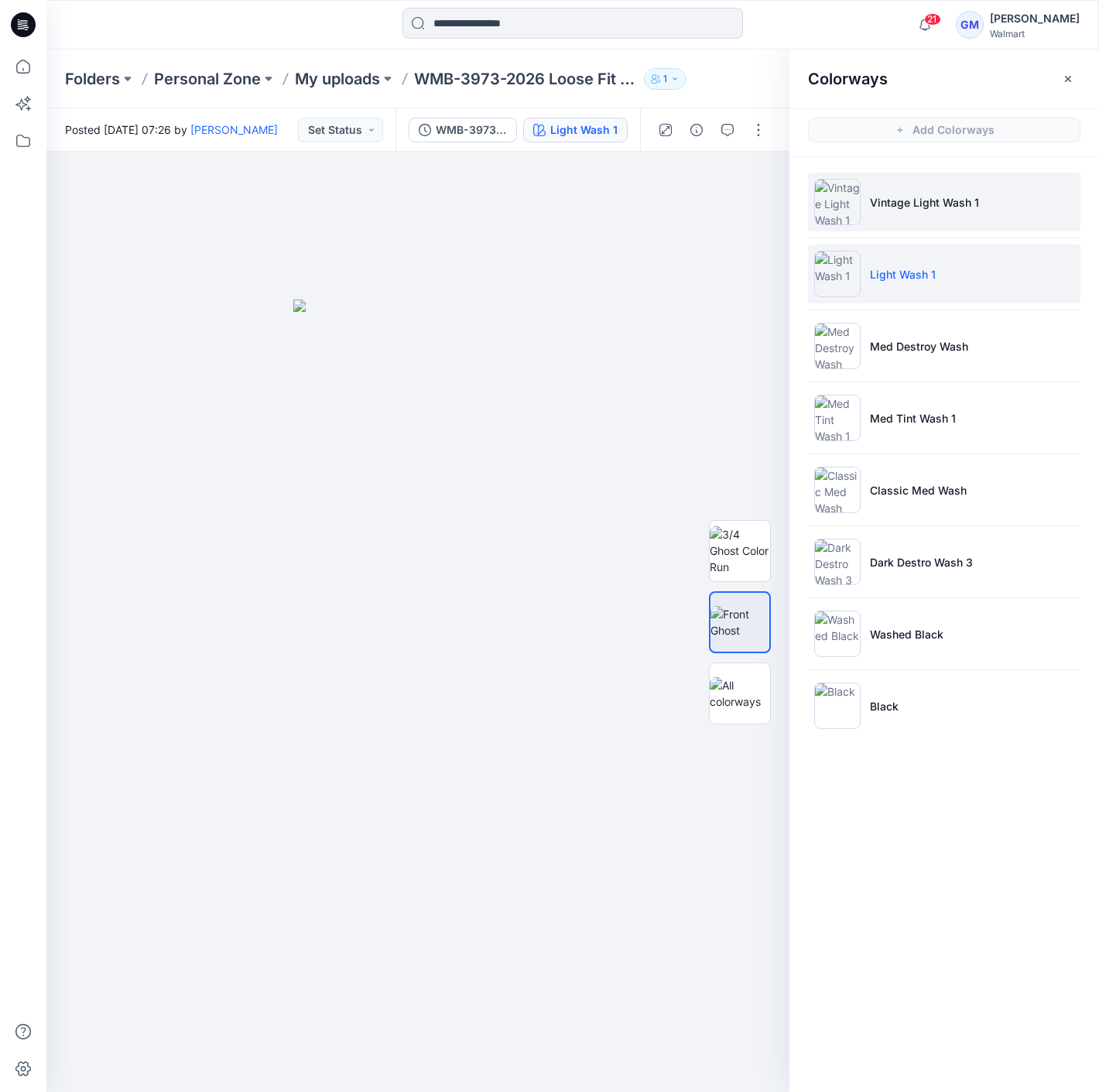
click at [957, 184] on li "Vintage Light Wash 1" at bounding box center [944, 202] width 273 height 59
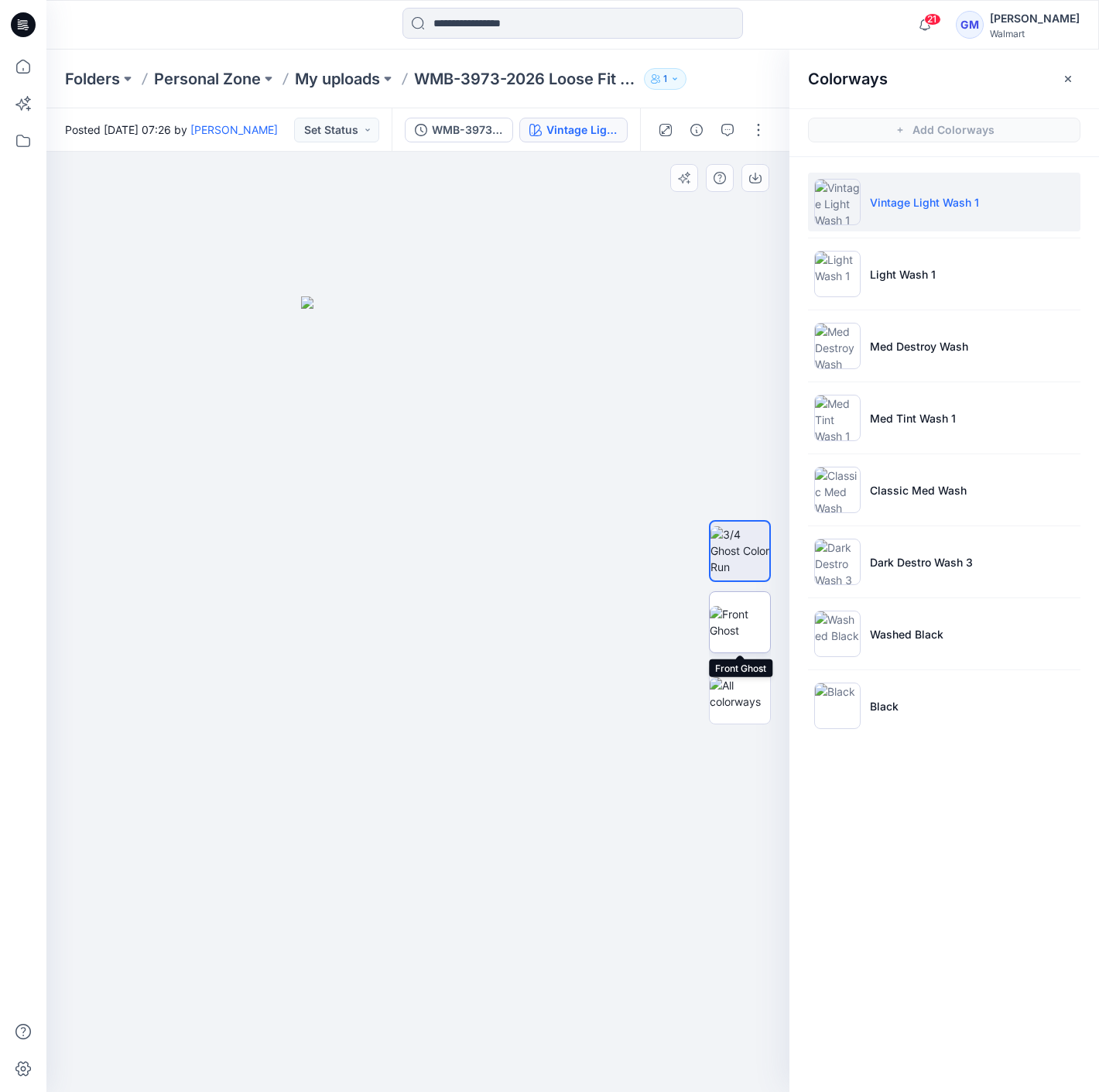
click at [752, 638] on img at bounding box center [739, 623] width 60 height 33
click at [762, 123] on button "button" at bounding box center [758, 130] width 25 height 25
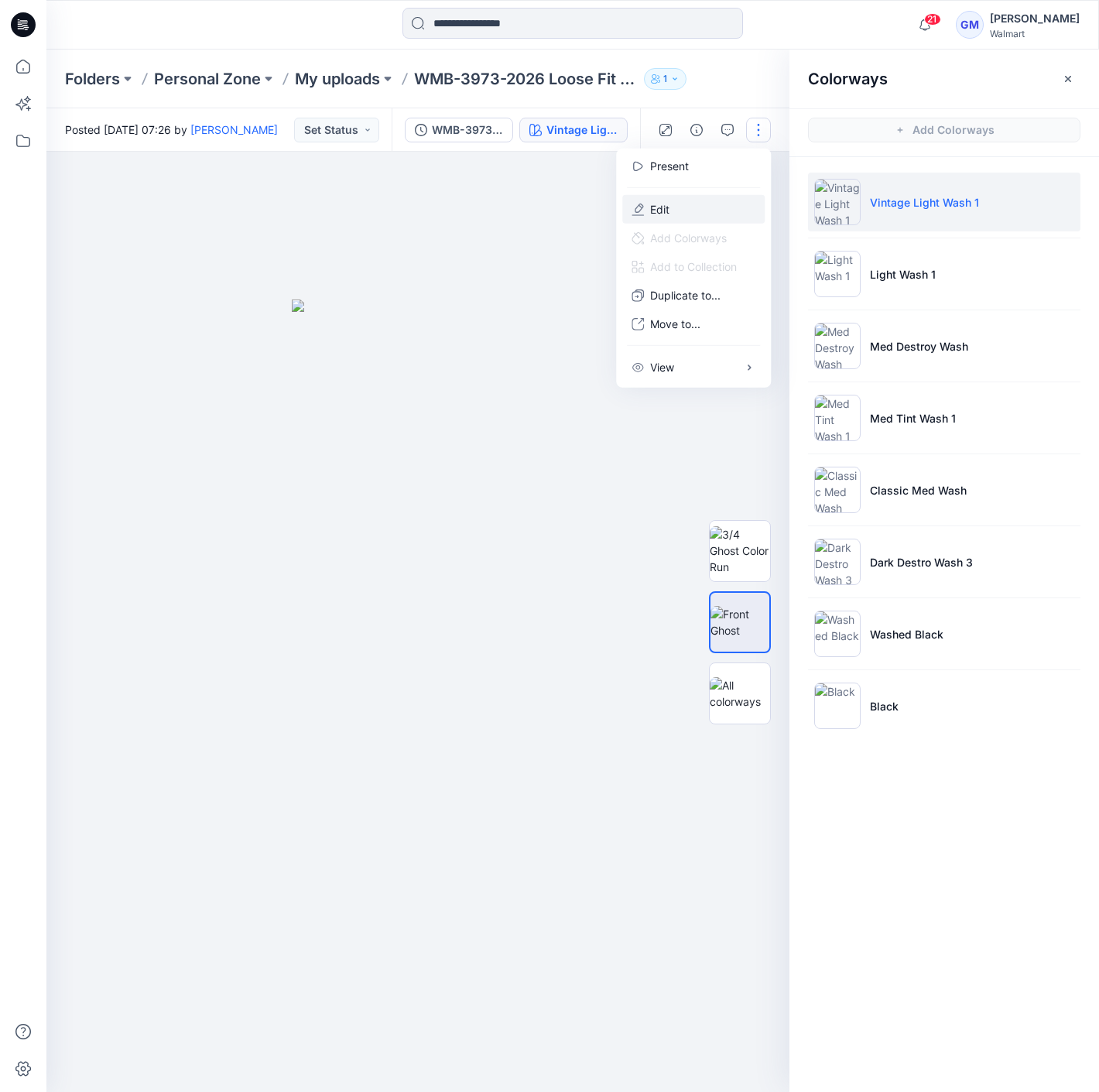
click at [682, 204] on button "Edit" at bounding box center [694, 209] width 142 height 29
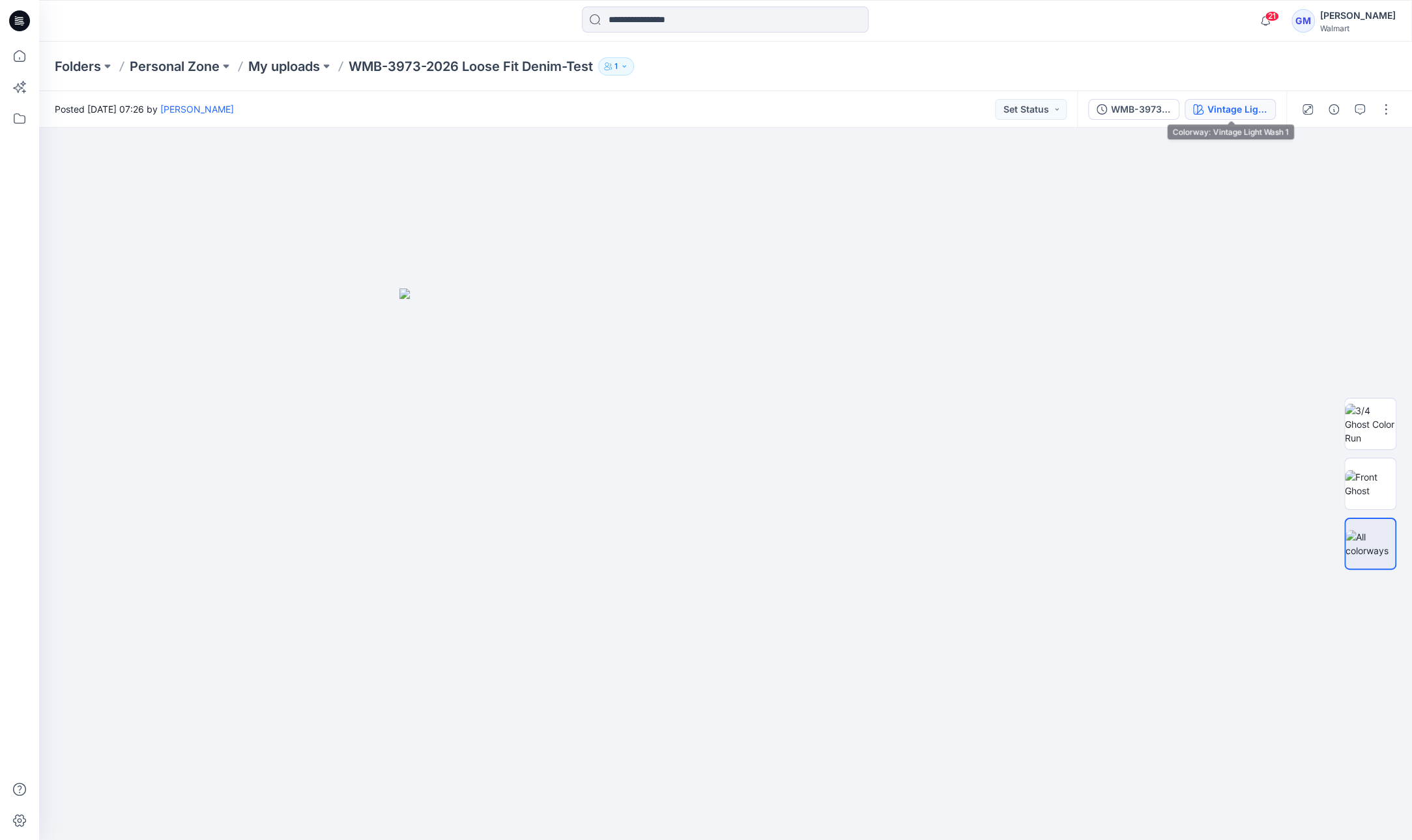
click at [1234, 112] on div "Vintage Light Wash 1" at bounding box center [1237, 110] width 60 height 14
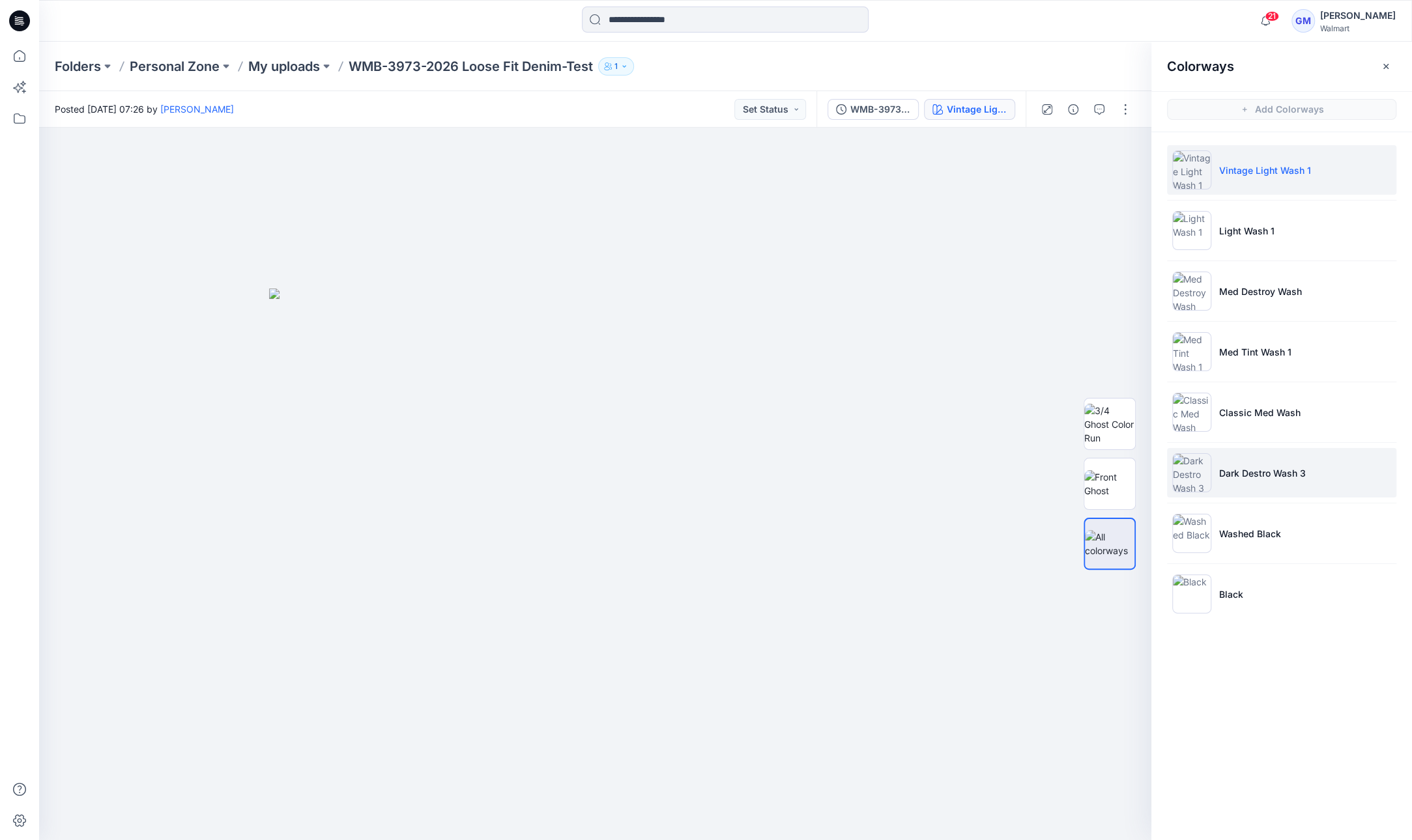
click at [1260, 462] on li "Dark Destro Wash 3" at bounding box center [1281, 473] width 230 height 49
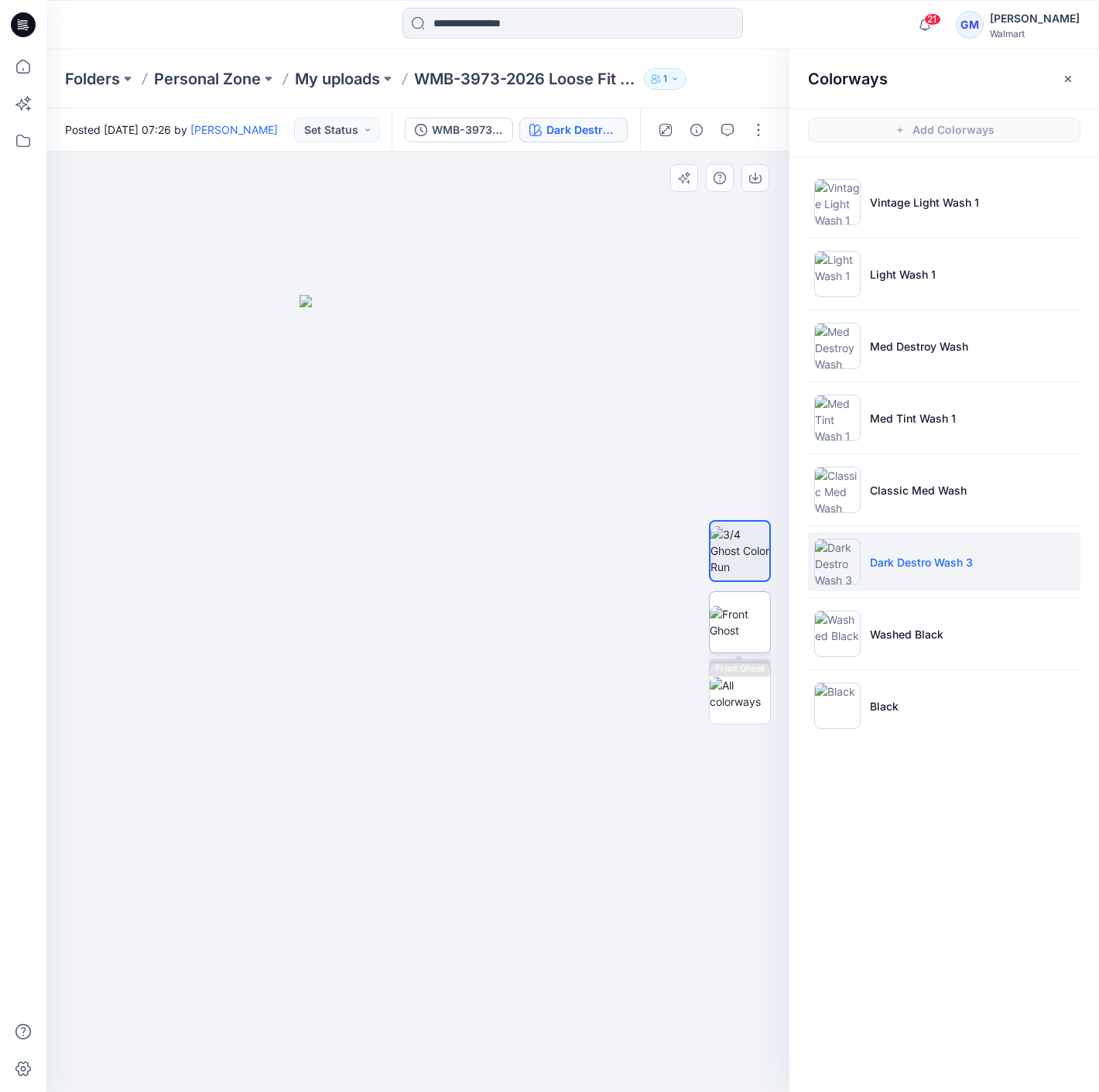
click at [760, 611] on img at bounding box center [739, 623] width 60 height 33
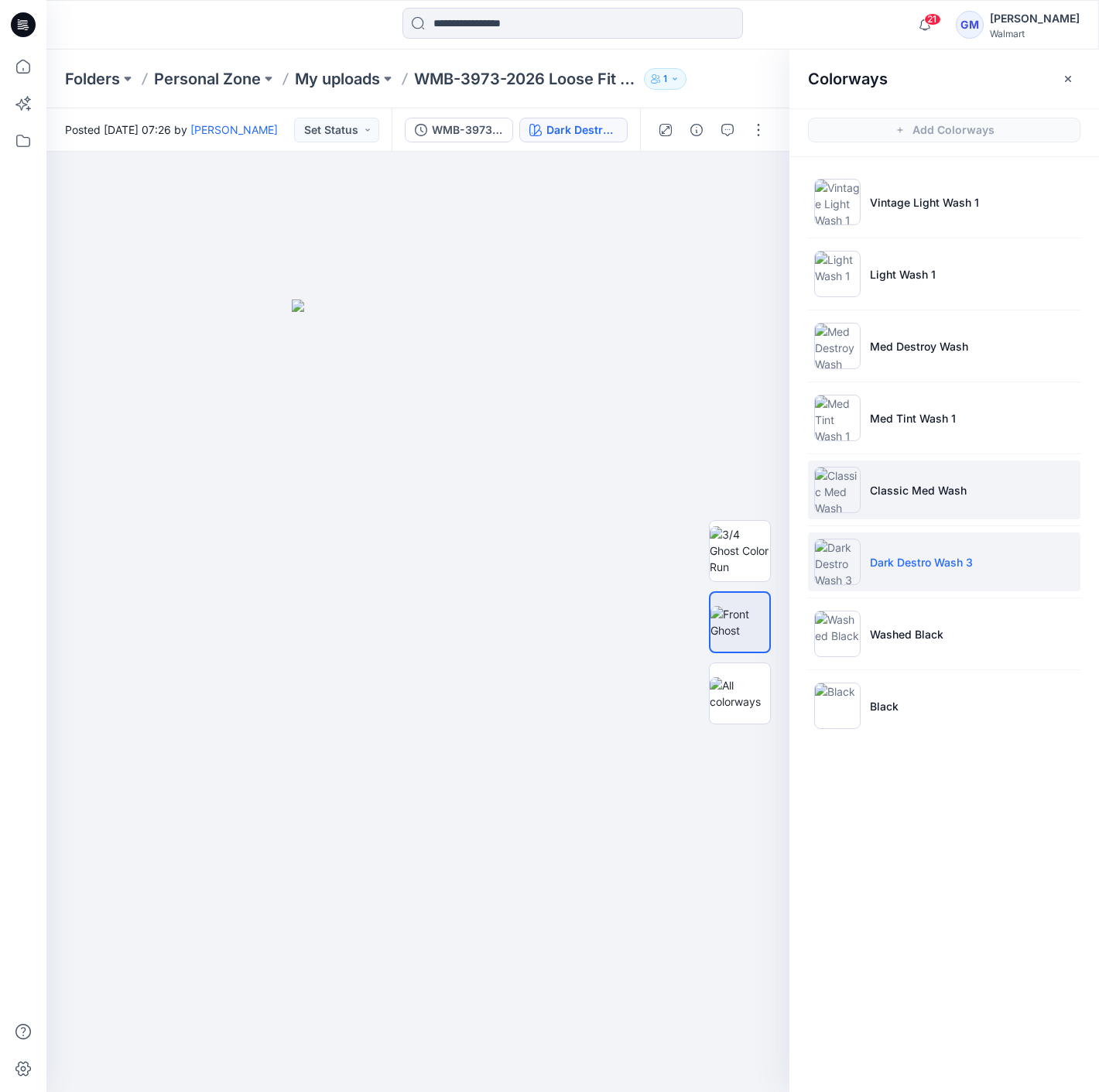
click at [876, 482] on p "Classic Med Wash" at bounding box center [919, 490] width 97 height 16
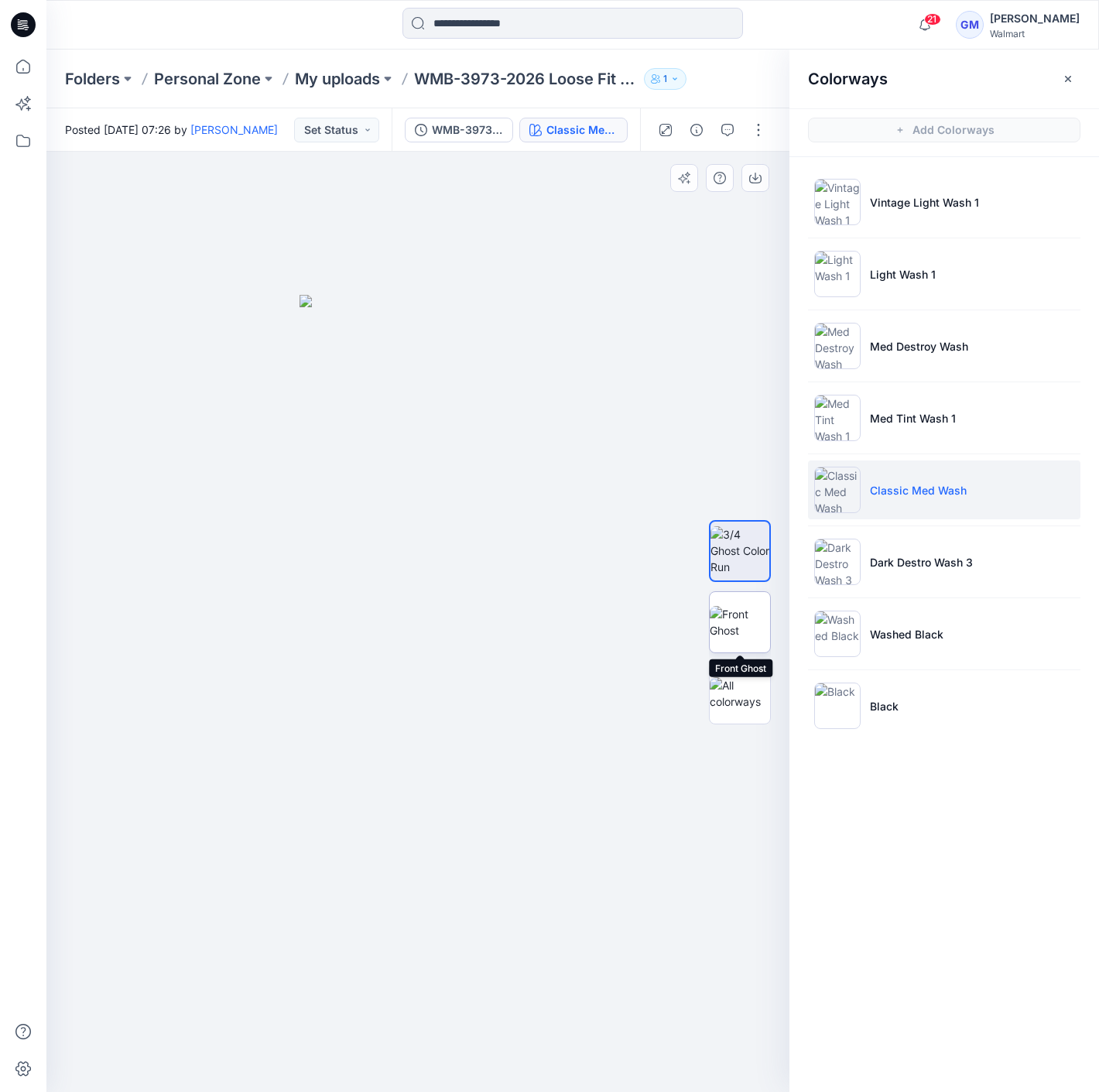
click at [756, 606] on img at bounding box center [739, 623] width 60 height 33
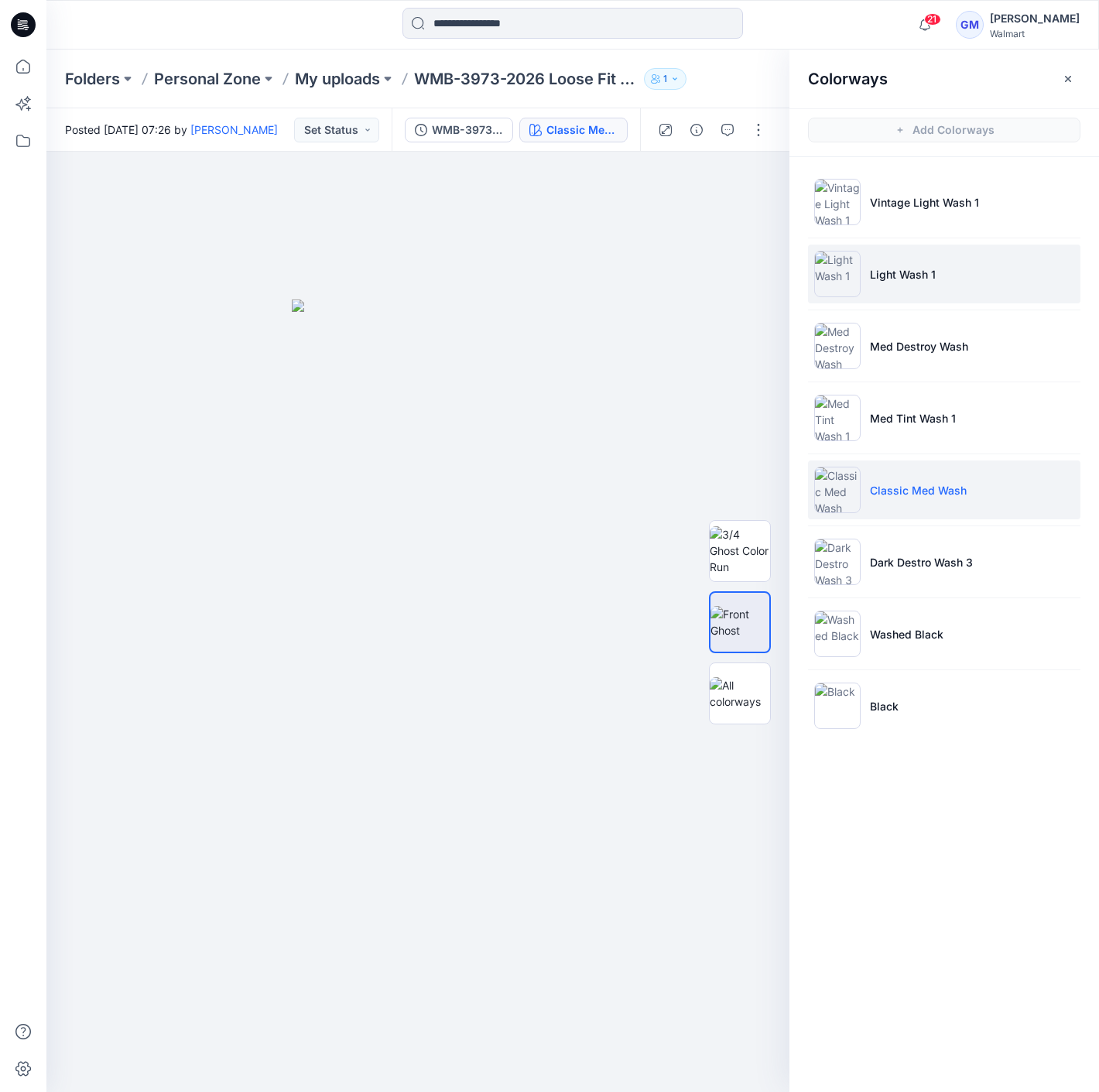
click at [913, 269] on p "Light Wash 1" at bounding box center [903, 274] width 66 height 16
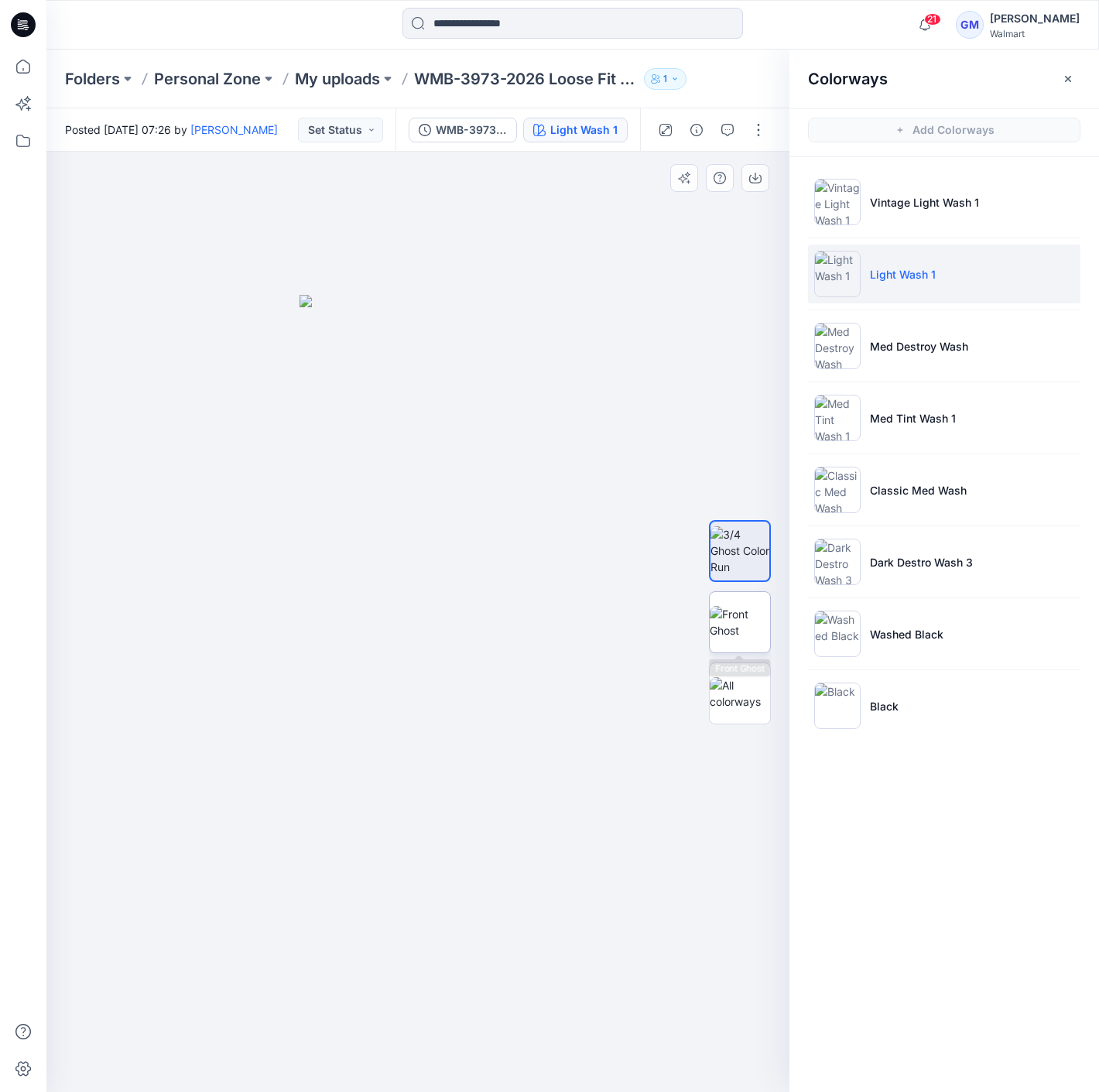
click at [738, 628] on img at bounding box center [739, 623] width 60 height 33
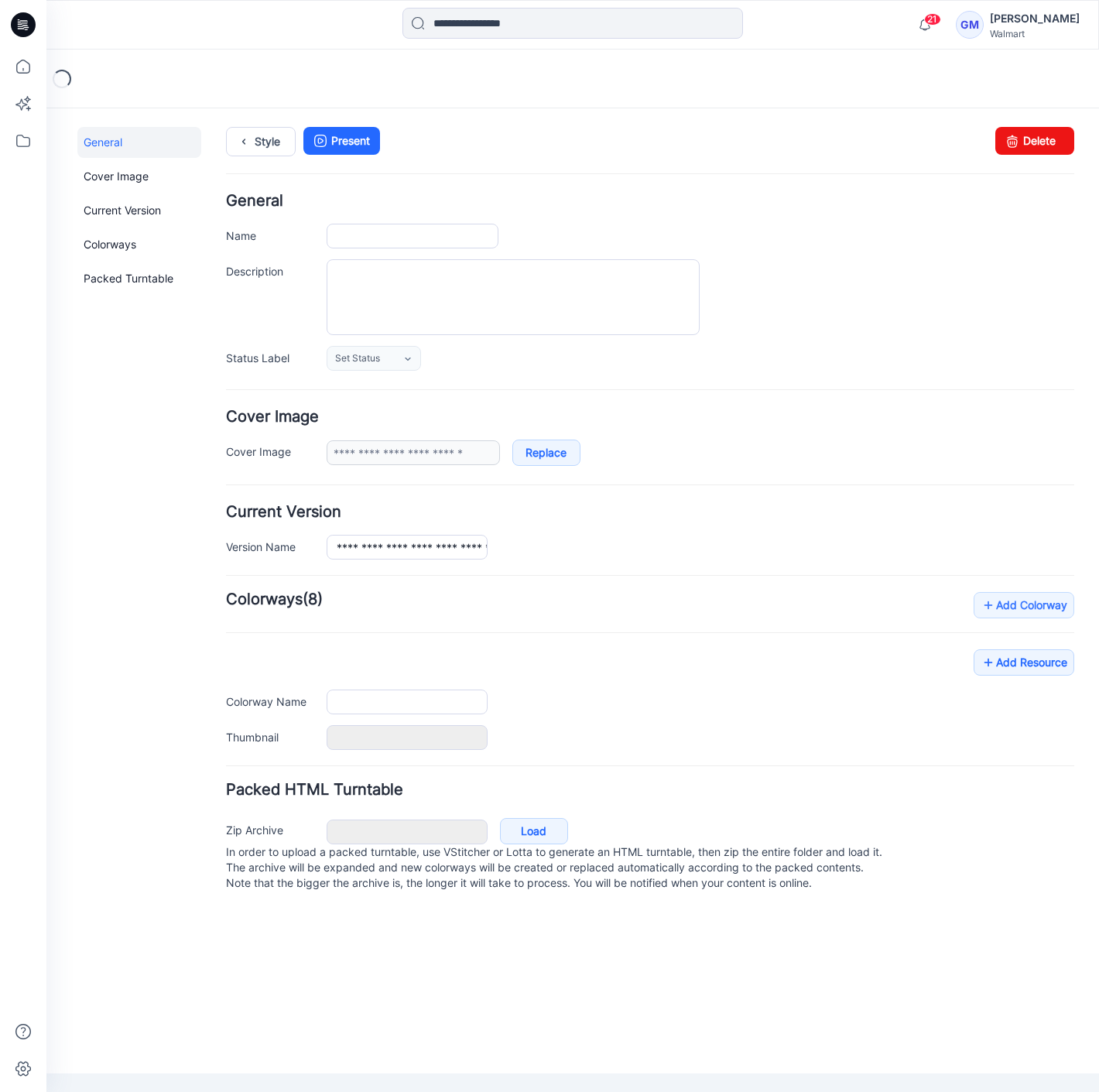
type input "**********"
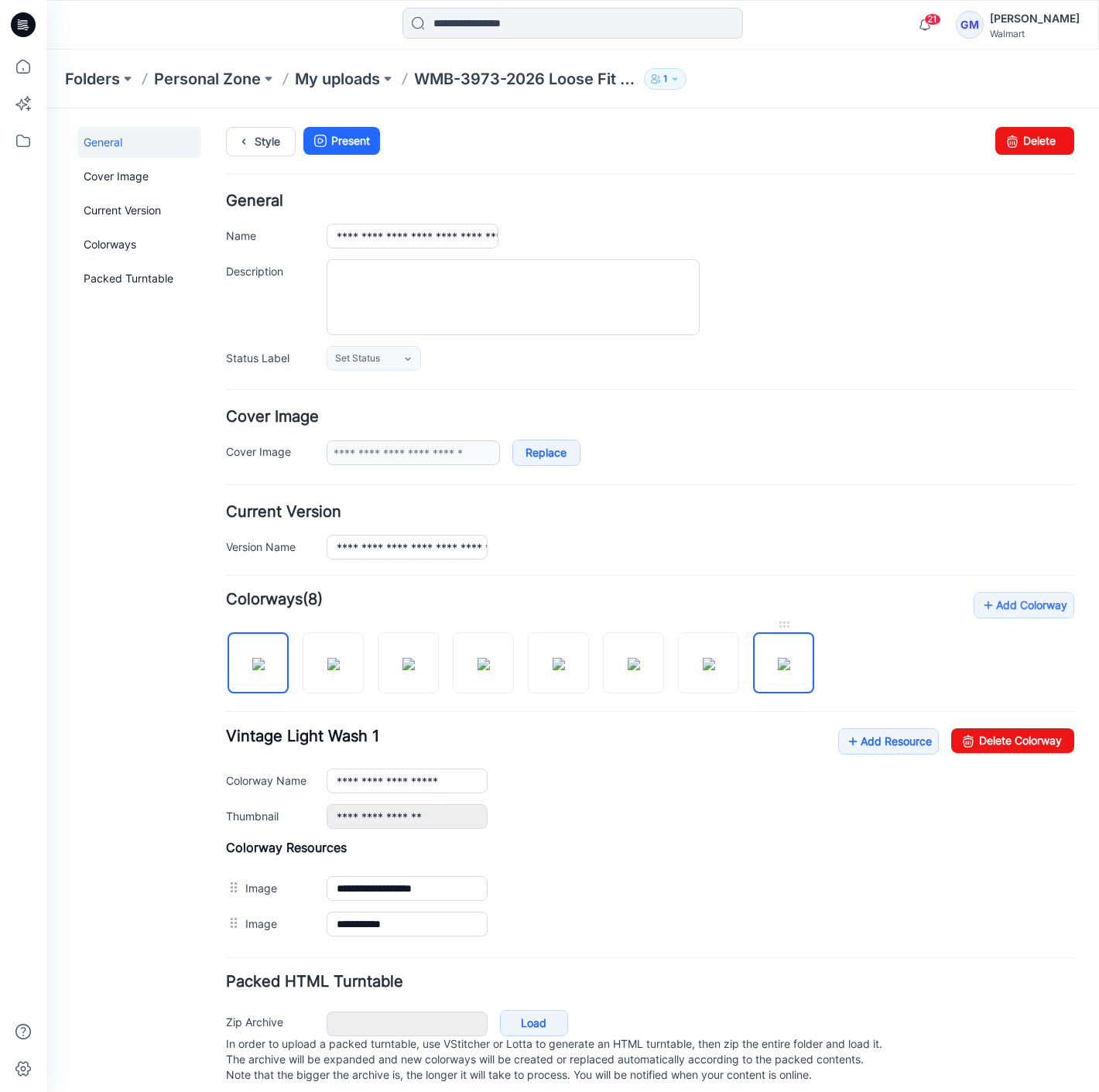
click at [778, 658] on img at bounding box center [784, 664] width 12 height 12
drag, startPoint x: 998, startPoint y: 748, endPoint x: 680, endPoint y: 160, distance: 668.5
click at [998, 748] on link "Delete Colorway" at bounding box center [1013, 740] width 123 height 25
type input "**********"
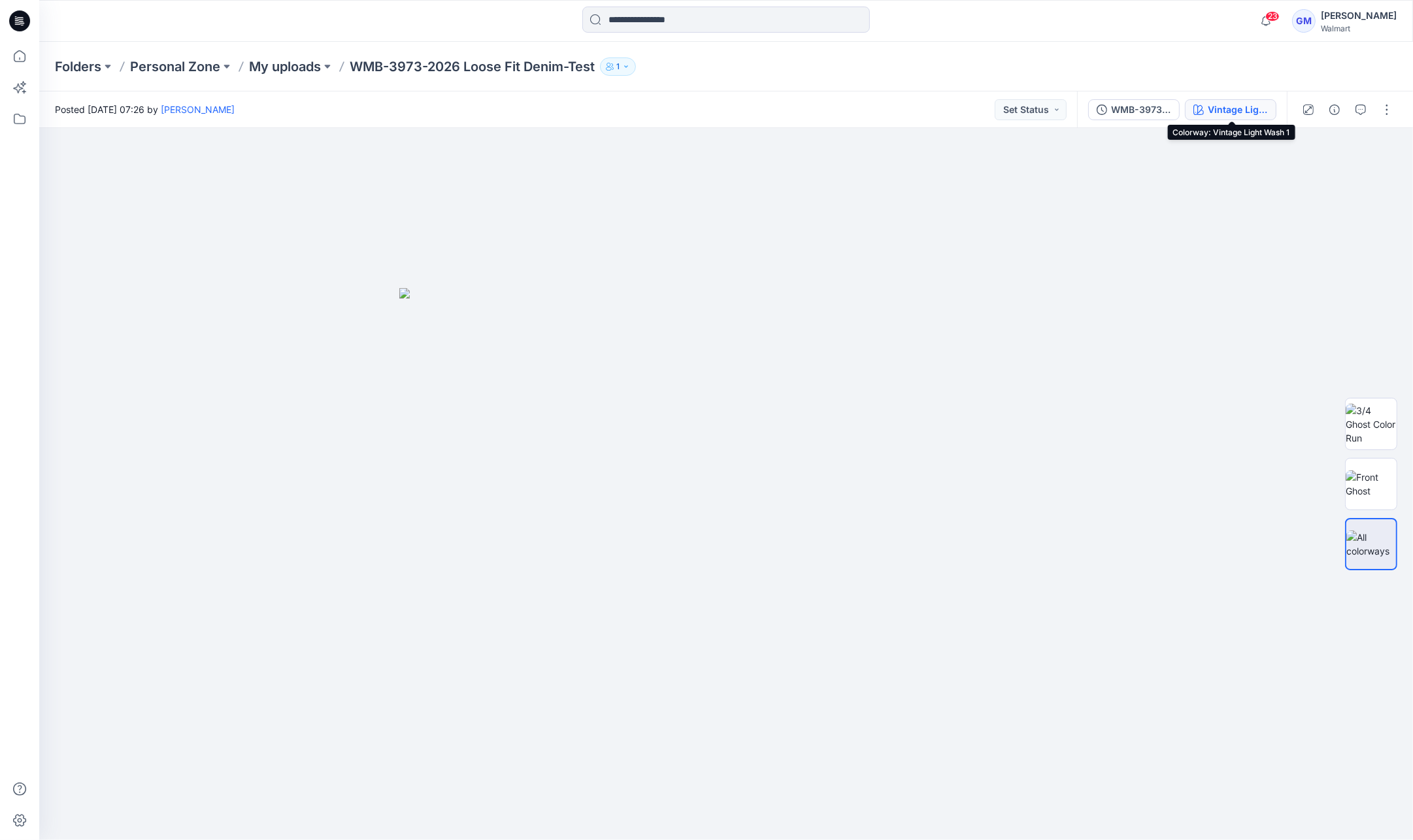
click at [1237, 111] on div "Vintage Light Wash 1" at bounding box center [1238, 110] width 60 height 15
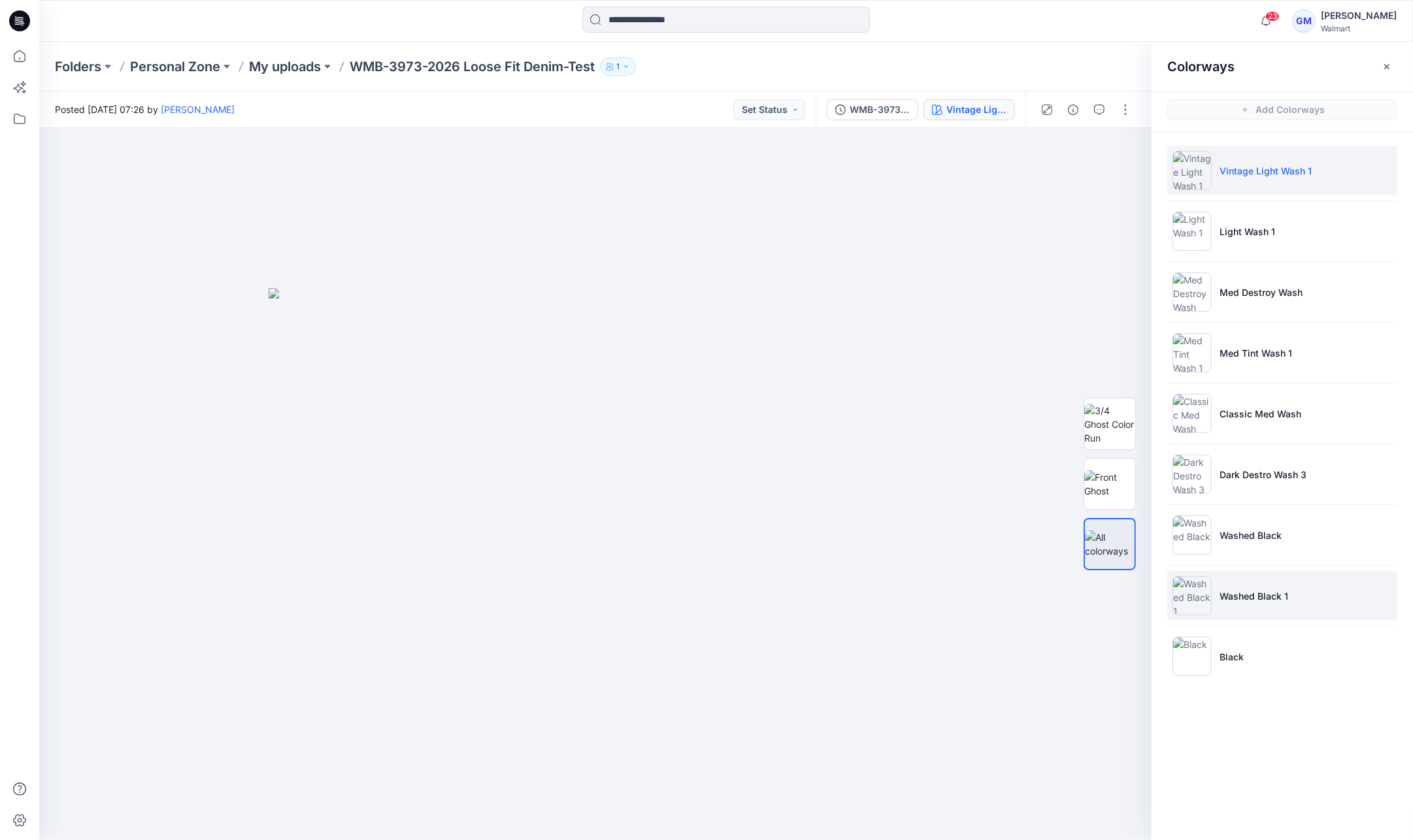
click at [1296, 582] on li "Washed Black 1" at bounding box center [1282, 595] width 230 height 49
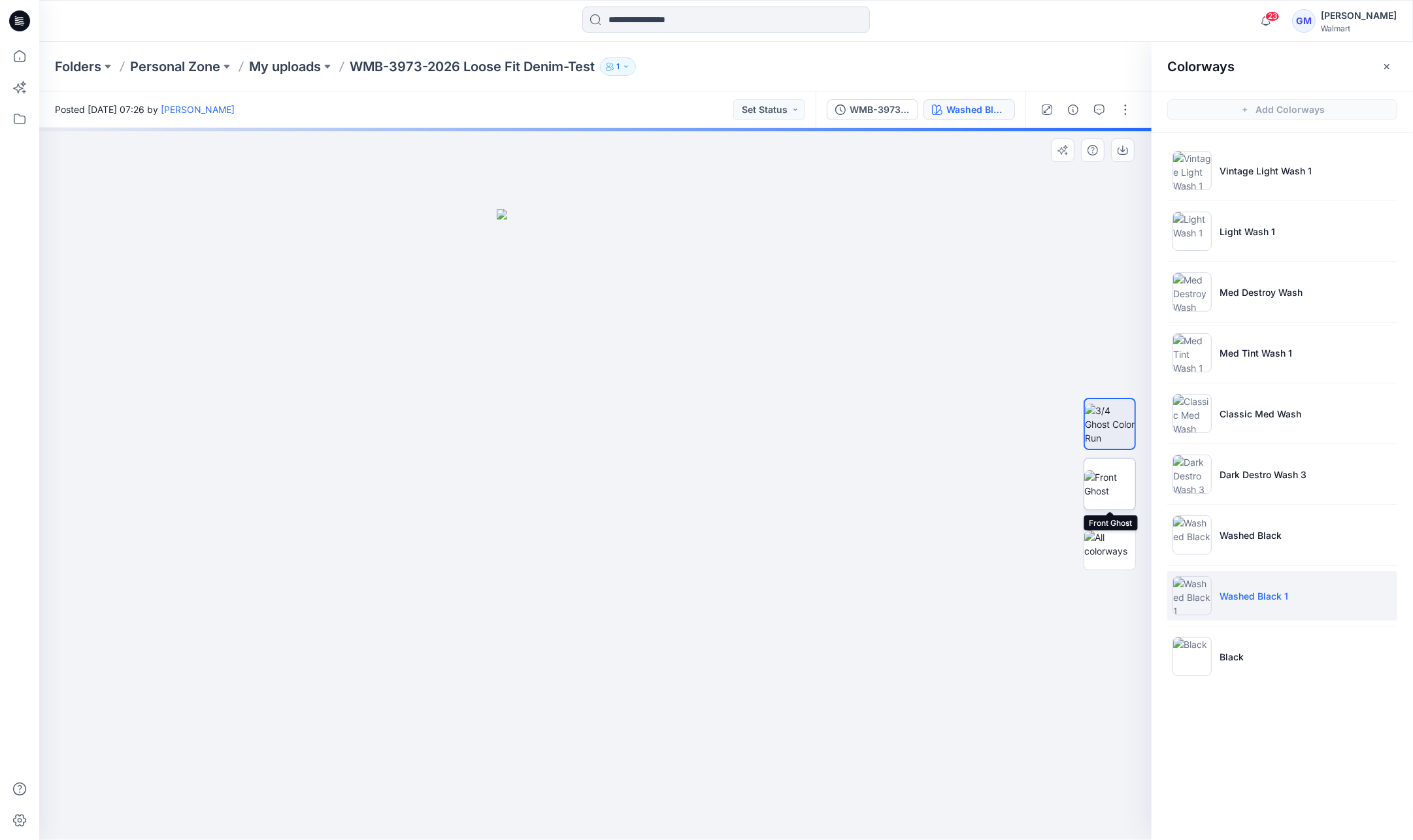
click at [1102, 475] on img at bounding box center [1110, 484] width 51 height 28
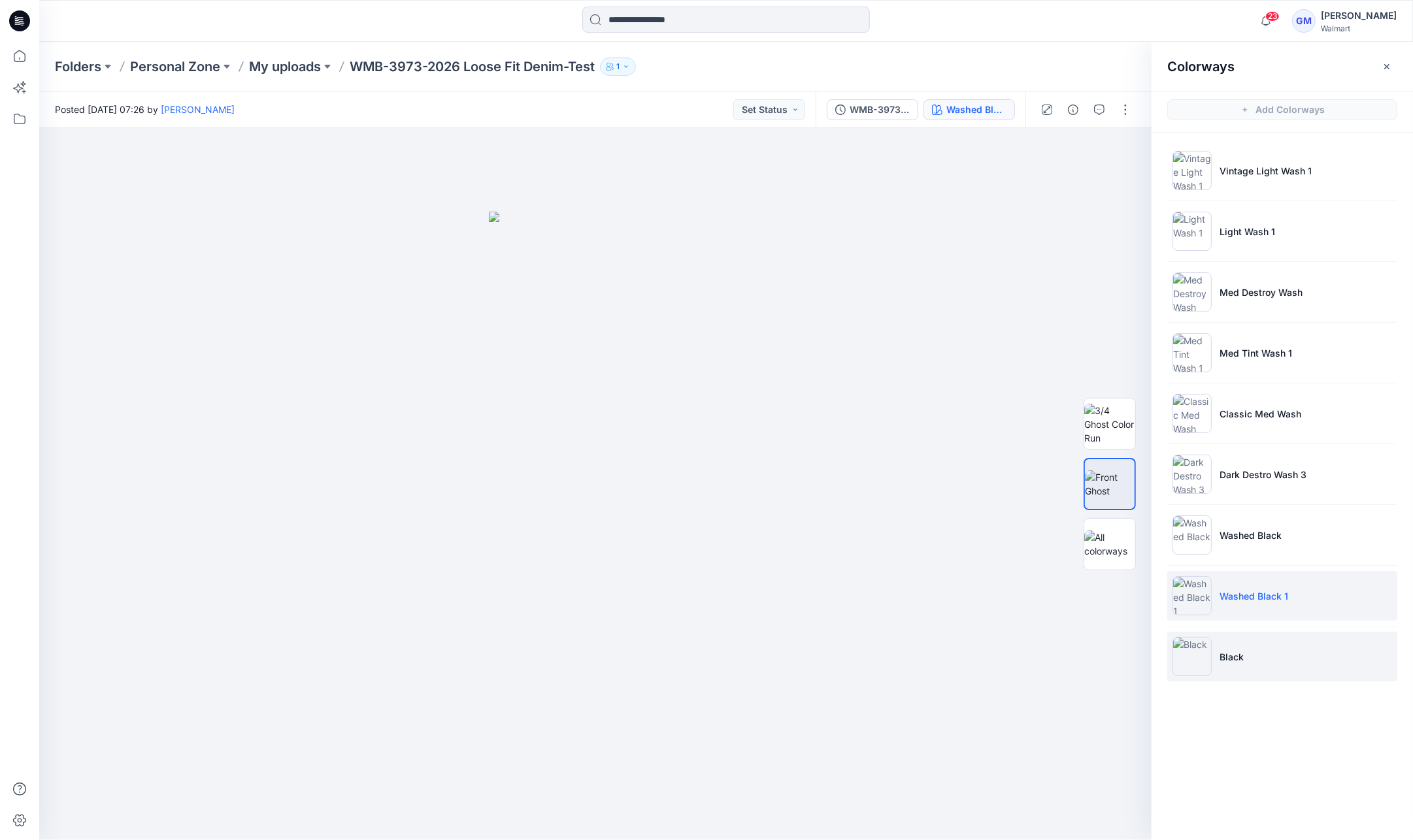
click at [1284, 644] on li "Black" at bounding box center [1282, 656] width 230 height 49
click at [1288, 597] on li "Washed Black 1" at bounding box center [1282, 595] width 230 height 49
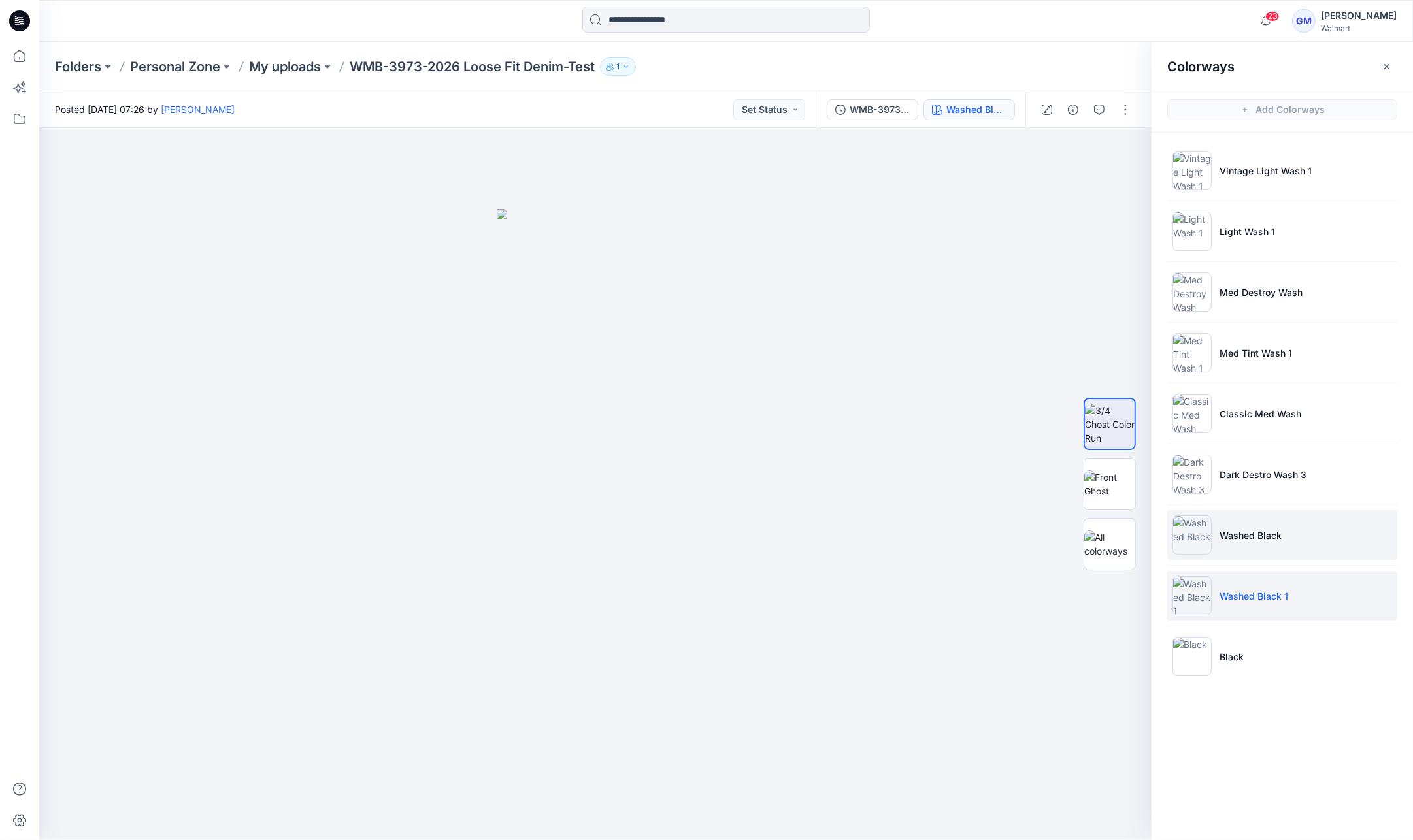
click at [1272, 529] on p "Washed Black" at bounding box center [1251, 535] width 62 height 14
click at [1112, 491] on img at bounding box center [1110, 484] width 51 height 28
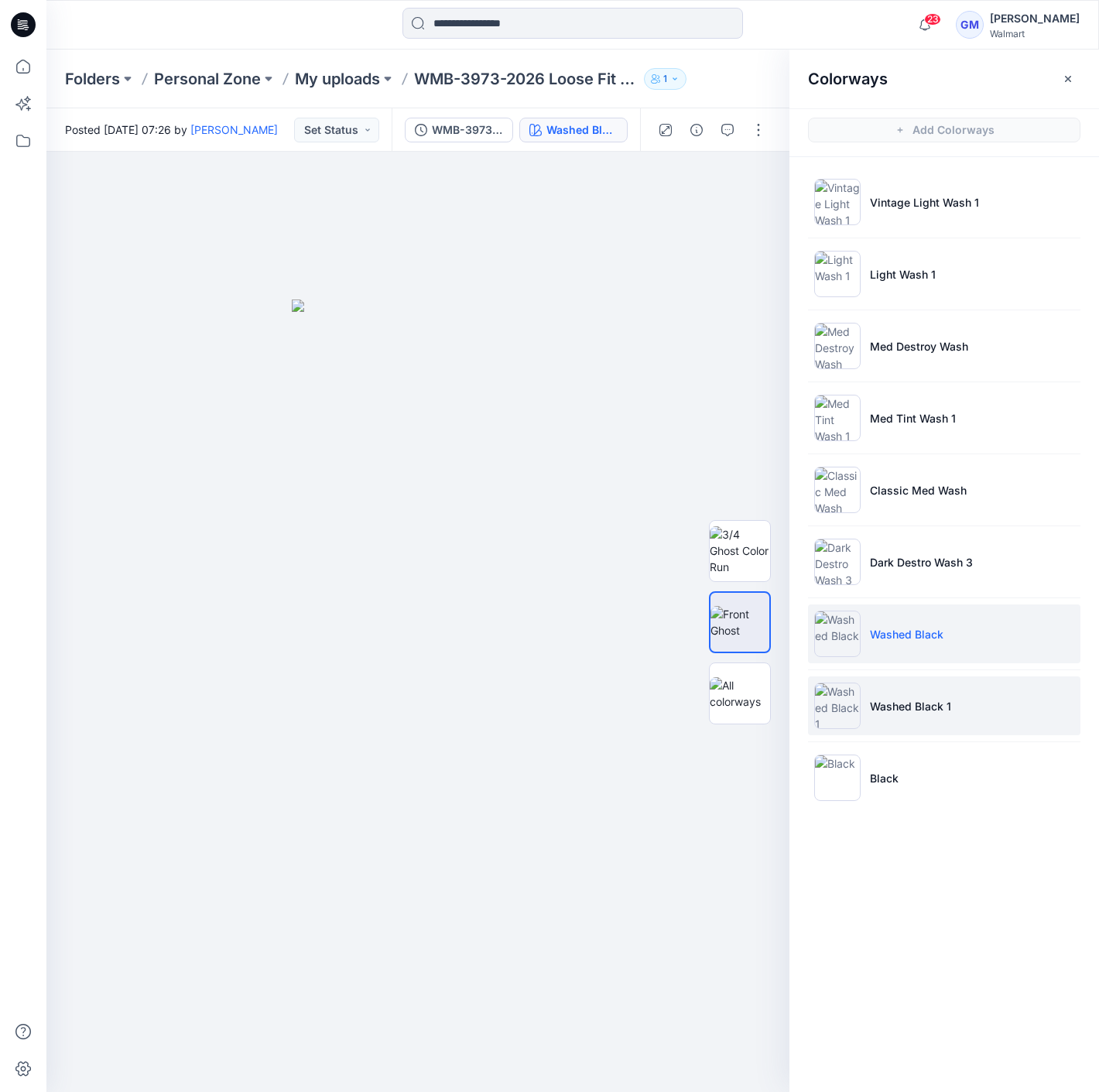
click at [898, 691] on li "Washed Black 1" at bounding box center [944, 705] width 273 height 59
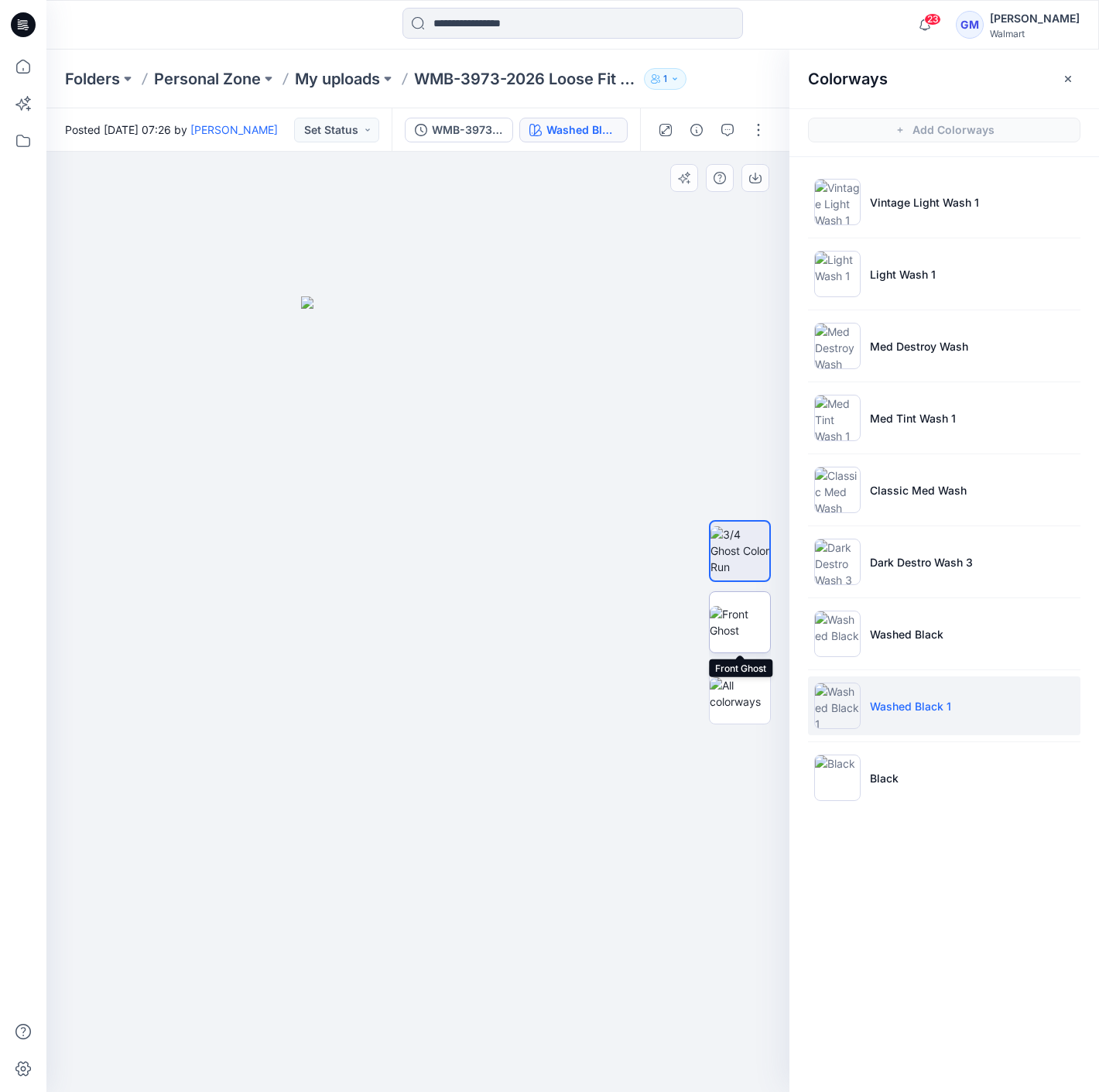
click at [728, 616] on img at bounding box center [739, 623] width 60 height 33
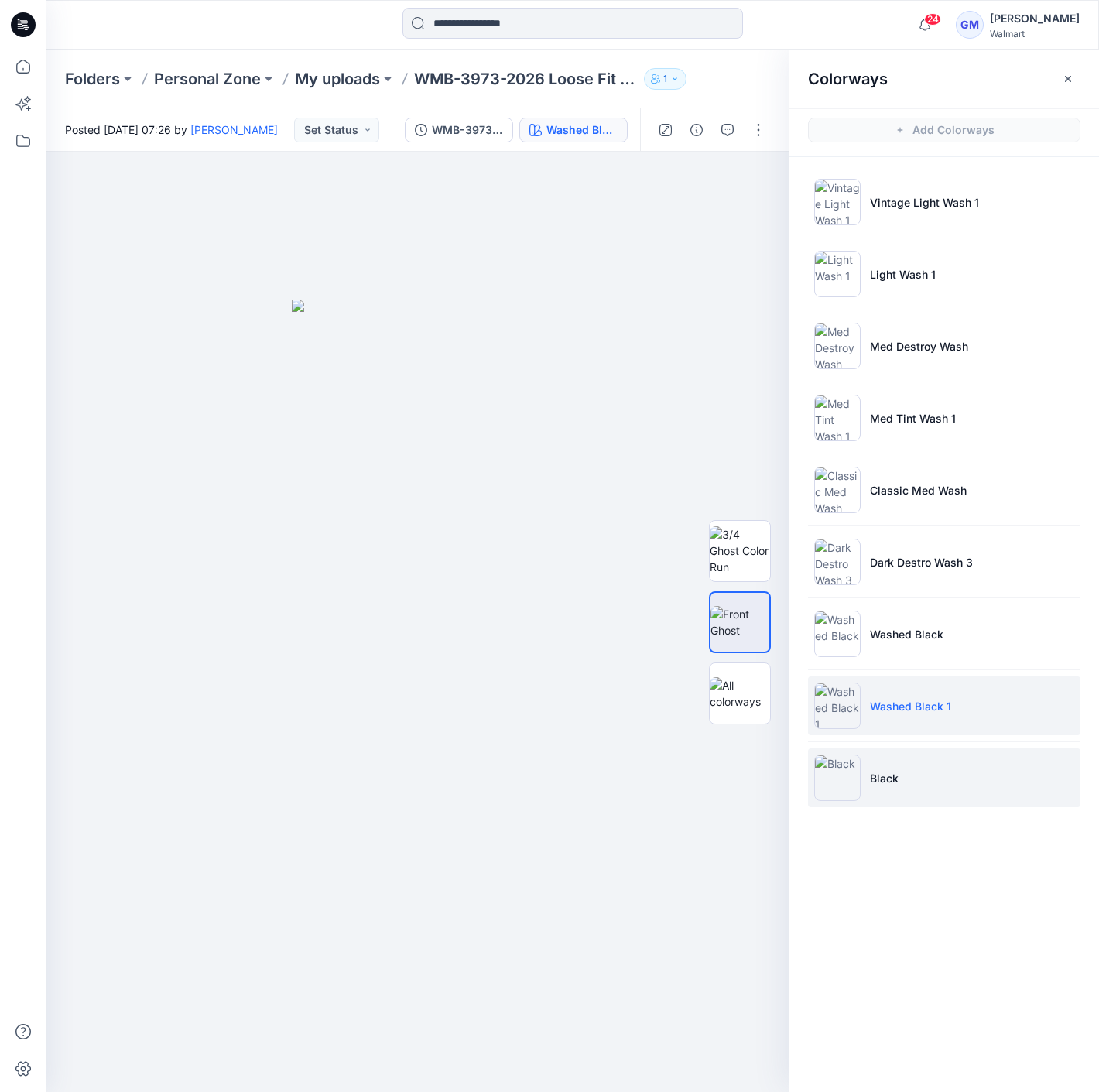
click at [904, 773] on li "Black" at bounding box center [944, 777] width 273 height 59
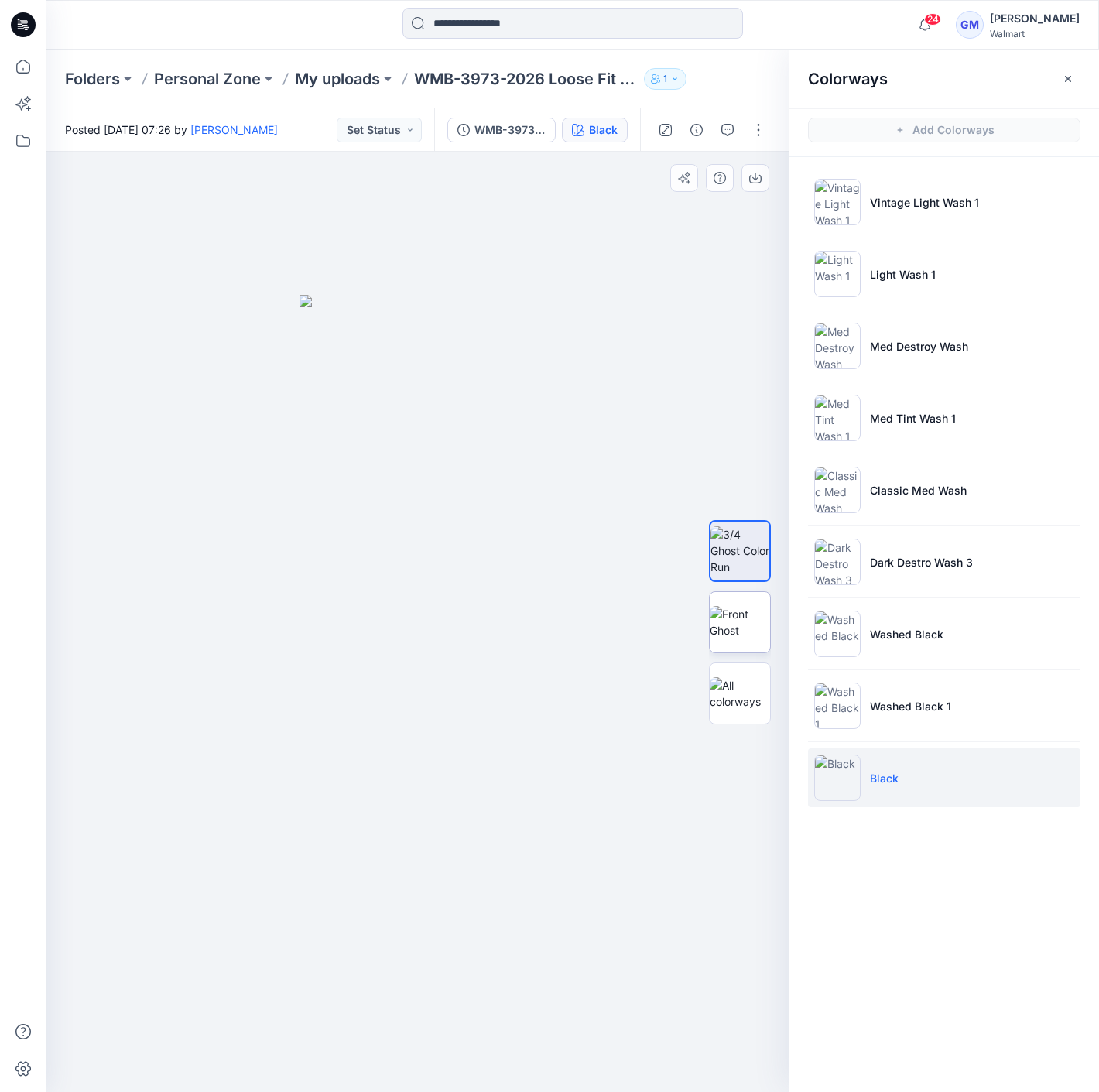
click at [765, 618] on img at bounding box center [739, 623] width 60 height 33
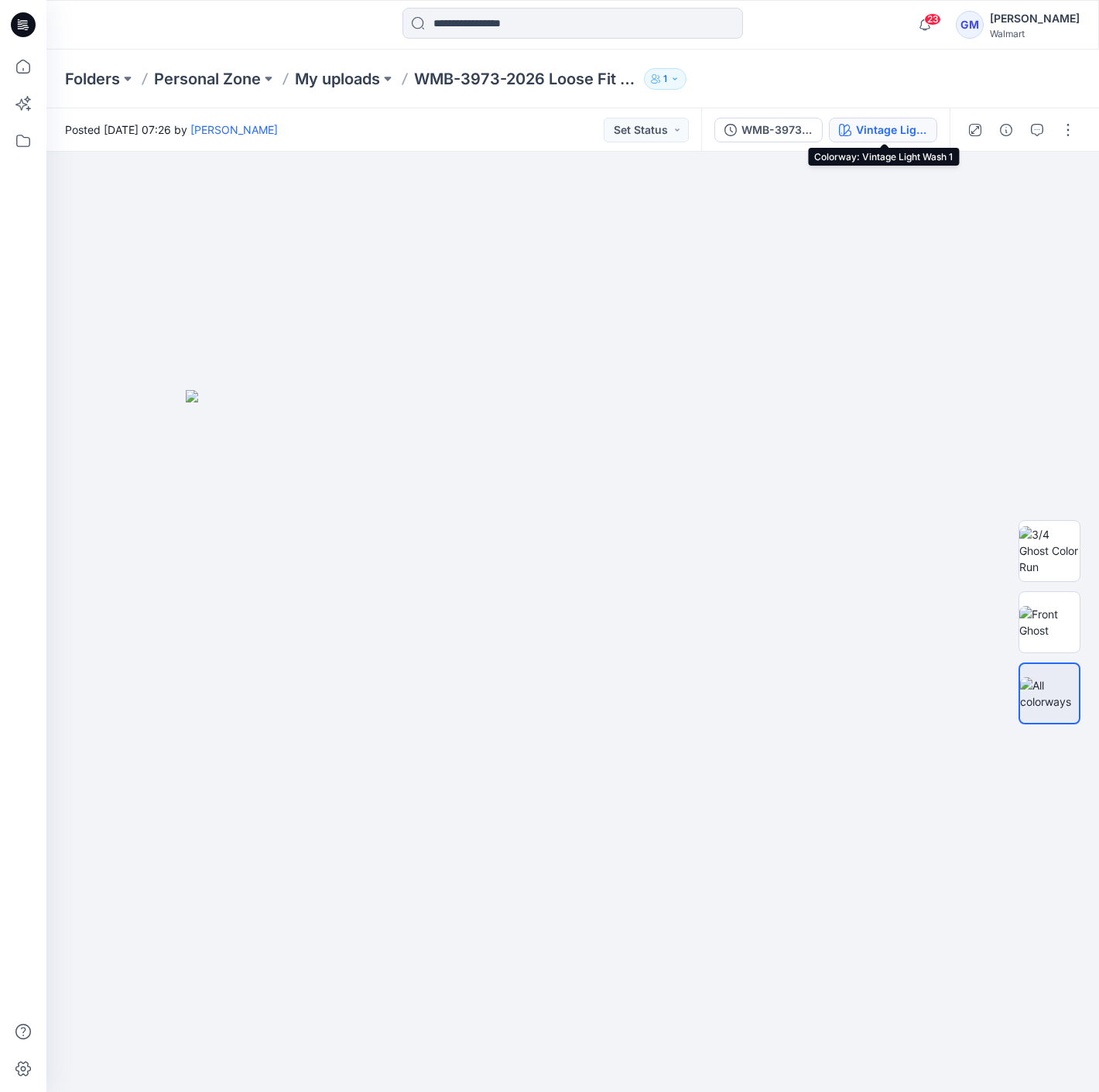
click at [882, 122] on div "Vintage Light Wash 1" at bounding box center [891, 130] width 71 height 17
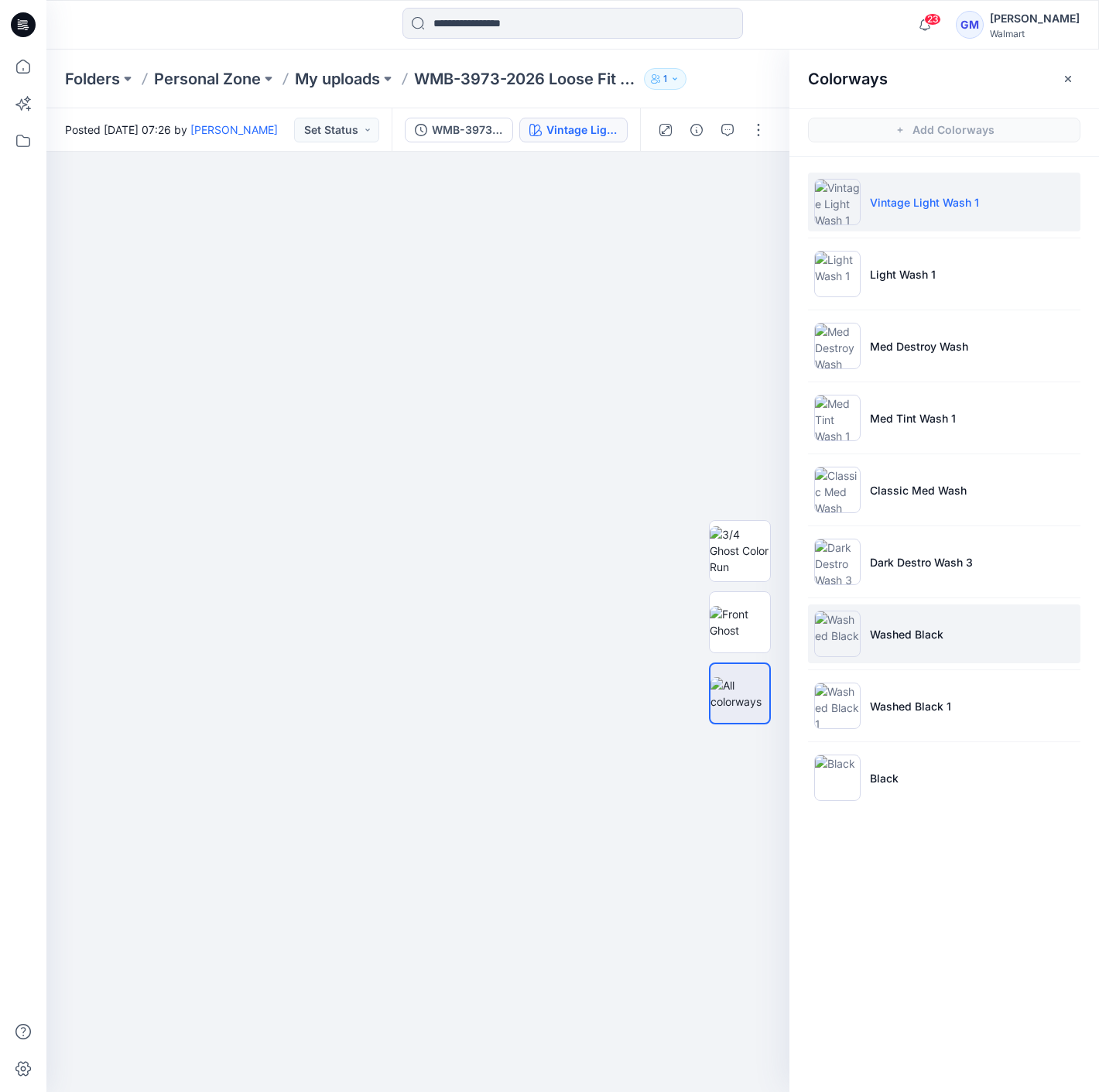
click at [944, 646] on li "Washed Black" at bounding box center [944, 633] width 273 height 59
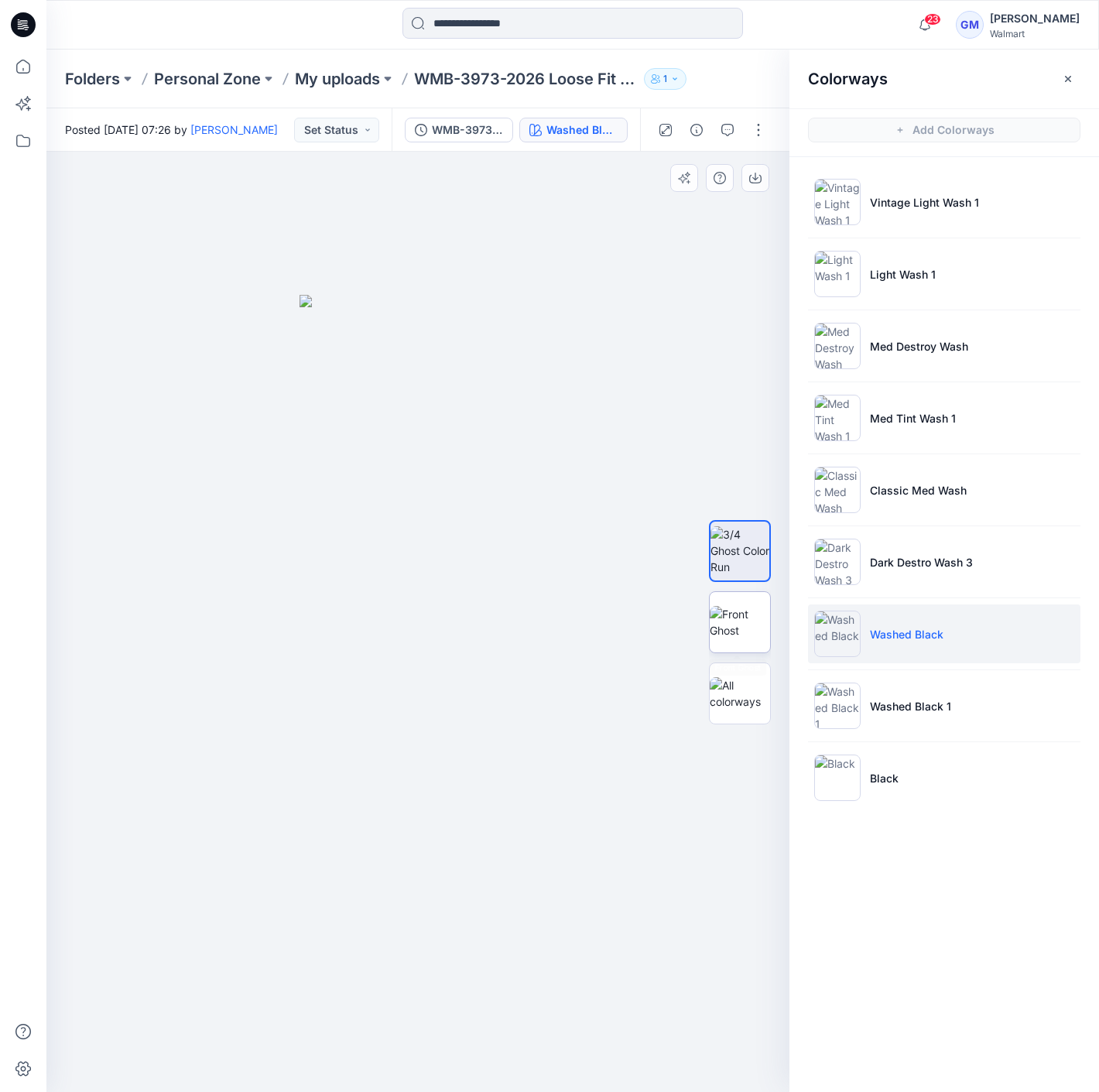
click at [747, 626] on img at bounding box center [739, 623] width 60 height 33
click at [749, 125] on button "button" at bounding box center [758, 130] width 25 height 25
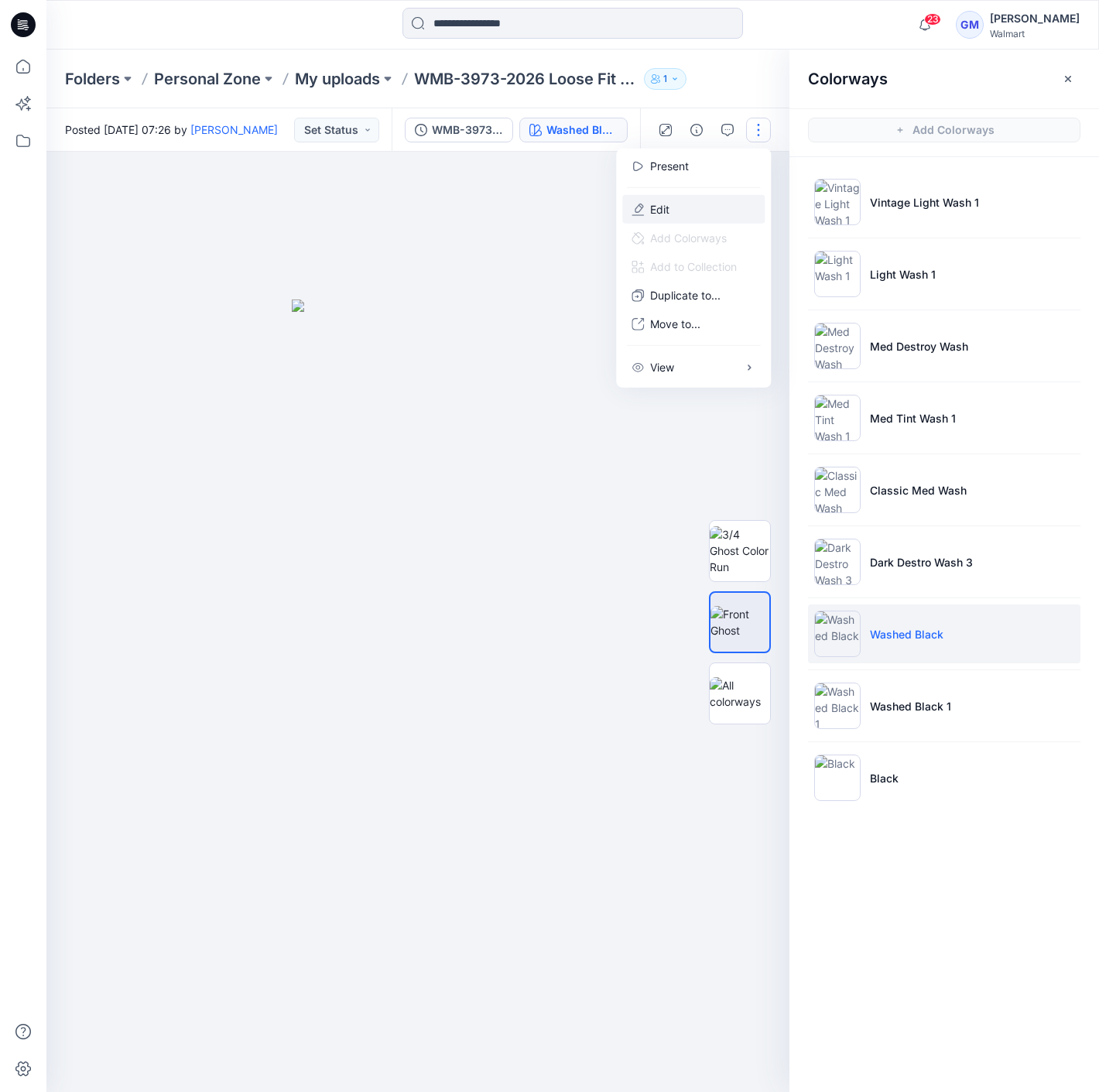
click at [733, 208] on button "Edit" at bounding box center [694, 209] width 142 height 29
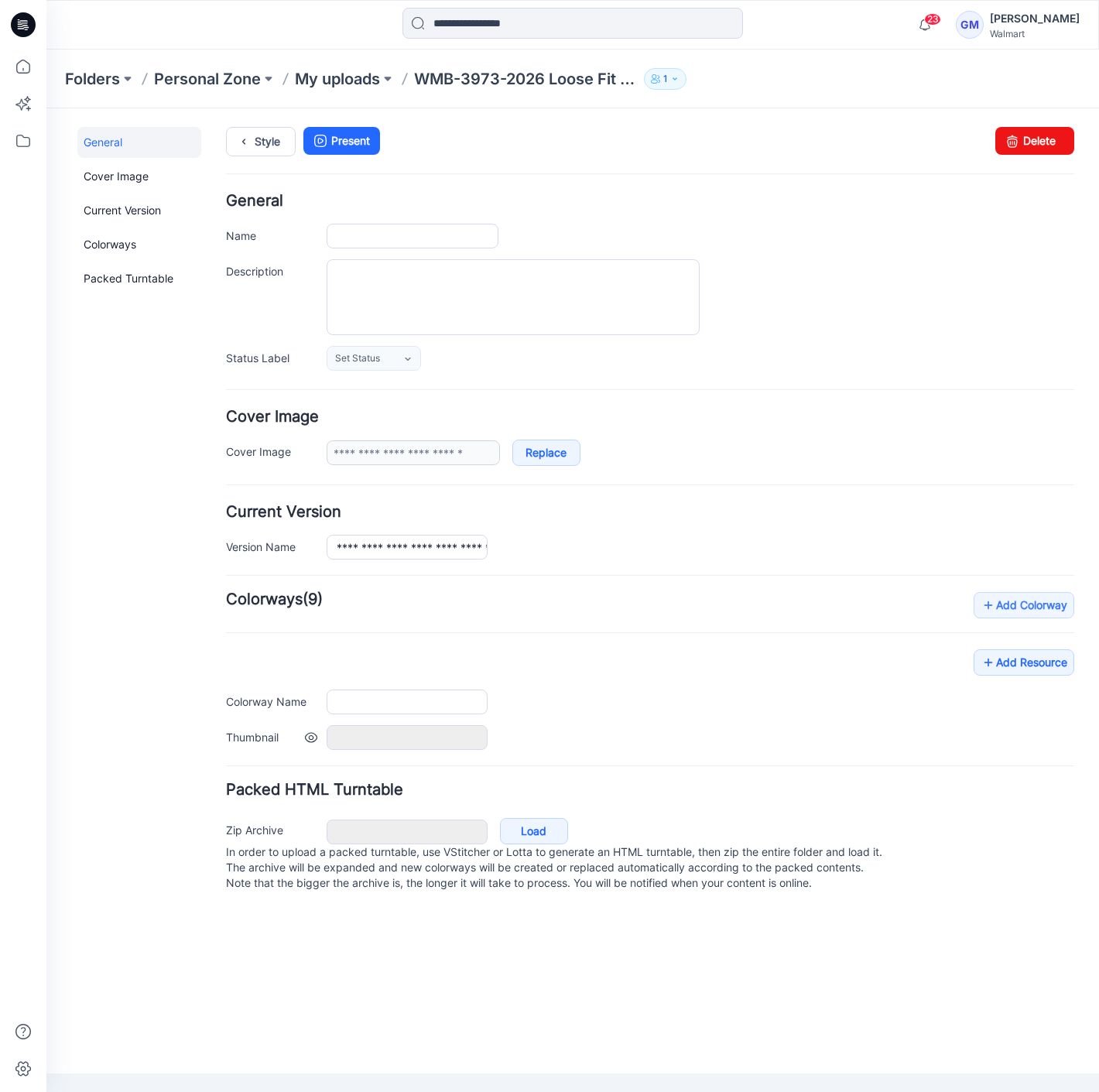
type input "**********"
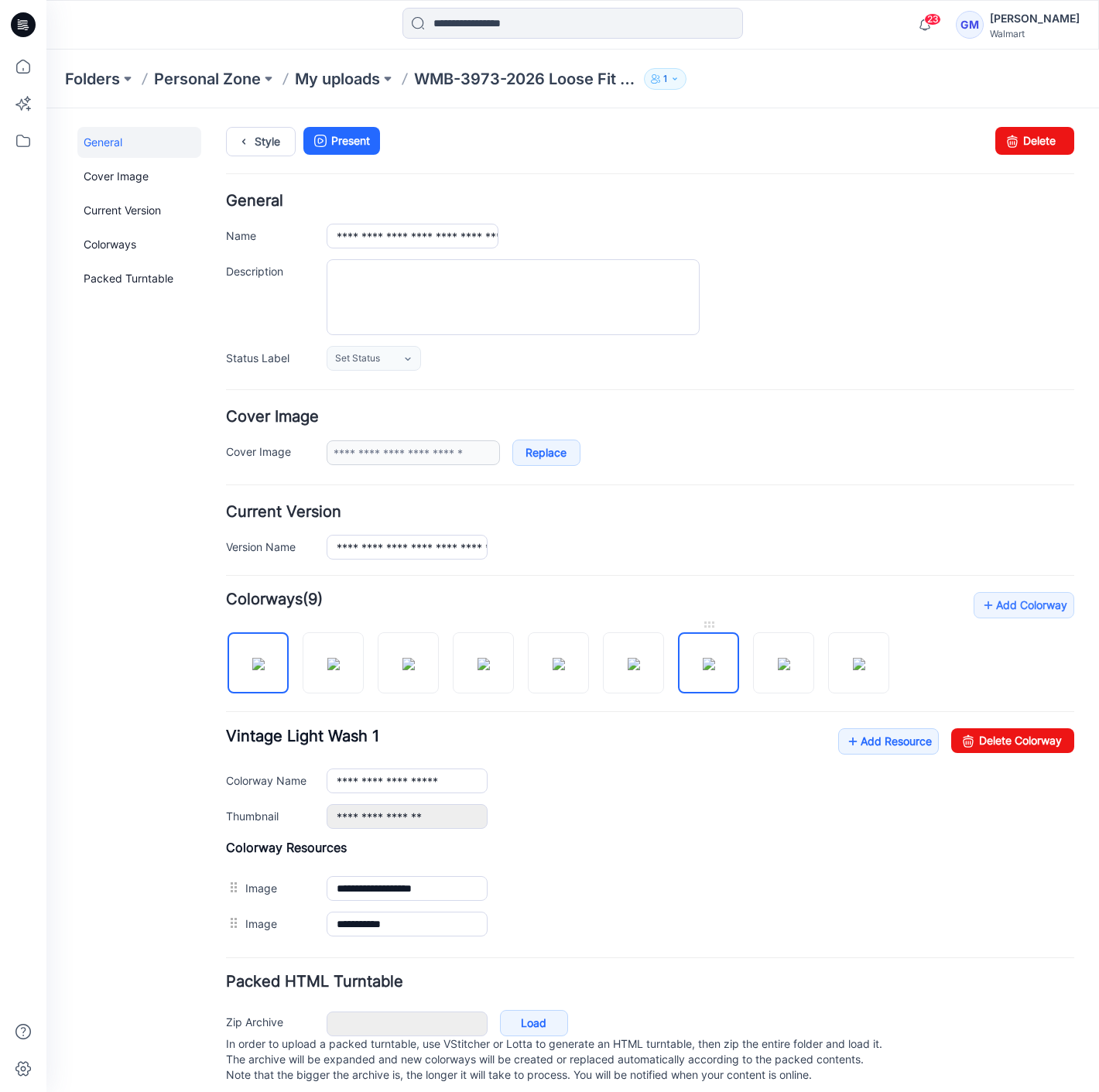
click at [715, 667] on img at bounding box center [709, 664] width 12 height 12
click at [1019, 739] on link "Delete Colorway" at bounding box center [1013, 740] width 123 height 25
type input "**********"
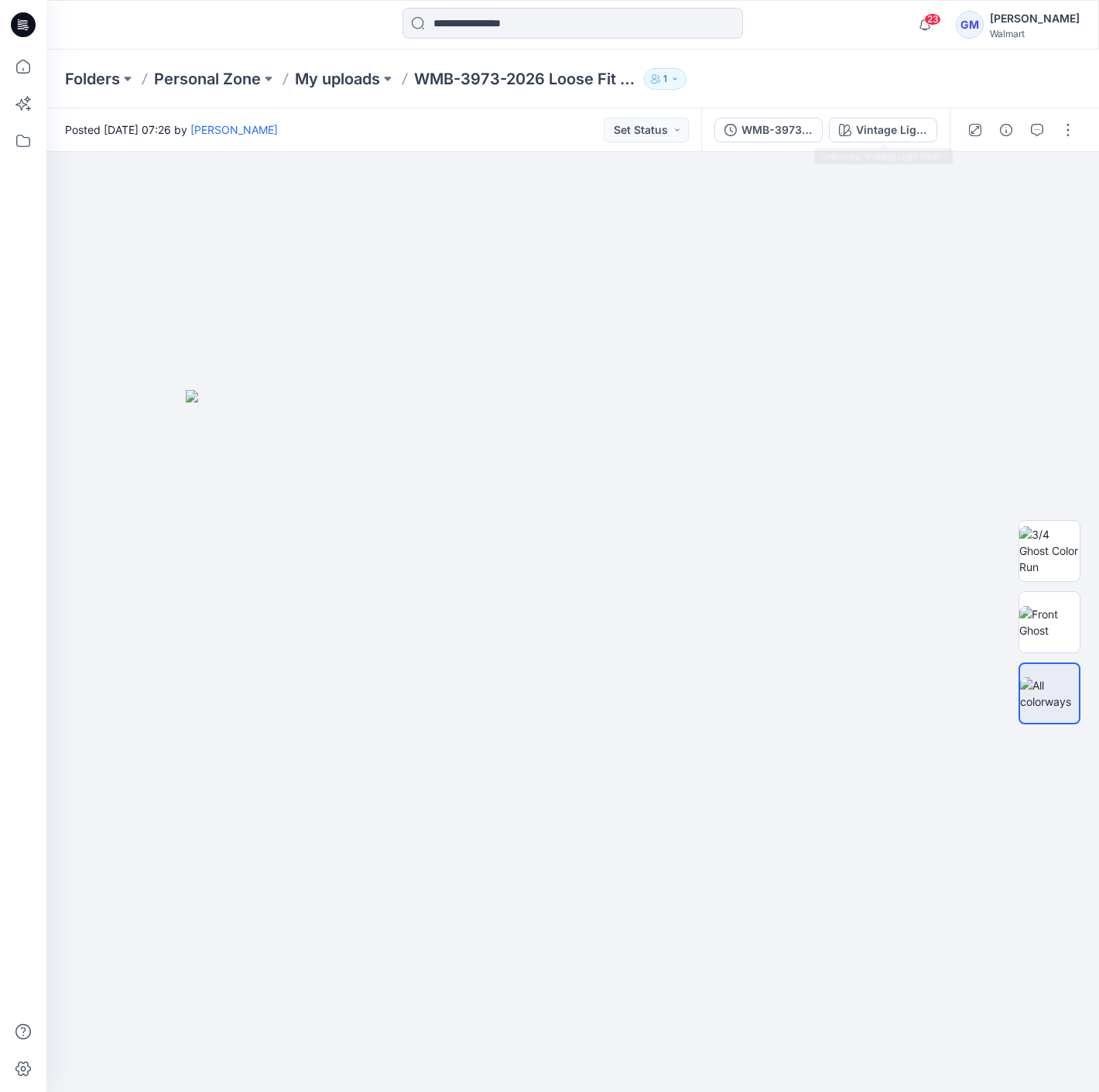
click at [909, 147] on div "WMB-3973-2026 Loose Fit Denim_Styling_Wash Tested Vintage Light Wash 1" at bounding box center [826, 130] width 248 height 43
click at [909, 137] on div "Vintage Light Wash 1" at bounding box center [891, 130] width 71 height 17
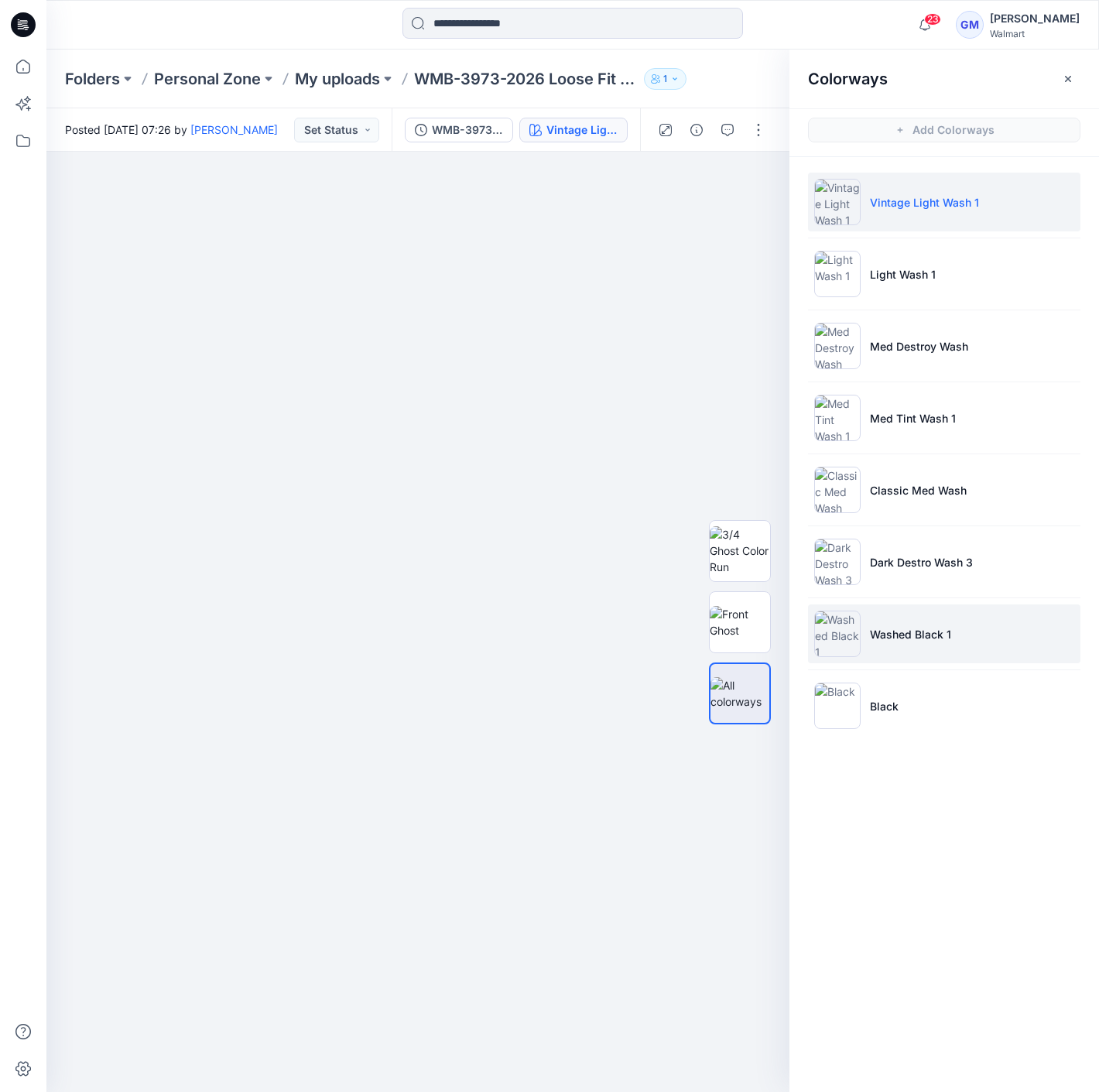
click at [915, 623] on li "Washed Black 1" at bounding box center [944, 633] width 273 height 59
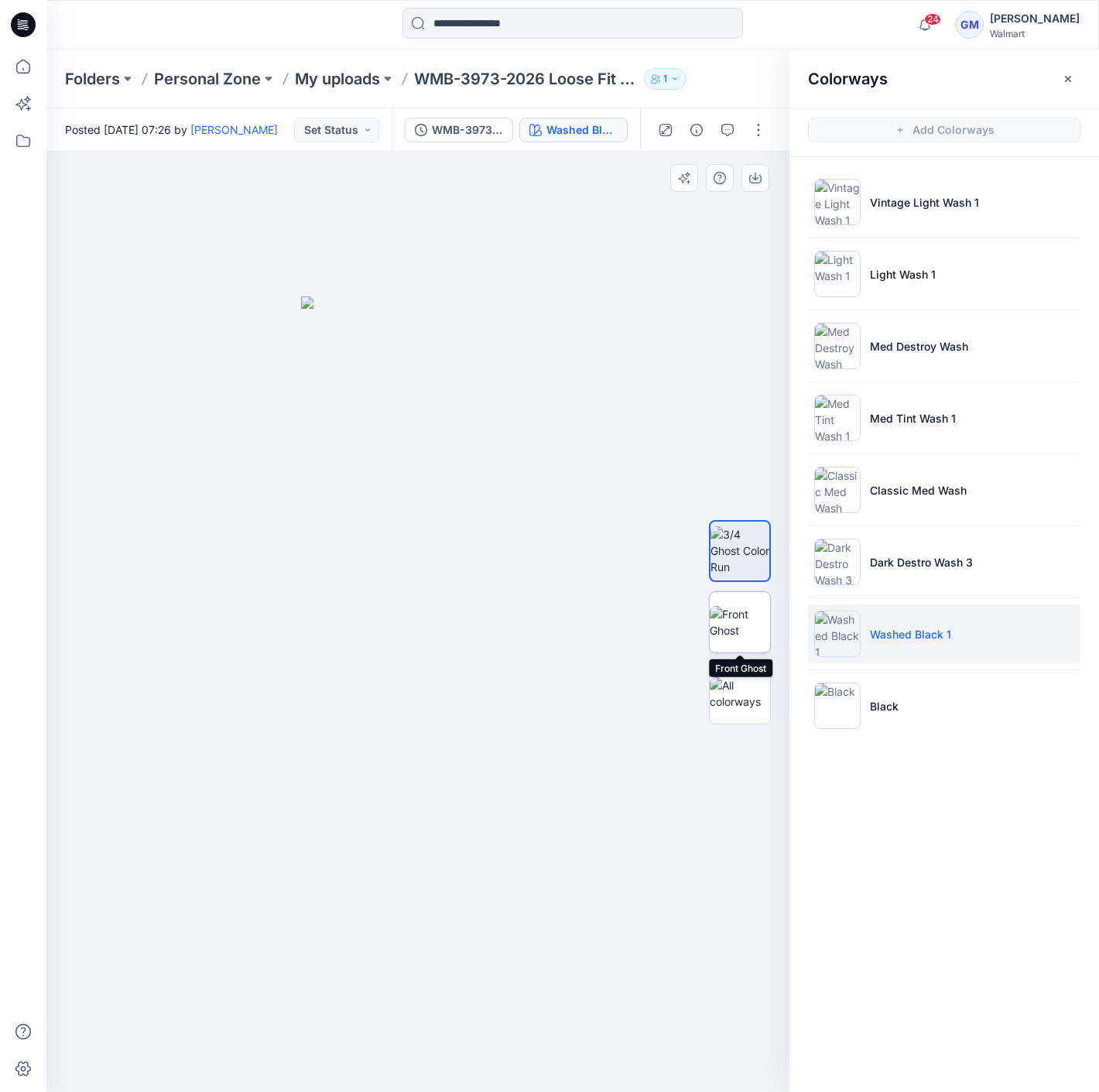
click at [751, 637] on img at bounding box center [739, 623] width 60 height 33
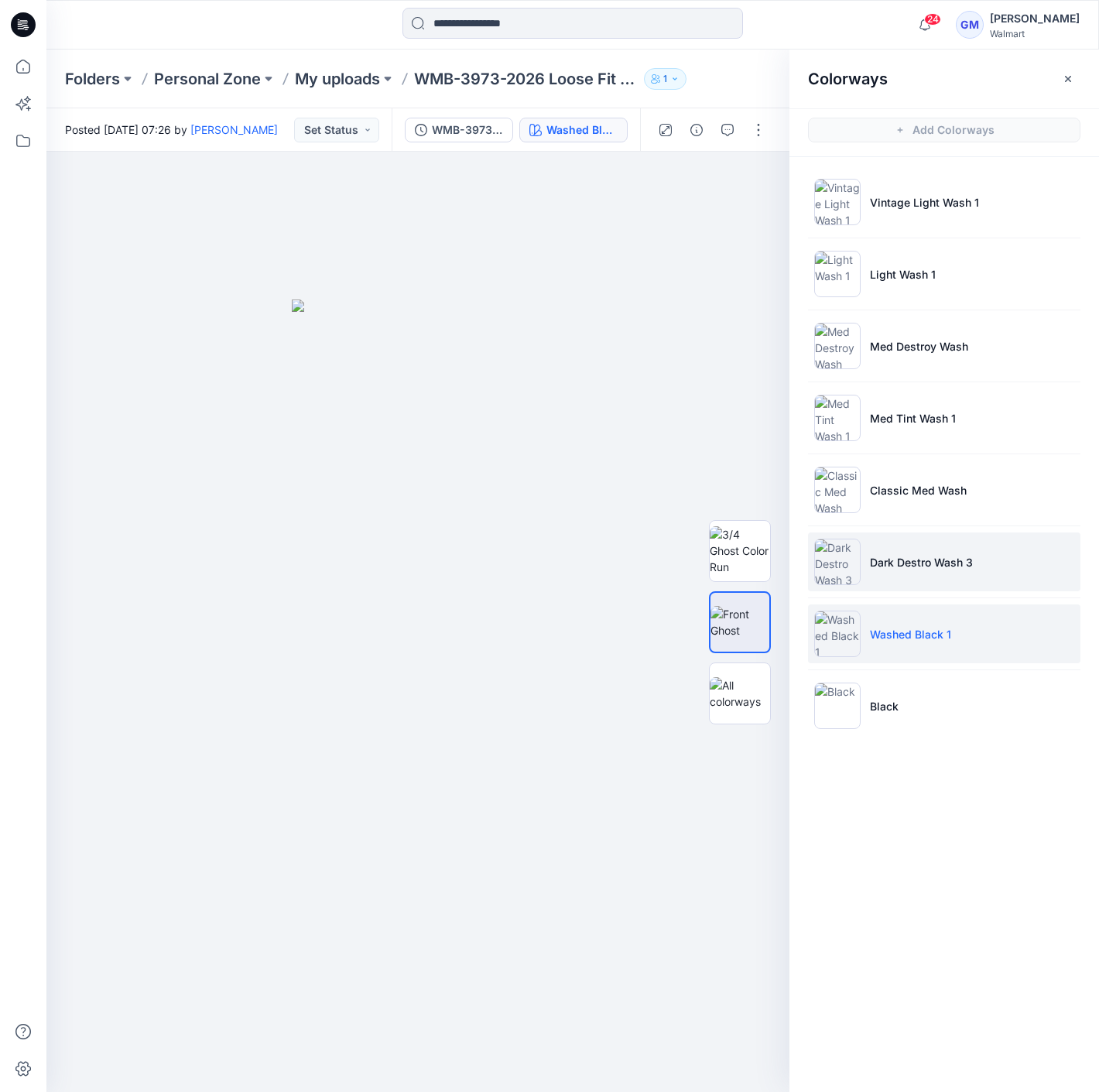
click at [958, 533] on li "Dark Destro Wash 3" at bounding box center [944, 562] width 273 height 59
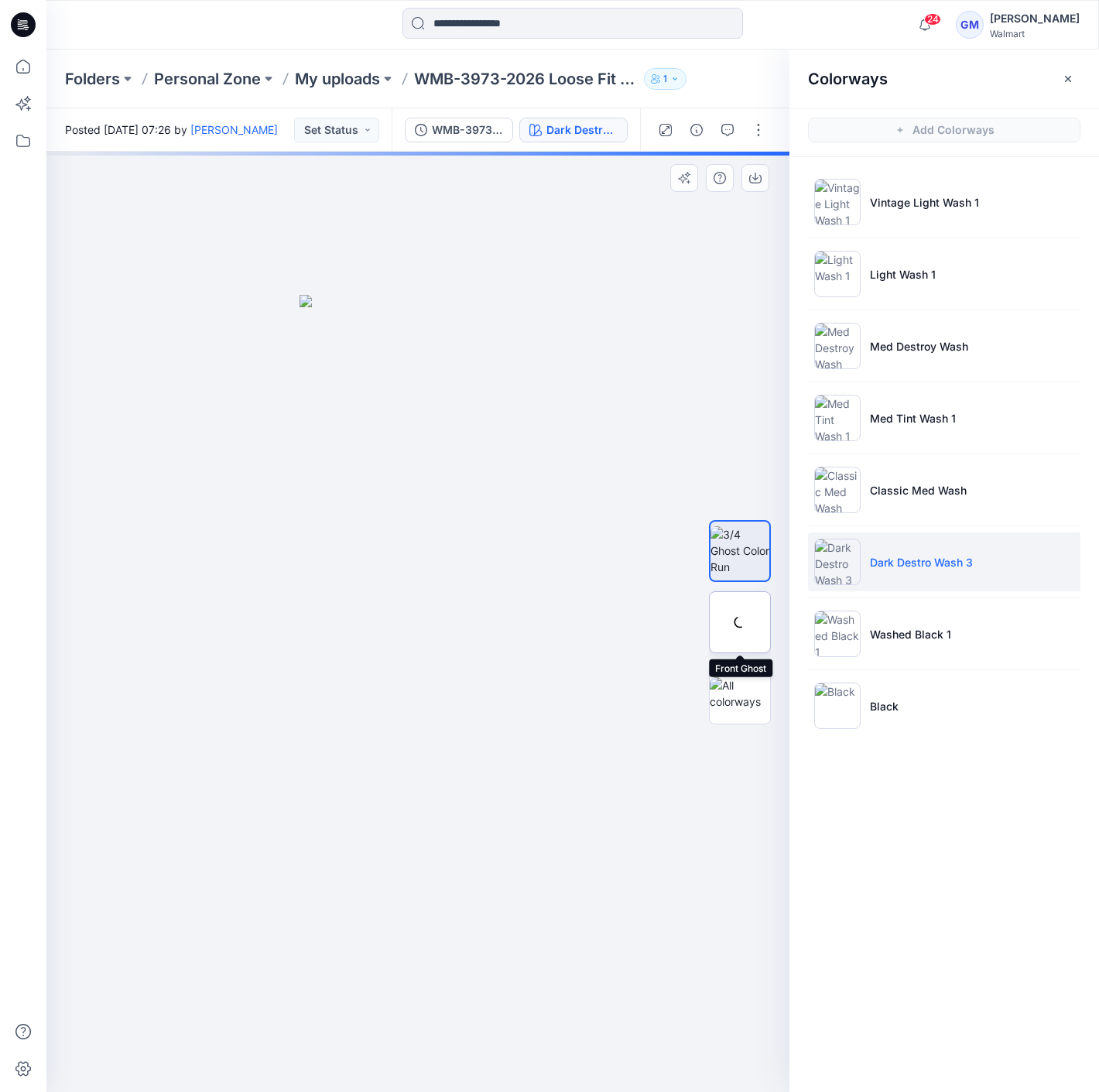
click at [760, 605] on div at bounding box center [739, 622] width 62 height 62
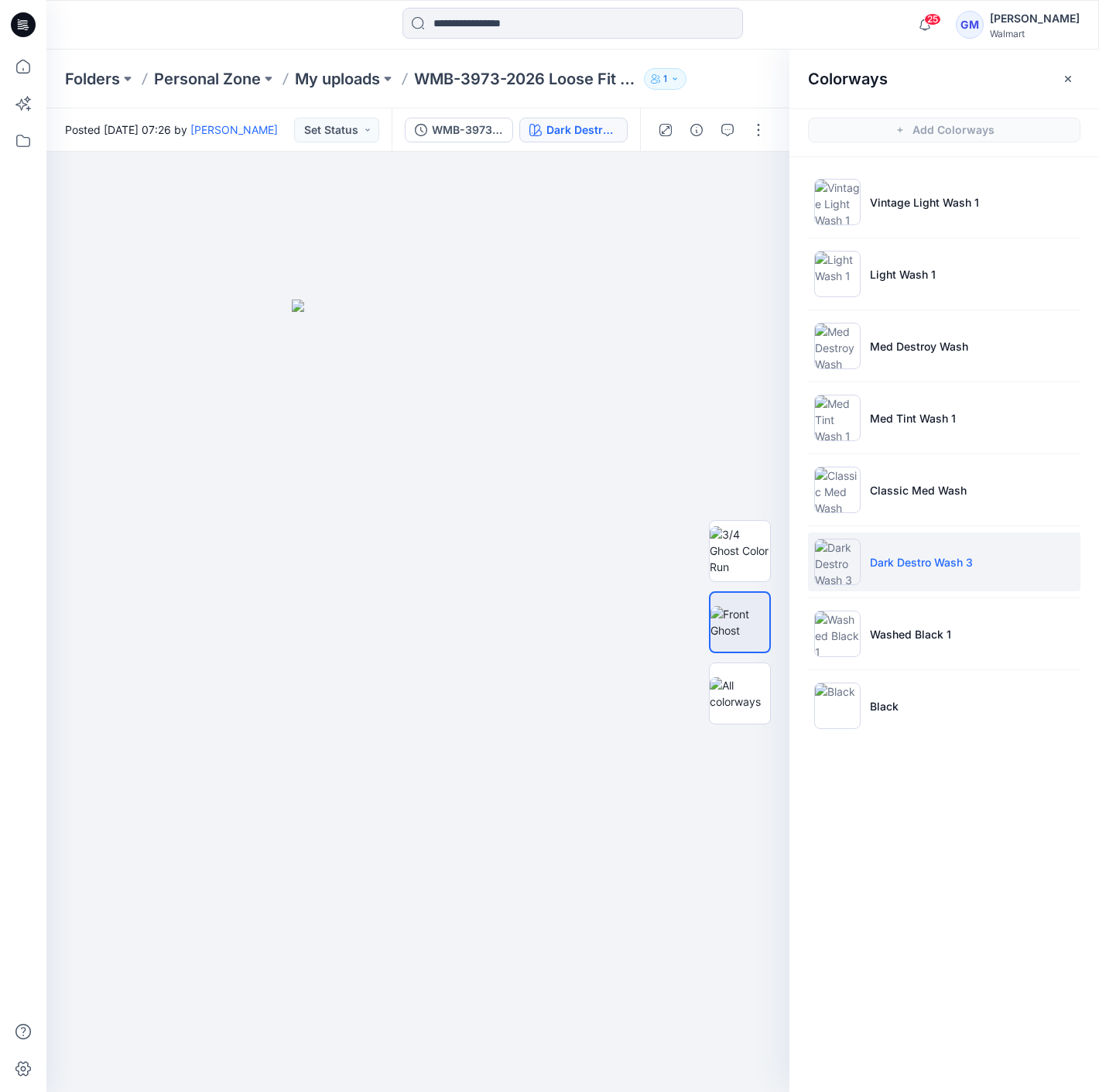
click at [958, 947] on div "Colorways Add Colorways Vintage Light Wash 1 Light Wash 1 Med Destroy Wash Med …" at bounding box center [944, 570] width 309 height 1042
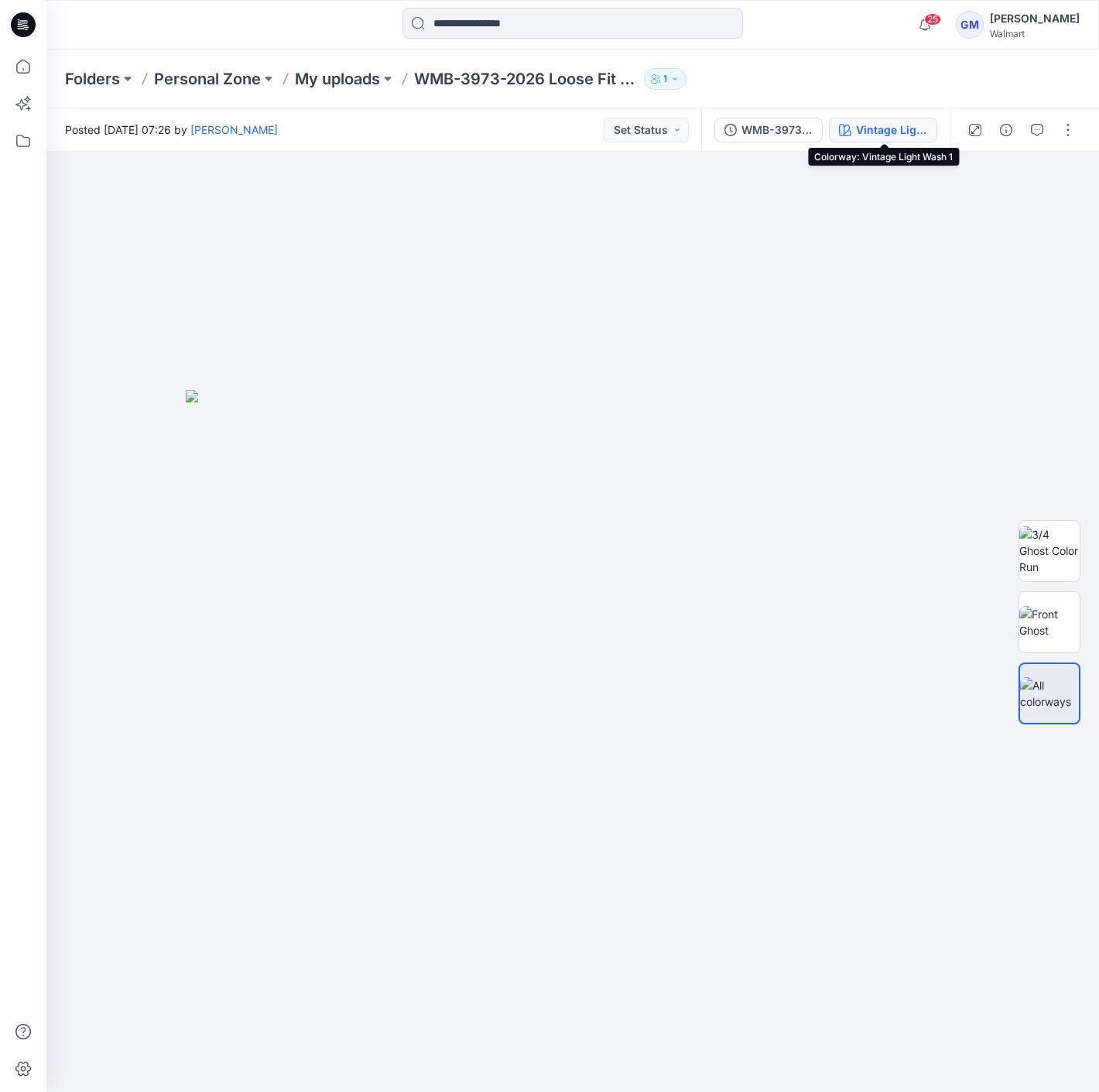
click at [894, 135] on div "Vintage Light Wash 1" at bounding box center [891, 130] width 71 height 17
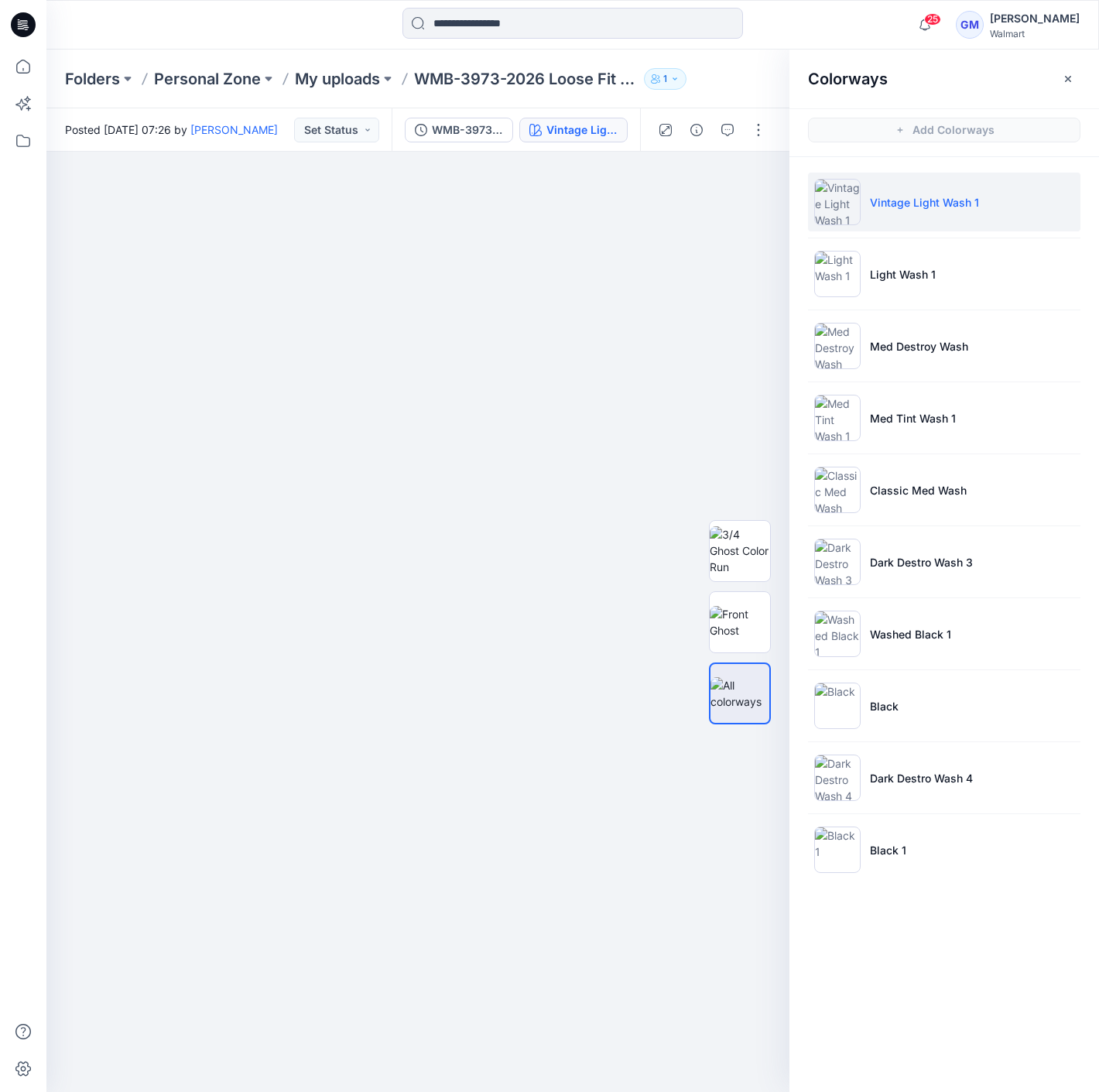
click at [751, 116] on div at bounding box center [711, 130] width 143 height 43
click at [759, 127] on button "button" at bounding box center [758, 130] width 25 height 25
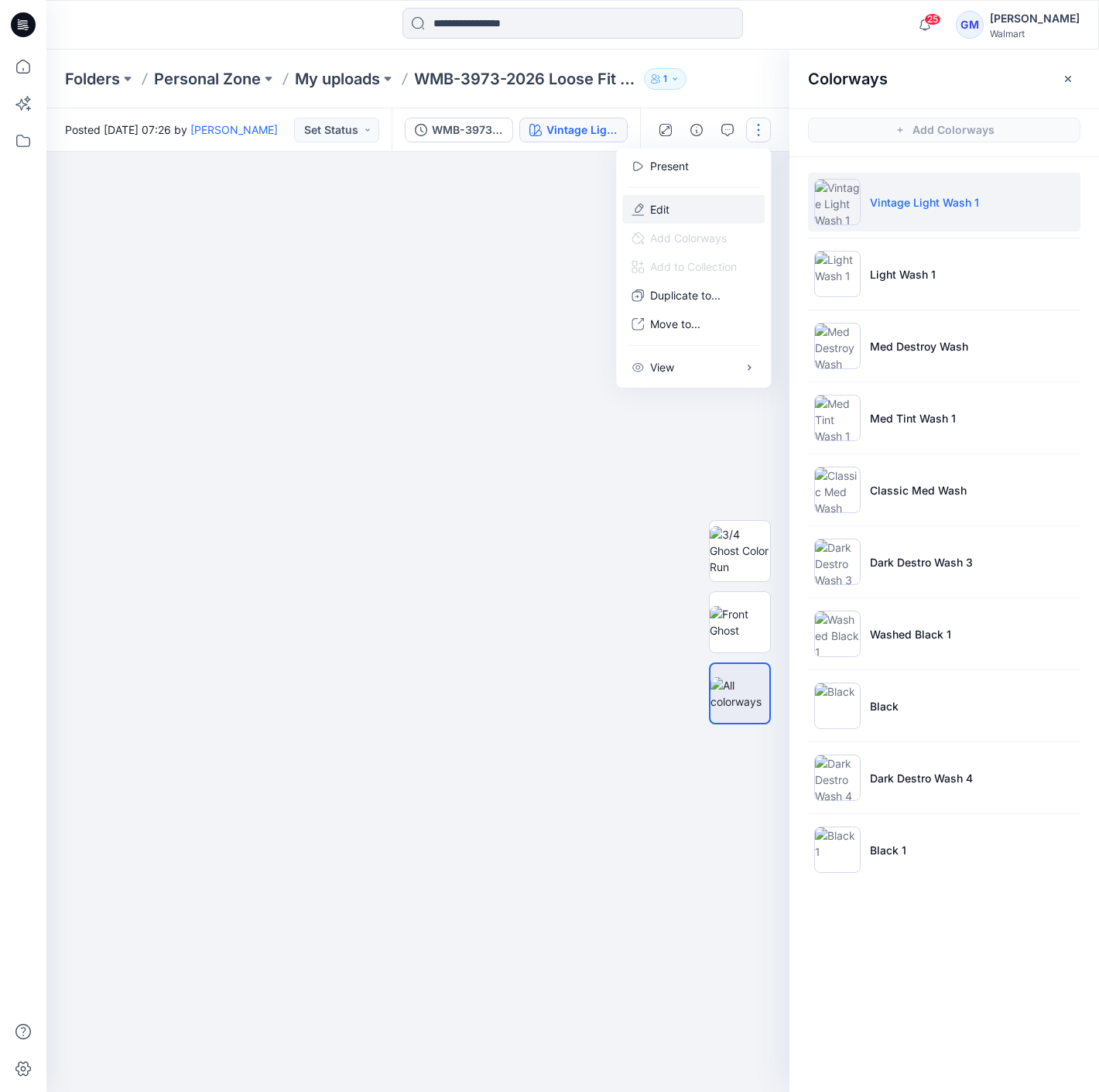
click at [694, 202] on button "Edit" at bounding box center [694, 209] width 142 height 29
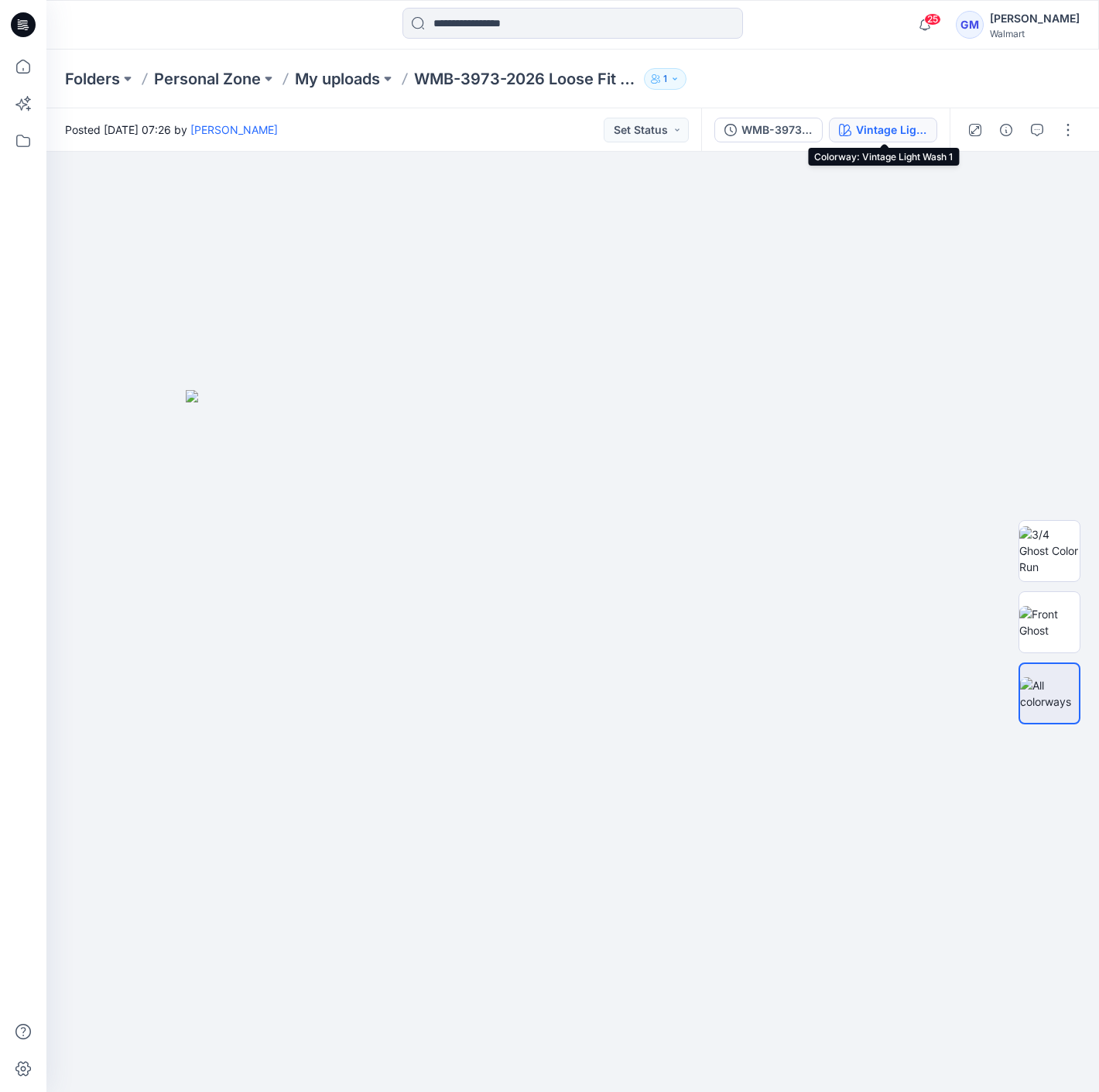
click at [890, 135] on div "Vintage Light Wash 1" at bounding box center [891, 130] width 71 height 17
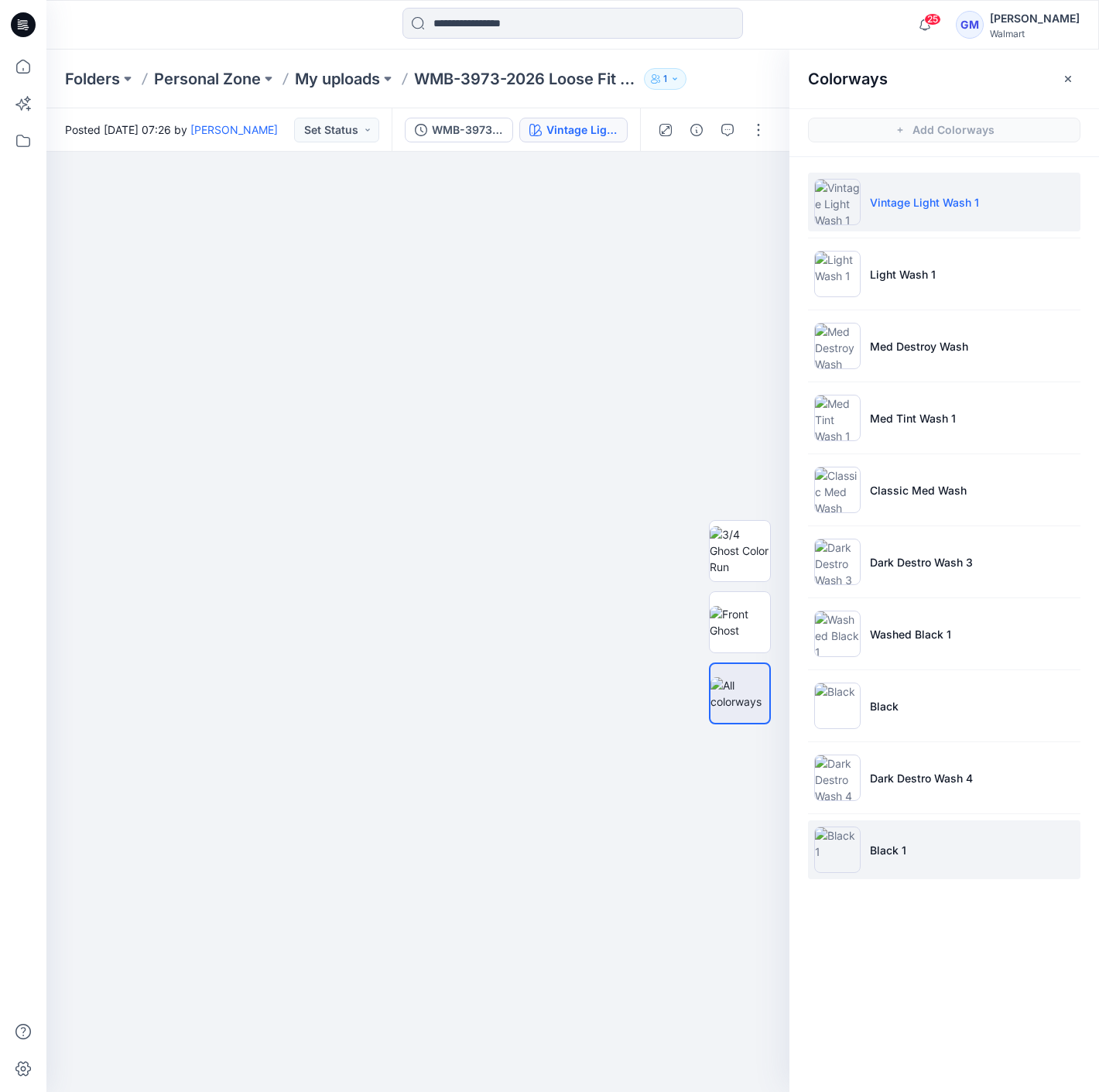
click at [951, 857] on li "Black 1" at bounding box center [944, 849] width 273 height 59
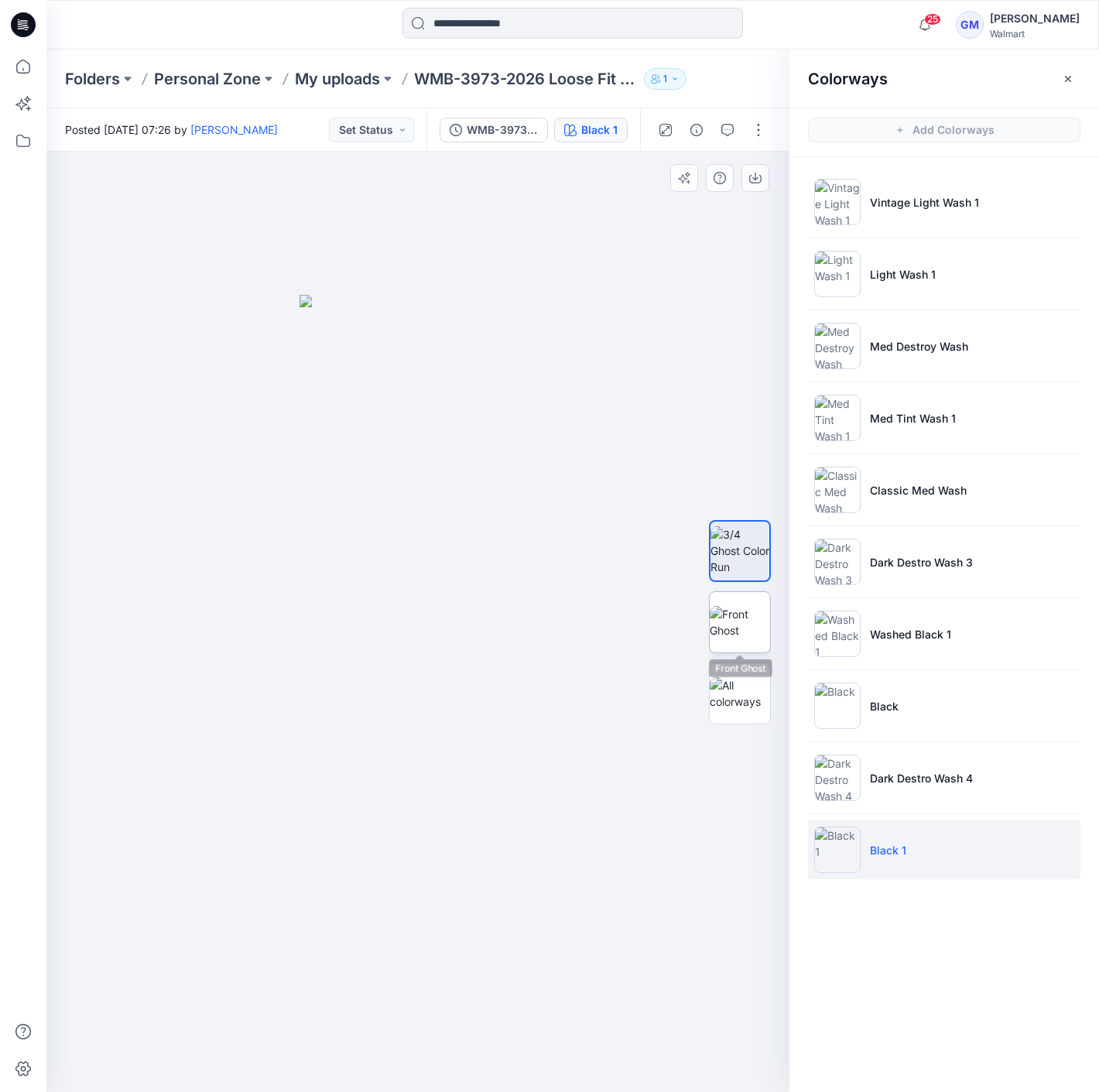
click at [757, 609] on img at bounding box center [739, 623] width 60 height 33
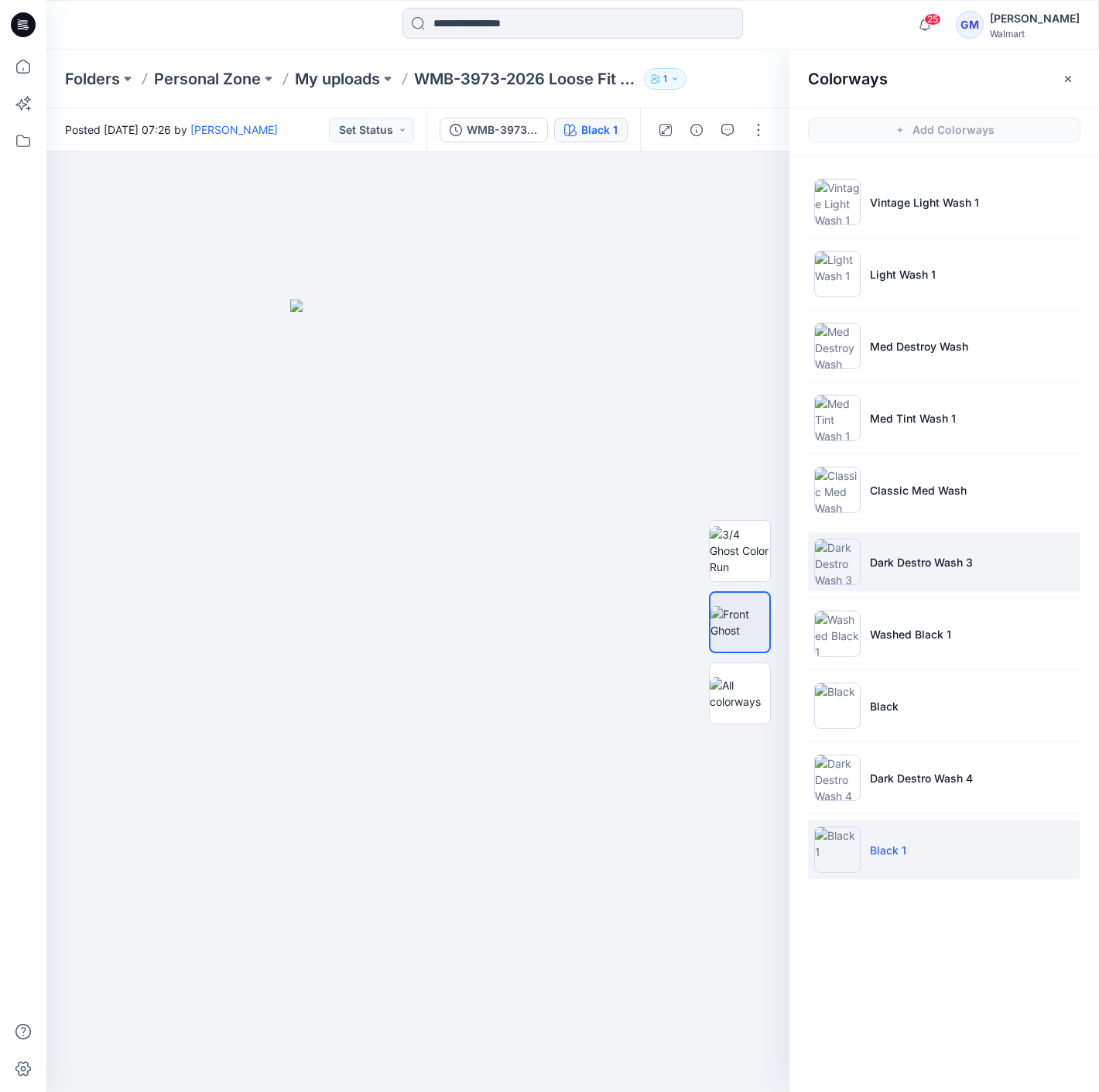
click at [971, 570] on li "Dark Destro Wash 3" at bounding box center [944, 562] width 273 height 59
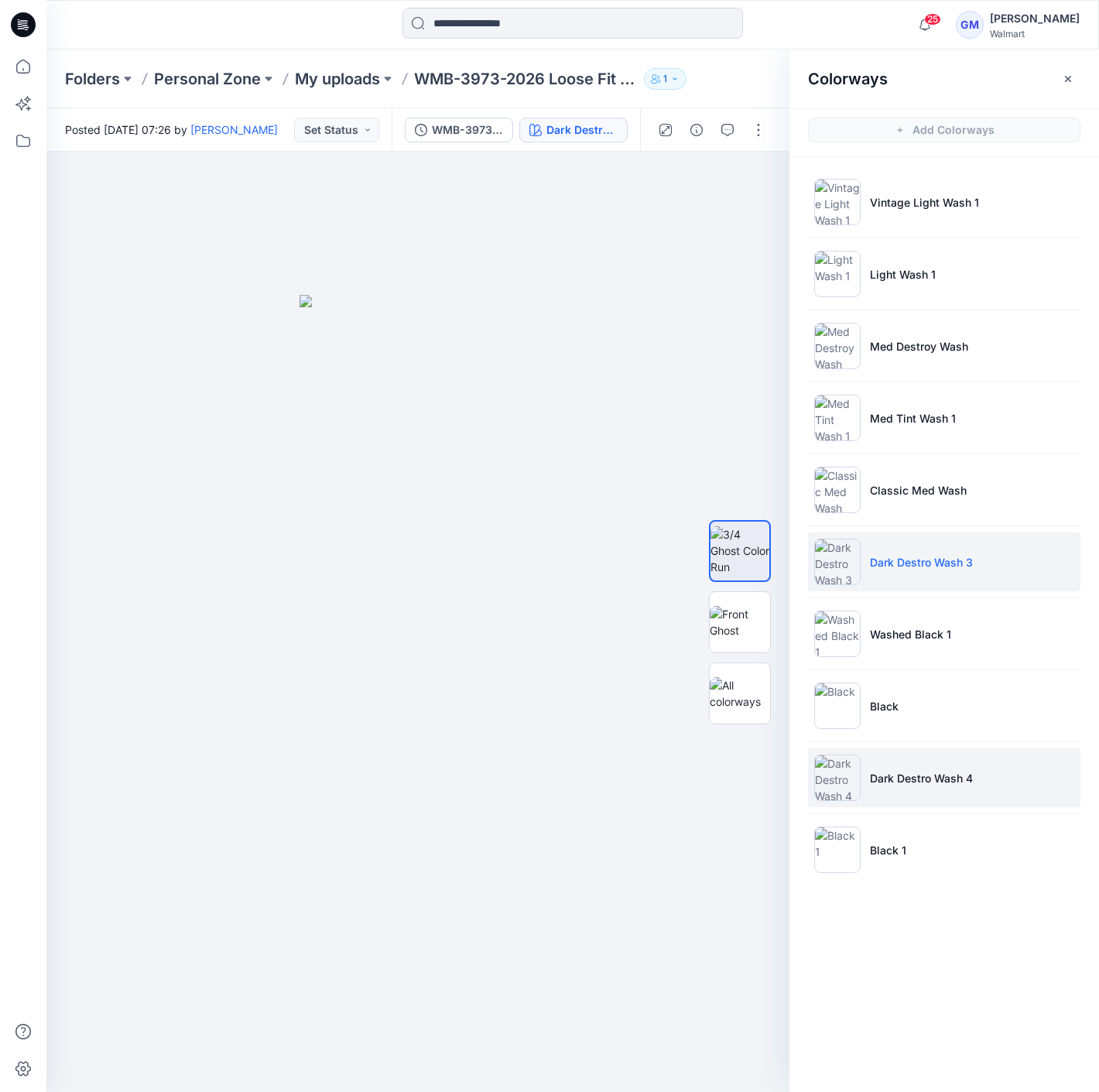
click at [975, 788] on li "Dark Destro Wash 4" at bounding box center [944, 777] width 273 height 59
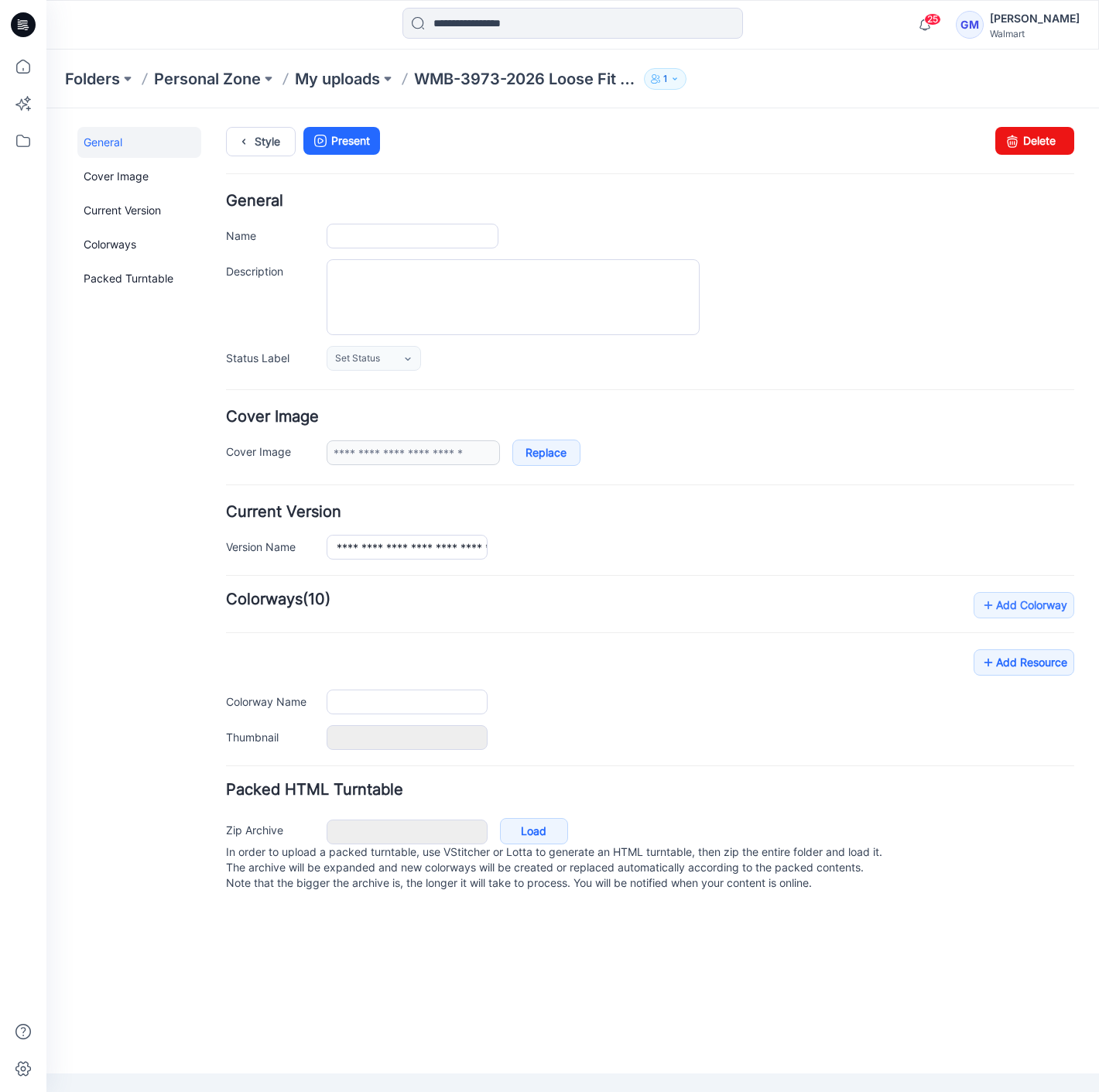
type input "**********"
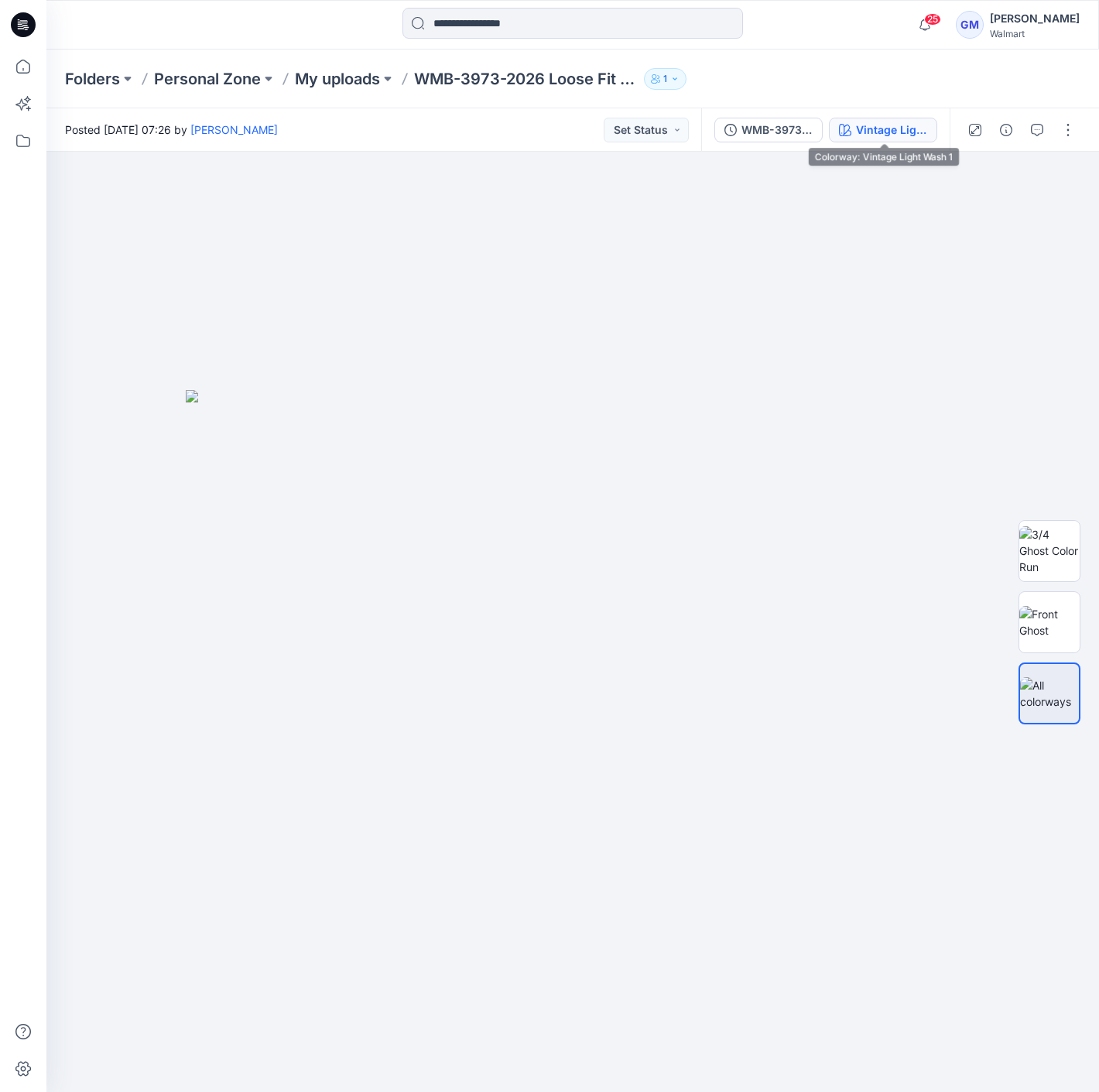
click at [890, 126] on div "Vintage Light Wash 1" at bounding box center [891, 130] width 71 height 17
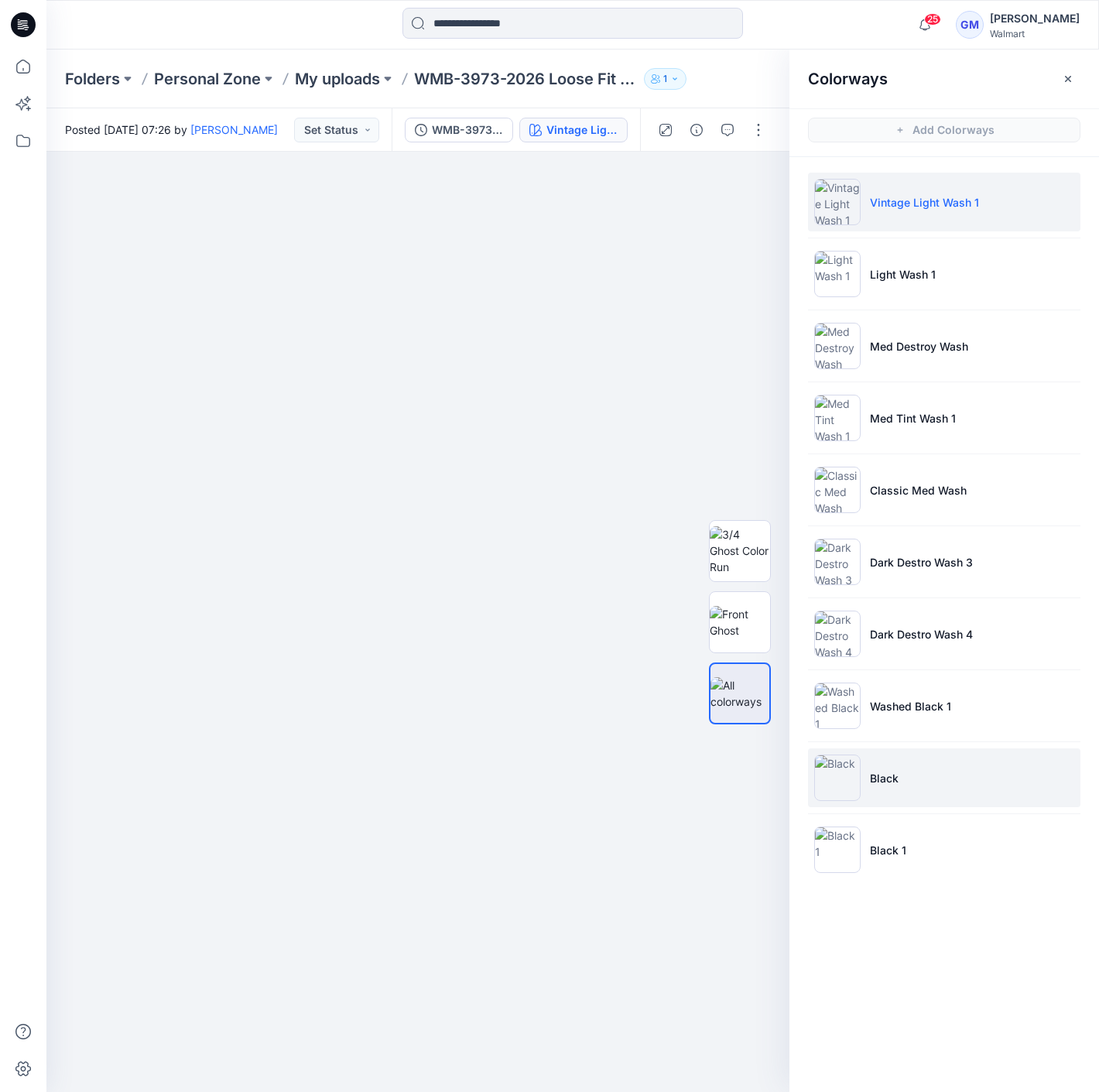
click at [904, 779] on li "Black" at bounding box center [944, 777] width 273 height 59
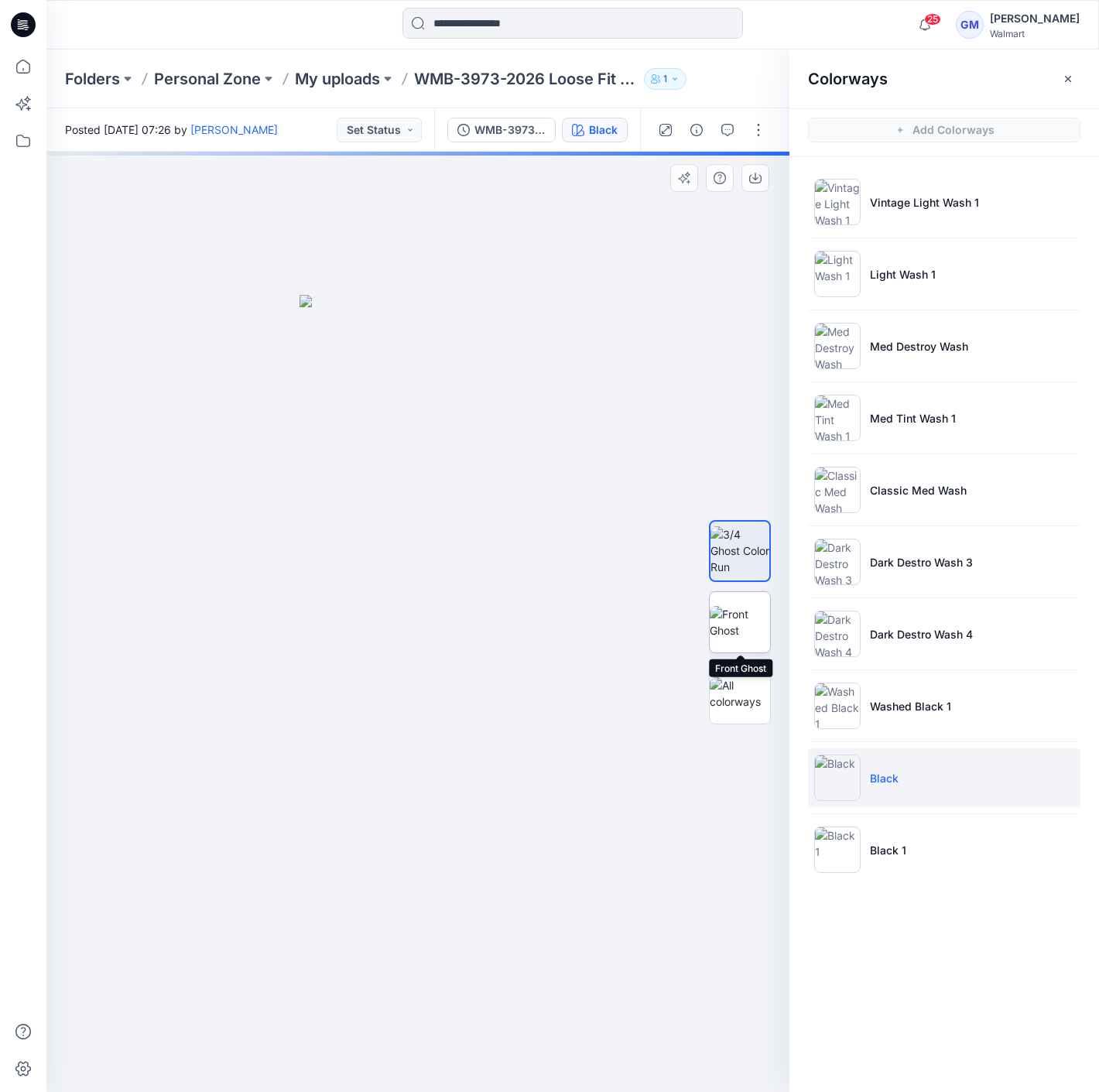
click at [740, 607] on img at bounding box center [739, 623] width 60 height 33
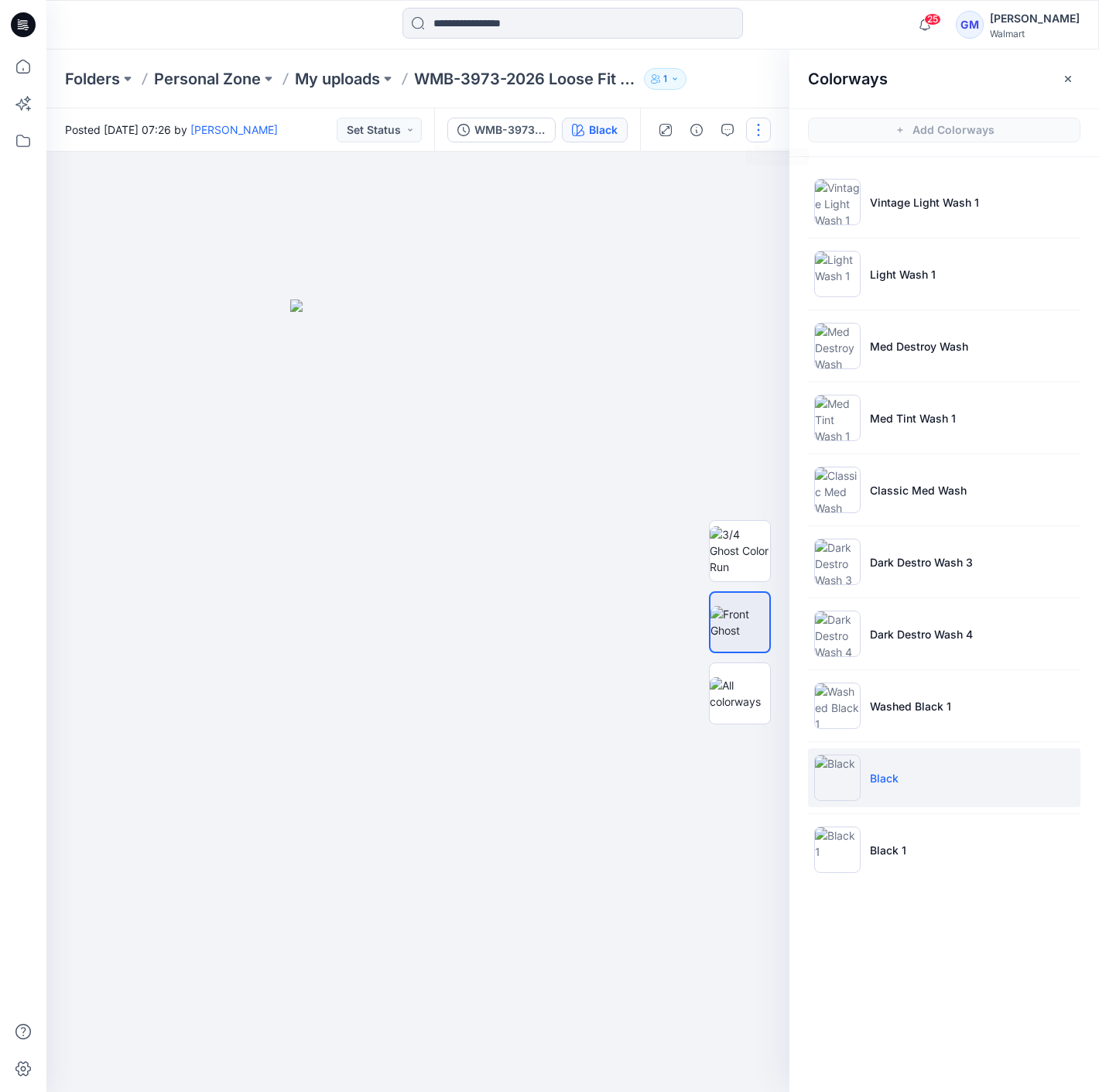
click at [767, 137] on button "button" at bounding box center [758, 130] width 25 height 25
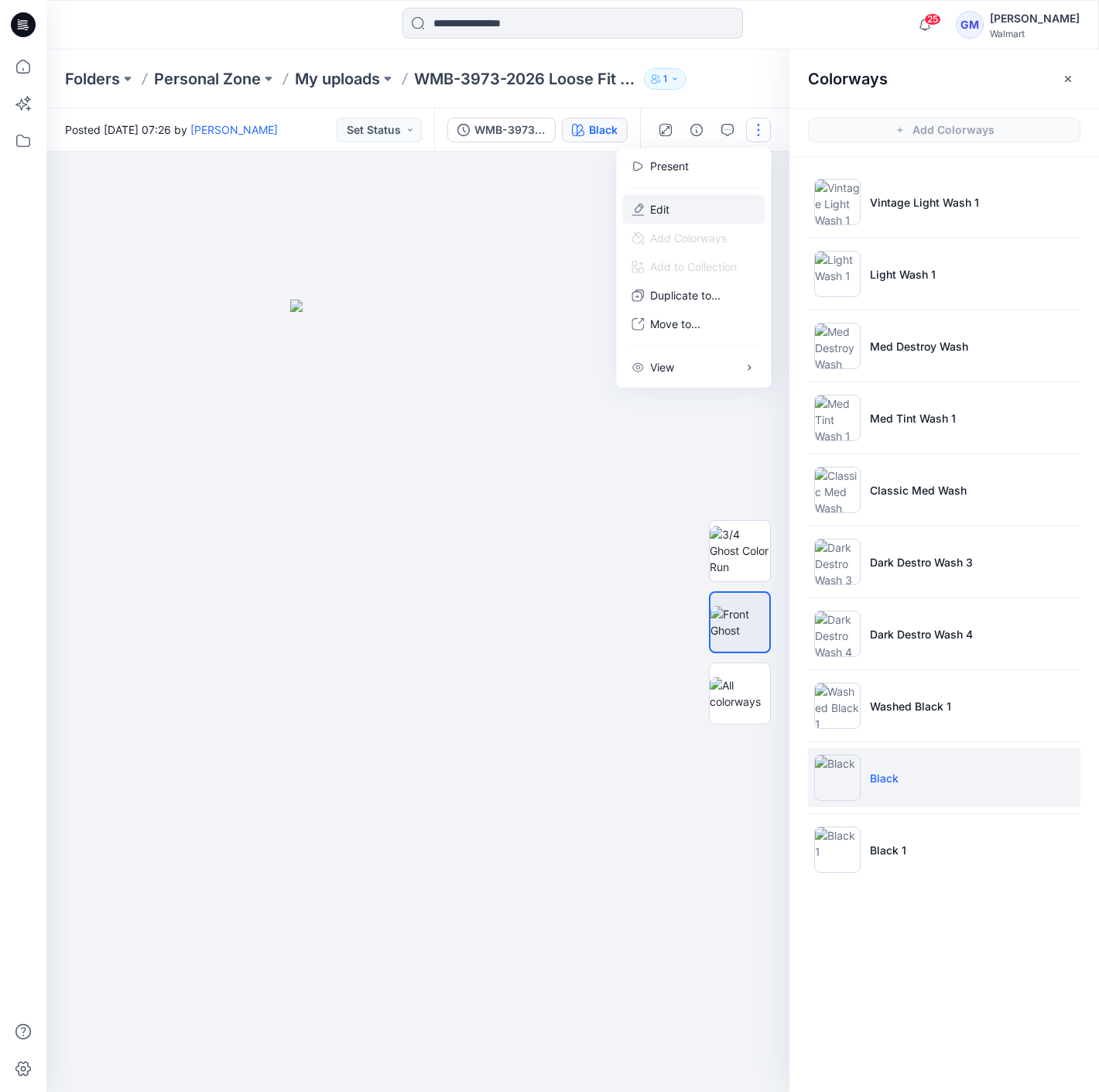
click at [686, 215] on button "Edit" at bounding box center [694, 209] width 142 height 29
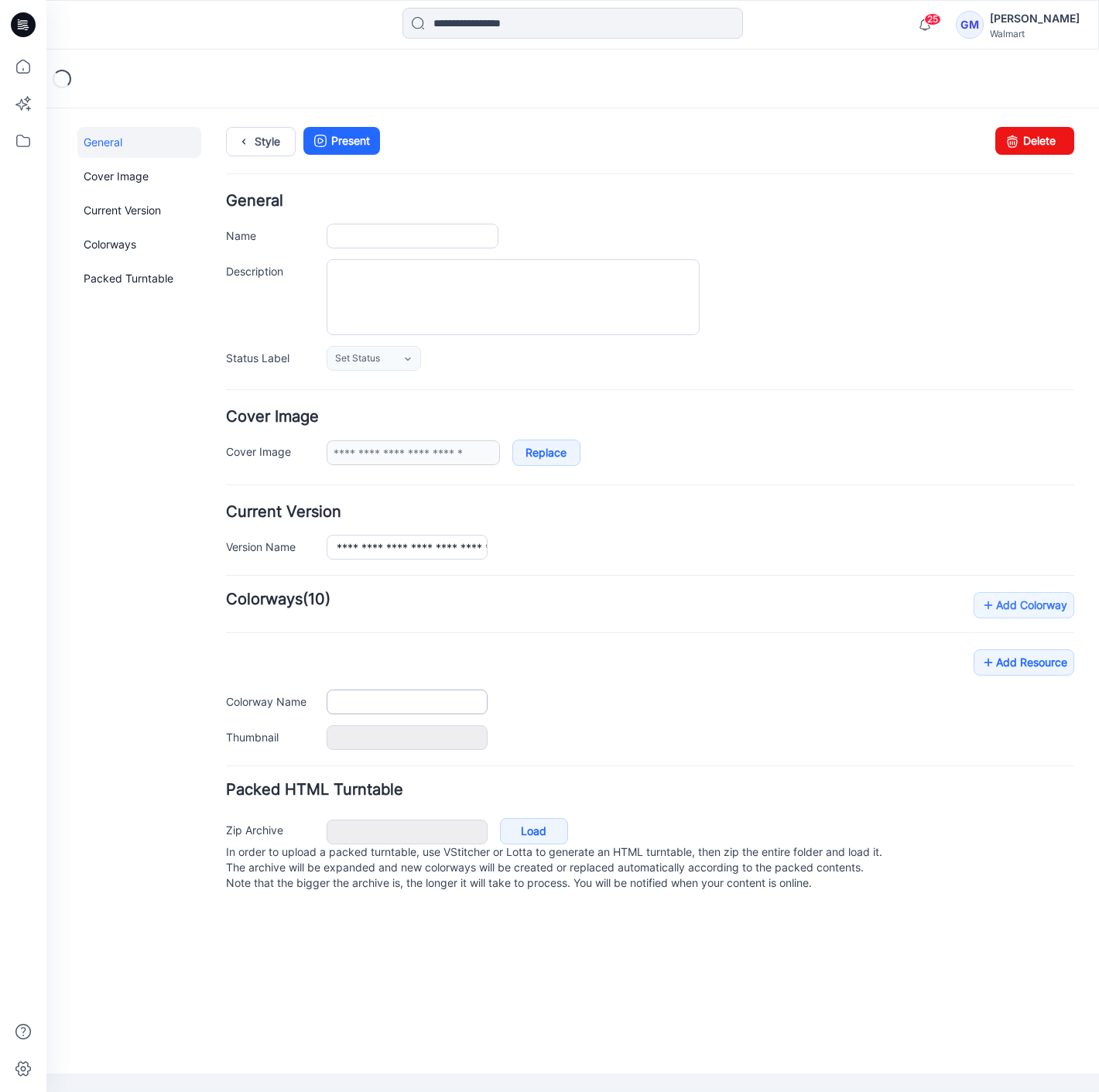
type input "**********"
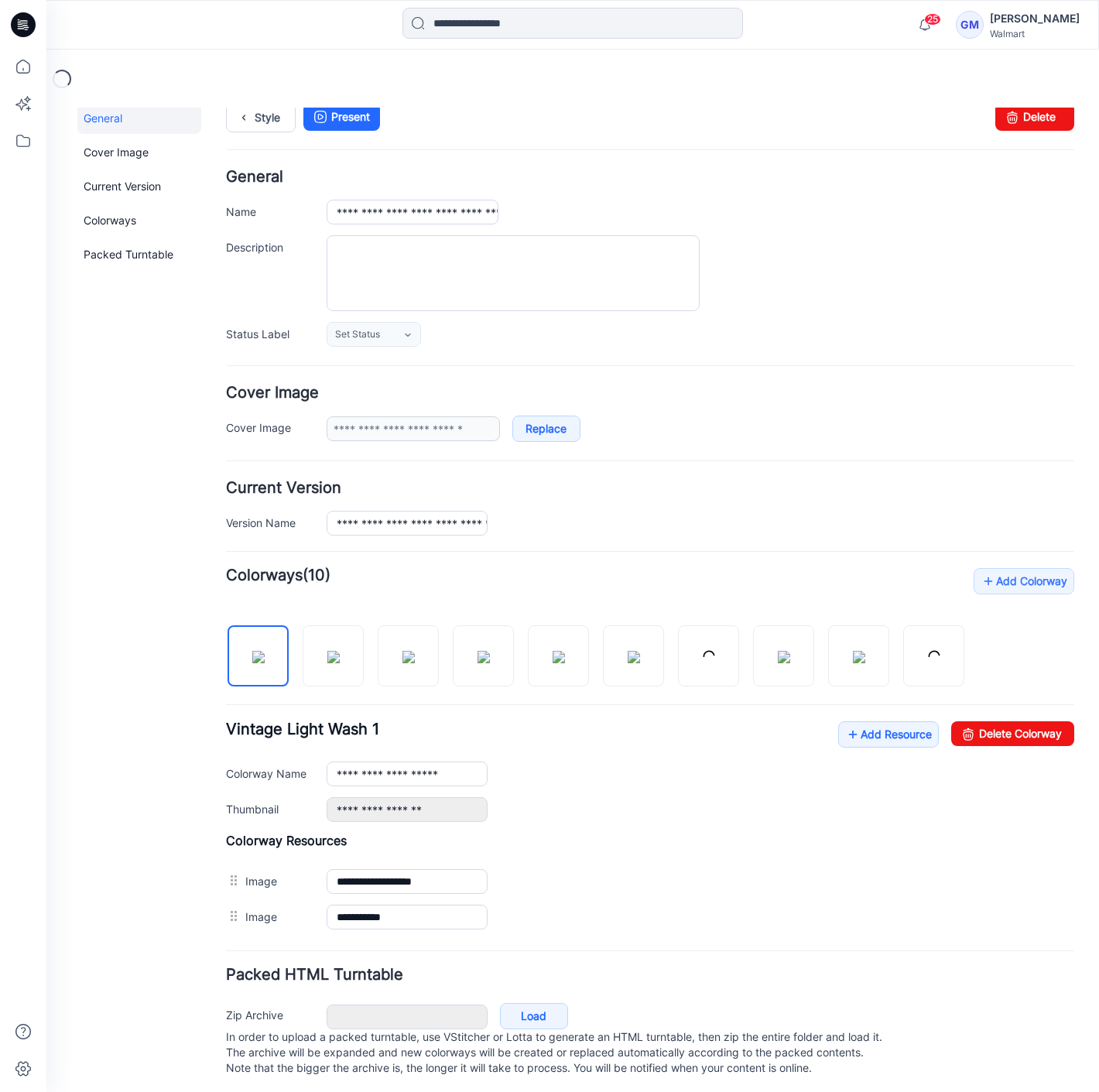
scroll to position [38, 0]
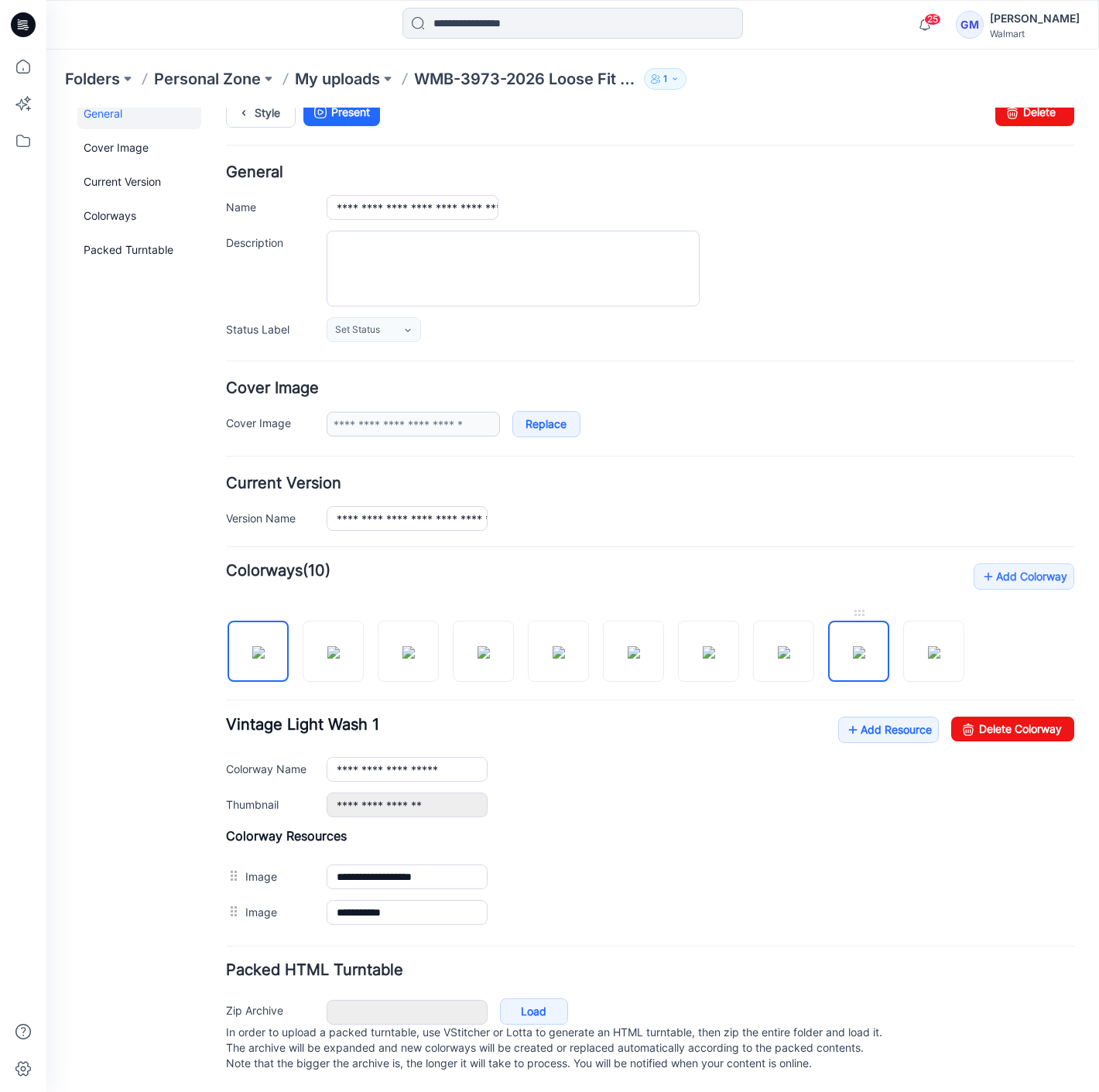
click at [855, 646] on img at bounding box center [859, 652] width 12 height 12
drag, startPoint x: 1006, startPoint y: 715, endPoint x: 661, endPoint y: 168, distance: 646.7
click at [1006, 716] on link "Delete Colorway" at bounding box center [1013, 729] width 123 height 25
type input "**********"
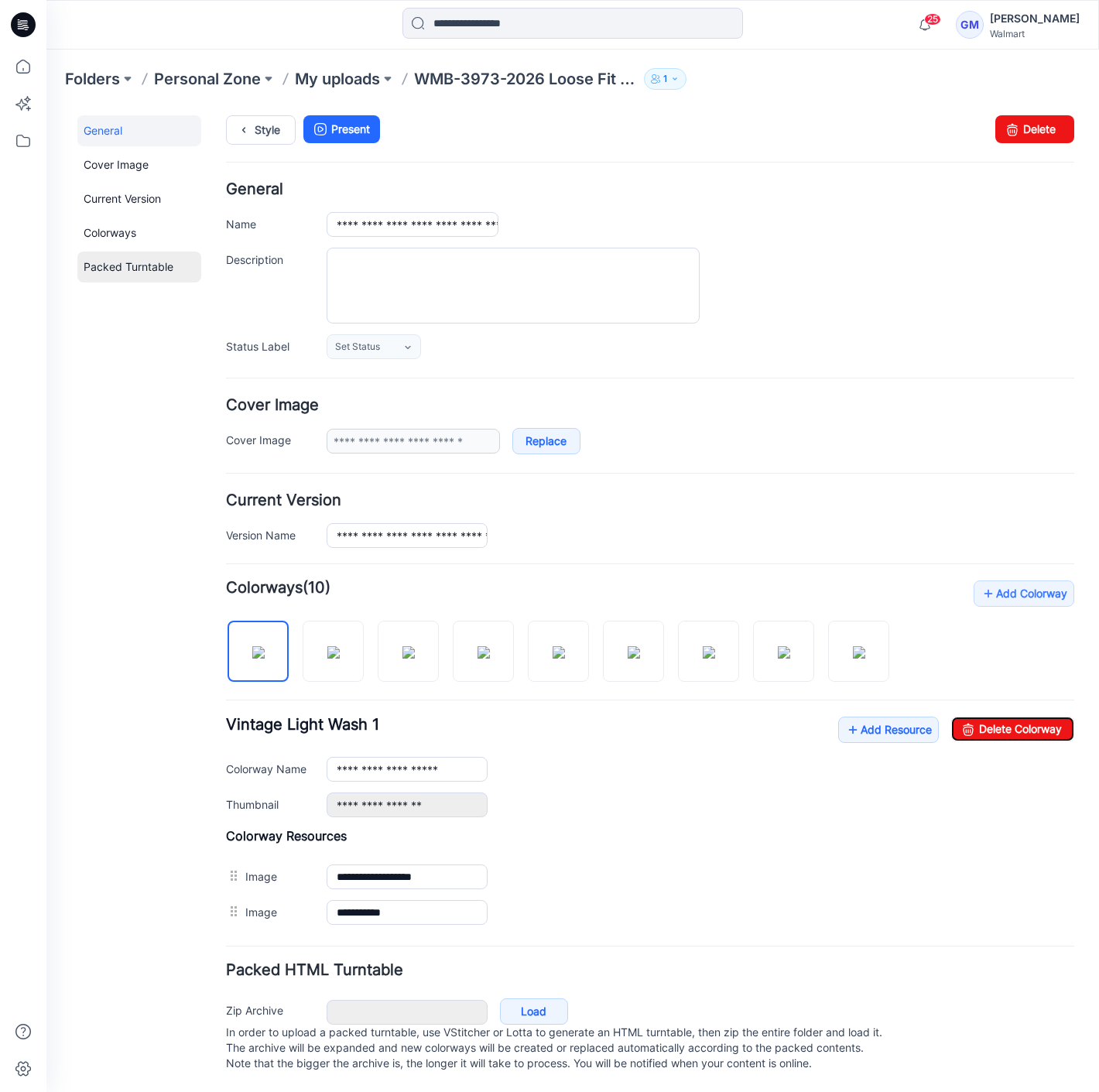
scroll to position [0, 0]
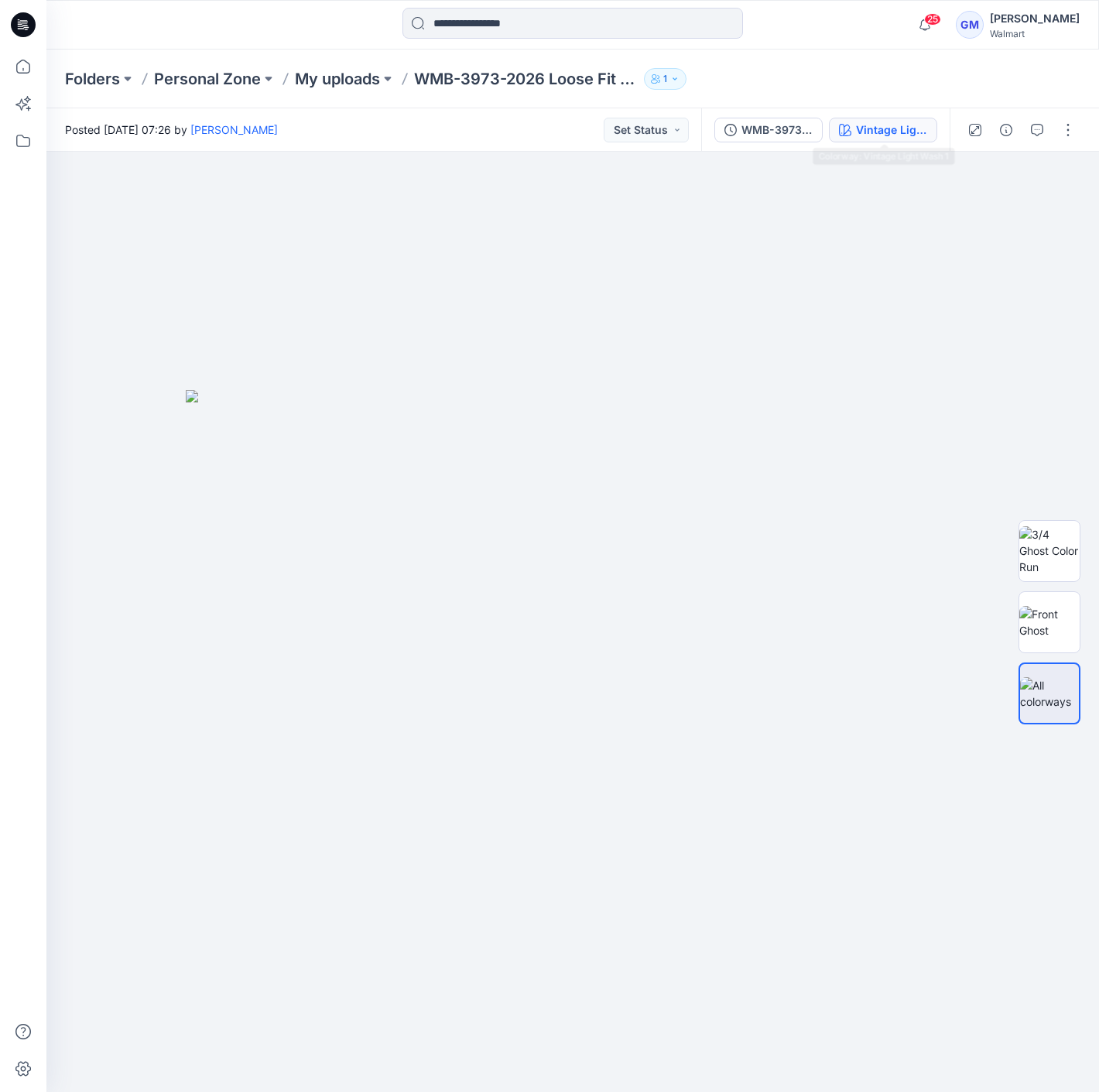
click at [915, 125] on div "Vintage Light Wash 1" at bounding box center [891, 130] width 71 height 17
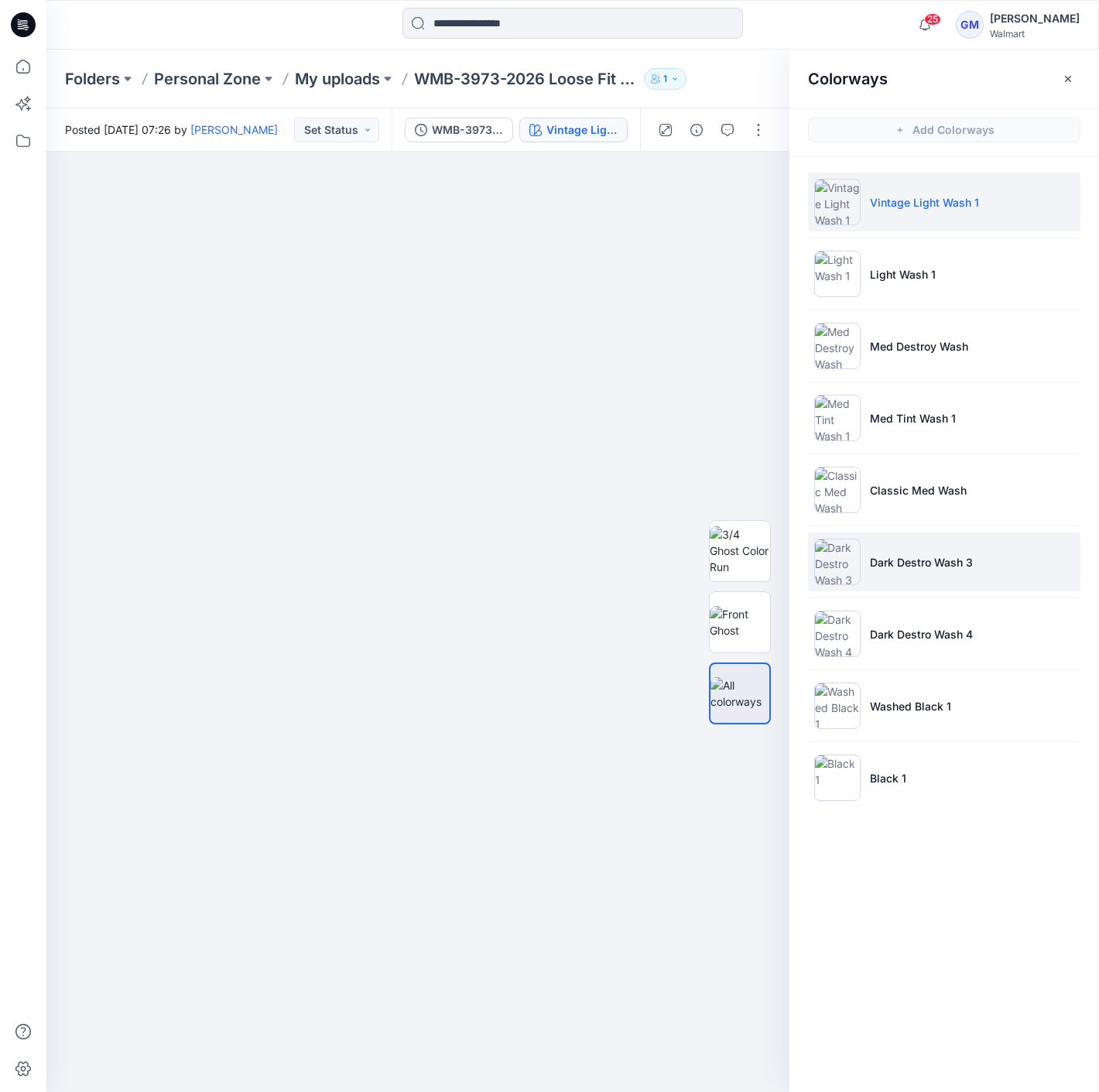
click at [927, 544] on li "Dark Destro Wash 3" at bounding box center [944, 562] width 273 height 59
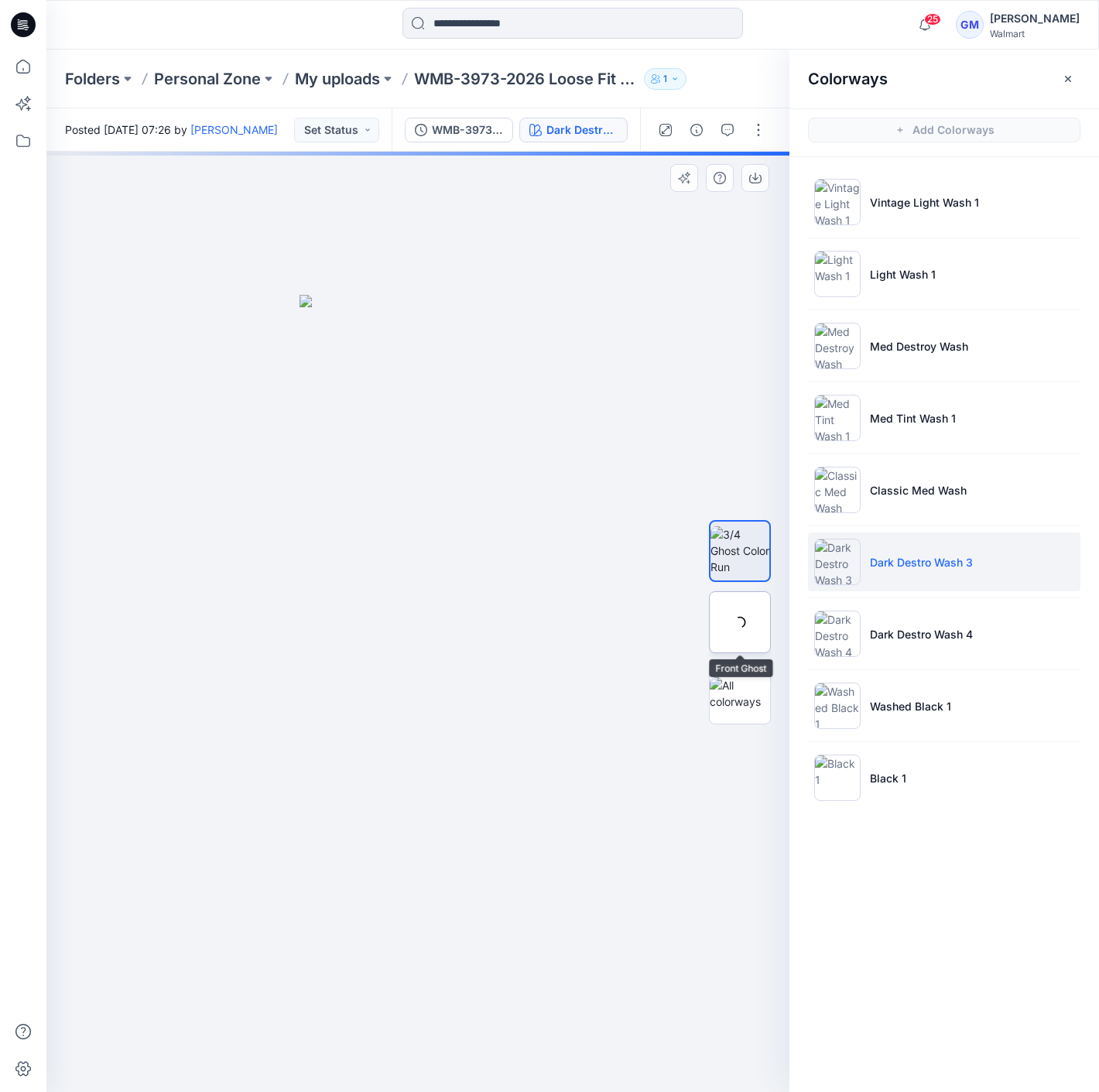
click at [757, 601] on div at bounding box center [739, 622] width 62 height 62
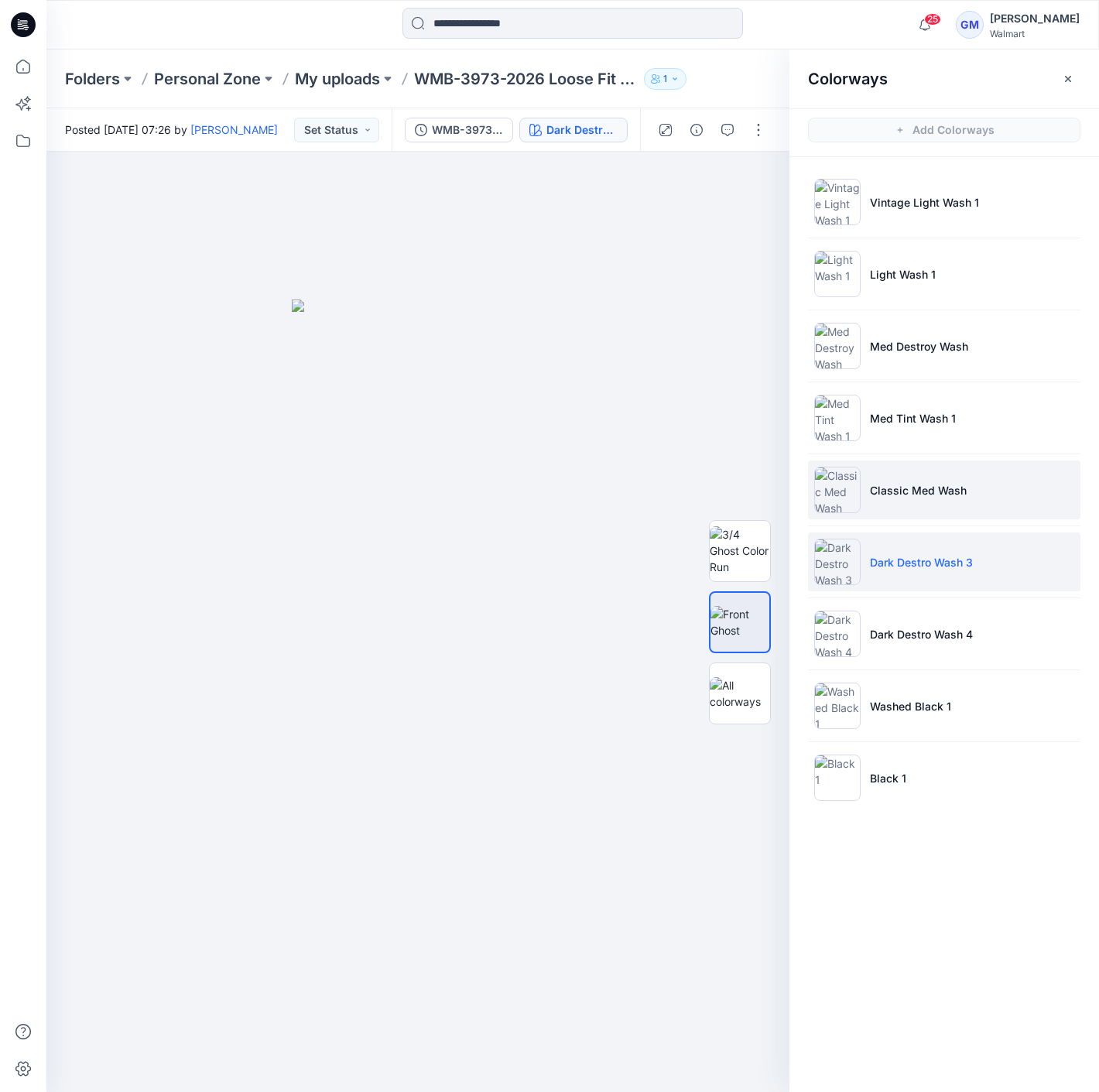
click at [908, 473] on li "Classic Med Wash" at bounding box center [944, 489] width 273 height 59
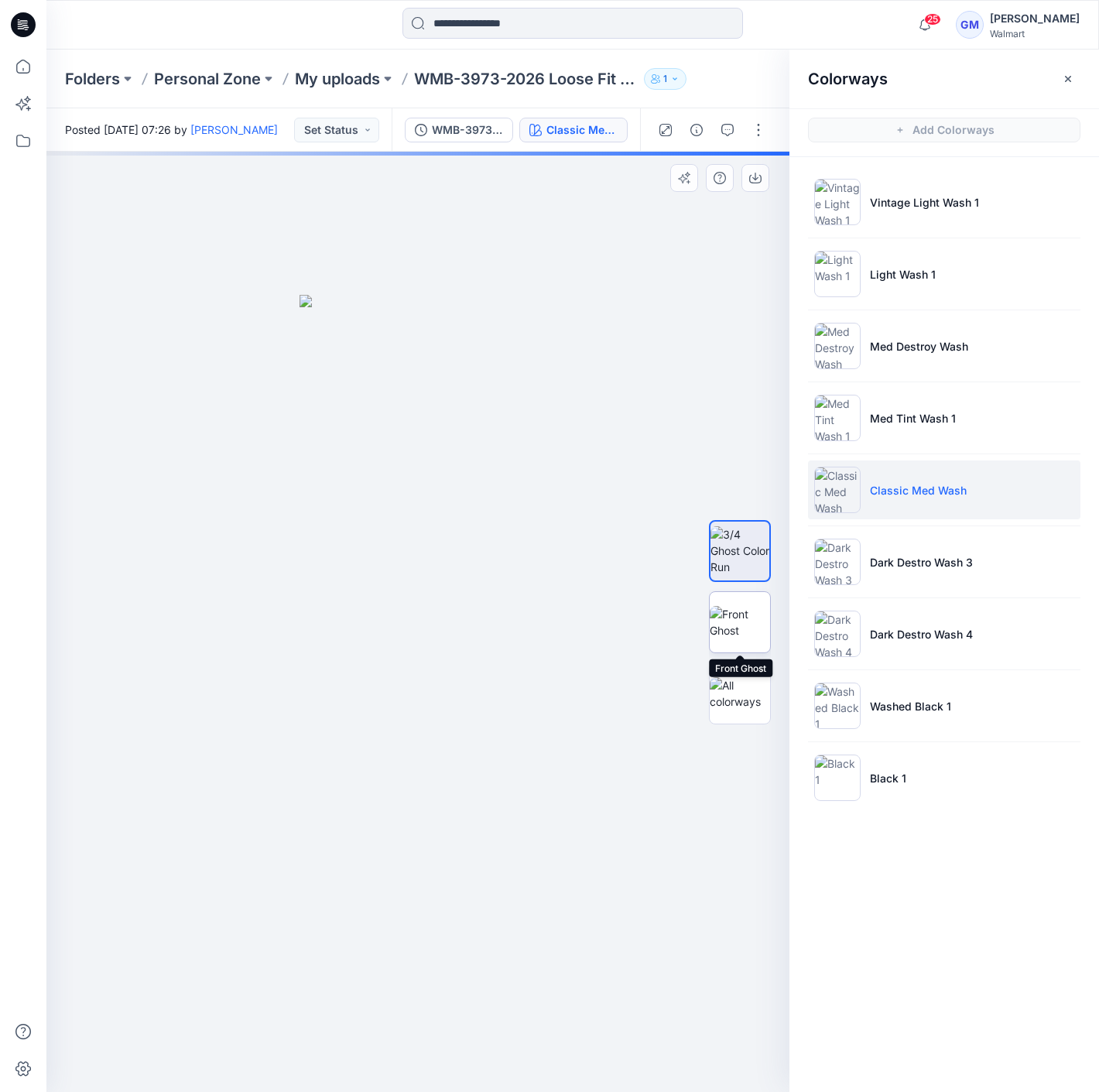
click at [743, 619] on img at bounding box center [739, 623] width 60 height 33
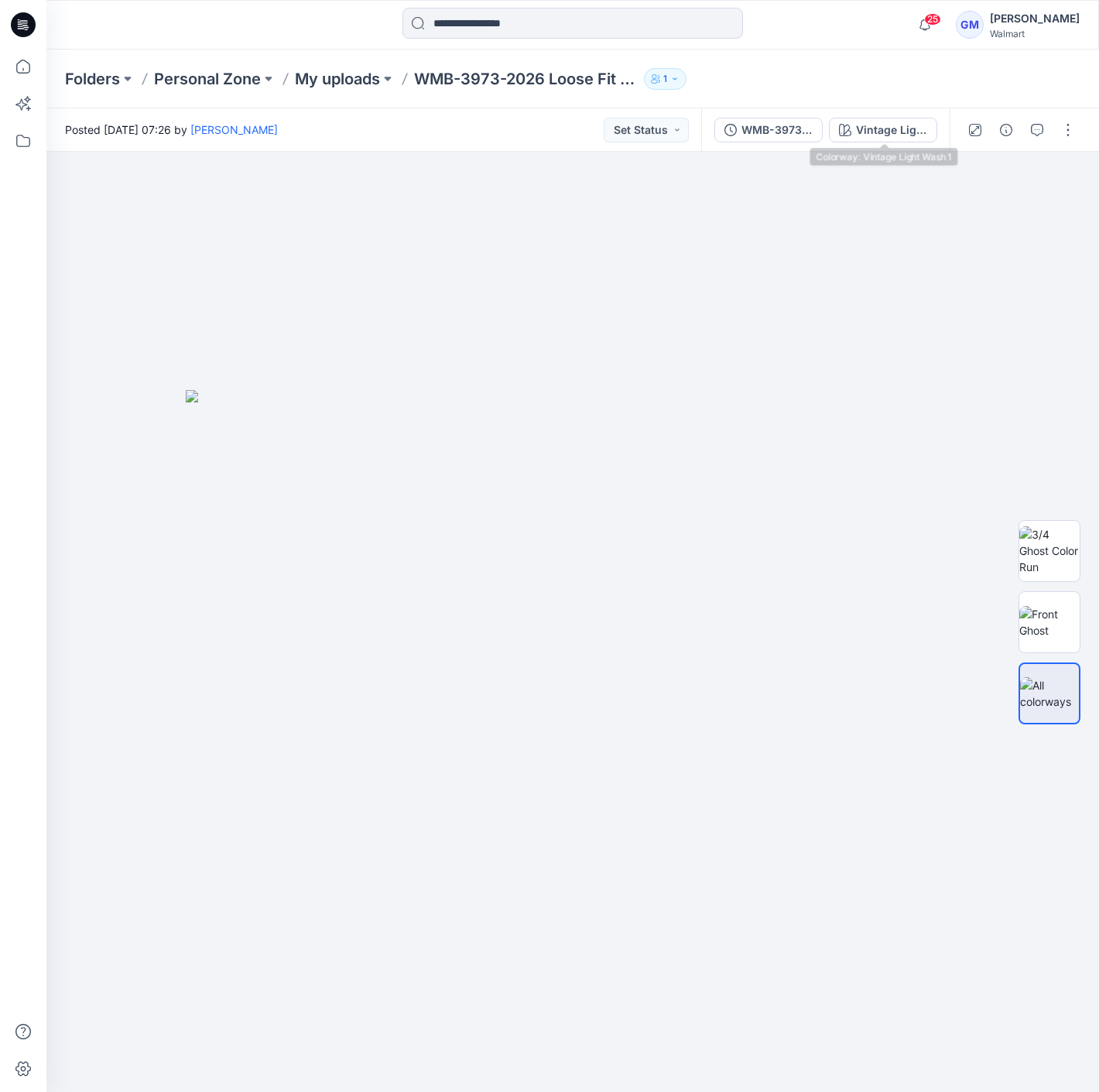
click at [893, 128] on div "Vintage Light Wash 1" at bounding box center [891, 130] width 71 height 17
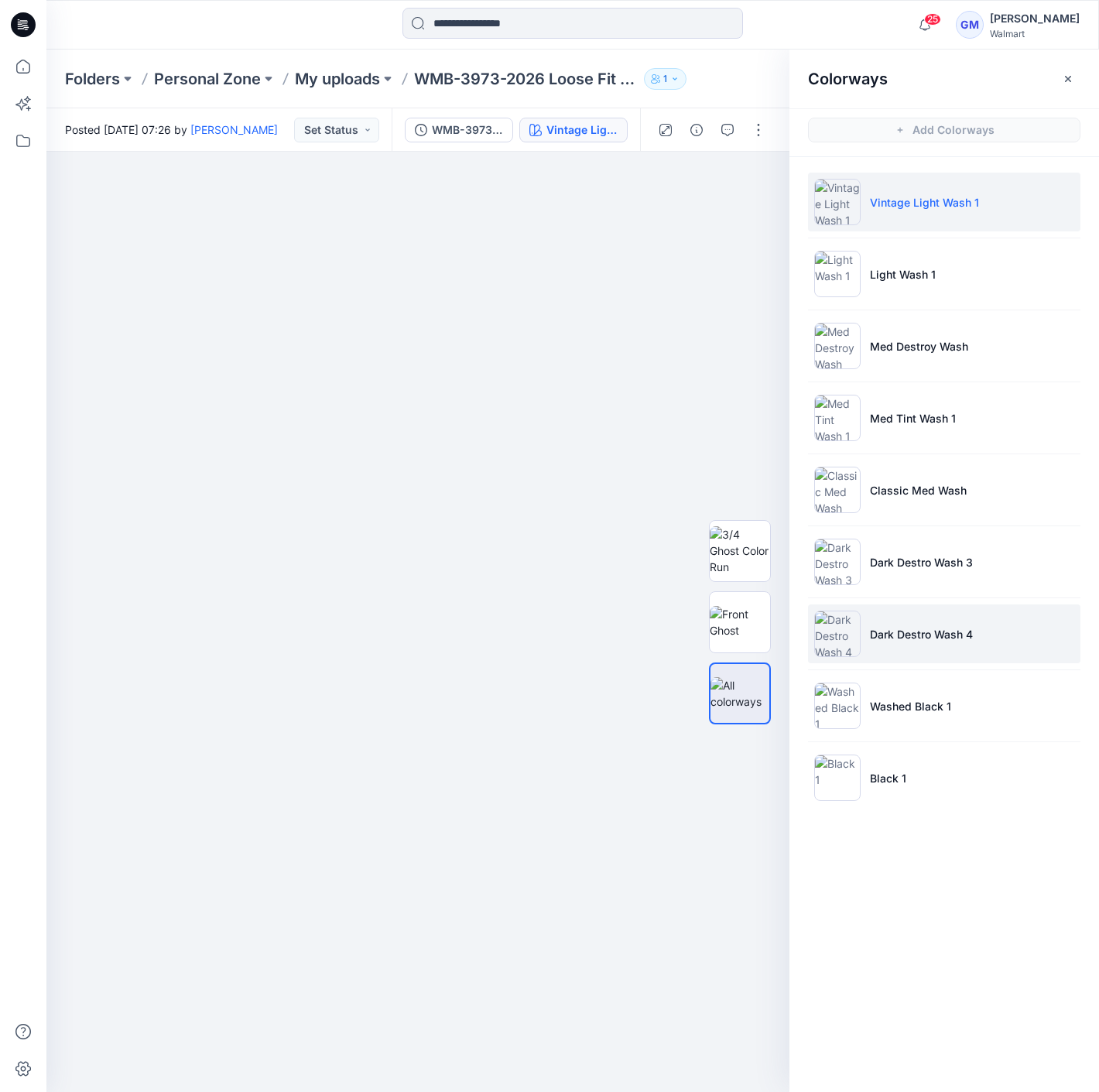
click at [947, 618] on li "Dark Destro Wash 4" at bounding box center [944, 633] width 273 height 59
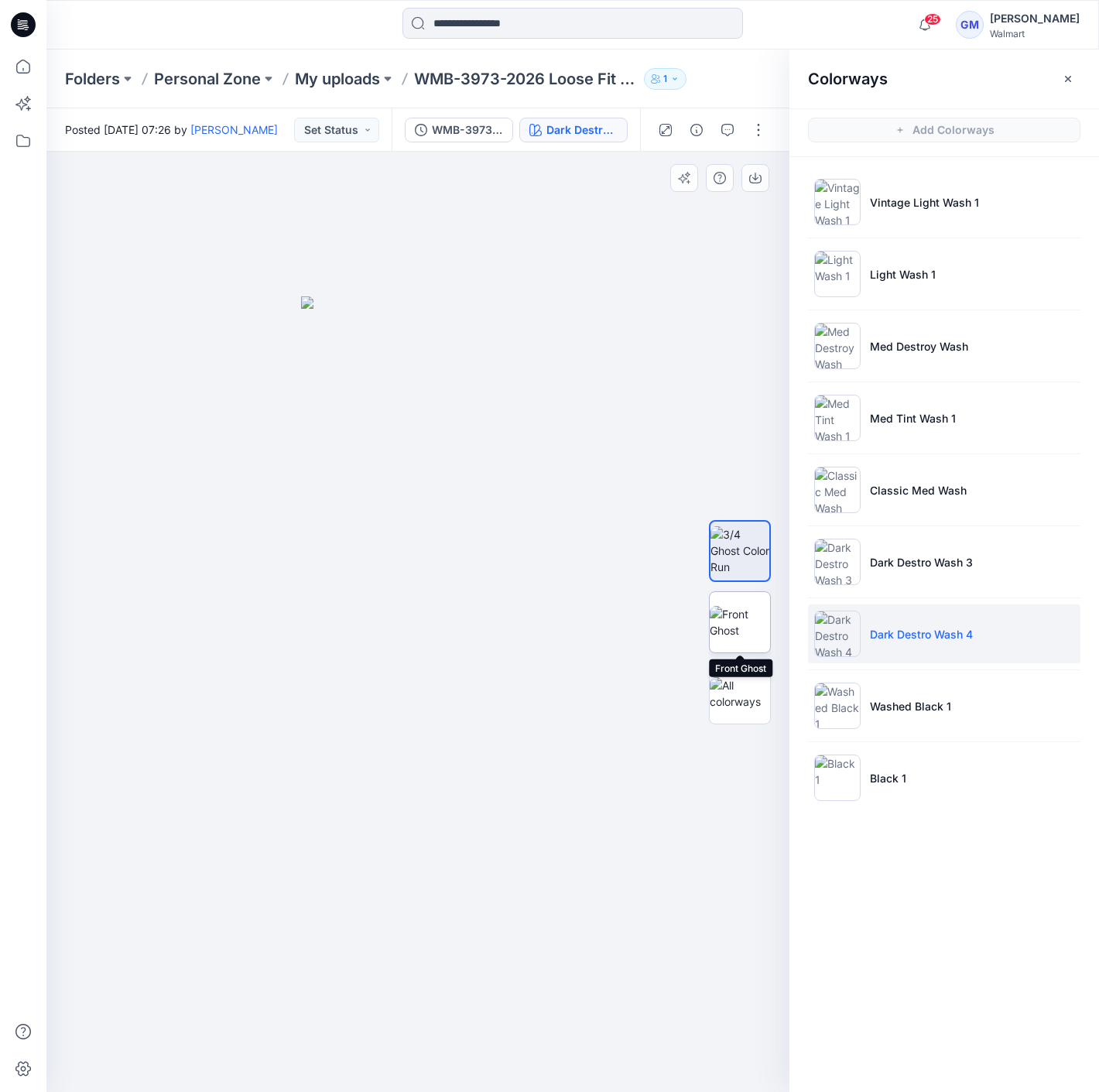
click at [725, 626] on img at bounding box center [739, 623] width 60 height 33
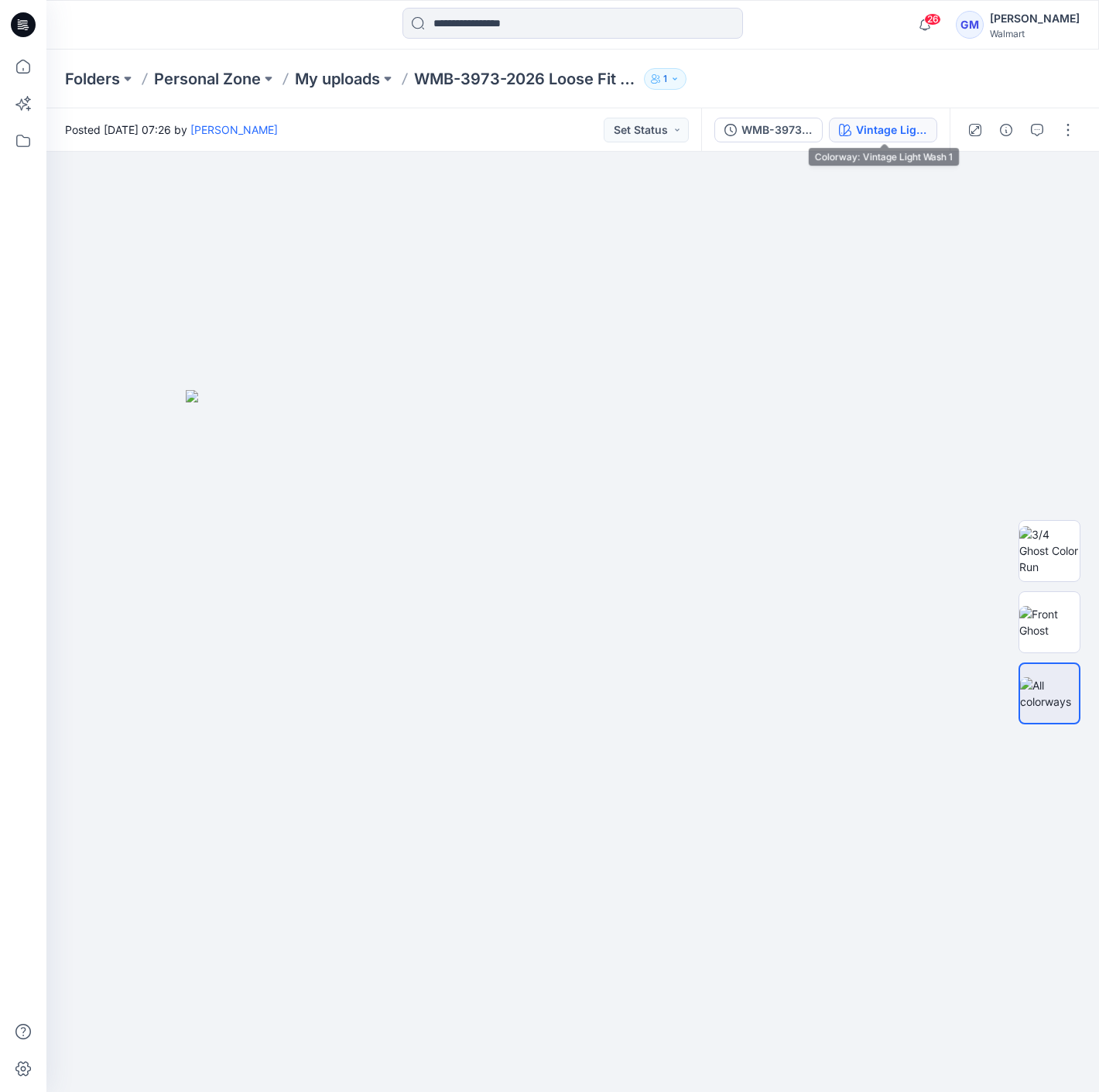
click at [895, 122] on div "Vintage Light Wash 1" at bounding box center [891, 130] width 71 height 17
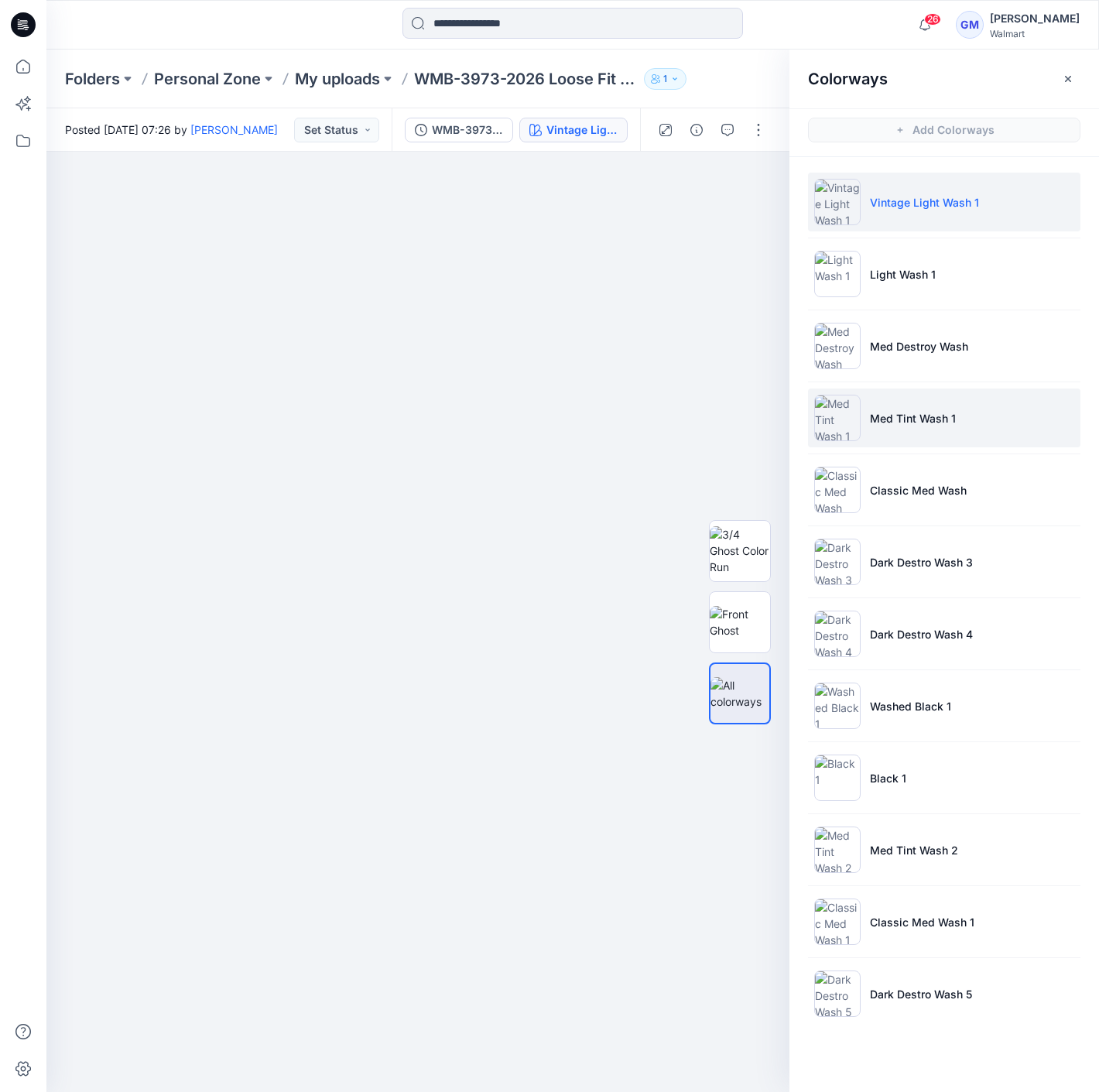
click at [944, 396] on li "Med Tint Wash 1" at bounding box center [944, 417] width 273 height 59
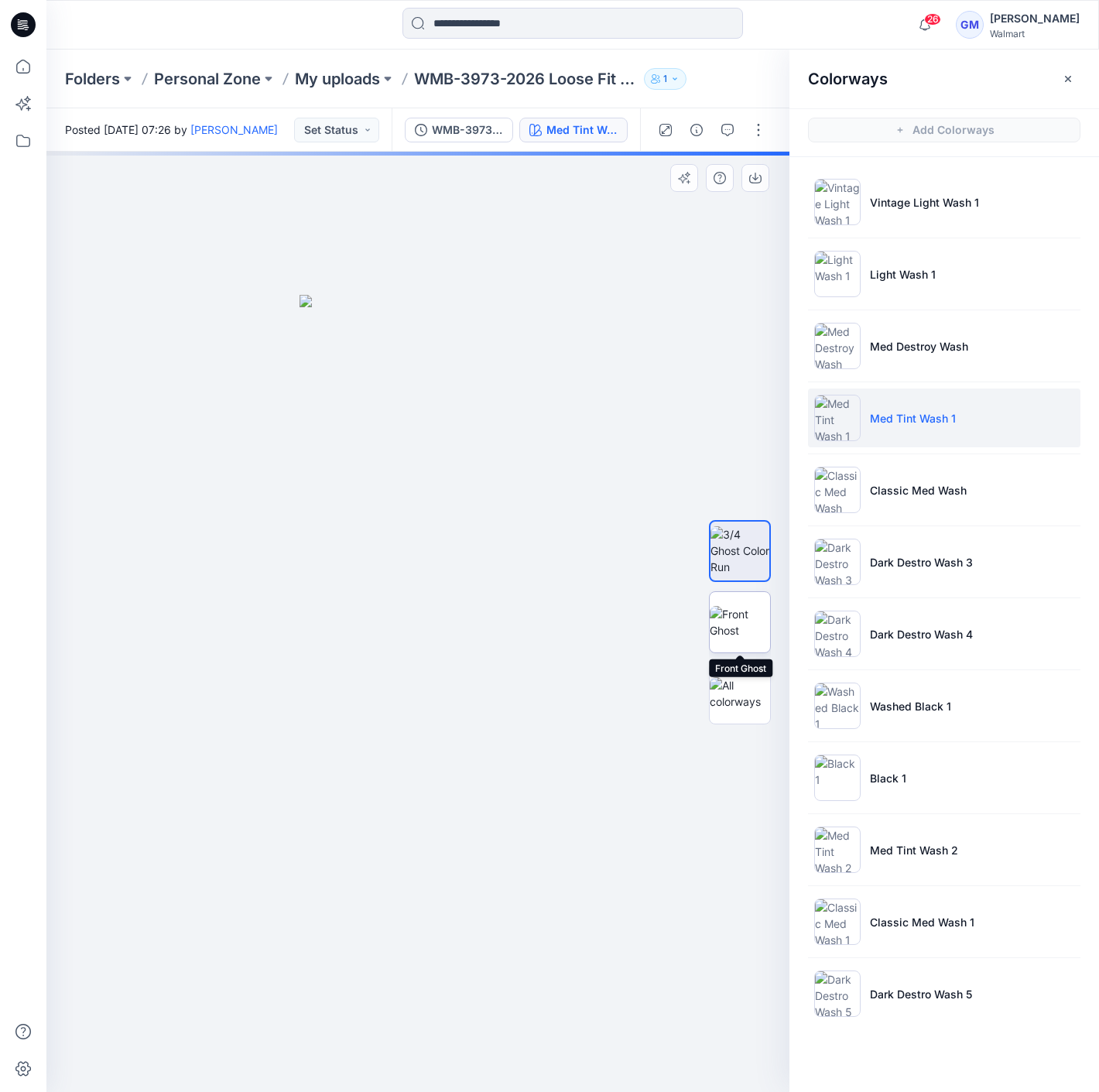
click at [721, 623] on img at bounding box center [739, 623] width 60 height 33
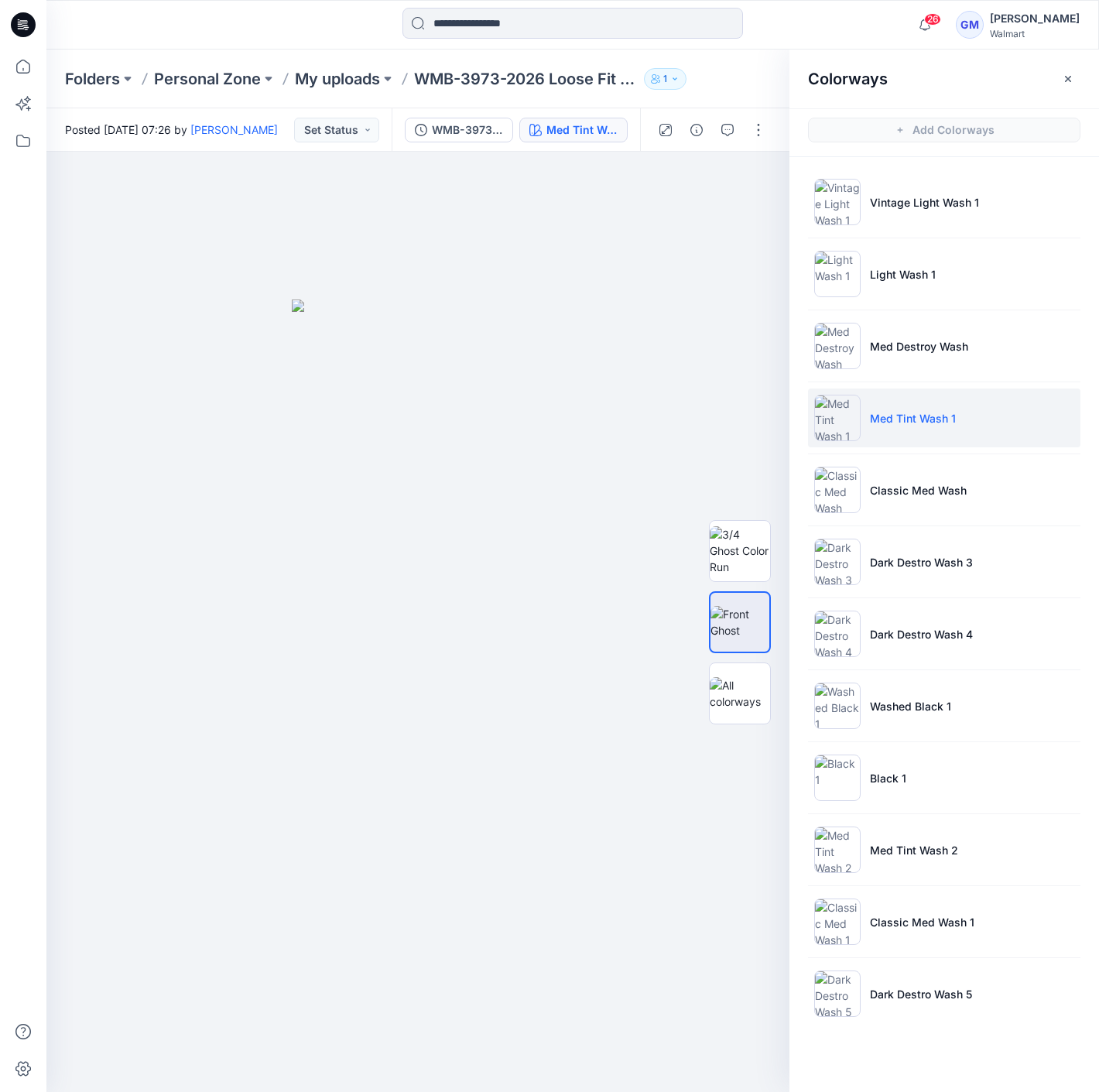
click at [758, 116] on div at bounding box center [711, 130] width 143 height 43
click at [758, 152] on div at bounding box center [417, 622] width 743 height 940
click at [765, 134] on button "button" at bounding box center [758, 130] width 25 height 25
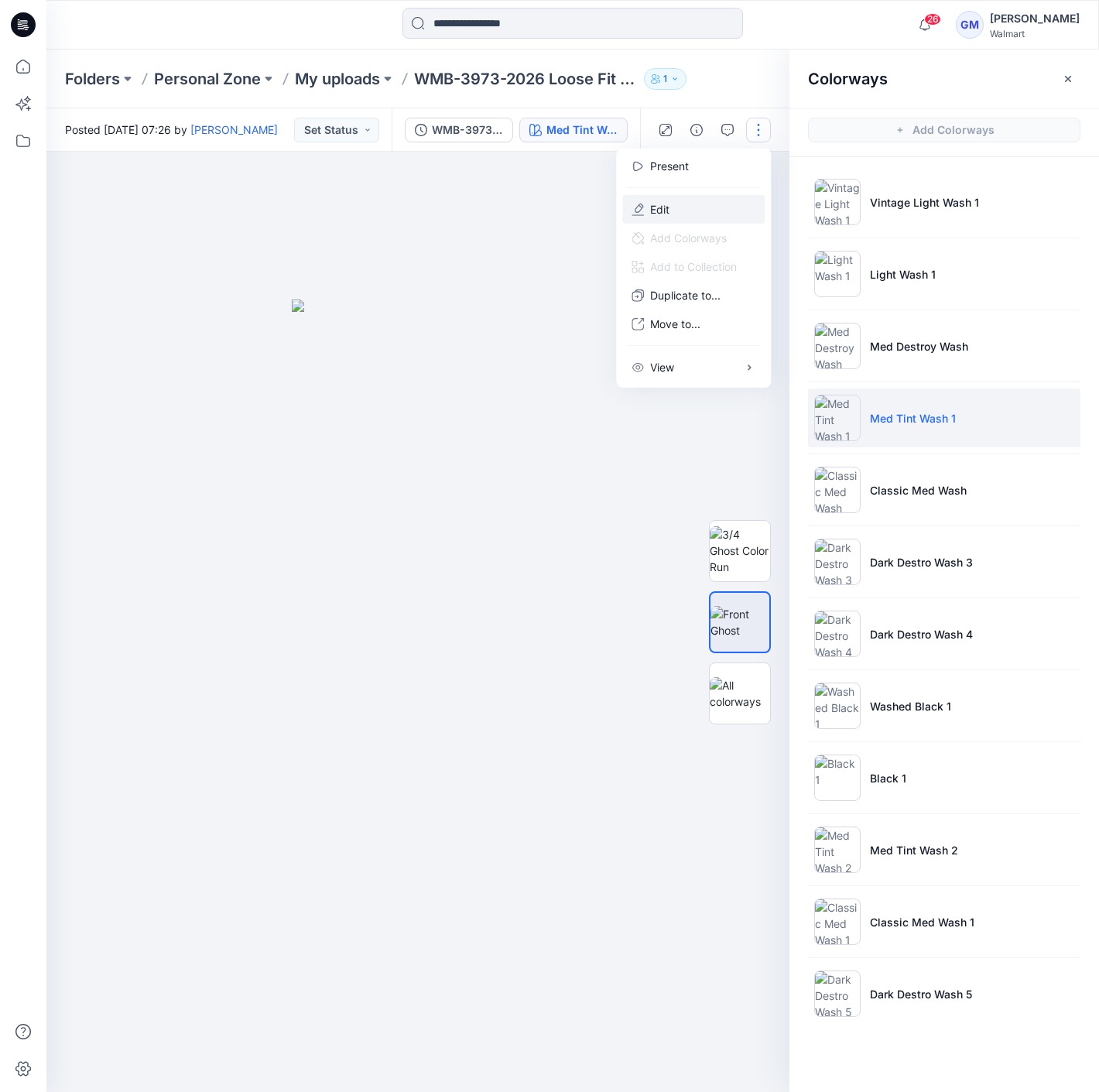
click at [715, 195] on button "Edit" at bounding box center [694, 209] width 142 height 29
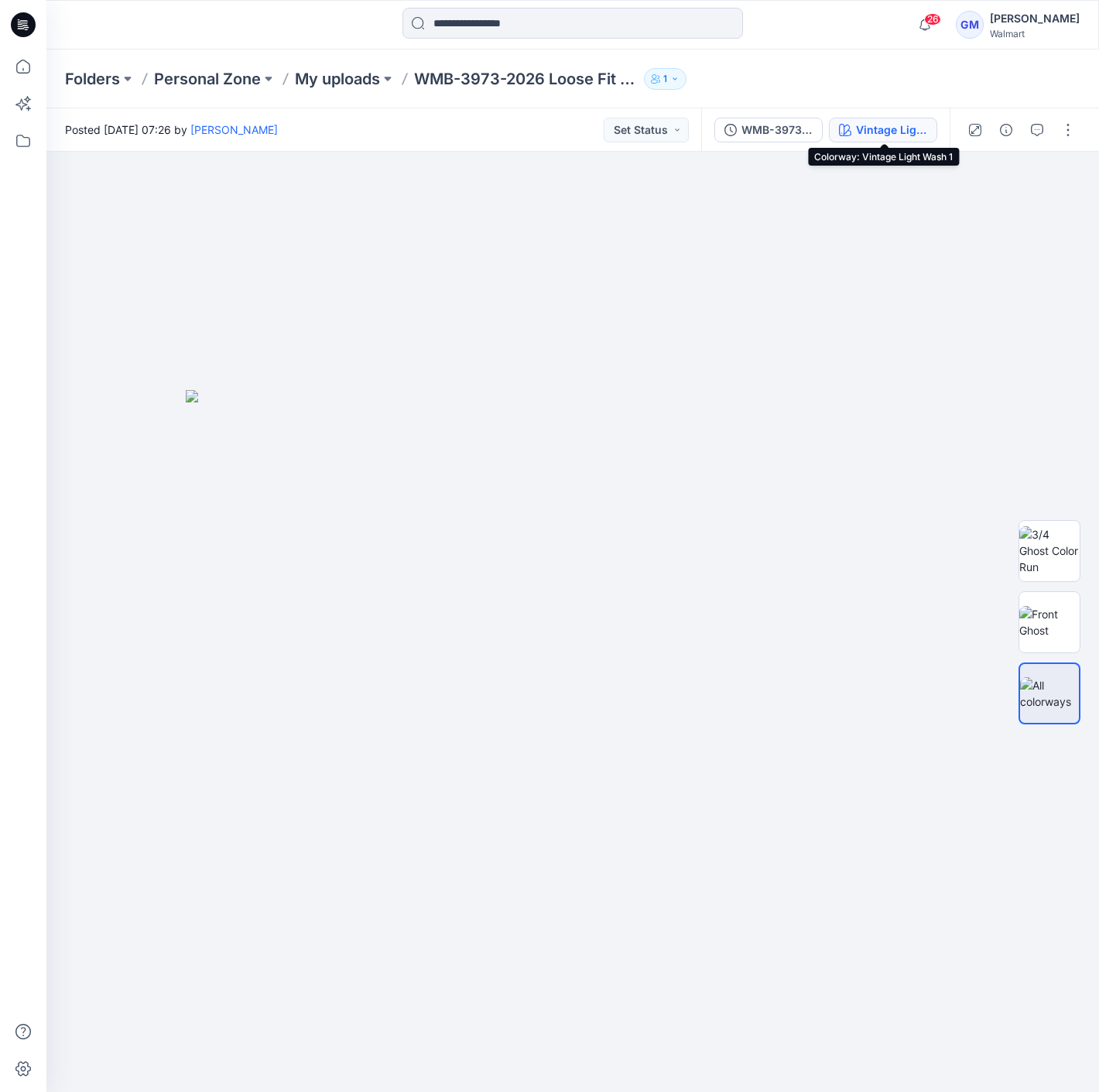
click at [915, 120] on button "Vintage Light Wash 1" at bounding box center [883, 130] width 109 height 25
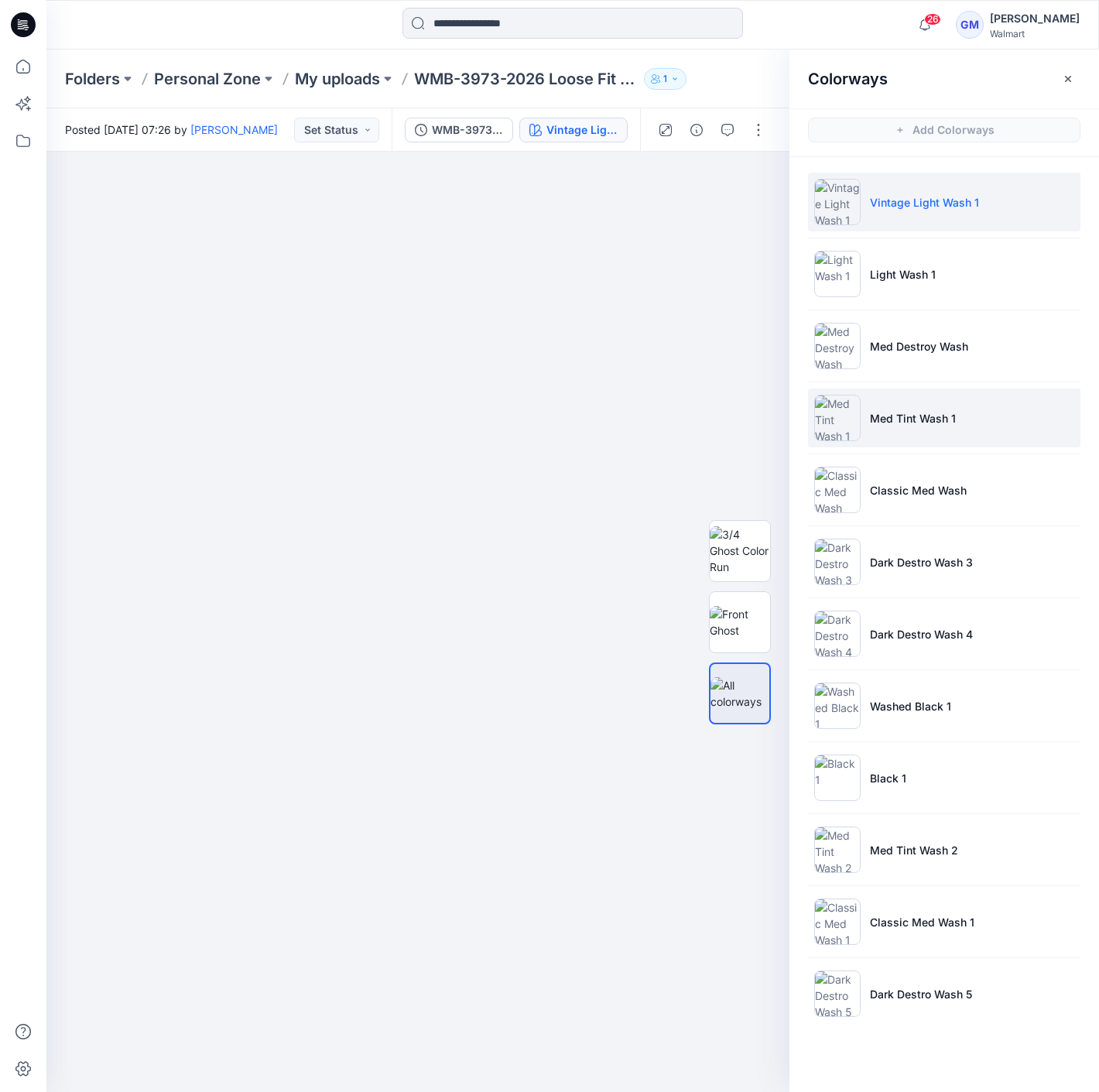
click at [907, 399] on li "Med Tint Wash 1" at bounding box center [944, 417] width 273 height 59
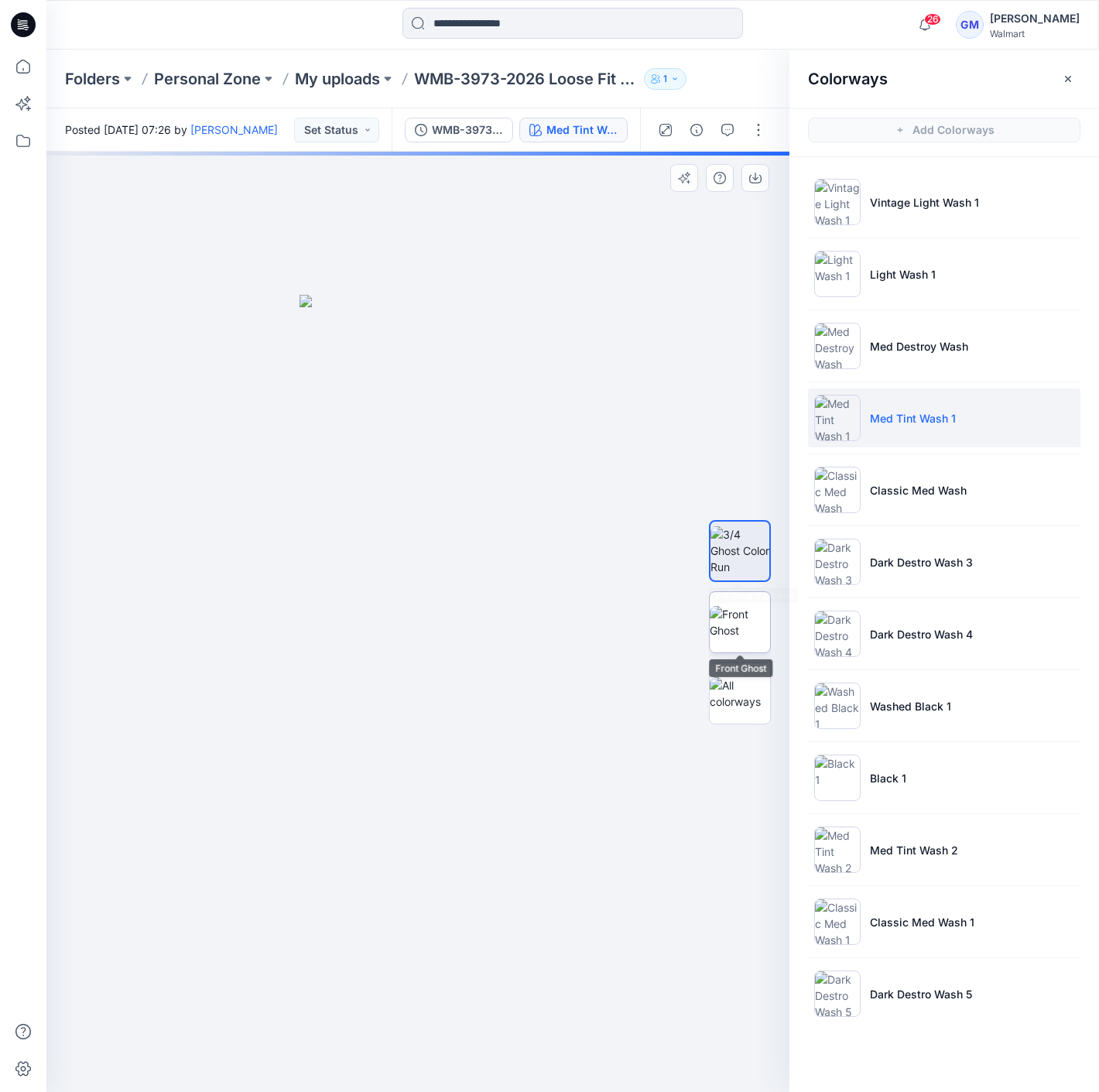
click at [755, 617] on img at bounding box center [739, 623] width 60 height 33
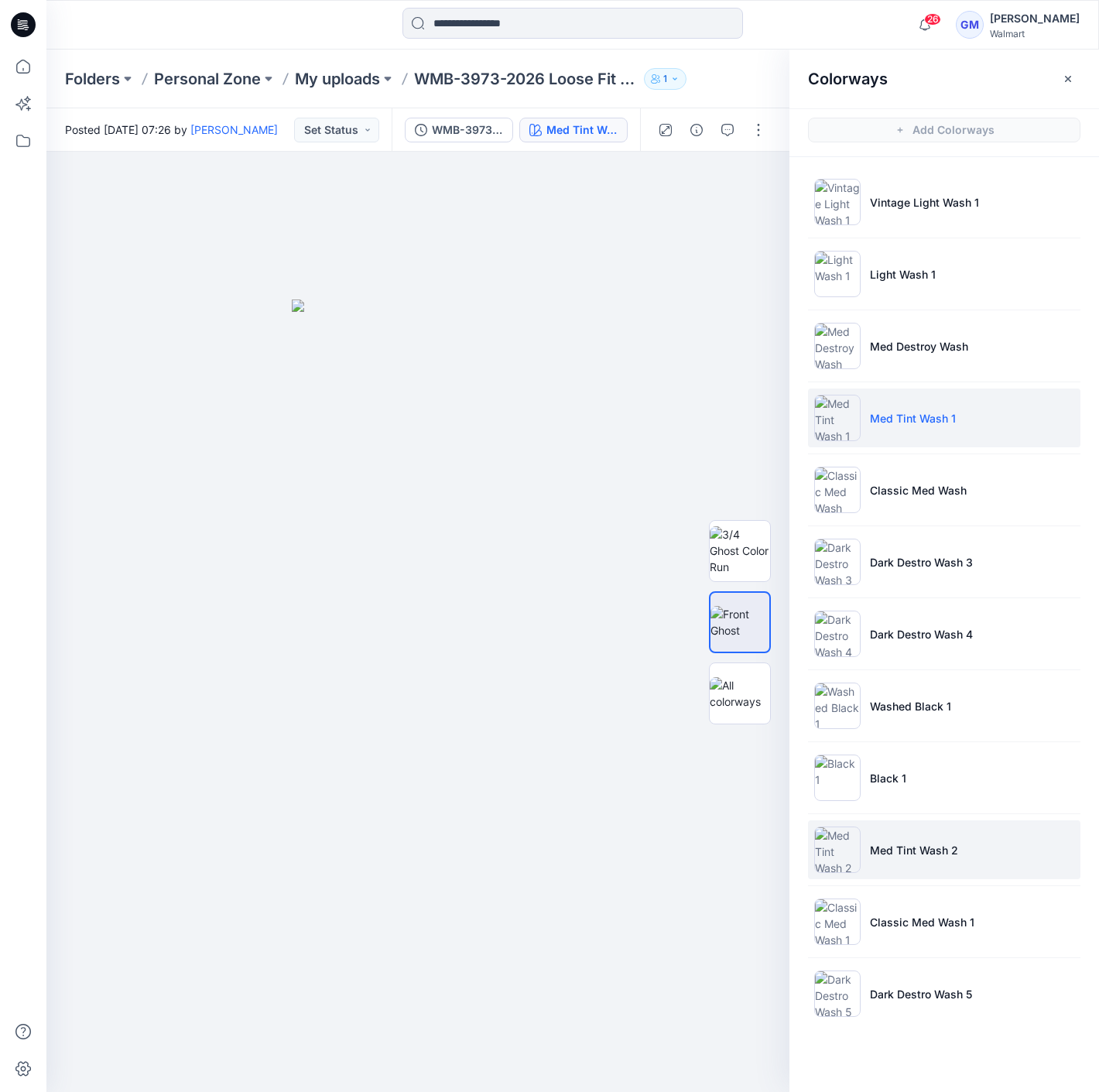
click at [944, 855] on p "Med Tint Wash 2" at bounding box center [914, 850] width 88 height 16
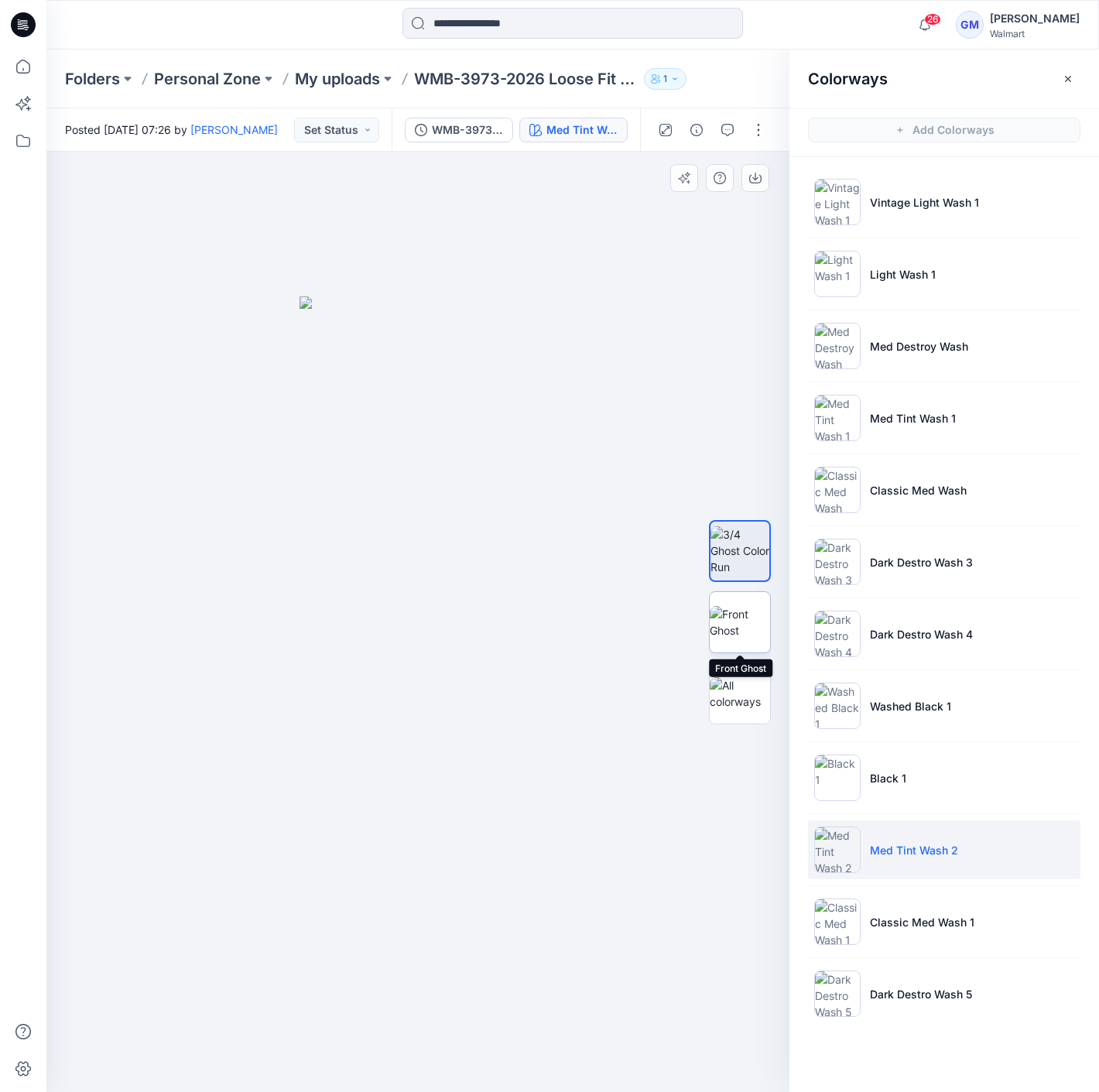
click at [741, 616] on img at bounding box center [739, 623] width 60 height 33
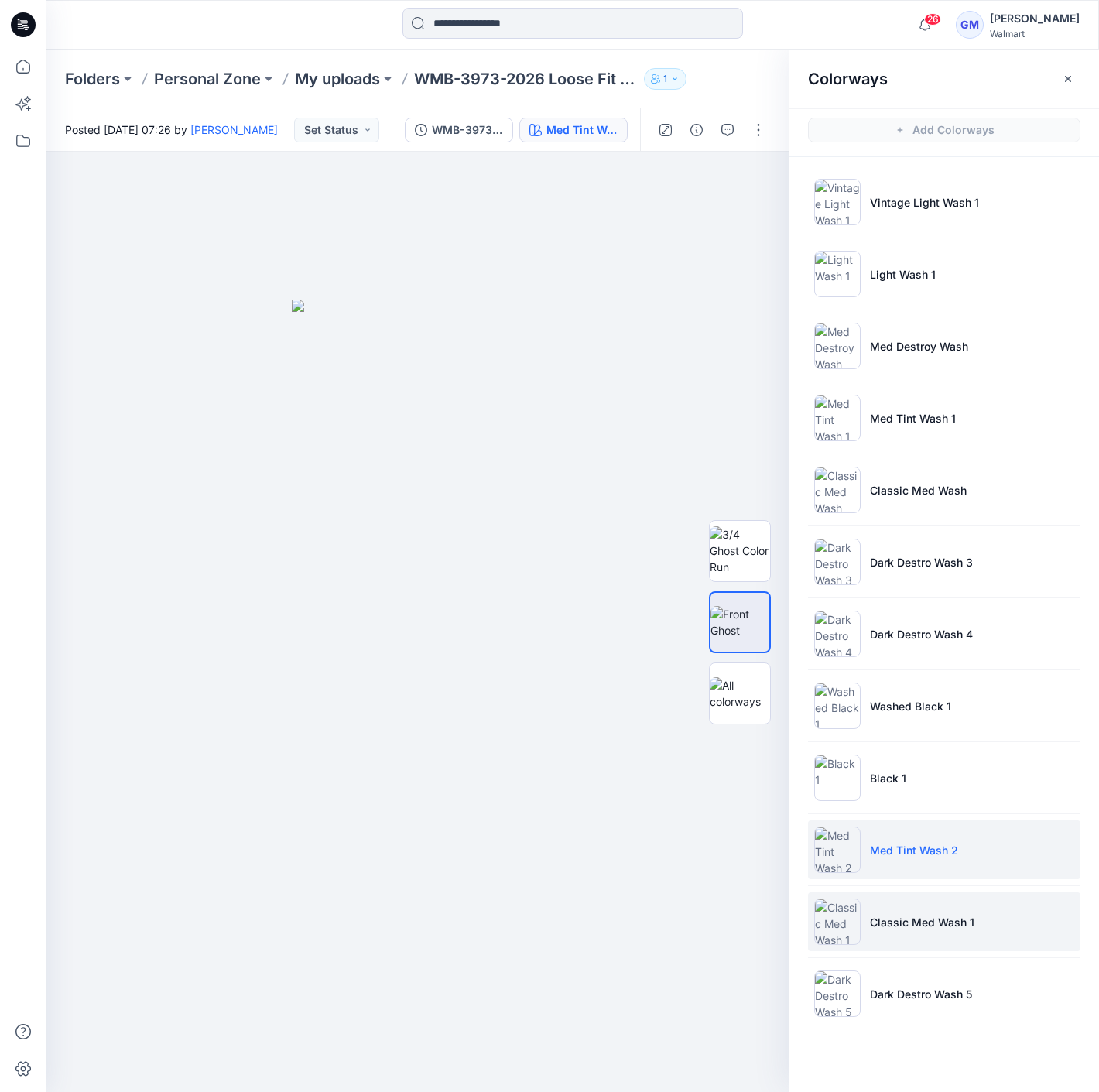
click at [983, 912] on li "Classic Med Wash 1" at bounding box center [944, 921] width 273 height 59
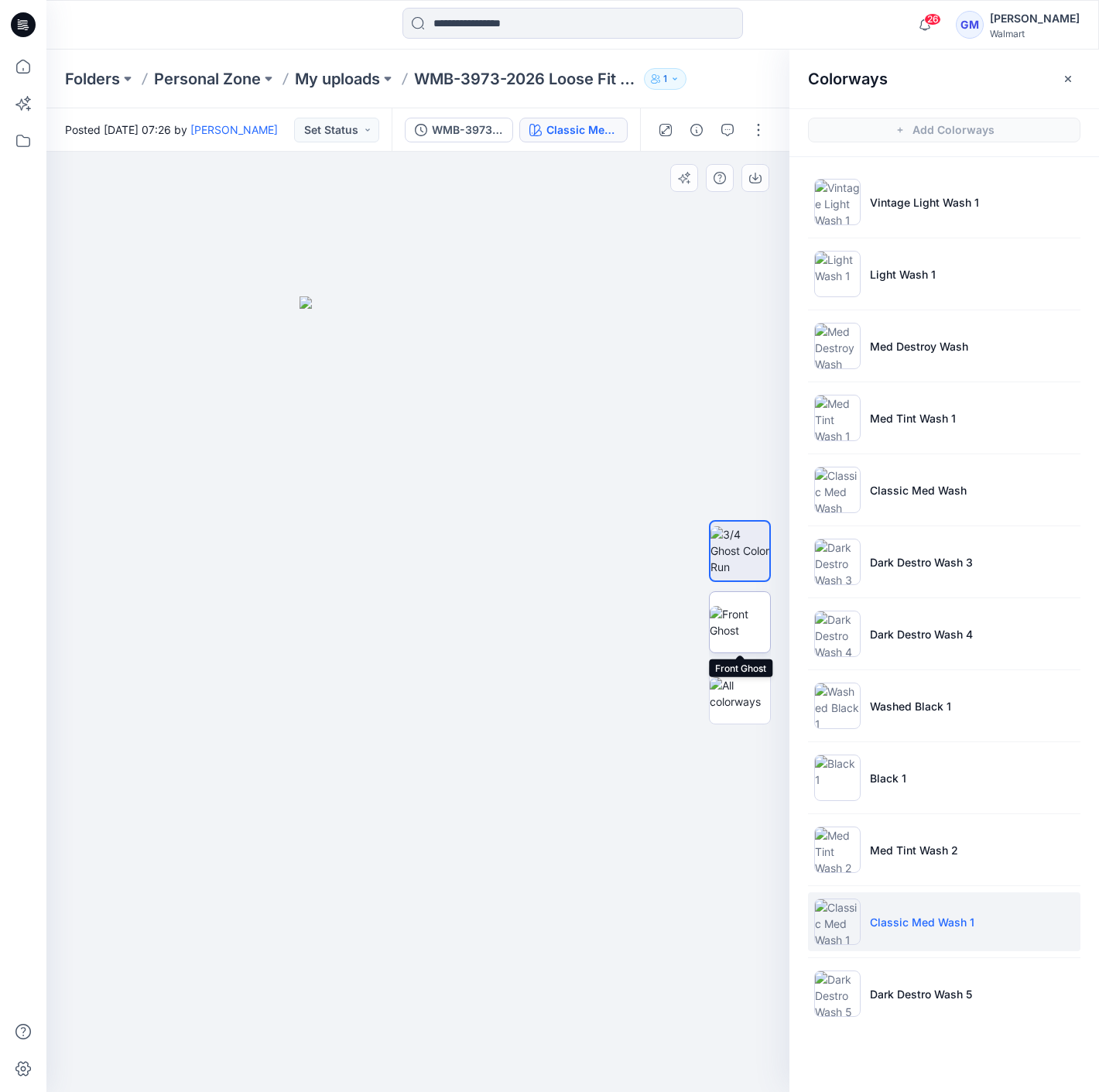
click at [750, 624] on img at bounding box center [739, 623] width 60 height 33
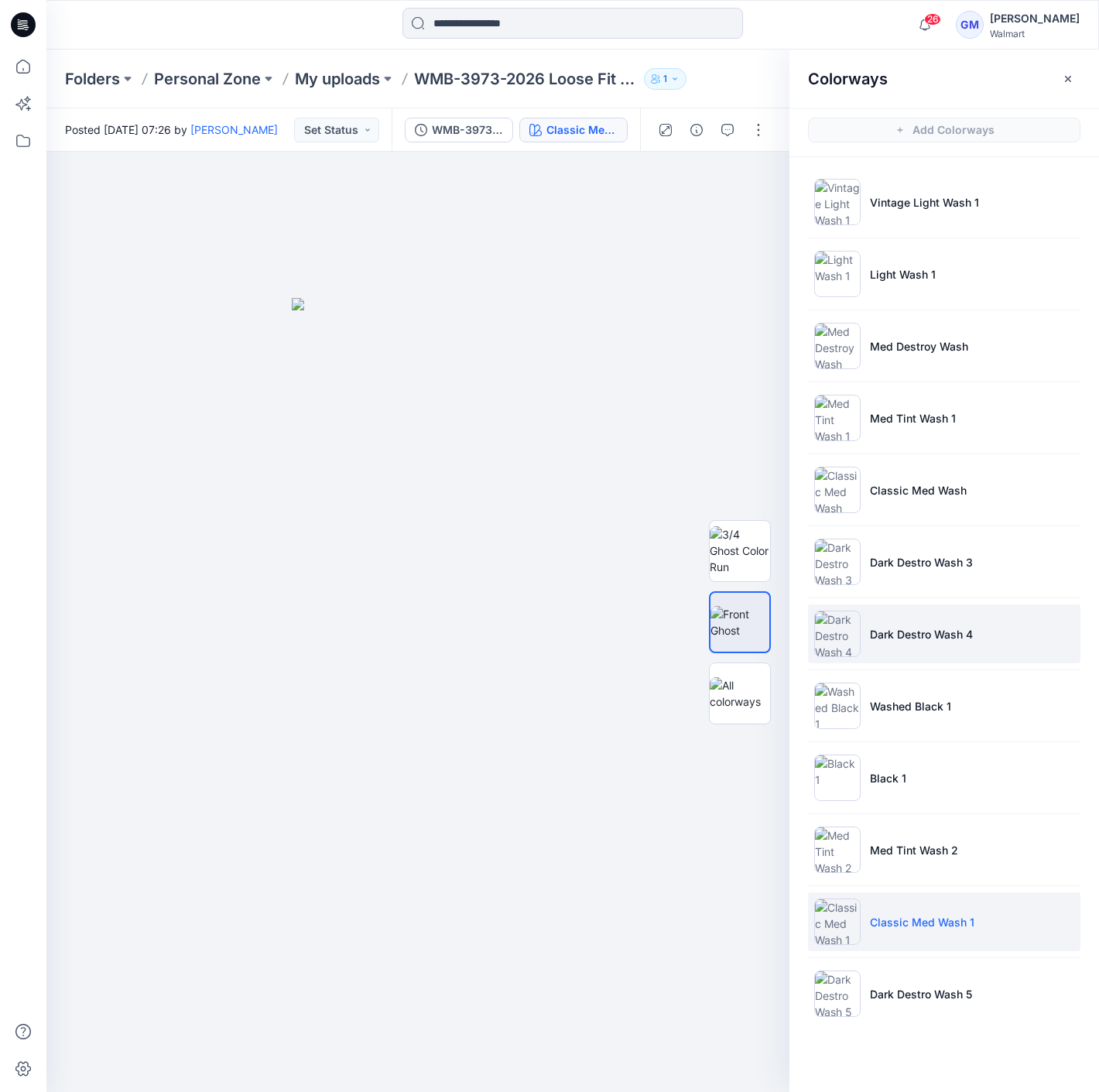
click at [1007, 630] on li "Dark Destro Wash 4" at bounding box center [944, 633] width 273 height 59
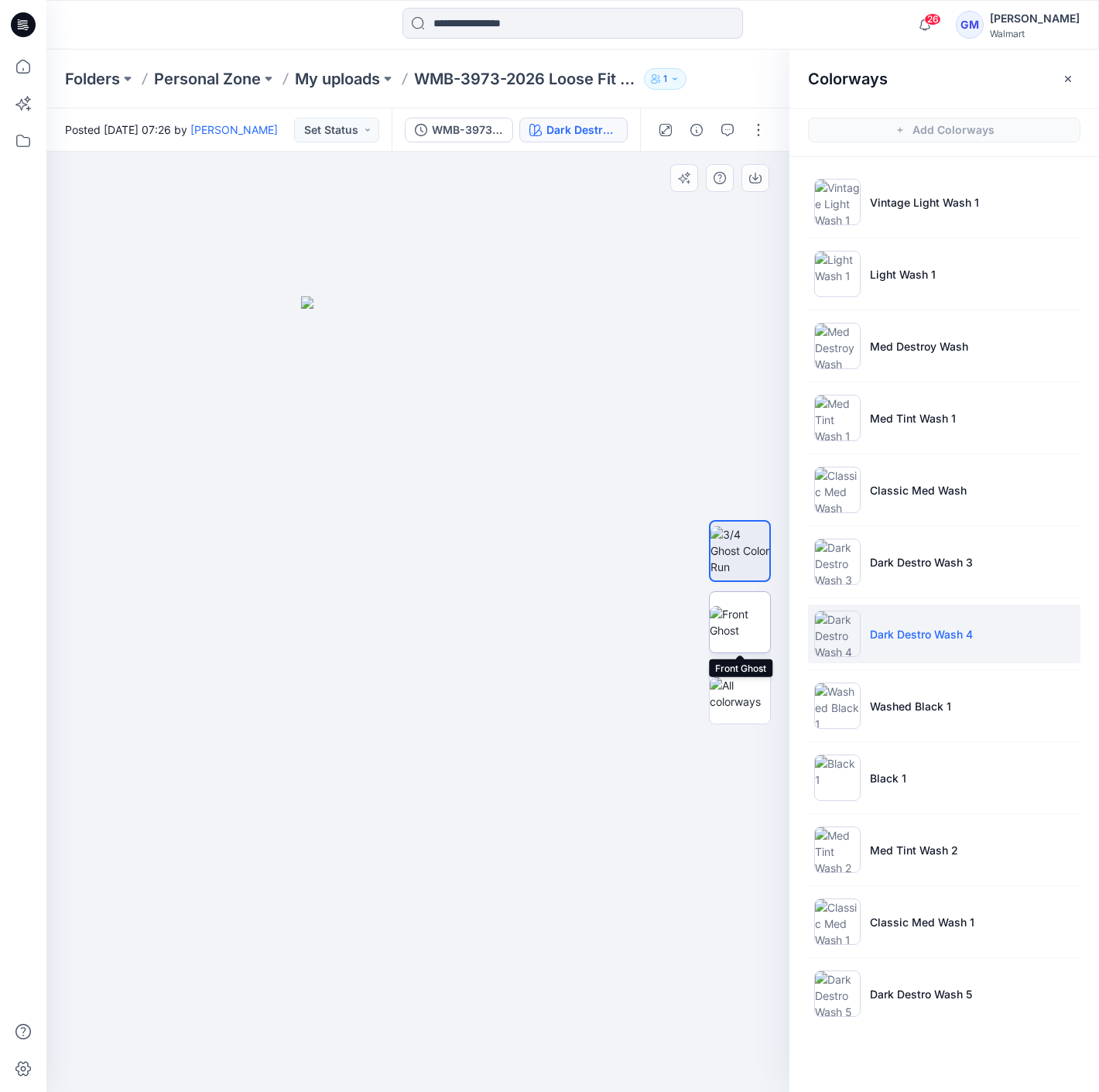
click at [725, 620] on img at bounding box center [739, 623] width 60 height 33
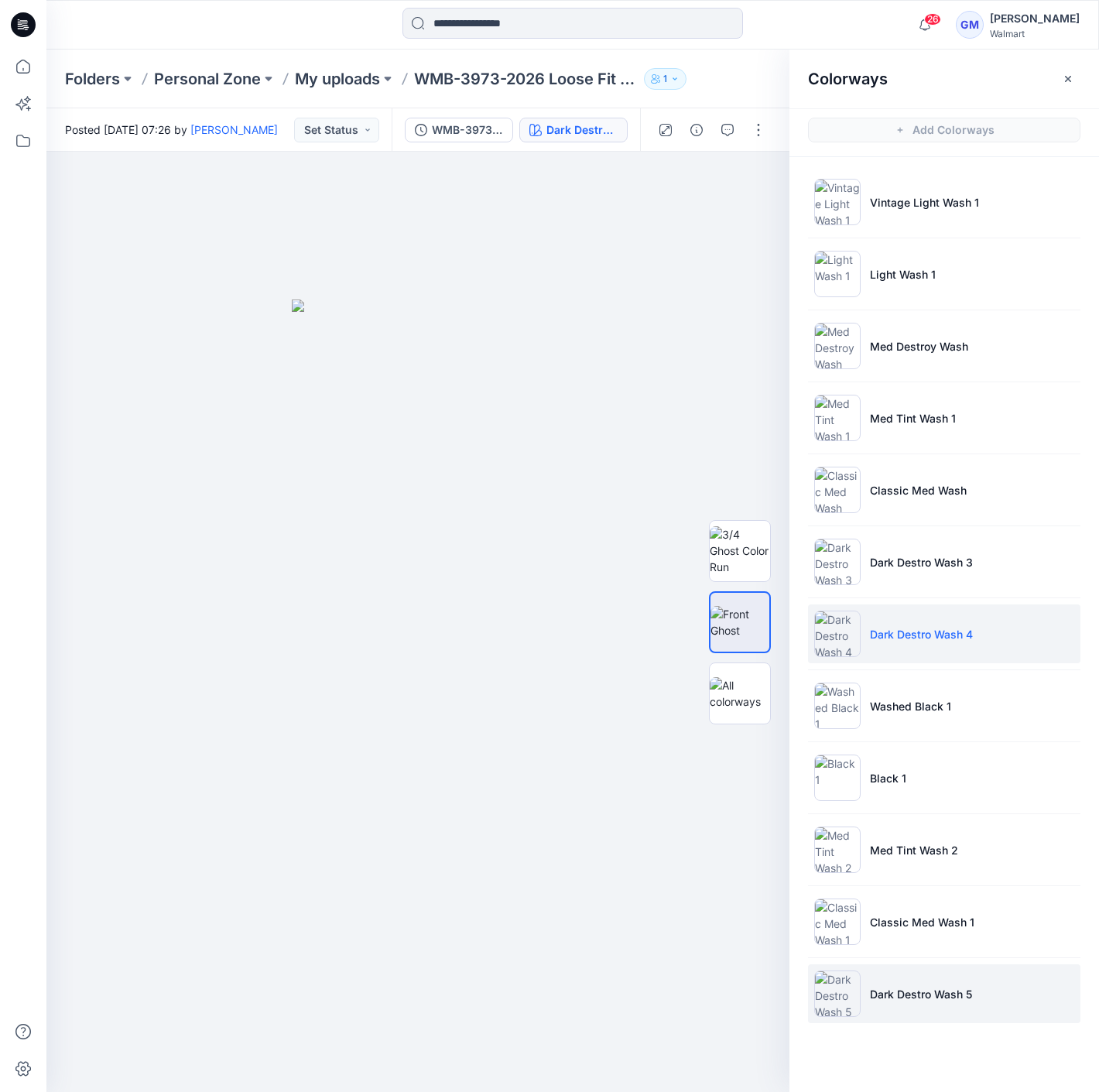
click at [899, 986] on p "Dark Destro Wash 5" at bounding box center [921, 994] width 102 height 16
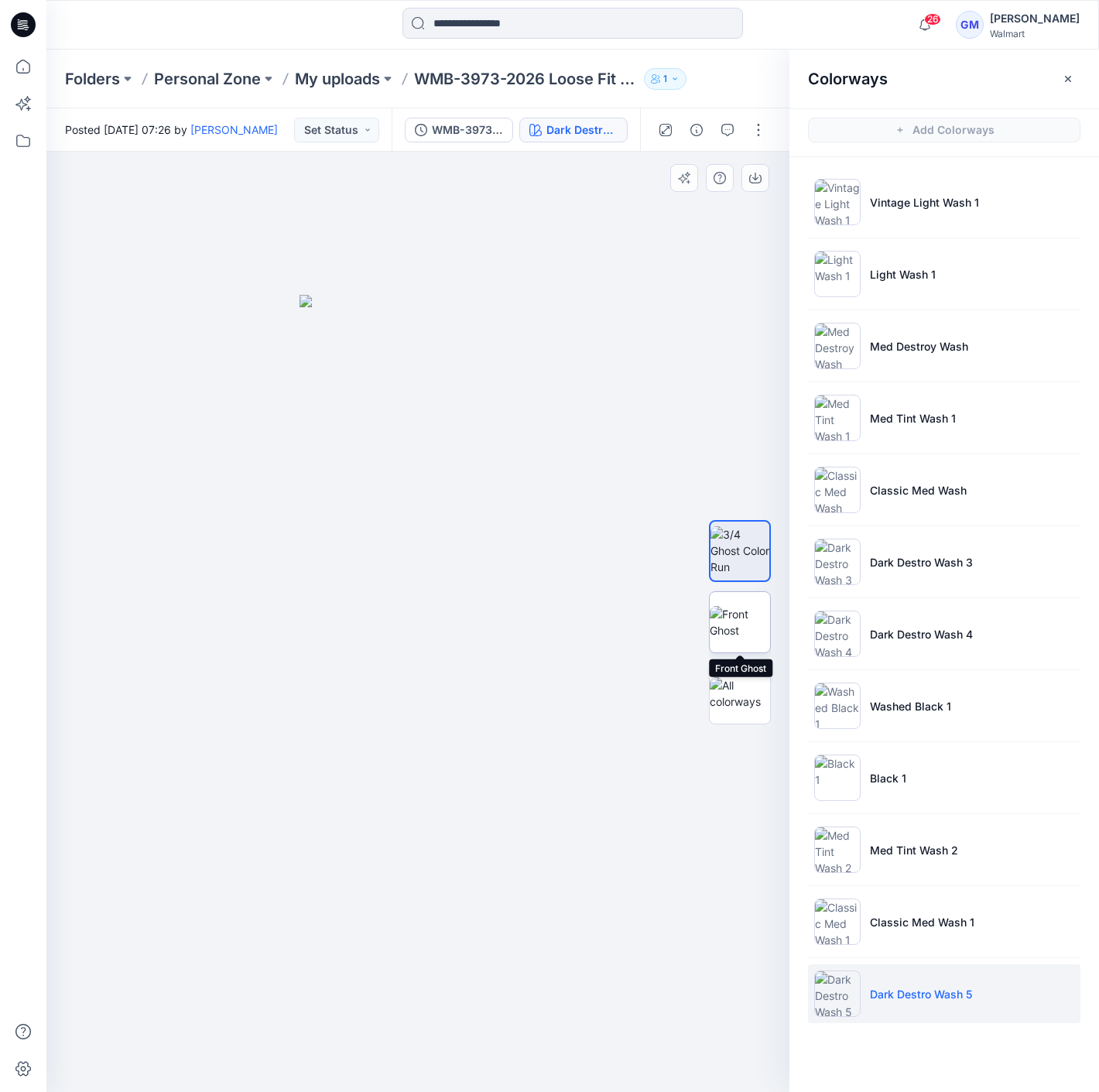
click at [769, 606] on img at bounding box center [739, 623] width 60 height 33
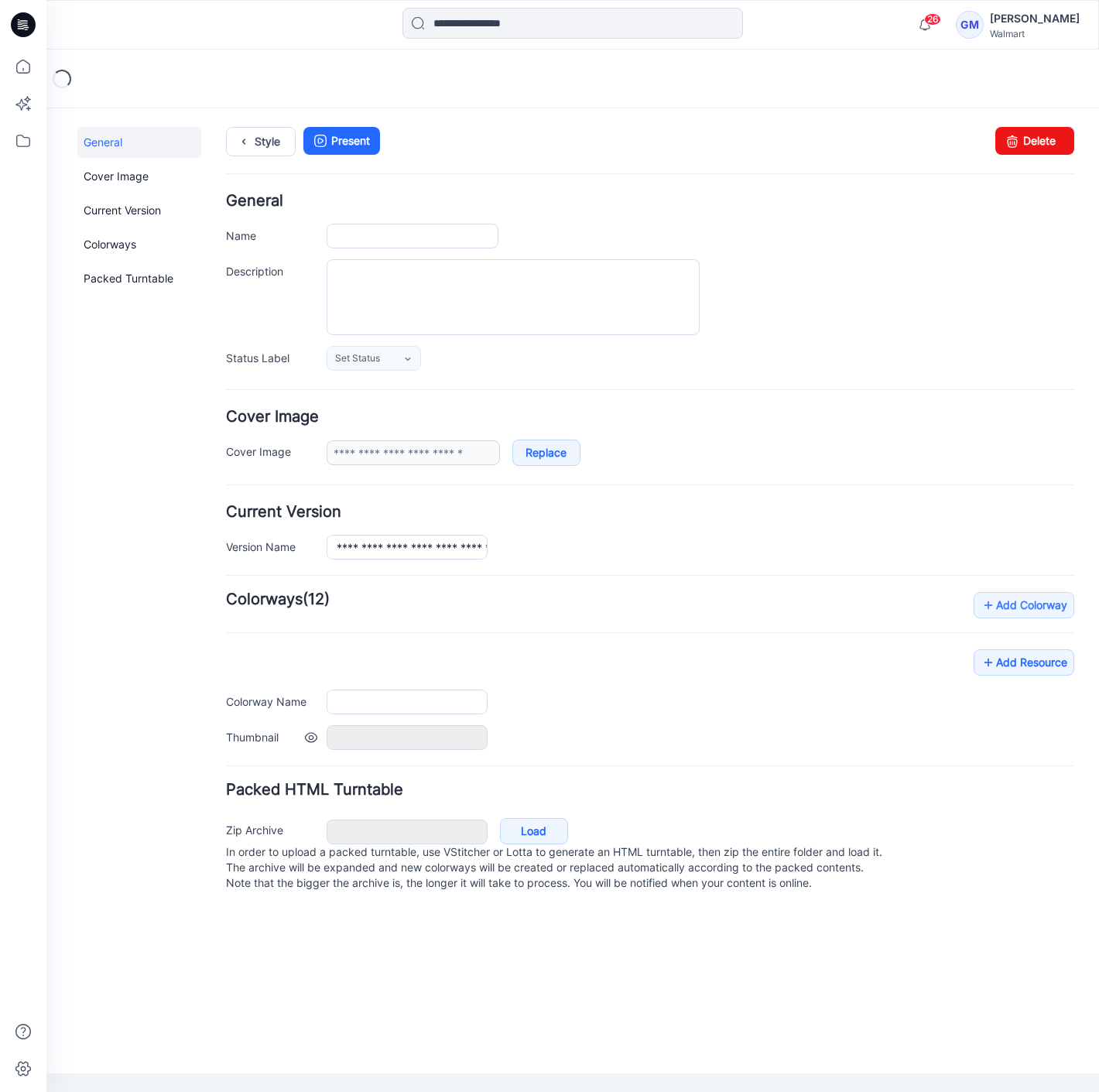
type input "**********"
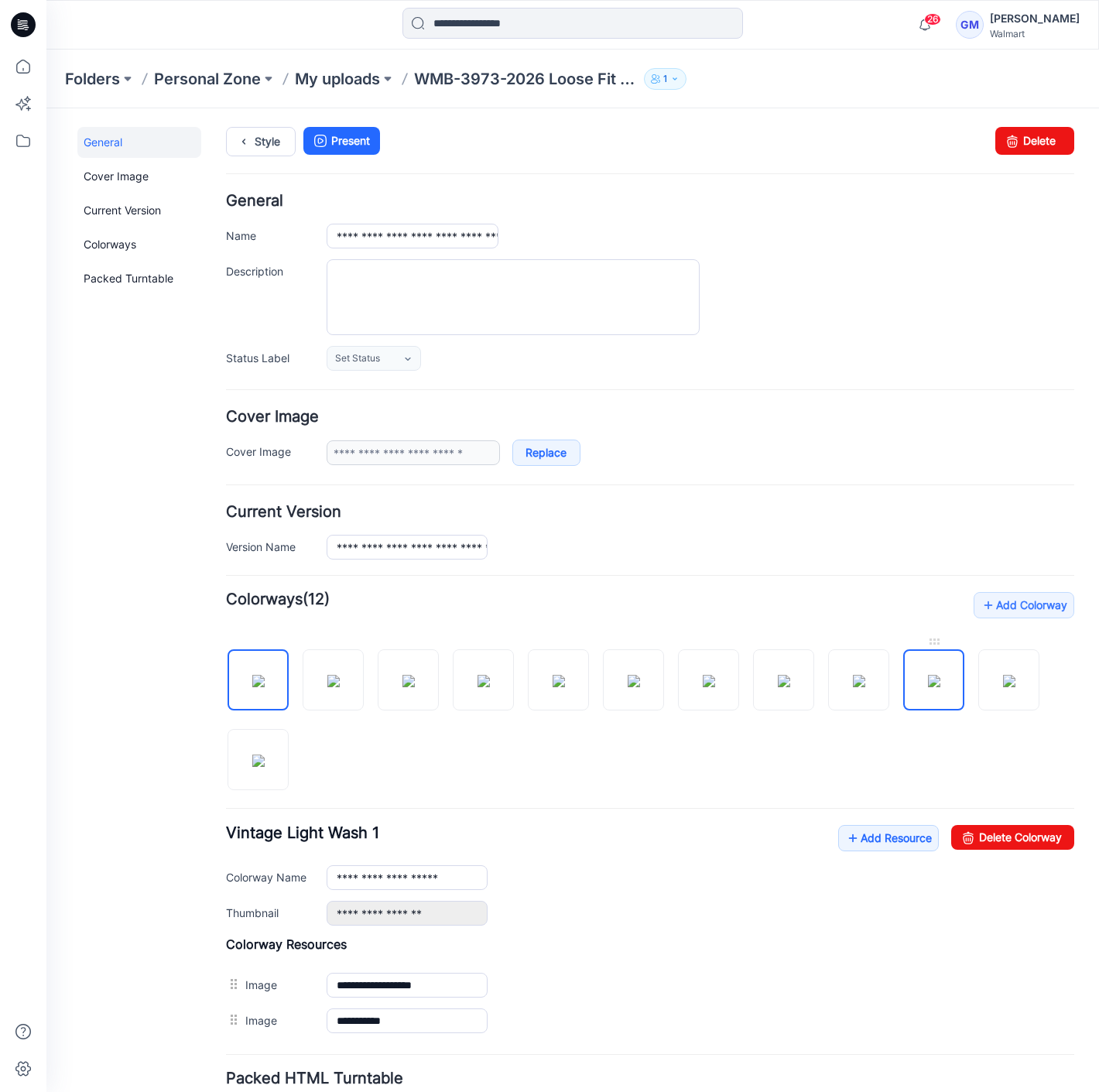
click at [930, 675] on img at bounding box center [934, 681] width 12 height 12
click at [415, 683] on img at bounding box center [409, 681] width 12 height 12
click at [490, 676] on img at bounding box center [483, 681] width 12 height 12
click at [488, 687] on img at bounding box center [483, 681] width 12 height 12
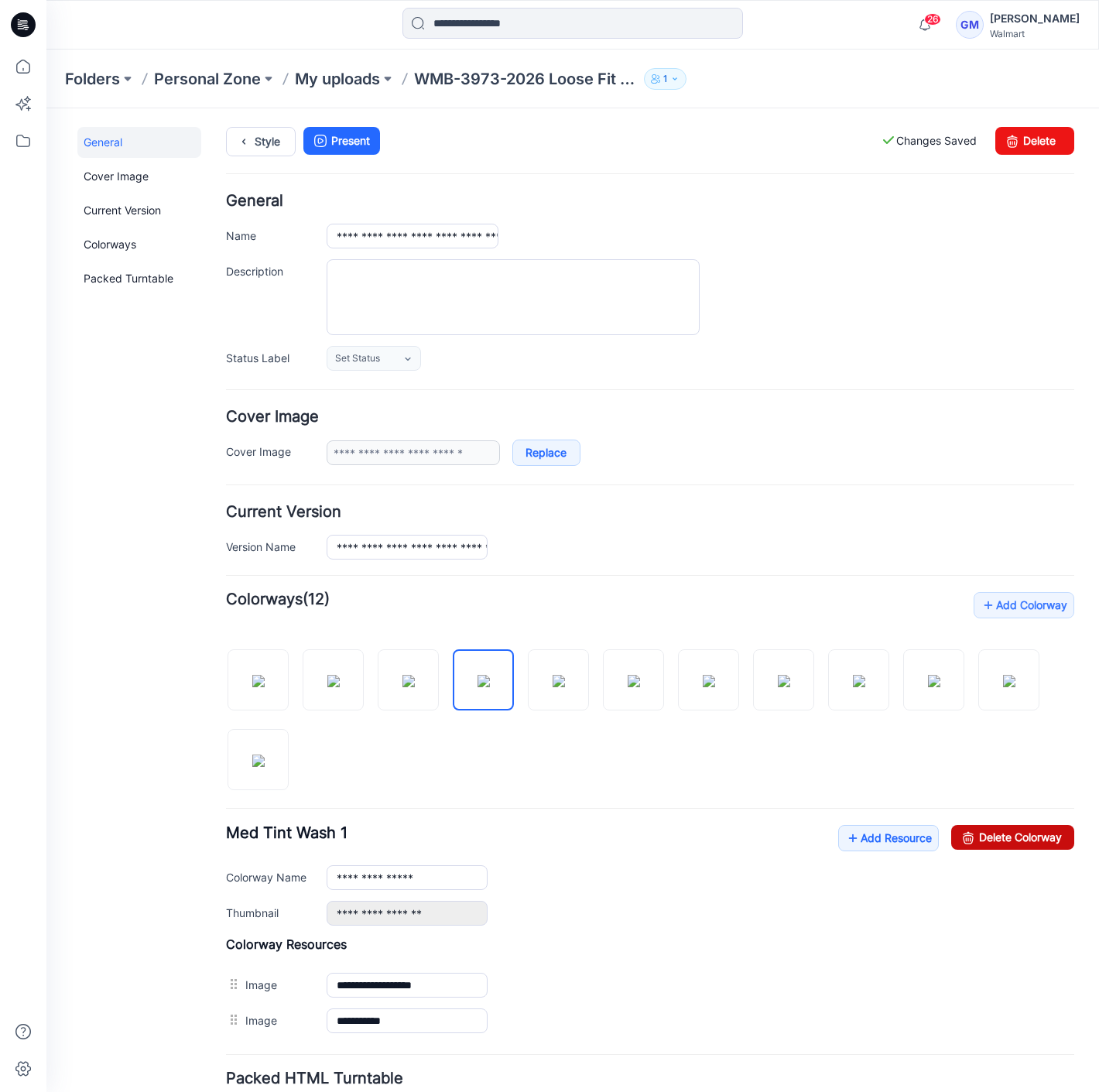
drag, startPoint x: 963, startPoint y: 831, endPoint x: 679, endPoint y: 162, distance: 726.8
click at [964, 832] on link "Delete Colorway" at bounding box center [1013, 837] width 123 height 25
type input "**********"
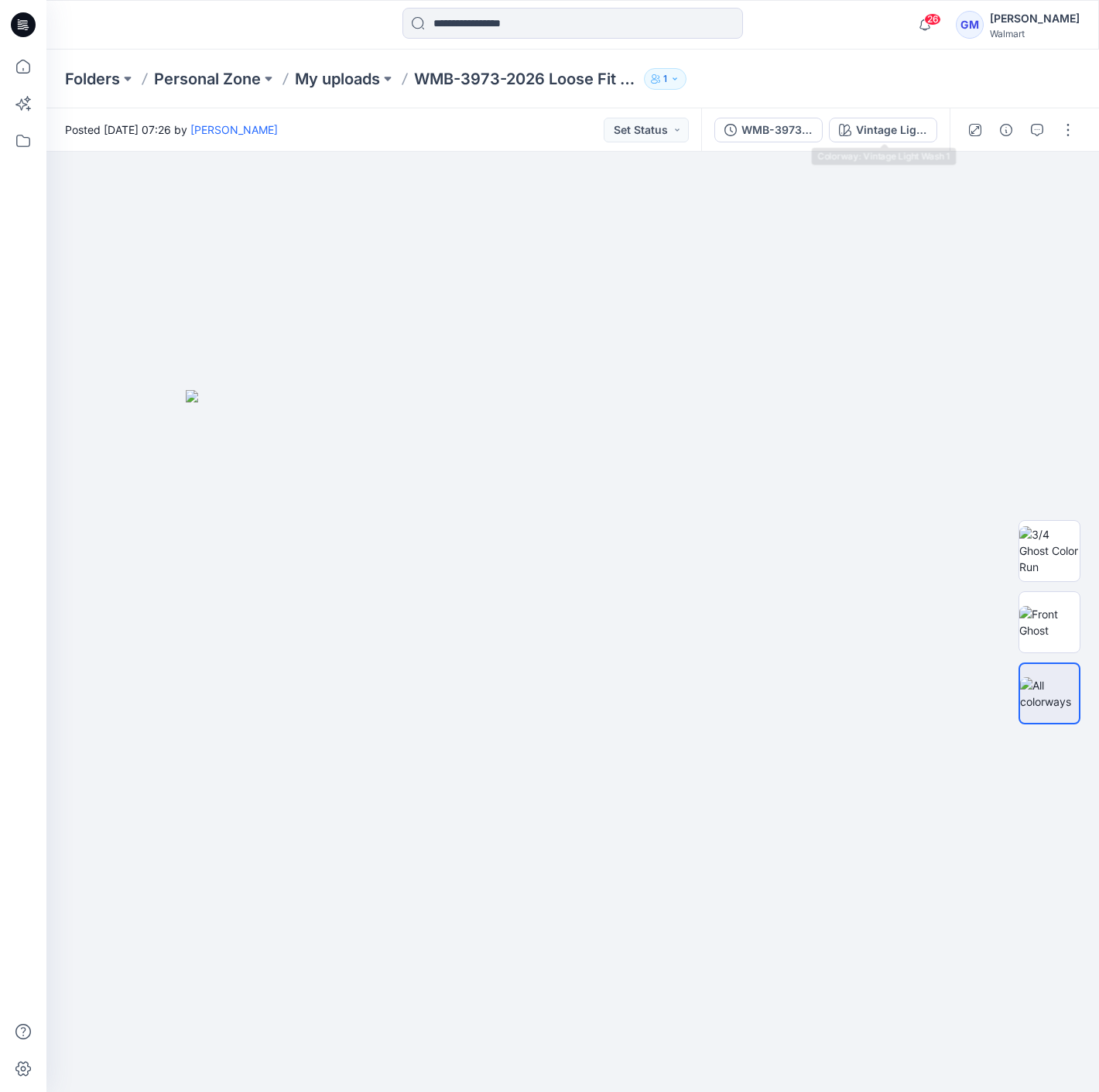
click at [875, 116] on div "WMB-3973-2026 Loose Fit Denim_Styling_Wash Tested Vintage Light Wash 1" at bounding box center [826, 130] width 248 height 43
click at [869, 124] on div "Vintage Light Wash 1" at bounding box center [891, 130] width 71 height 17
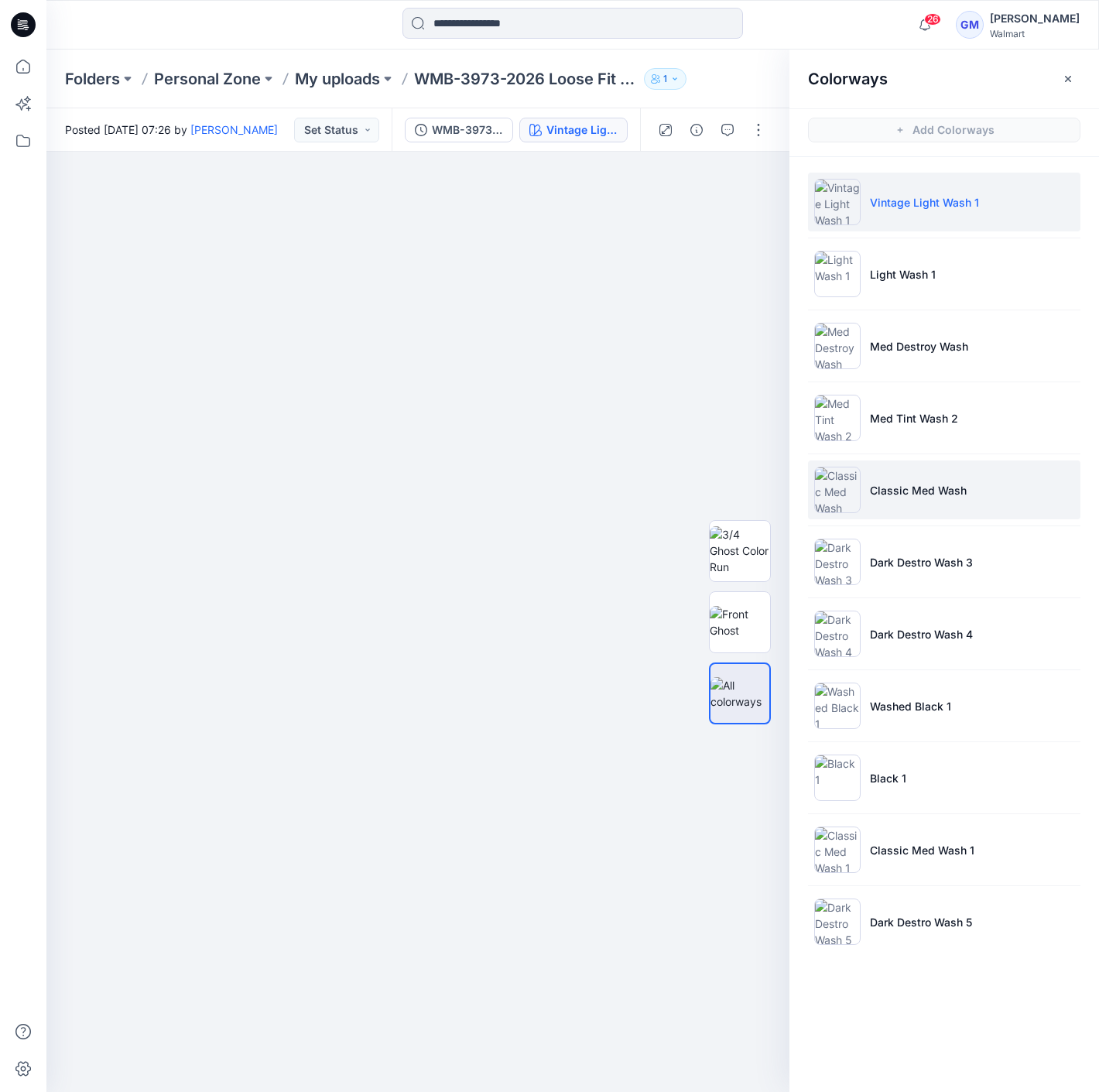
click at [933, 475] on li "Classic Med Wash" at bounding box center [944, 489] width 273 height 59
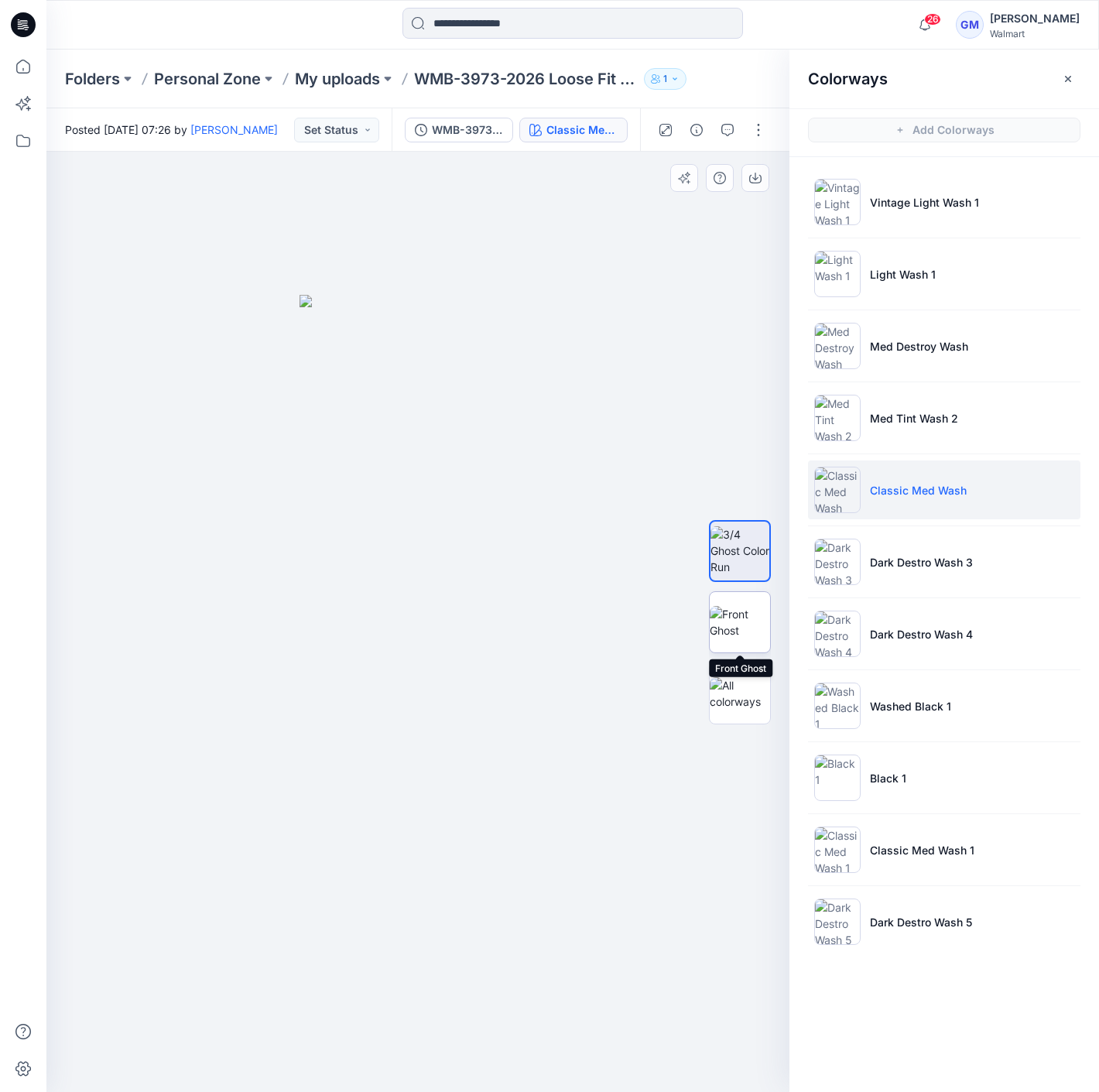
click at [749, 623] on img at bounding box center [739, 623] width 60 height 33
click at [760, 122] on button "button" at bounding box center [758, 130] width 25 height 25
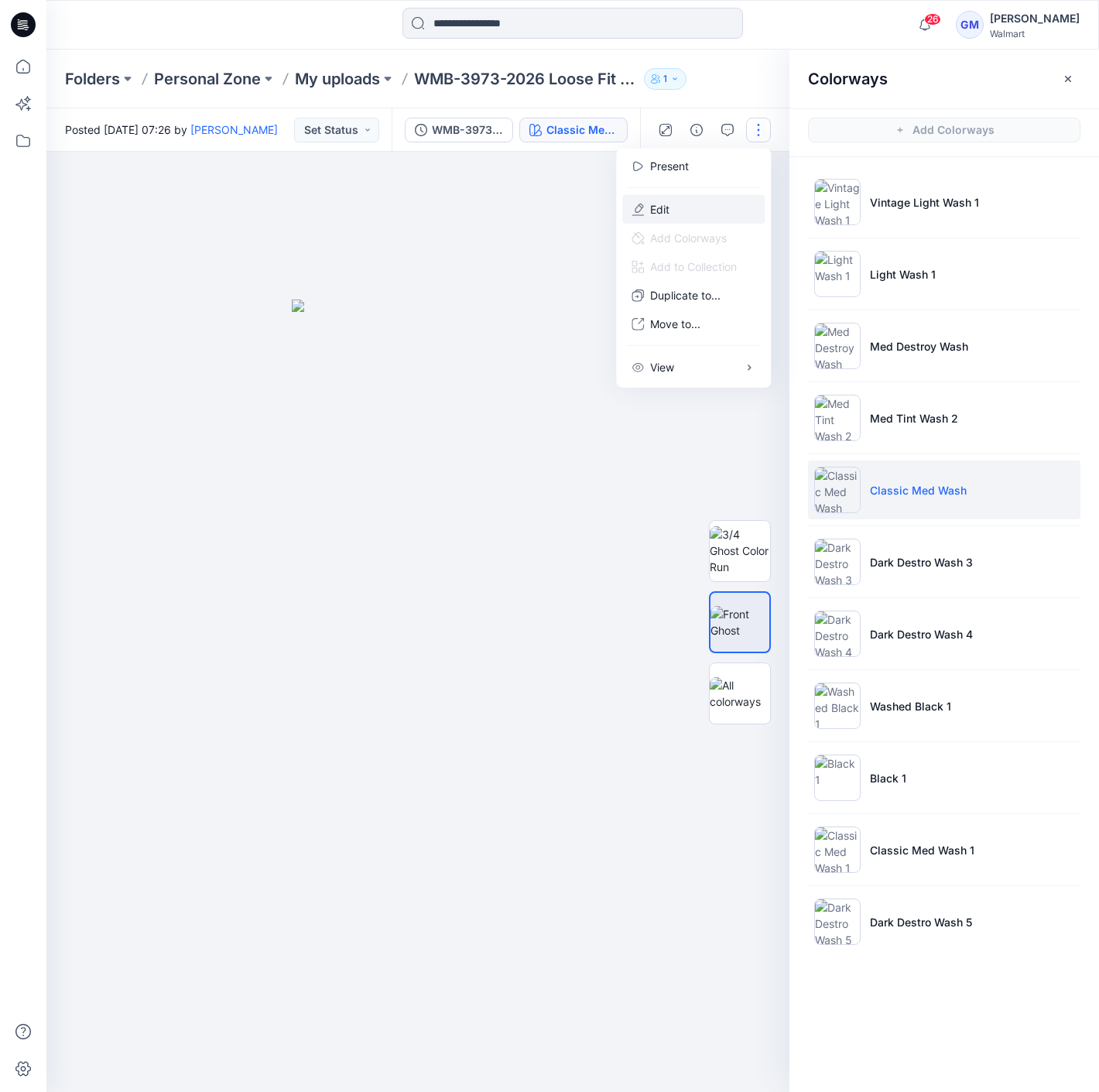
click at [701, 202] on button "Edit" at bounding box center [694, 209] width 142 height 29
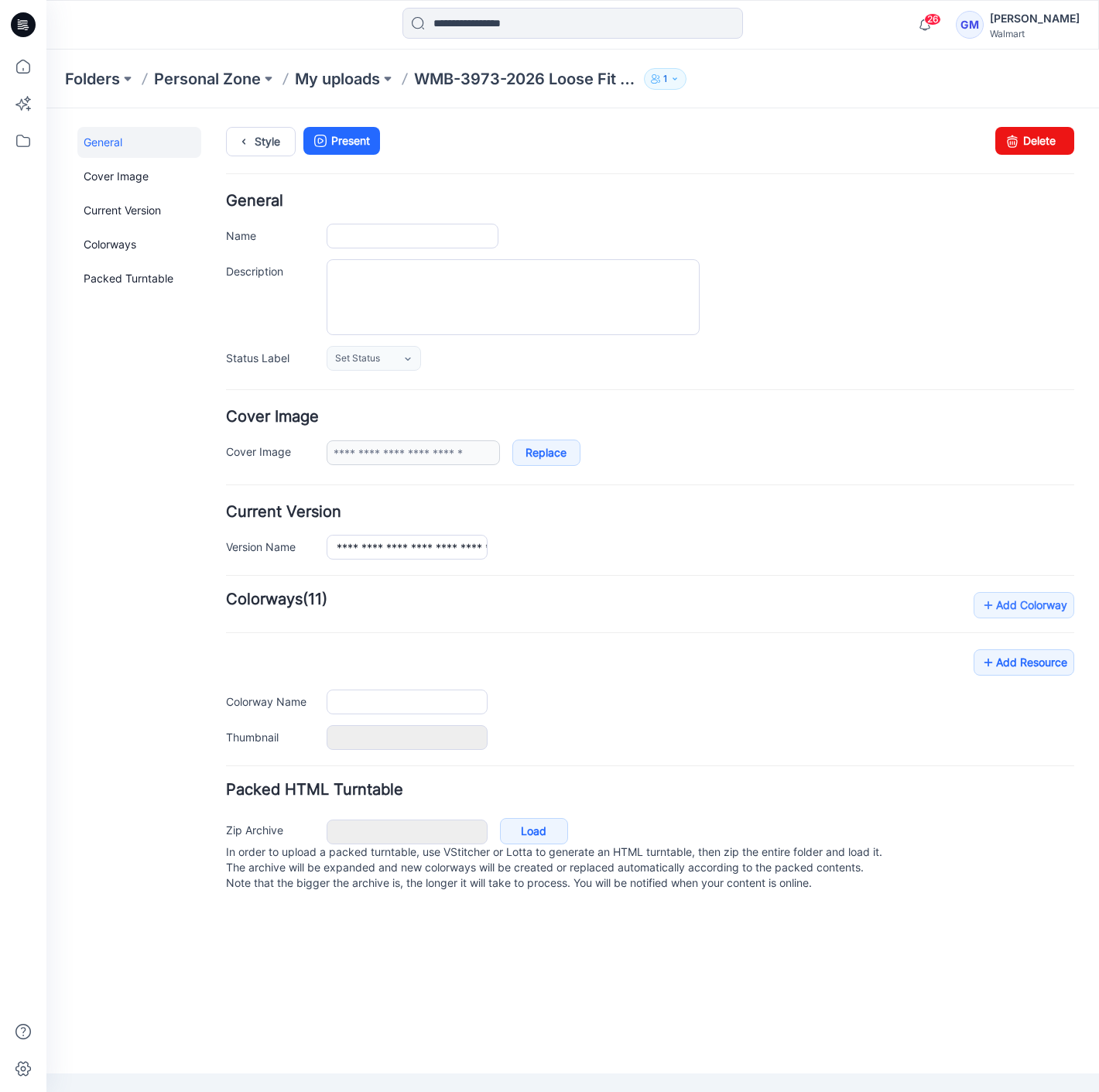
type input "**********"
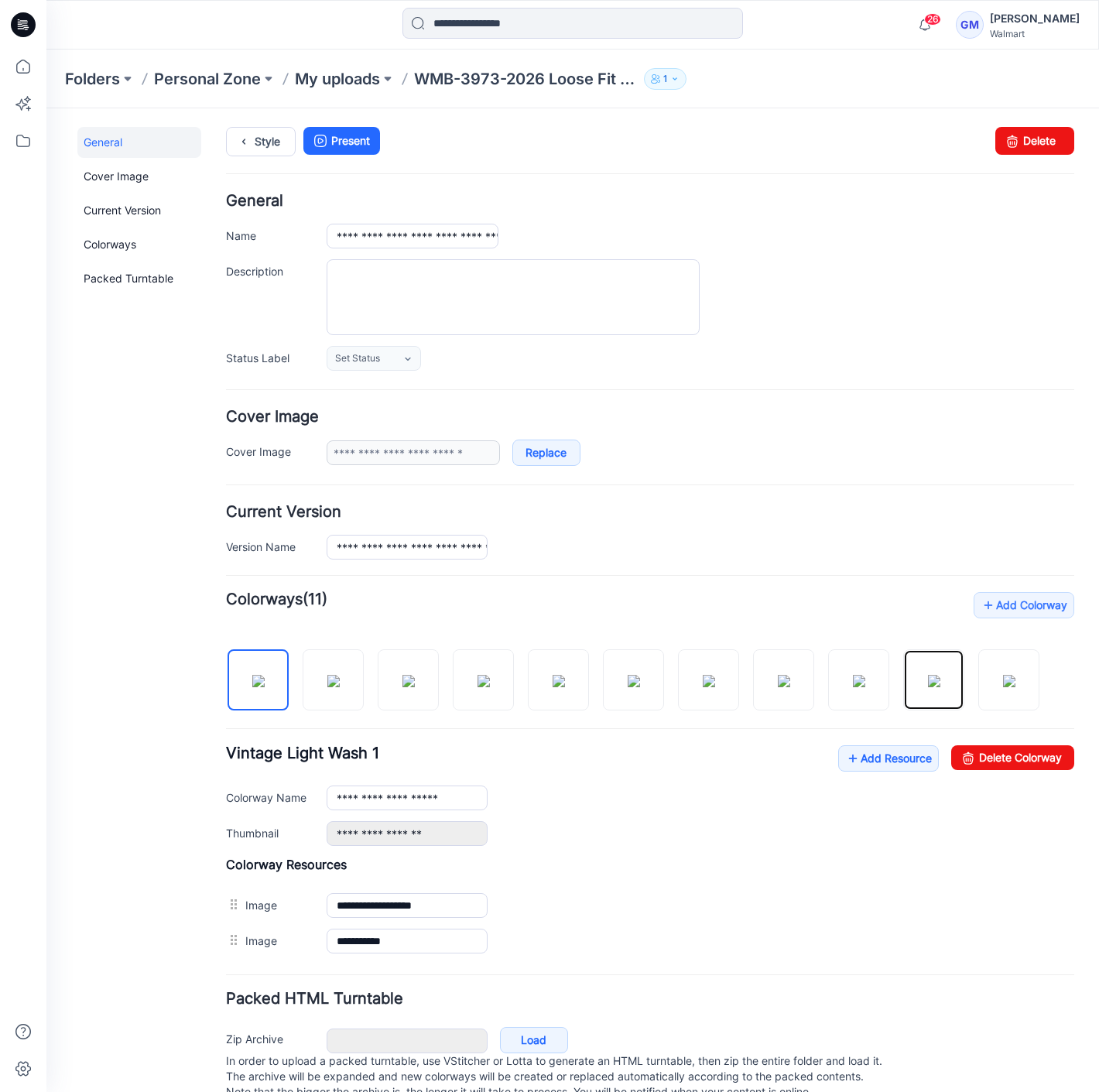
drag, startPoint x: 933, startPoint y: 648, endPoint x: 967, endPoint y: 655, distance: 34.7
click at [844, 625] on div "Add Colorway Colorways (11) Vintage Light Wash 1 Add Resource Delete Colorway C…" at bounding box center [650, 776] width 848 height 367
click at [555, 675] on img at bounding box center [558, 681] width 12 height 12
click at [553, 675] on img at bounding box center [558, 681] width 12 height 12
click at [640, 687] on img at bounding box center [633, 681] width 12 height 12
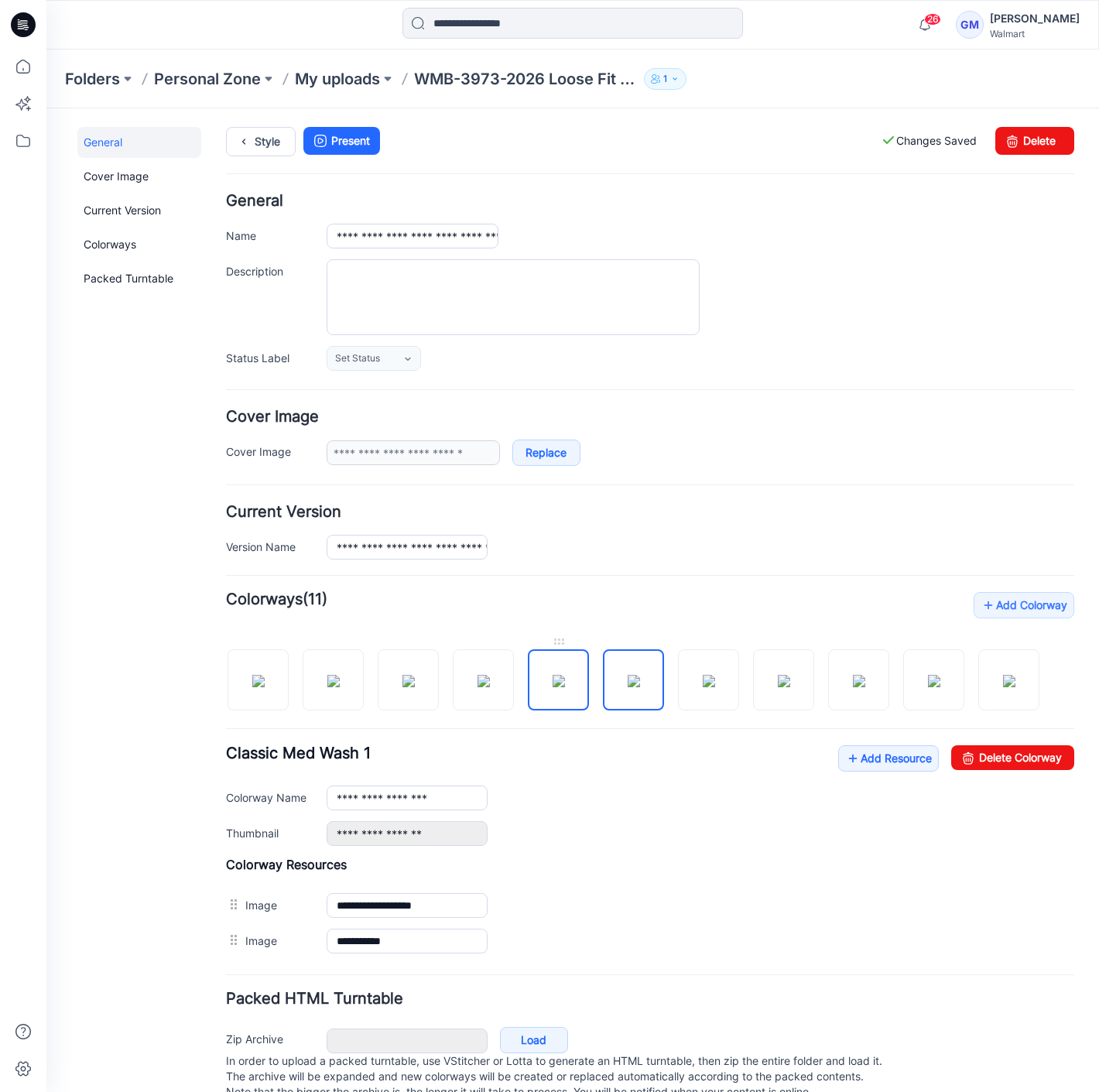
click at [552, 678] on img at bounding box center [558, 681] width 12 height 12
click at [985, 755] on link "Delete Colorway" at bounding box center [1013, 758] width 123 height 25
type input "**********"
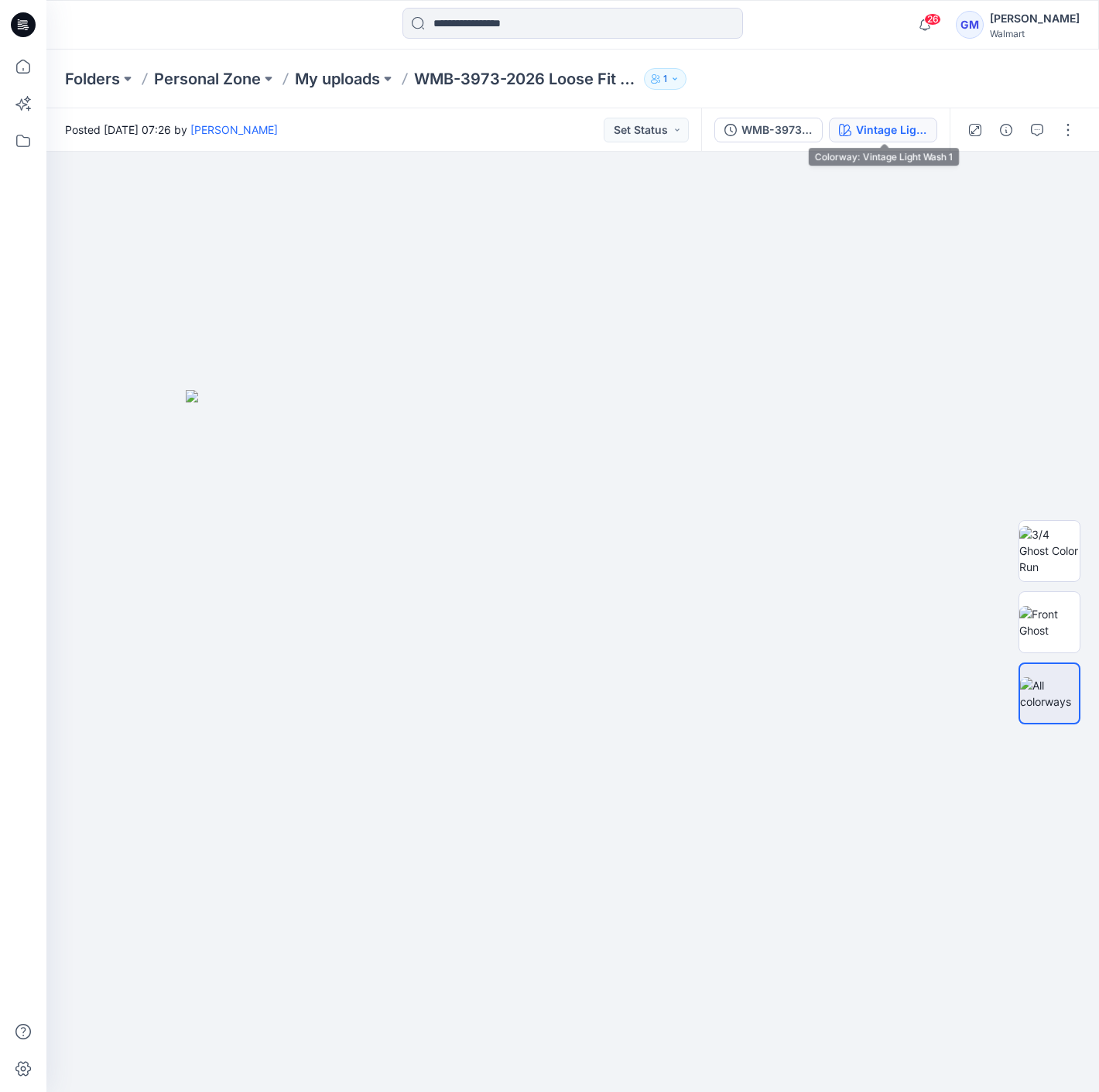
click at [876, 124] on div "Vintage Light Wash 1" at bounding box center [891, 130] width 71 height 17
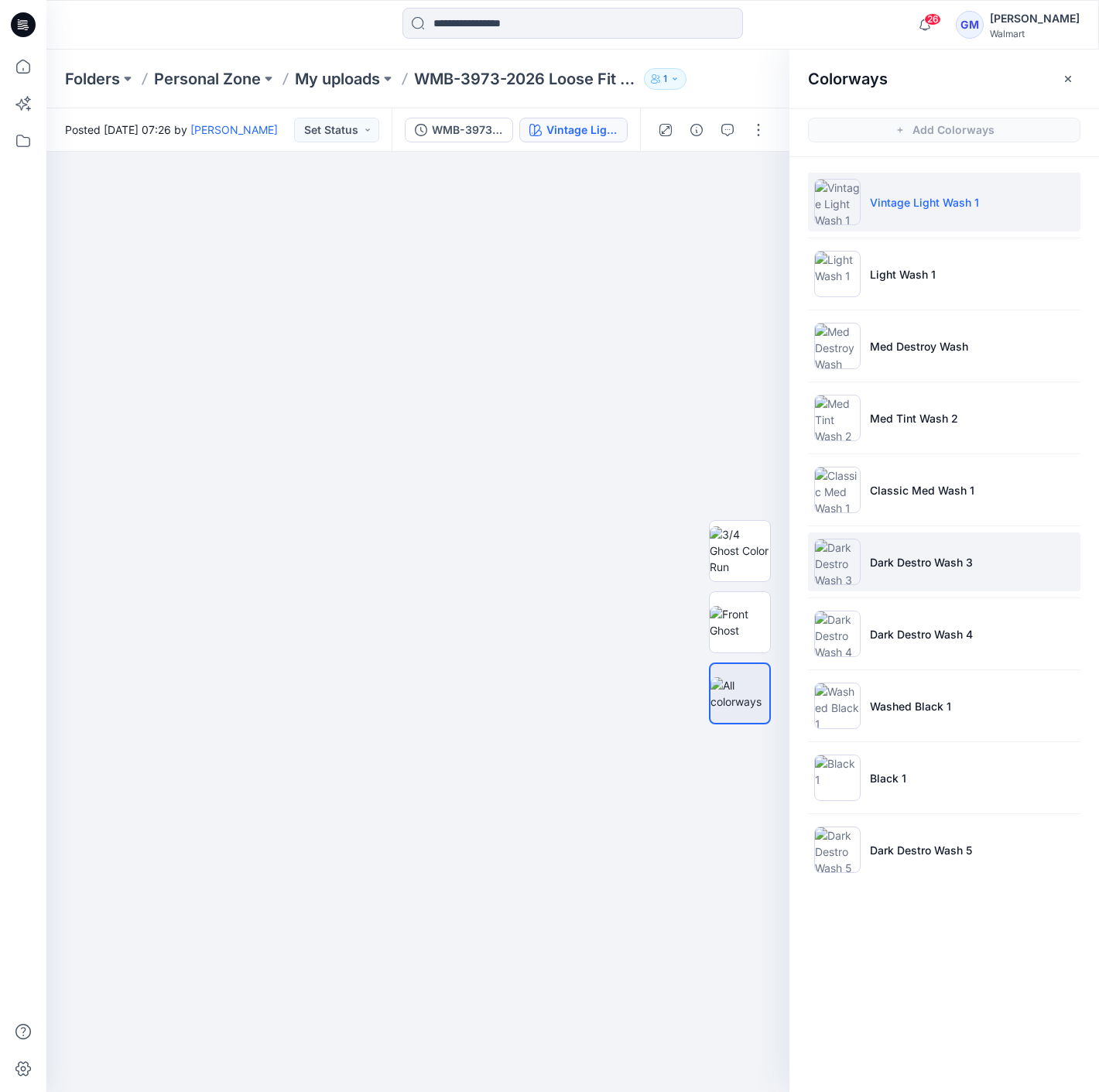
click at [965, 559] on p "Dark Destro Wash 3" at bounding box center [922, 562] width 103 height 16
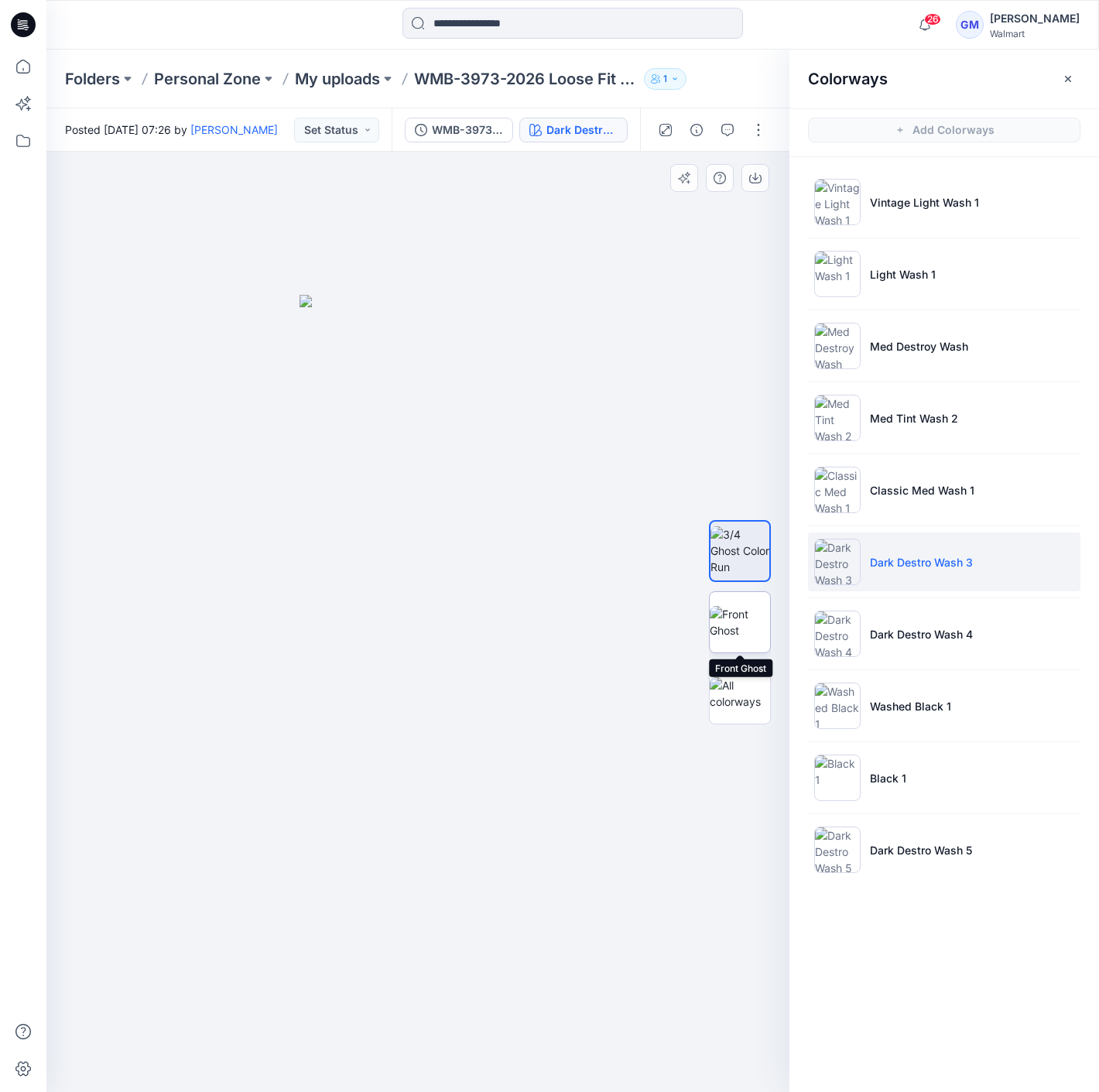
click at [747, 633] on img at bounding box center [739, 623] width 60 height 33
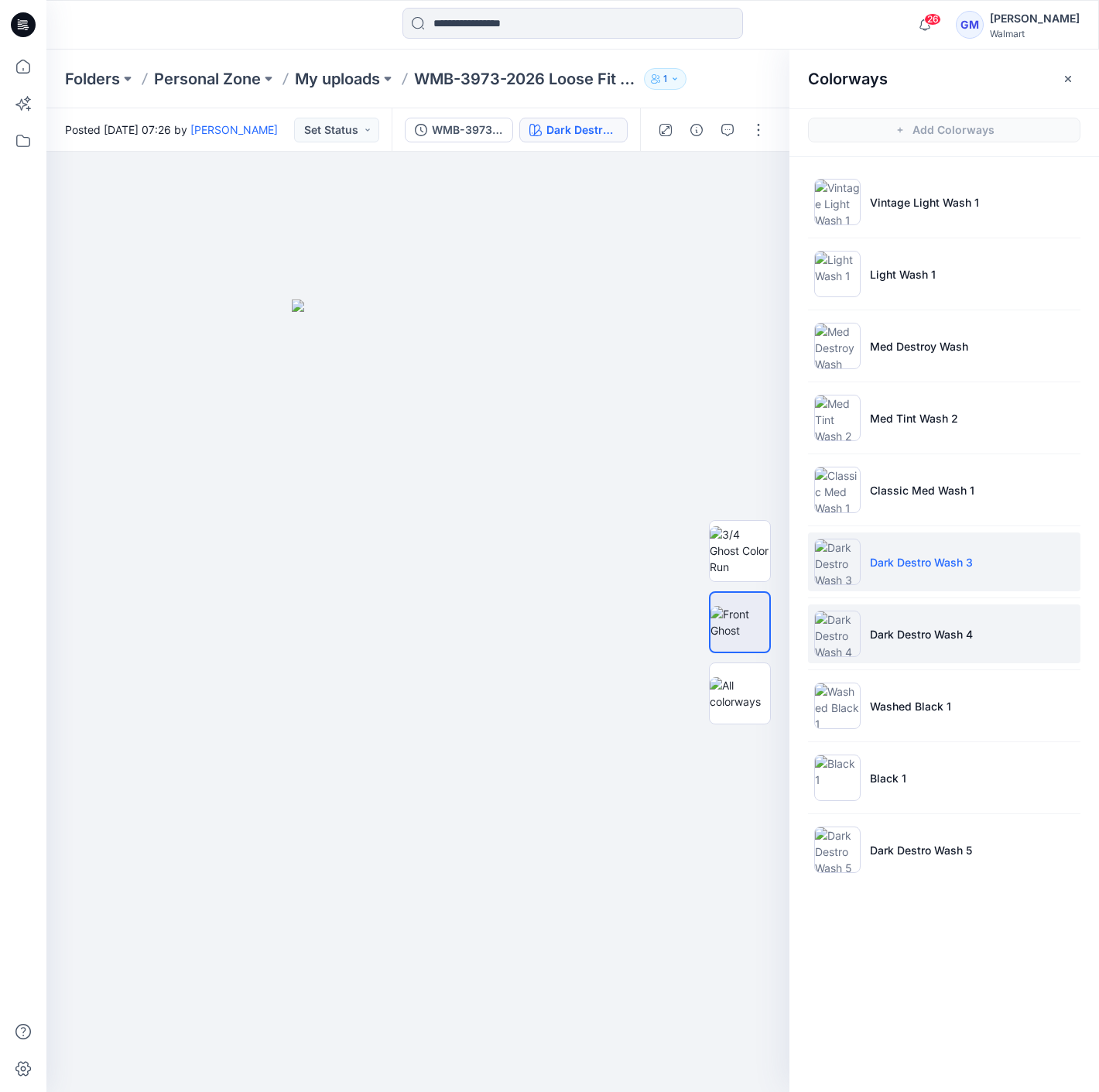
click at [904, 612] on li "Dark Destro Wash 4" at bounding box center [944, 633] width 273 height 59
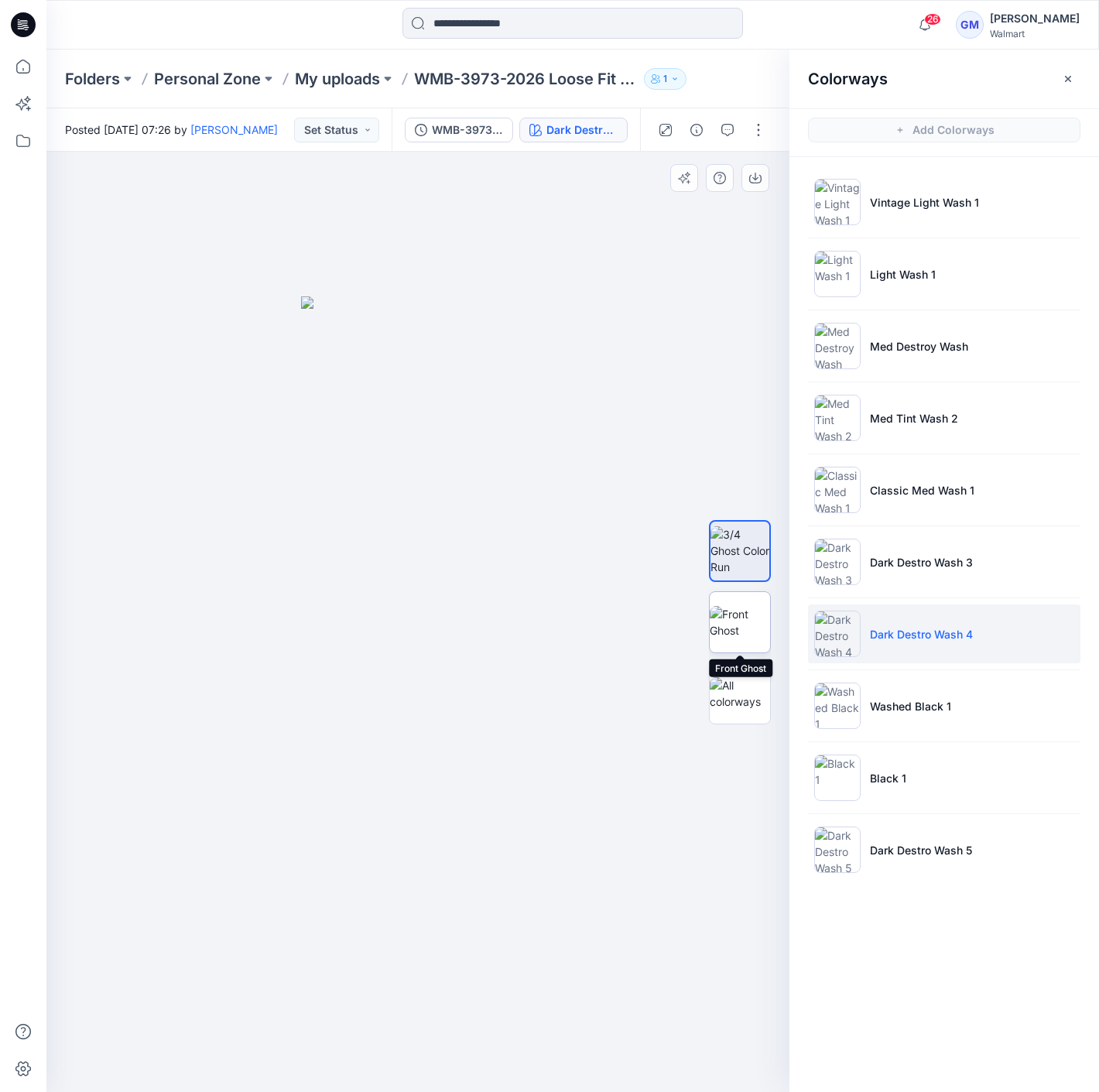
click at [726, 609] on img at bounding box center [739, 623] width 60 height 33
click at [760, 124] on button "button" at bounding box center [758, 130] width 25 height 25
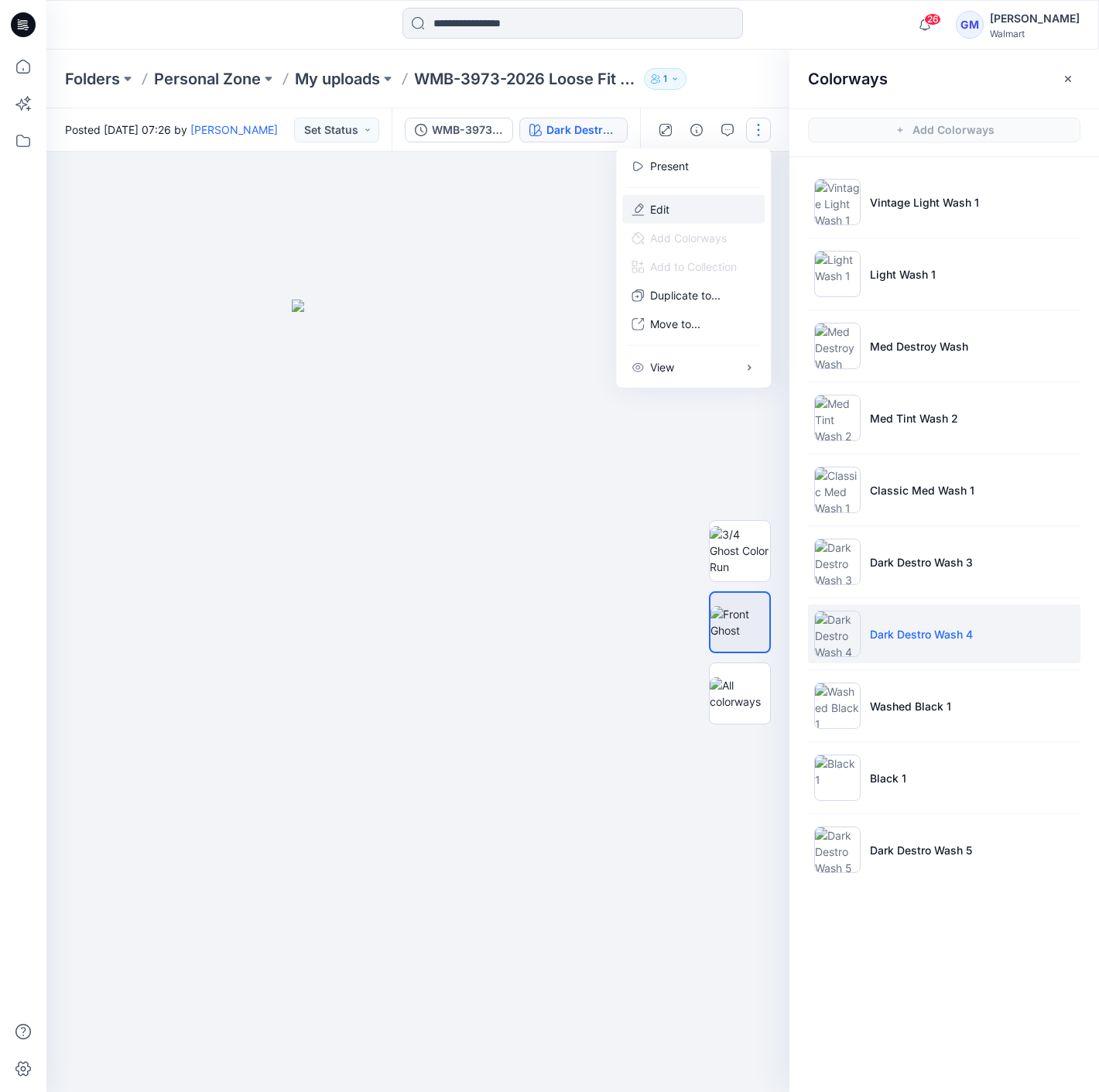
click at [729, 202] on button "Edit" at bounding box center [694, 209] width 142 height 29
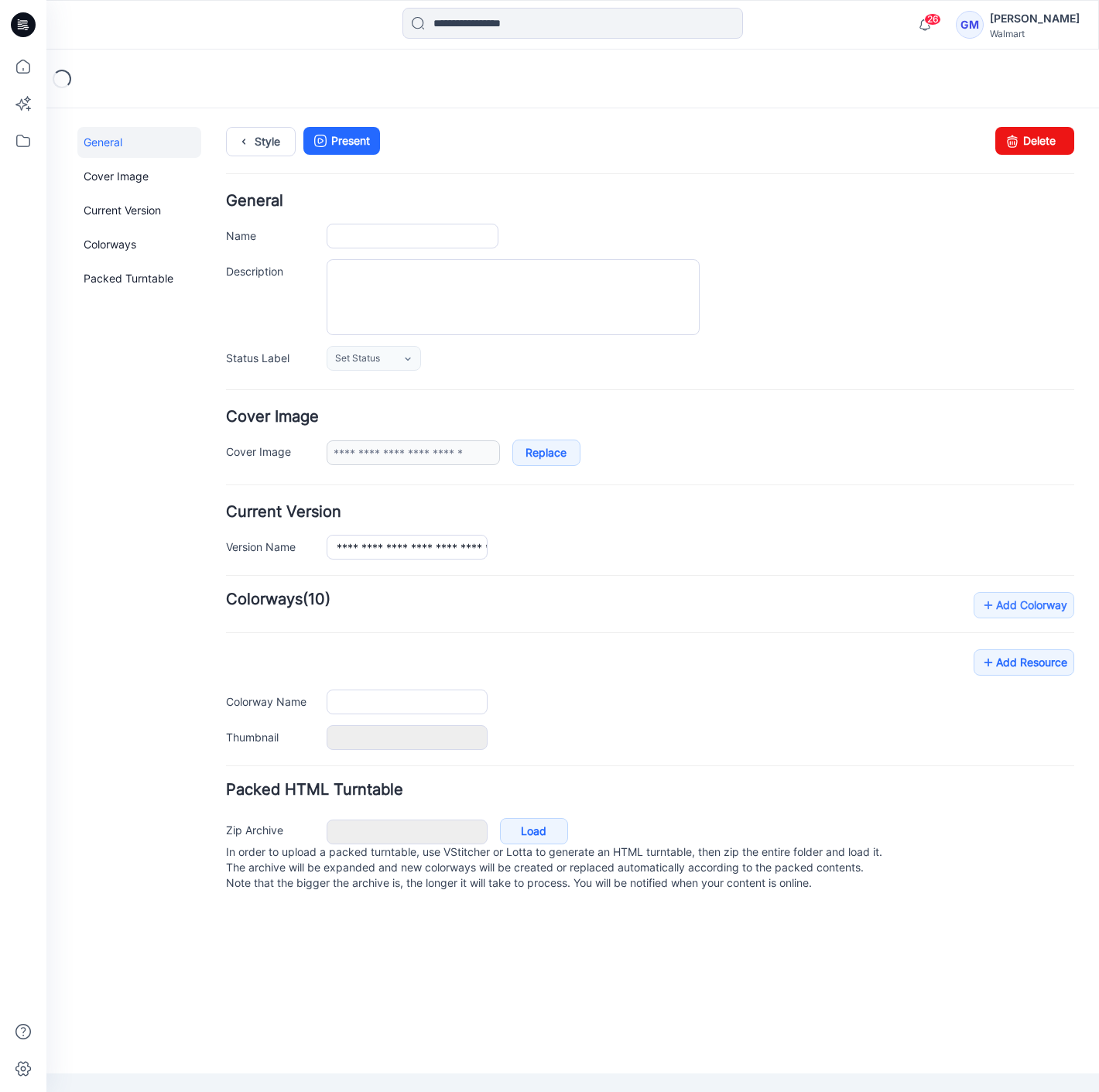
type input "**********"
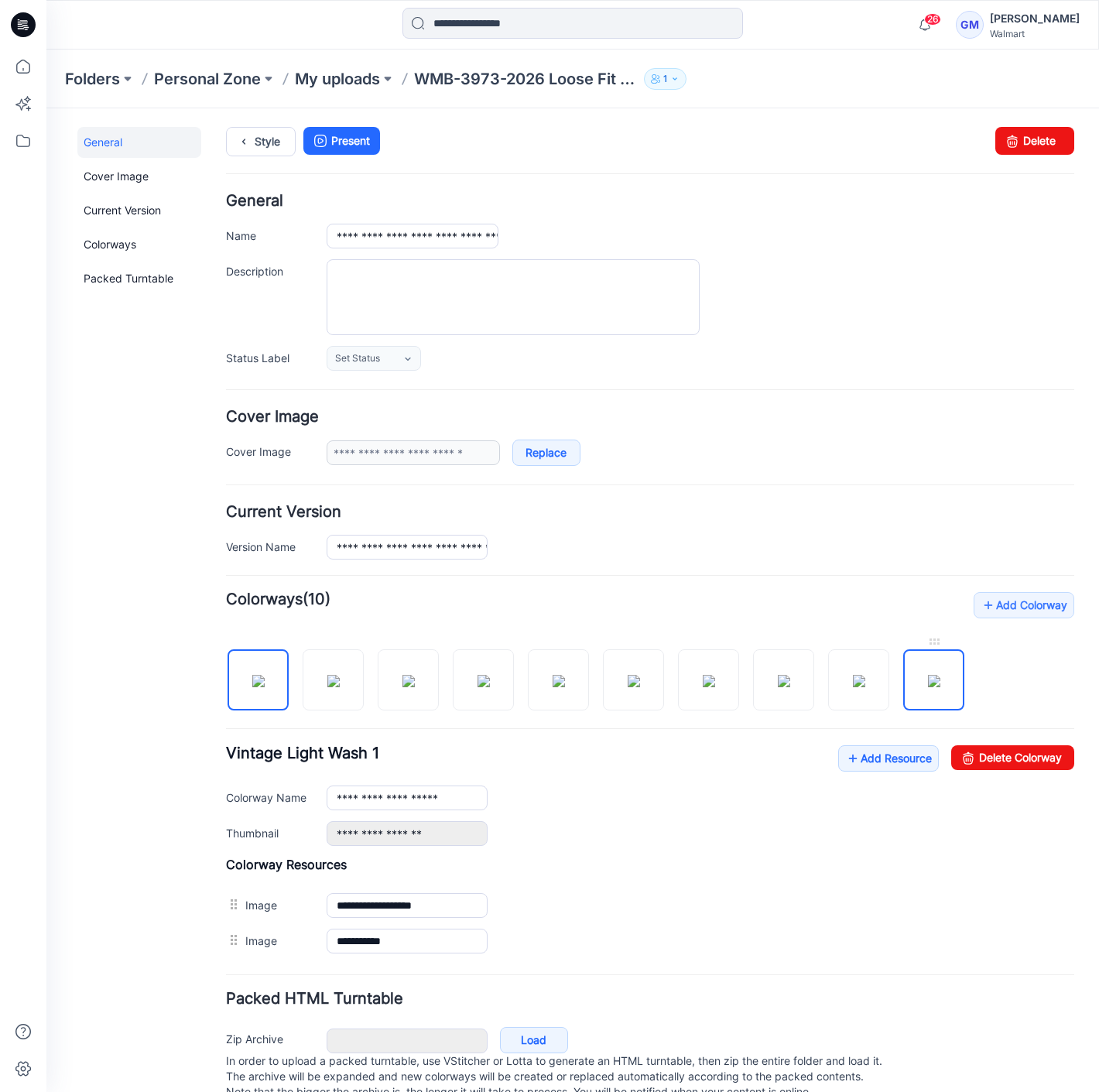
click at [940, 675] on img at bounding box center [934, 681] width 12 height 12
click at [635, 675] on img at bounding box center [633, 681] width 12 height 12
click at [778, 678] on img at bounding box center [784, 681] width 12 height 12
click at [637, 683] on img at bounding box center [633, 681] width 12 height 12
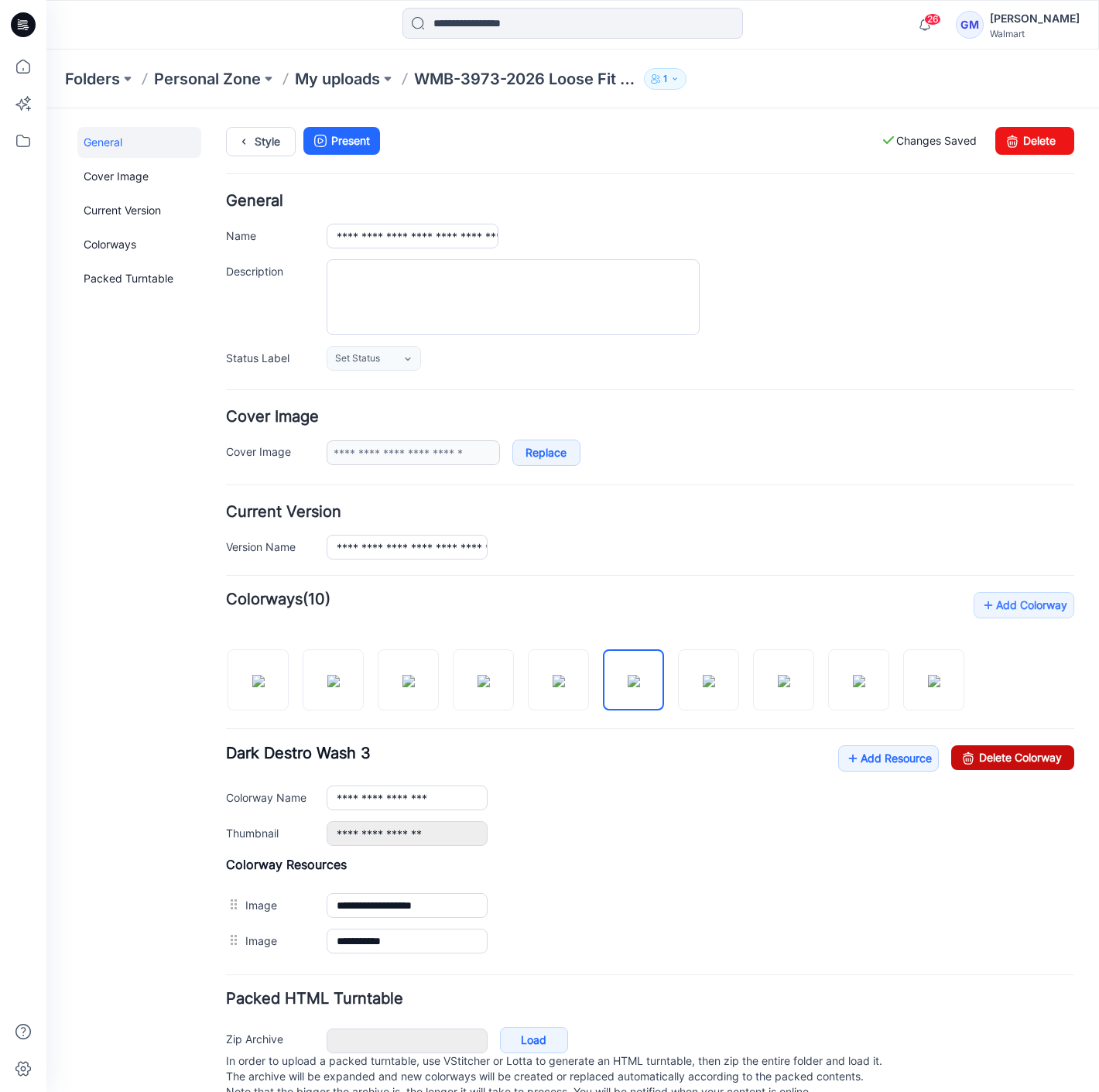
drag, startPoint x: 697, startPoint y: 171, endPoint x: 1044, endPoint y: 762, distance: 685.3
click at [1044, 762] on link "Delete Colorway" at bounding box center [1013, 758] width 123 height 25
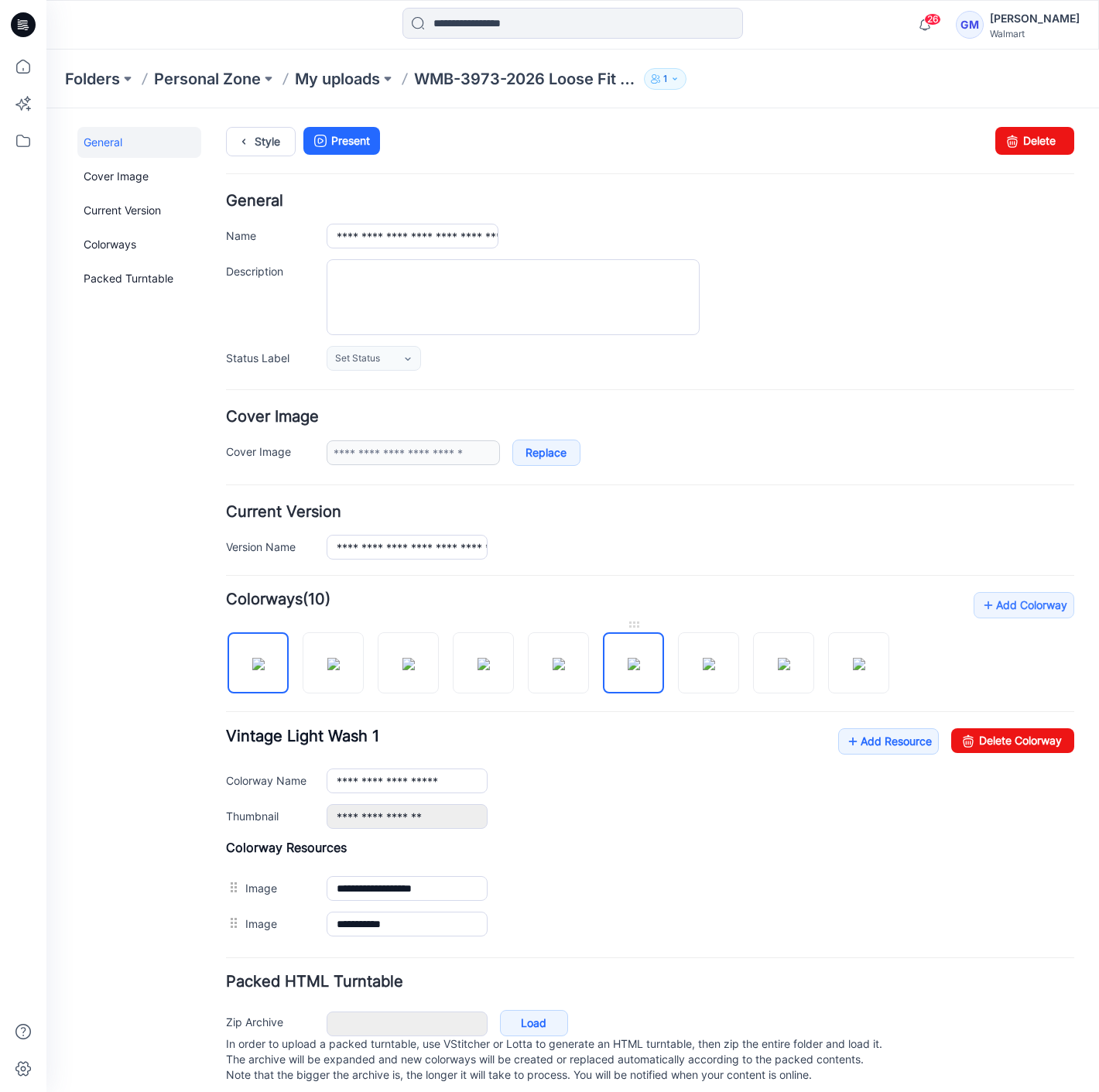
click at [639, 670] on img at bounding box center [633, 664] width 12 height 12
click at [957, 730] on icon at bounding box center [968, 740] width 22 height 25
click at [640, 662] on img at bounding box center [633, 664] width 12 height 12
type input "**********"
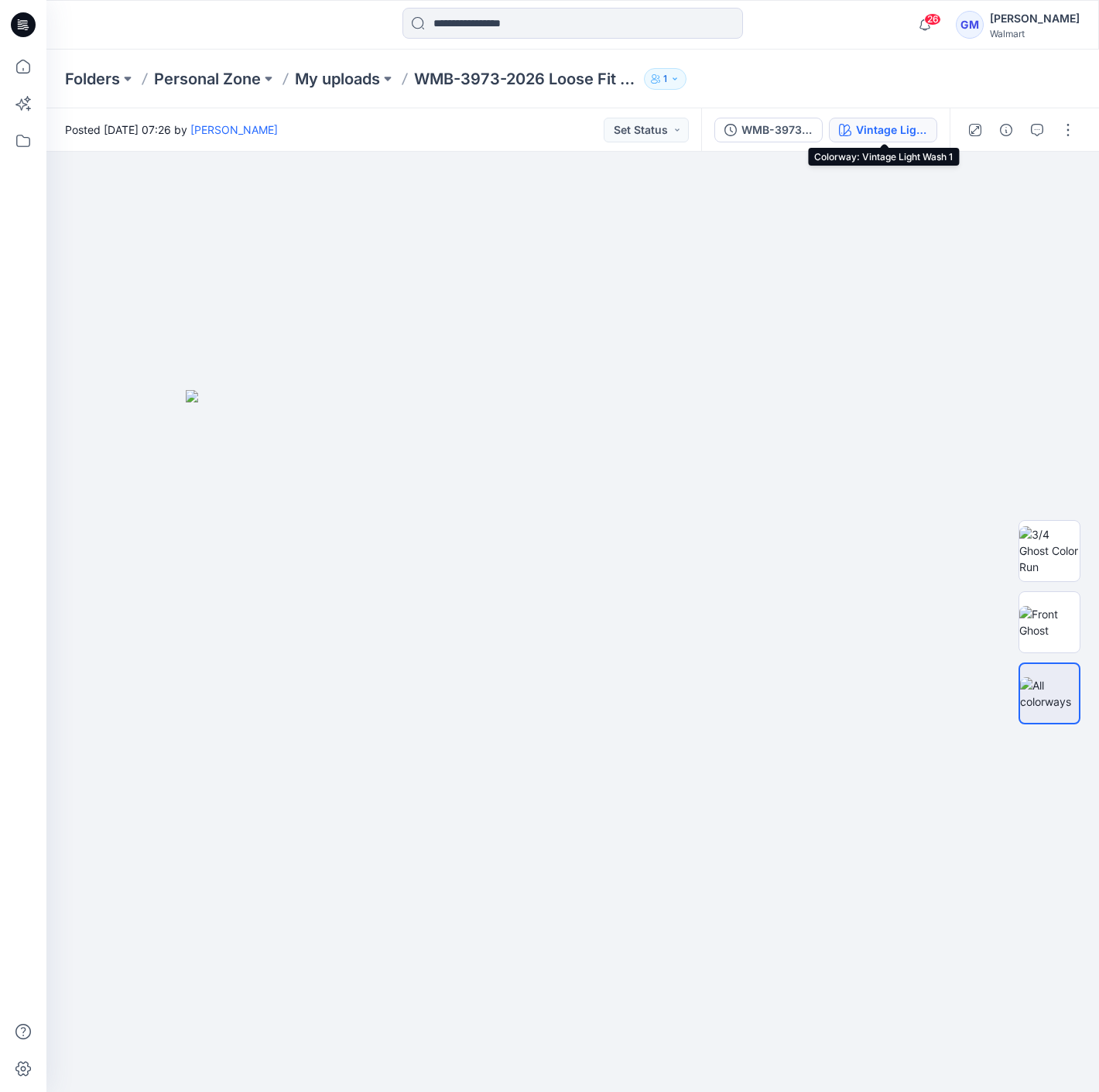
click at [859, 120] on button "Vintage Light Wash 1" at bounding box center [883, 130] width 109 height 25
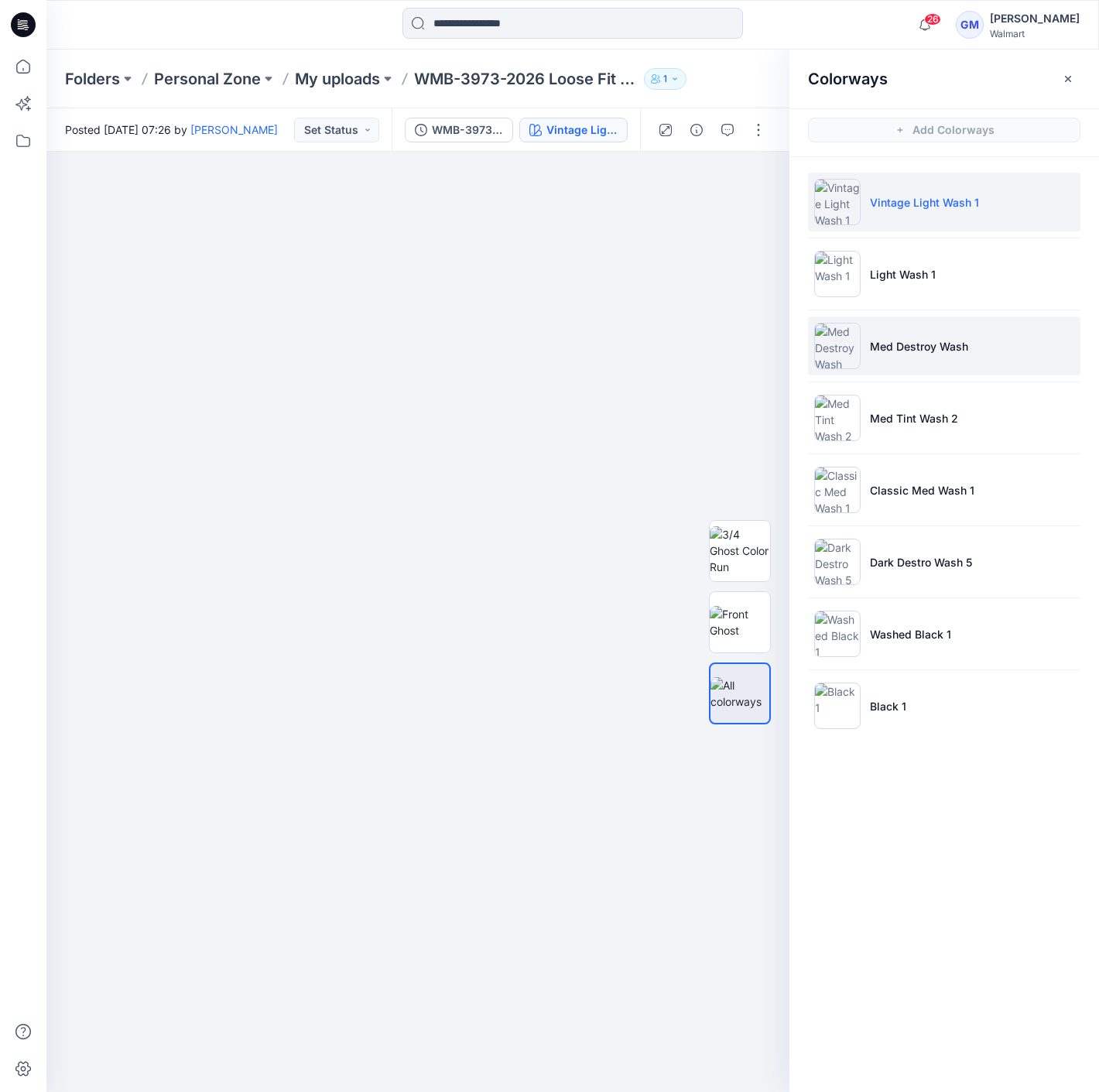
click at [933, 350] on p "Med Destroy Wash" at bounding box center [919, 346] width 98 height 16
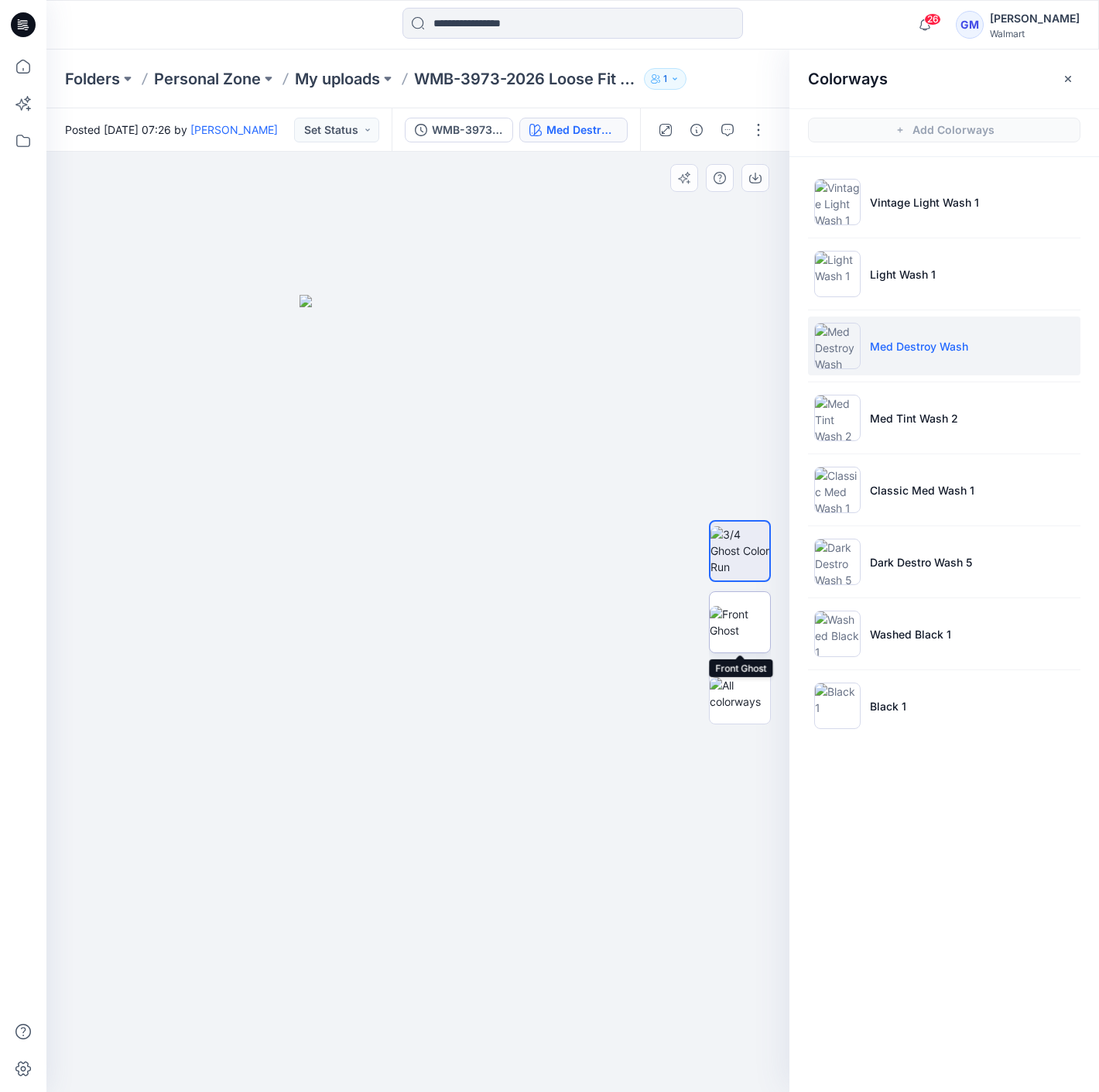
click at [726, 638] on img at bounding box center [739, 623] width 60 height 33
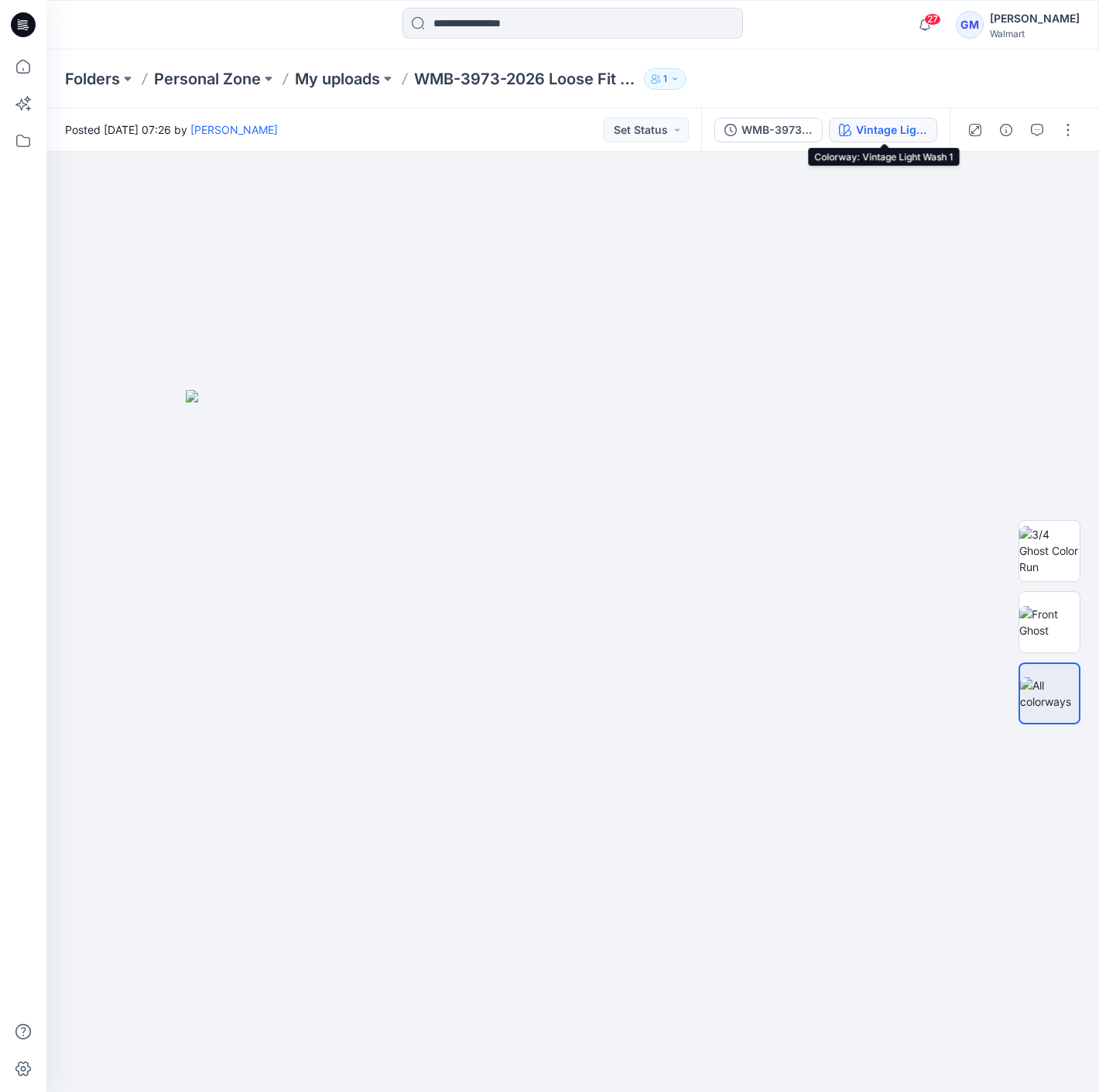
click at [893, 122] on div "Vintage Light Wash 1" at bounding box center [891, 130] width 71 height 17
click at [890, 131] on div "Vintage Light Wash 1" at bounding box center [891, 130] width 71 height 17
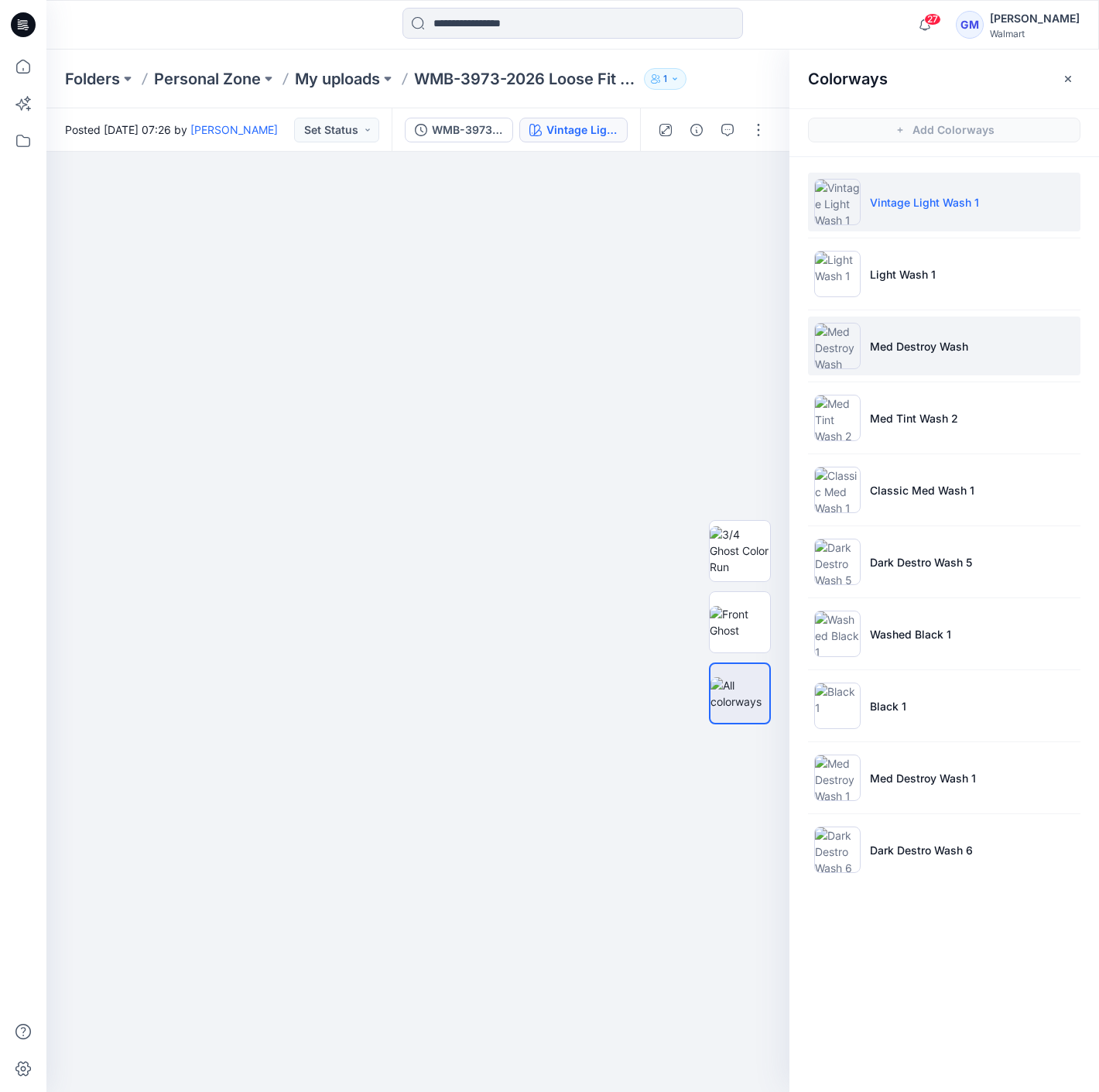
click at [969, 326] on li "Med Destroy Wash" at bounding box center [944, 345] width 273 height 59
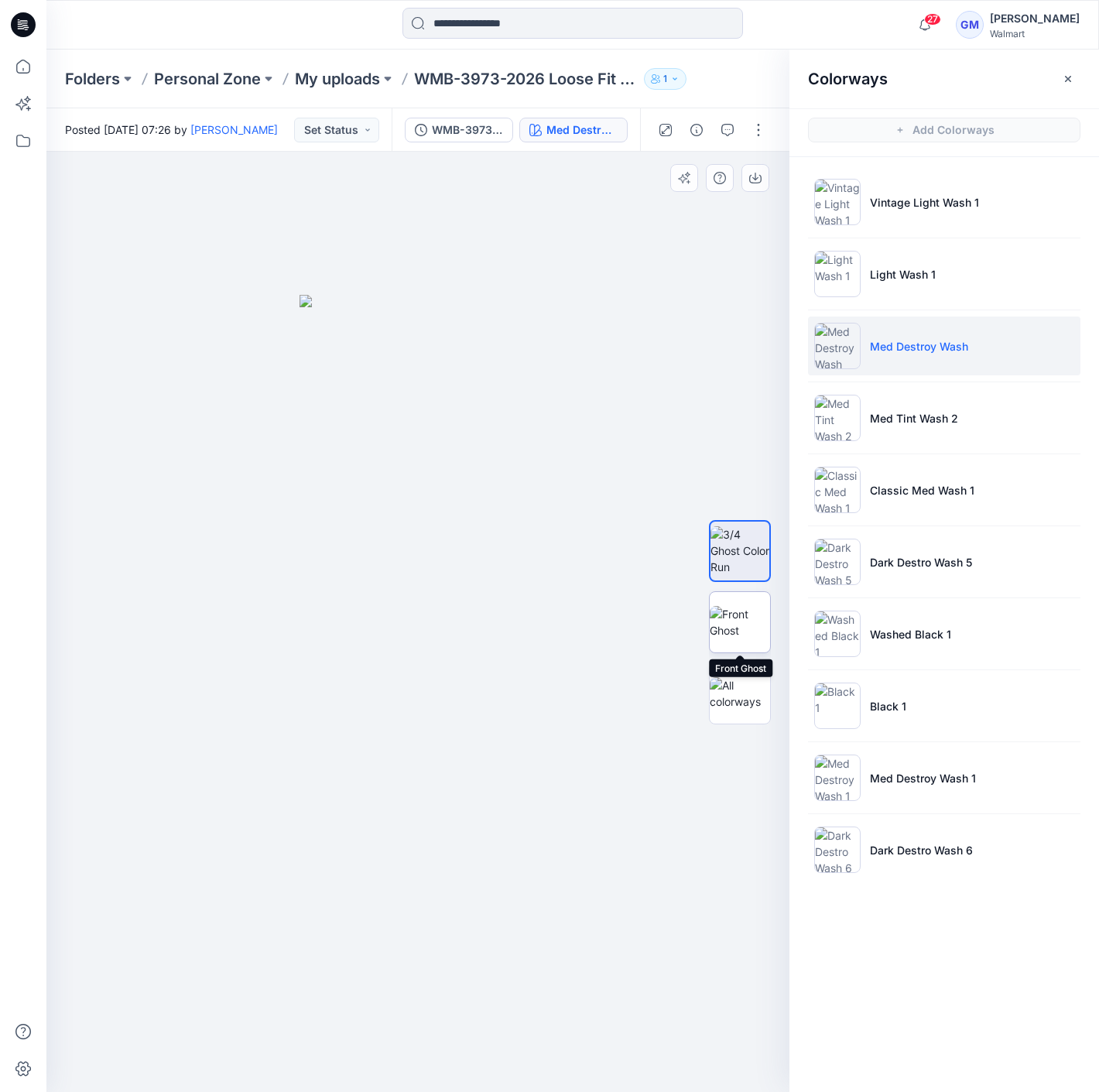
click at [720, 632] on img at bounding box center [739, 623] width 60 height 33
click at [756, 125] on button "button" at bounding box center [758, 130] width 25 height 25
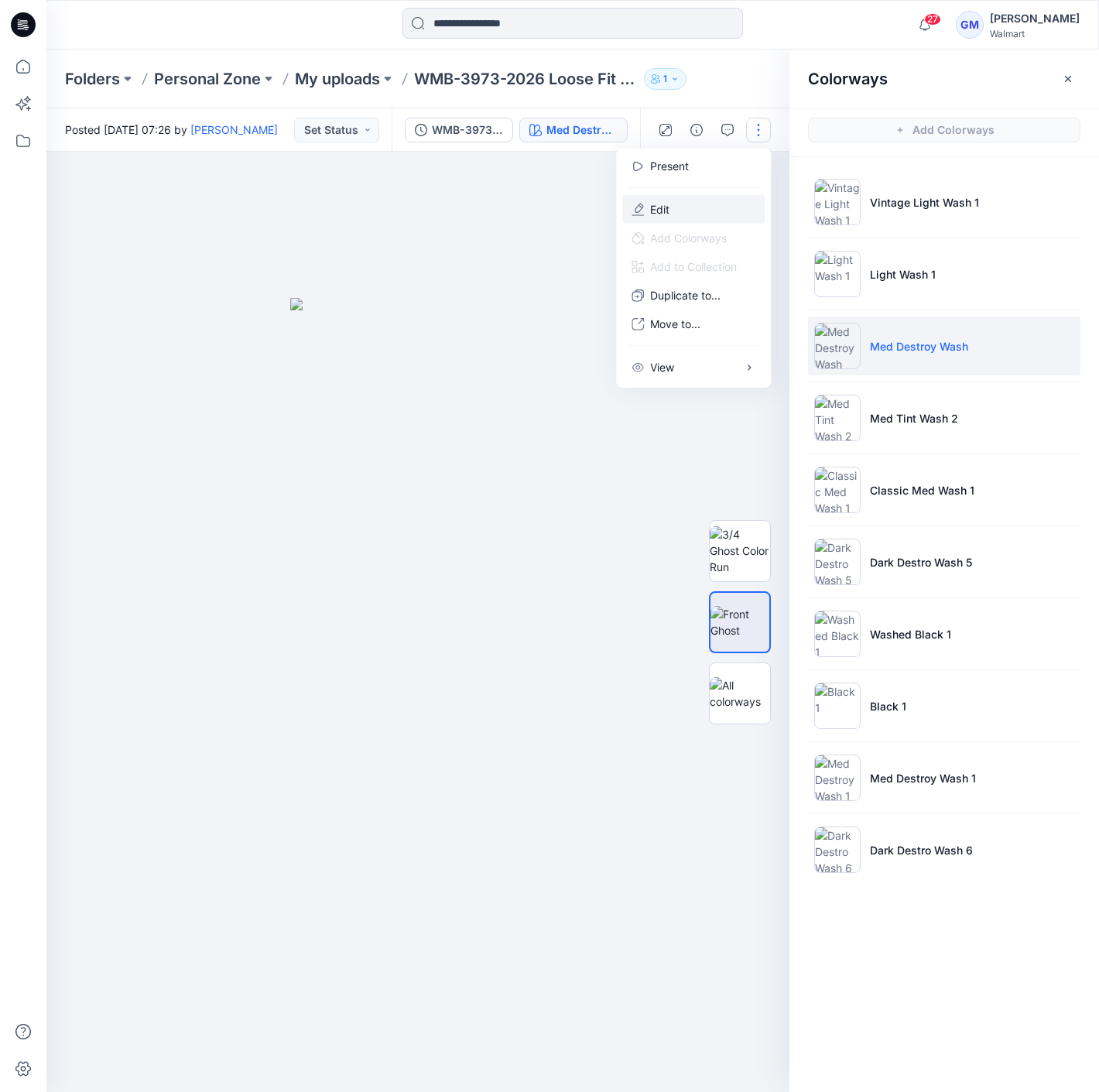
click at [710, 220] on button "Edit" at bounding box center [694, 209] width 142 height 29
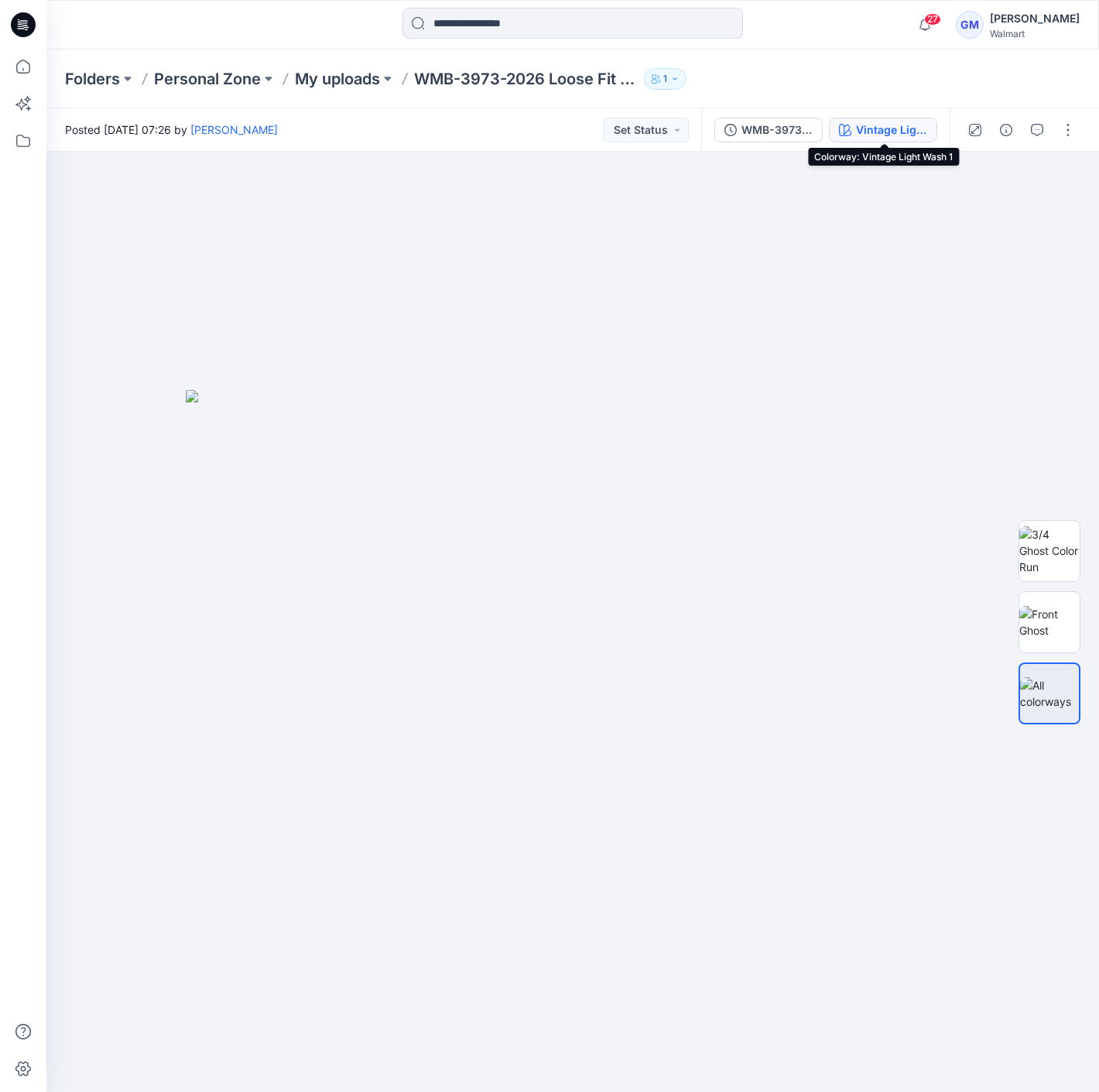
click at [897, 124] on div "Vintage Light Wash 1" at bounding box center [891, 130] width 71 height 17
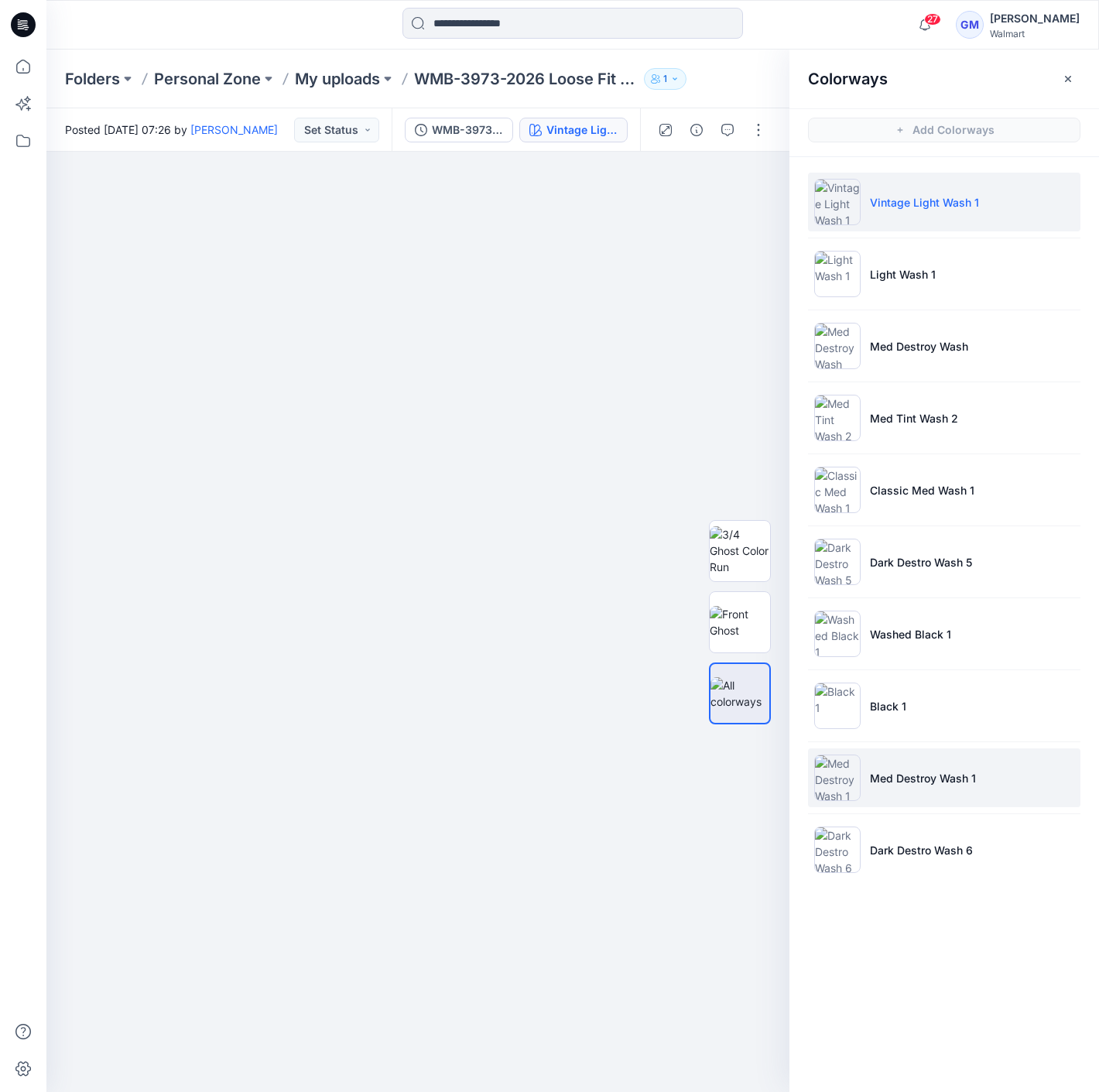
drag, startPoint x: 962, startPoint y: 779, endPoint x: 959, endPoint y: 769, distance: 10.4
click at [963, 776] on p "Med Destroy Wash 1" at bounding box center [923, 778] width 106 height 16
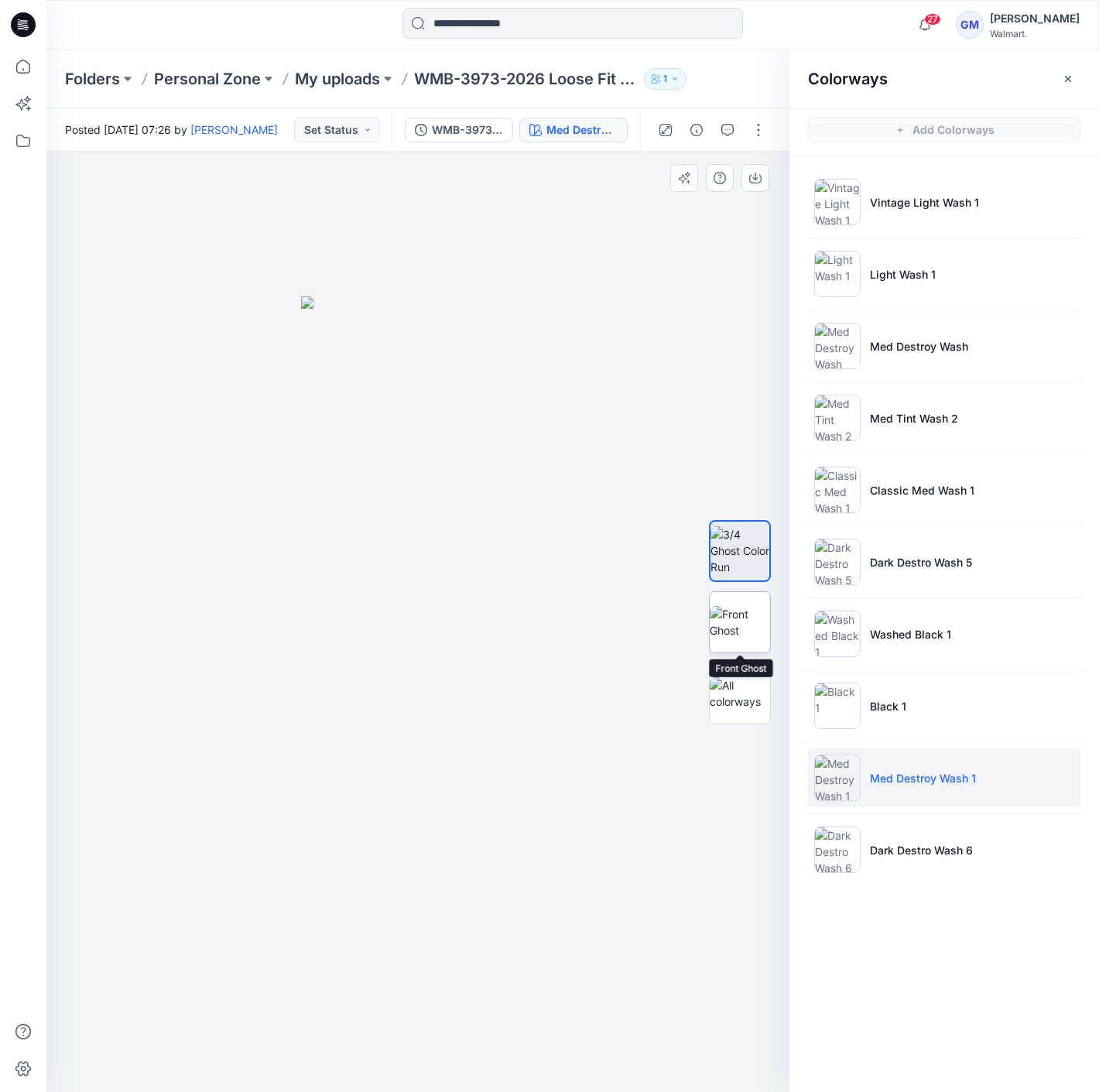
click at [758, 618] on img at bounding box center [739, 623] width 60 height 33
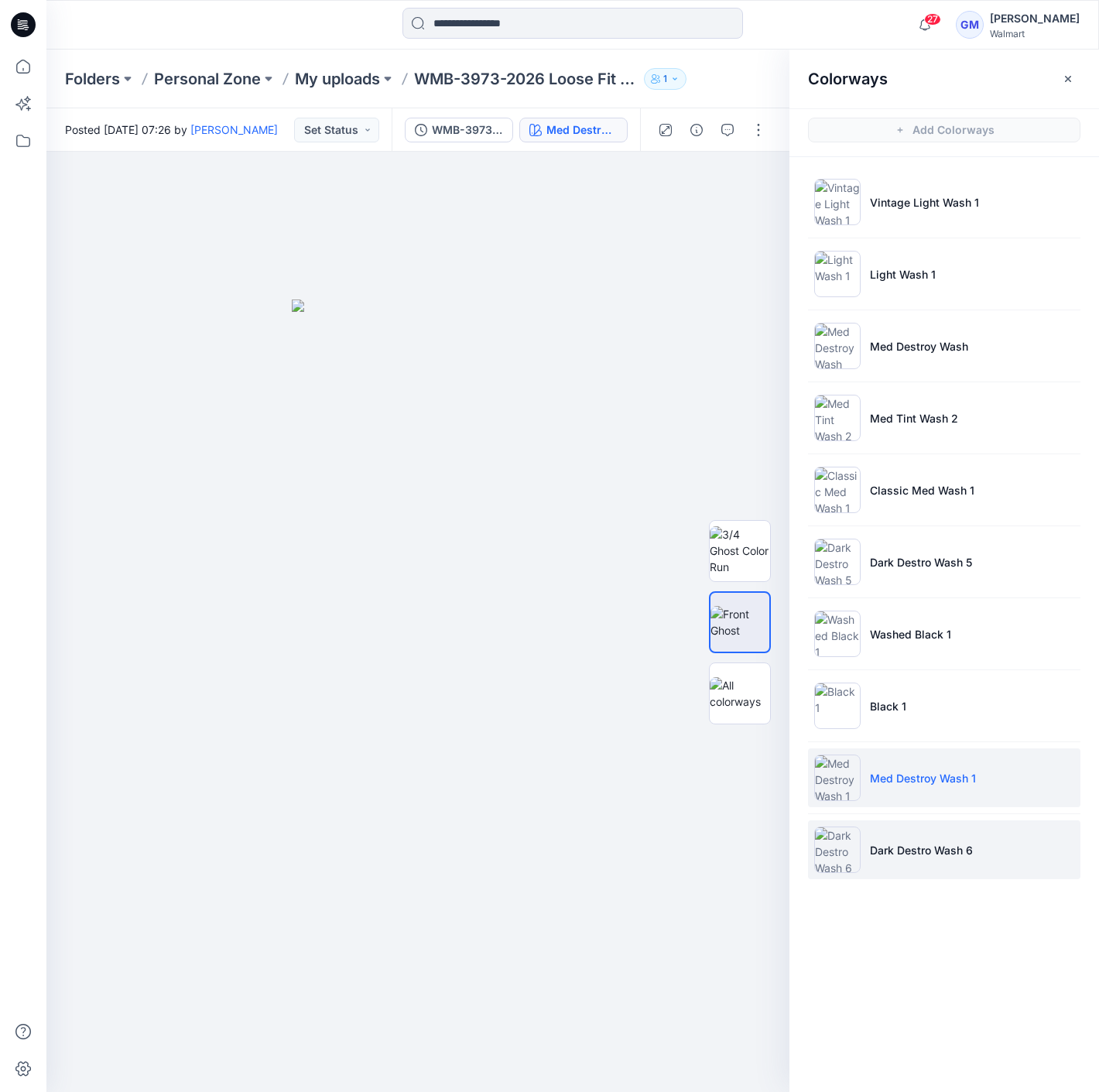
click at [968, 844] on p "Dark Destro Wash 6" at bounding box center [922, 850] width 103 height 16
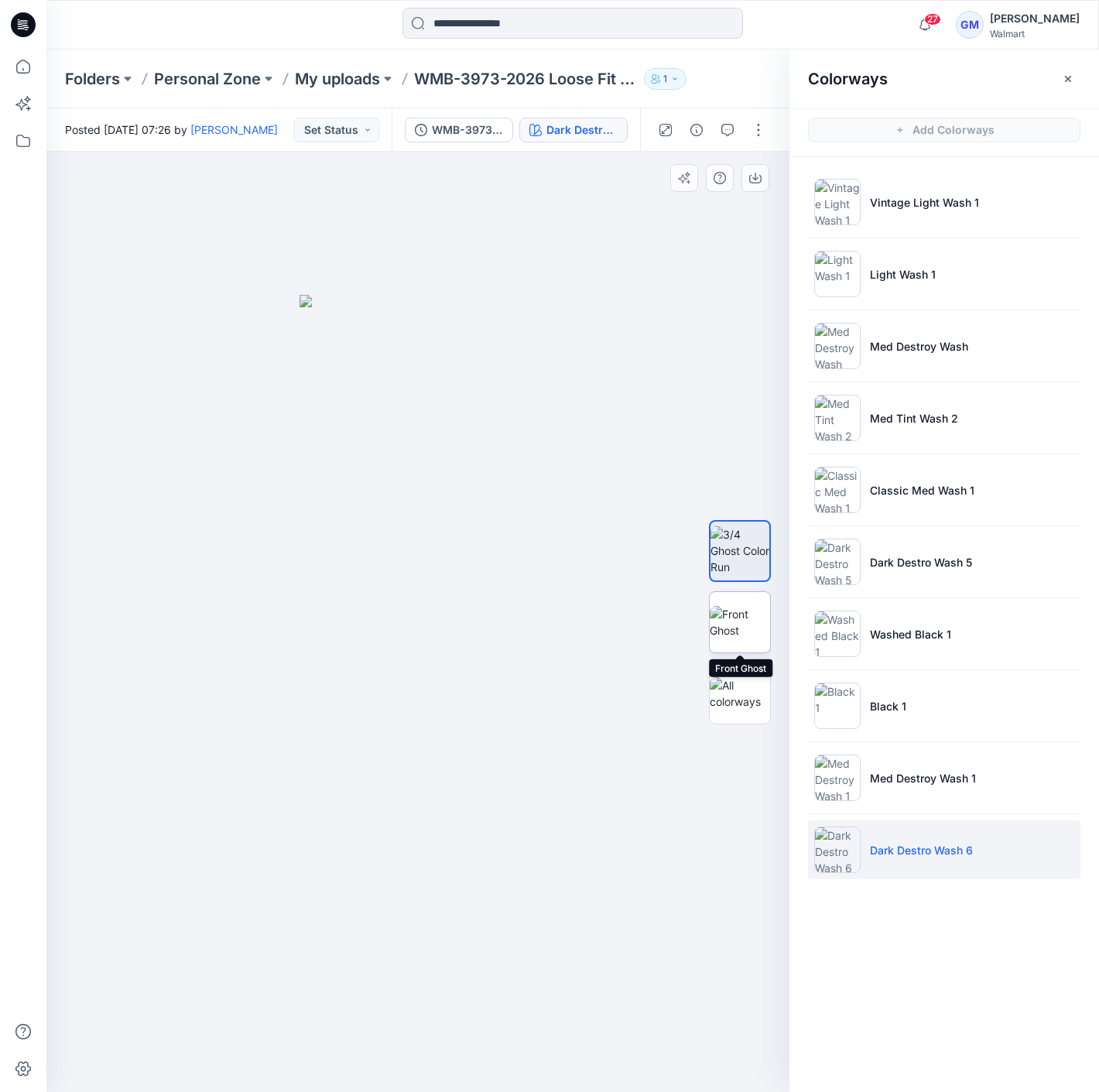
click at [730, 612] on img at bounding box center [739, 623] width 60 height 33
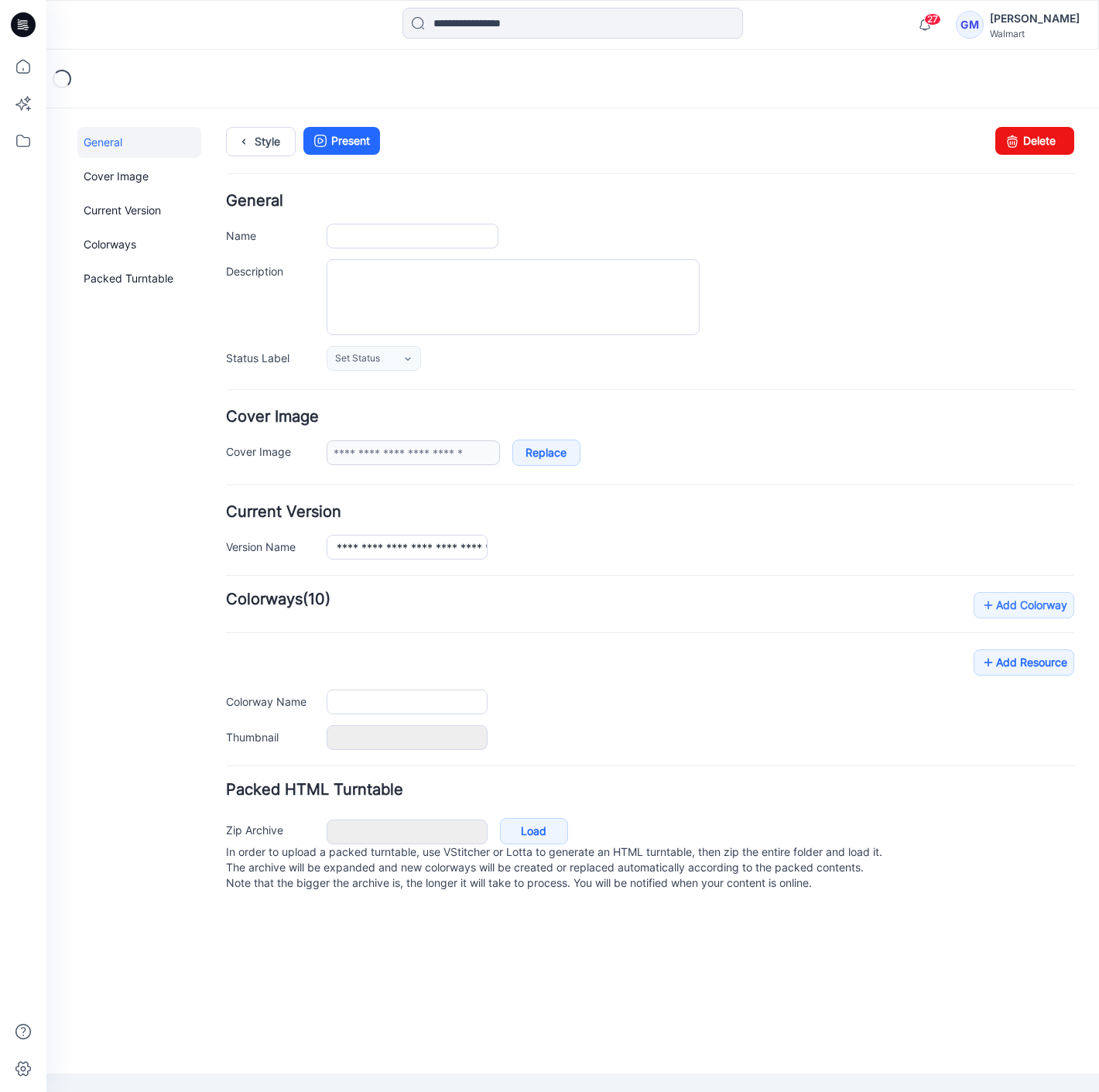
type input "**********"
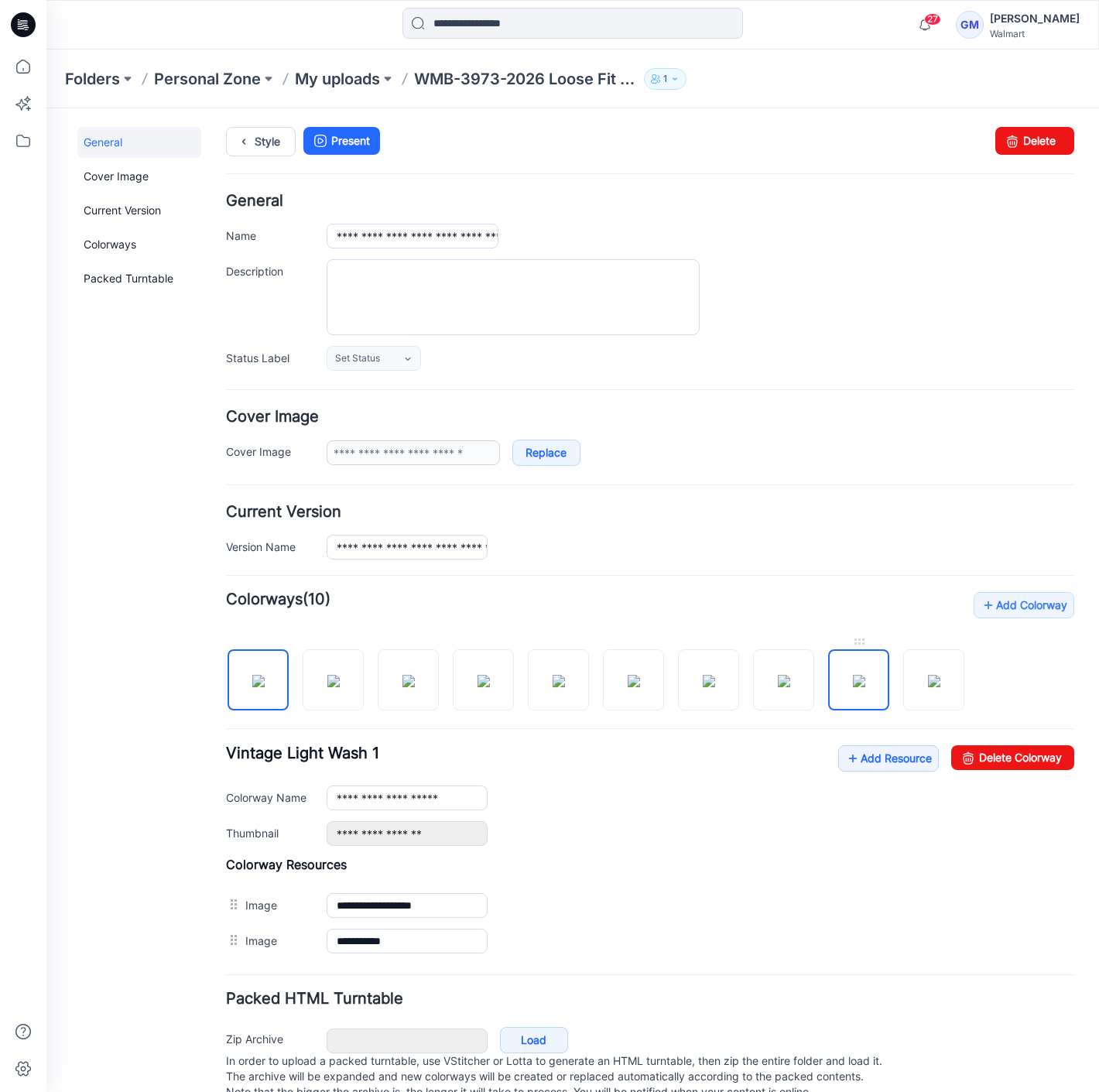
click at [860, 675] on img at bounding box center [859, 681] width 12 height 12
click at [403, 675] on img at bounding box center [409, 681] width 12 height 12
click at [490, 680] on img at bounding box center [483, 681] width 12 height 12
click at [415, 680] on img at bounding box center [409, 681] width 12 height 12
click at [488, 680] on img at bounding box center [483, 681] width 12 height 12
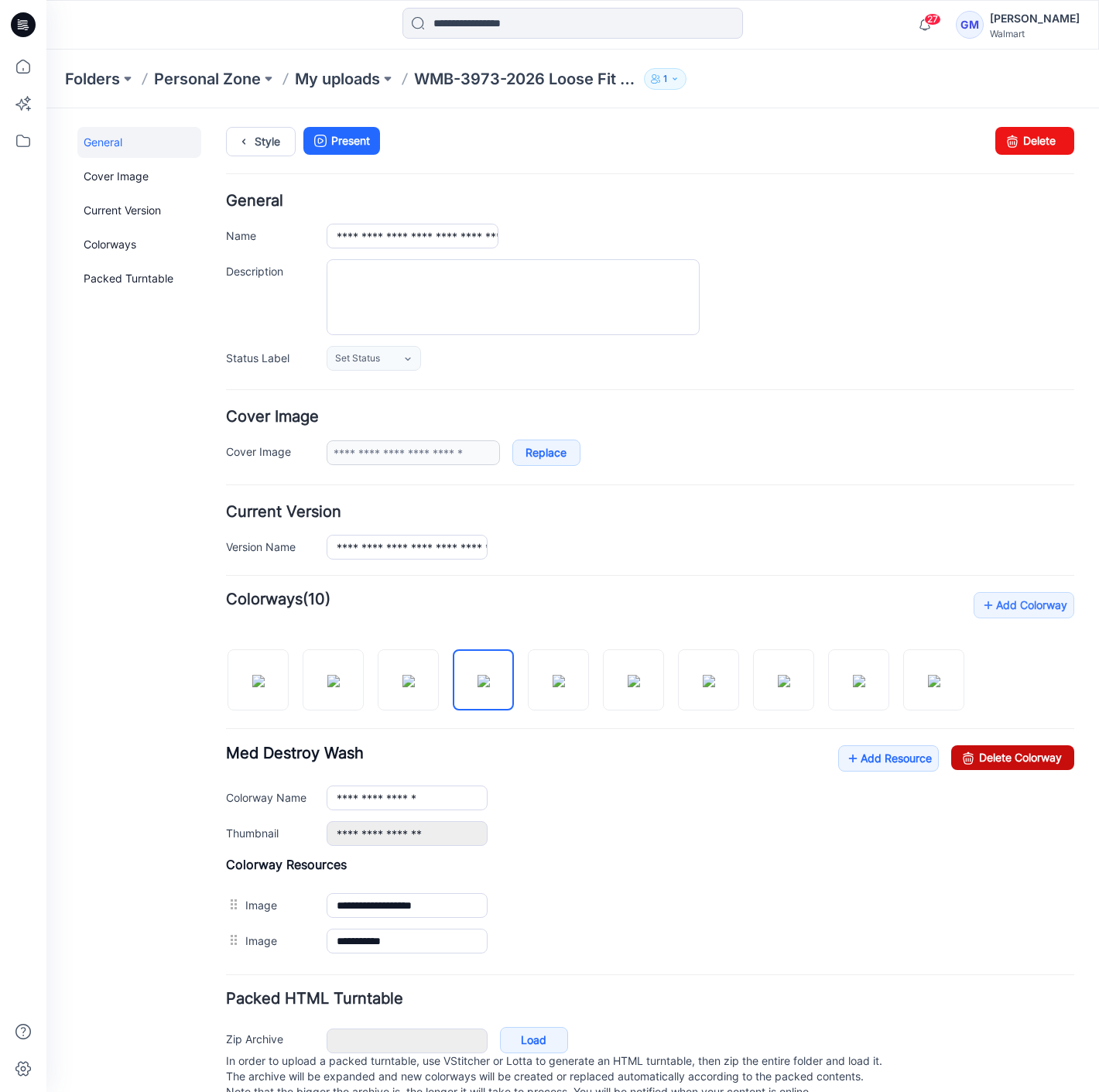
click at [993, 752] on link "Delete Colorway" at bounding box center [1013, 758] width 123 height 25
type input "**********"
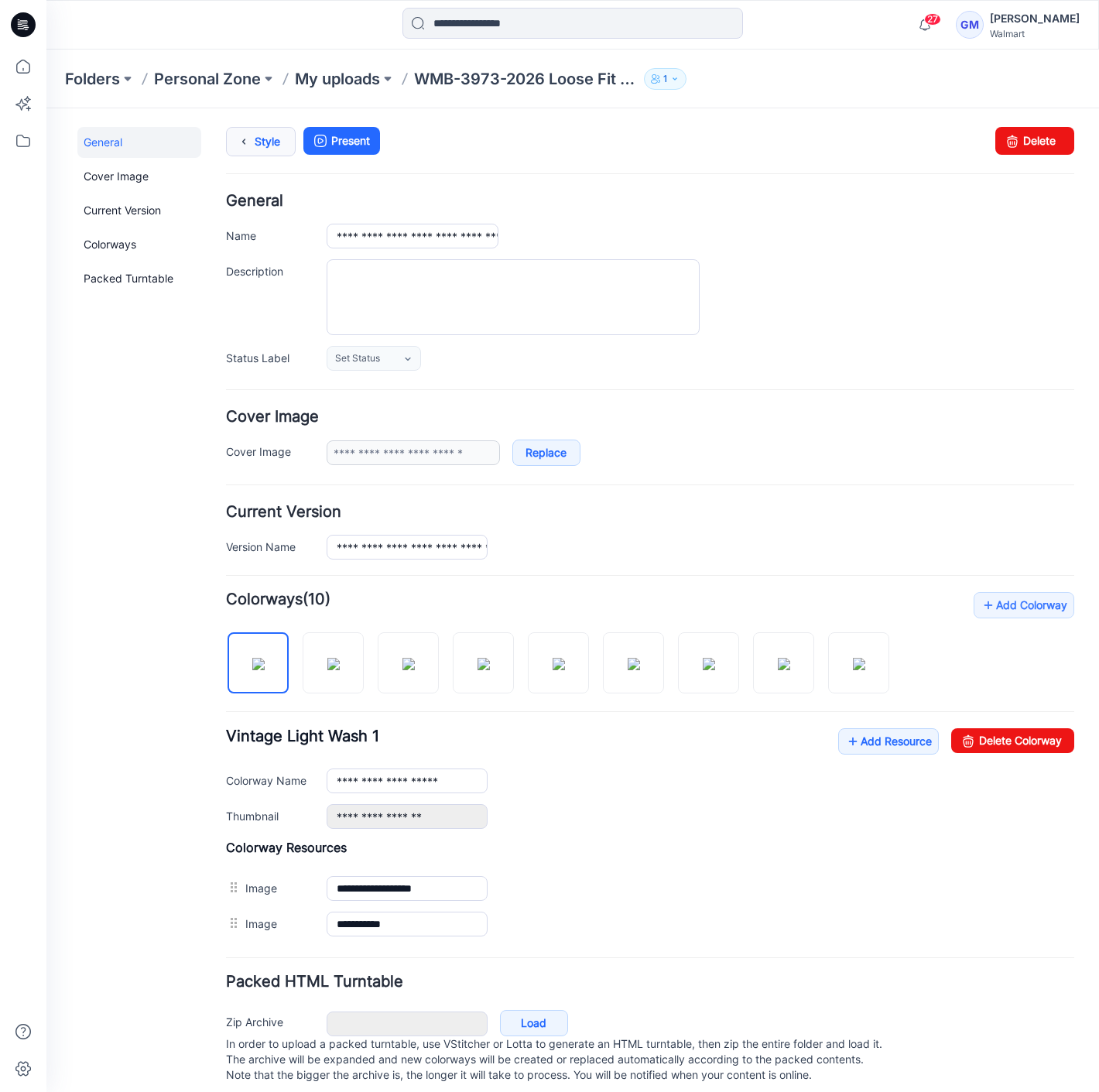
click at [270, 129] on link "Style" at bounding box center [260, 141] width 70 height 30
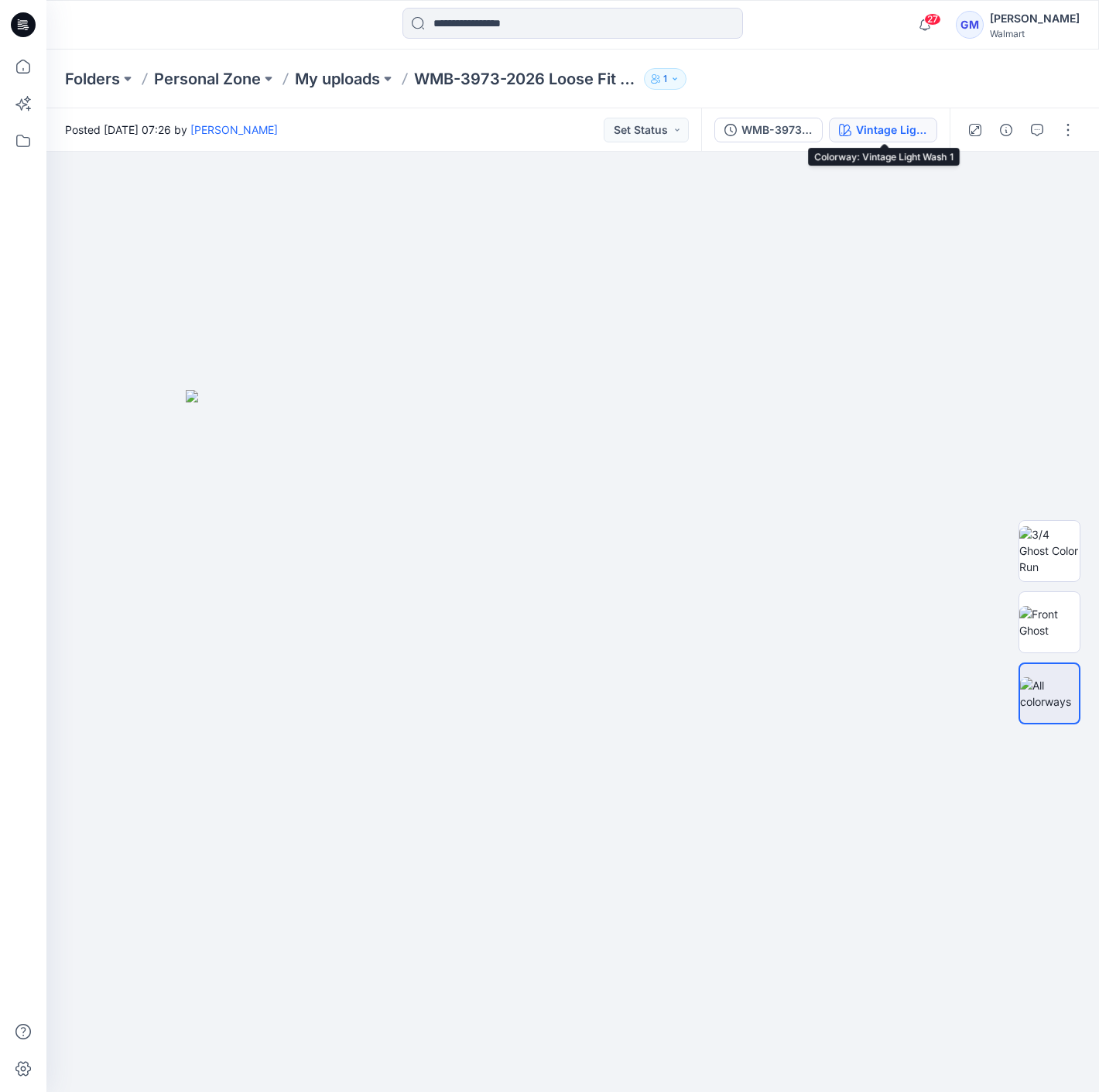
click at [906, 139] on button "Vintage Light Wash 1" at bounding box center [883, 130] width 109 height 25
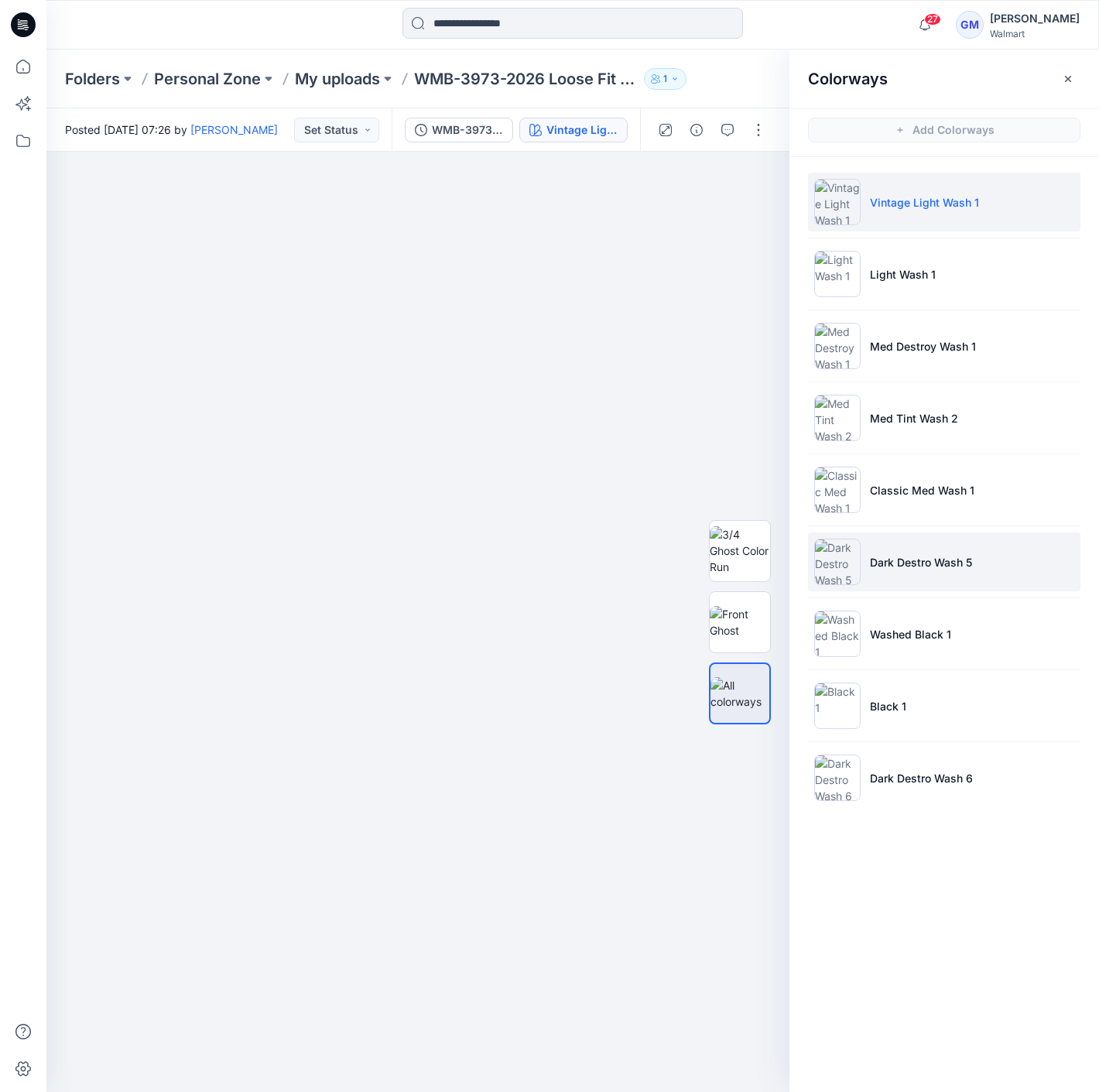
click at [975, 554] on li "Dark Destro Wash 5" at bounding box center [944, 562] width 273 height 59
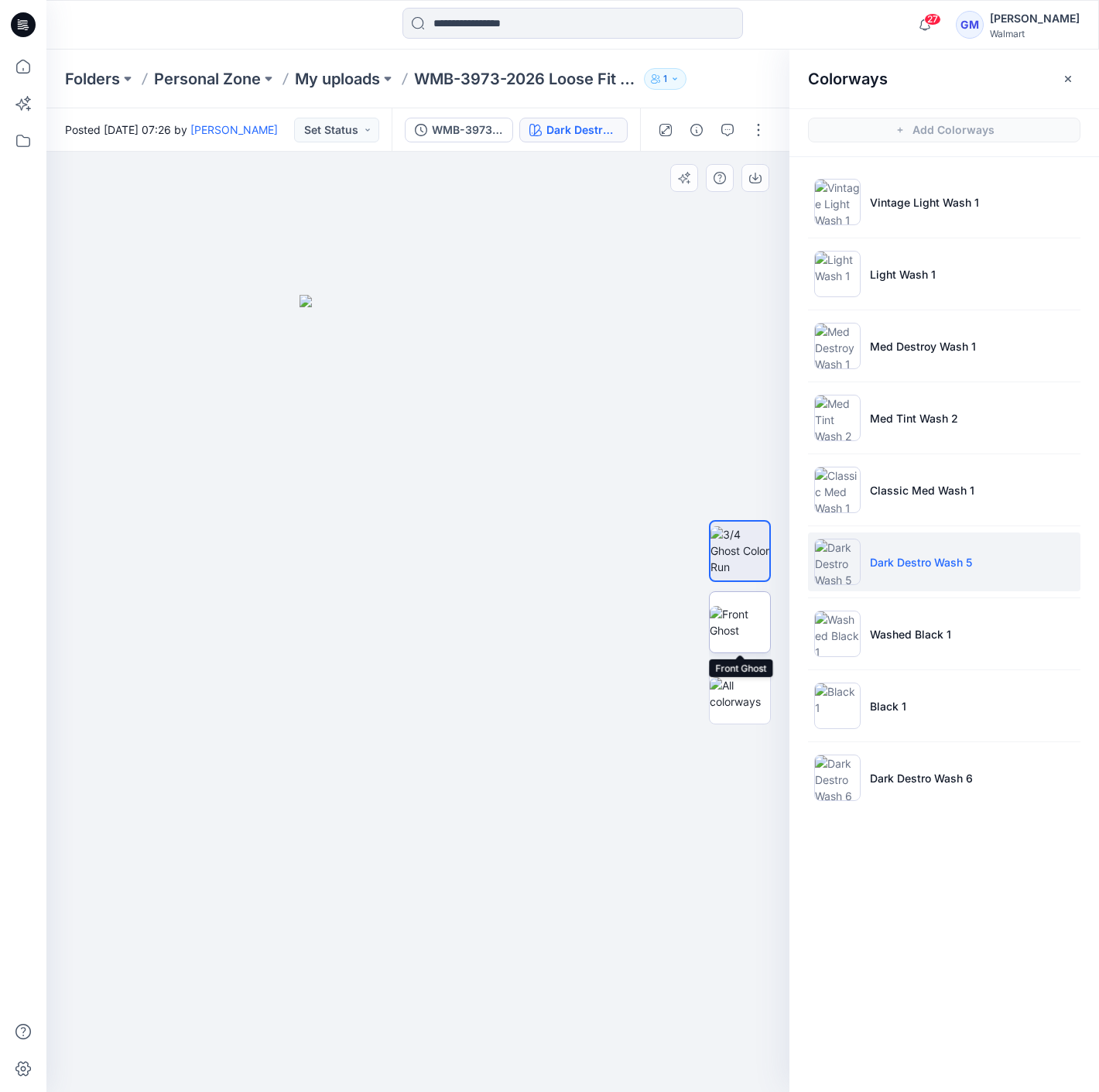
click at [747, 606] on img at bounding box center [739, 623] width 60 height 33
click at [754, 125] on button "button" at bounding box center [758, 130] width 25 height 25
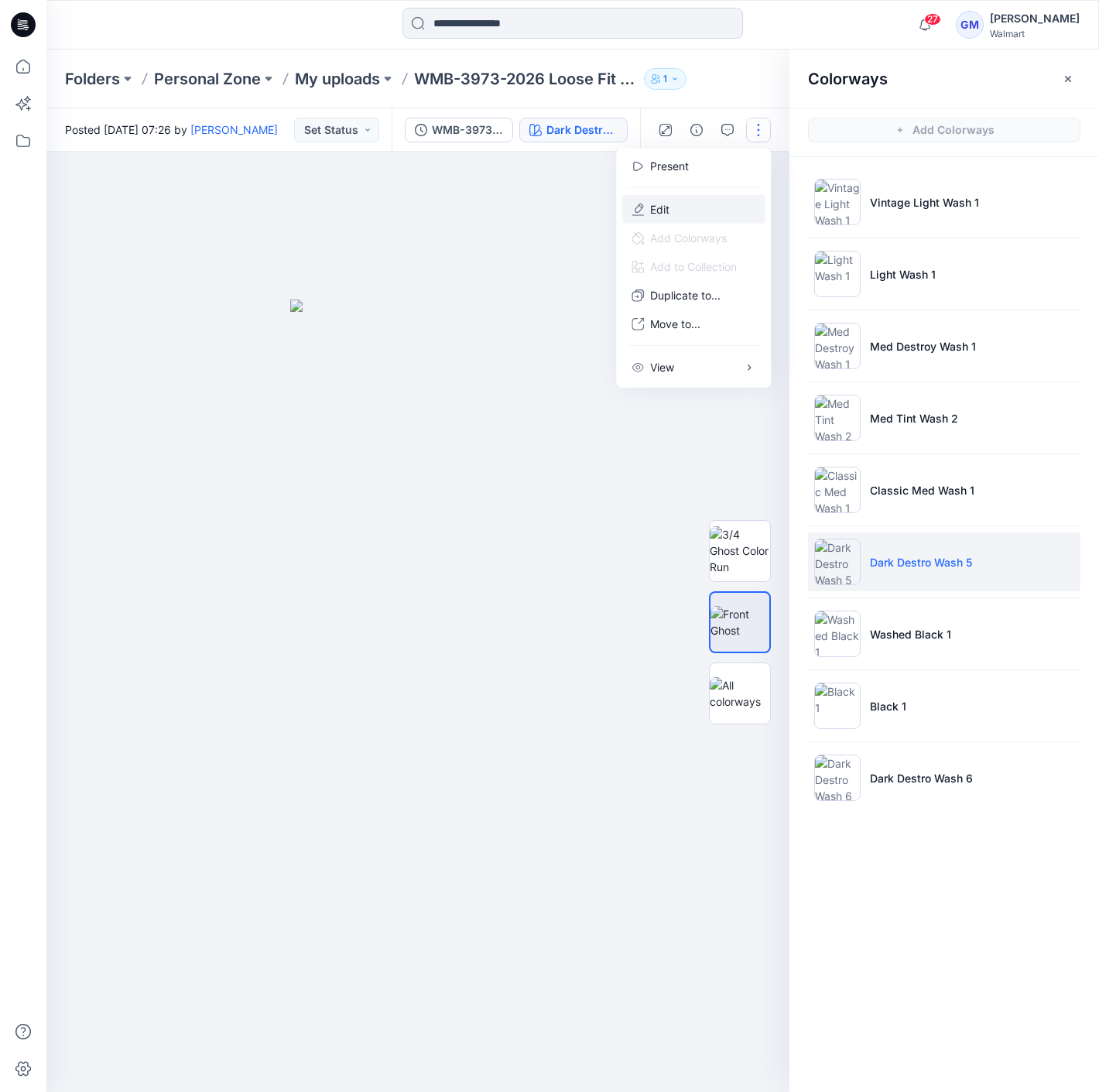
click at [680, 216] on button "Edit" at bounding box center [694, 209] width 142 height 29
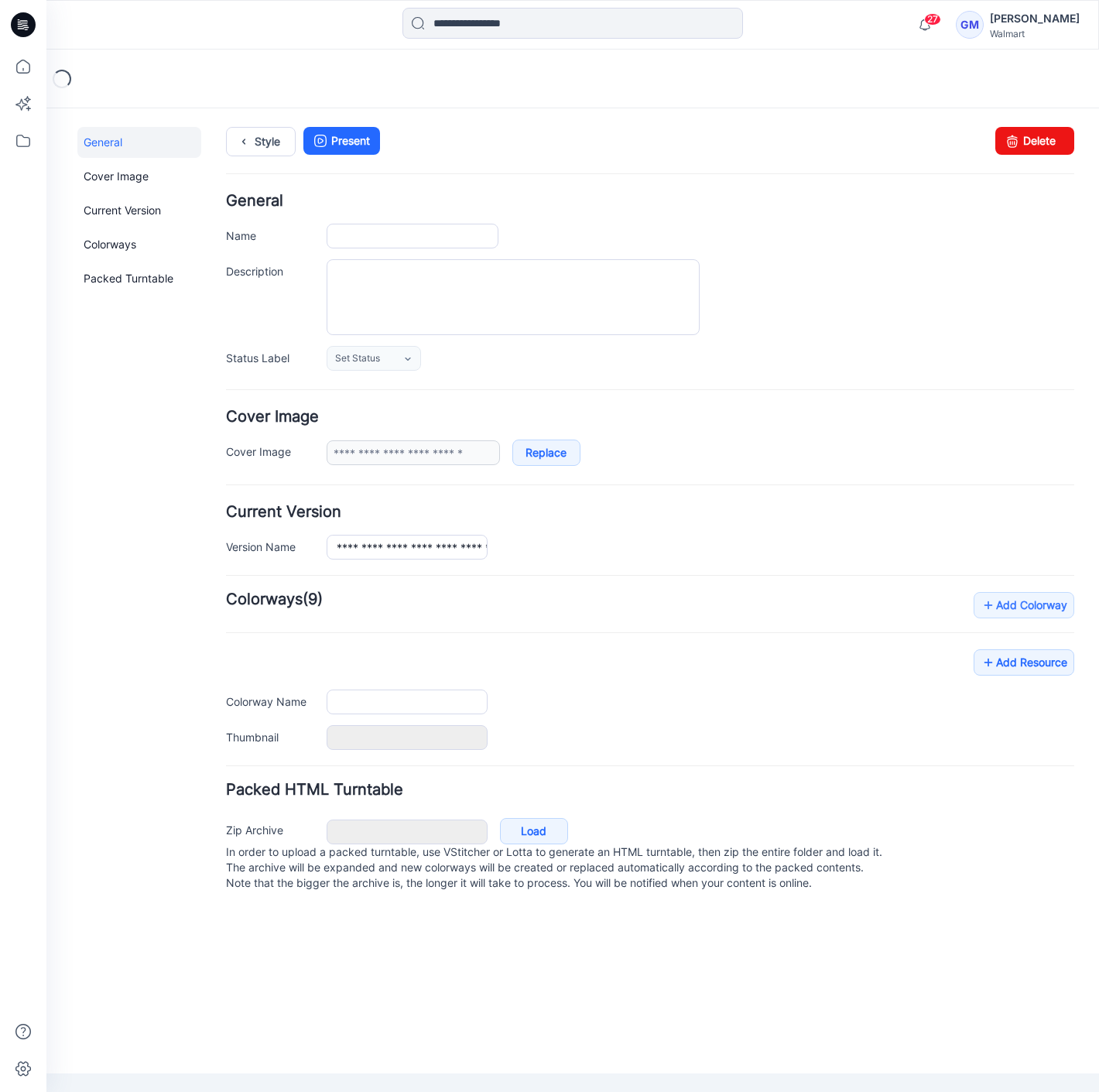
type input "**********"
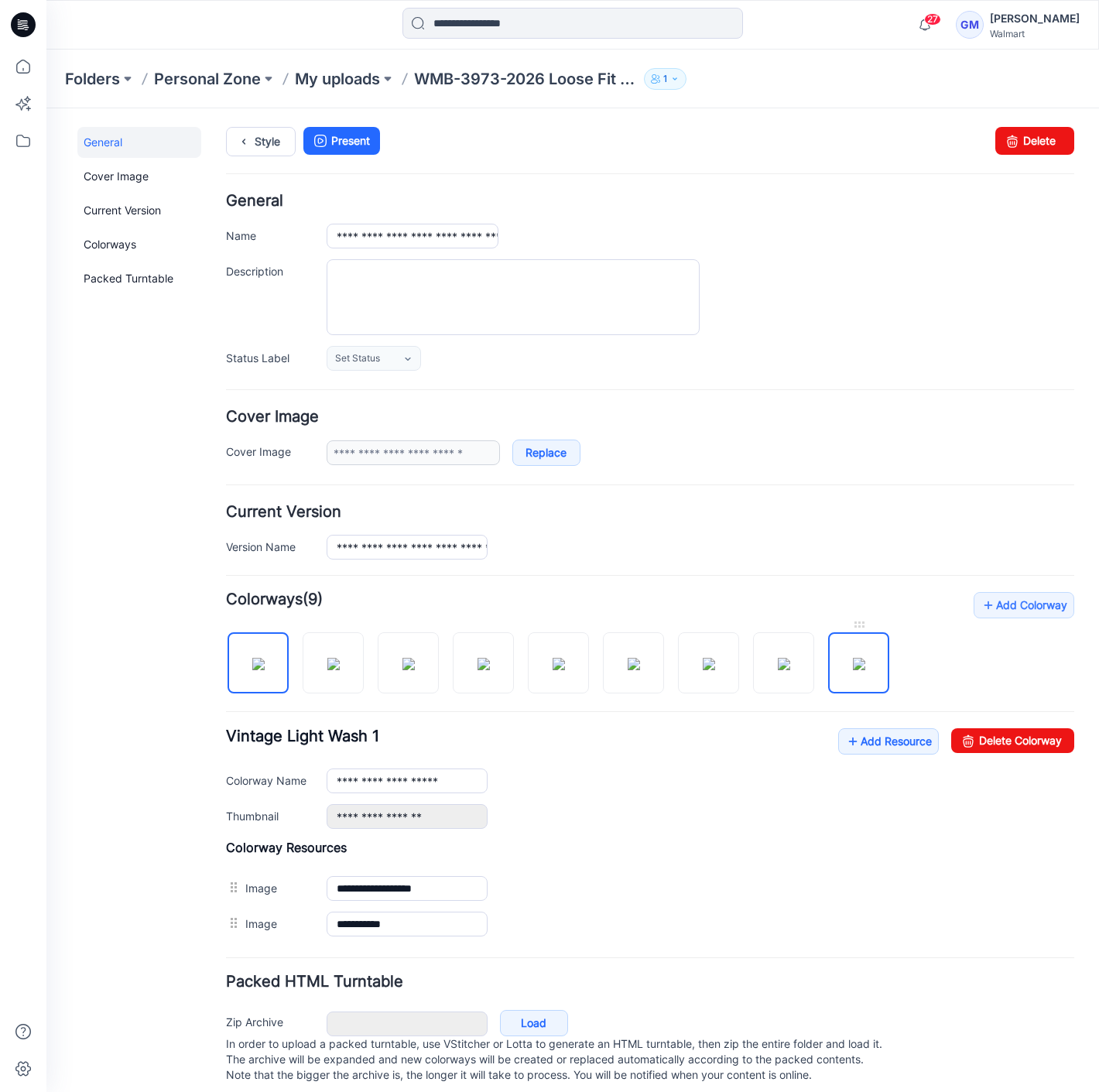
click at [865, 658] on img at bounding box center [859, 664] width 12 height 12
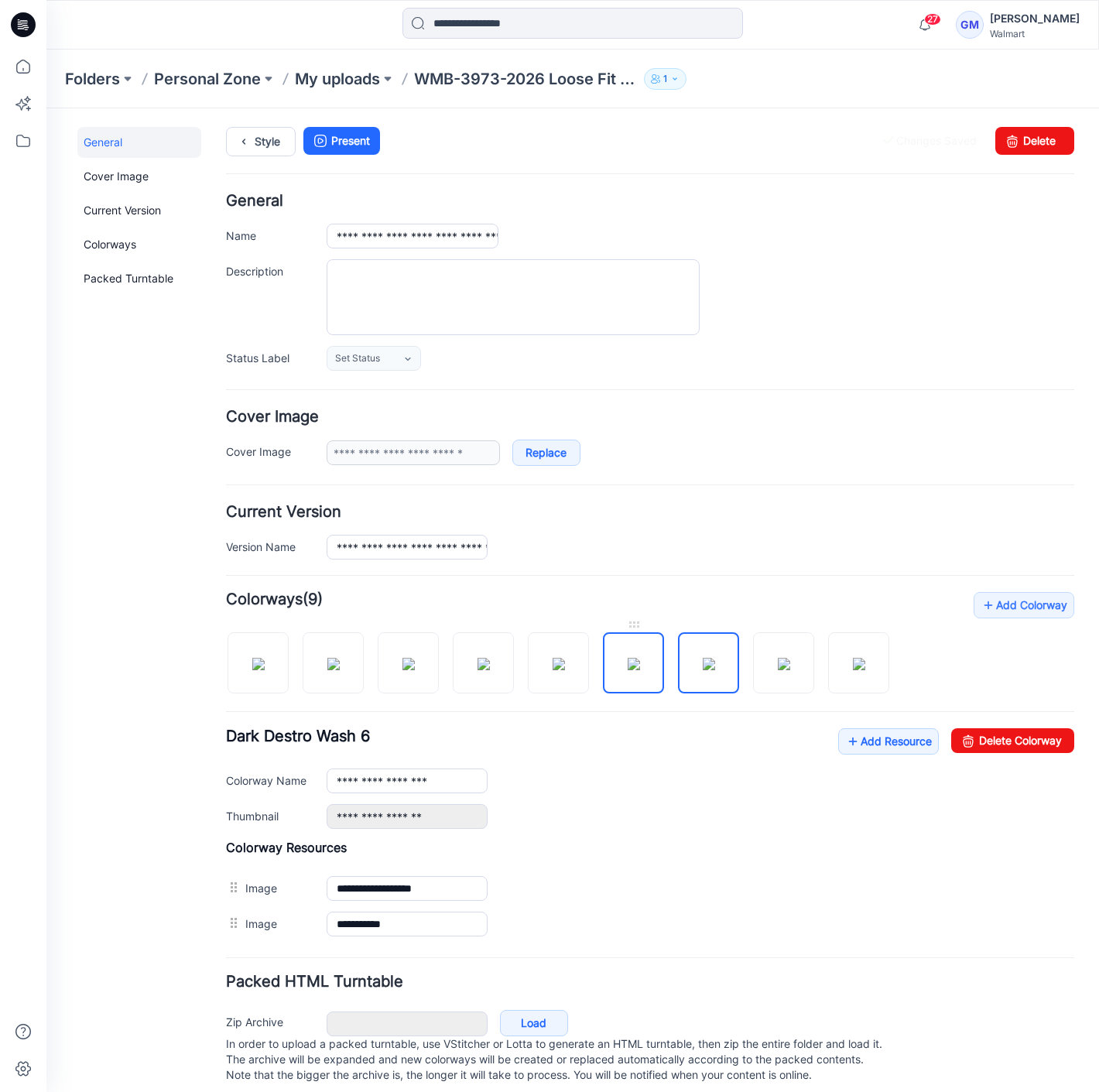
click at [633, 658] on img at bounding box center [633, 664] width 12 height 12
click at [1051, 744] on link "Delete Colorway" at bounding box center [1013, 740] width 123 height 25
type input "**********"
